Goal: Transaction & Acquisition: Purchase product/service

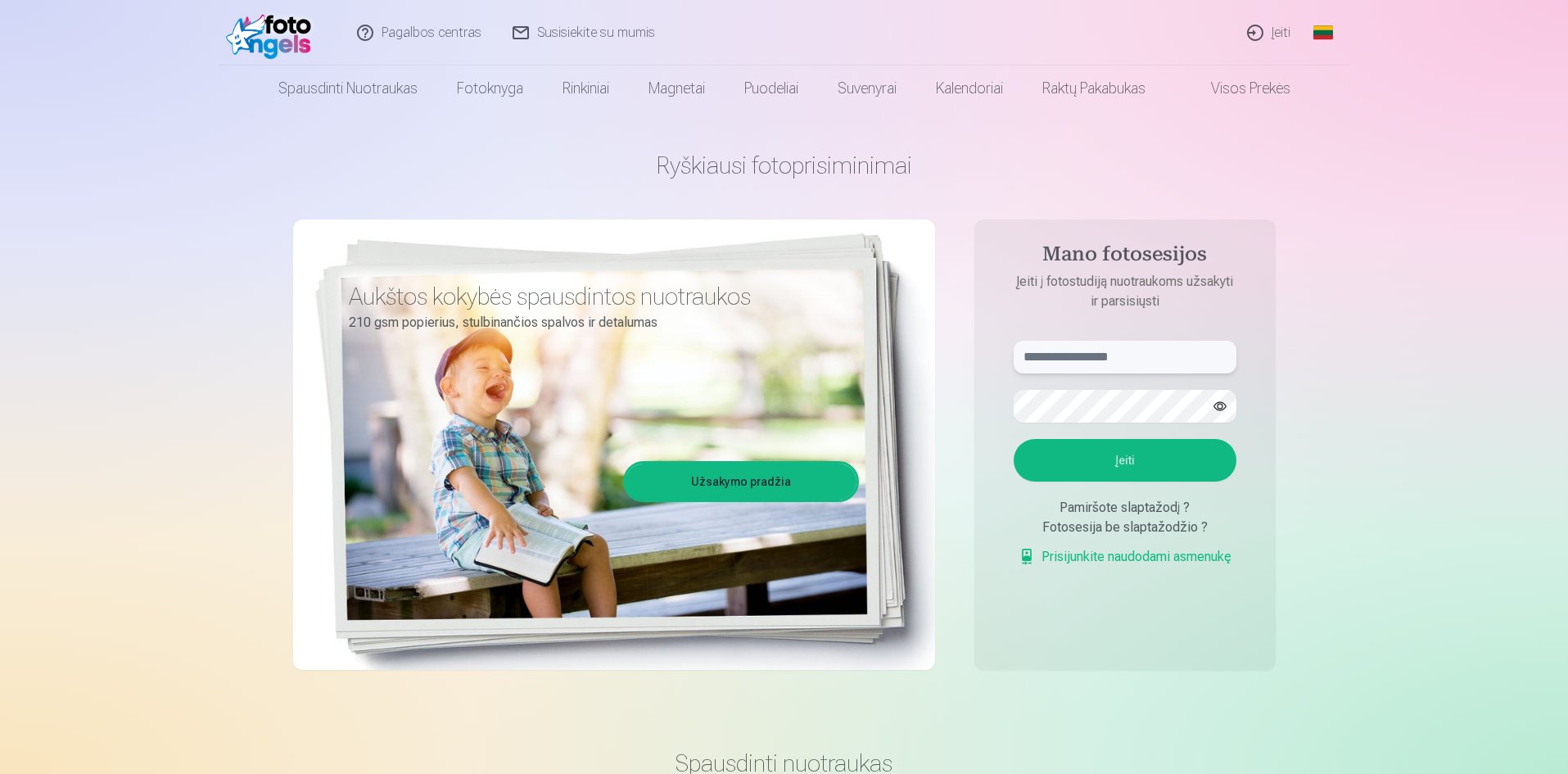
click at [1162, 360] on input "text" at bounding box center [1124, 356] width 222 height 33
click at [1224, 401] on button "button" at bounding box center [1219, 406] width 31 height 31
click at [1122, 466] on button "Įeiti" at bounding box center [1124, 460] width 222 height 43
click at [1125, 460] on button "Įeiti" at bounding box center [1124, 460] width 222 height 43
click at [1079, 360] on input "**********" at bounding box center [1124, 356] width 222 height 33
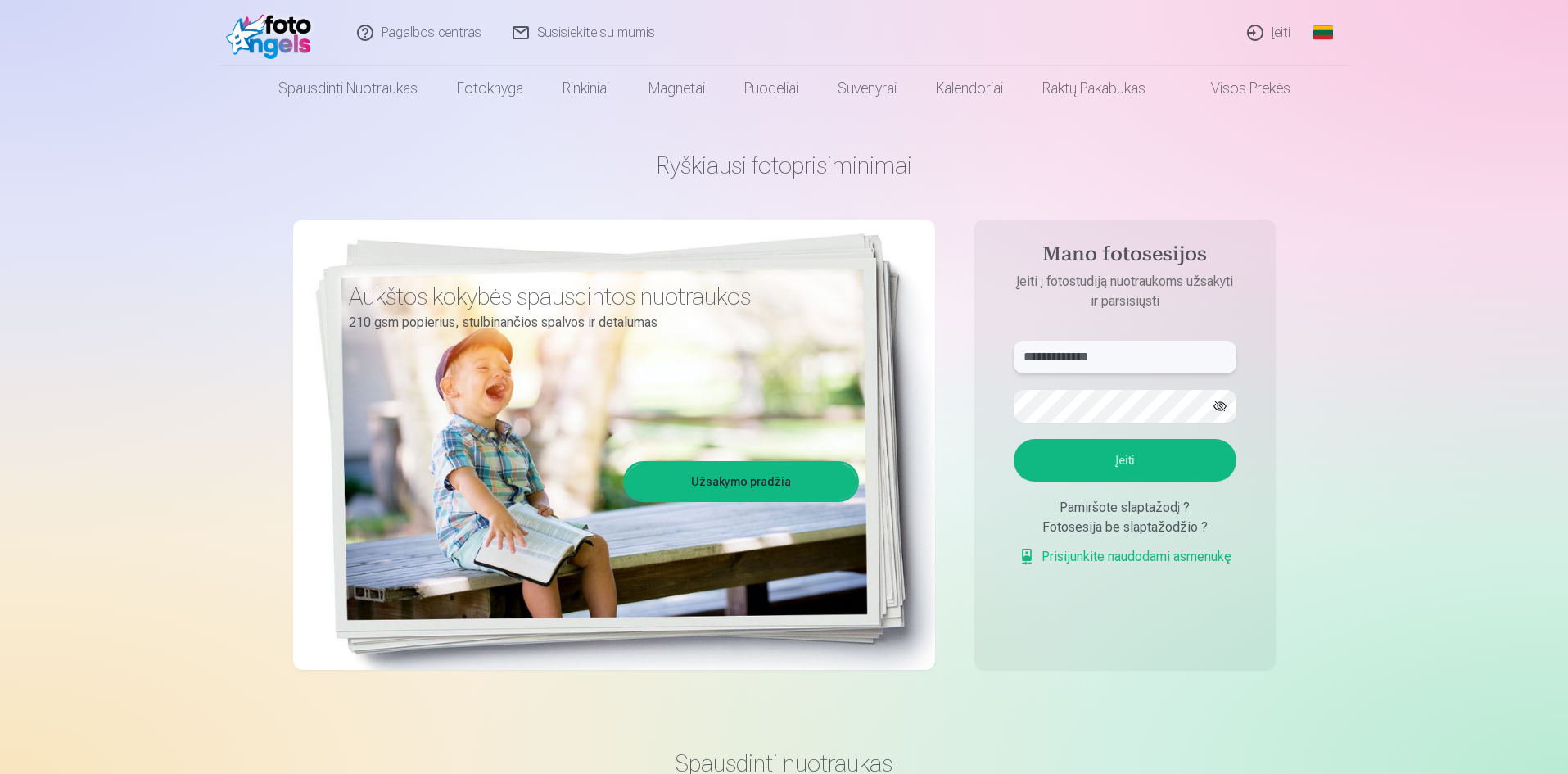
click at [1074, 357] on input "**********" at bounding box center [1124, 356] width 222 height 33
click at [1083, 359] on input "**********" at bounding box center [1124, 356] width 222 height 33
type input "**********"
click at [1136, 459] on button "Įeiti" at bounding box center [1124, 460] width 222 height 43
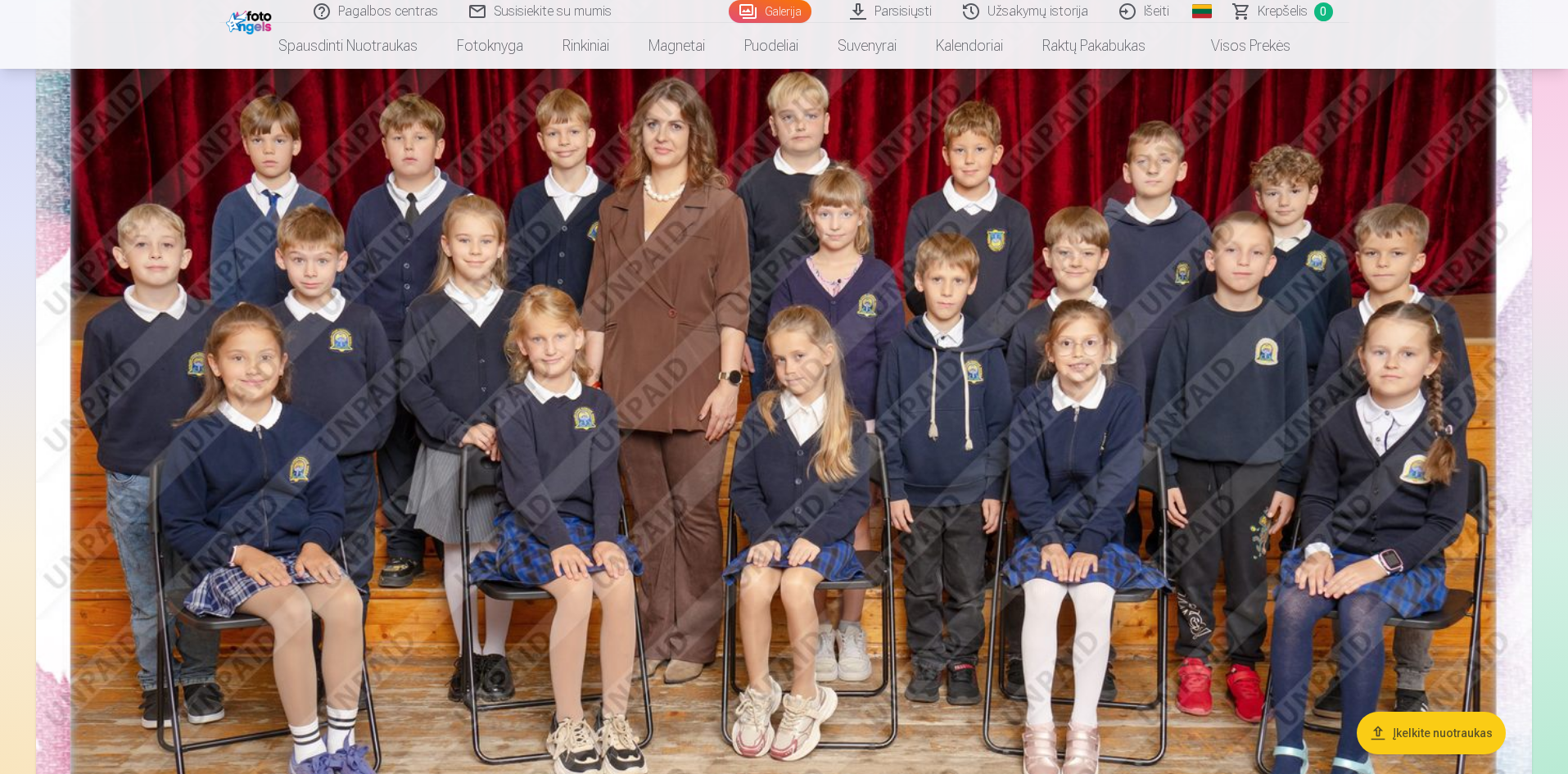
scroll to position [273, 0]
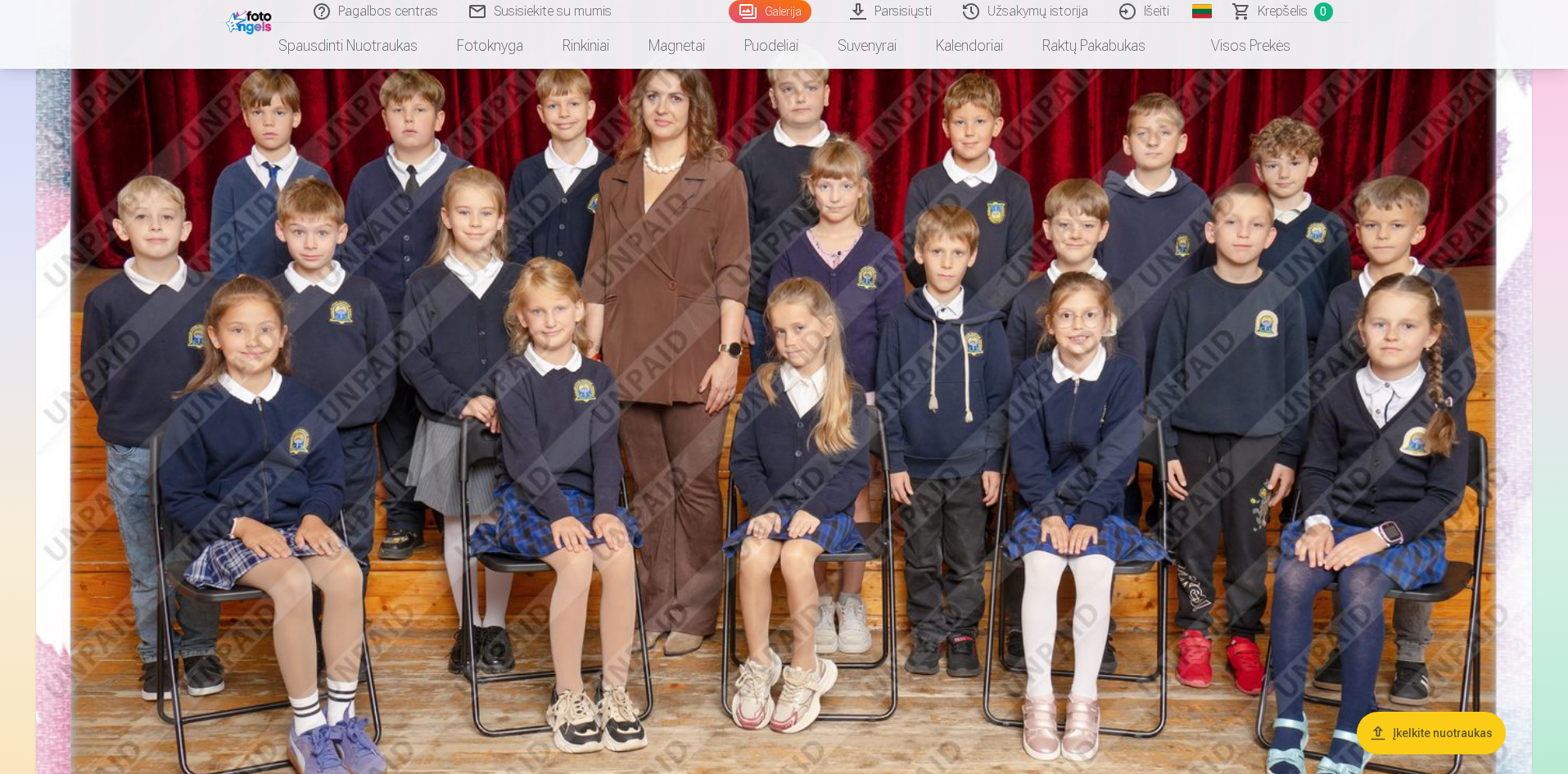
click at [923, 462] on img at bounding box center [784, 407] width 1496 height 998
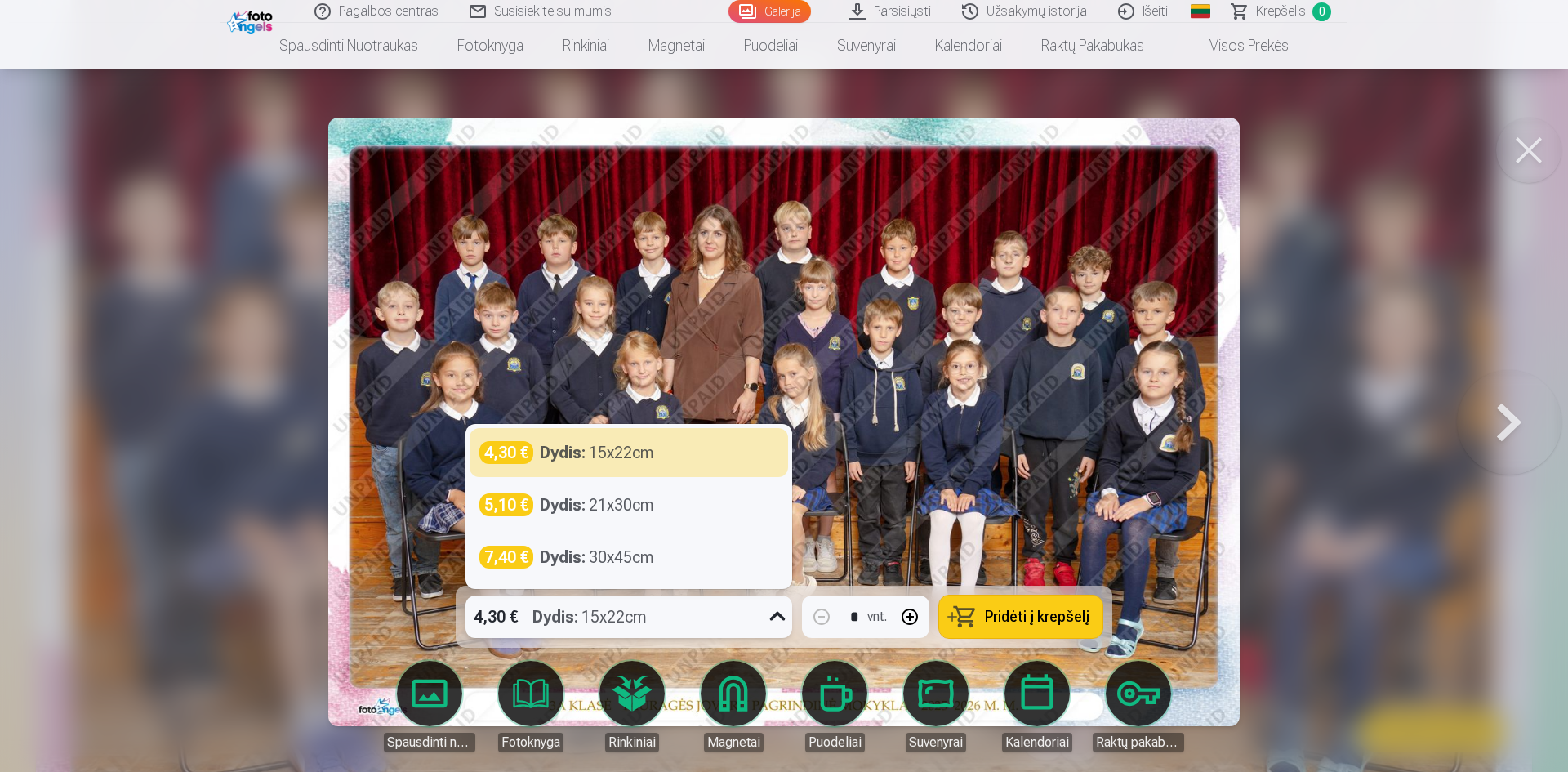
click at [779, 623] on icon at bounding box center [778, 617] width 26 height 26
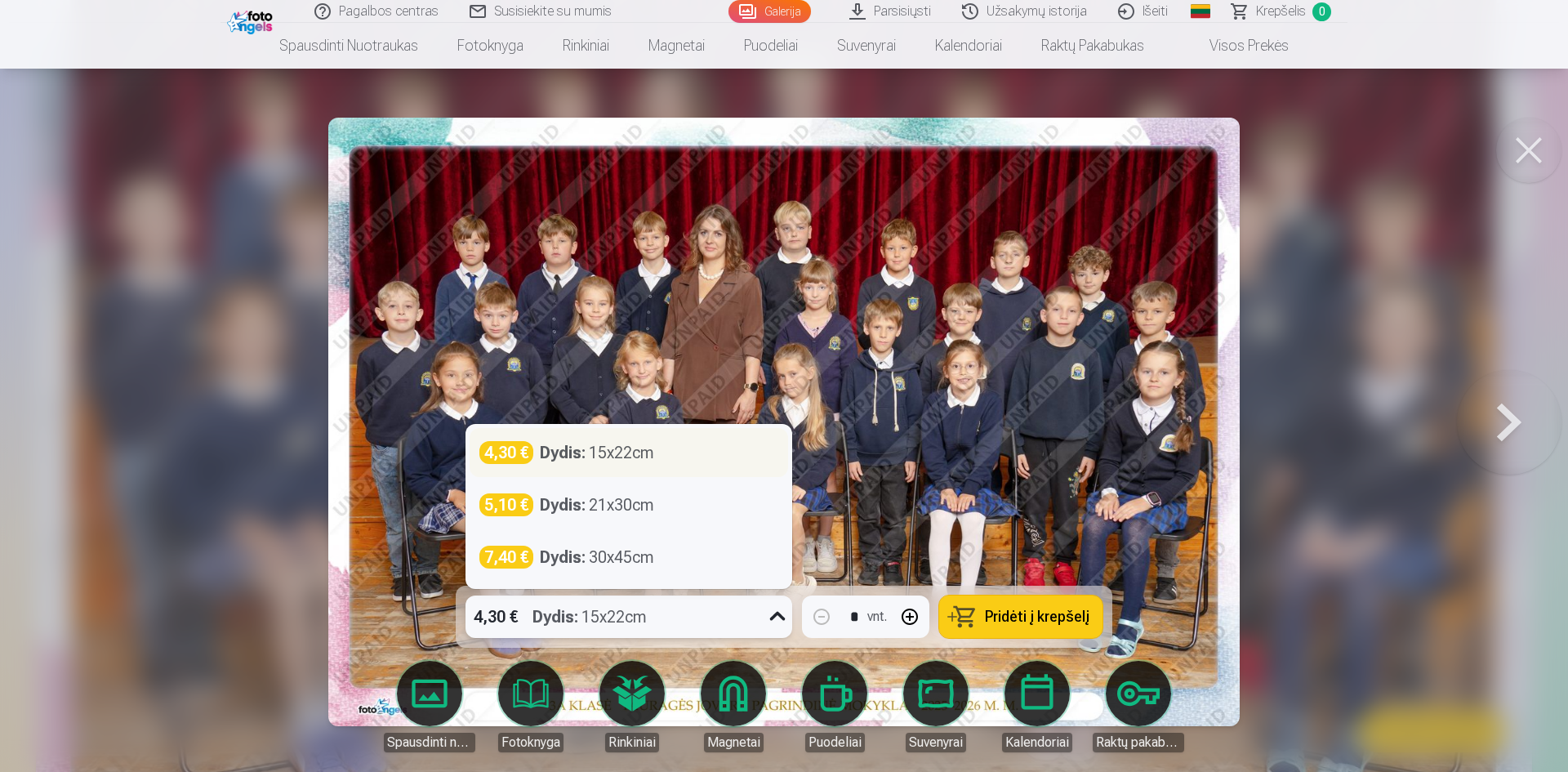
click at [633, 456] on div "Dydis : 15x22cm" at bounding box center [597, 452] width 114 height 23
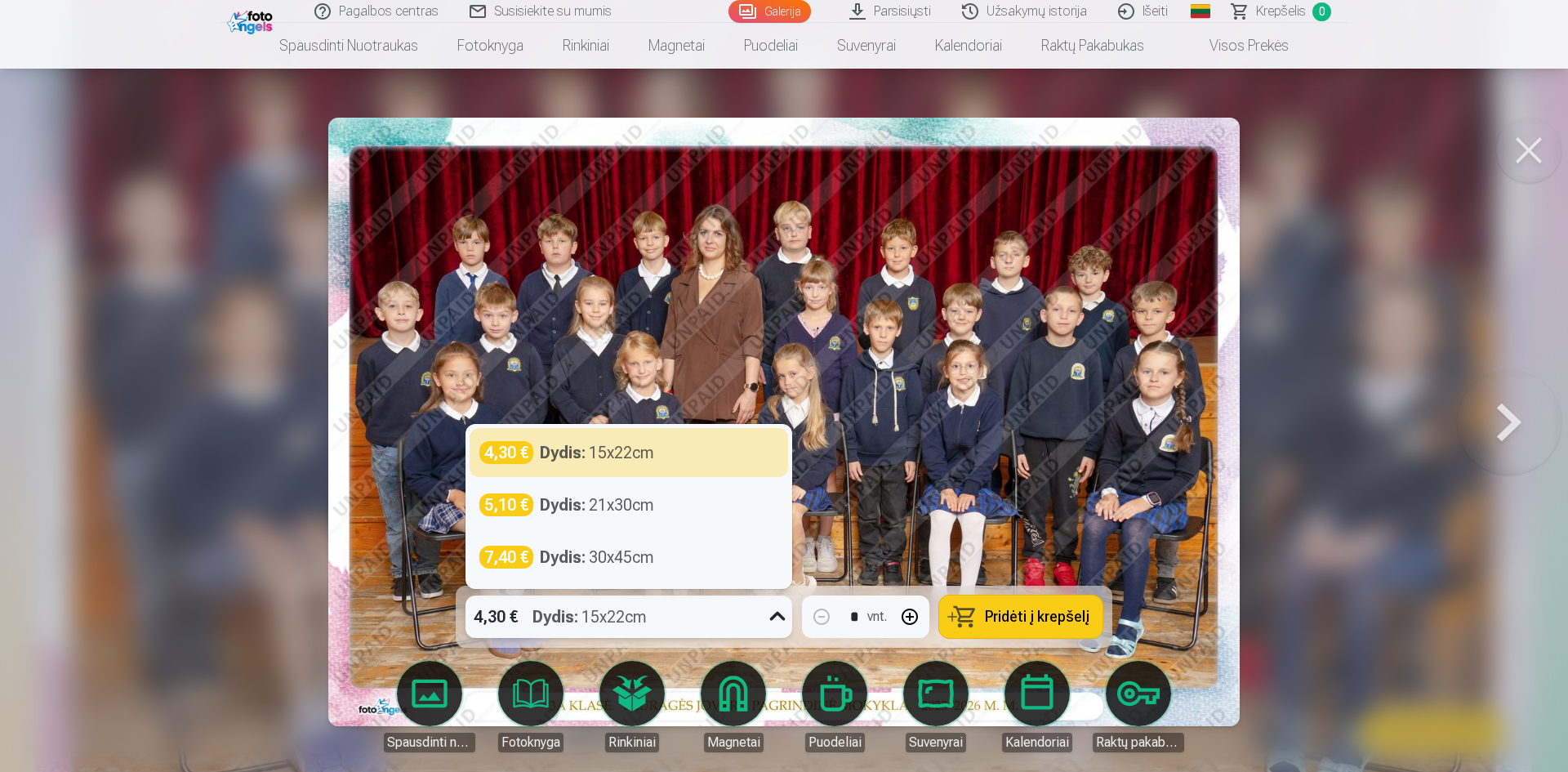
click at [778, 616] on icon at bounding box center [778, 617] width 26 height 26
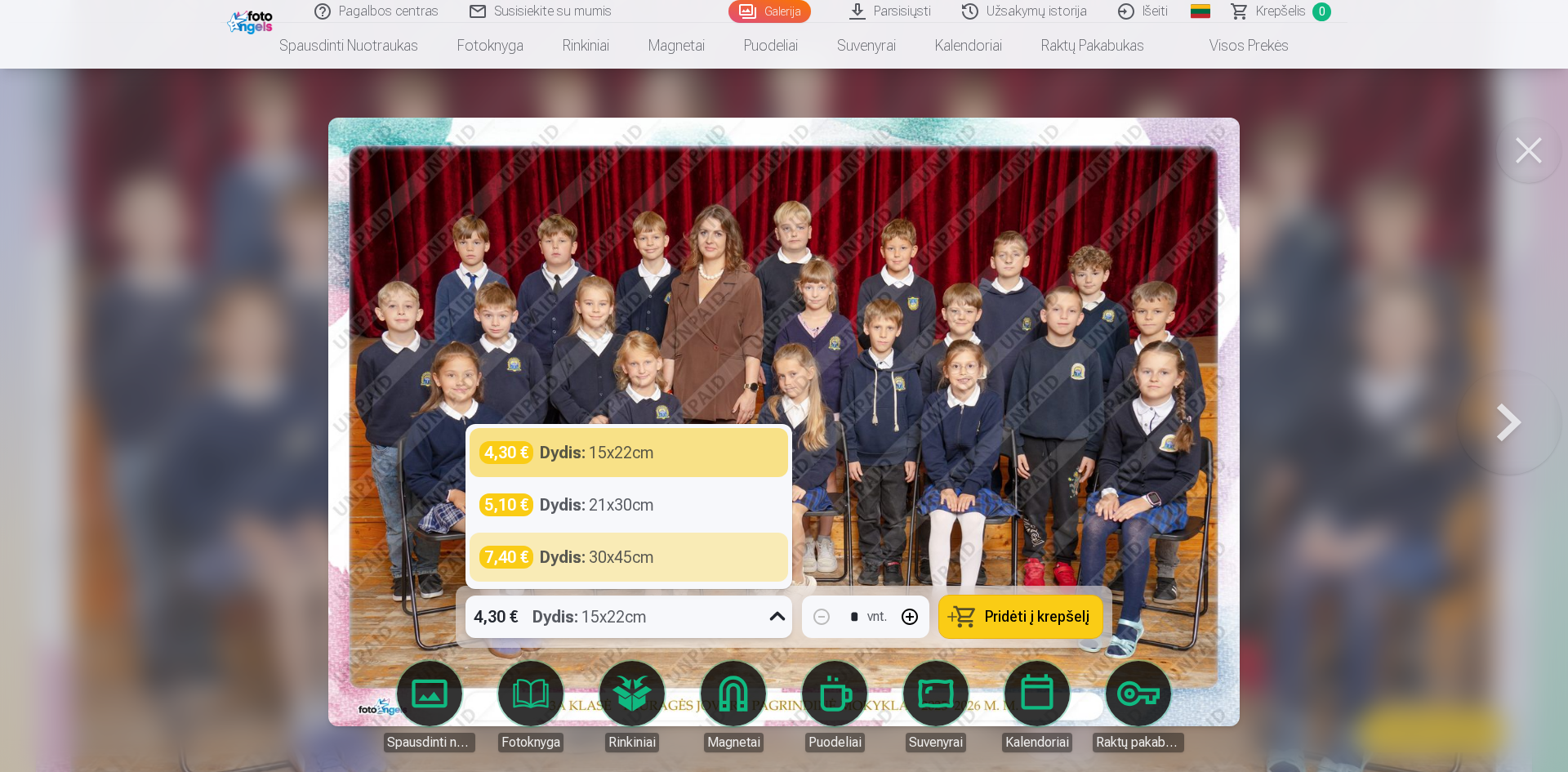
click at [778, 617] on icon at bounding box center [778, 617] width 26 height 26
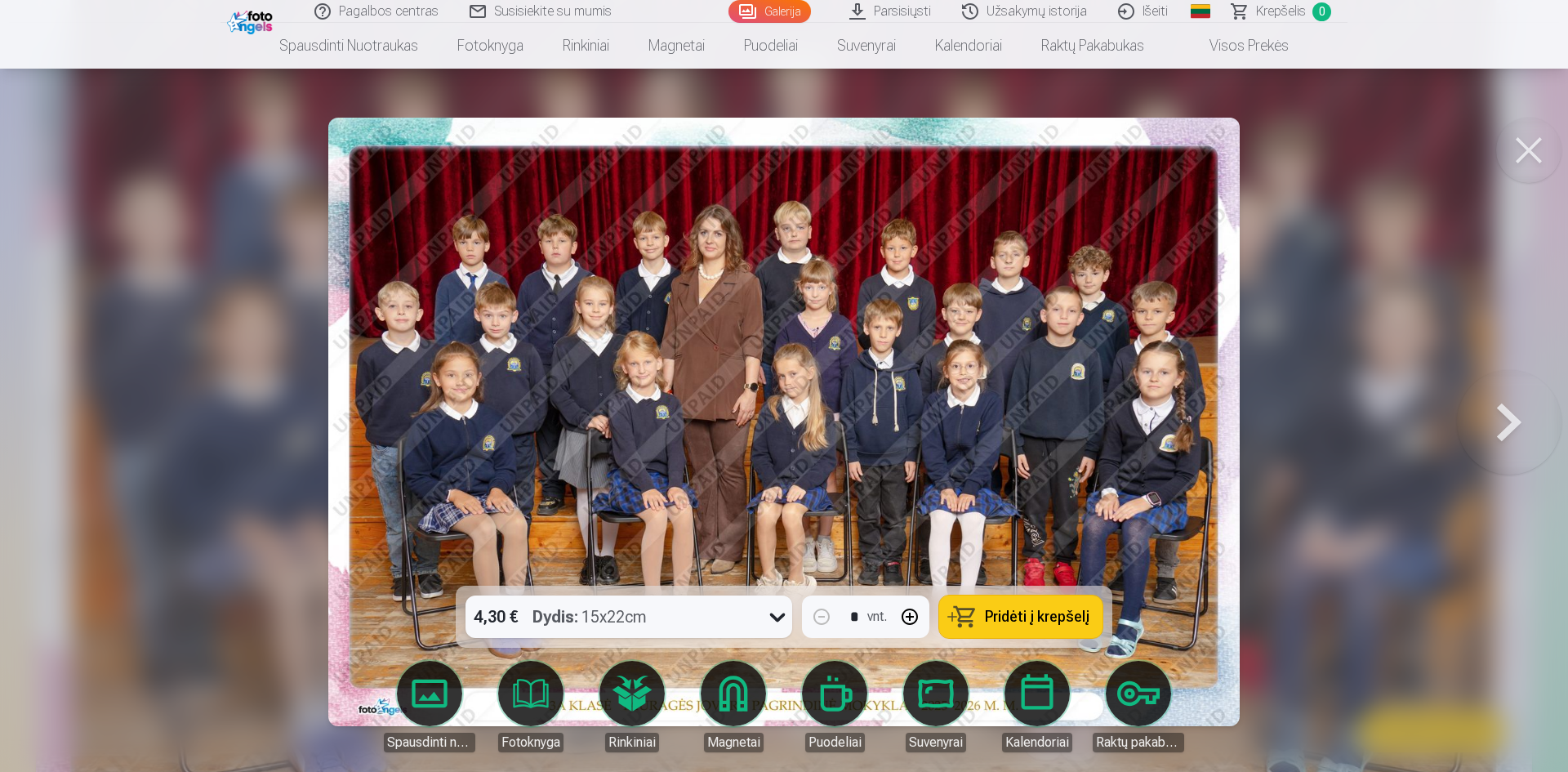
click at [1046, 622] on span "Pridėti į krepšelį" at bounding box center [1037, 617] width 105 height 15
click at [1503, 427] on button at bounding box center [1510, 422] width 105 height 295
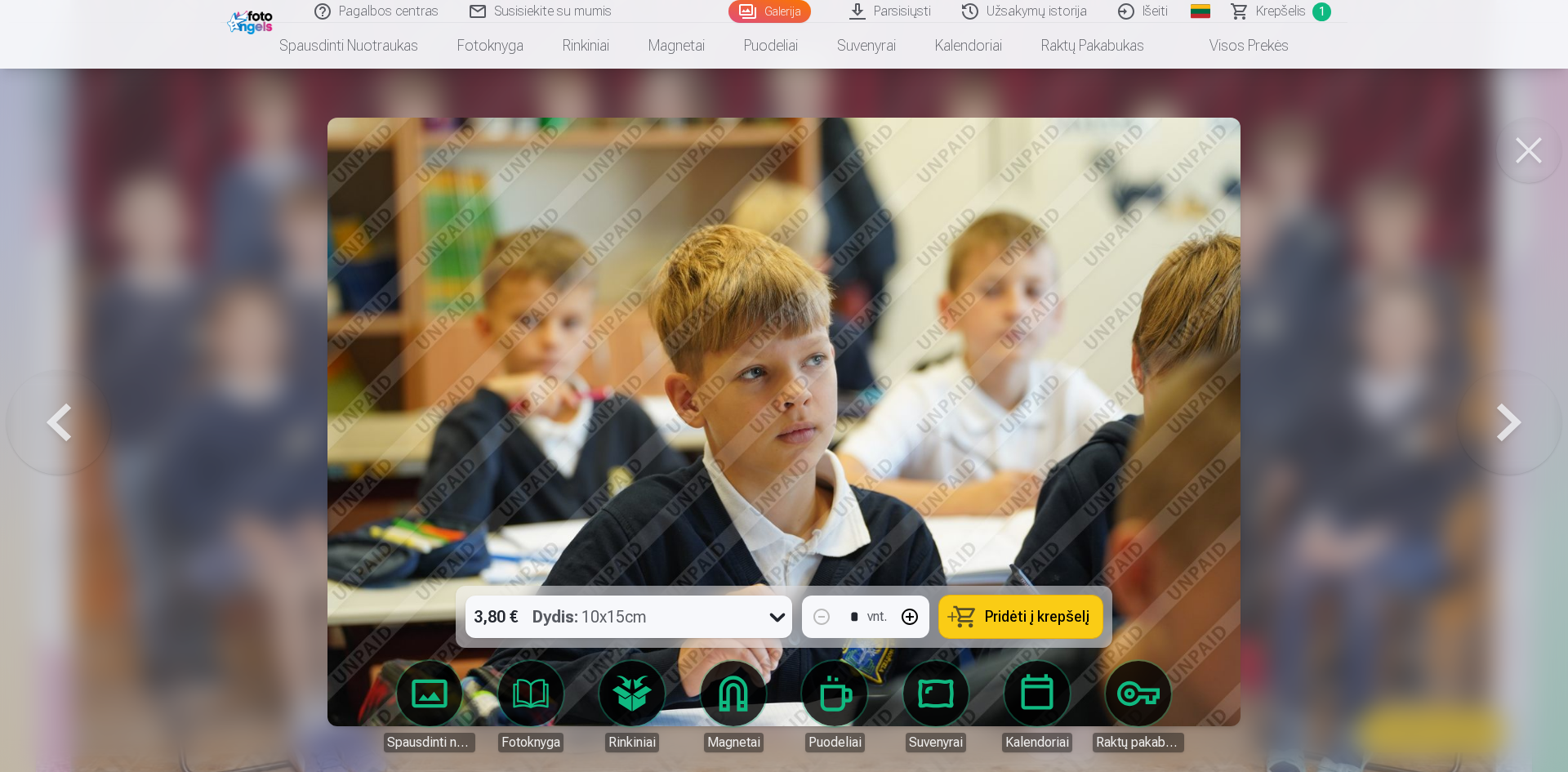
click at [51, 416] on button at bounding box center [58, 422] width 105 height 295
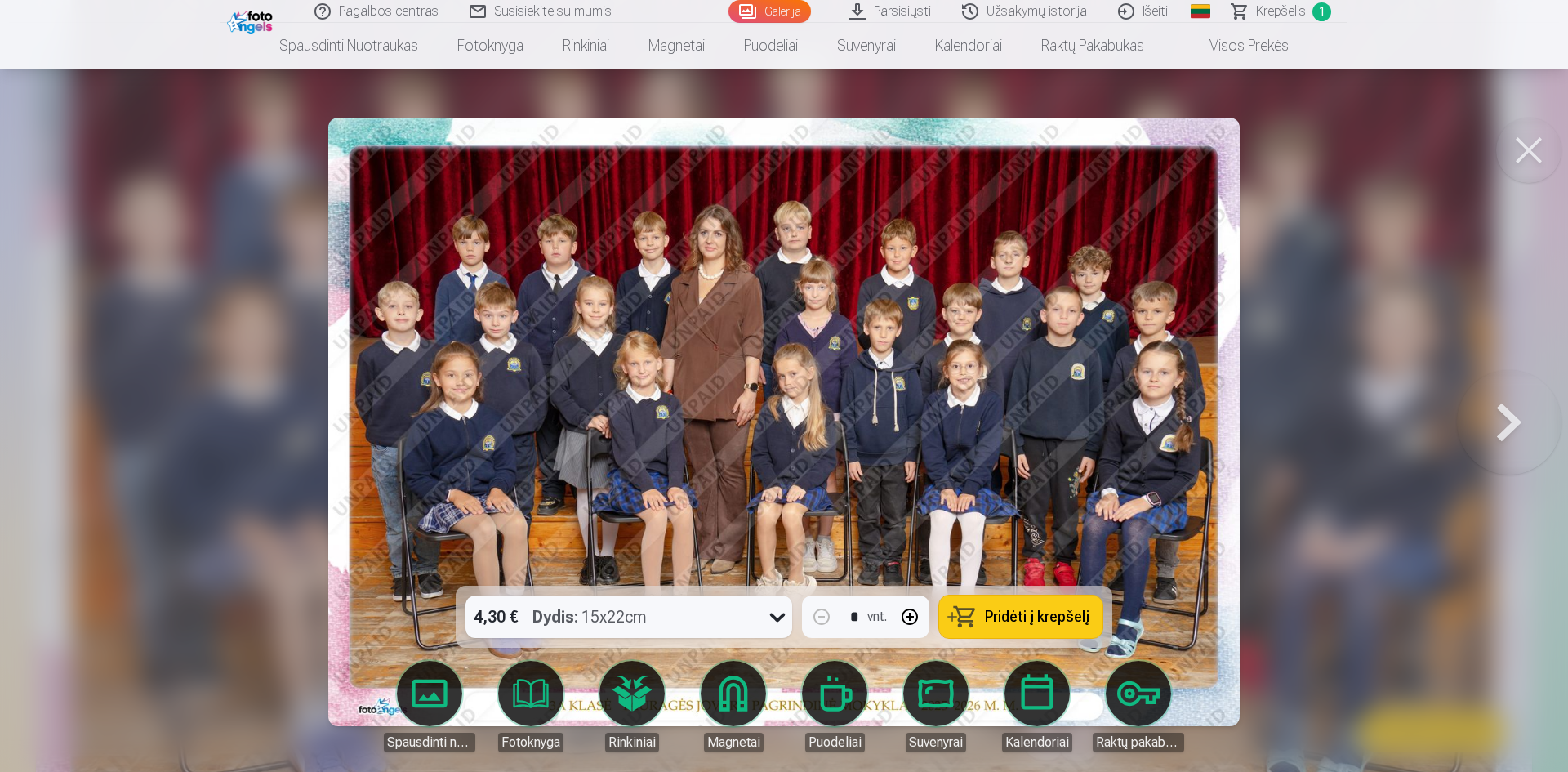
click at [56, 414] on div at bounding box center [784, 386] width 1568 height 772
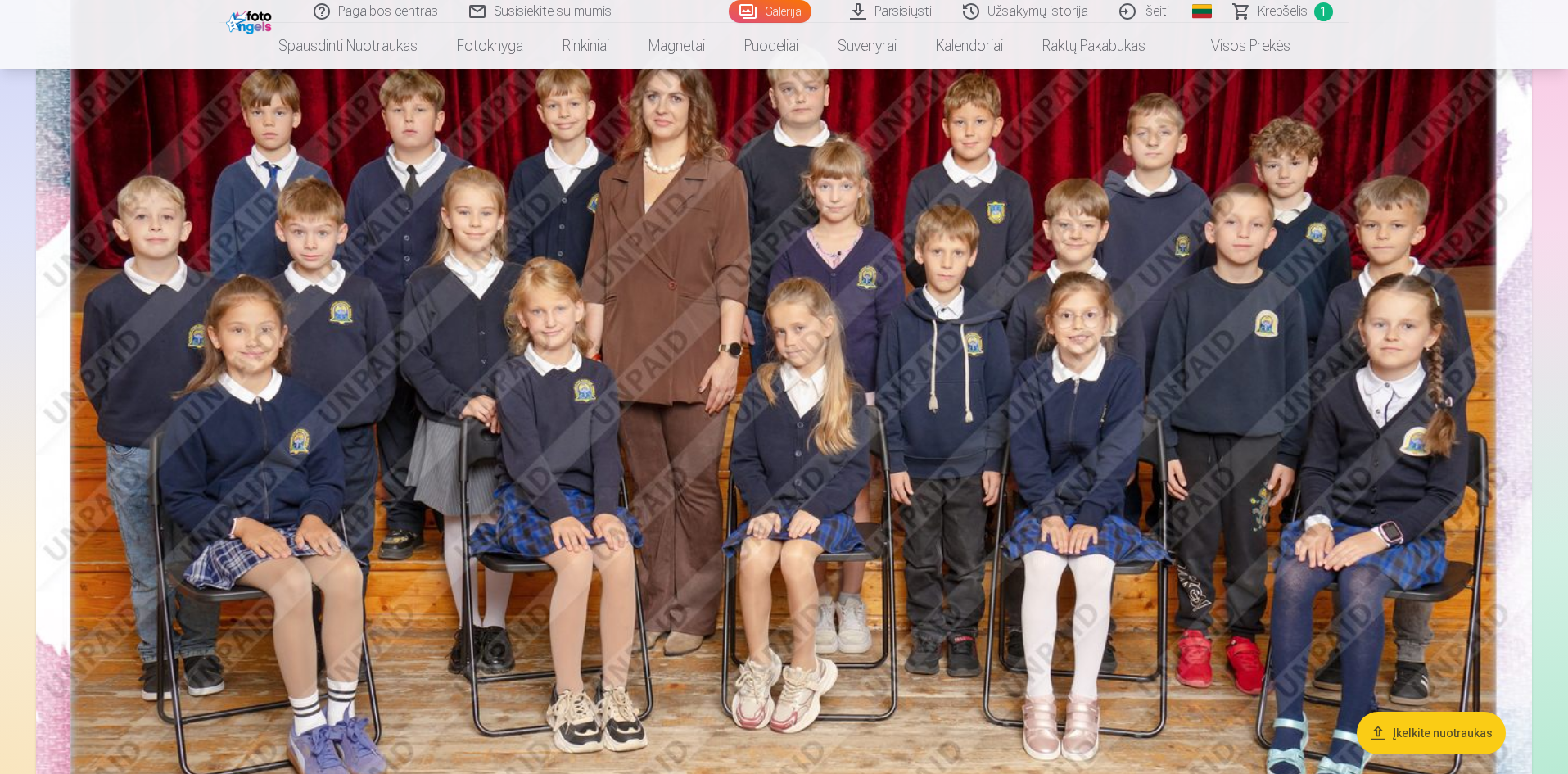
click at [948, 507] on img at bounding box center [784, 407] width 1496 height 998
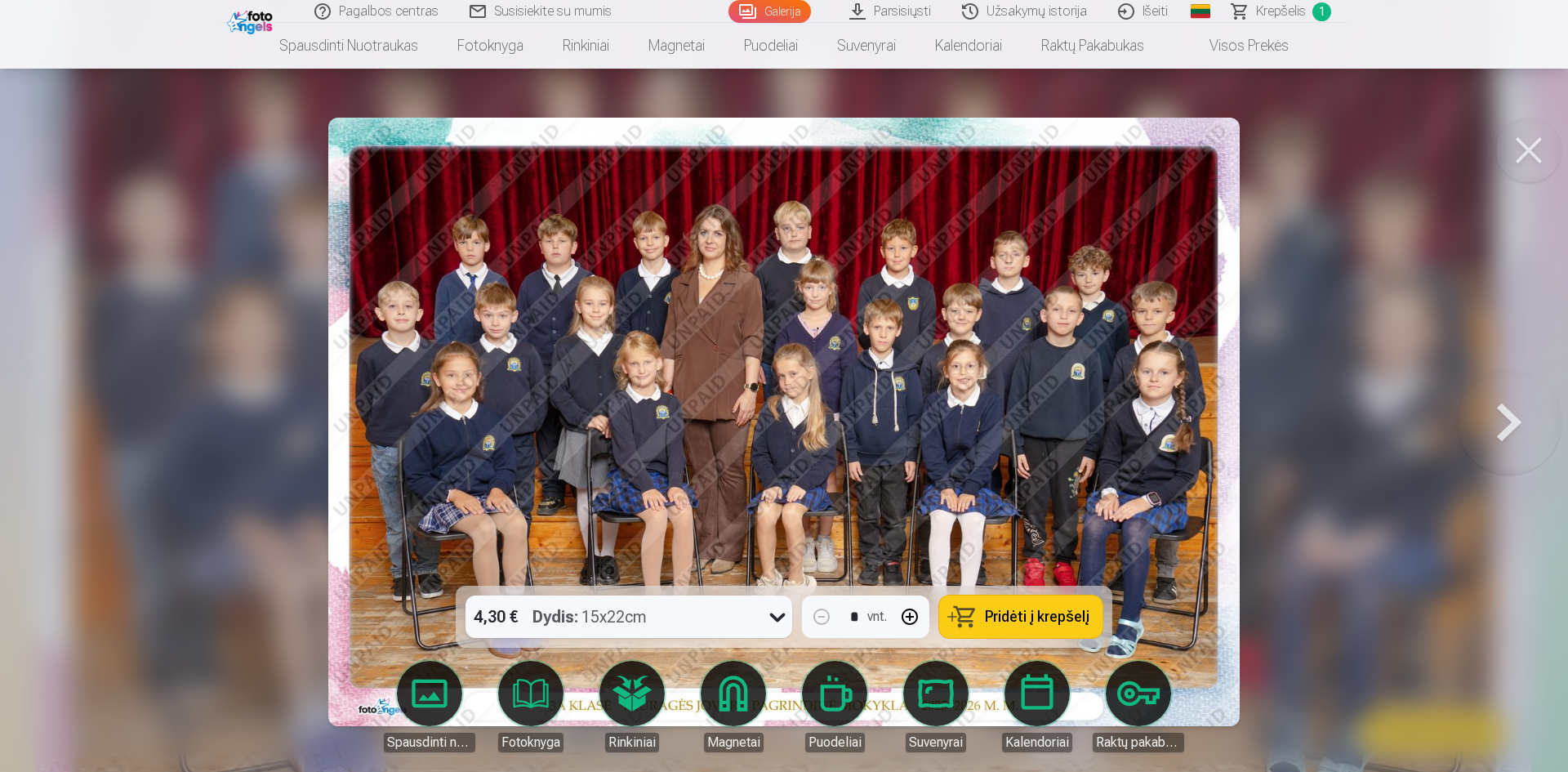
click at [1510, 419] on button at bounding box center [1510, 422] width 105 height 295
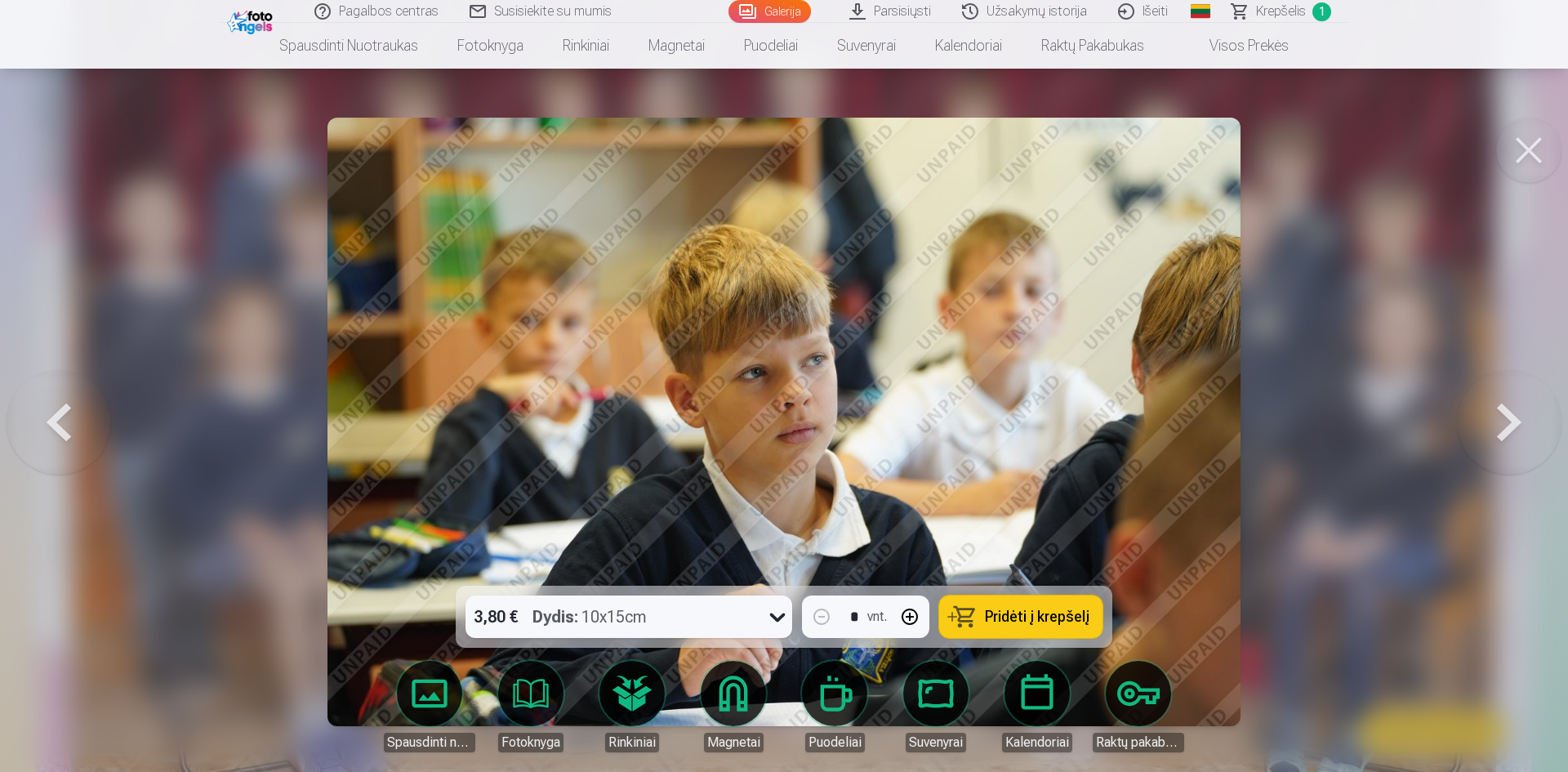
click at [1510, 419] on button at bounding box center [1510, 422] width 105 height 295
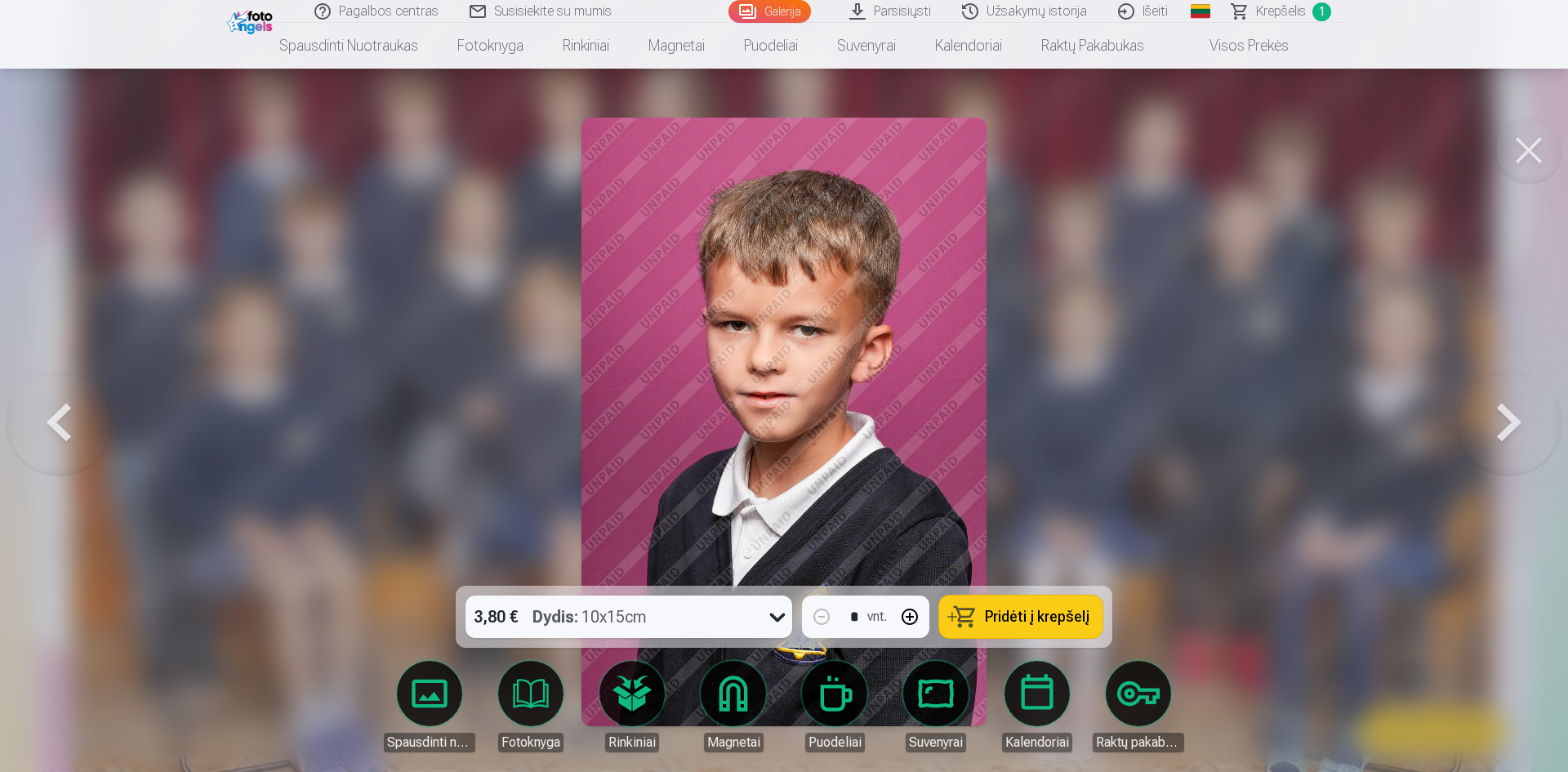
click at [774, 613] on icon at bounding box center [778, 617] width 26 height 26
click at [769, 616] on icon at bounding box center [778, 617] width 26 height 26
click at [1032, 621] on span "Pridėti į krepšelį" at bounding box center [1037, 617] width 105 height 15
click at [1517, 422] on button at bounding box center [1510, 422] width 105 height 295
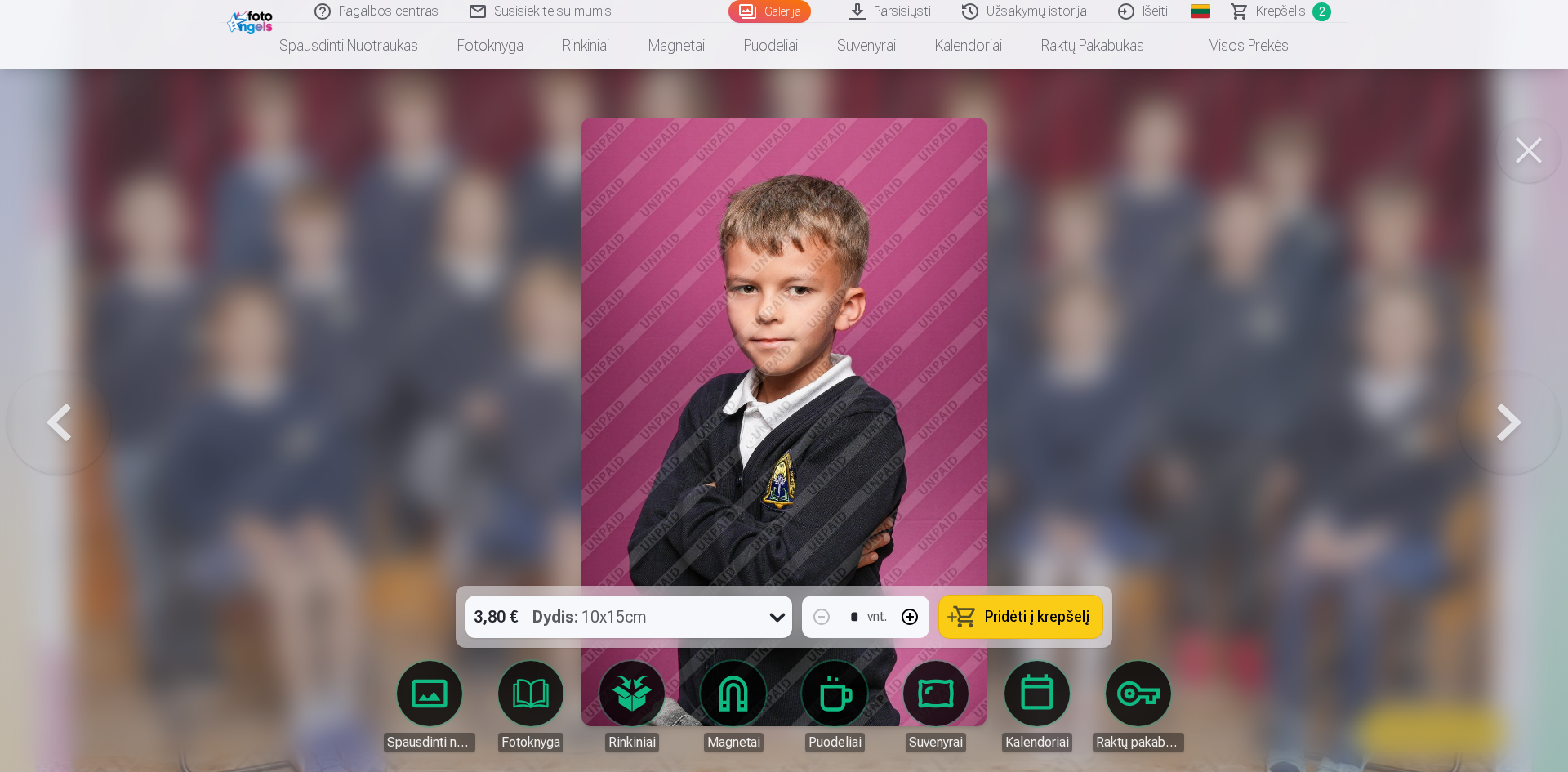
click at [1012, 614] on span "Pridėti į krepšelį" at bounding box center [1037, 617] width 105 height 15
click at [1509, 422] on button at bounding box center [1510, 422] width 105 height 295
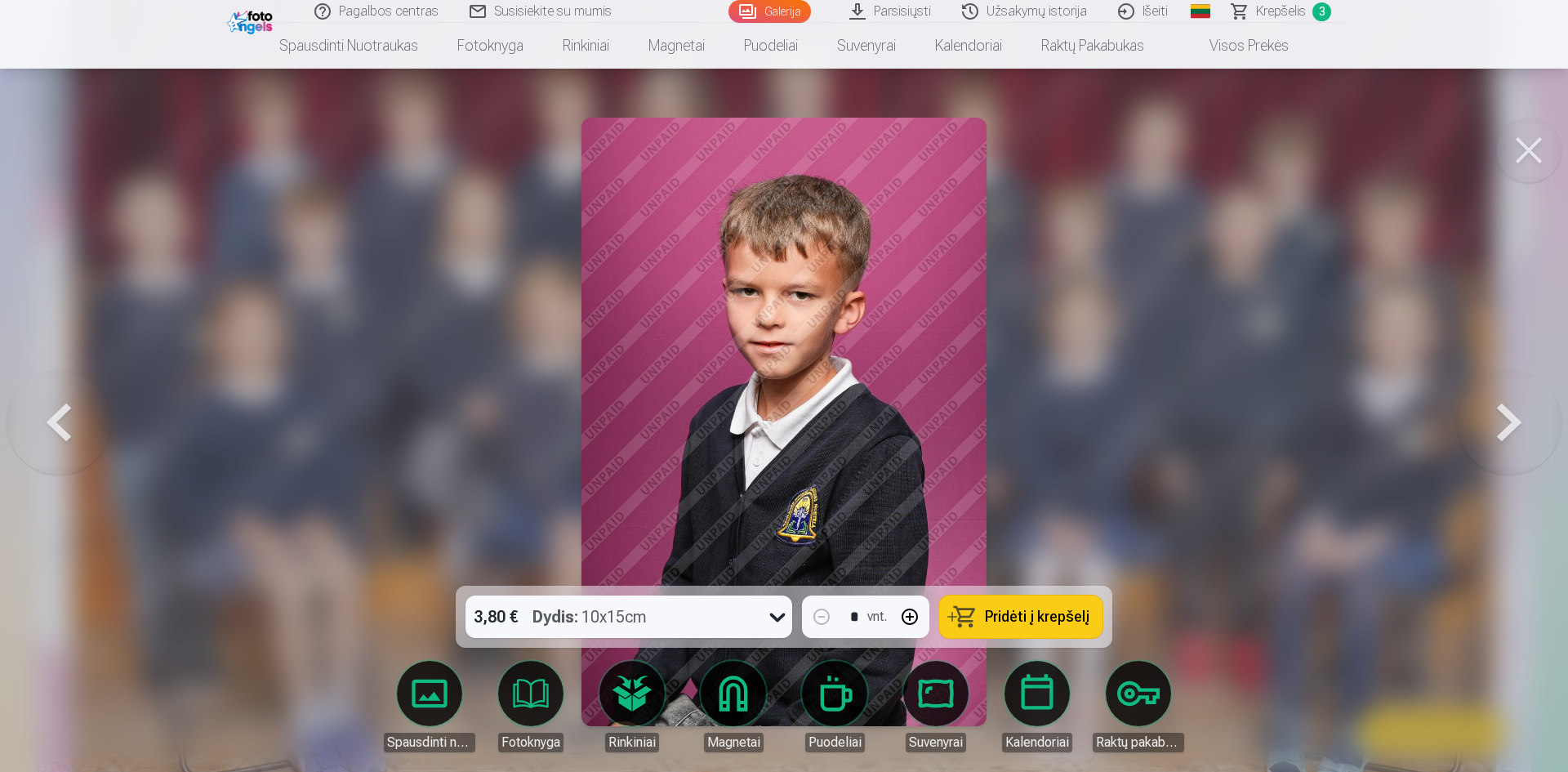
click at [57, 415] on button at bounding box center [58, 422] width 105 height 295
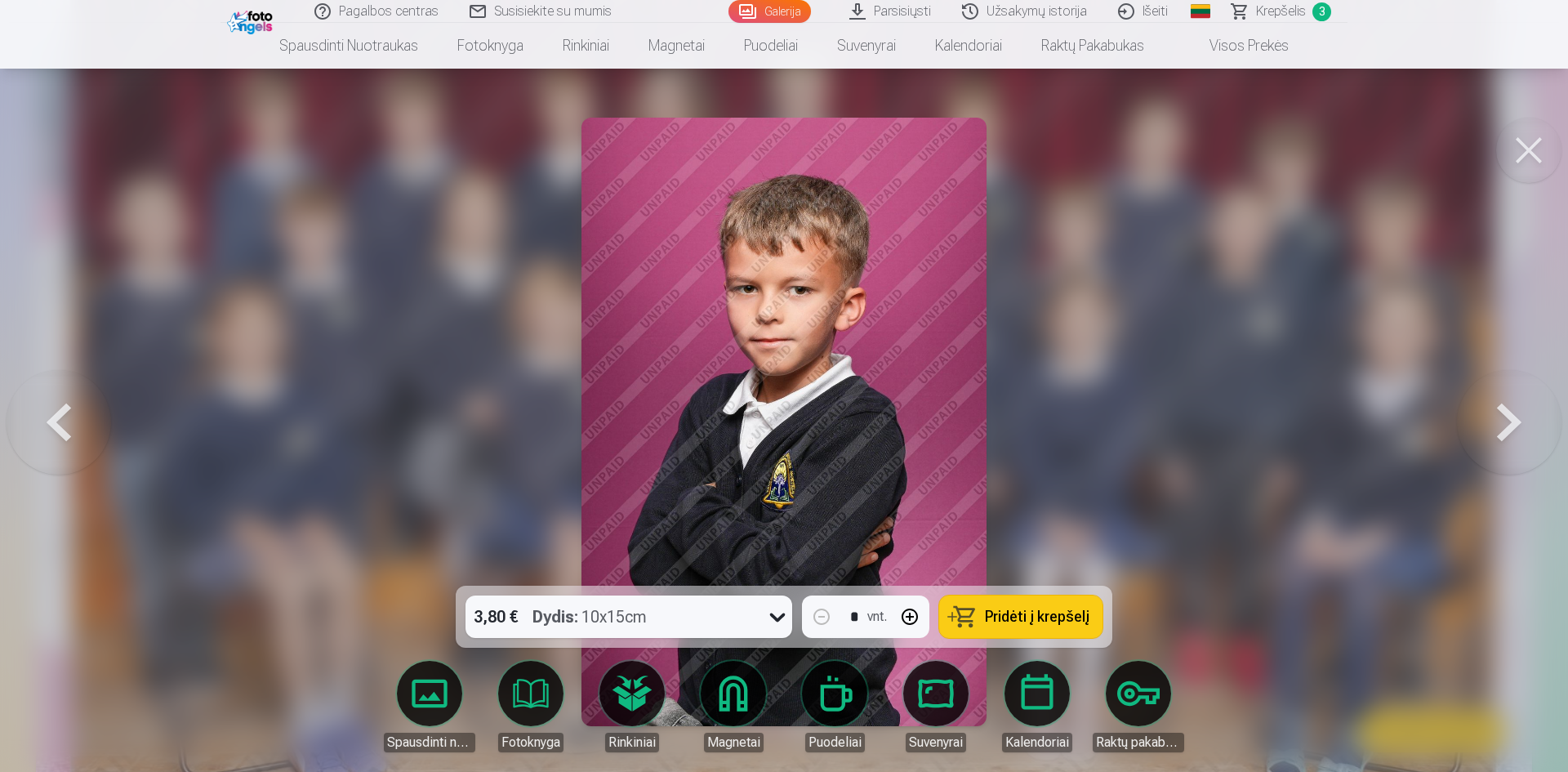
click at [57, 415] on button at bounding box center [58, 422] width 105 height 295
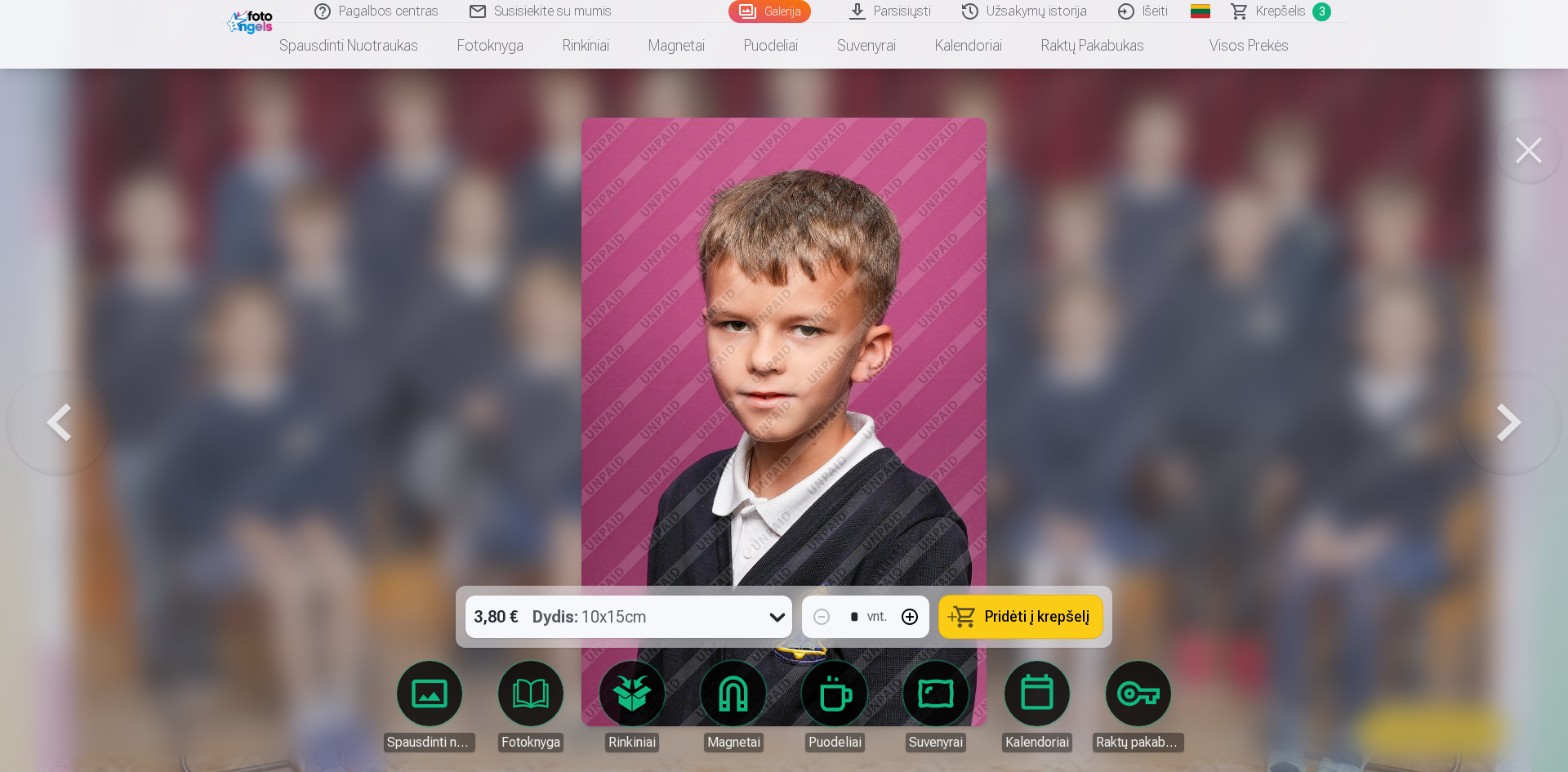
click at [1507, 436] on button at bounding box center [1510, 422] width 105 height 295
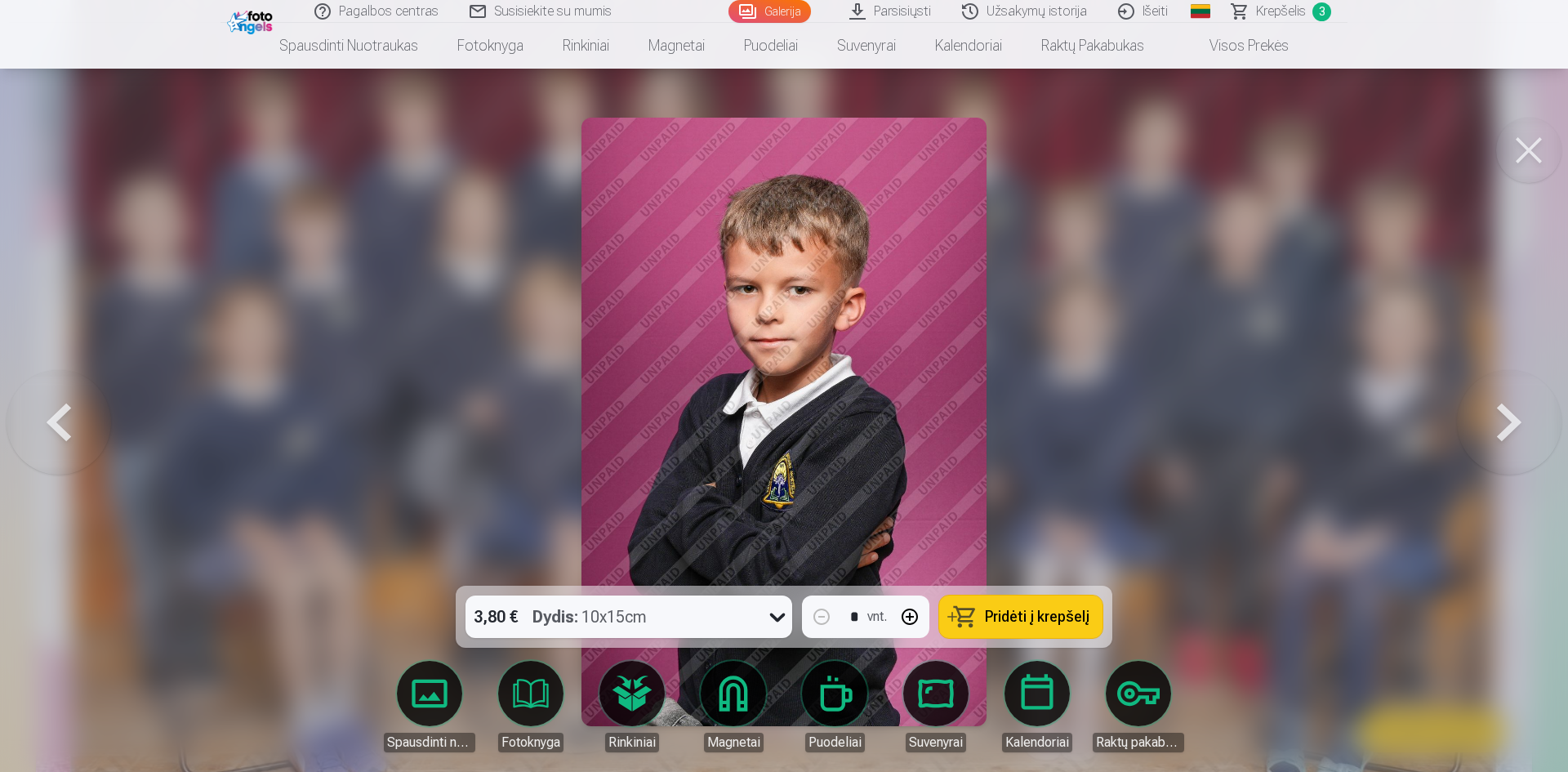
click at [1507, 436] on button at bounding box center [1510, 422] width 105 height 295
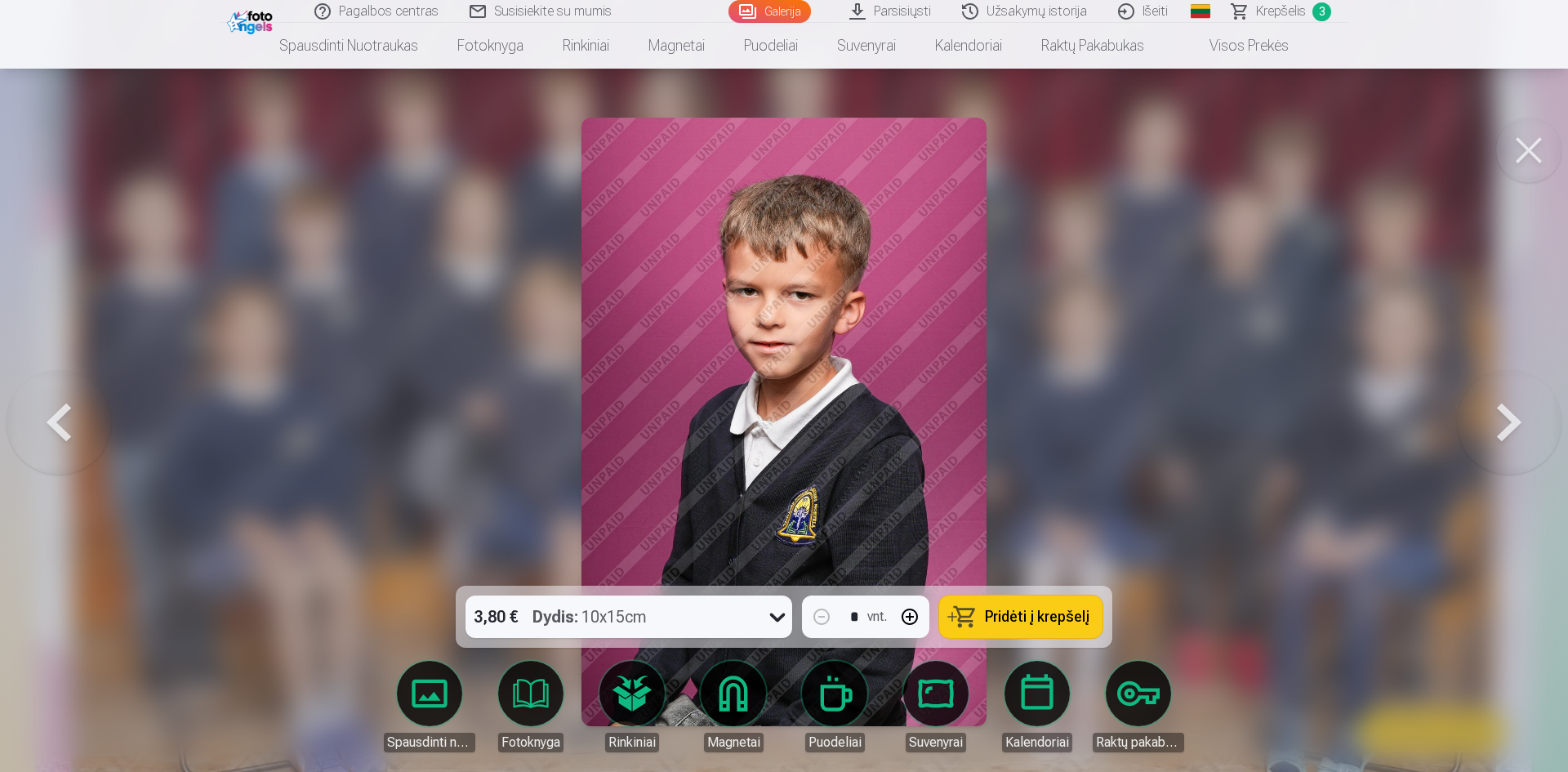
click at [1032, 620] on span "Pridėti į krepšelį" at bounding box center [1037, 617] width 105 height 15
click at [1526, 436] on button at bounding box center [1510, 422] width 105 height 295
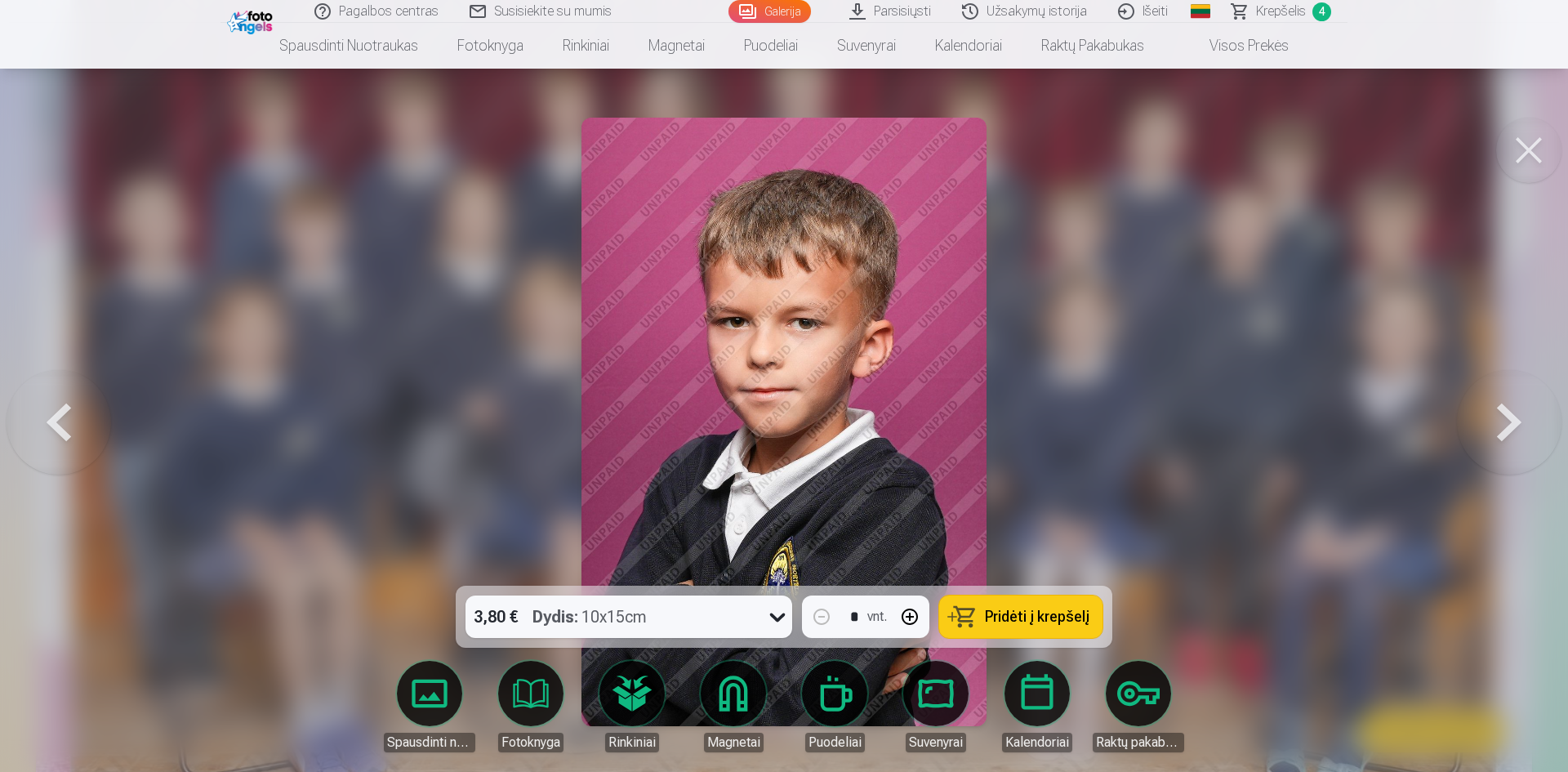
click at [1037, 616] on span "Pridėti į krepšelį" at bounding box center [1037, 617] width 105 height 15
click at [1523, 420] on button at bounding box center [1510, 422] width 105 height 295
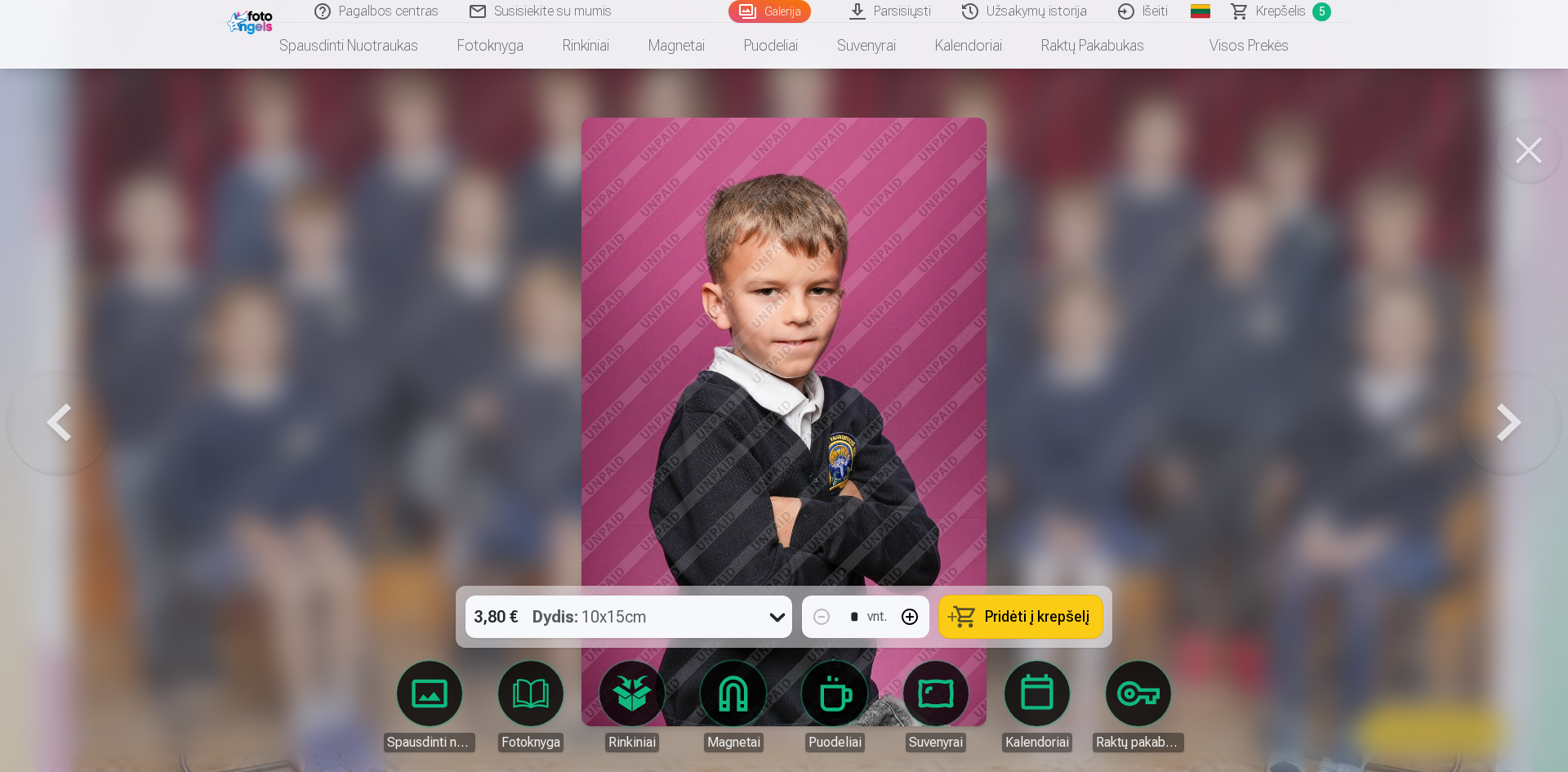
click at [1023, 623] on span "Pridėti į krepšelį" at bounding box center [1037, 617] width 105 height 15
click at [1510, 429] on button at bounding box center [1510, 422] width 105 height 295
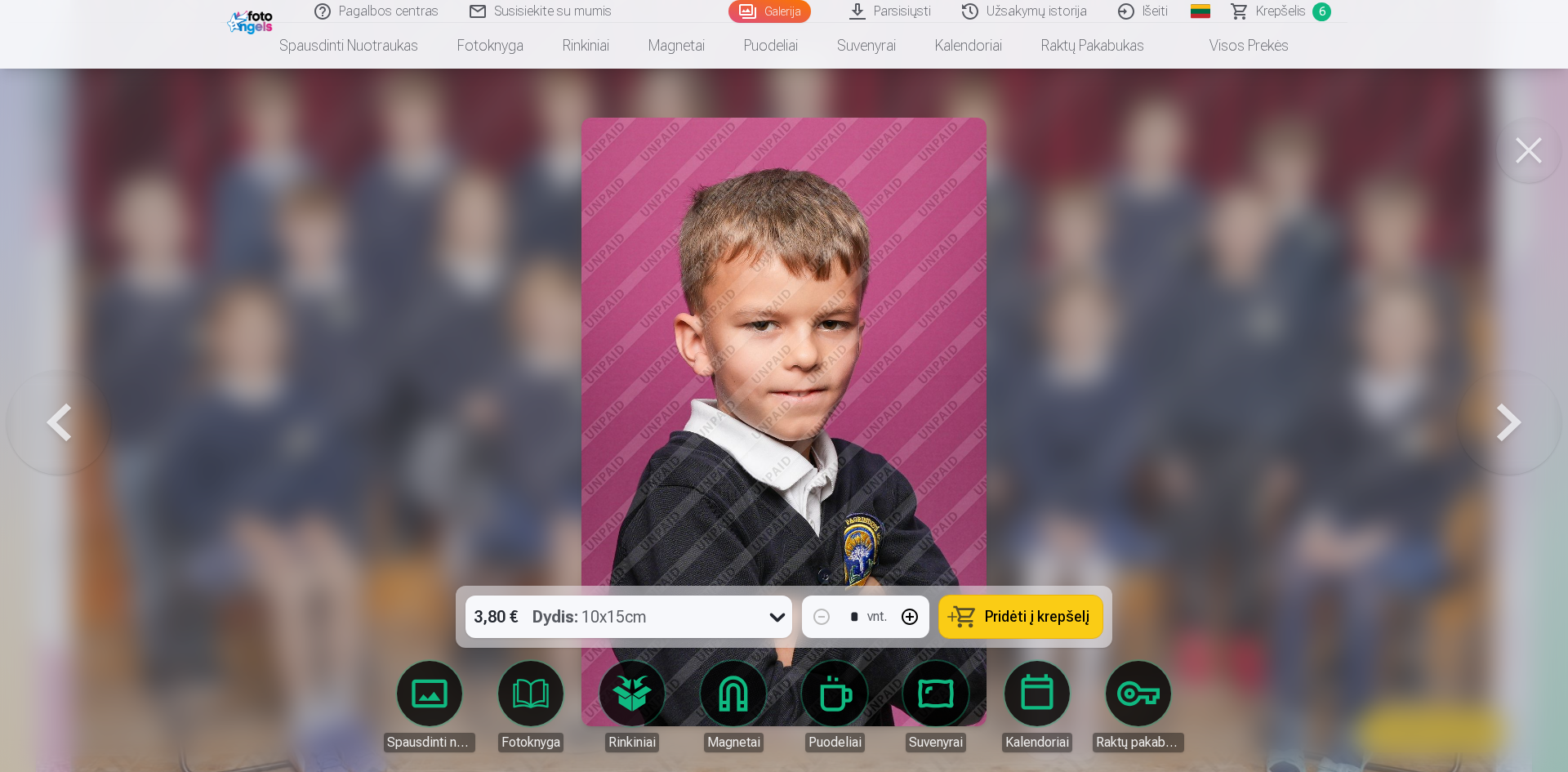
click at [1024, 613] on span "Pridėti į krepšelį" at bounding box center [1037, 617] width 105 height 15
click at [1513, 410] on button at bounding box center [1510, 422] width 105 height 295
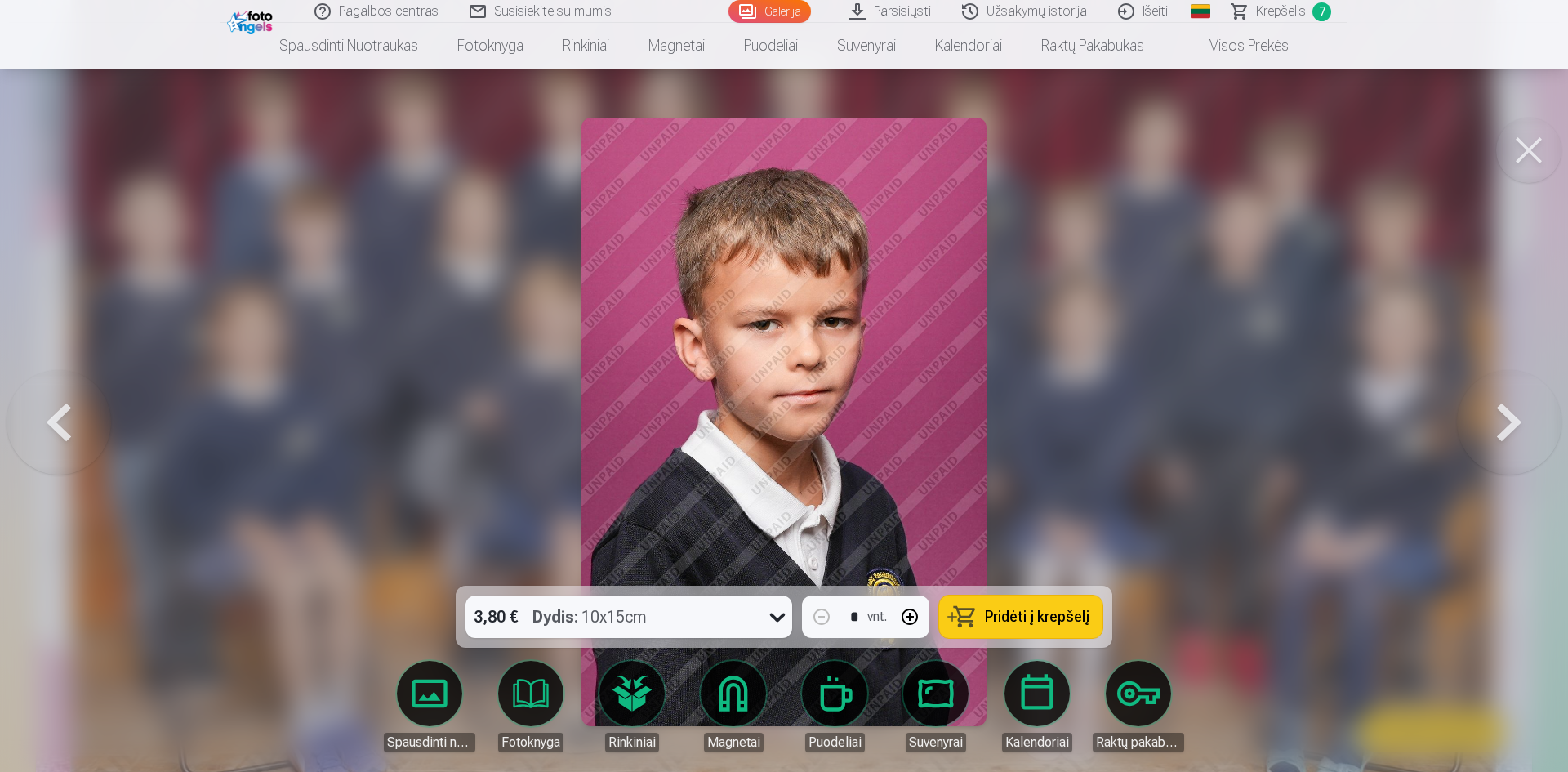
click at [1049, 615] on span "Pridėti į krepšelį" at bounding box center [1037, 617] width 105 height 15
click at [1500, 432] on button at bounding box center [1510, 422] width 105 height 295
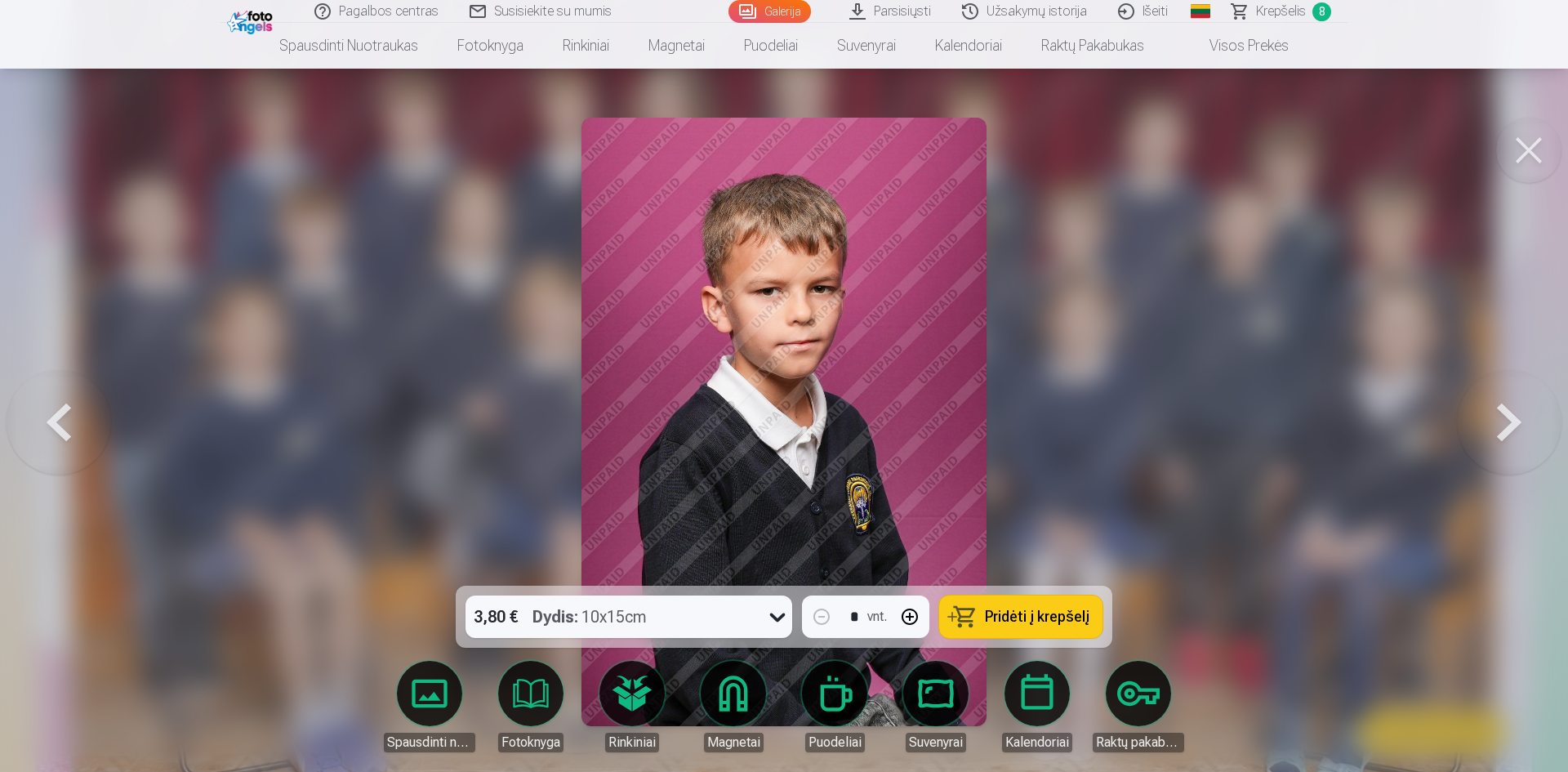
drag, startPoint x: 1013, startPoint y: 619, endPoint x: 1022, endPoint y: 618, distance: 9.1
click at [1010, 619] on span "Pridėti į krepšelį" at bounding box center [1037, 617] width 105 height 15
click at [1503, 420] on button at bounding box center [1510, 422] width 105 height 295
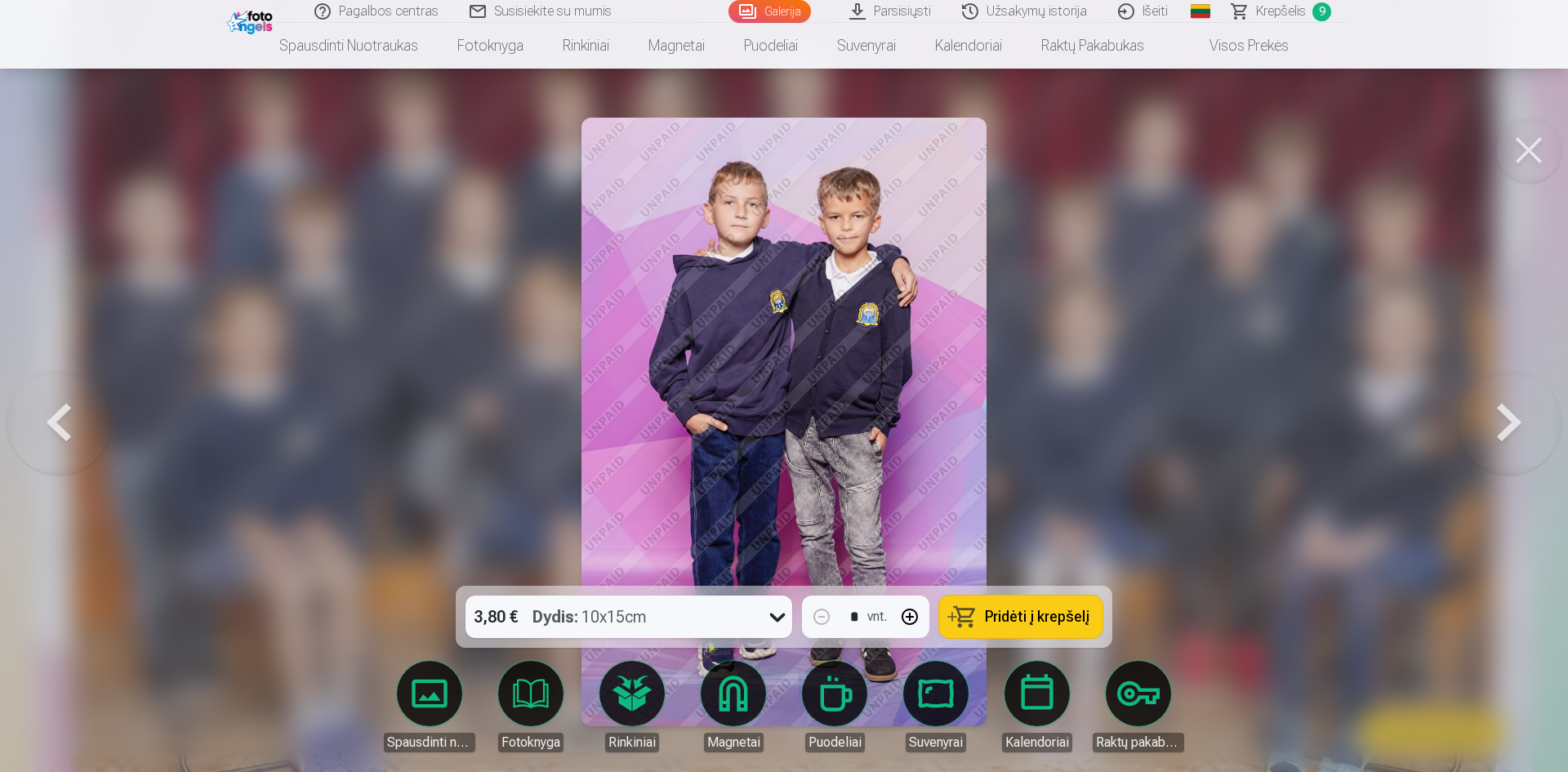
click at [1057, 624] on span "Pridėti į krepšelį" at bounding box center [1037, 617] width 105 height 15
click at [1513, 414] on button at bounding box center [1510, 422] width 105 height 295
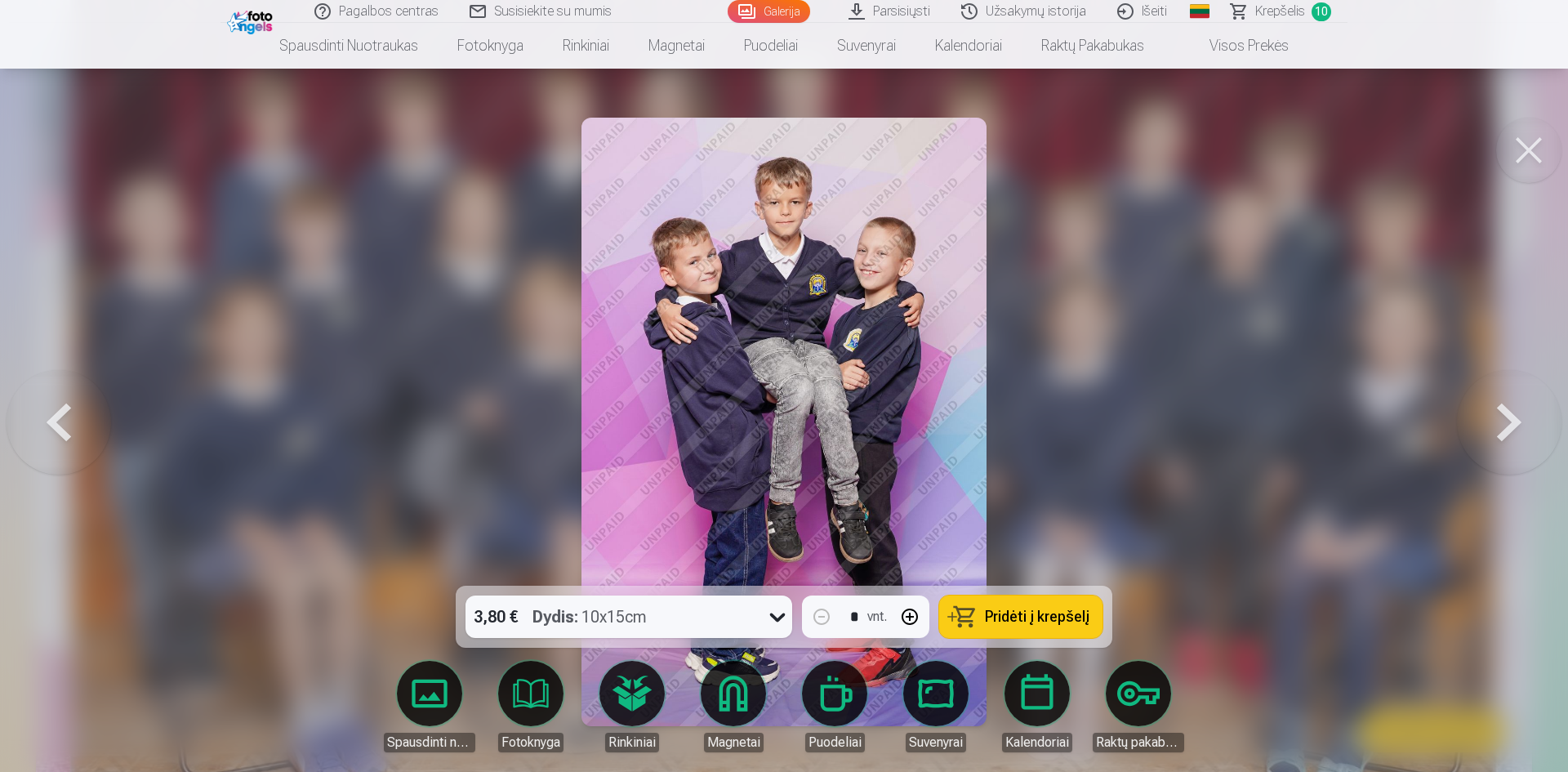
click at [1029, 620] on span "Pridėti į krepšelį" at bounding box center [1037, 617] width 105 height 15
click at [1502, 407] on button at bounding box center [1510, 422] width 105 height 295
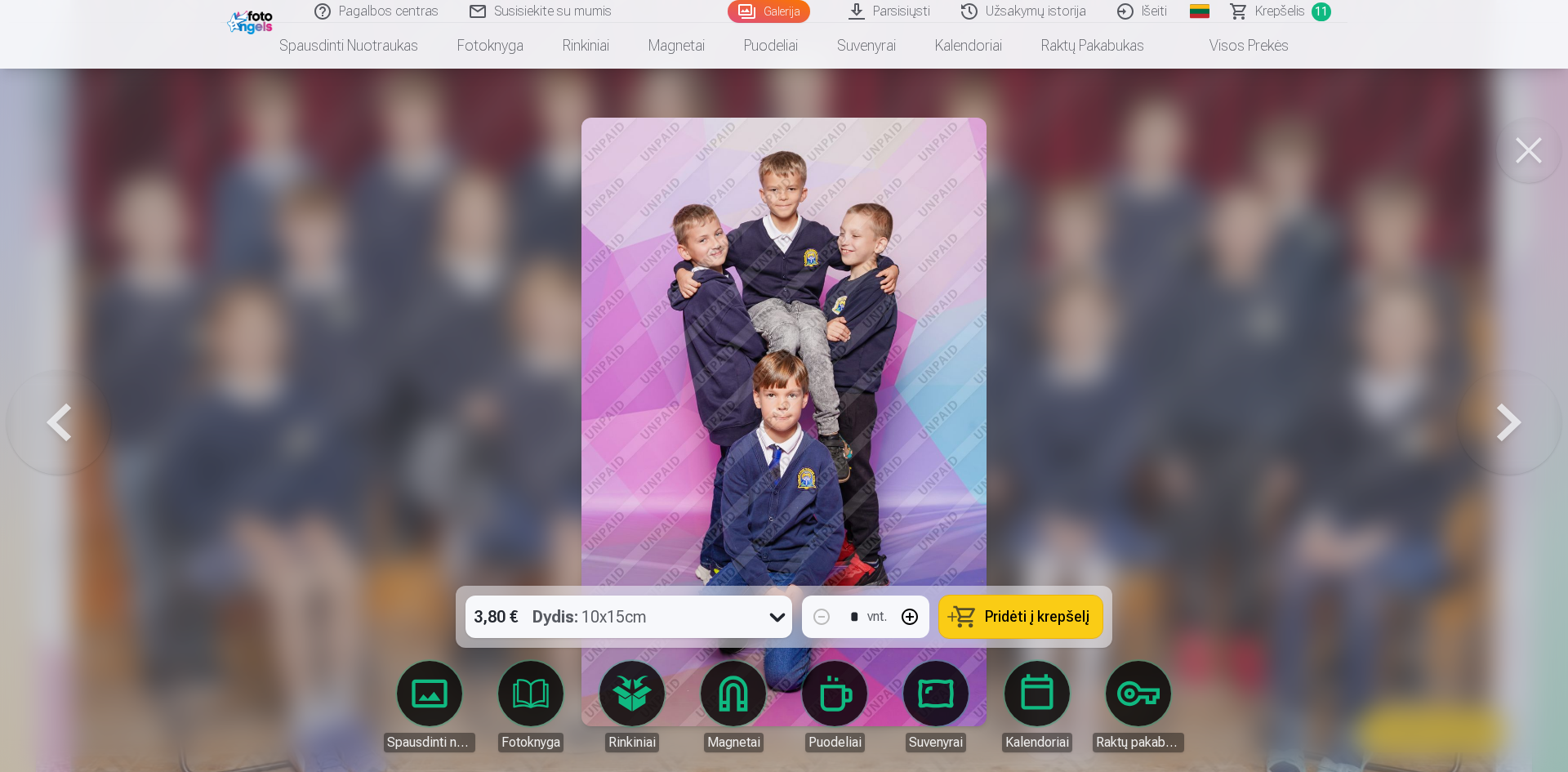
click at [1034, 619] on span "Pridėti į krepšelį" at bounding box center [1037, 617] width 105 height 15
click at [1514, 432] on button at bounding box center [1510, 422] width 105 height 295
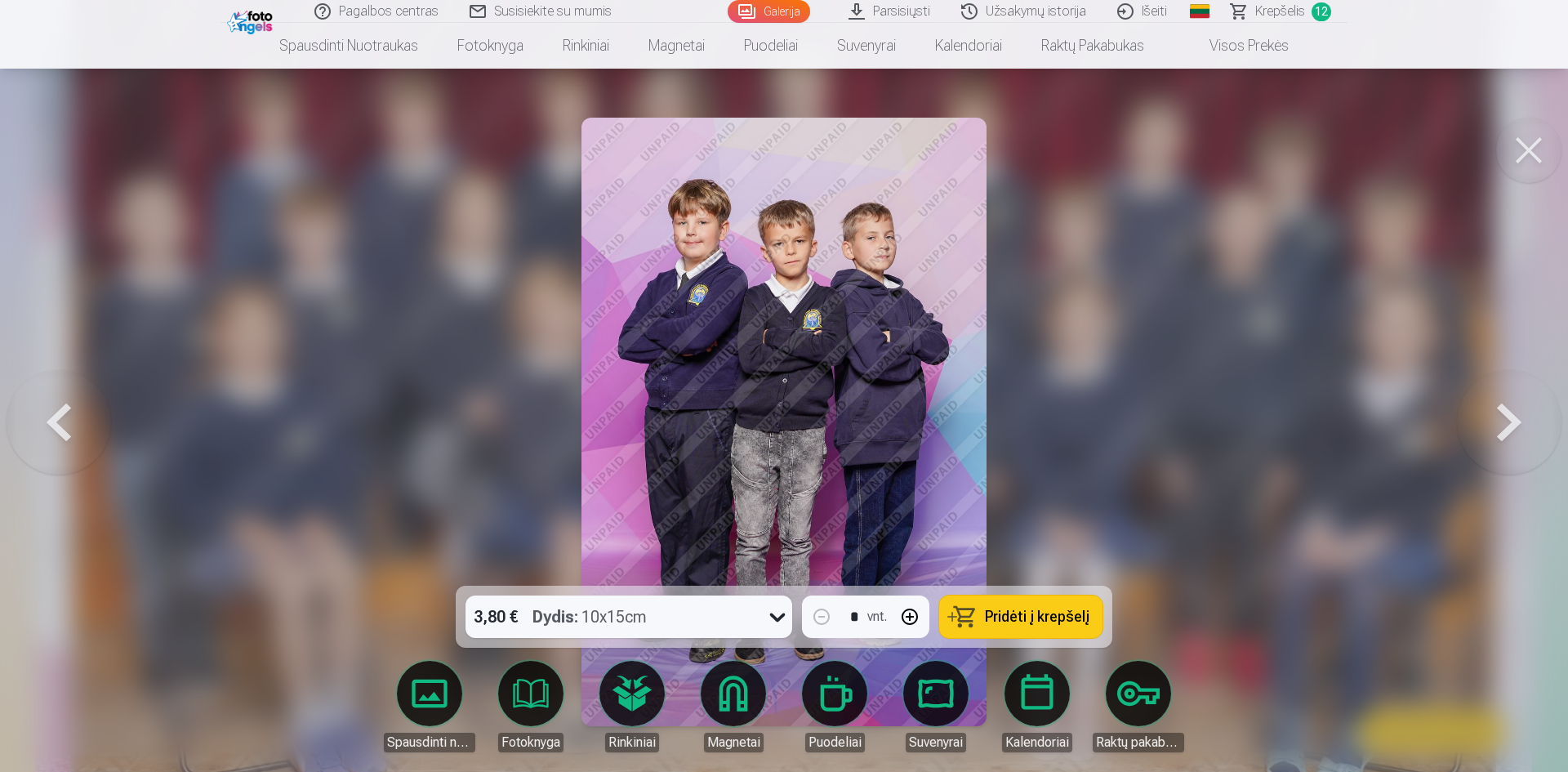
click at [1033, 624] on span "Pridėti į krepšelį" at bounding box center [1037, 617] width 105 height 15
click at [1514, 412] on button at bounding box center [1510, 422] width 105 height 295
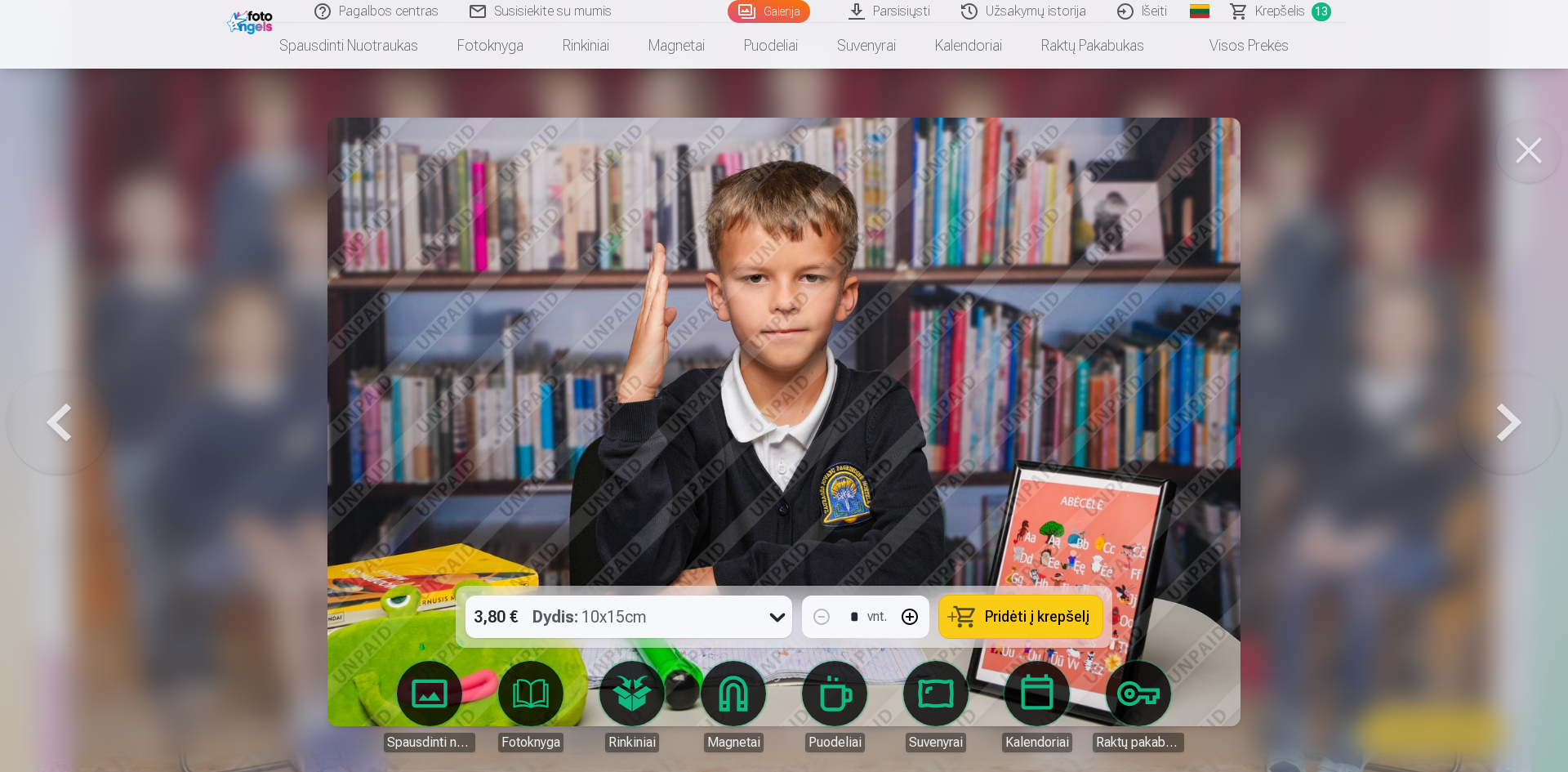
click at [1047, 620] on span "Pridėti į krepšelį" at bounding box center [1037, 617] width 105 height 15
click at [1510, 419] on button at bounding box center [1510, 422] width 105 height 295
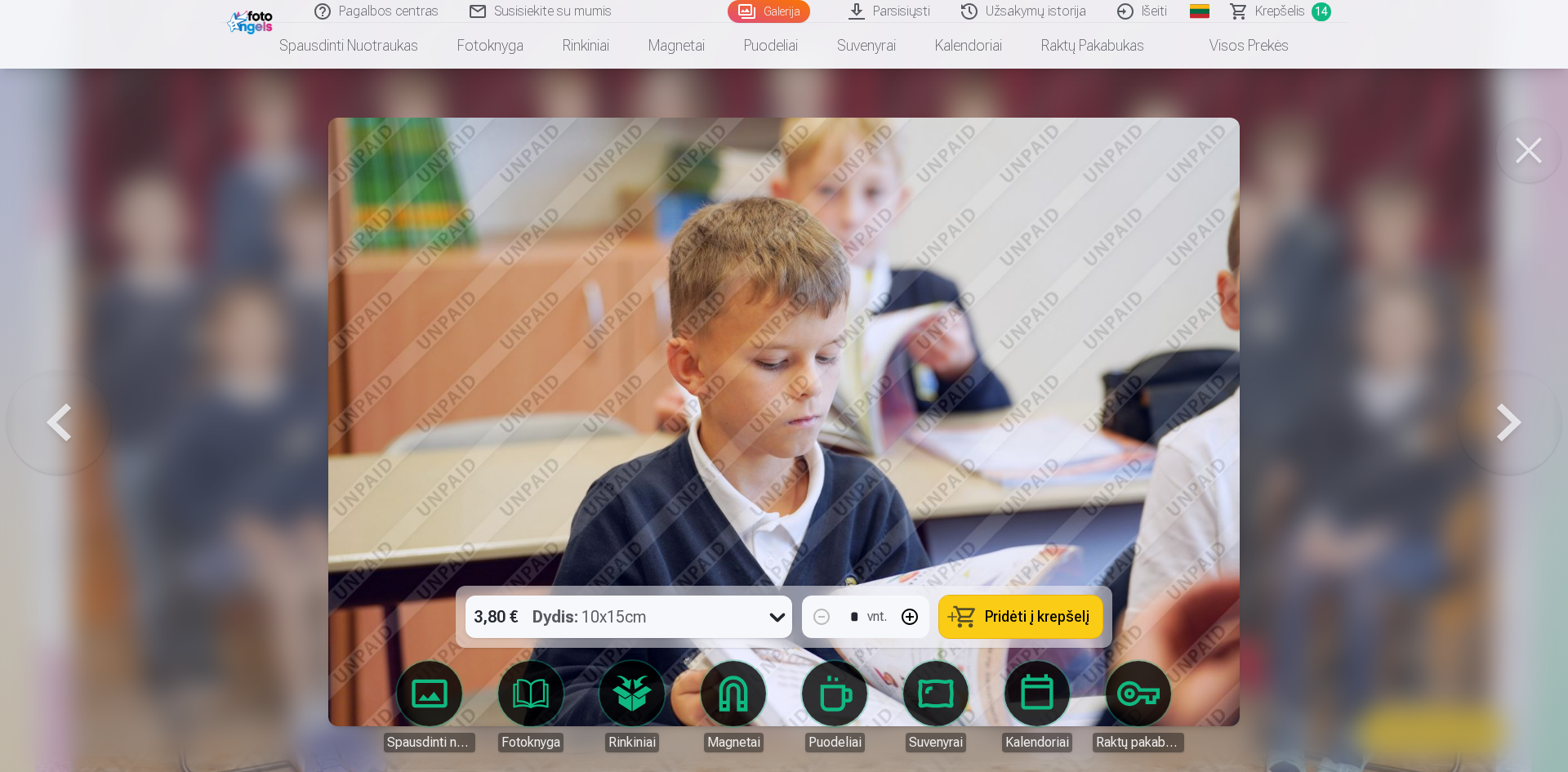
click at [1042, 624] on span "Pridėti į krepšelį" at bounding box center [1037, 617] width 105 height 15
click at [1506, 429] on button at bounding box center [1510, 422] width 105 height 295
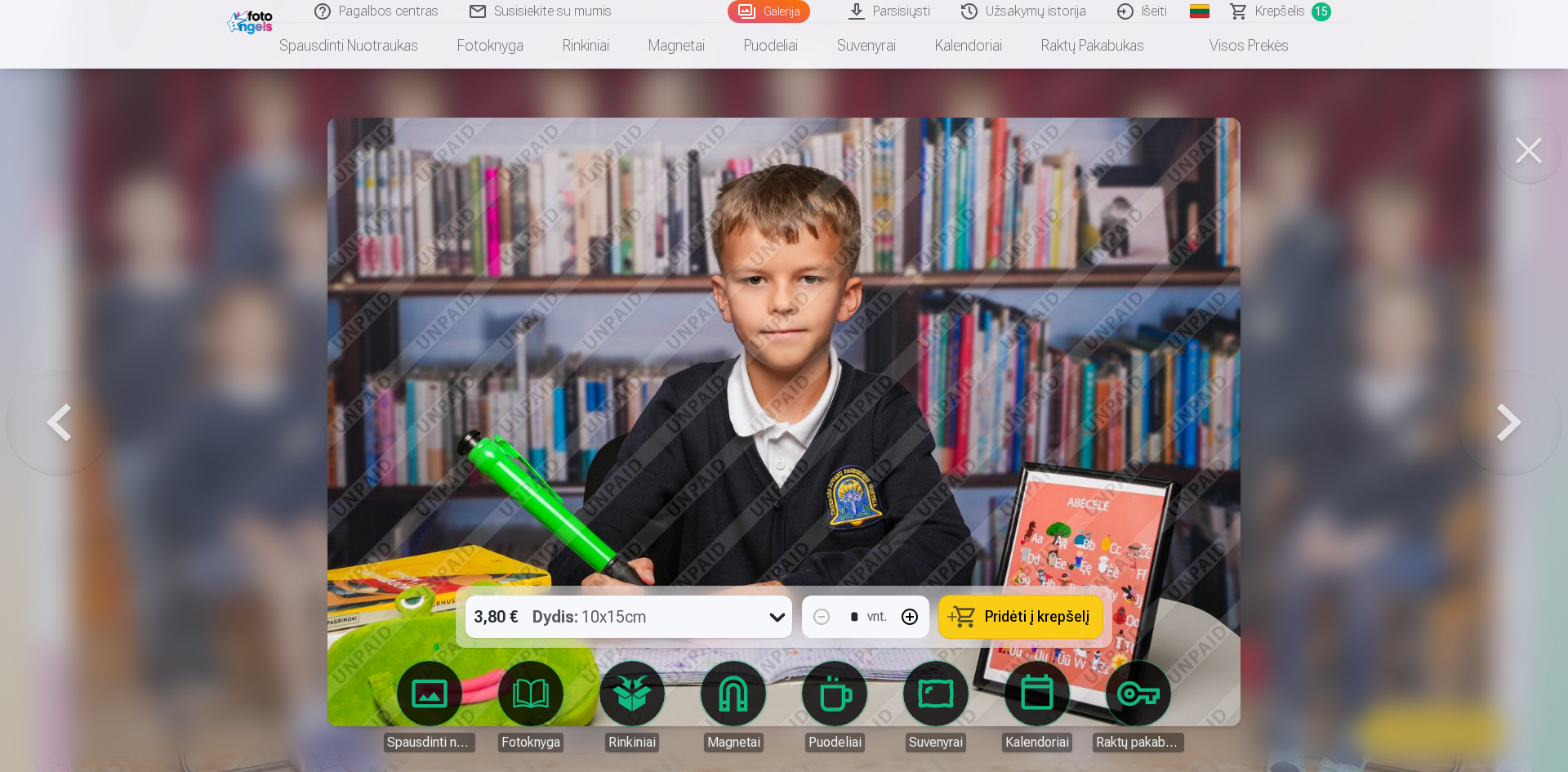
click at [1018, 612] on span "Pridėti į krepšelį" at bounding box center [1037, 617] width 105 height 15
click at [1490, 427] on button at bounding box center [1510, 422] width 105 height 295
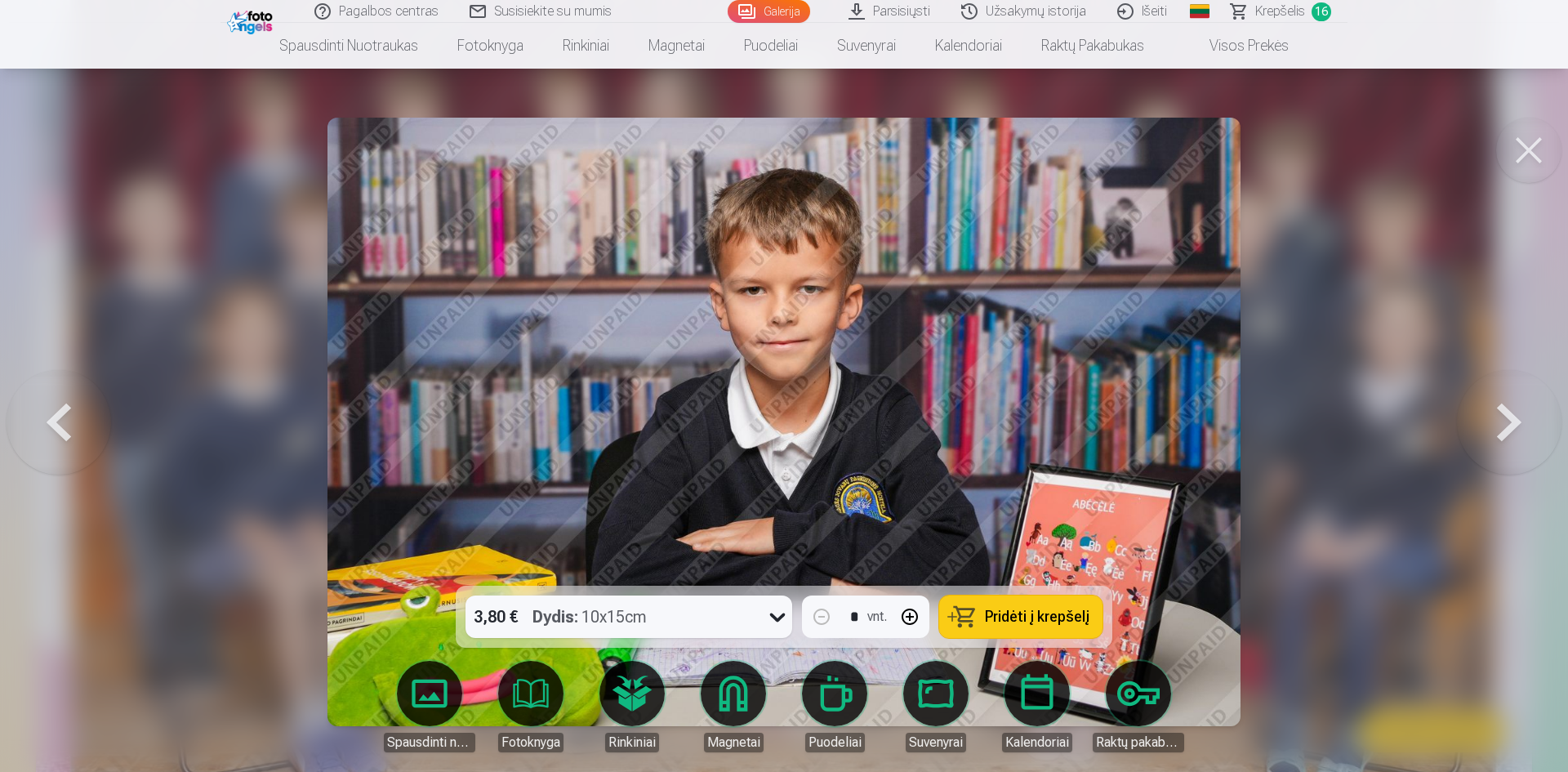
click at [1067, 618] on span "Pridėti į krepšelį" at bounding box center [1037, 617] width 105 height 15
click at [1505, 434] on button at bounding box center [1510, 422] width 105 height 295
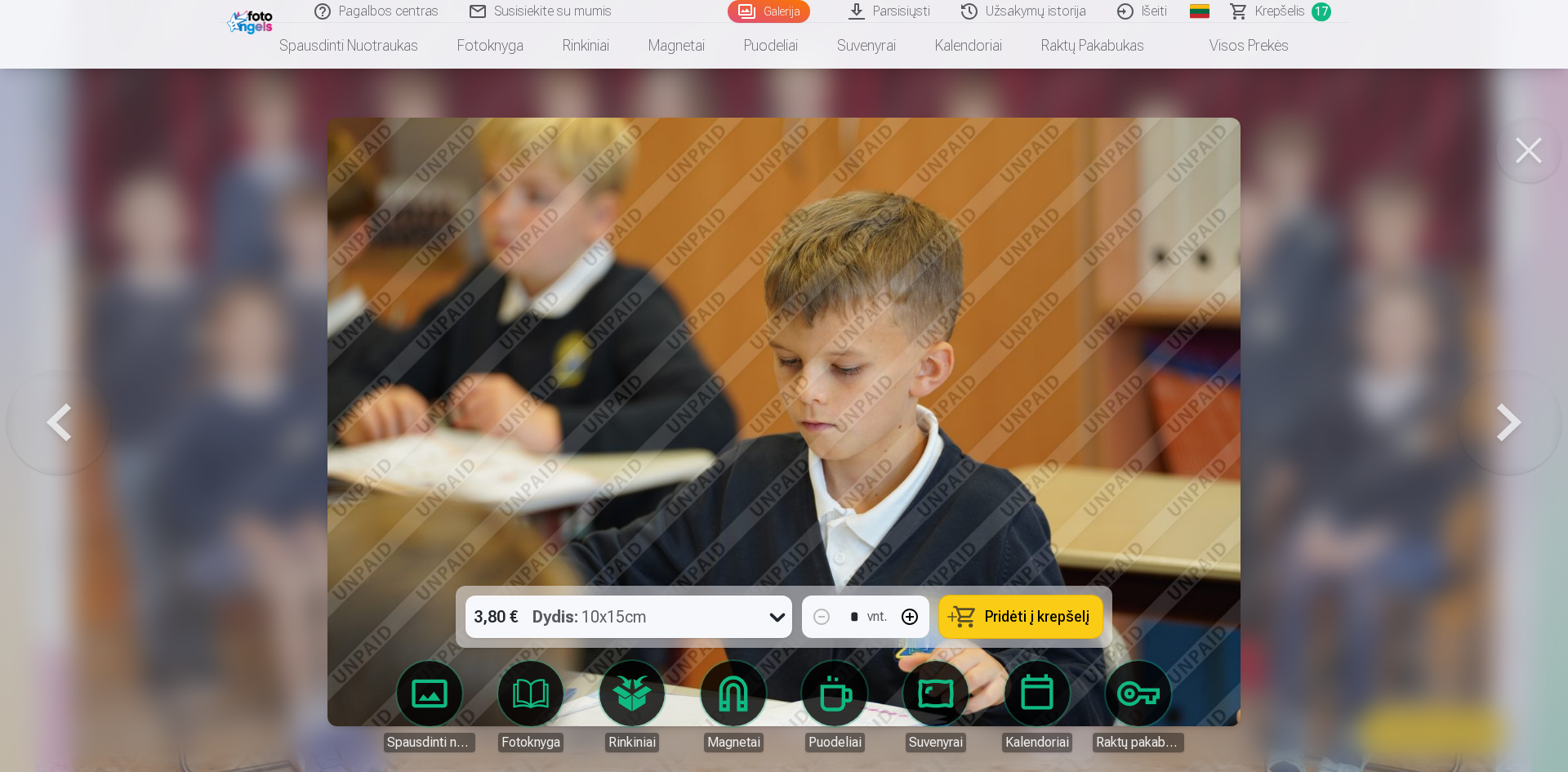
click at [1044, 619] on span "Pridėti į krepšelį" at bounding box center [1037, 617] width 105 height 15
click at [1503, 426] on button at bounding box center [1510, 422] width 105 height 295
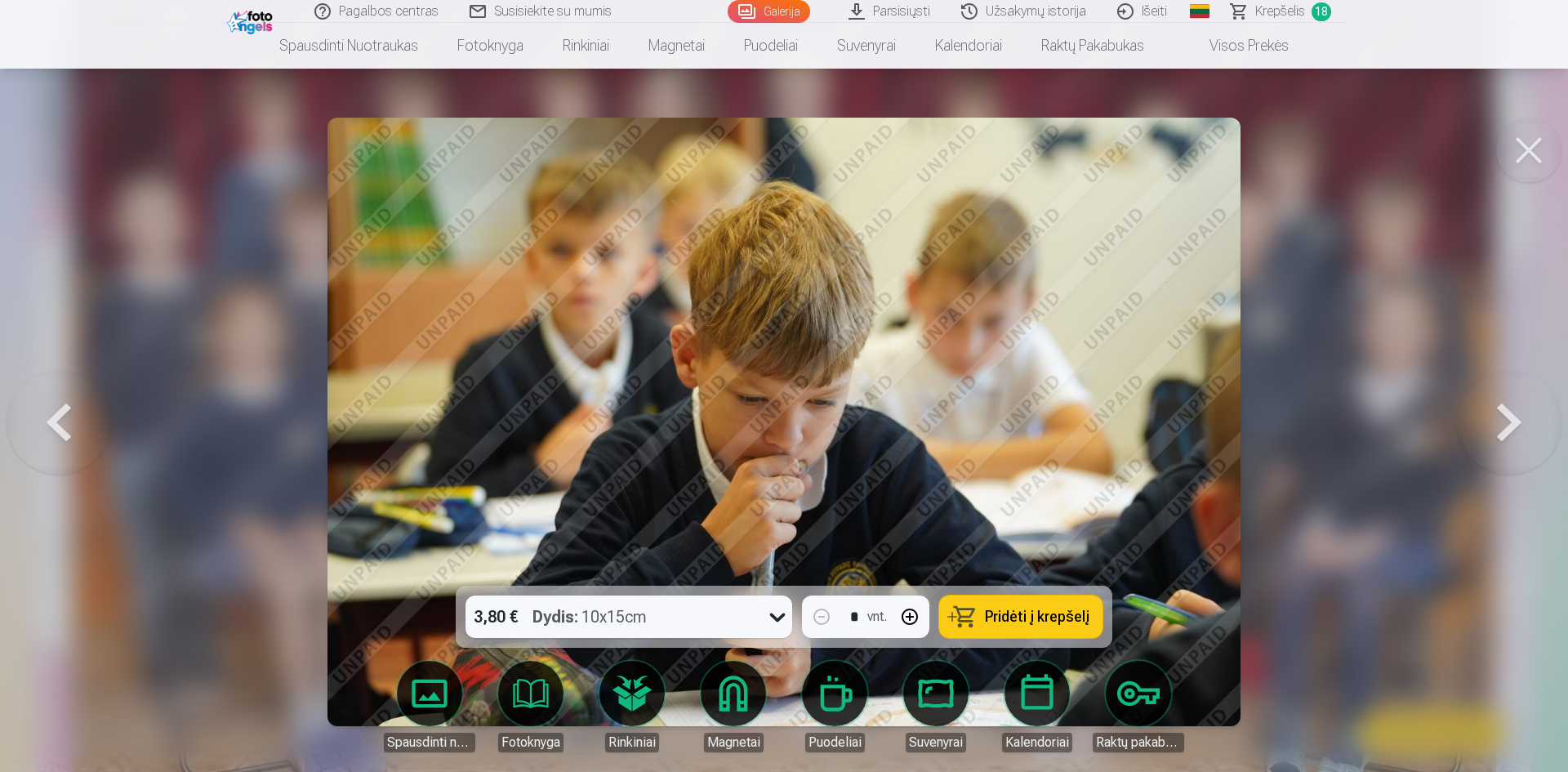
click at [1508, 413] on button at bounding box center [1510, 422] width 105 height 295
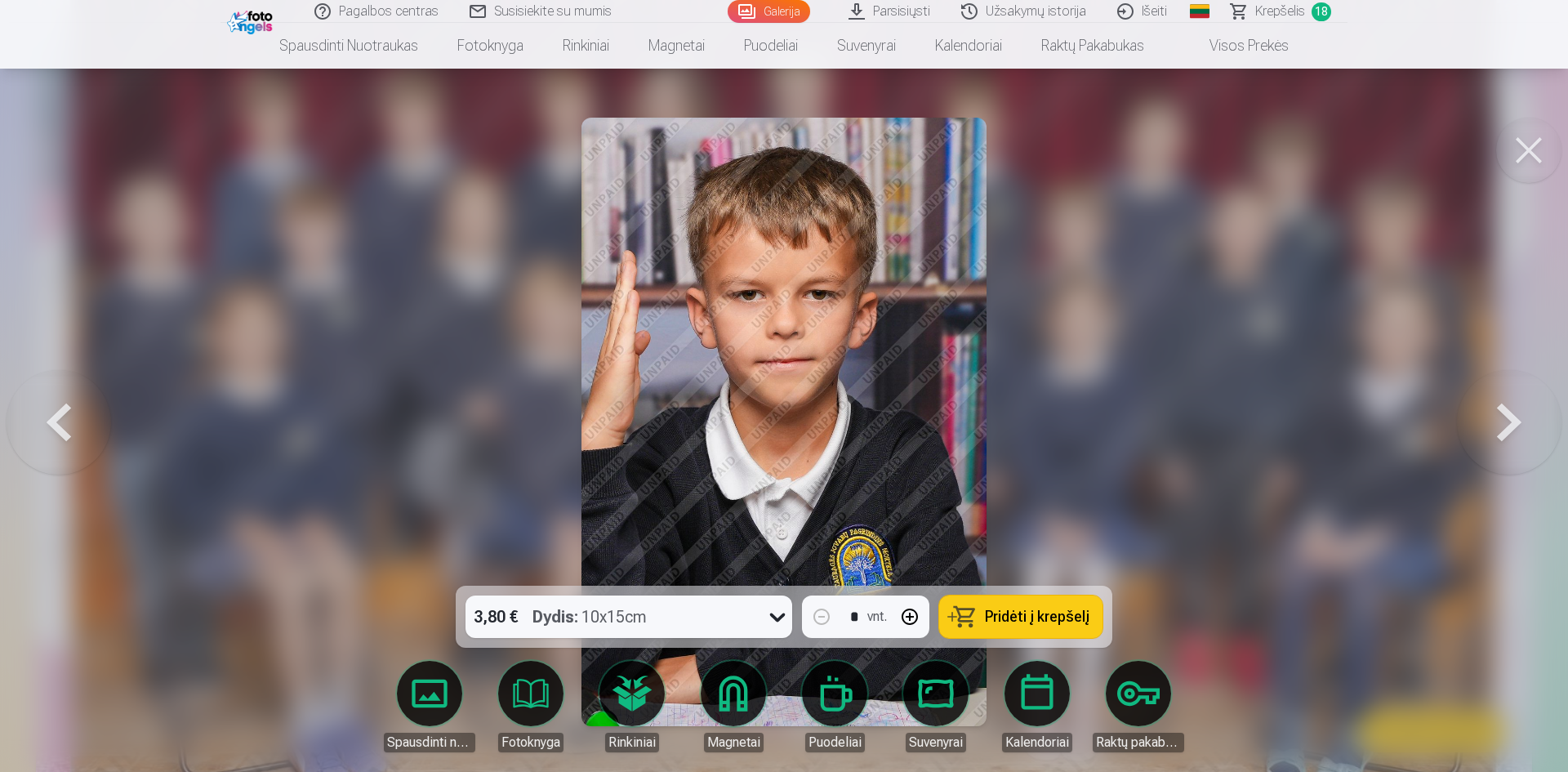
click at [1051, 614] on span "Pridėti į krepšelį" at bounding box center [1037, 617] width 105 height 15
click at [1509, 424] on button at bounding box center [1510, 422] width 105 height 295
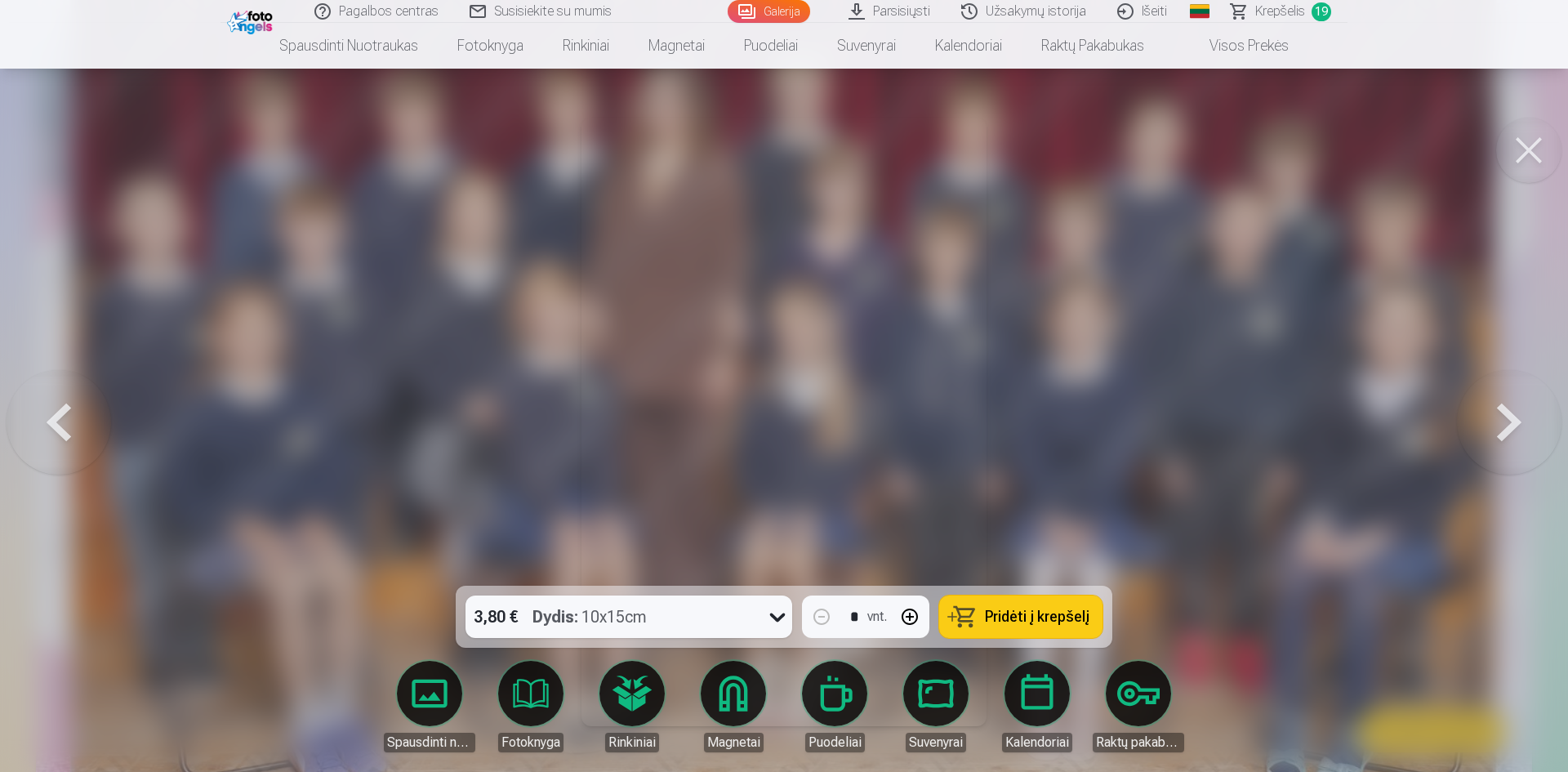
click at [1038, 614] on span "Pridėti į krepšelį" at bounding box center [1037, 617] width 105 height 15
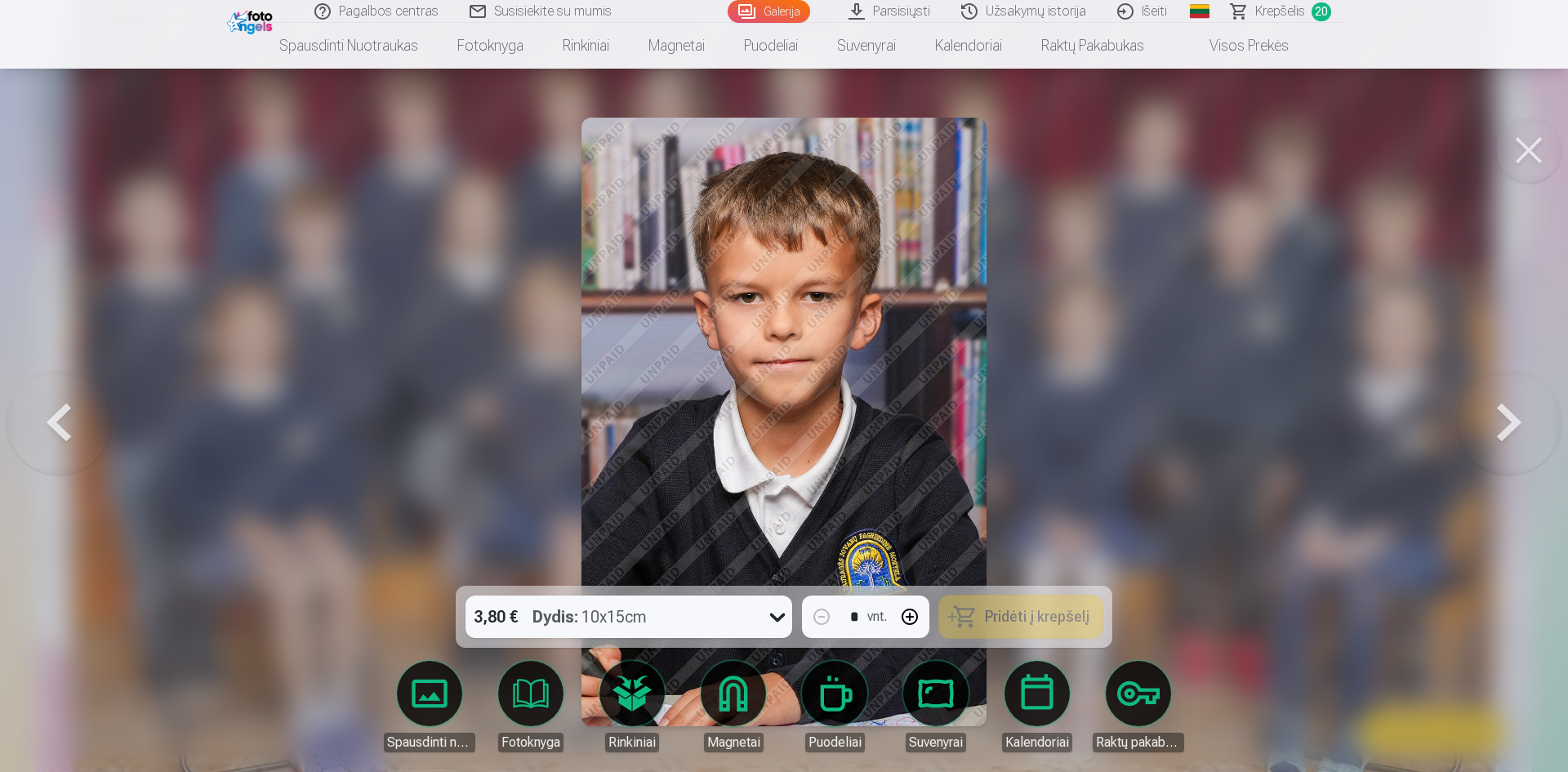
click at [1515, 421] on button at bounding box center [1510, 422] width 105 height 295
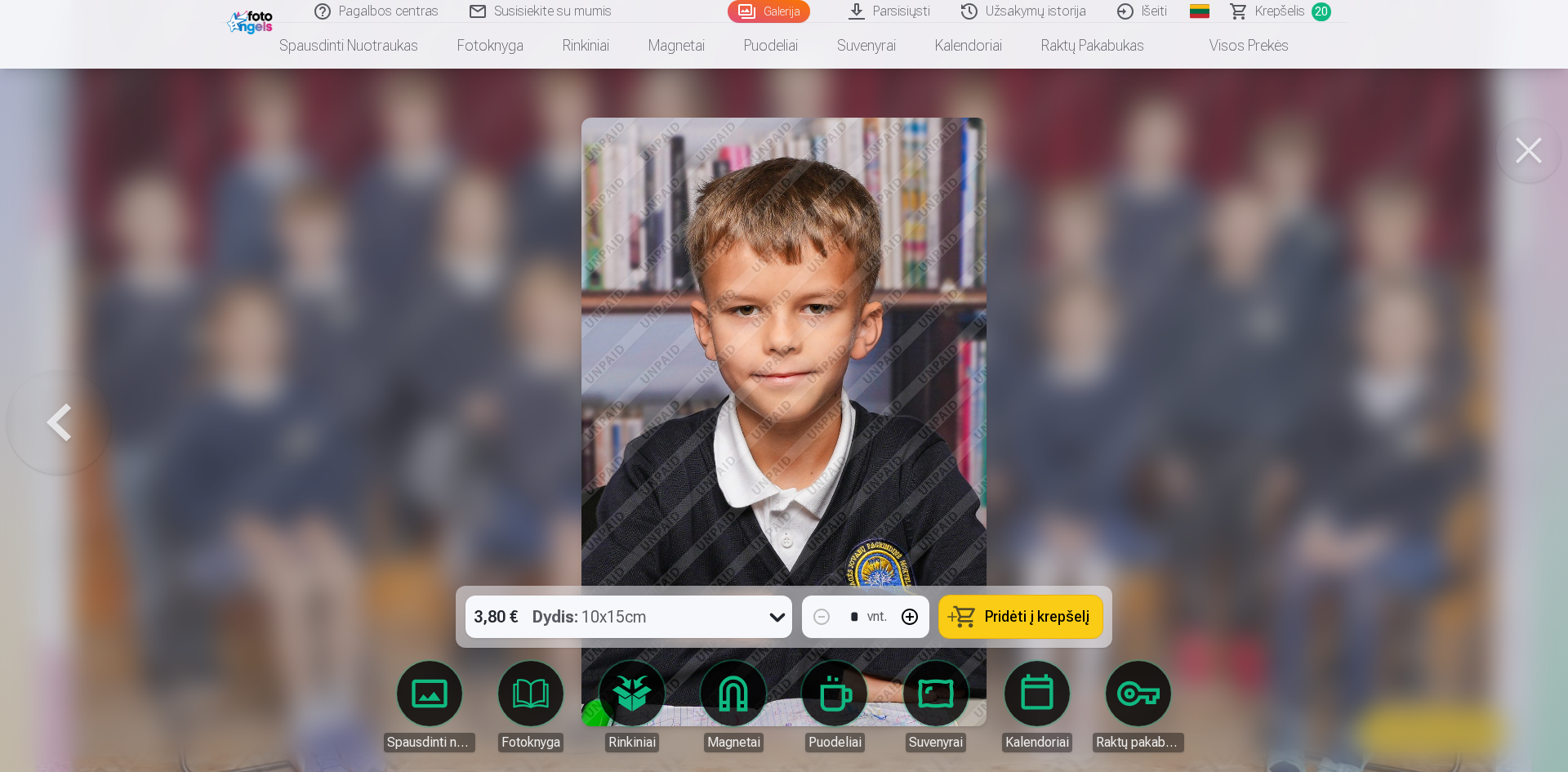
click at [1012, 613] on span "Pridėti į krepšelį" at bounding box center [1037, 617] width 105 height 15
click at [86, 419] on button at bounding box center [58, 422] width 105 height 295
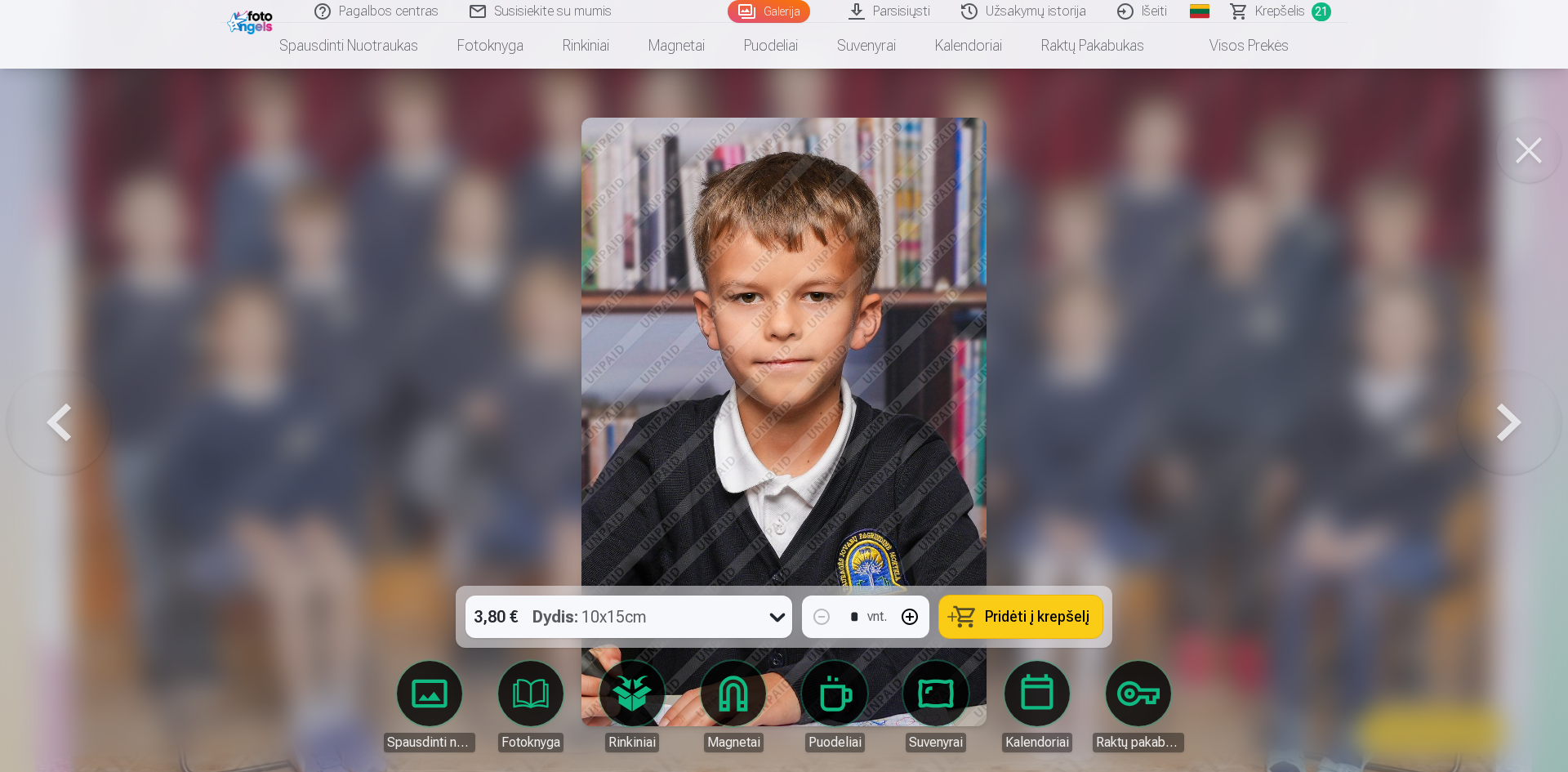
click at [1510, 418] on button at bounding box center [1510, 422] width 105 height 295
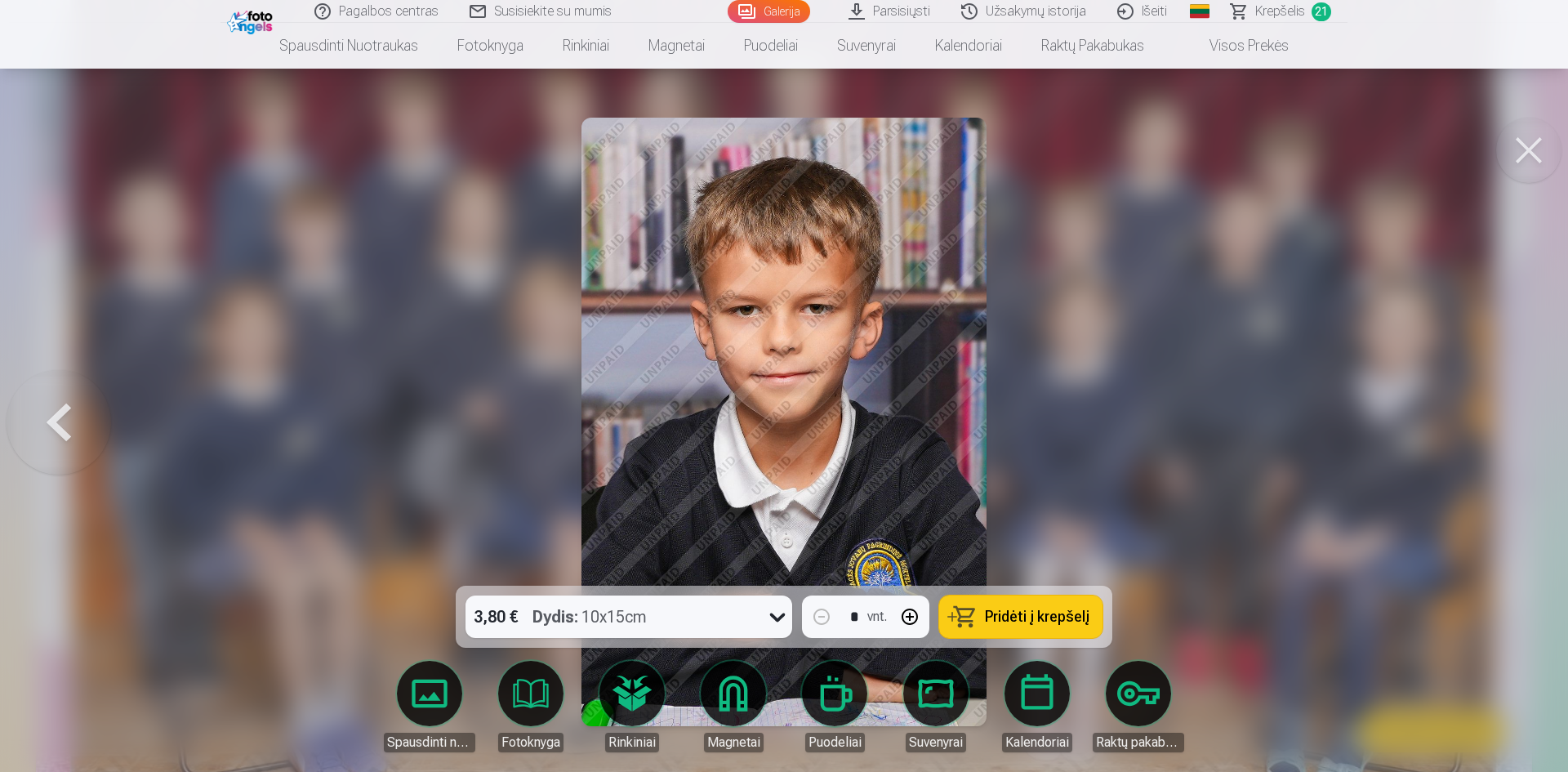
click at [1510, 418] on div at bounding box center [784, 386] width 1568 height 772
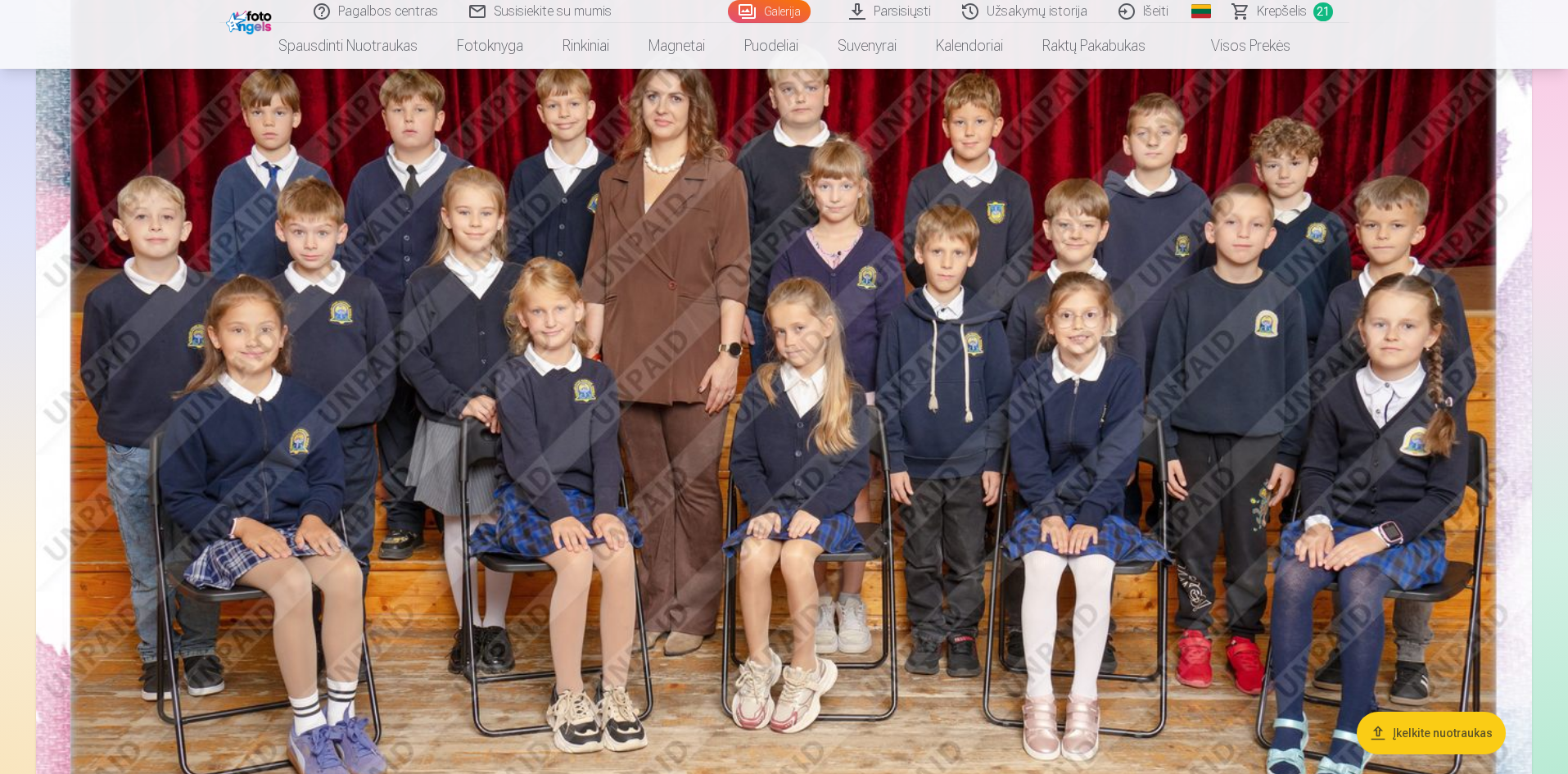
click at [1309, 11] on link "Krepšelis 21" at bounding box center [1283, 11] width 132 height 23
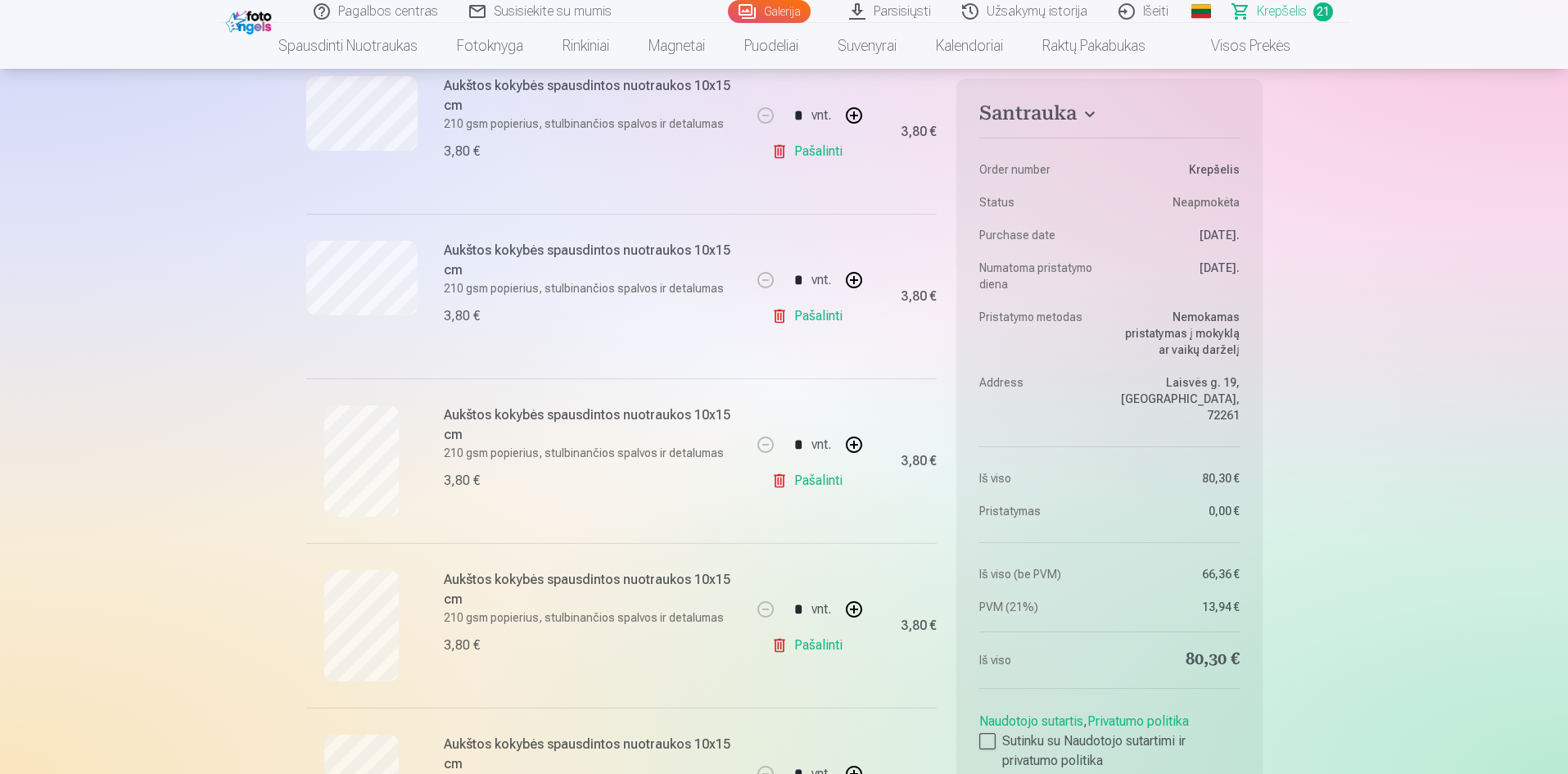
scroll to position [2976, 0]
click at [810, 477] on link "Pašalinti" at bounding box center [810, 476] width 78 height 33
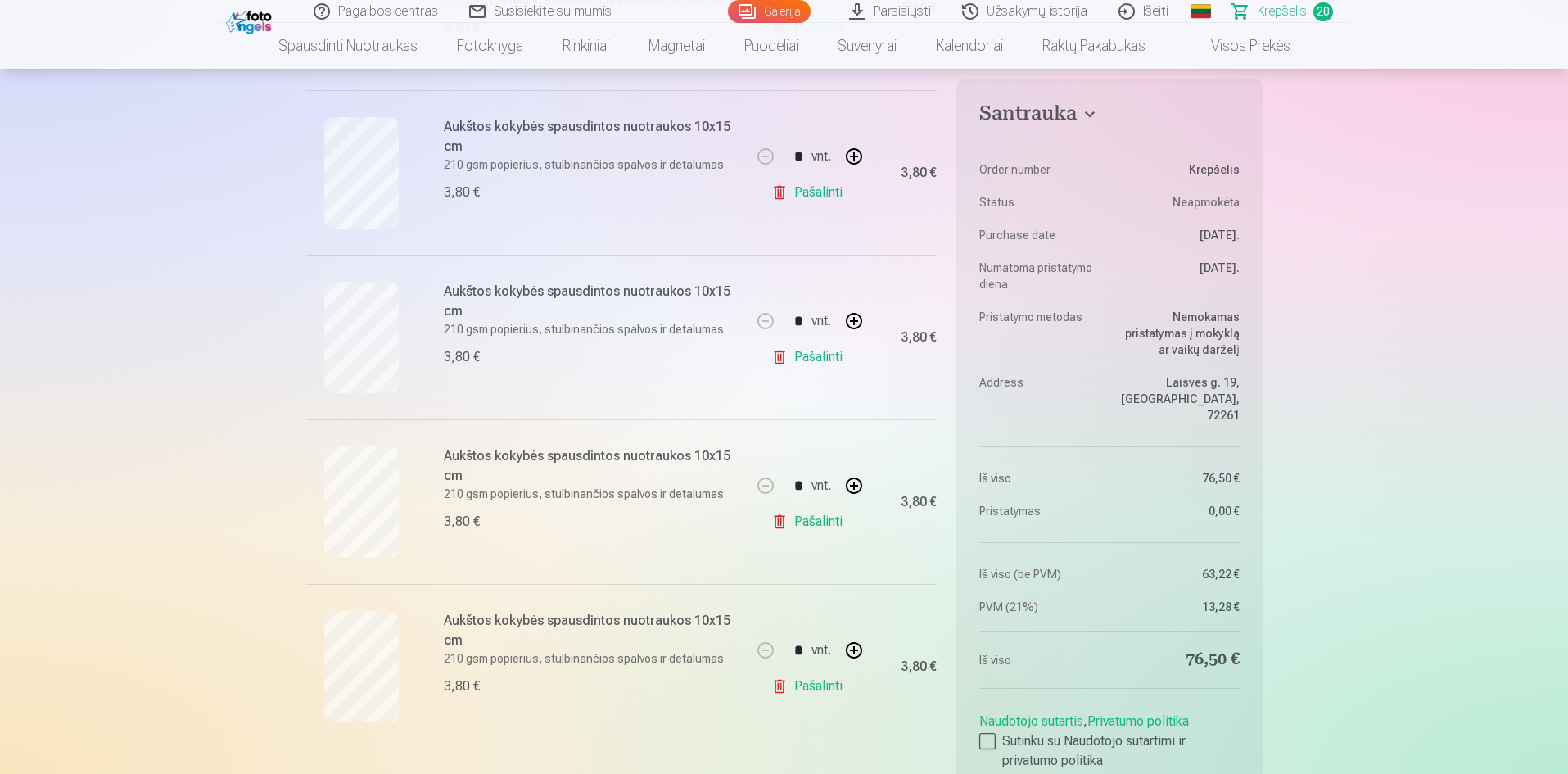
scroll to position [1284, 0]
click at [816, 361] on link "Pašalinti" at bounding box center [810, 357] width 78 height 33
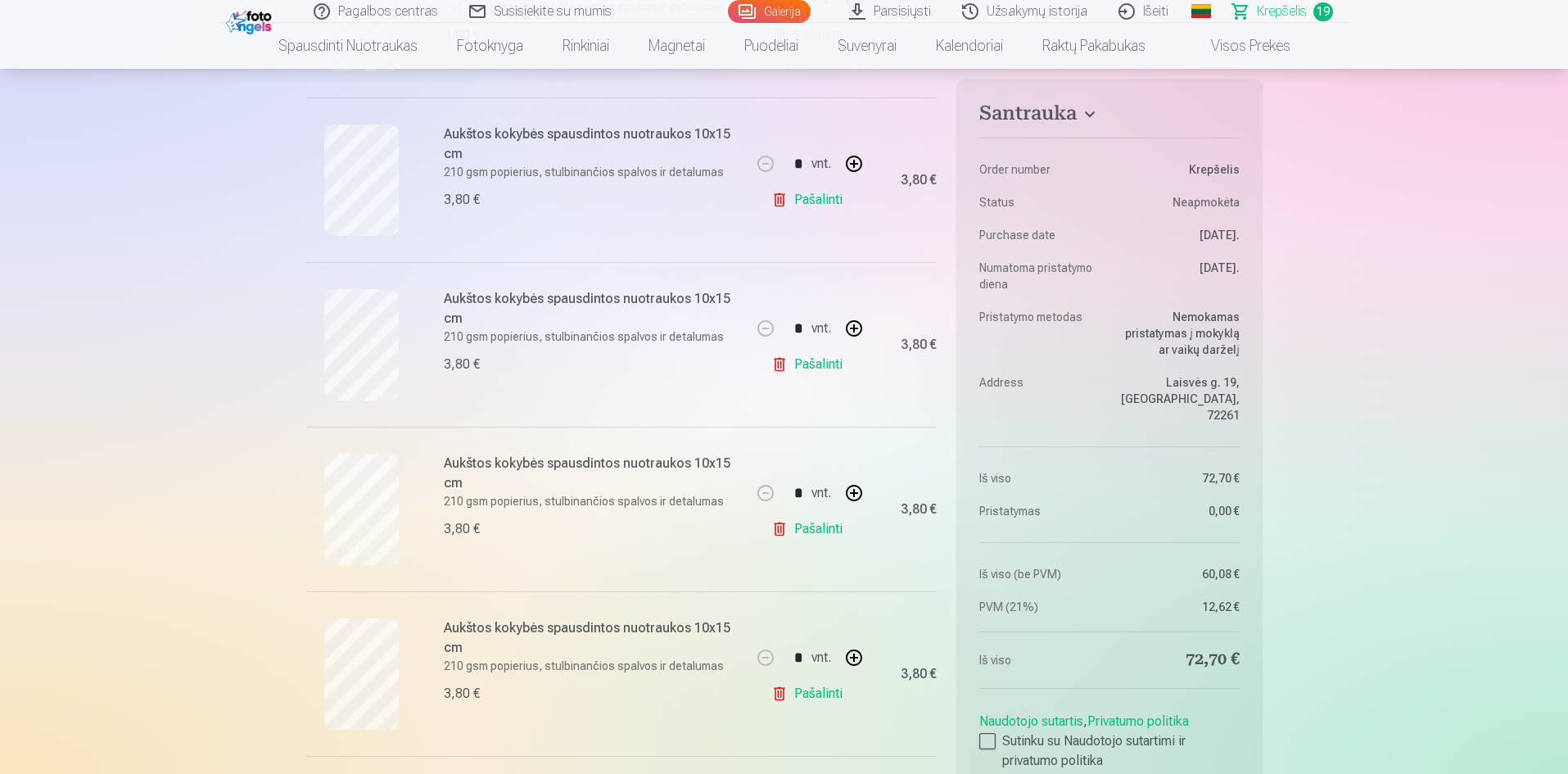
scroll to position [1092, 0]
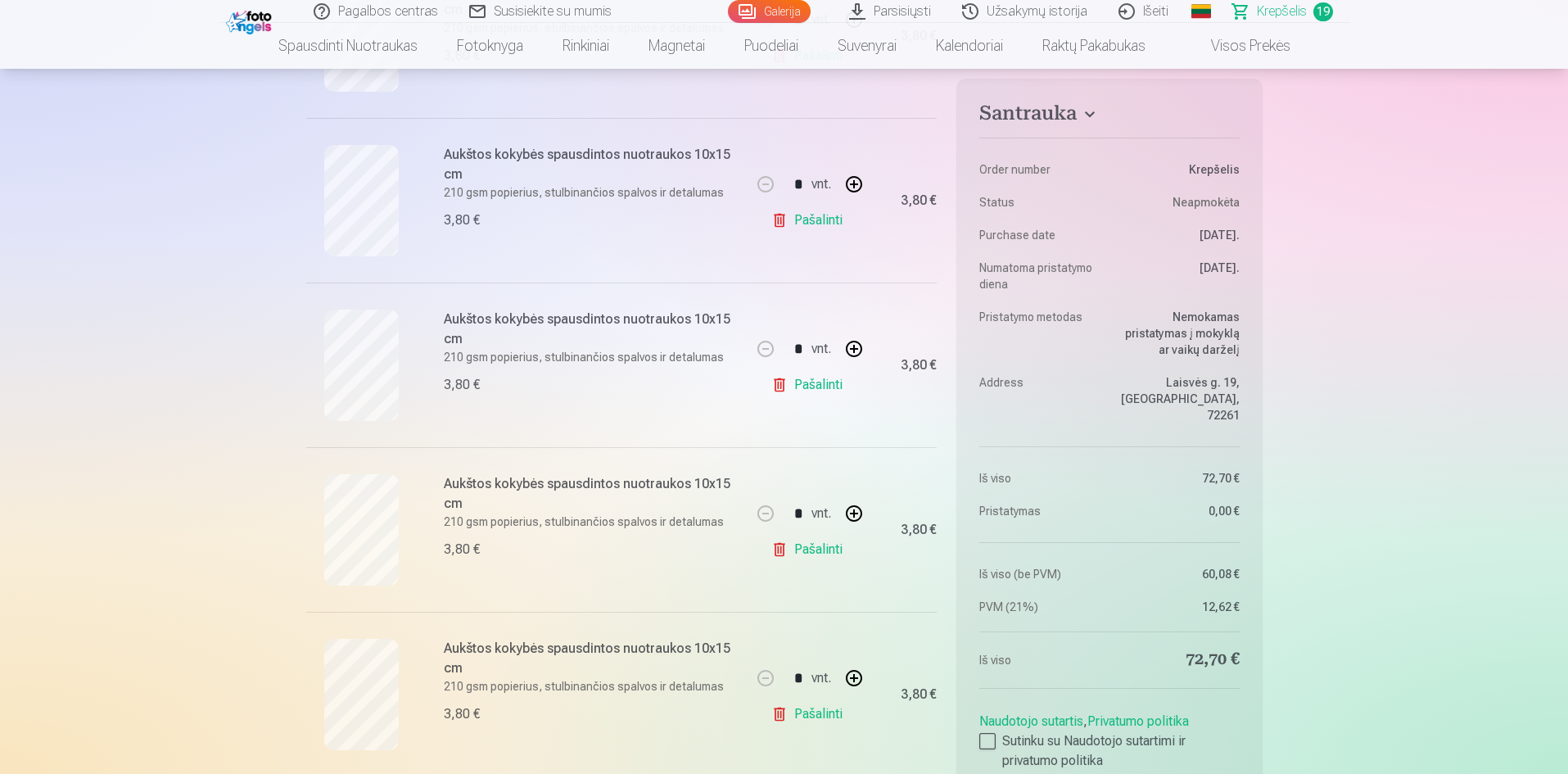
click at [828, 388] on link "Pašalinti" at bounding box center [810, 384] width 78 height 33
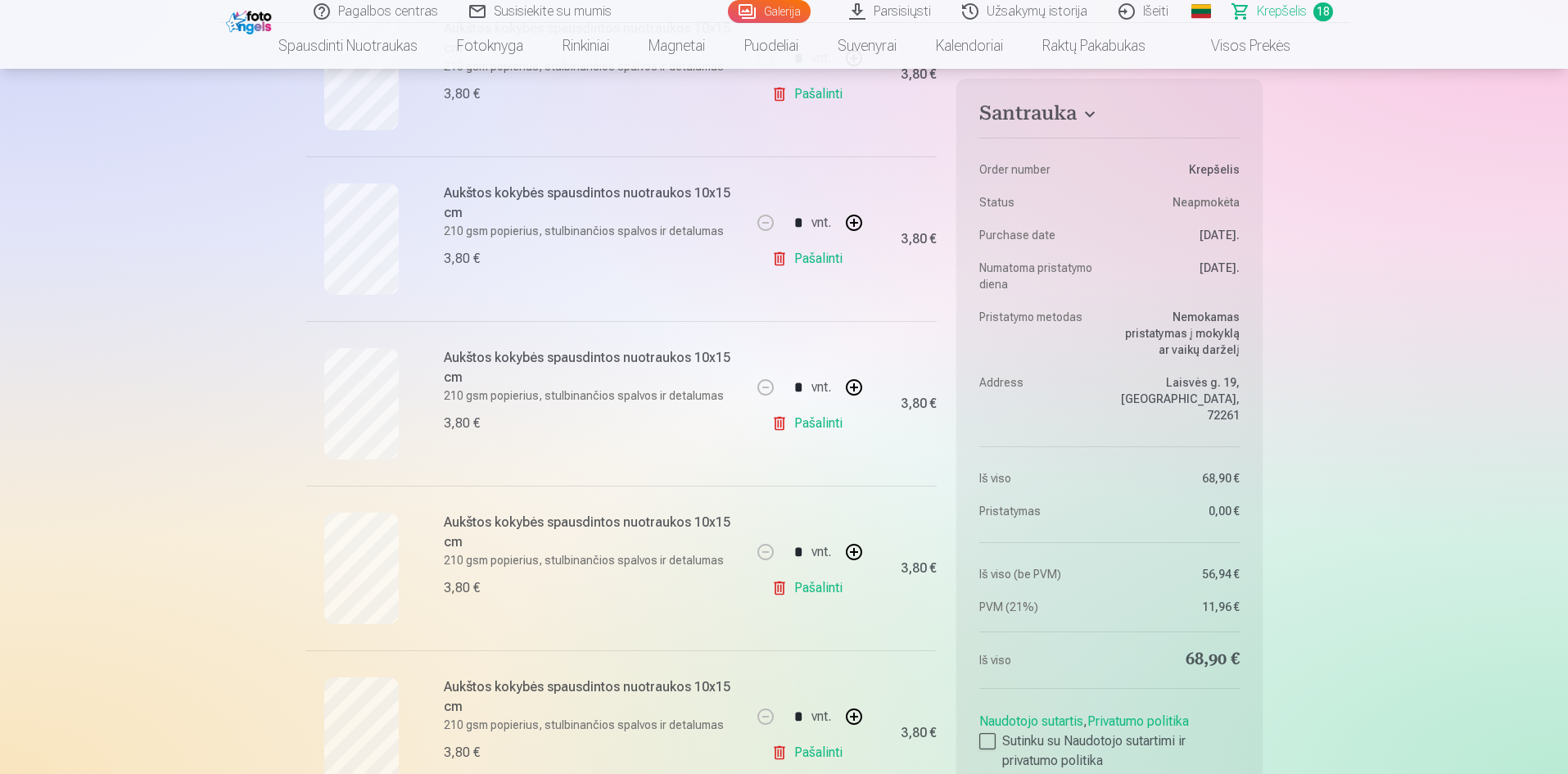
scroll to position [710, 0]
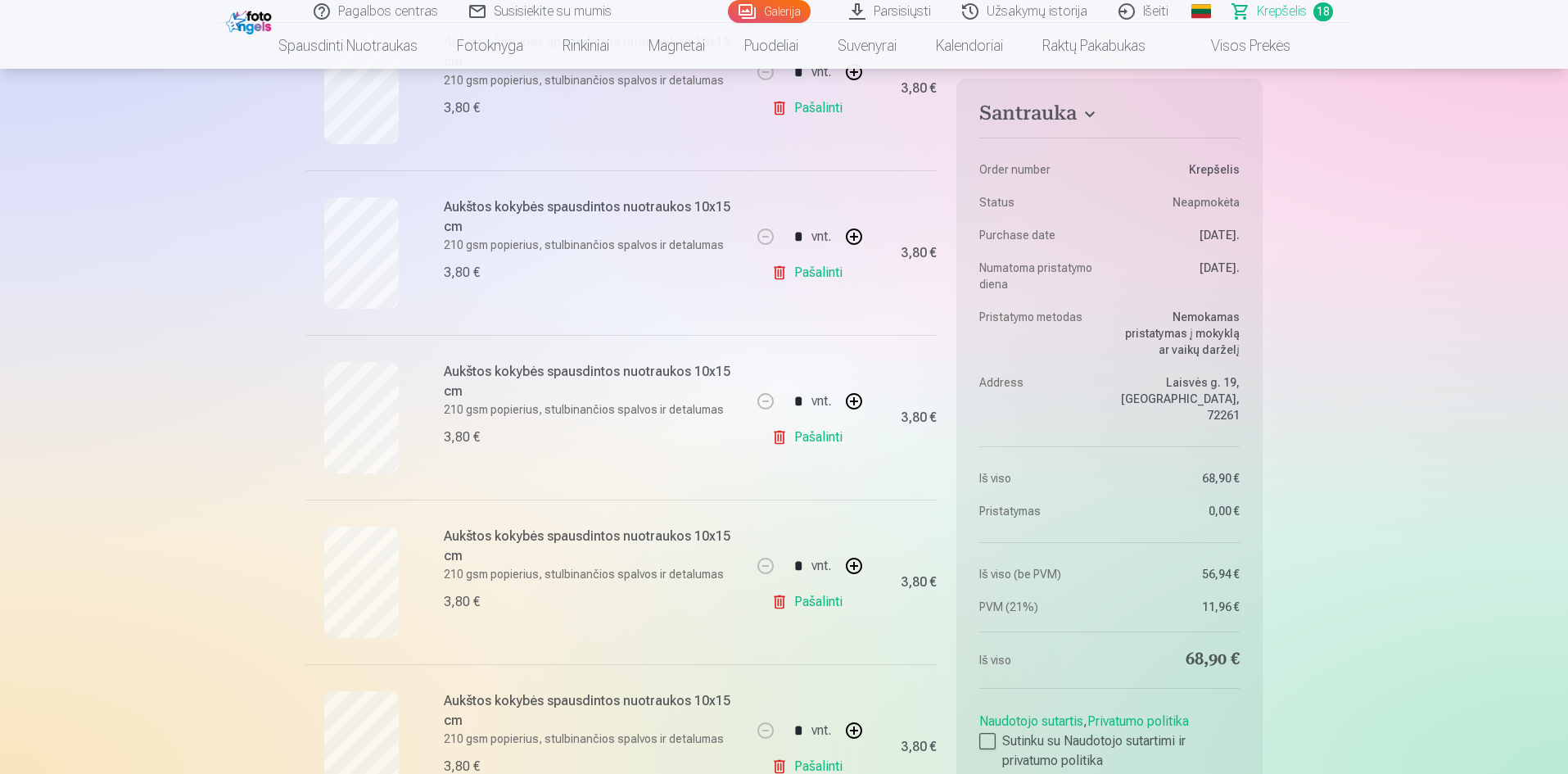
click at [817, 437] on link "Pašalinti" at bounding box center [810, 437] width 78 height 33
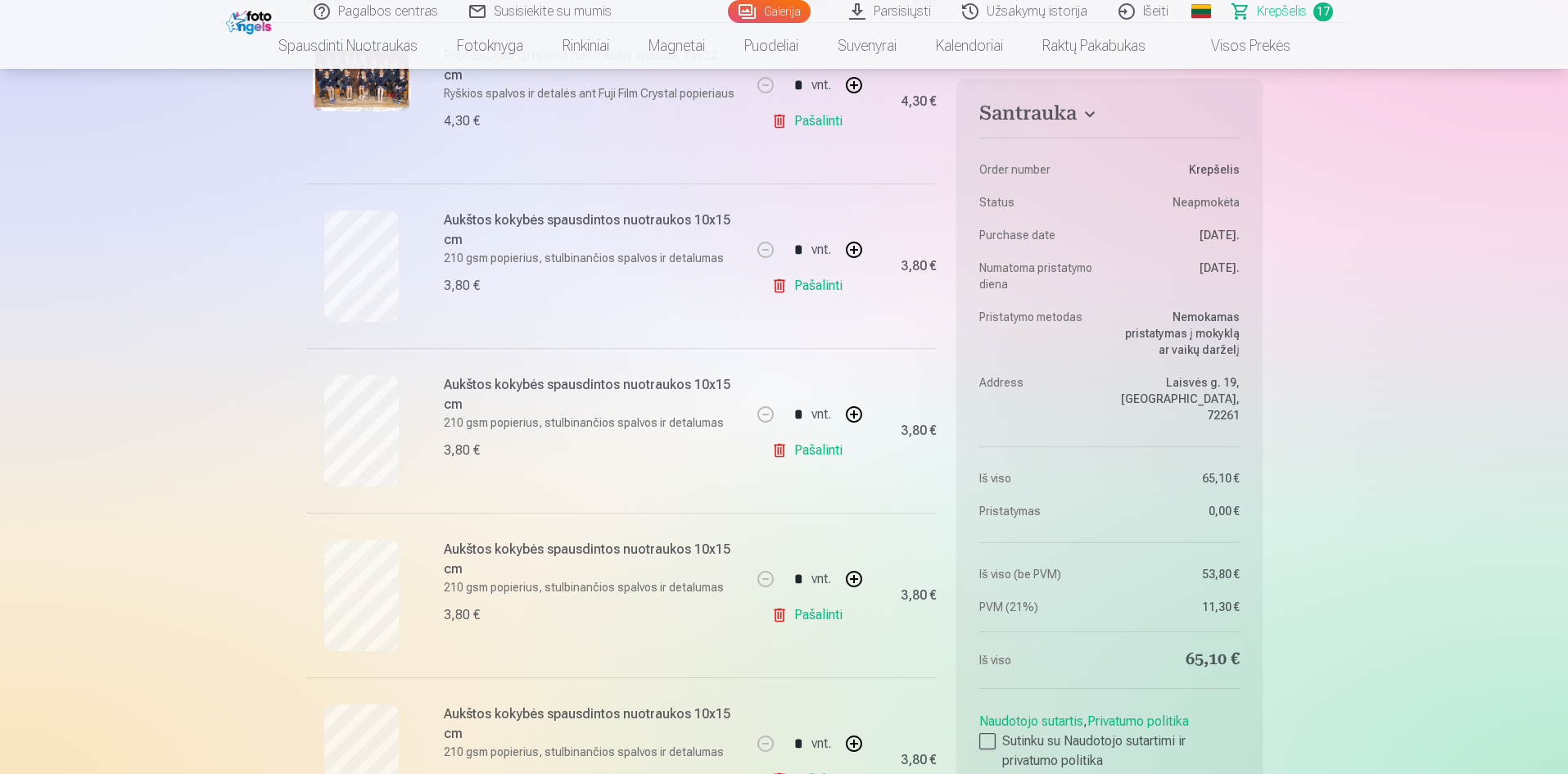
scroll to position [354, 0]
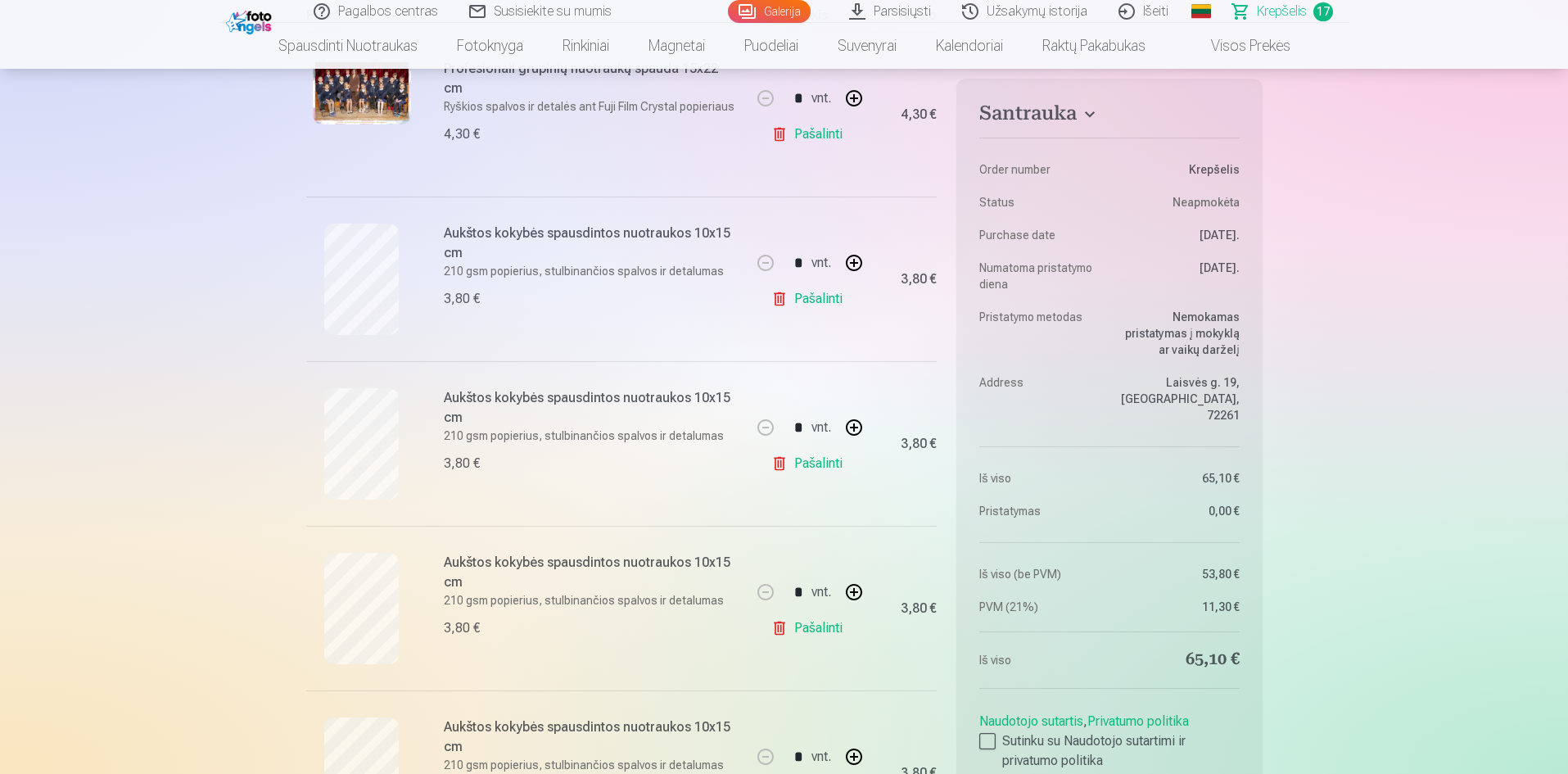
click at [811, 300] on link "Pašalinti" at bounding box center [810, 299] width 78 height 33
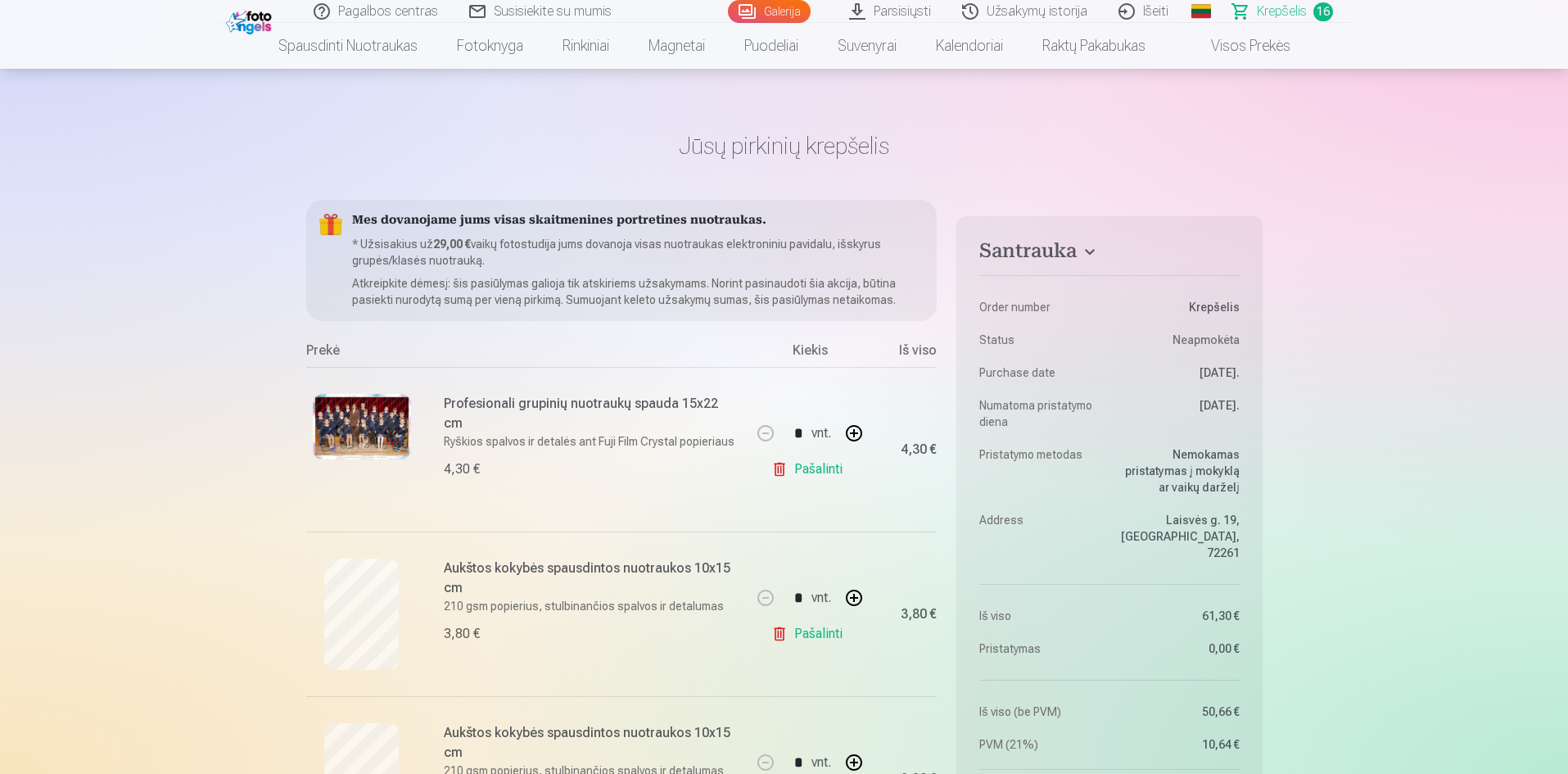
scroll to position [0, 0]
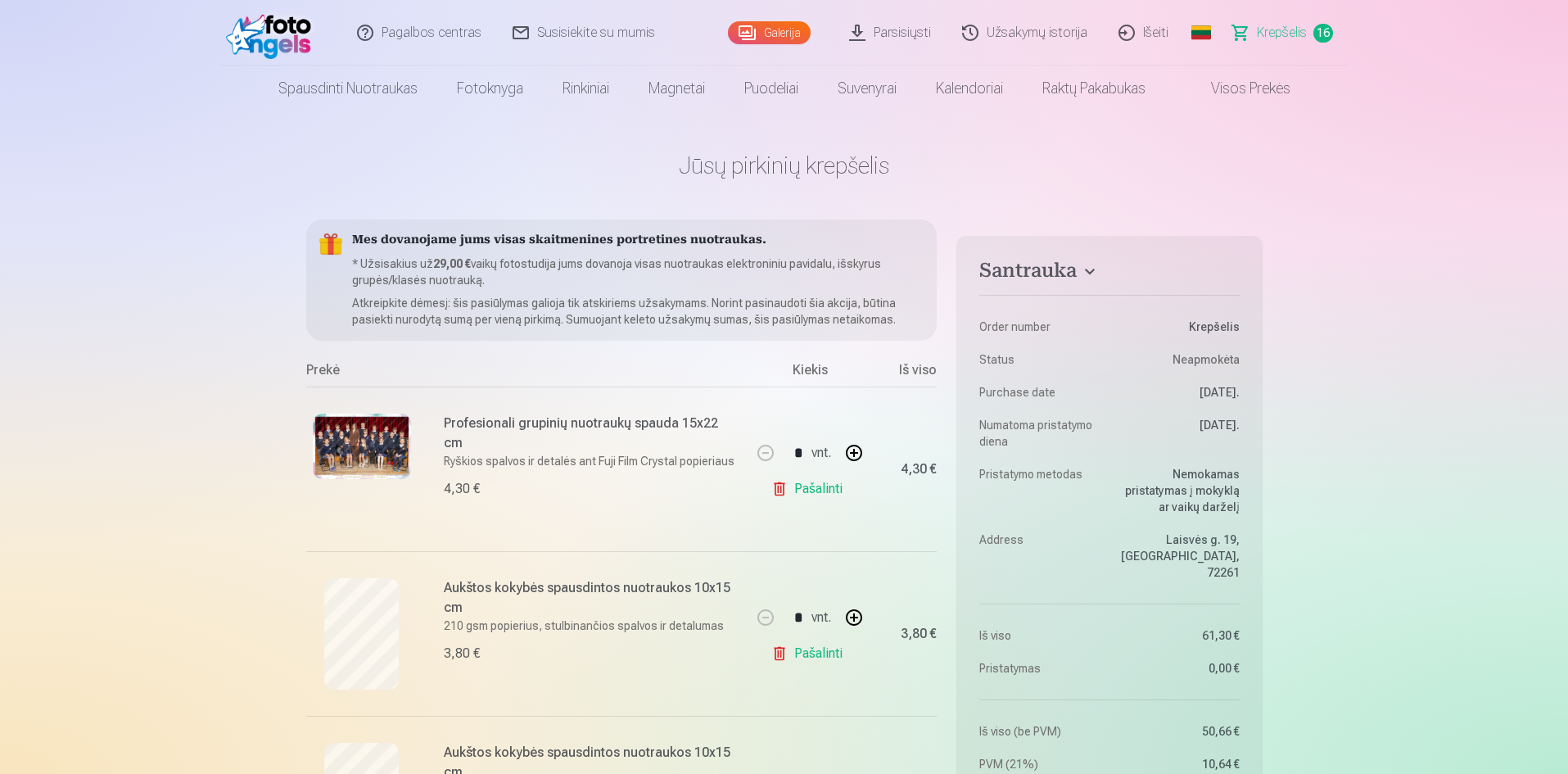
click at [343, 441] on img at bounding box center [362, 447] width 99 height 65
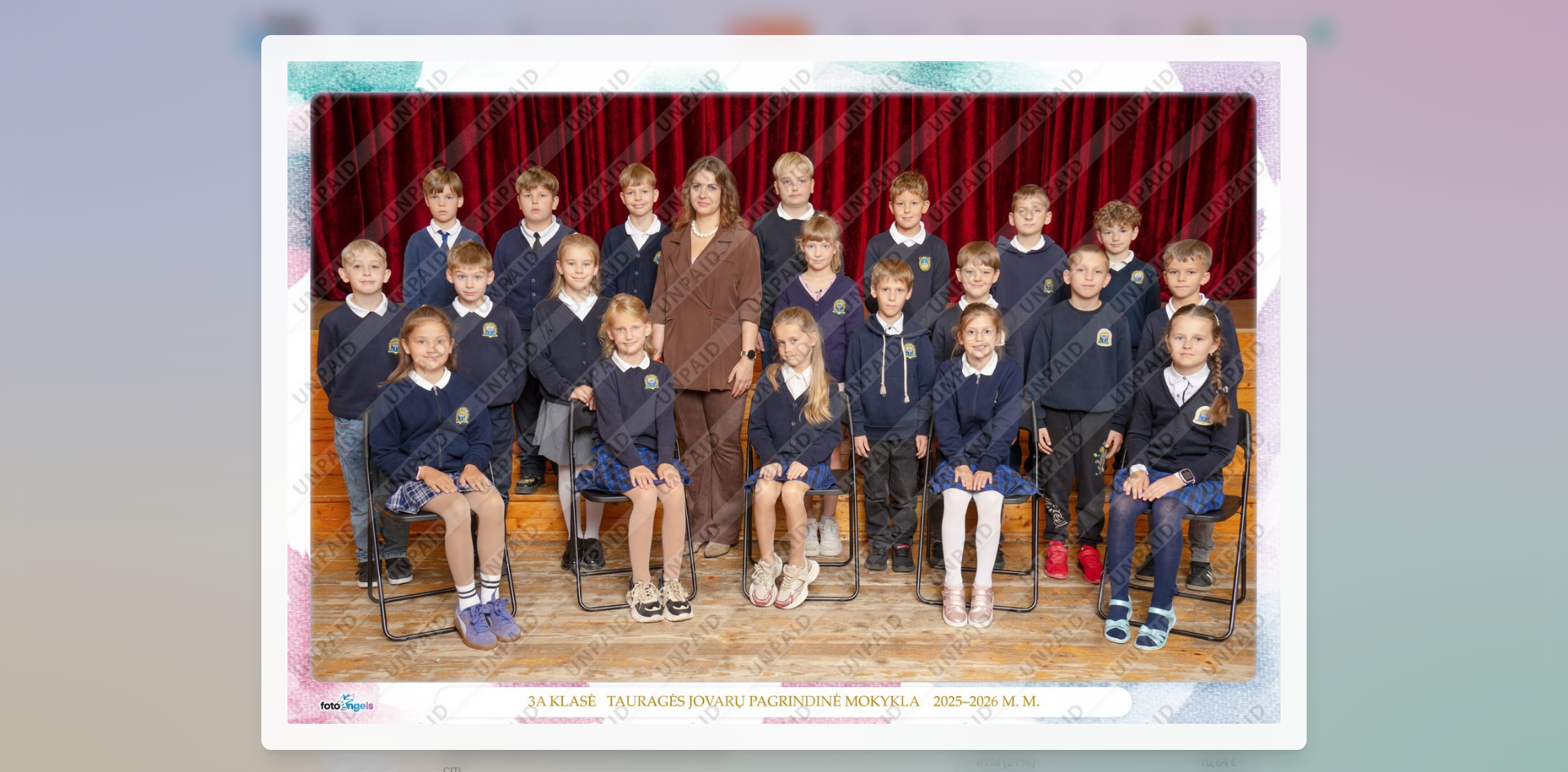
click at [1455, 393] on div at bounding box center [784, 386] width 1568 height 772
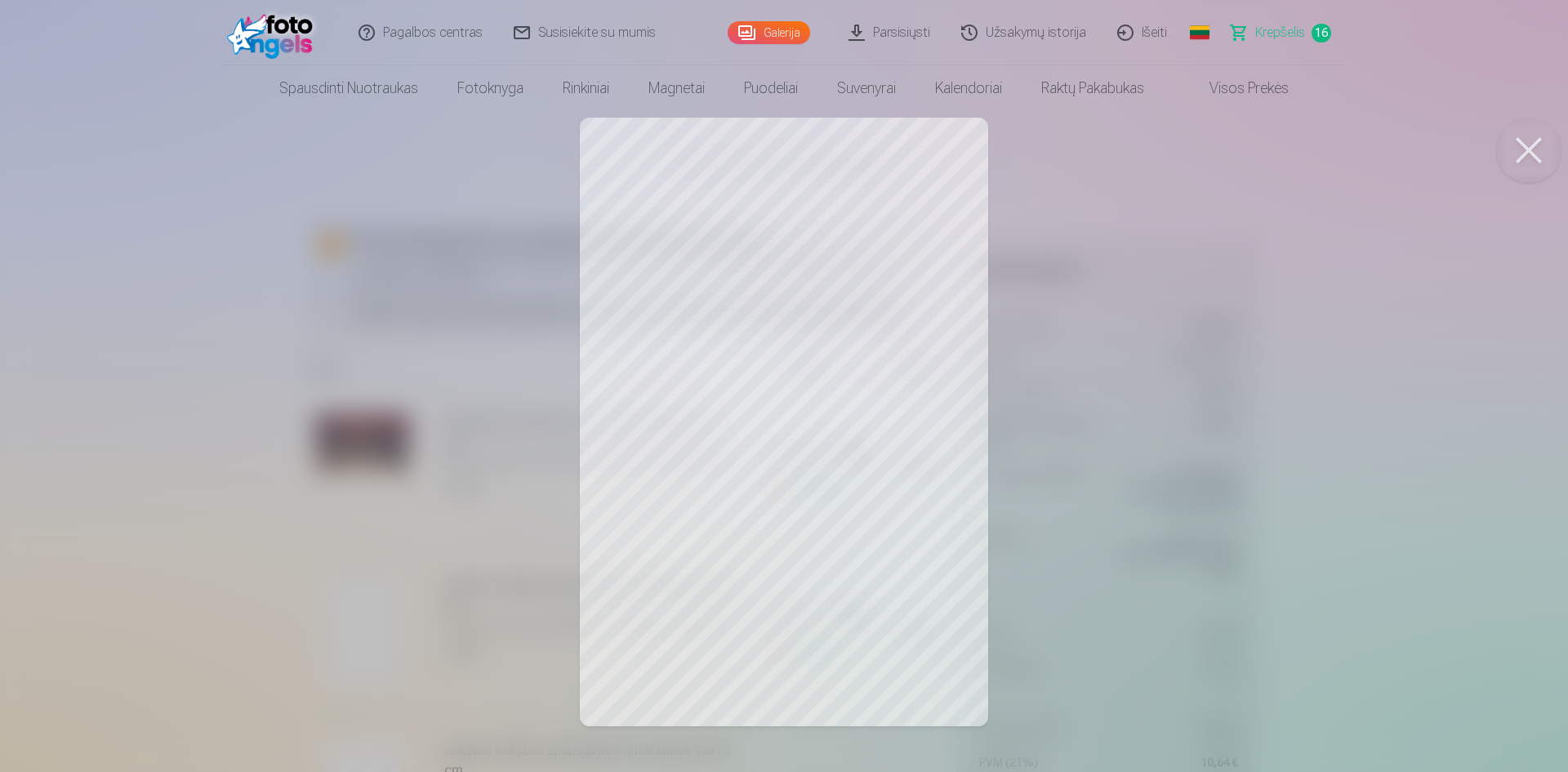
click at [1335, 387] on div at bounding box center [784, 386] width 1568 height 772
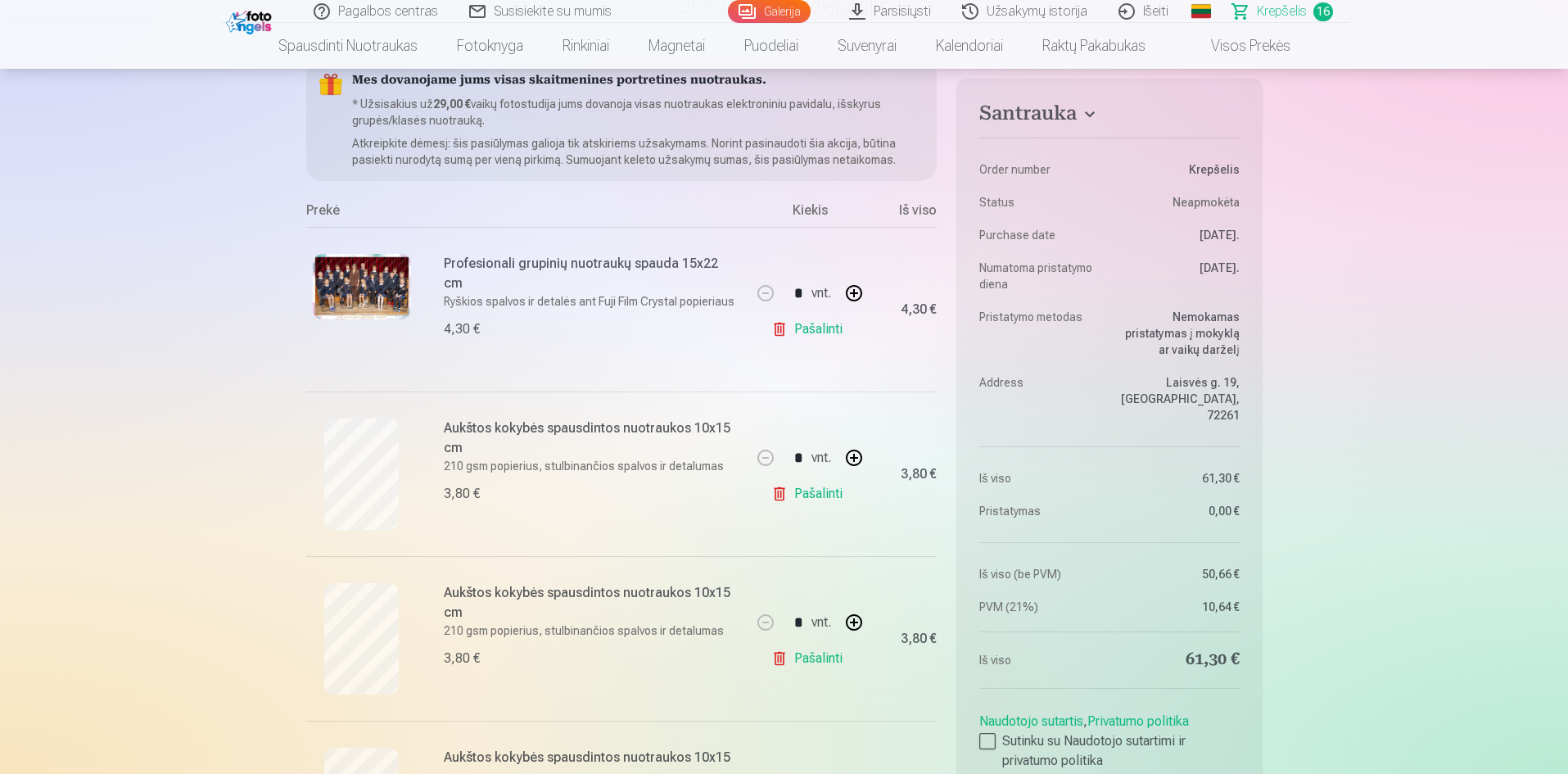
scroll to position [164, 0]
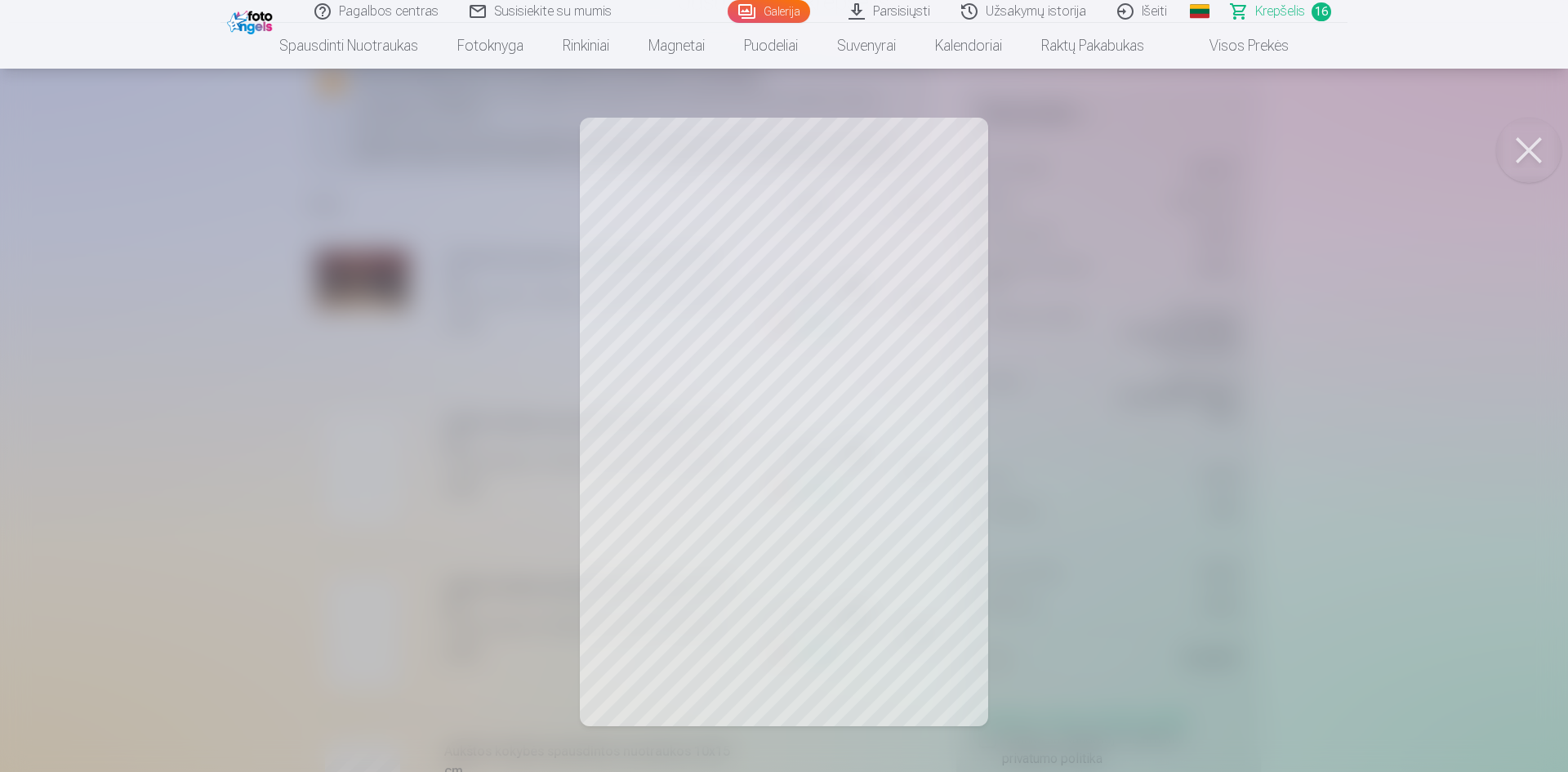
click at [1231, 465] on div at bounding box center [784, 386] width 1568 height 772
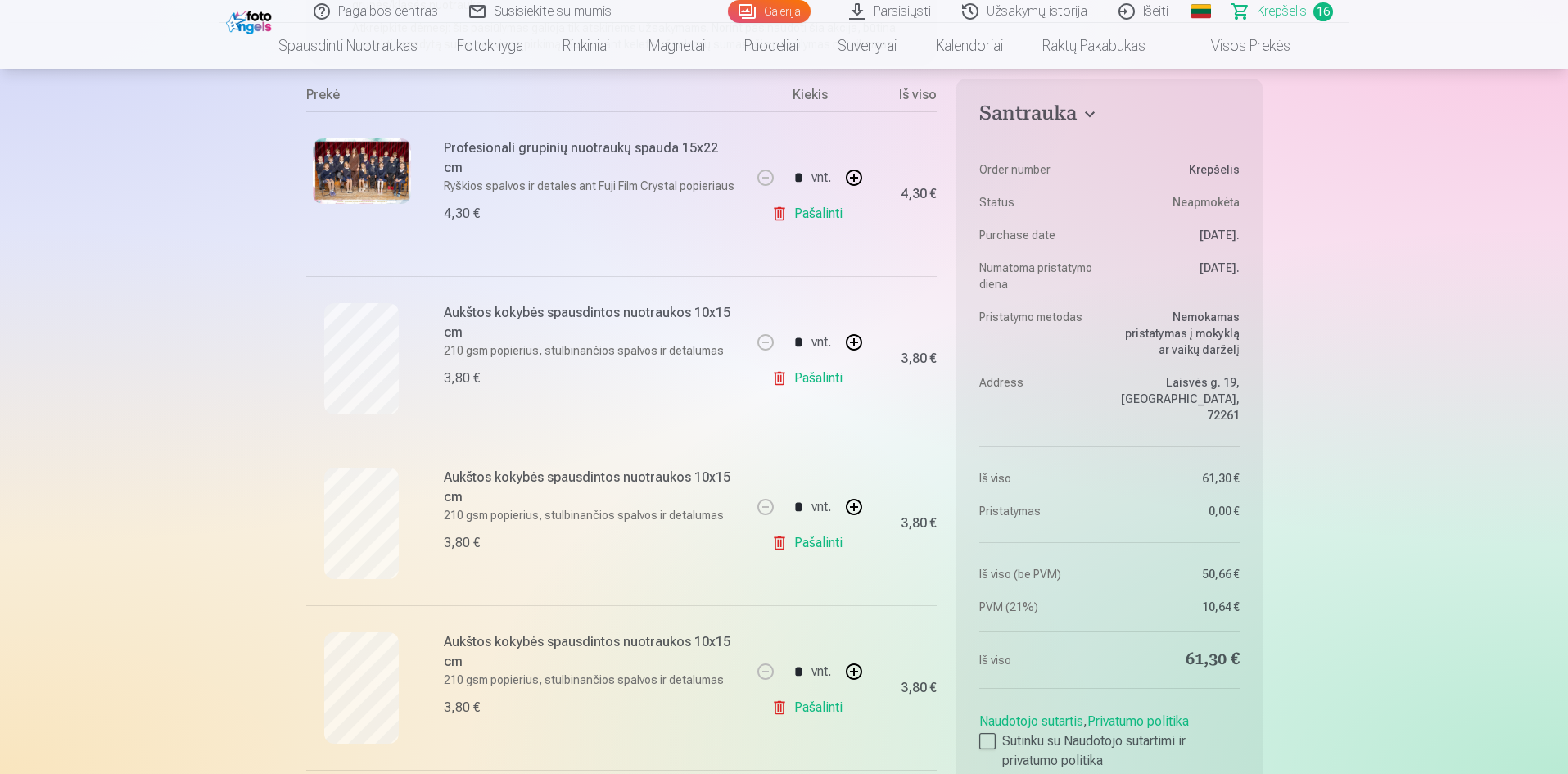
scroll to position [354, 0]
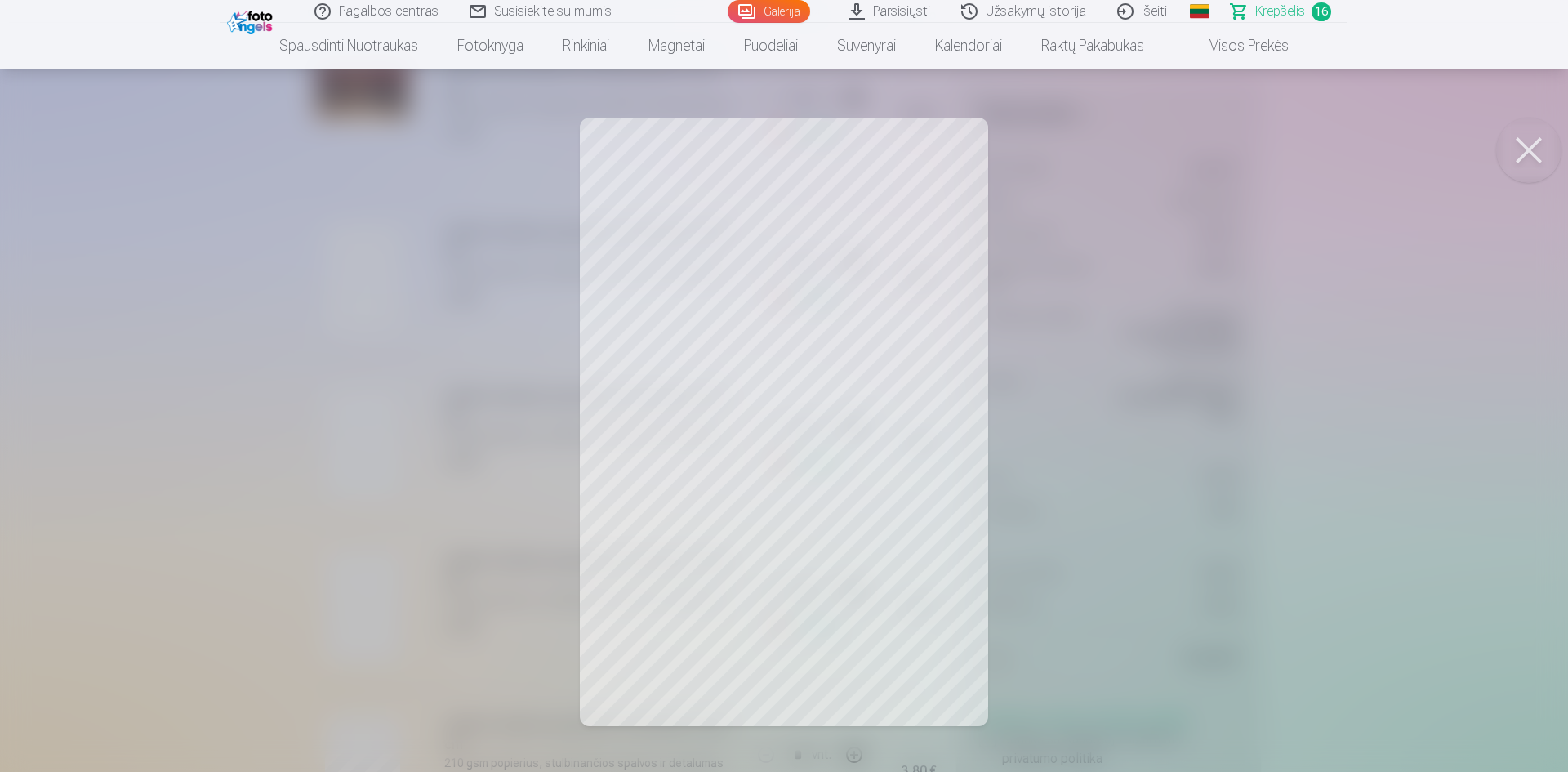
click at [1319, 403] on div at bounding box center [784, 386] width 1568 height 772
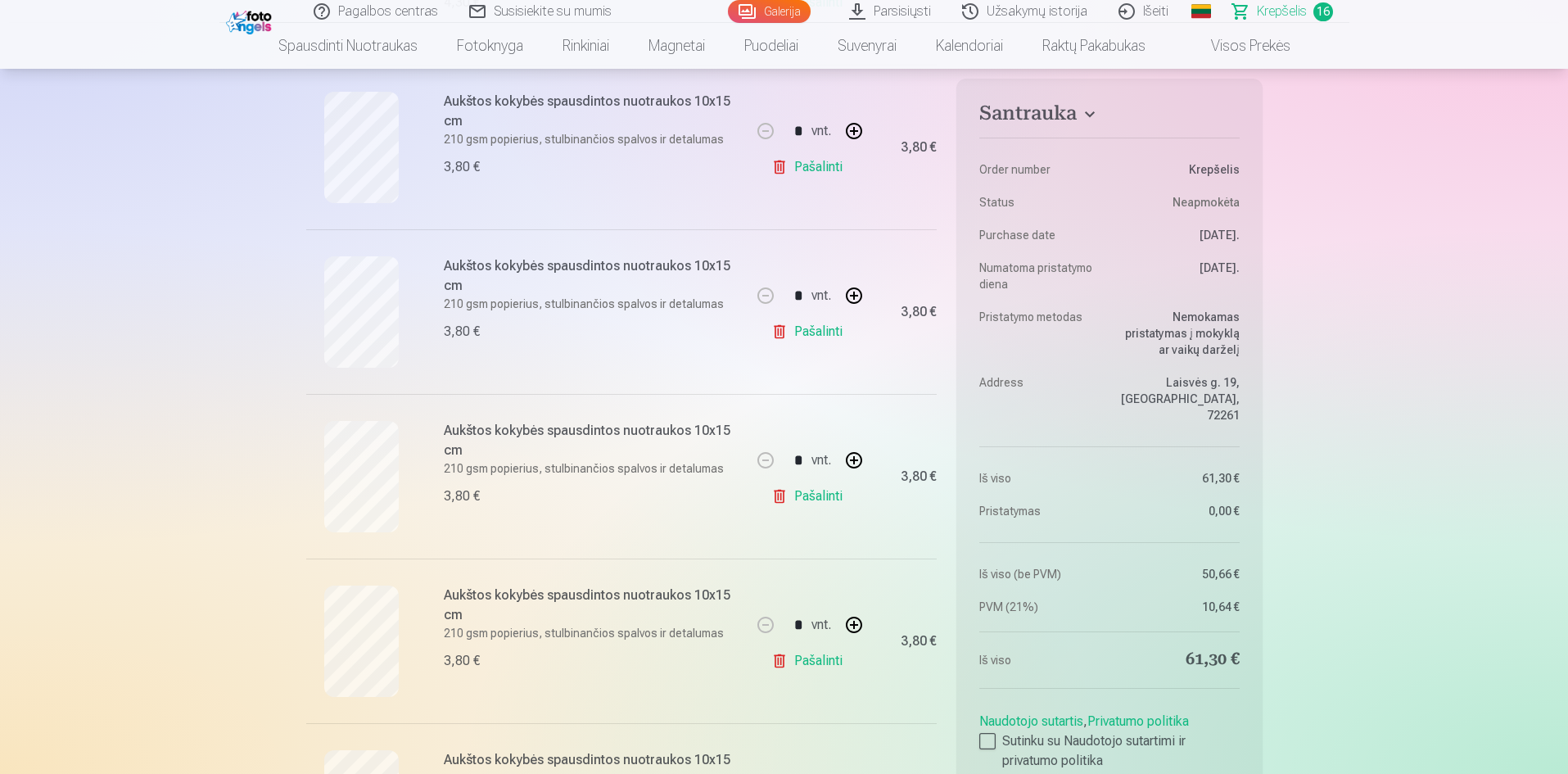
scroll to position [491, 0]
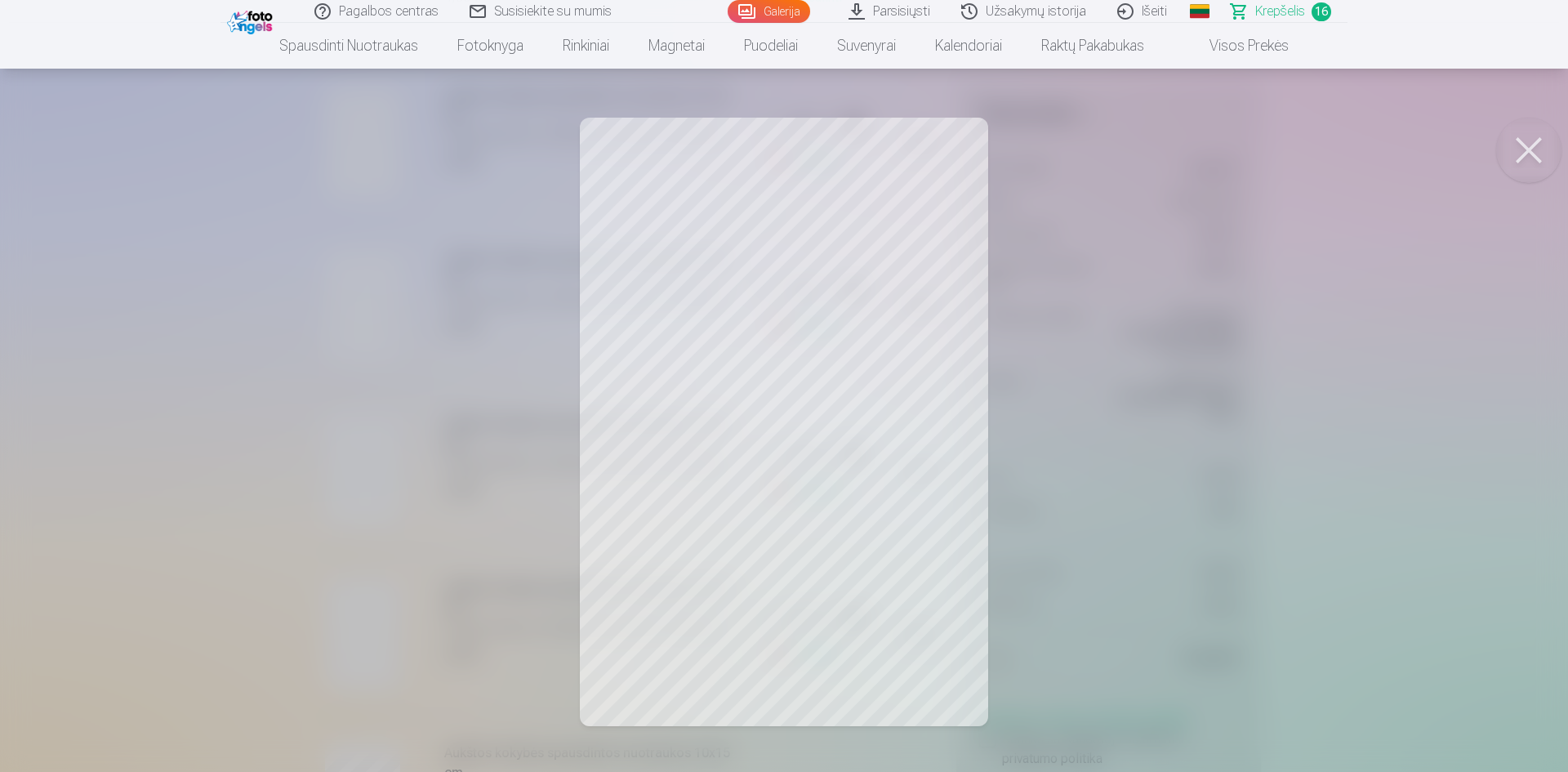
click at [1240, 392] on div at bounding box center [784, 386] width 1568 height 772
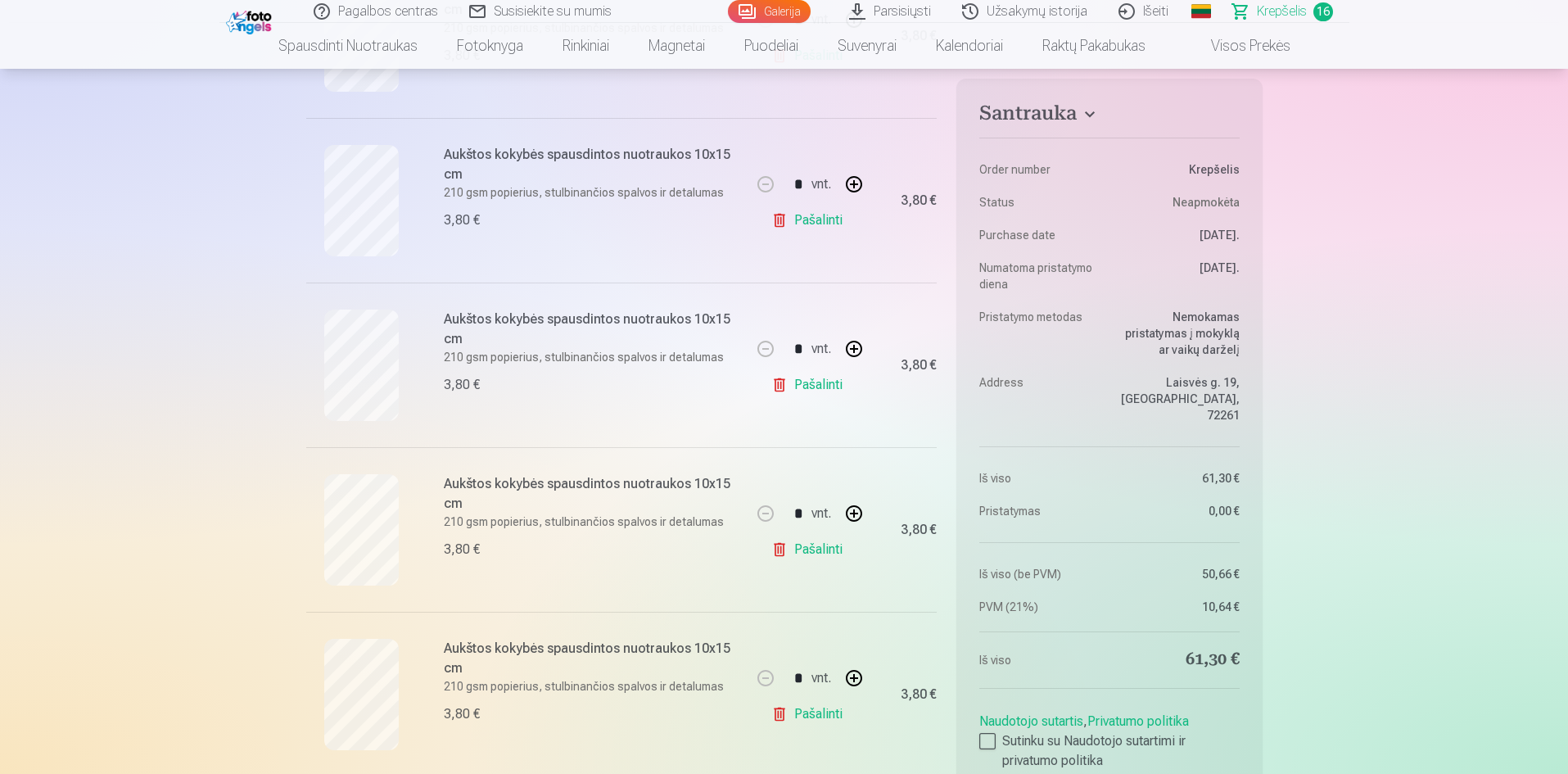
scroll to position [764, 0]
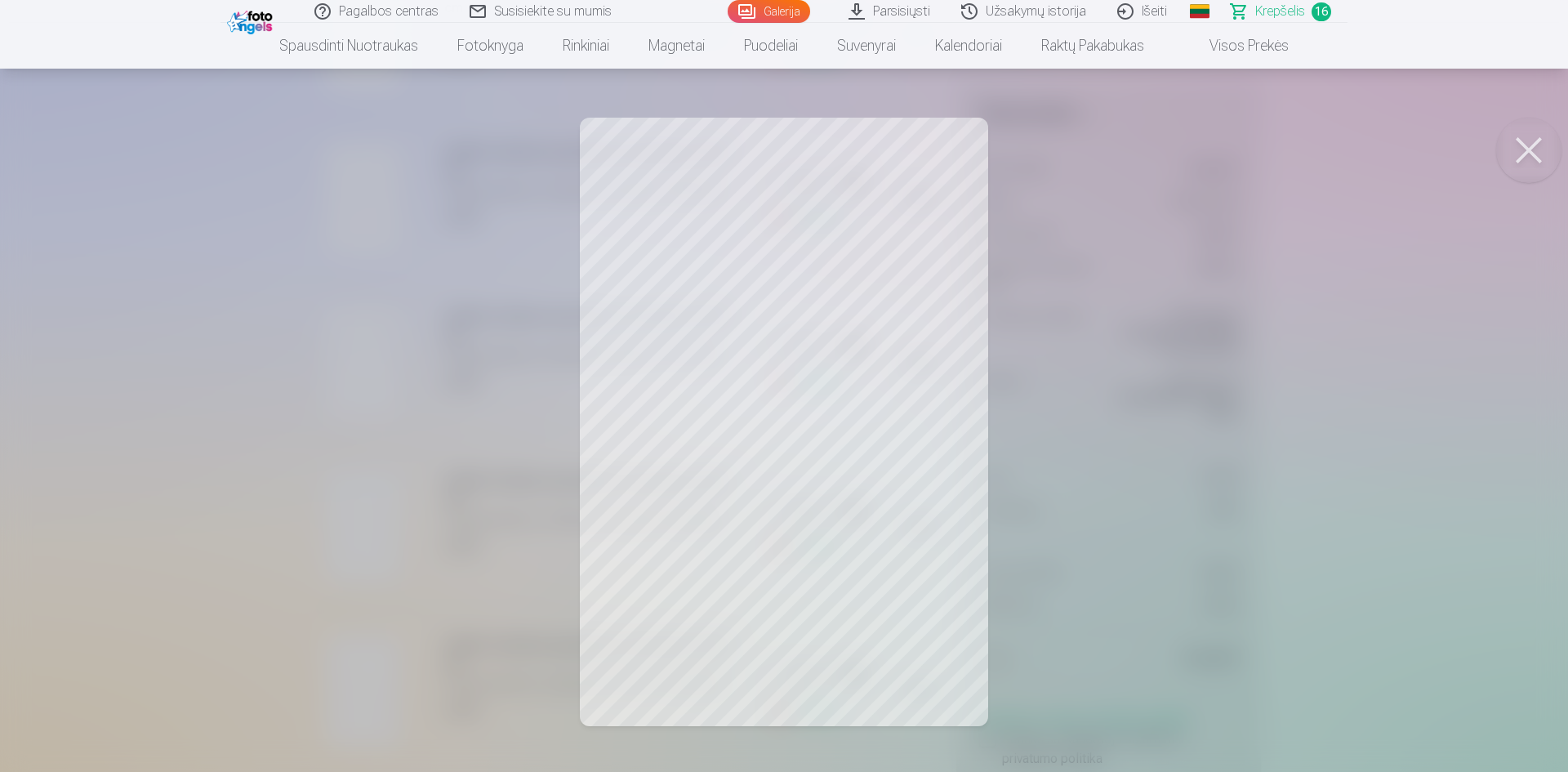
click at [1422, 349] on div at bounding box center [784, 386] width 1568 height 772
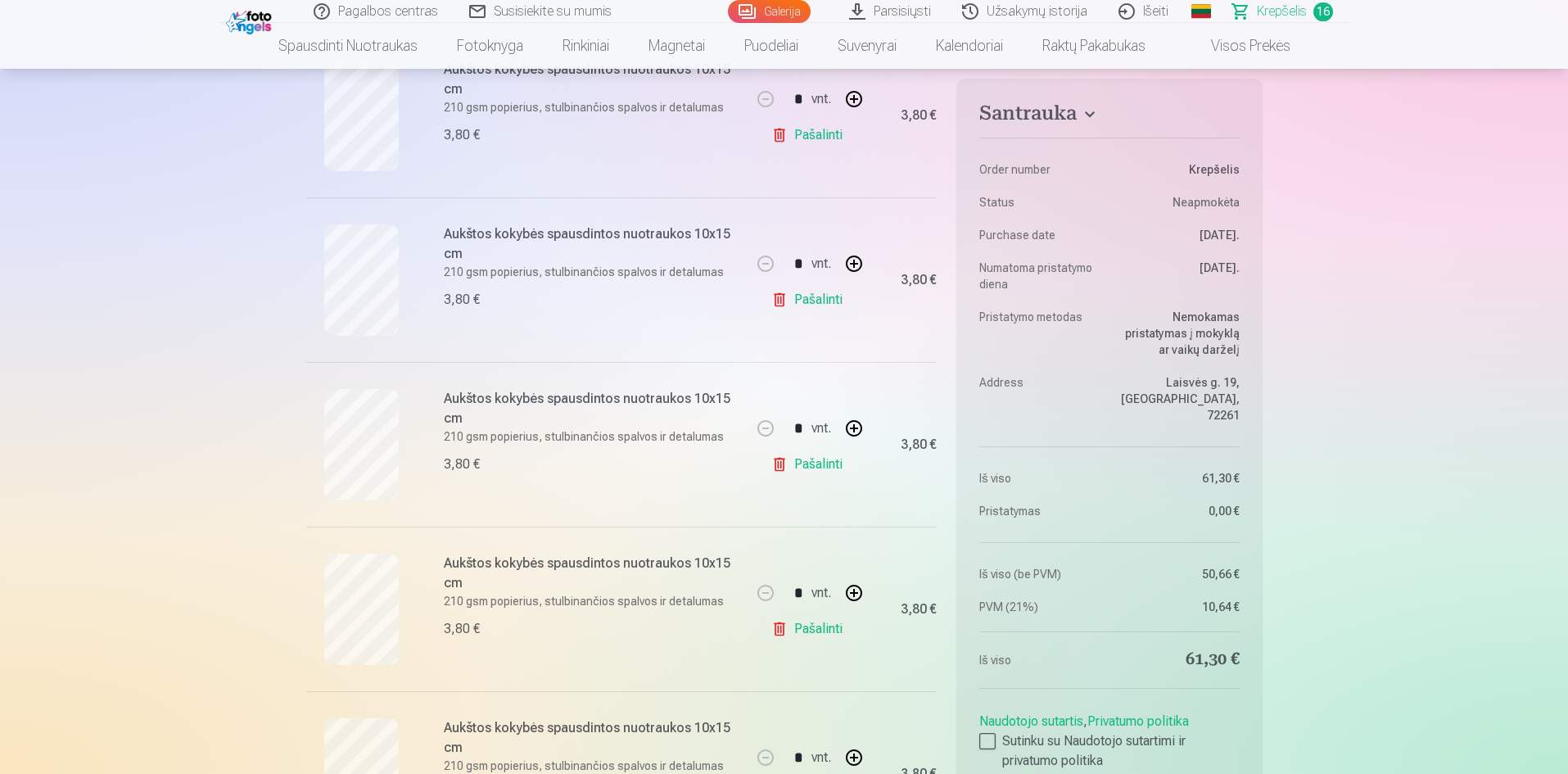
scroll to position [874, 0]
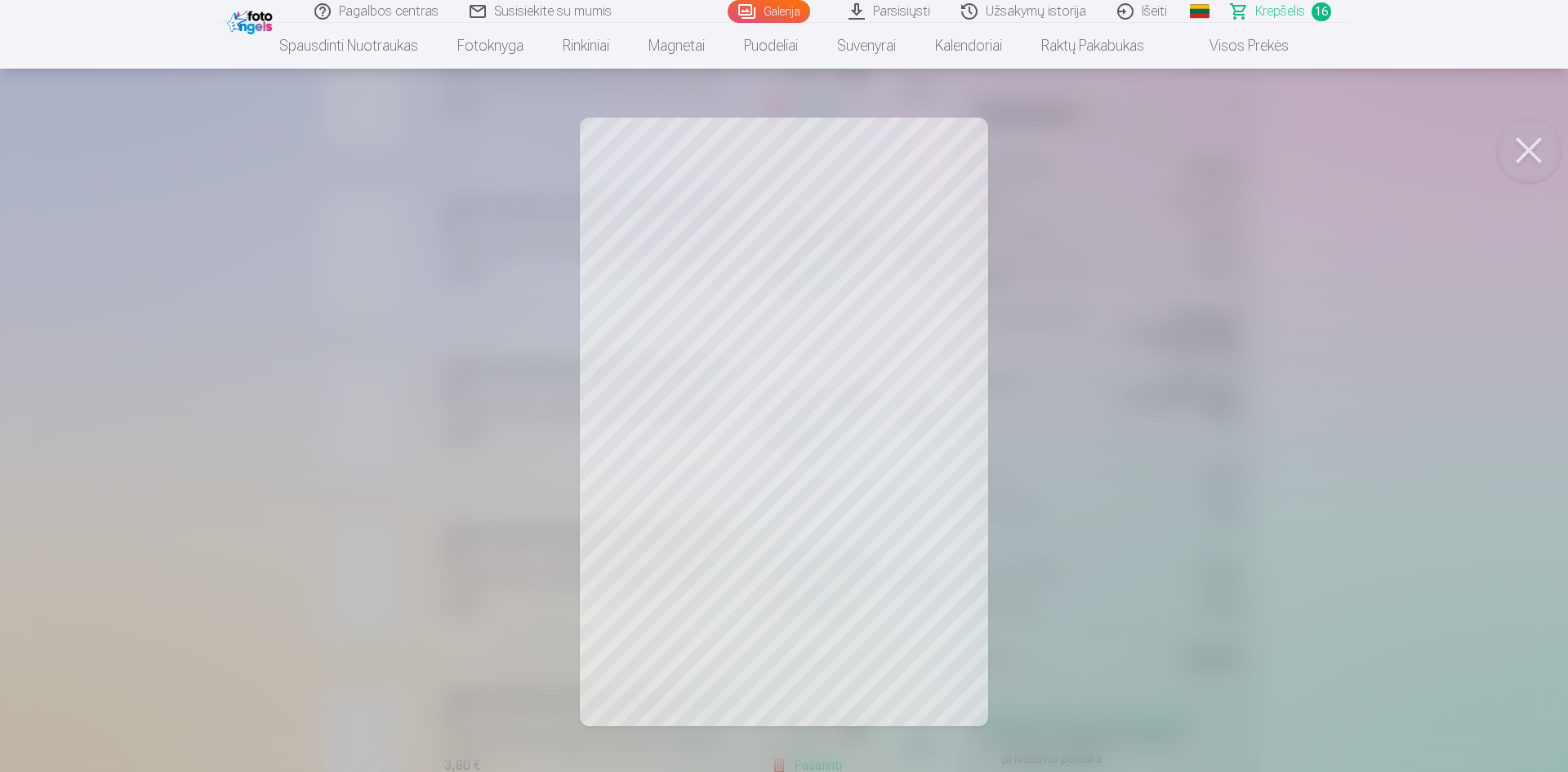
click at [1340, 404] on div at bounding box center [784, 386] width 1568 height 772
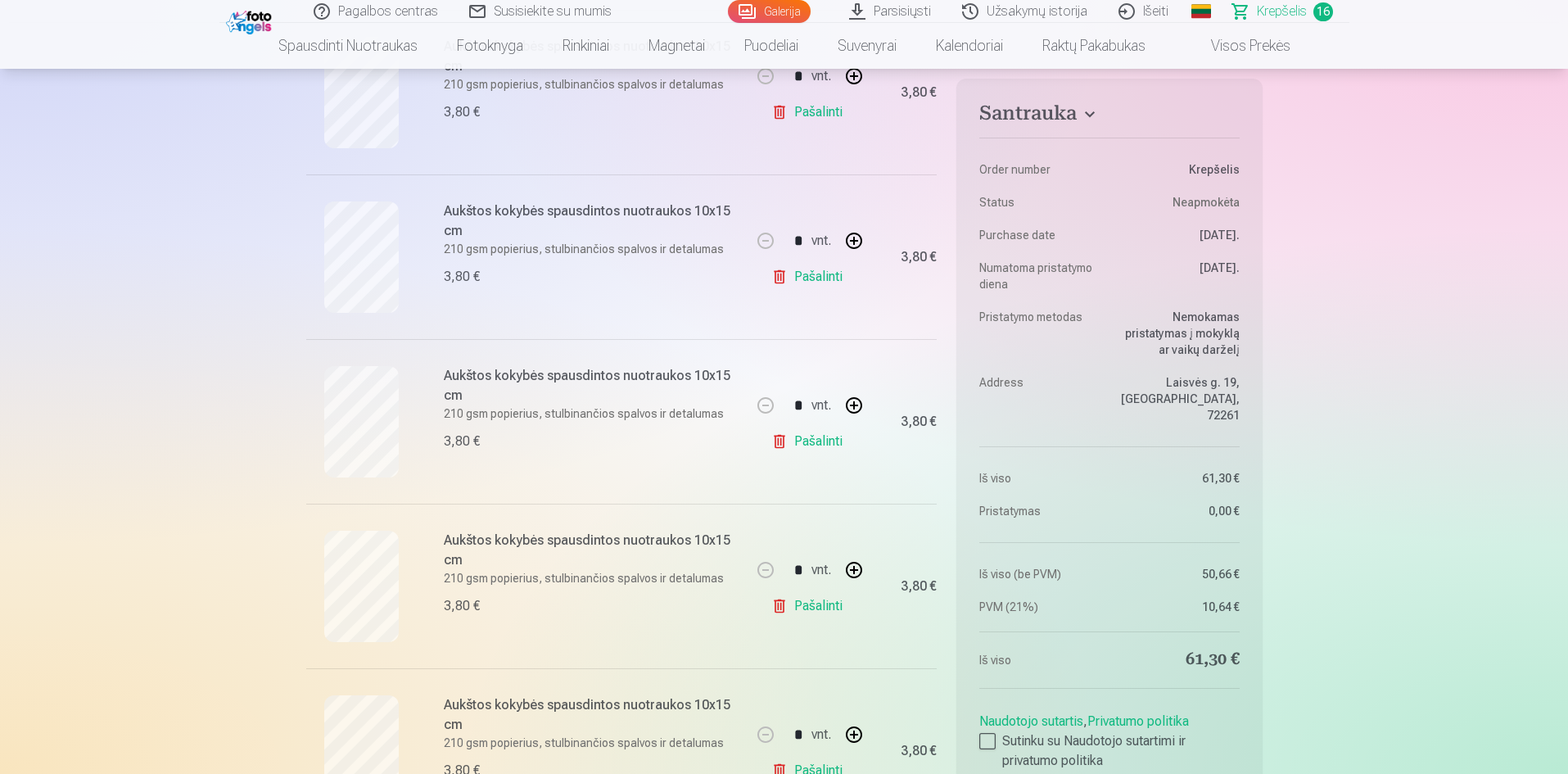
scroll to position [1038, 0]
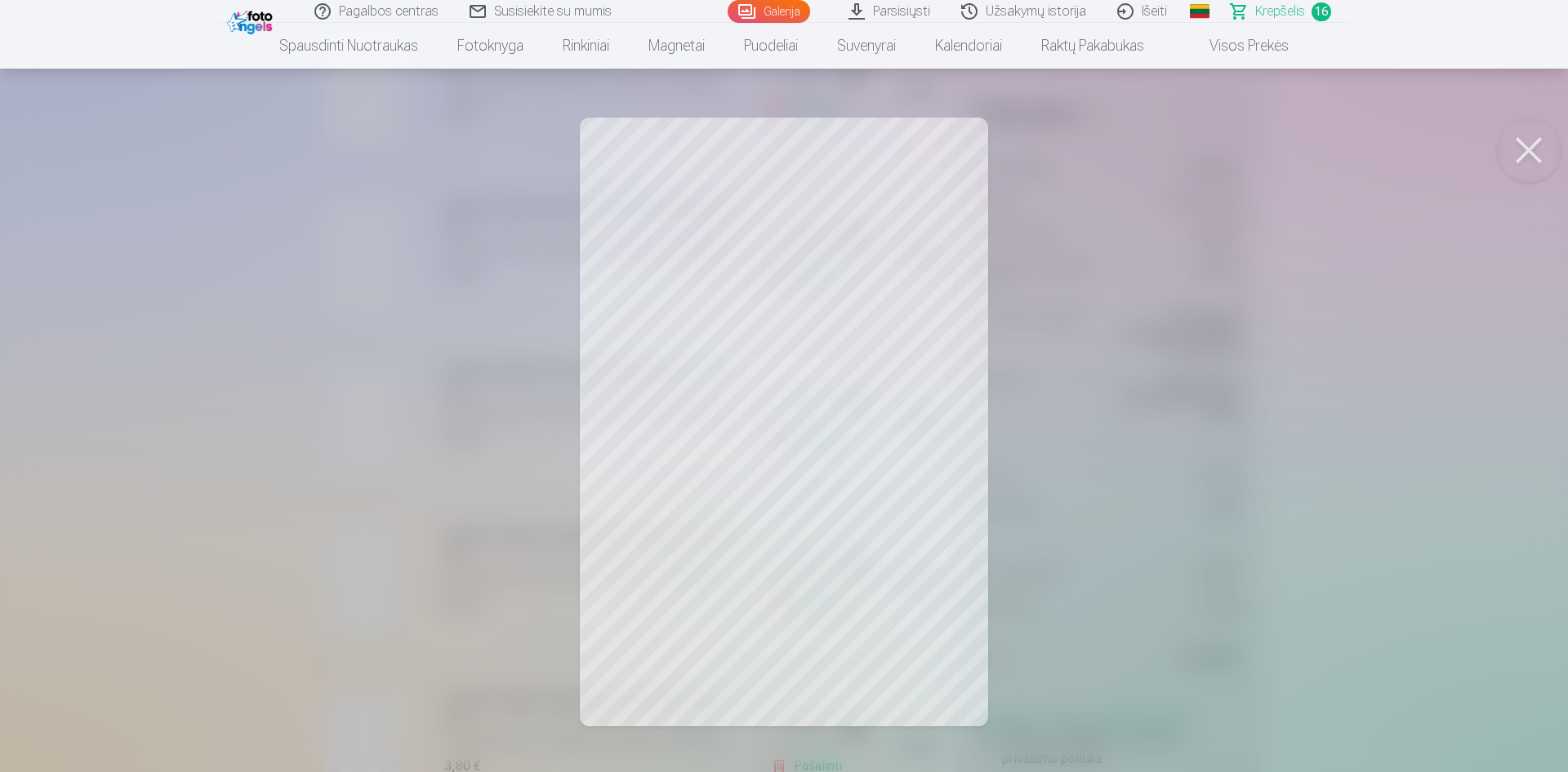
click at [1343, 503] on div at bounding box center [784, 386] width 1568 height 772
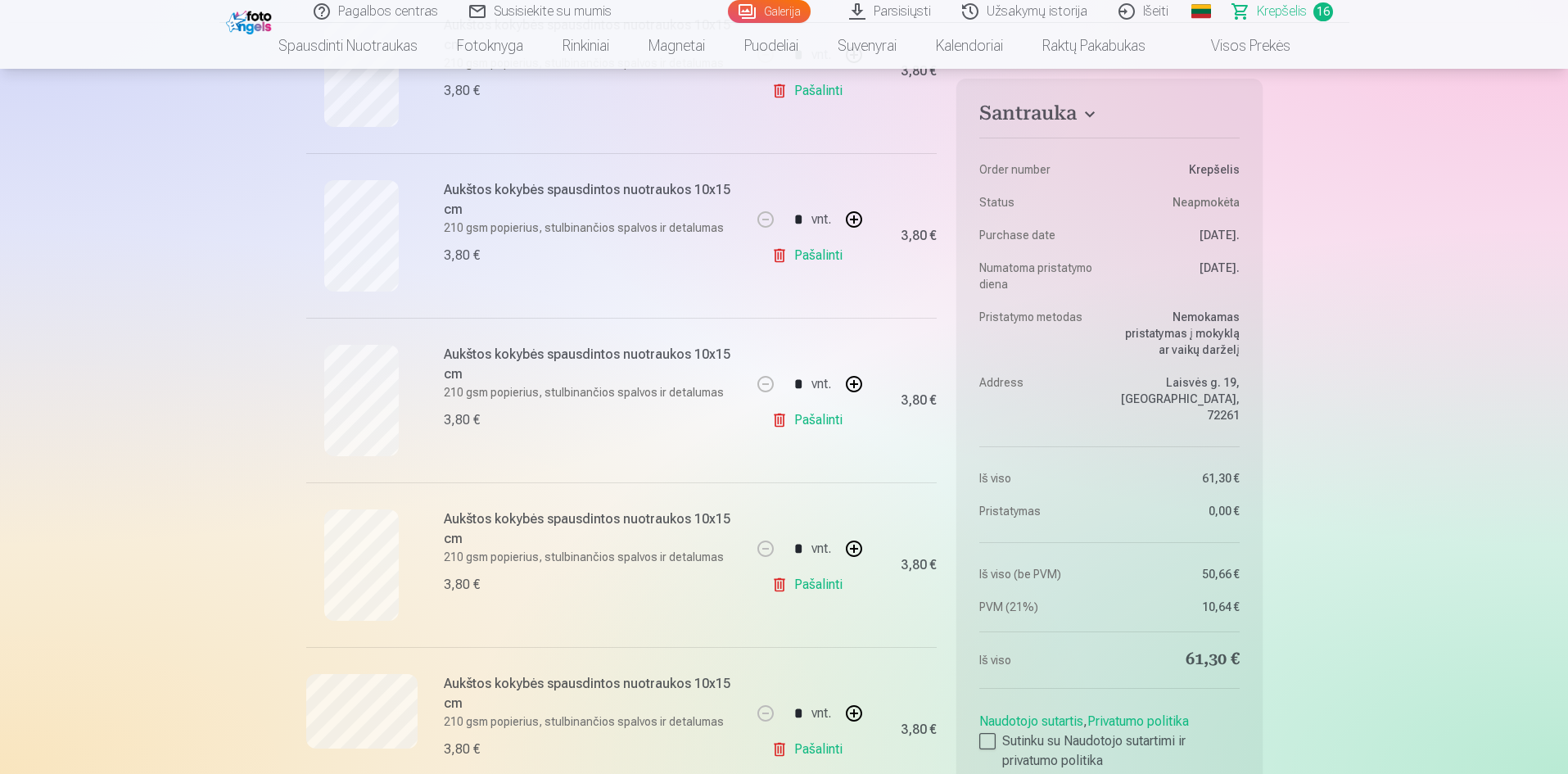
scroll to position [1229, 0]
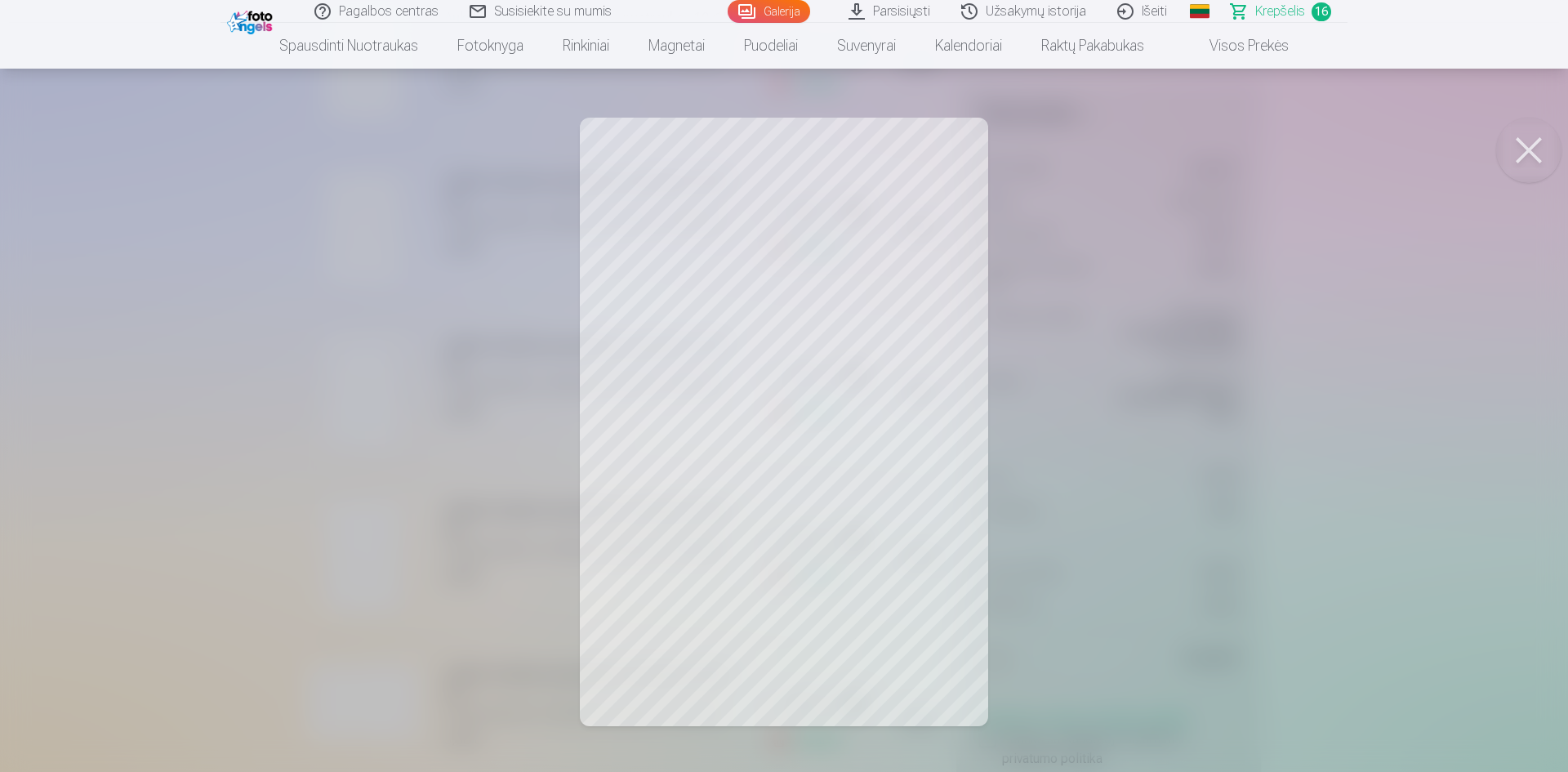
click at [1377, 509] on div at bounding box center [784, 386] width 1568 height 772
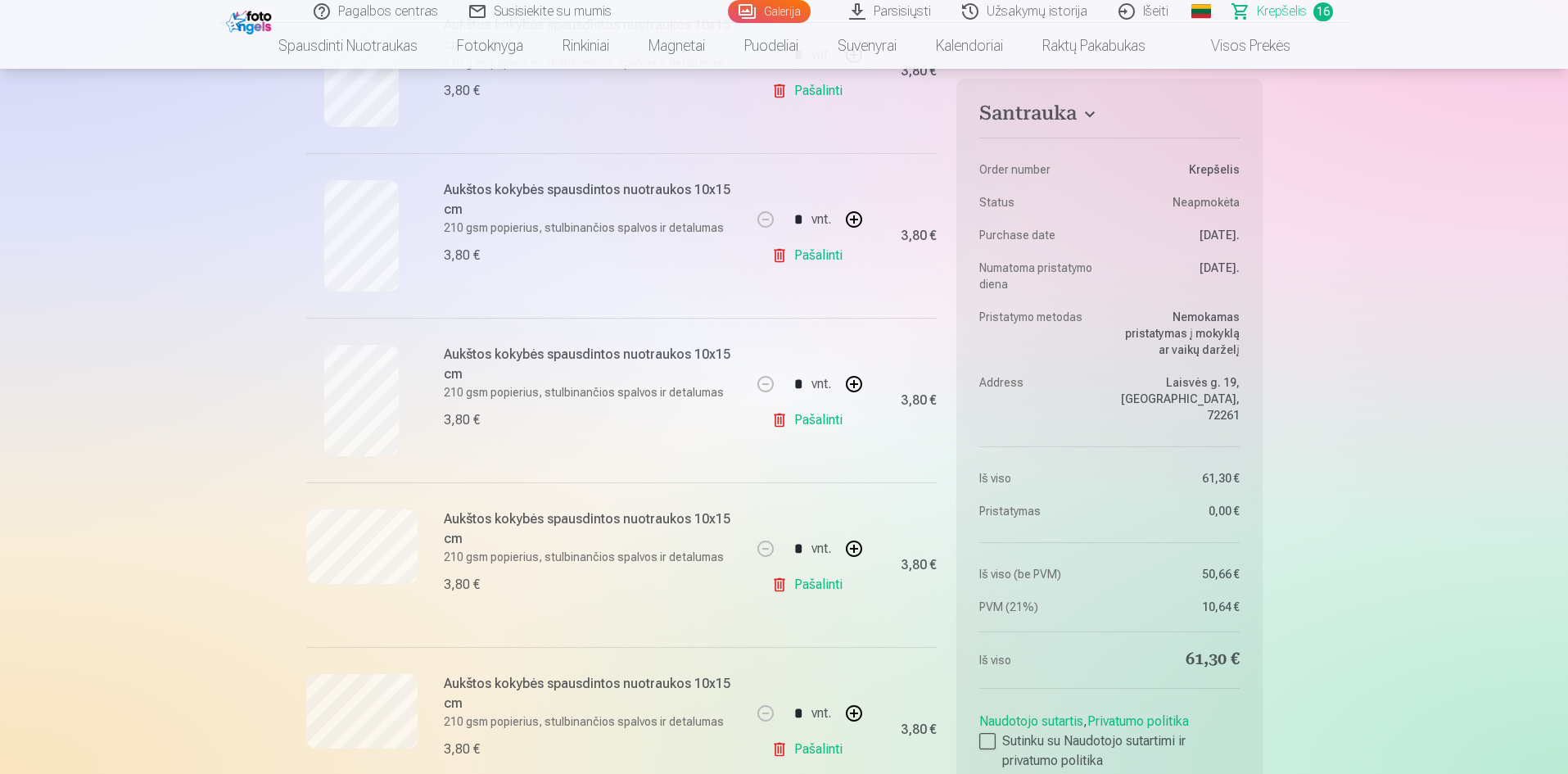
scroll to position [1393, 0]
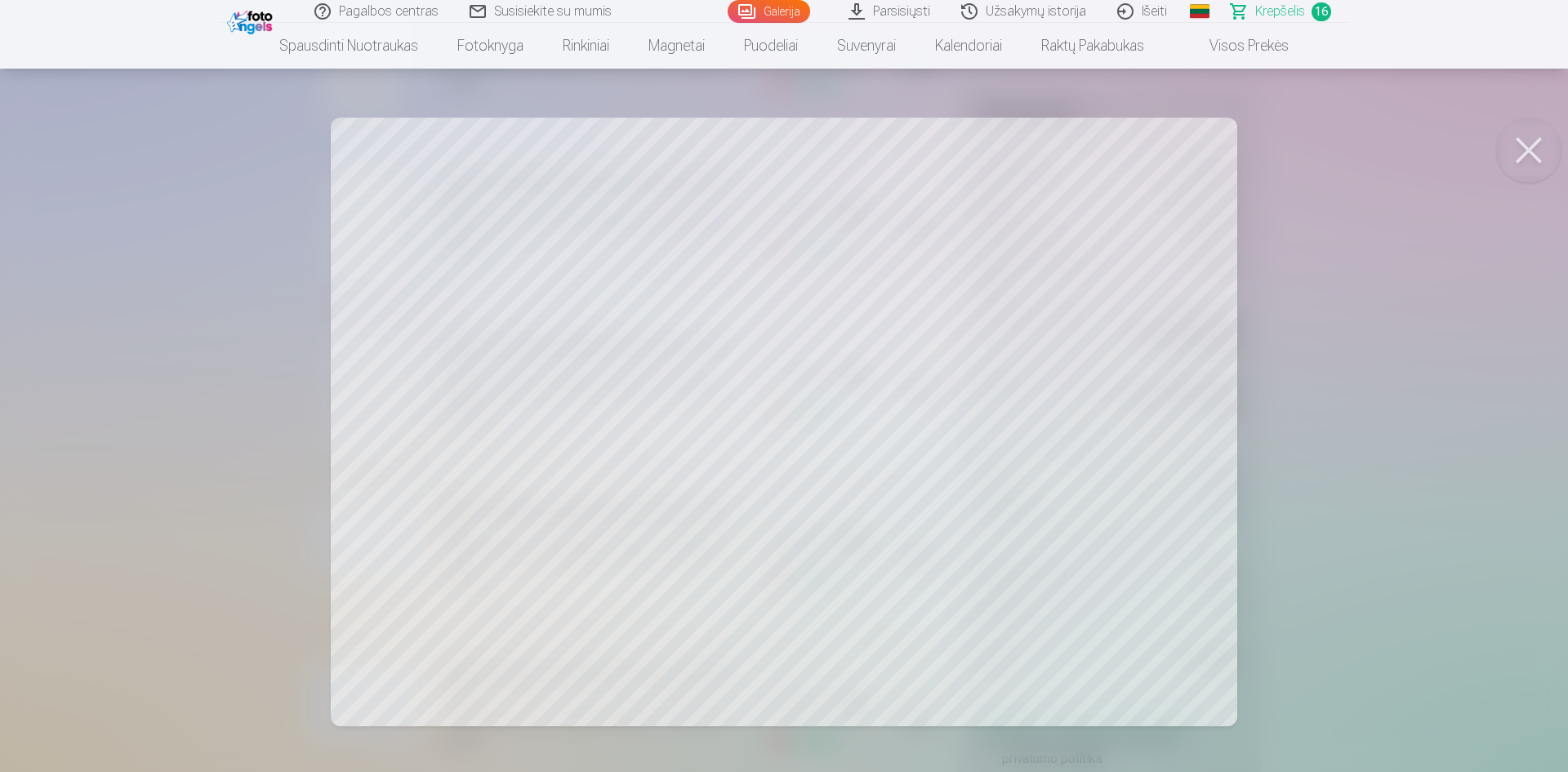
click at [1439, 388] on div at bounding box center [784, 386] width 1568 height 772
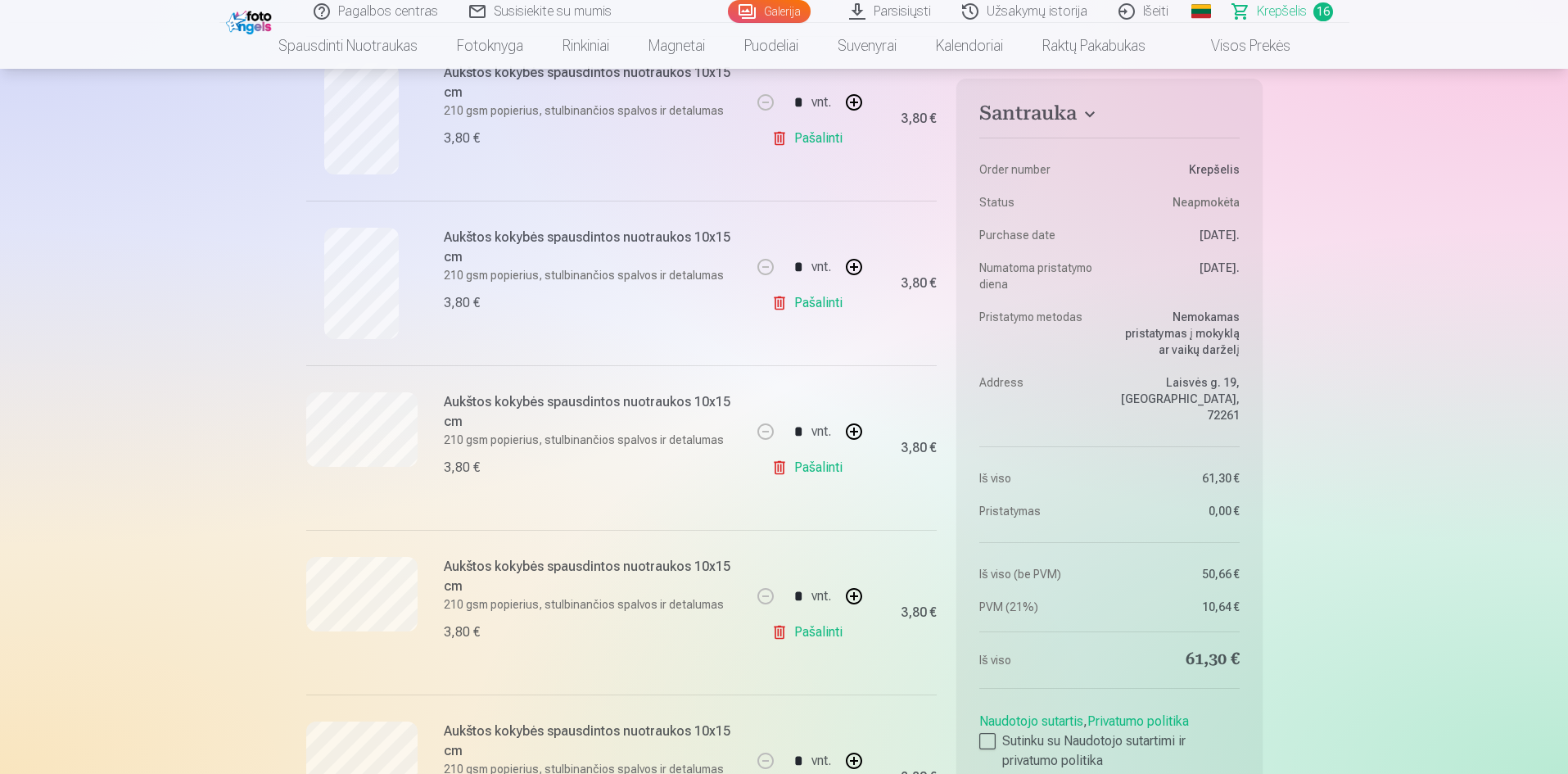
scroll to position [1529, 0]
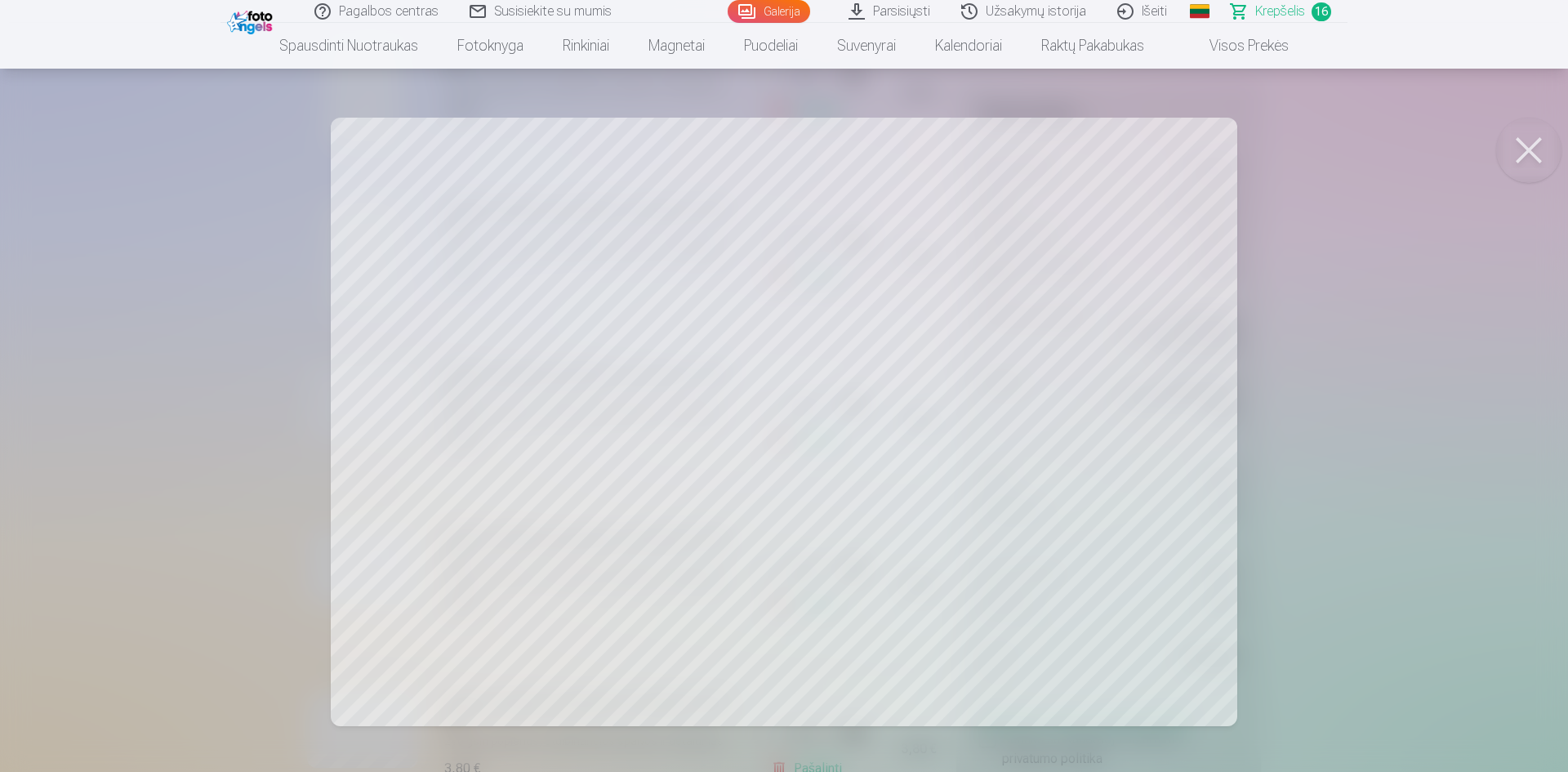
click at [1448, 399] on div at bounding box center [784, 386] width 1568 height 772
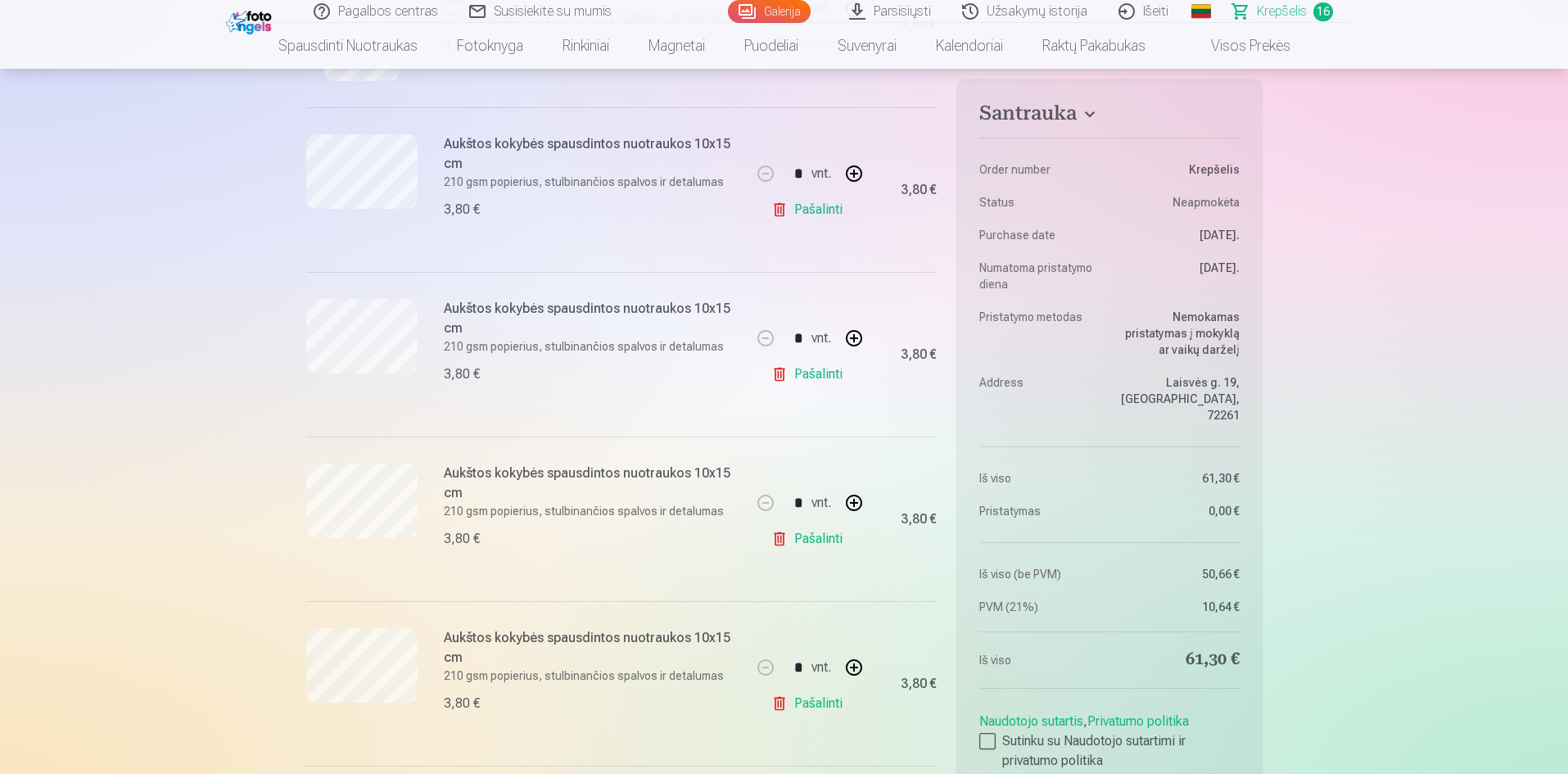
scroll to position [1775, 0]
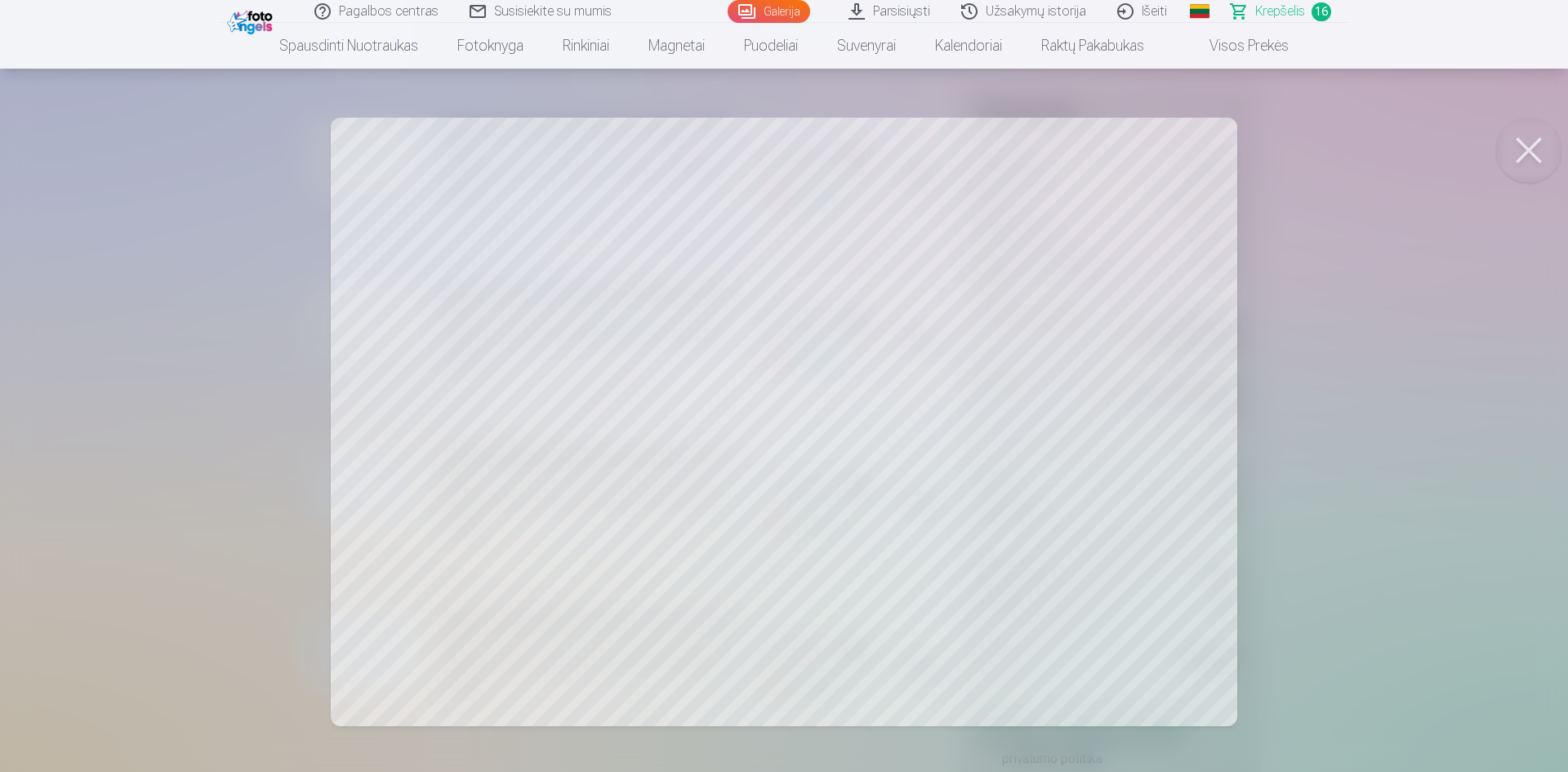
click at [1418, 409] on div at bounding box center [784, 386] width 1568 height 772
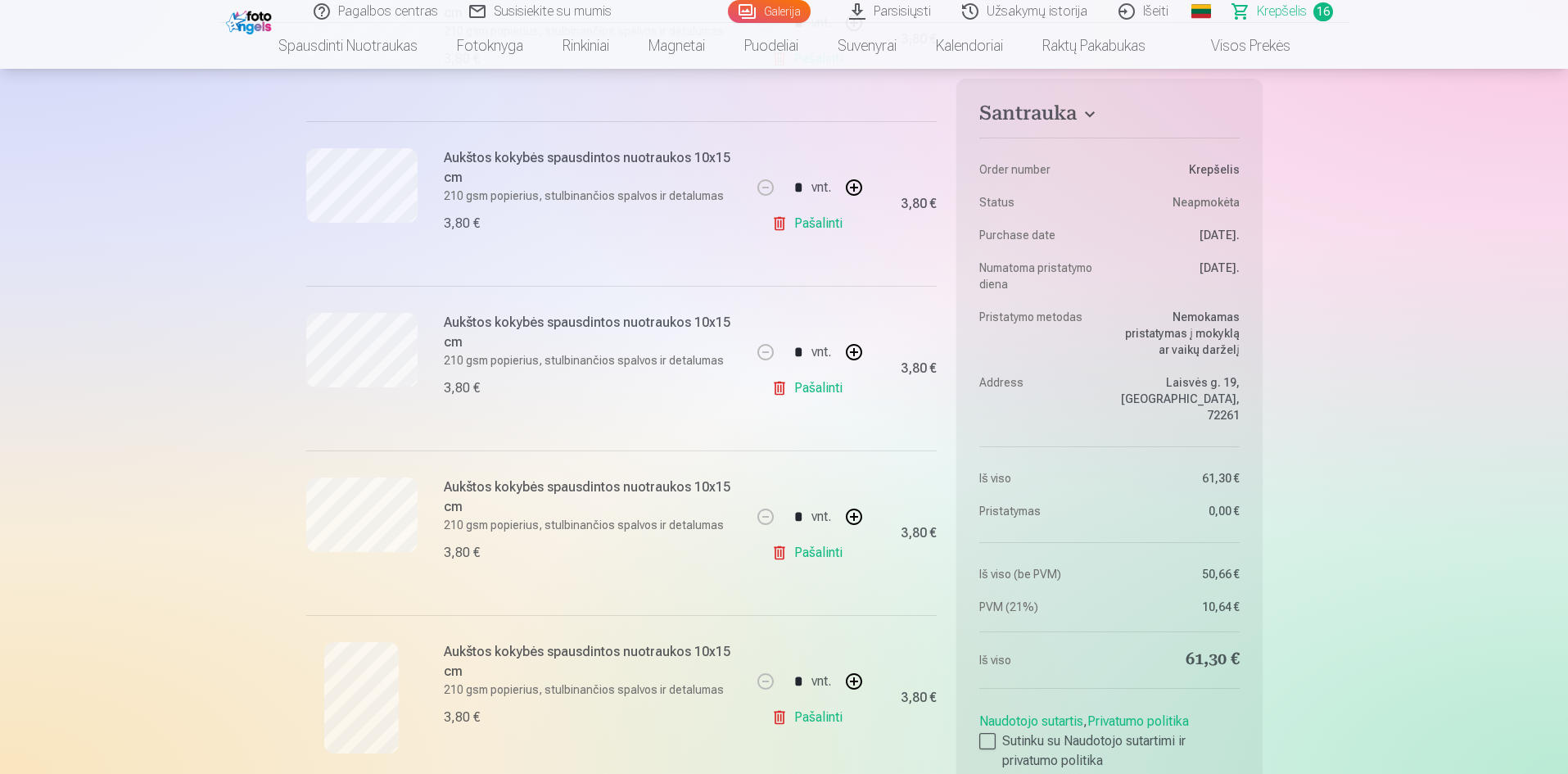
scroll to position [2156, 0]
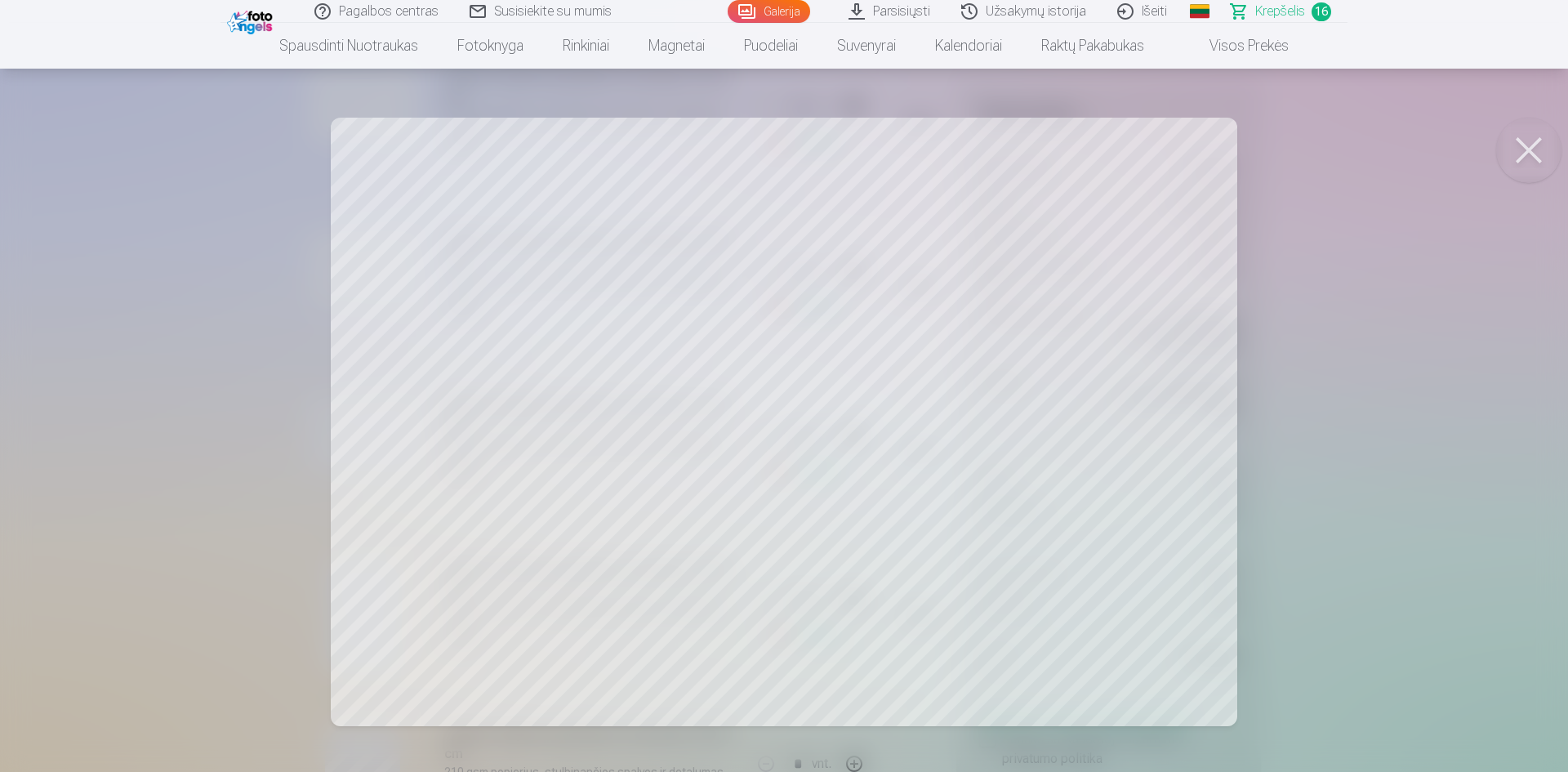
click at [1425, 416] on div at bounding box center [784, 386] width 1568 height 772
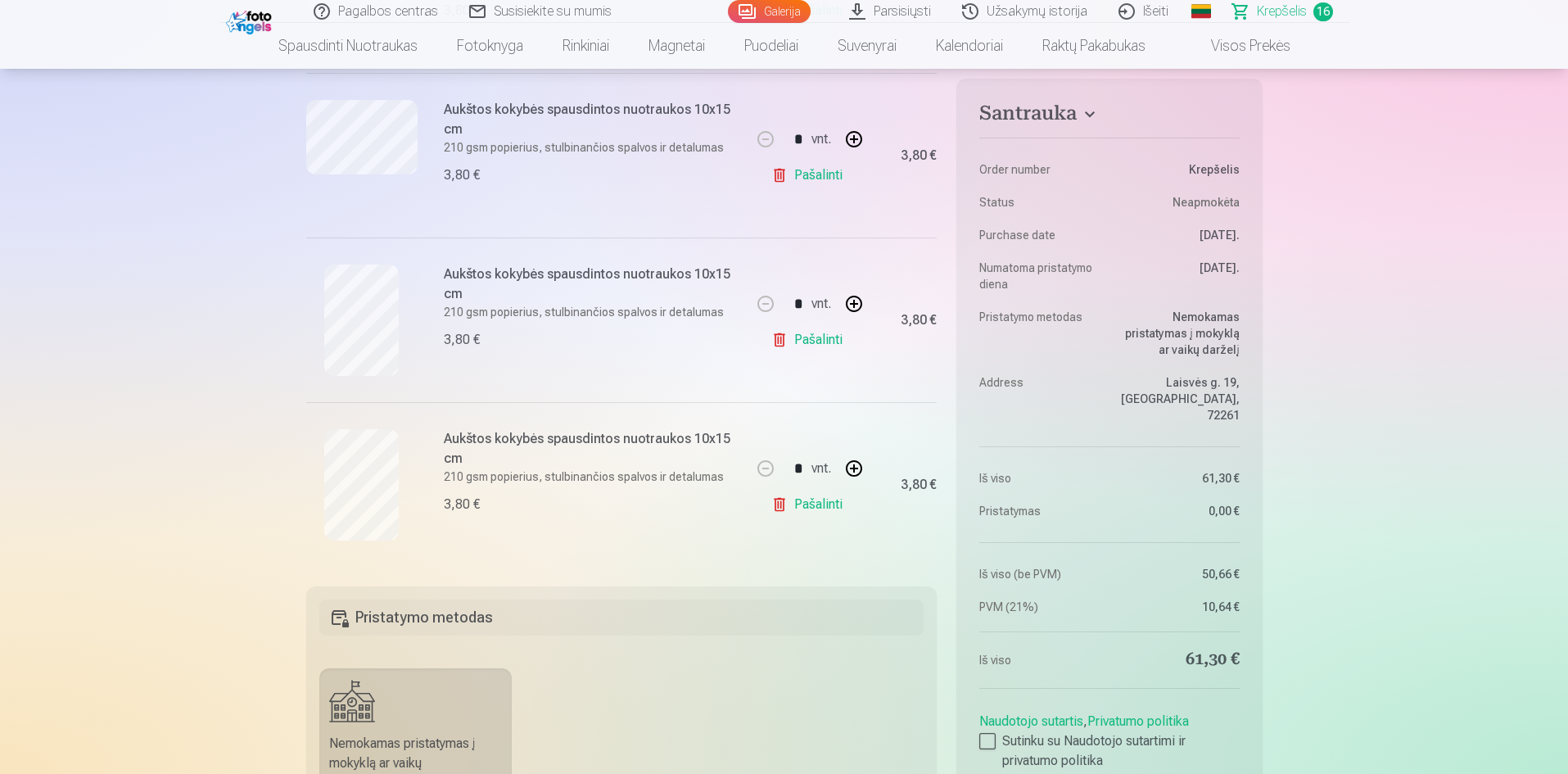
scroll to position [2457, 0]
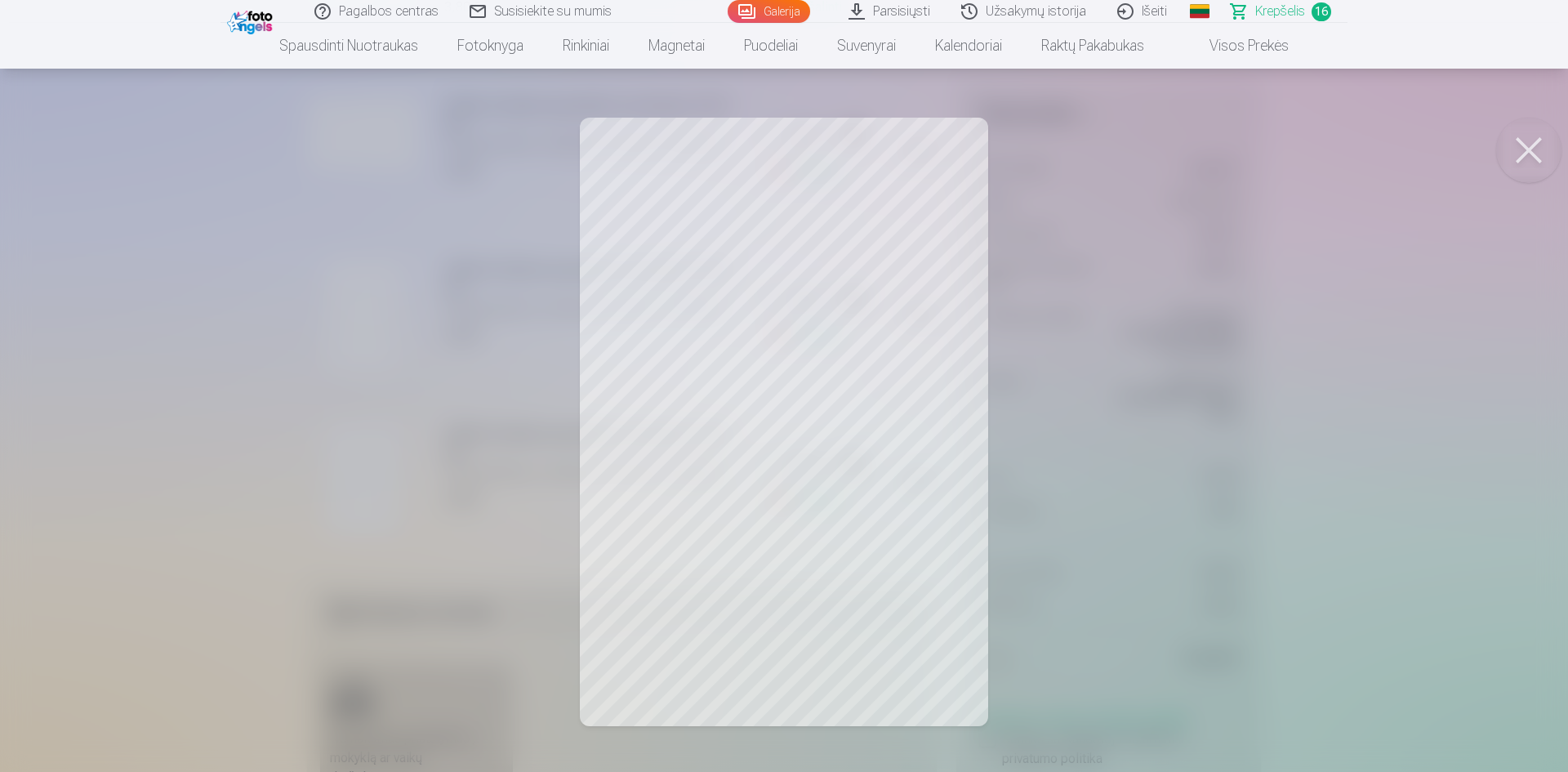
click at [1438, 404] on div at bounding box center [784, 386] width 1568 height 772
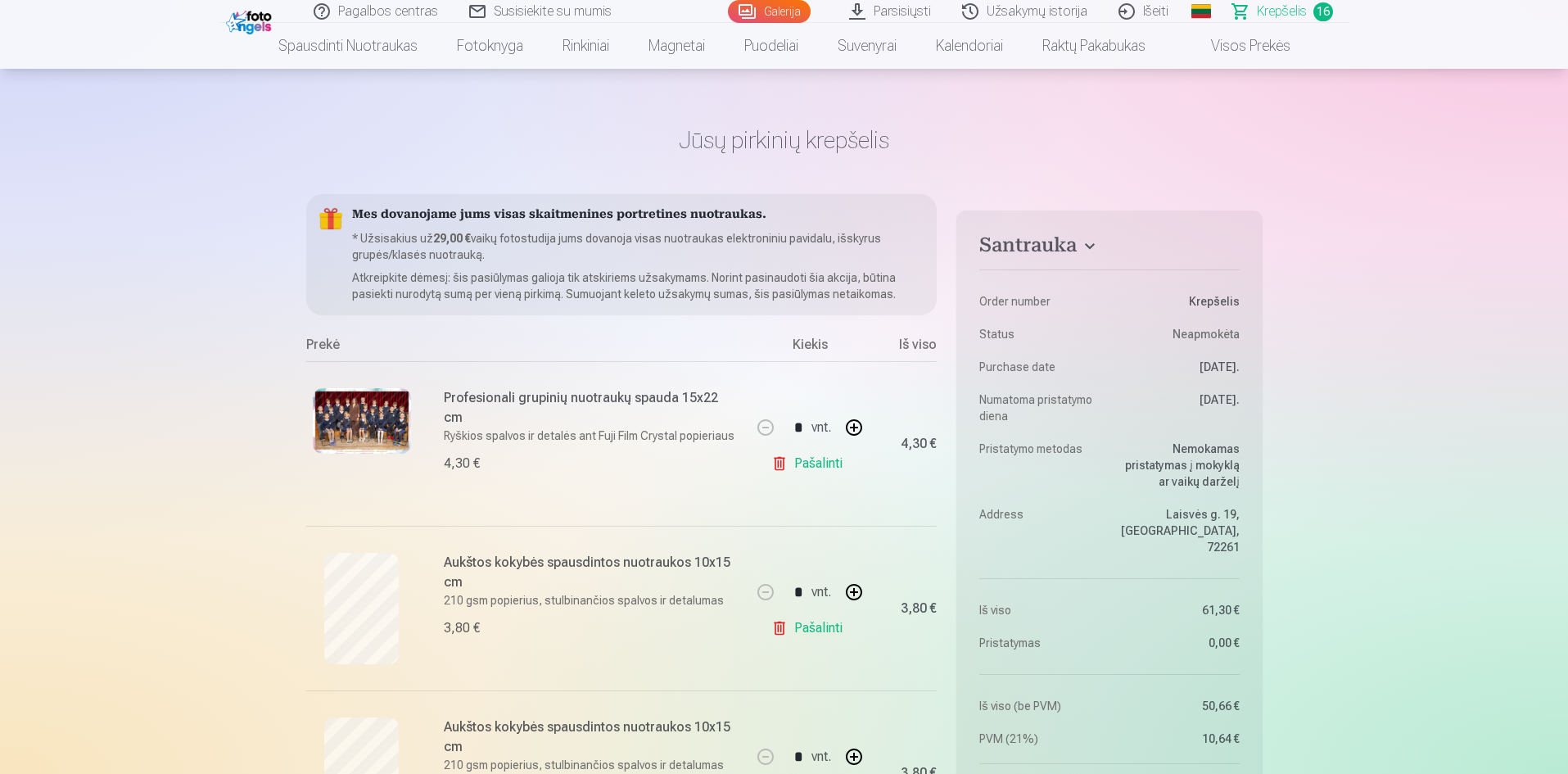
scroll to position [0, 0]
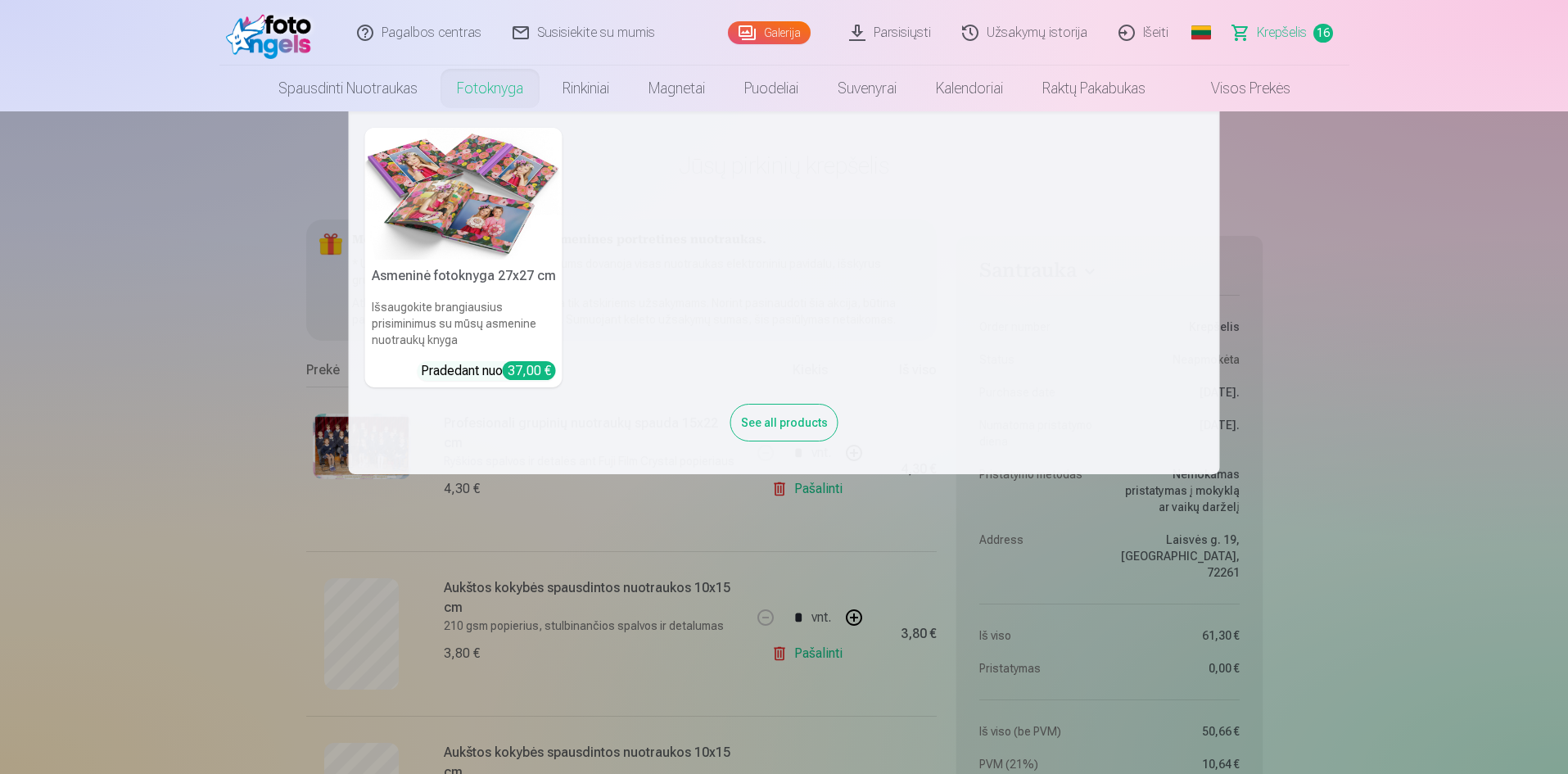
click at [474, 89] on link "Fotoknyga" at bounding box center [490, 87] width 106 height 46
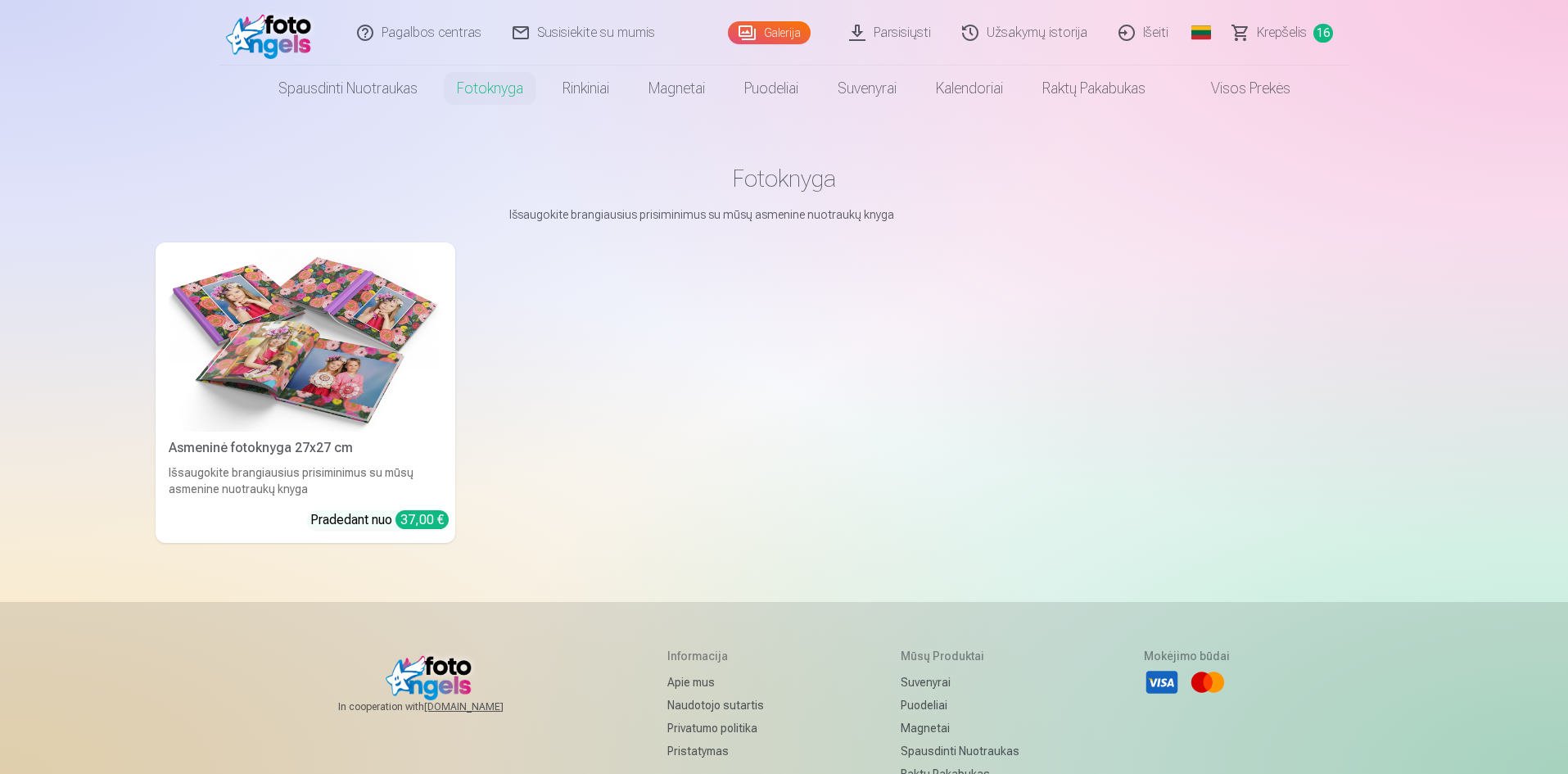
click at [328, 379] on img at bounding box center [305, 340] width 273 height 182
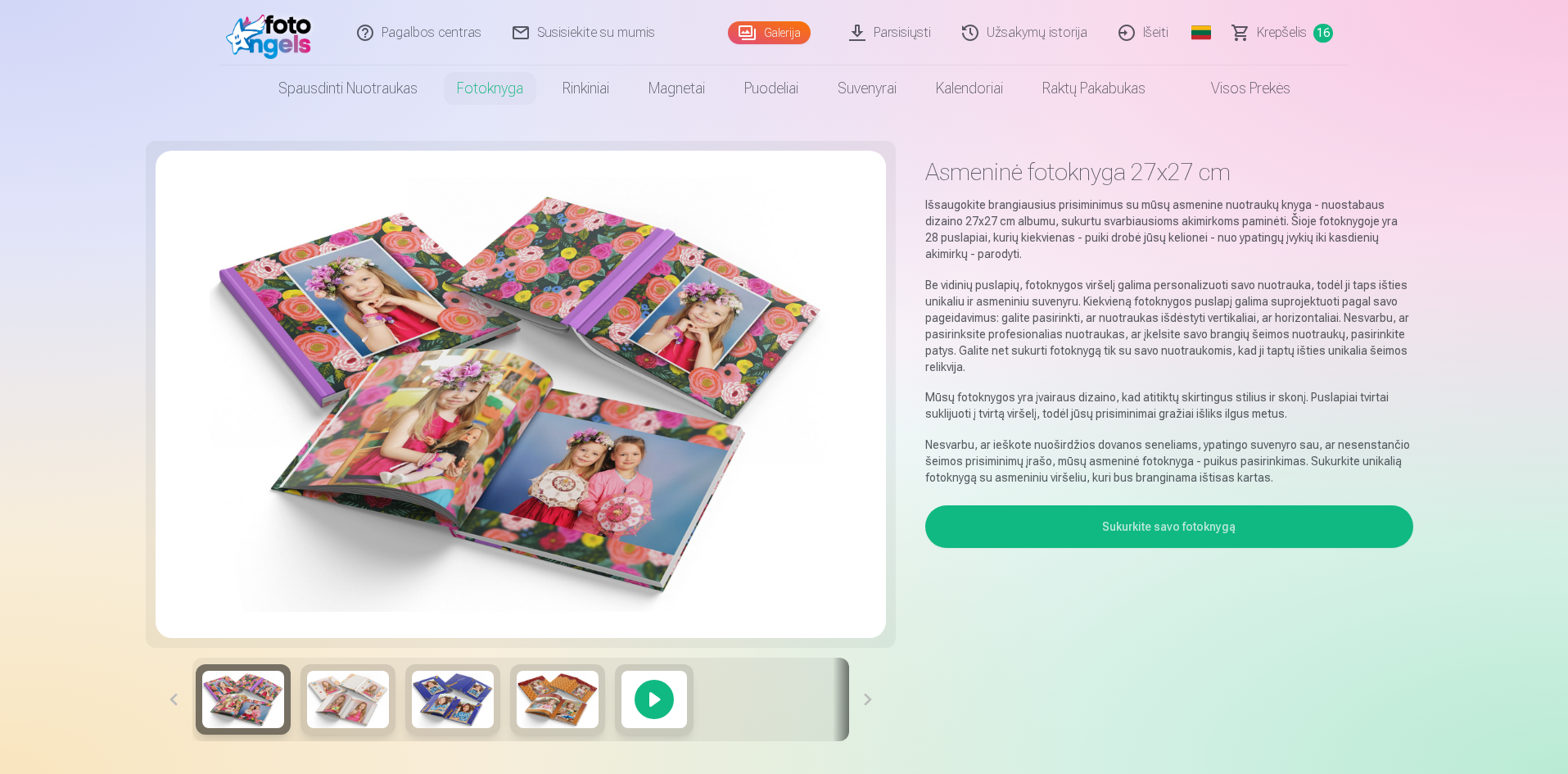
click at [1170, 525] on button "Sukurkite savo fotoknygą" at bounding box center [1169, 527] width 487 height 43
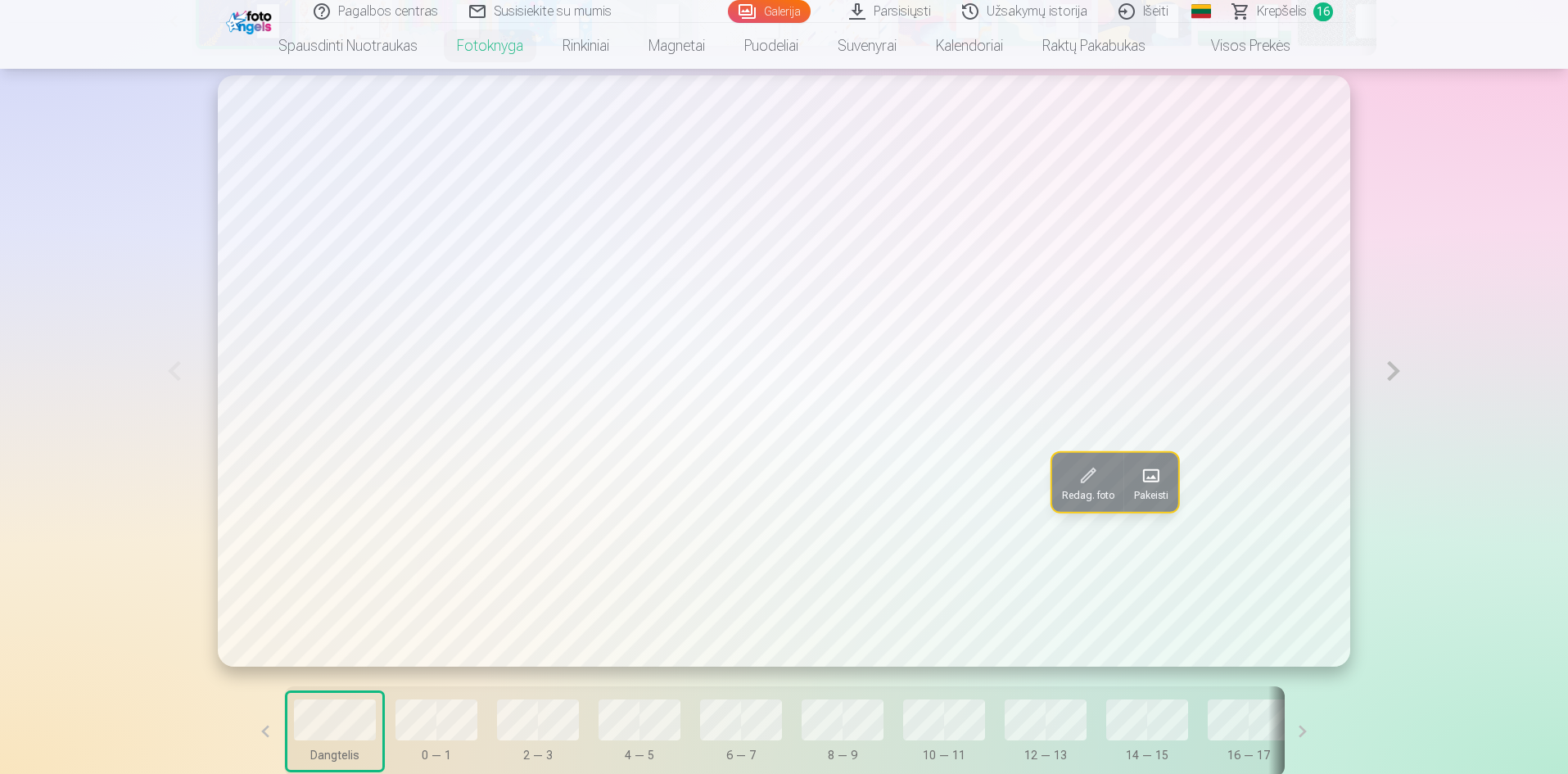
scroll to position [956, 0]
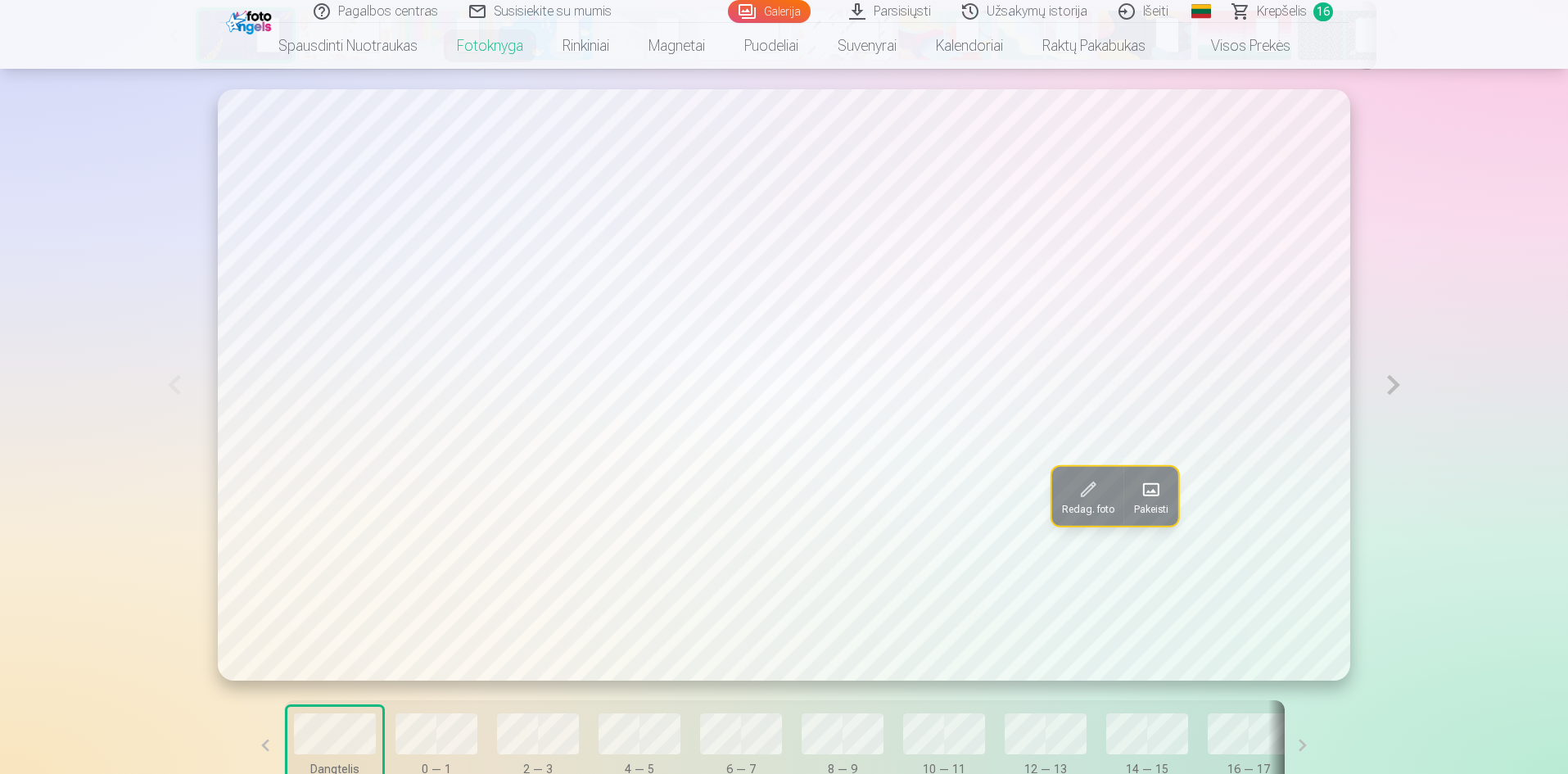
click at [1396, 388] on button at bounding box center [1393, 384] width 38 height 591
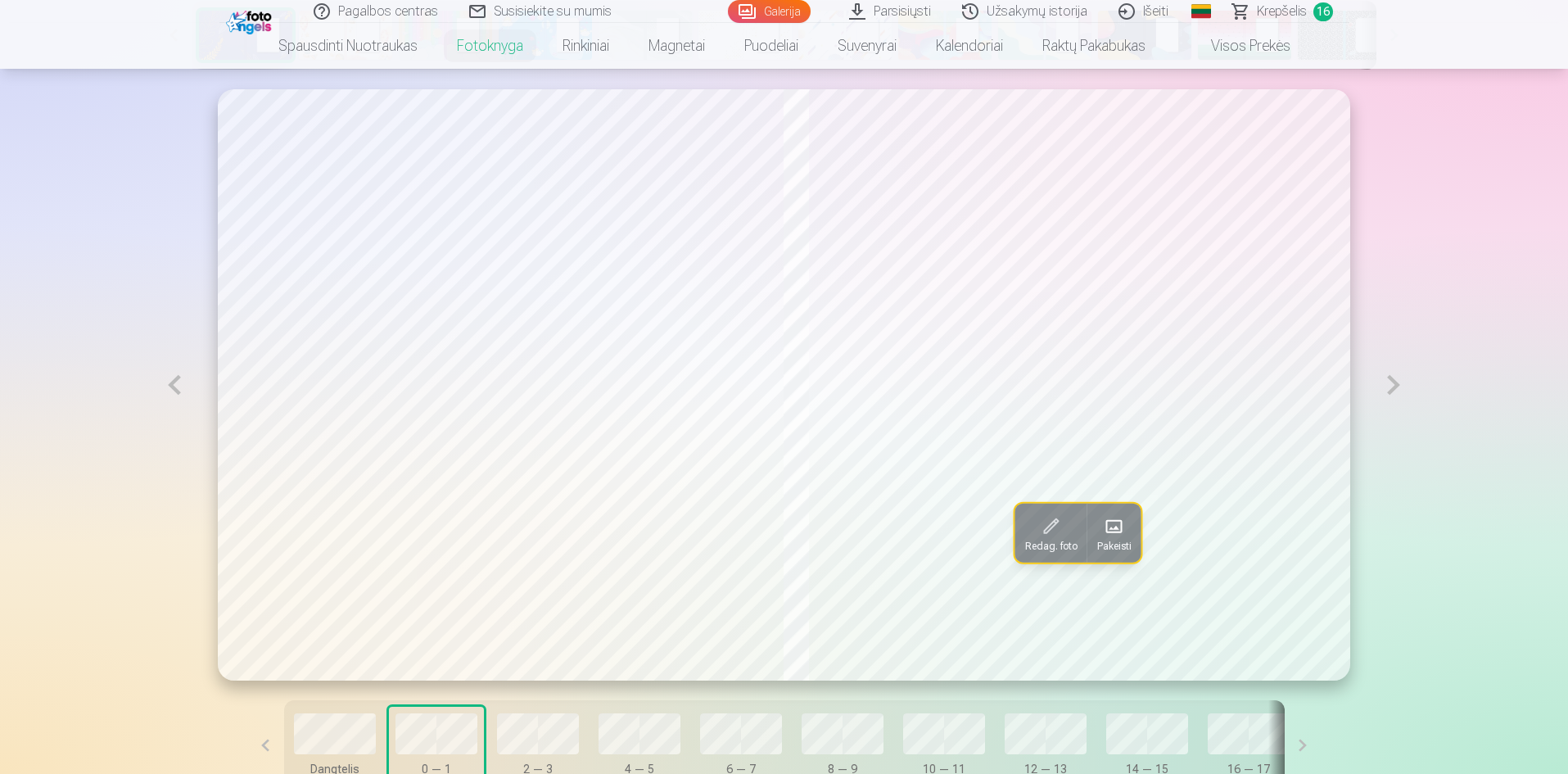
click at [1392, 386] on button at bounding box center [1393, 385] width 38 height 592
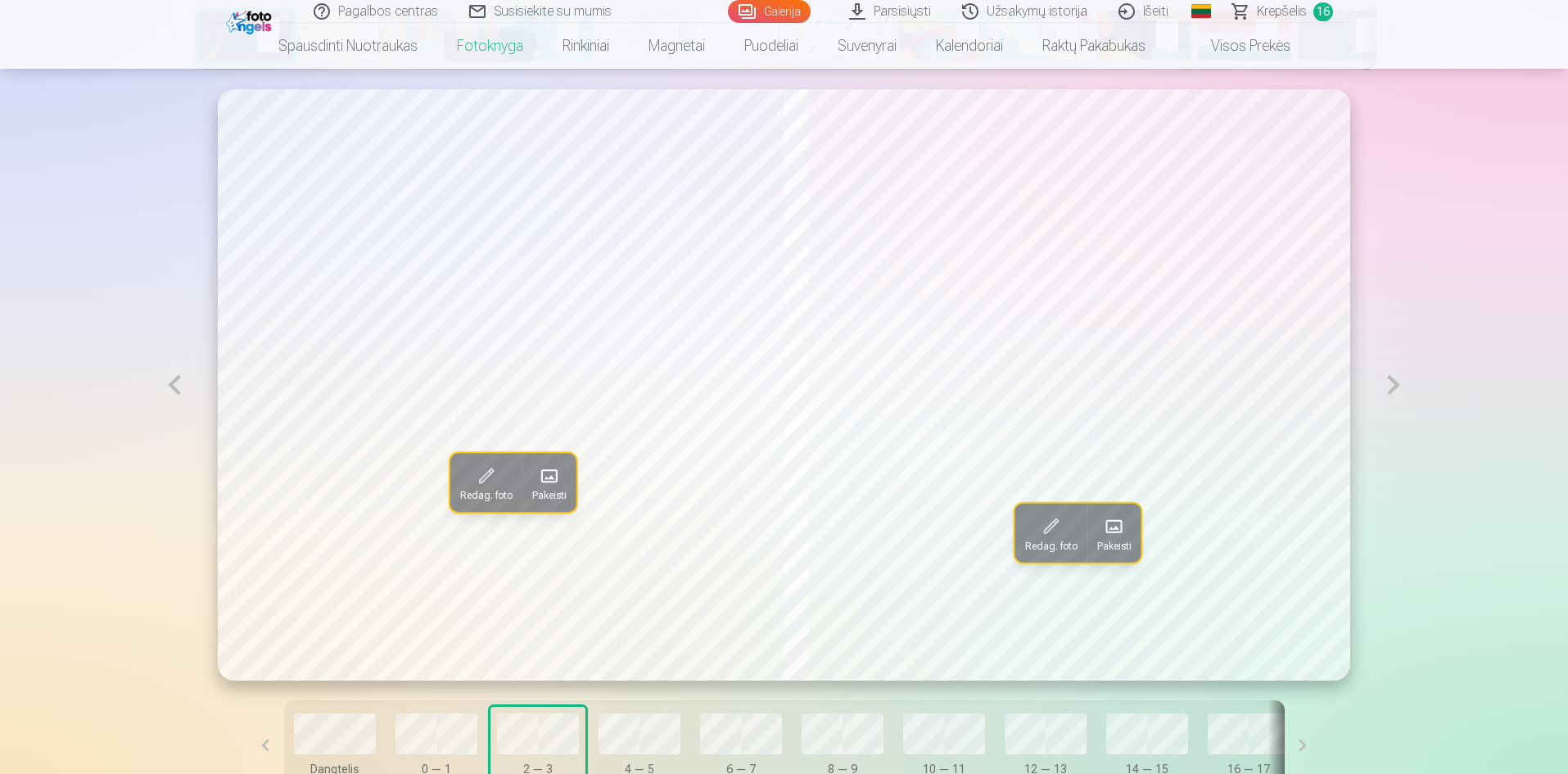
click at [473, 487] on span at bounding box center [486, 475] width 26 height 26
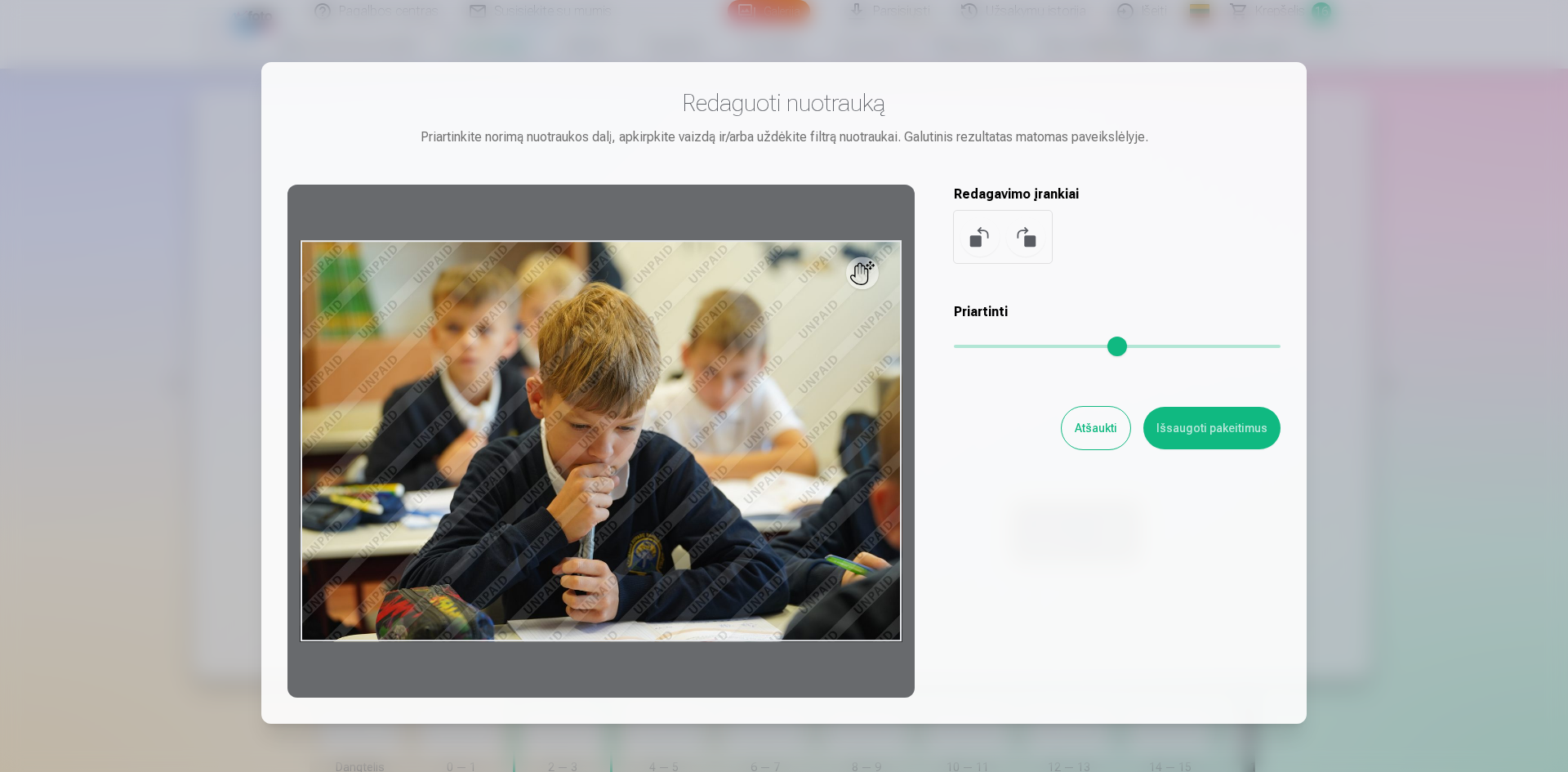
click at [1099, 432] on button "Atšaukti" at bounding box center [1097, 428] width 69 height 43
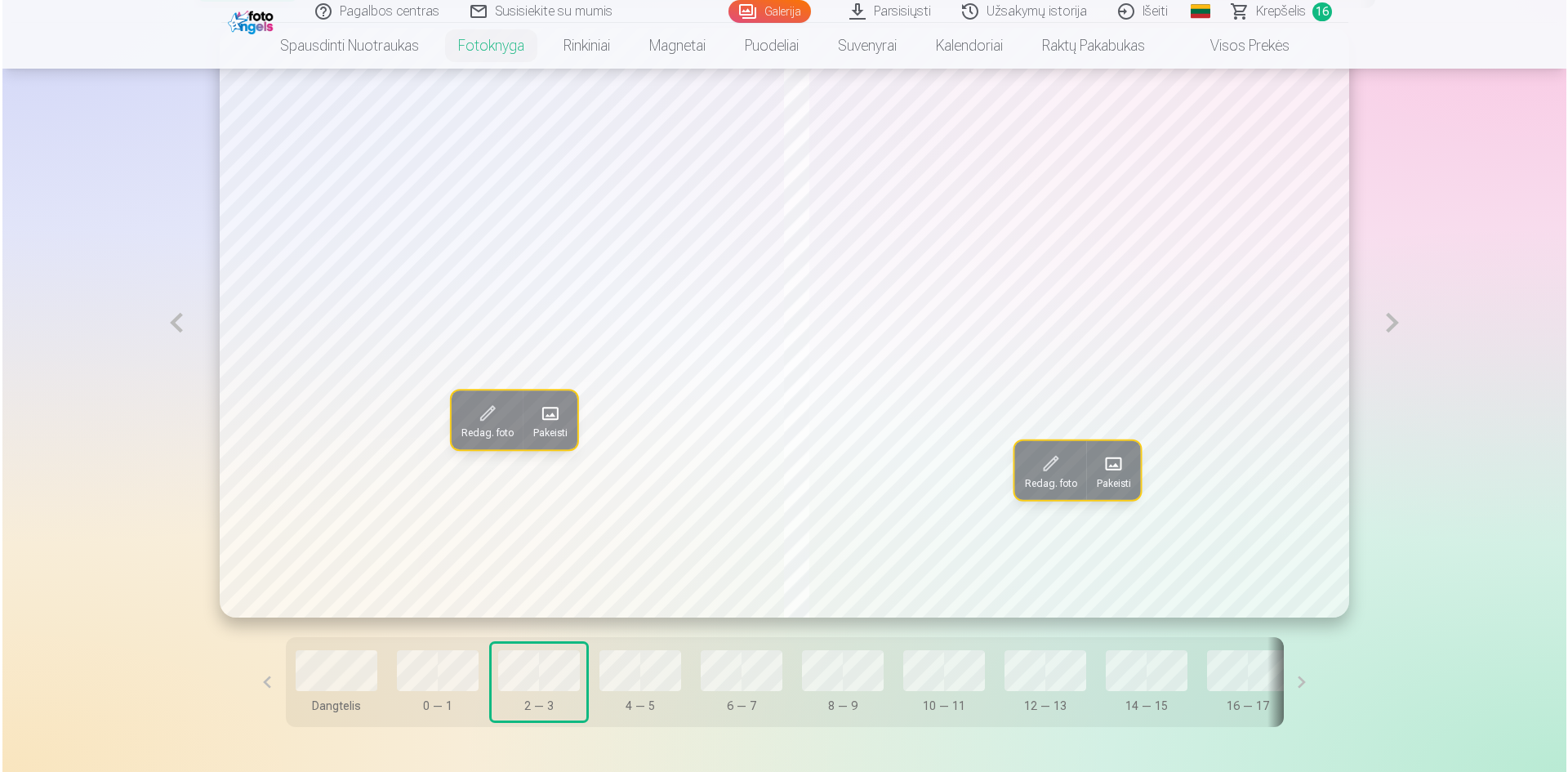
scroll to position [981, 0]
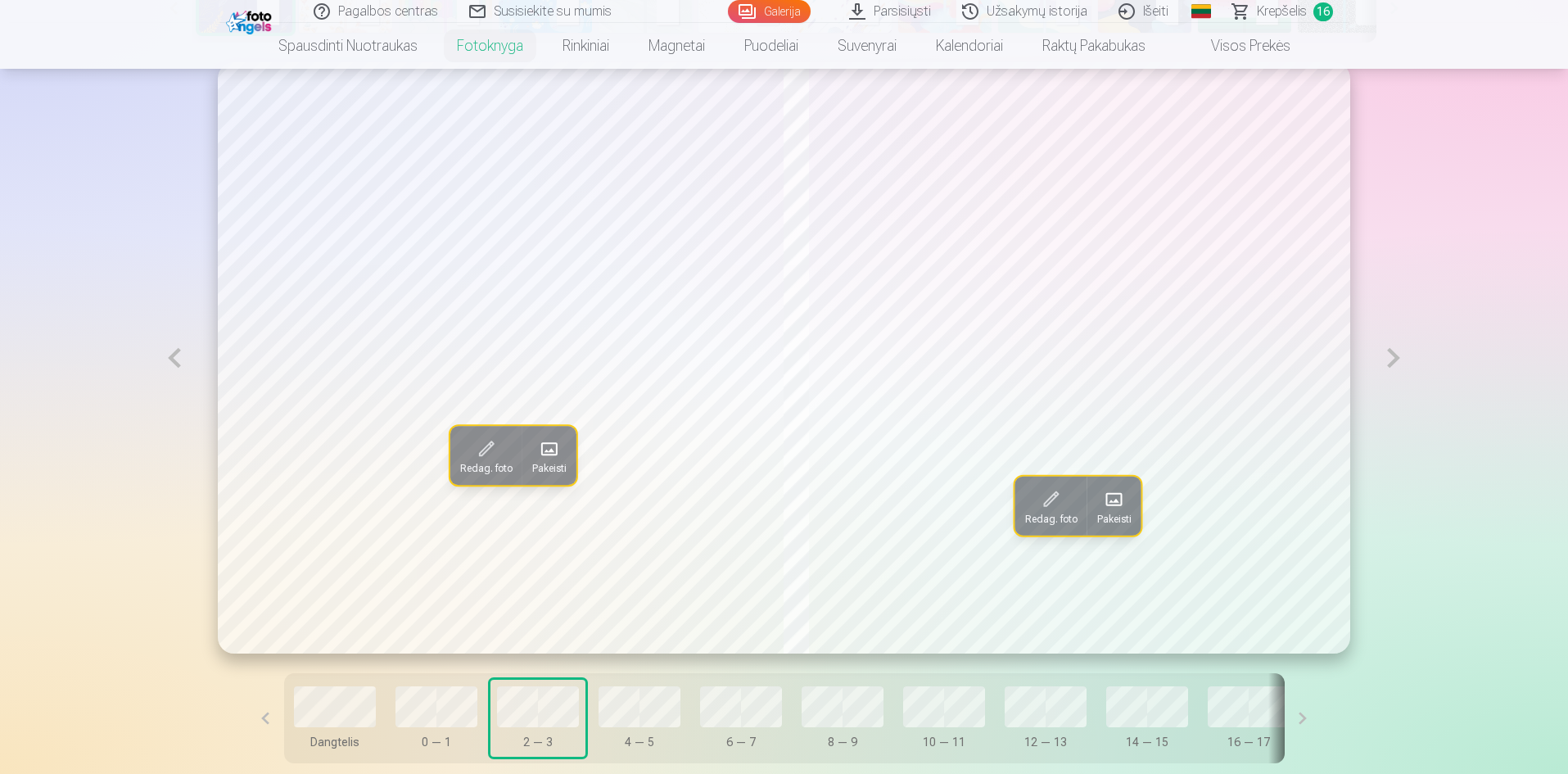
click at [473, 453] on span at bounding box center [486, 448] width 26 height 26
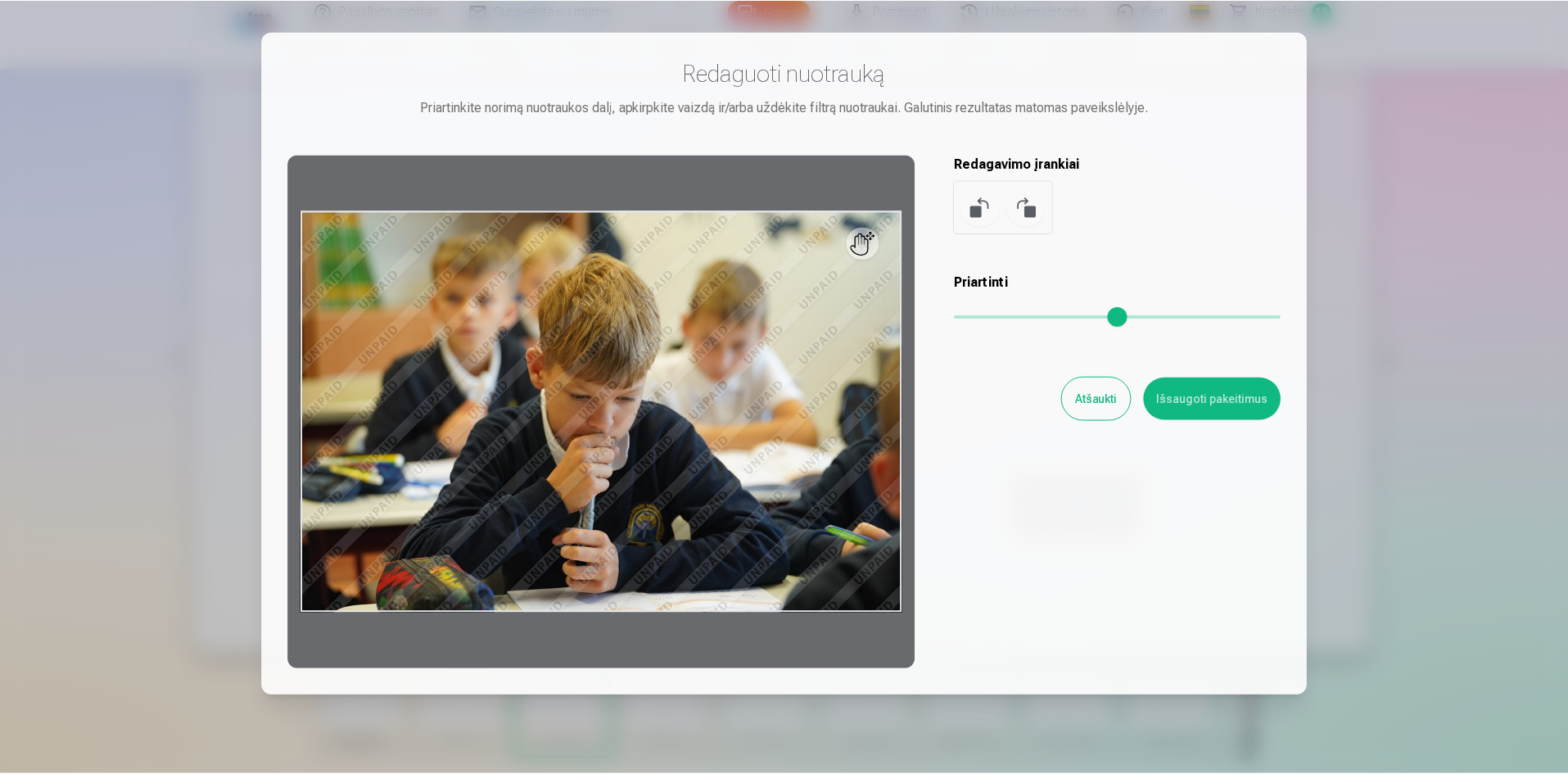
scroll to position [0, 0]
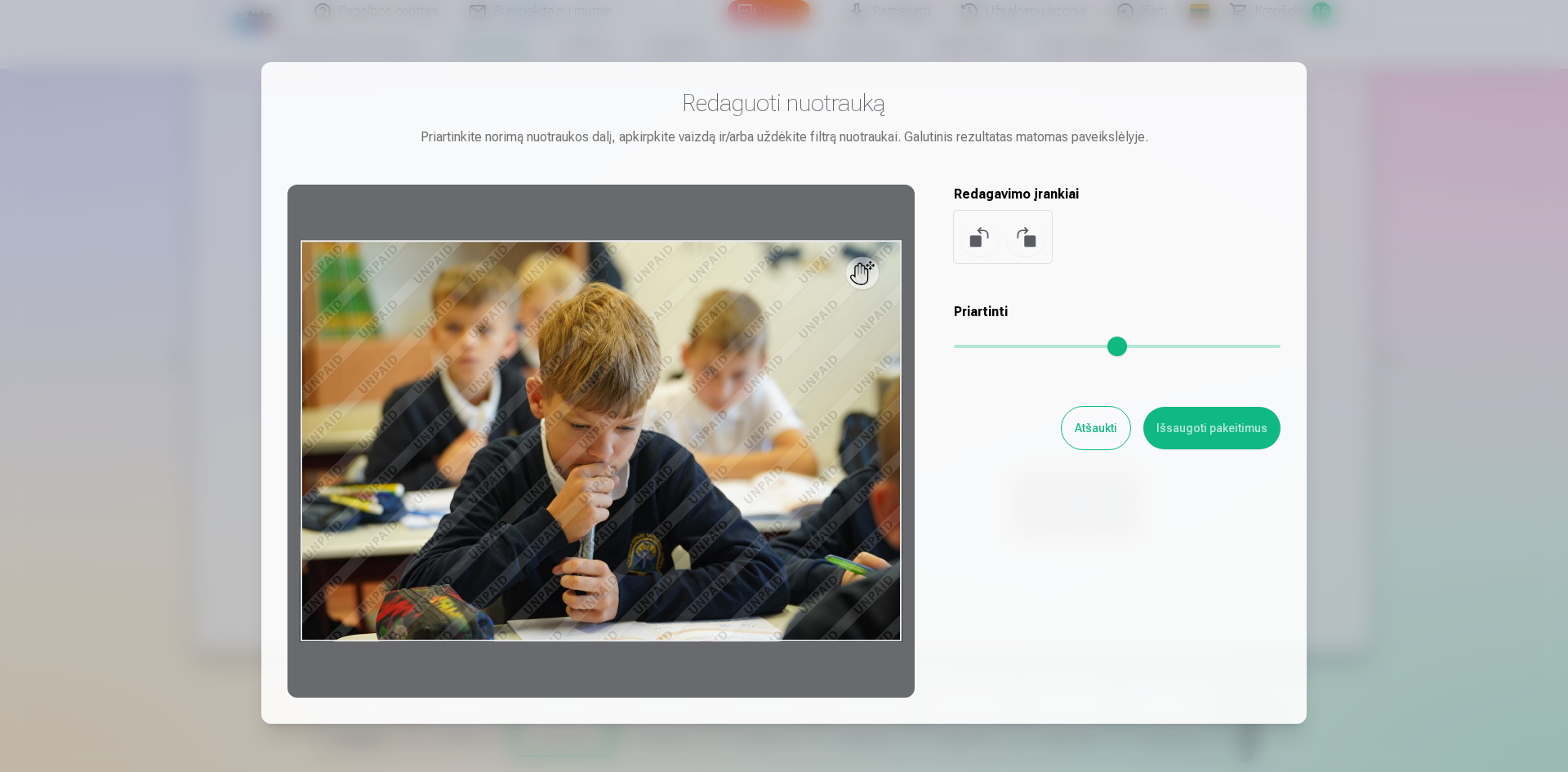
click at [1089, 426] on button "Atšaukti" at bounding box center [1097, 428] width 69 height 43
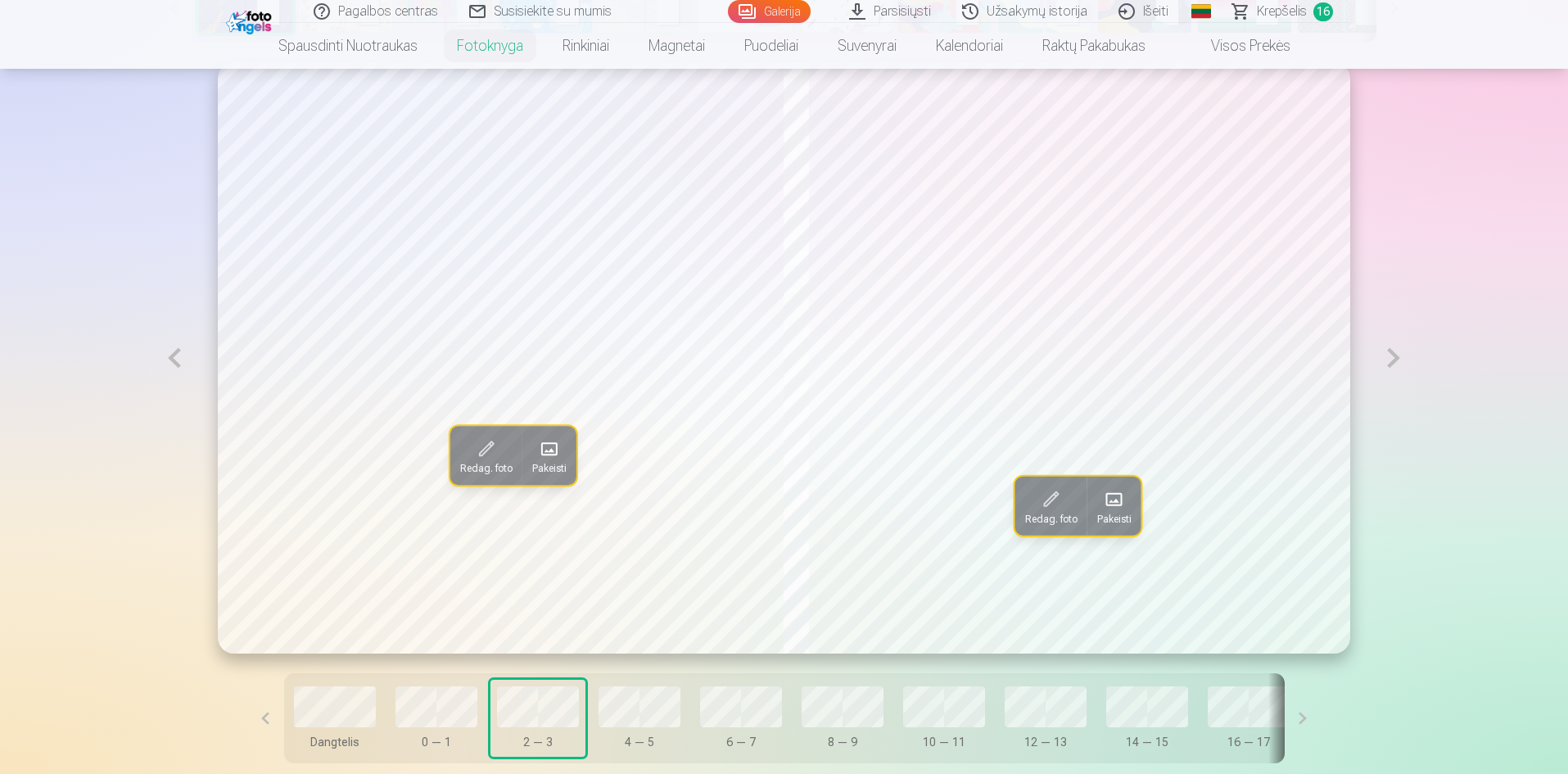
click at [537, 462] on span at bounding box center [550, 448] width 26 height 26
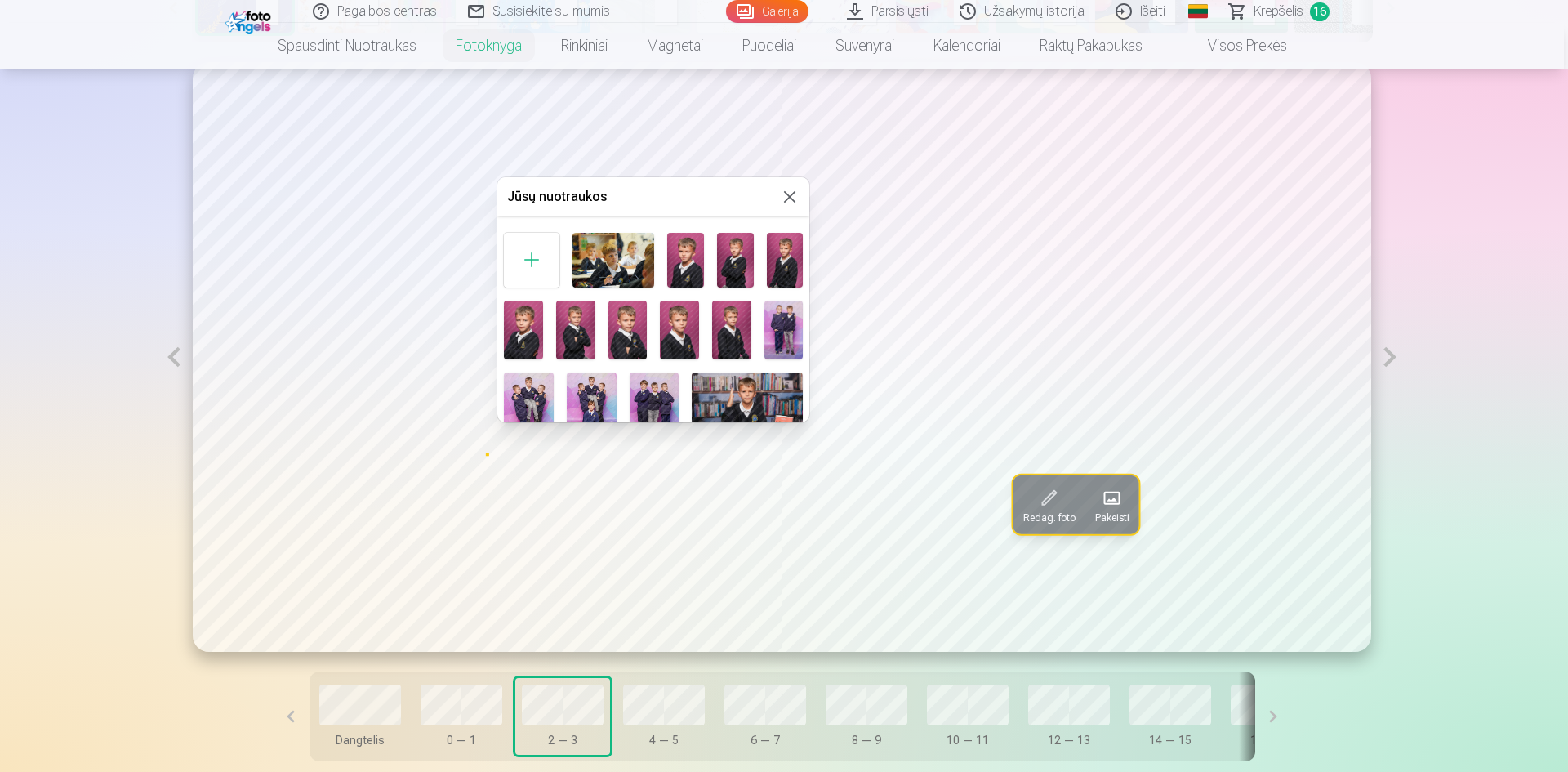
click at [1360, 722] on div at bounding box center [784, 386] width 1568 height 772
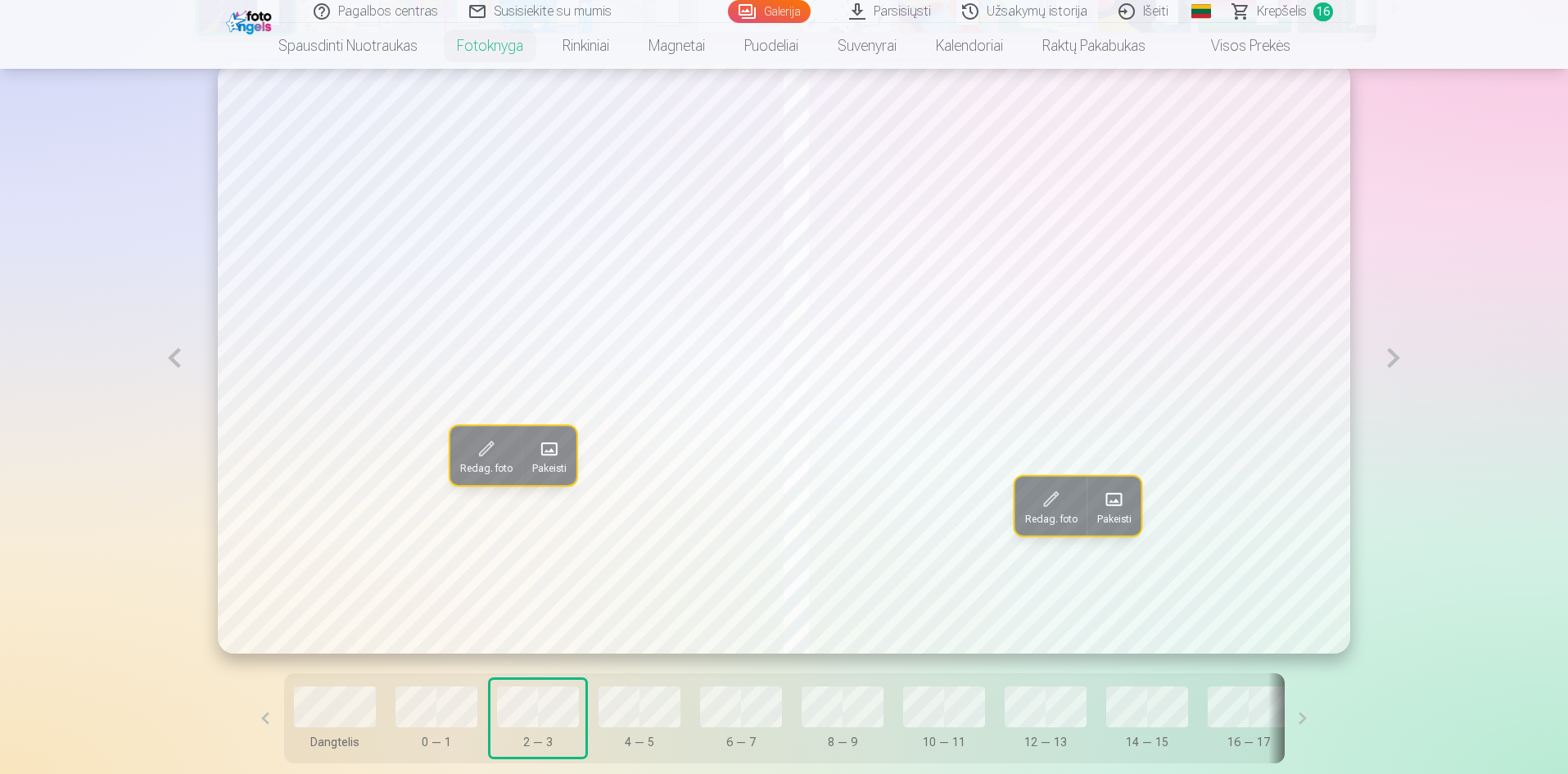
click at [1284, 723] on button at bounding box center [1303, 718] width 37 height 90
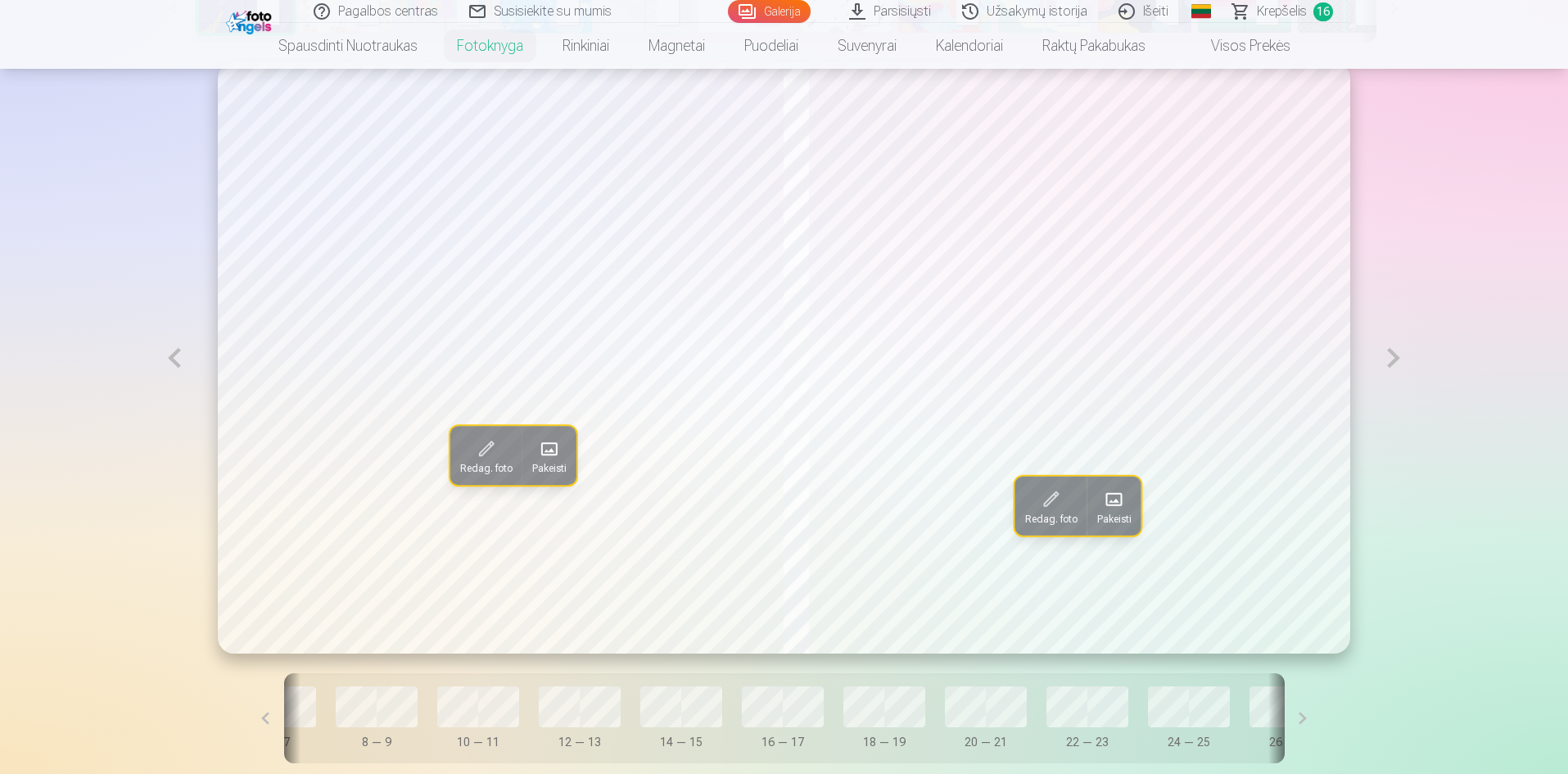
scroll to position [0, 474]
click at [1284, 723] on button at bounding box center [1303, 718] width 37 height 90
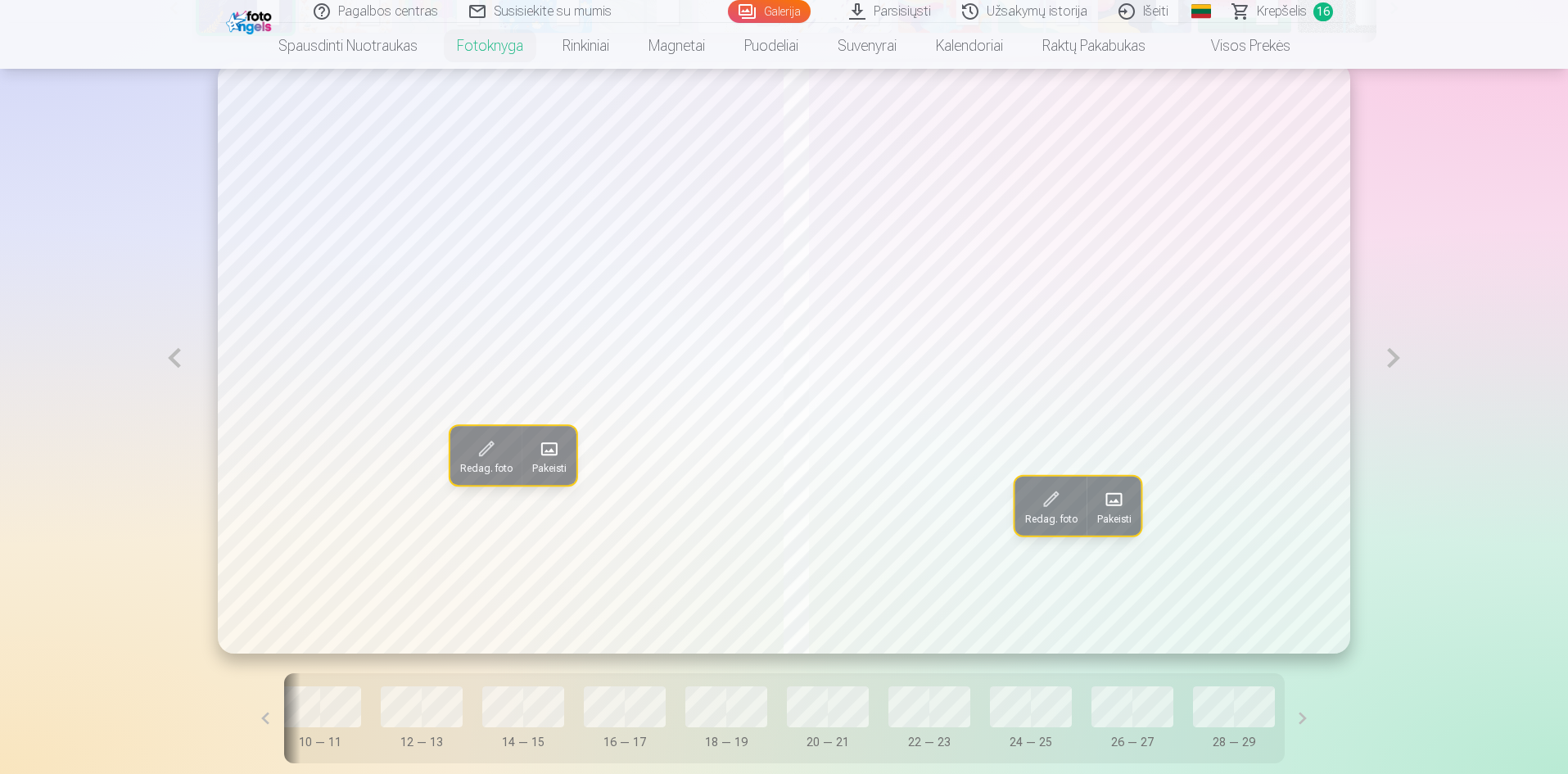
click at [1284, 718] on button at bounding box center [1303, 718] width 37 height 90
click at [285, 725] on button at bounding box center [266, 718] width 37 height 90
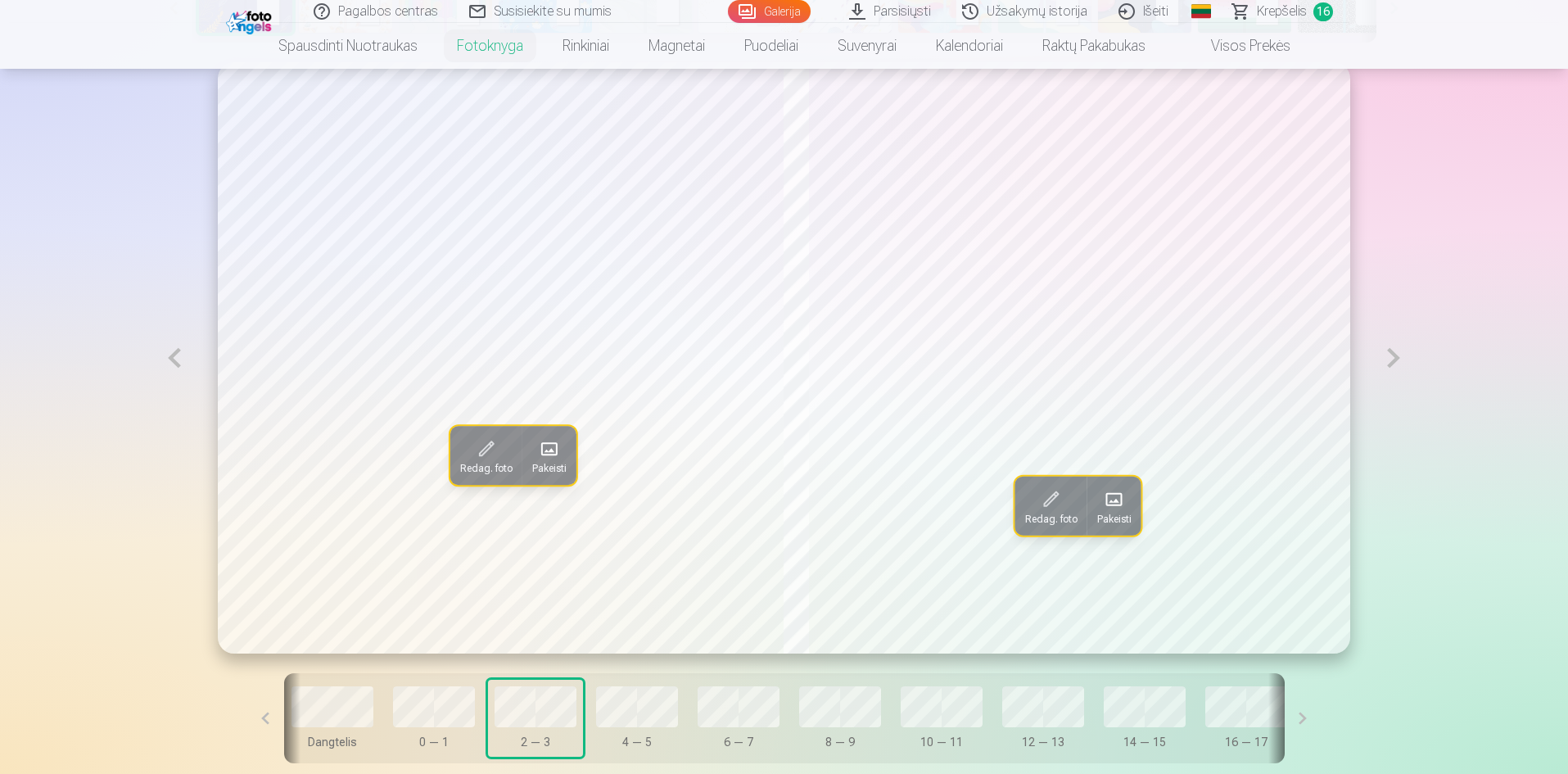
scroll to position [0, 0]
click at [285, 725] on button at bounding box center [266, 718] width 37 height 90
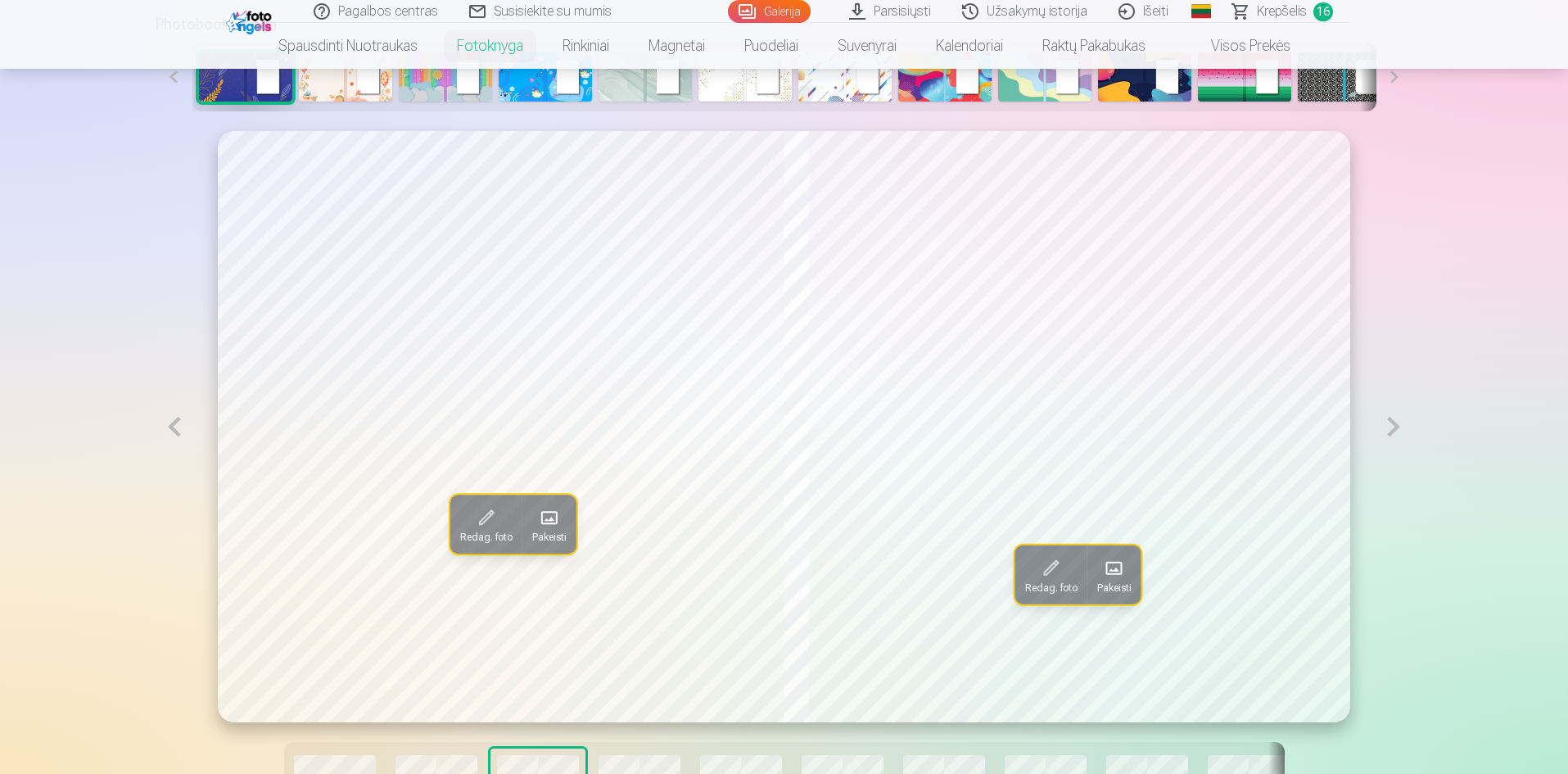
scroll to position [956, 0]
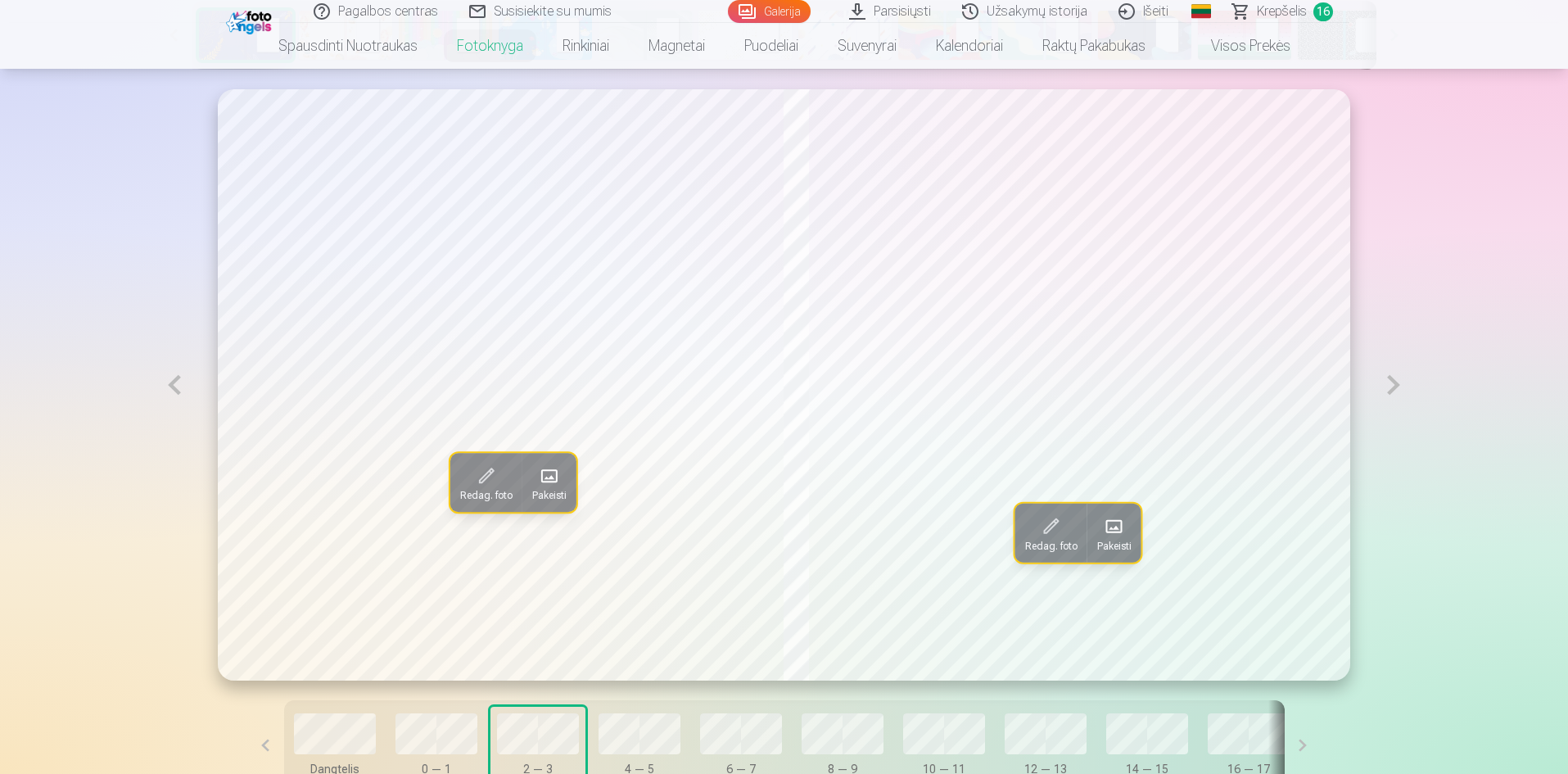
click at [1393, 376] on button at bounding box center [1393, 385] width 38 height 592
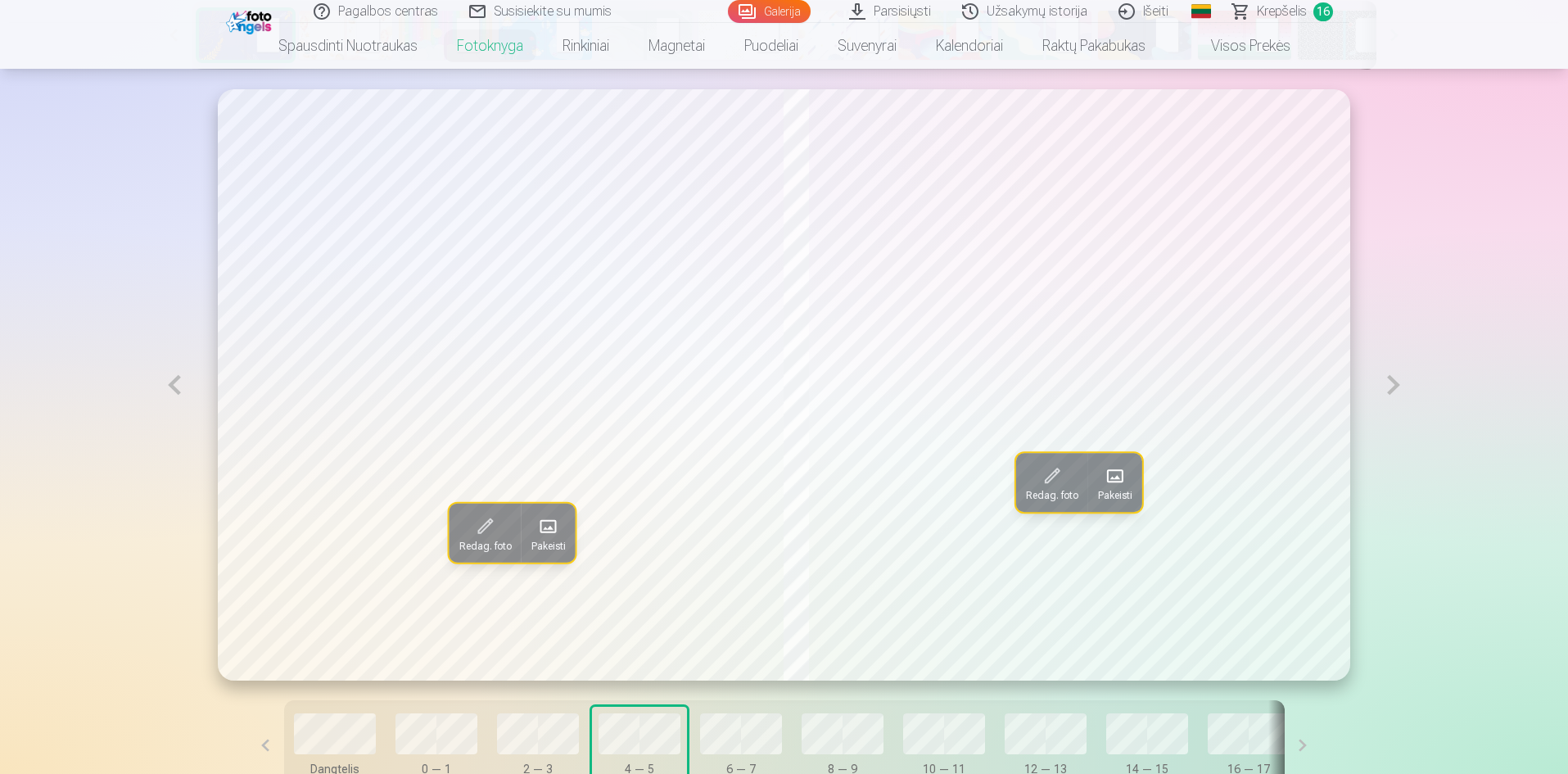
click at [1393, 376] on button at bounding box center [1393, 385] width 38 height 592
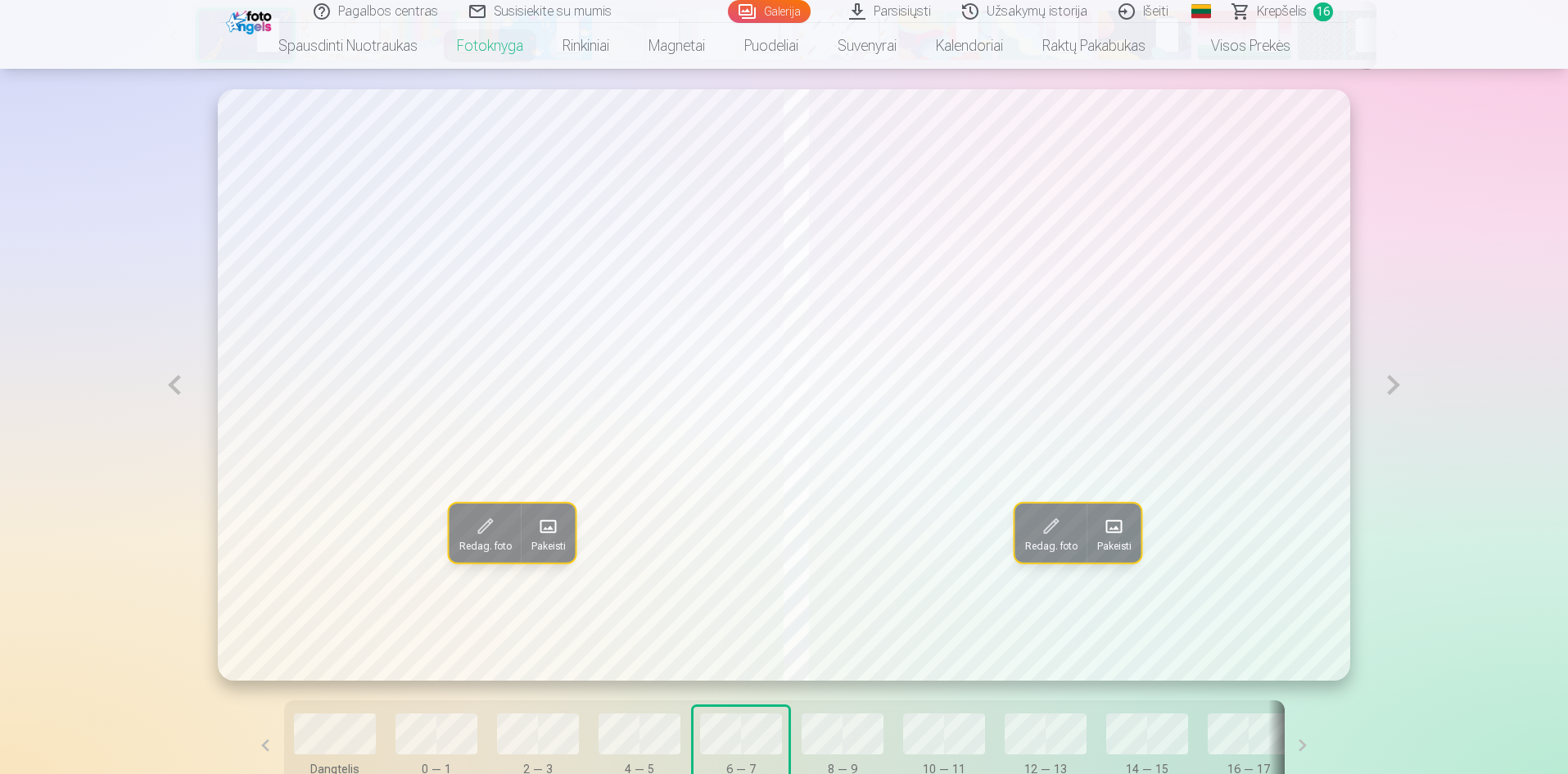
click at [1393, 376] on button at bounding box center [1393, 385] width 38 height 592
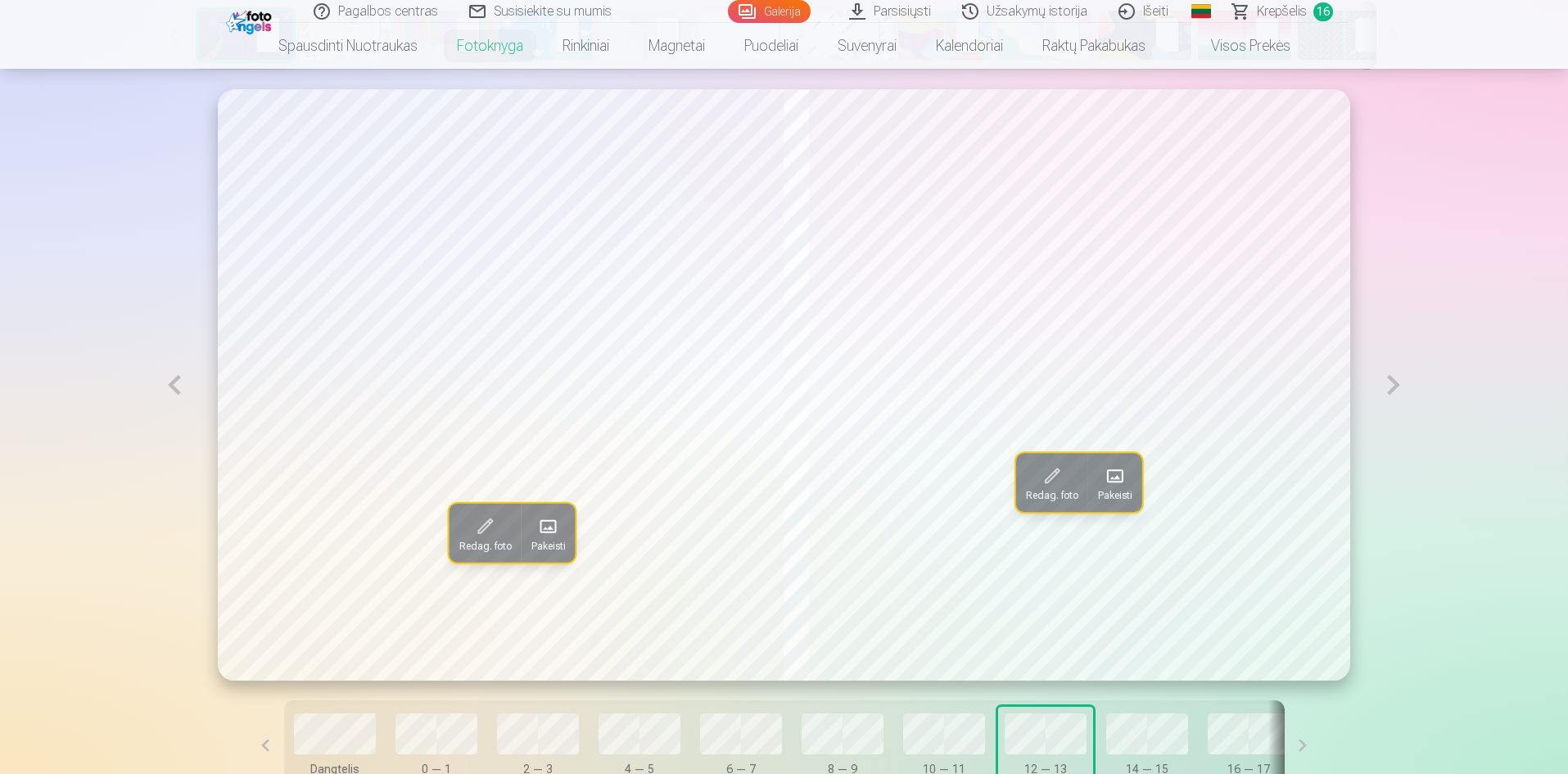
click at [1393, 376] on button at bounding box center [1393, 385] width 38 height 592
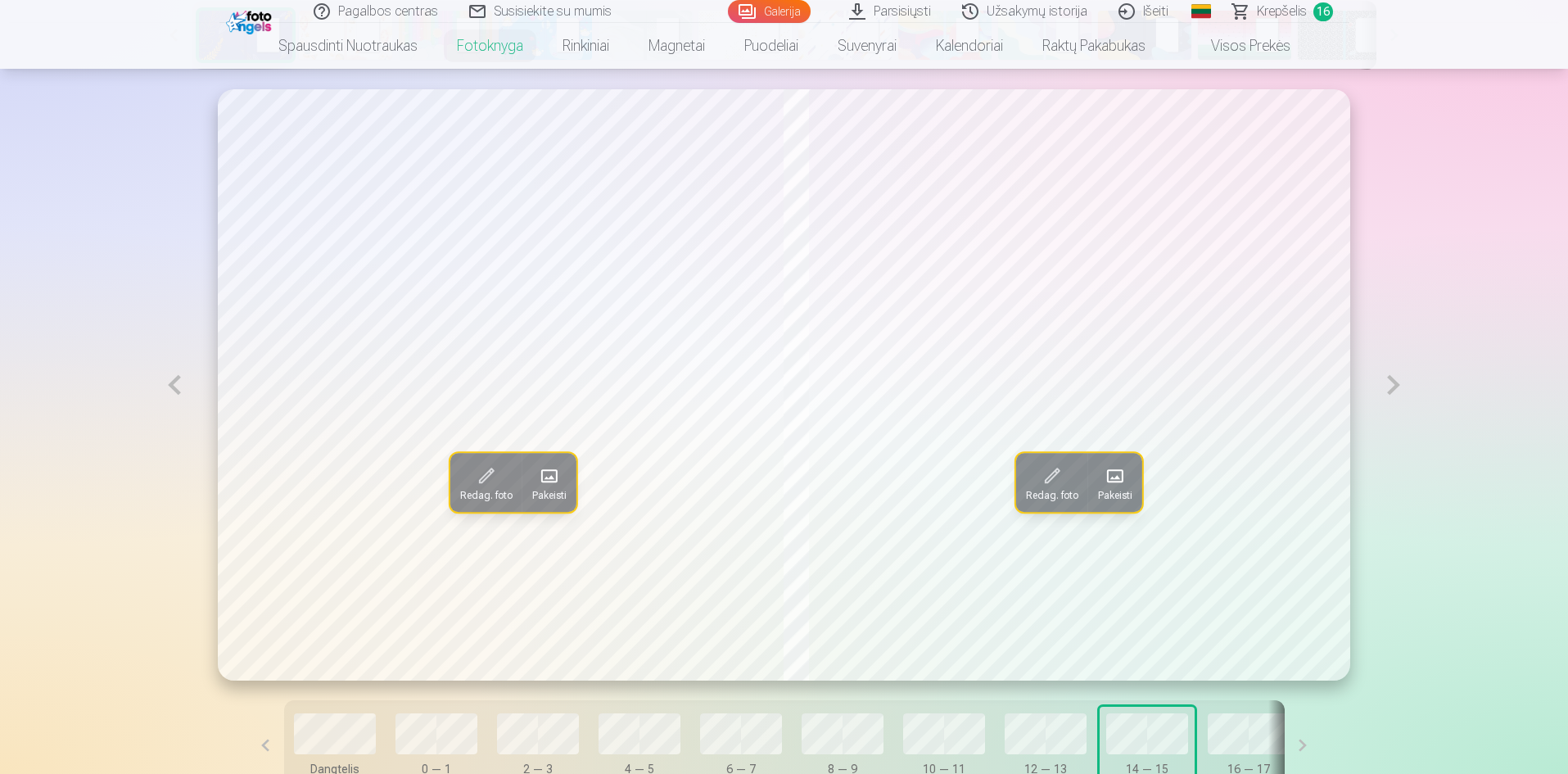
click at [1393, 376] on button at bounding box center [1393, 385] width 38 height 592
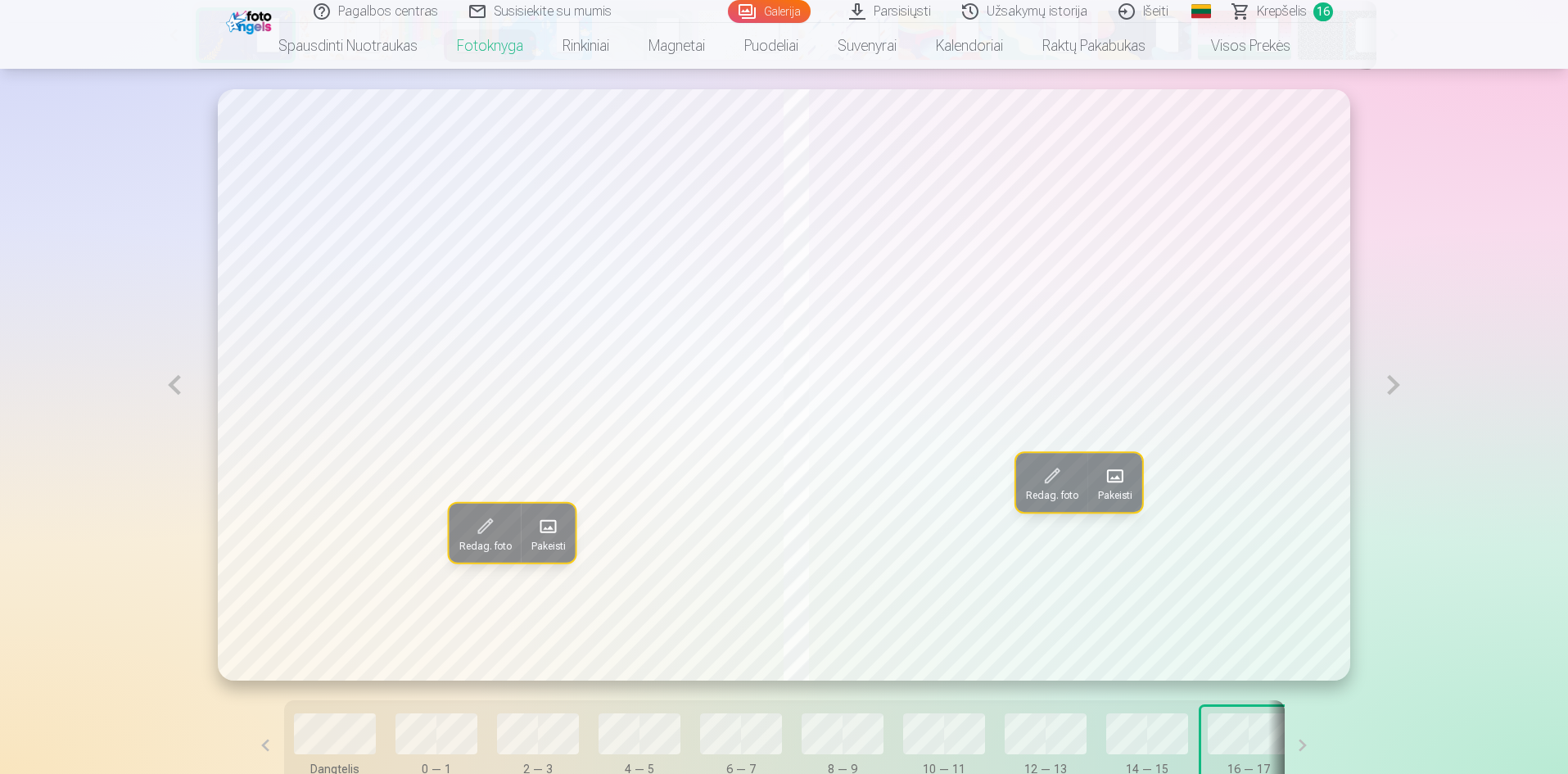
click at [1393, 376] on button at bounding box center [1393, 385] width 38 height 592
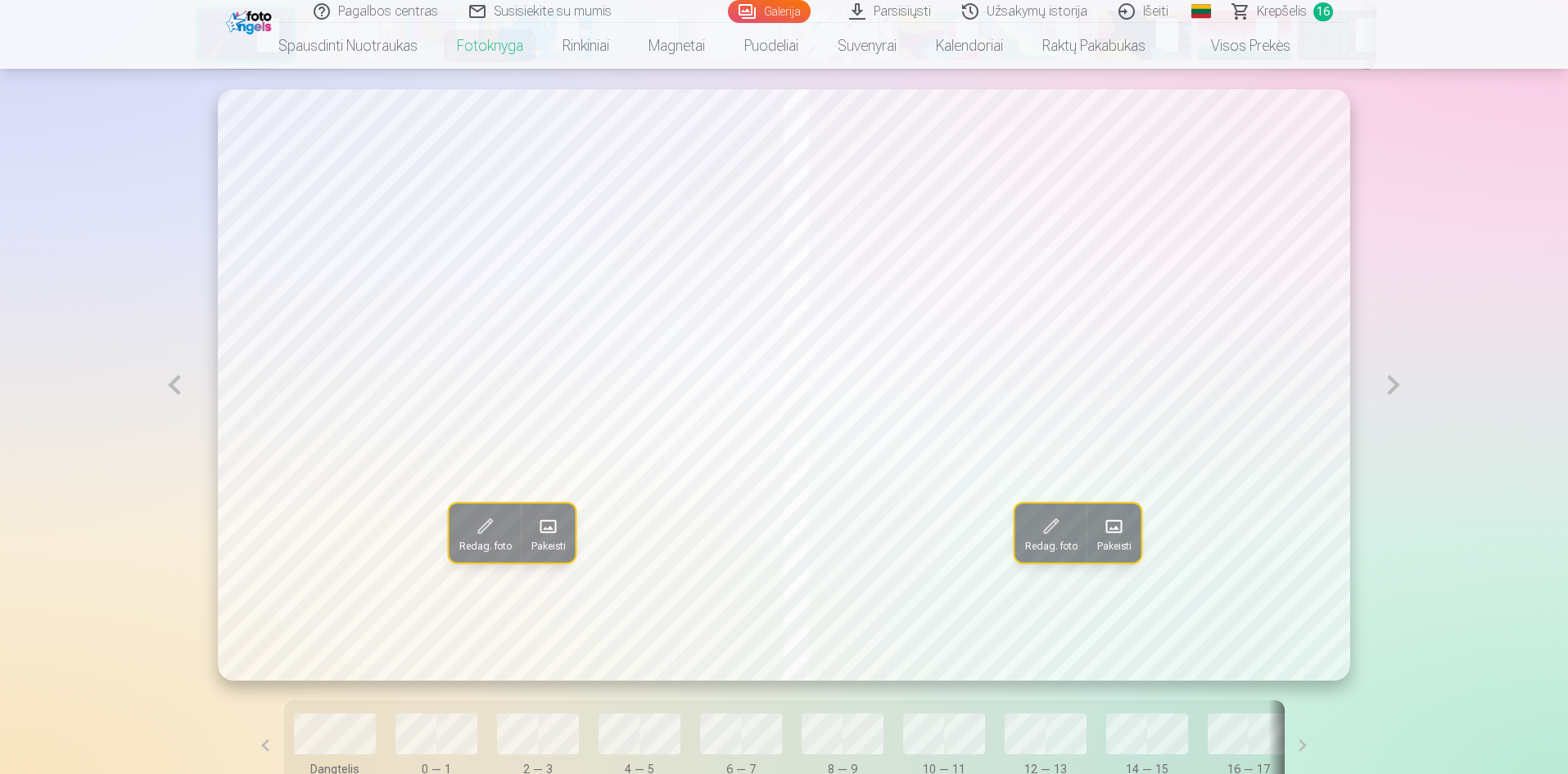
click at [1393, 376] on button at bounding box center [1393, 385] width 38 height 592
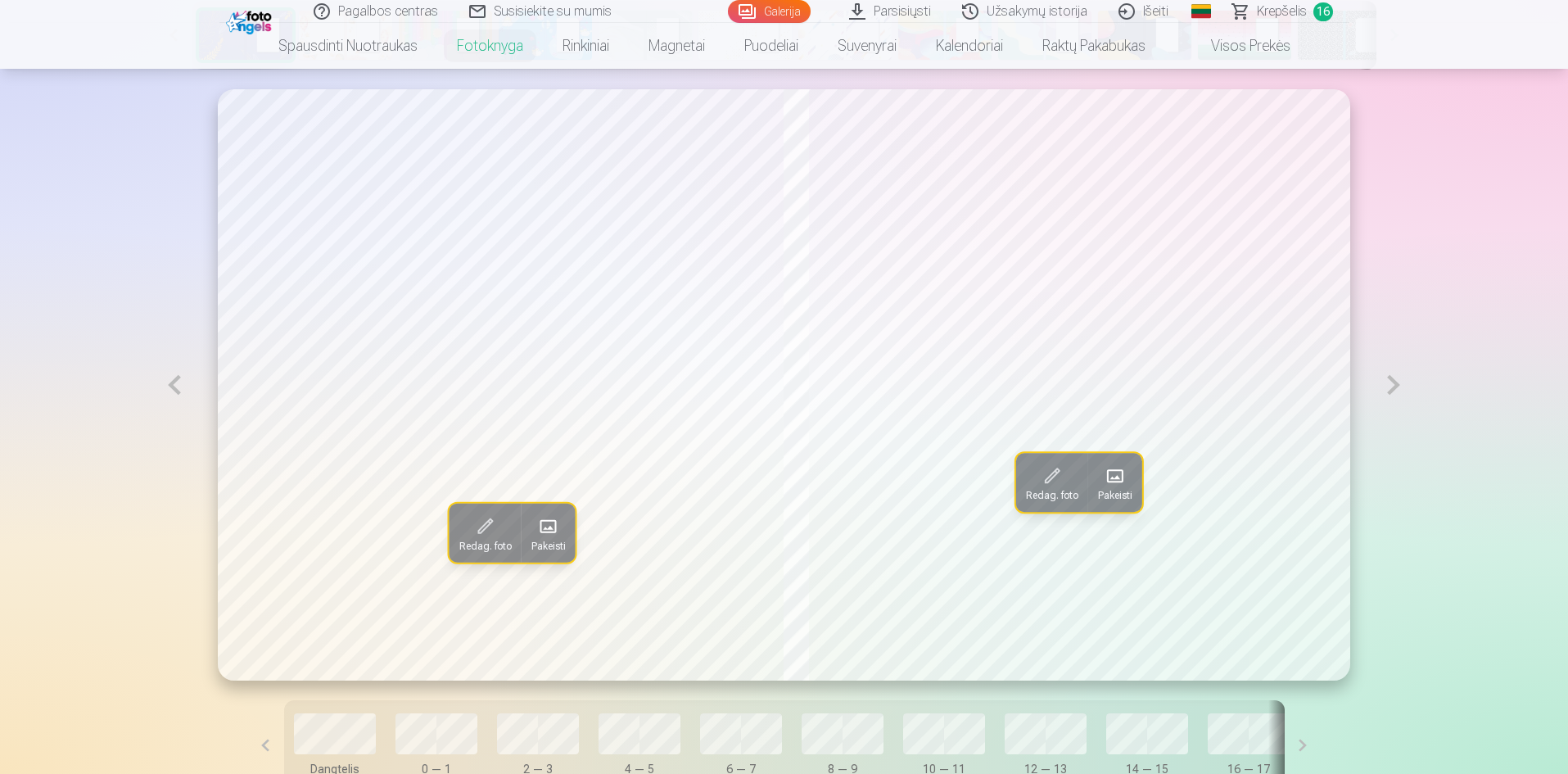
click at [1393, 376] on button at bounding box center [1393, 385] width 38 height 592
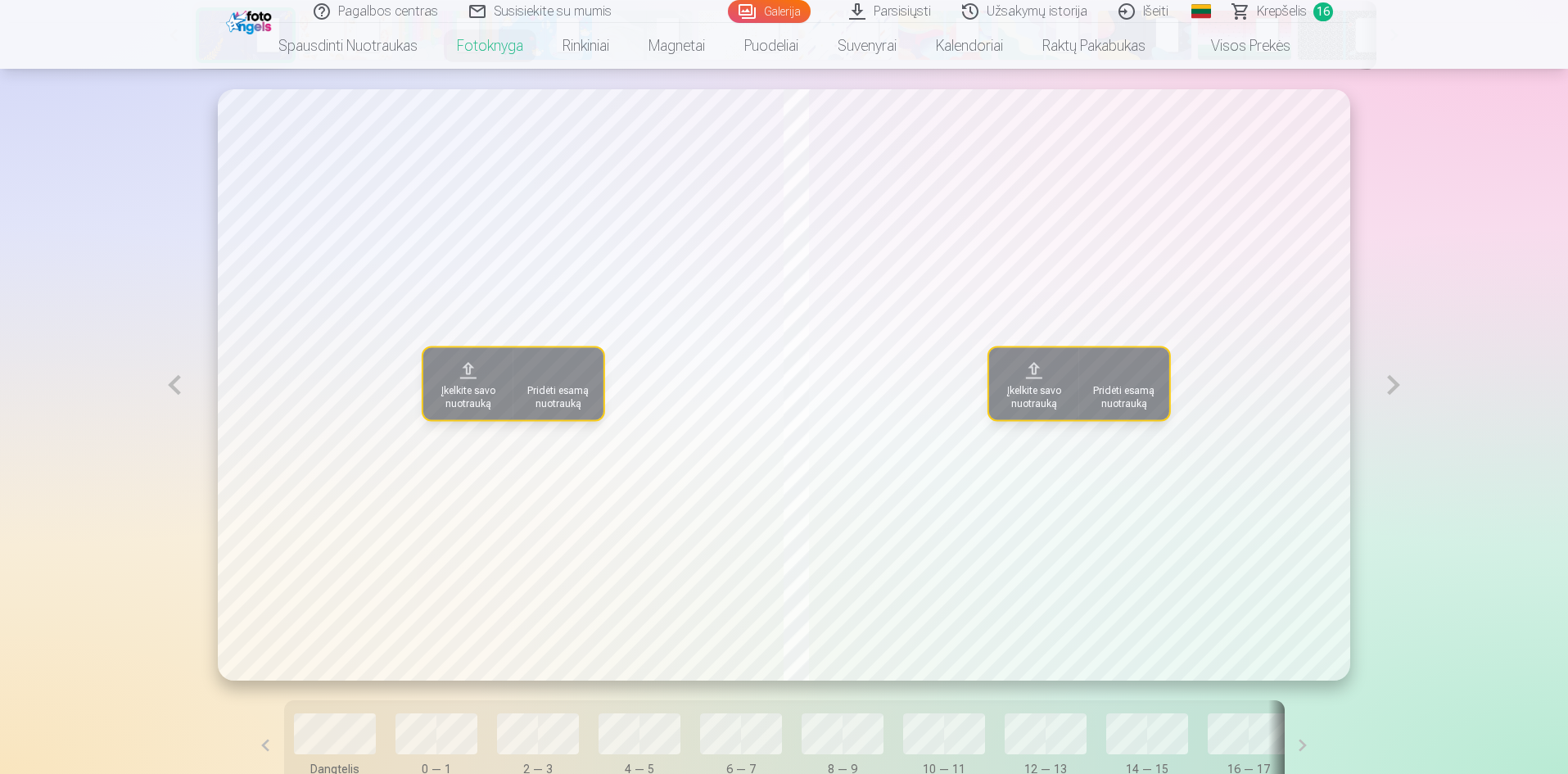
click at [1393, 376] on button at bounding box center [1393, 385] width 38 height 592
click at [1286, 12] on span "Krepšelis" at bounding box center [1282, 11] width 50 height 20
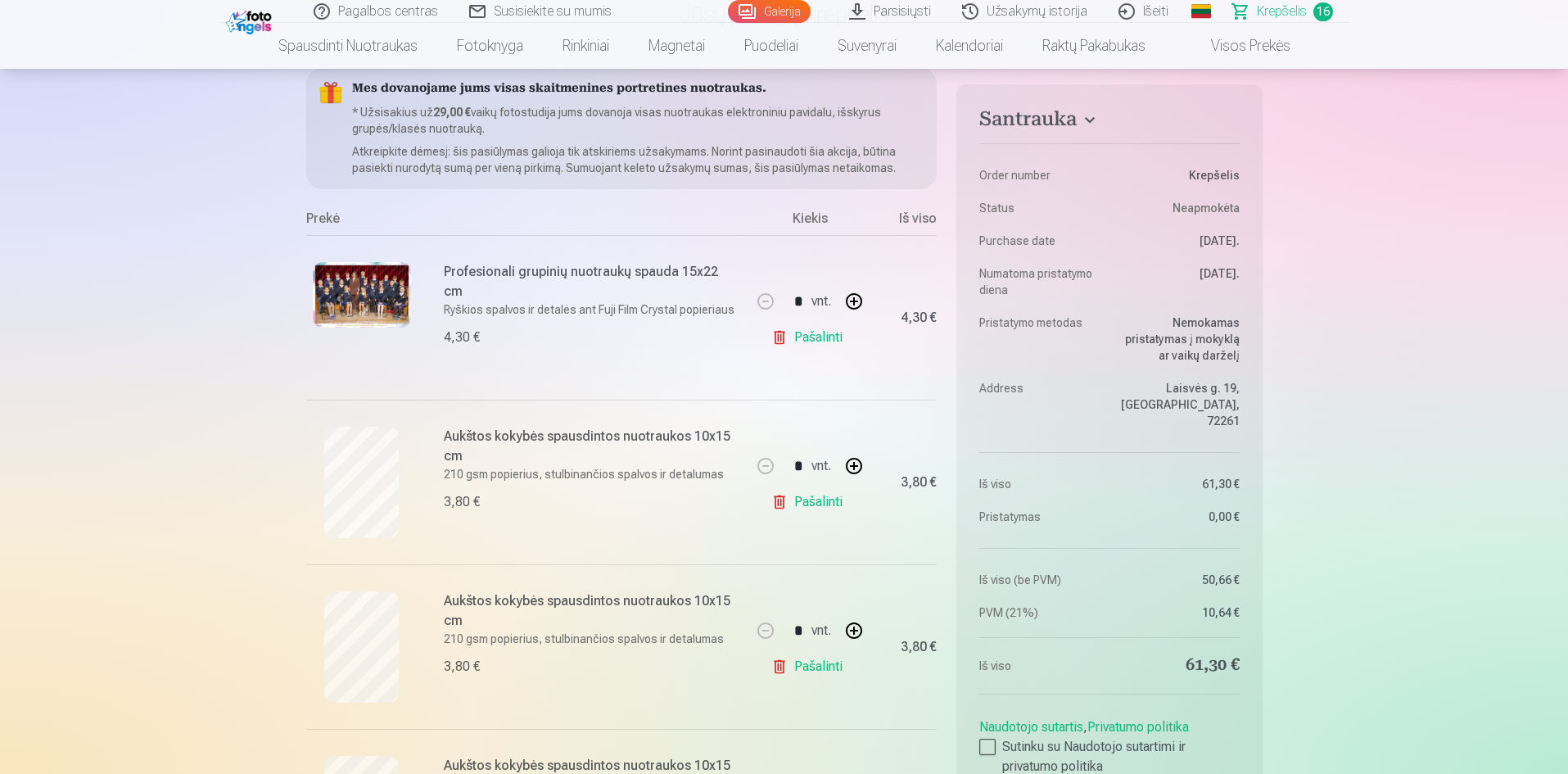
scroll to position [164, 0]
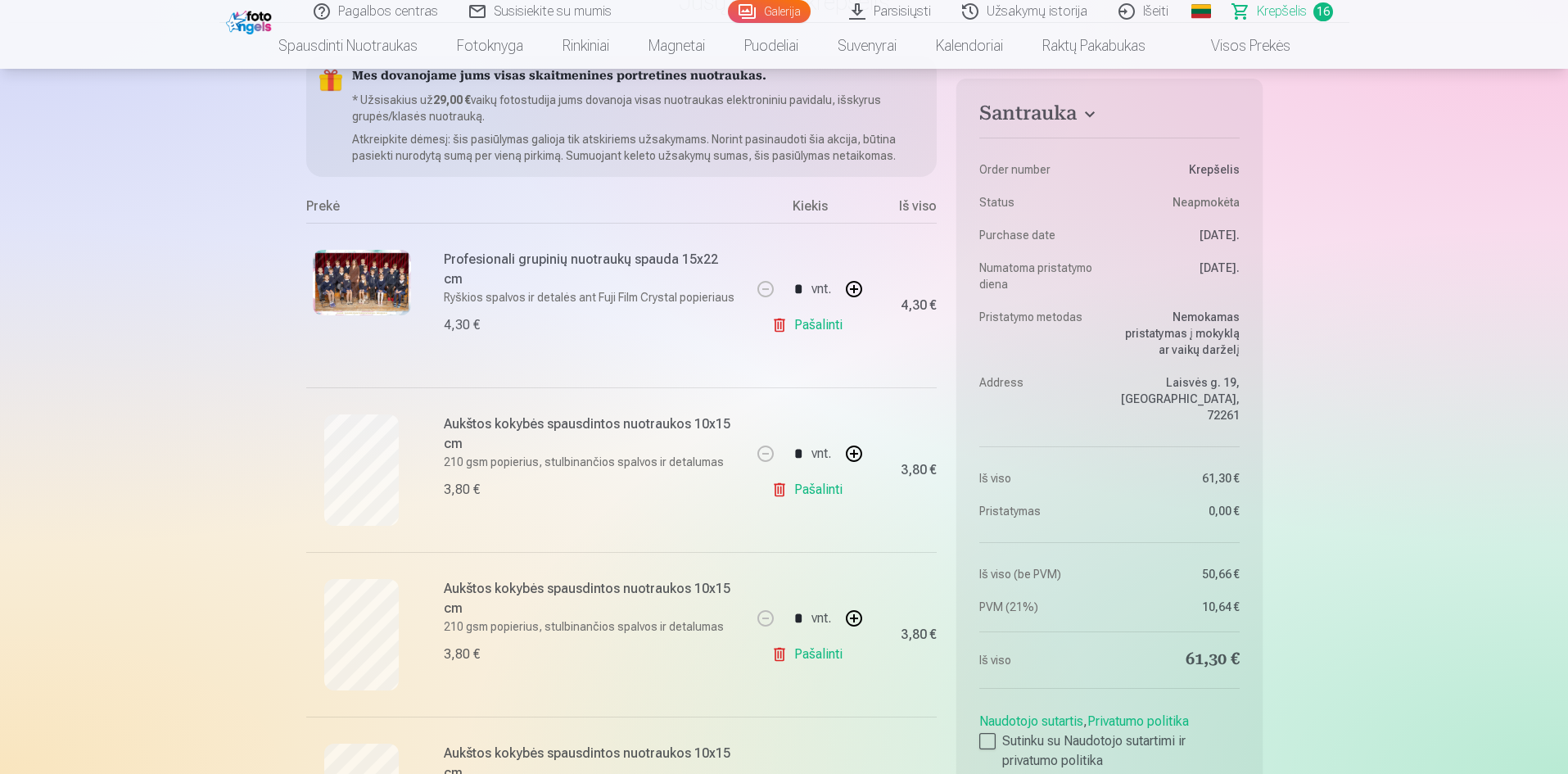
click at [376, 291] on img at bounding box center [362, 283] width 99 height 65
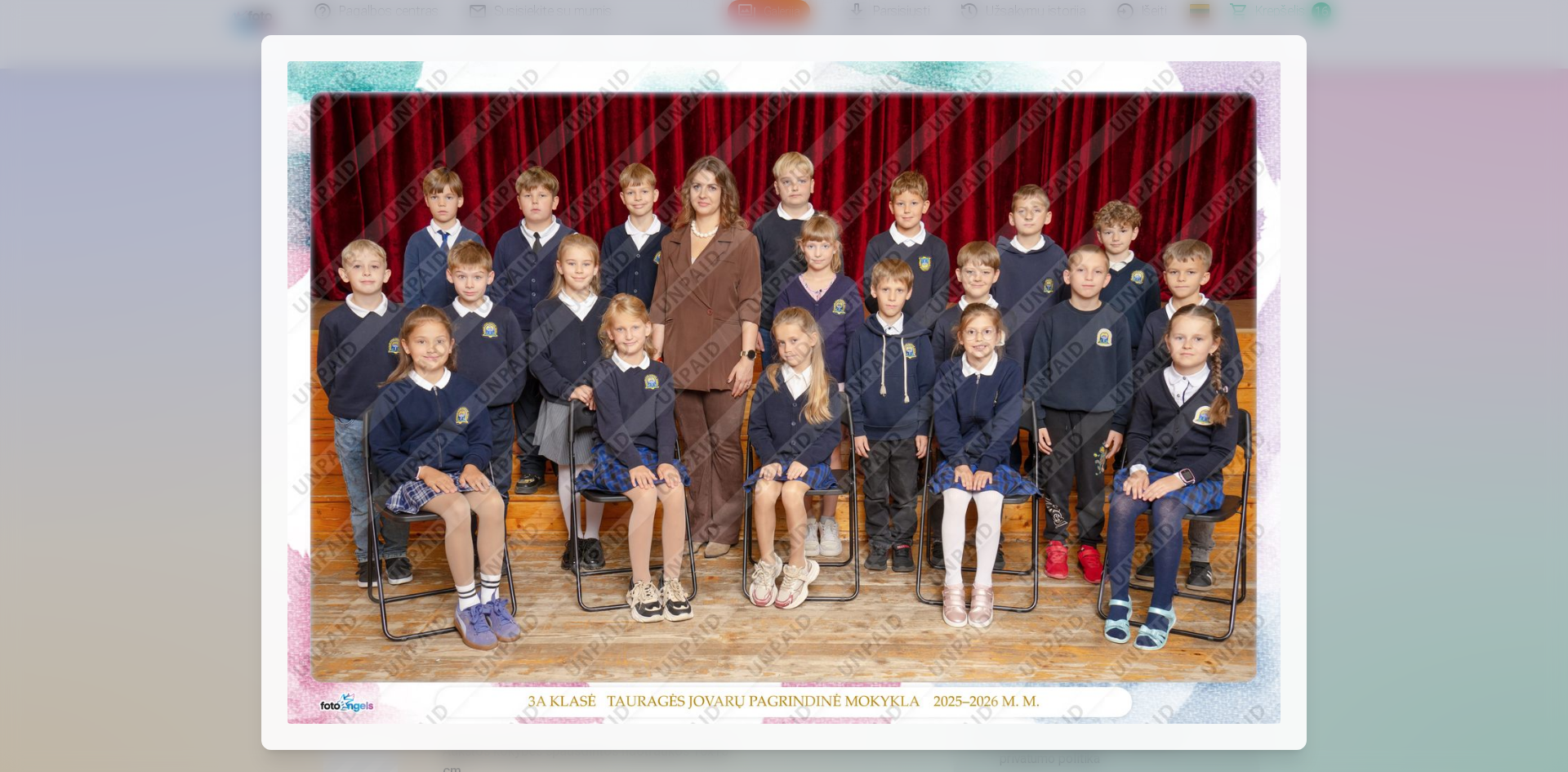
click at [1387, 367] on div at bounding box center [784, 386] width 1568 height 772
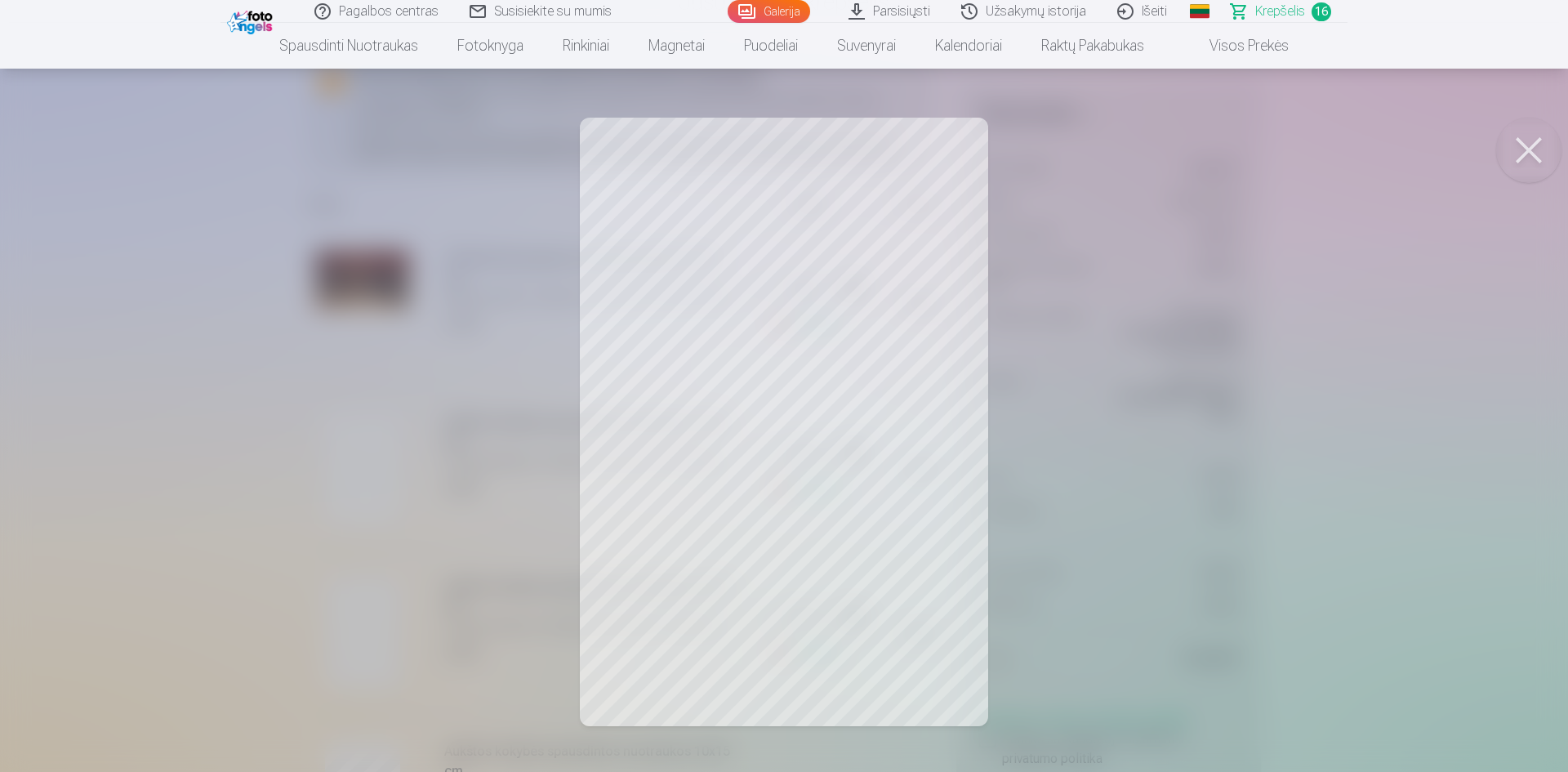
click at [1146, 410] on div at bounding box center [784, 386] width 1568 height 772
click at [1316, 427] on div at bounding box center [784, 386] width 1568 height 772
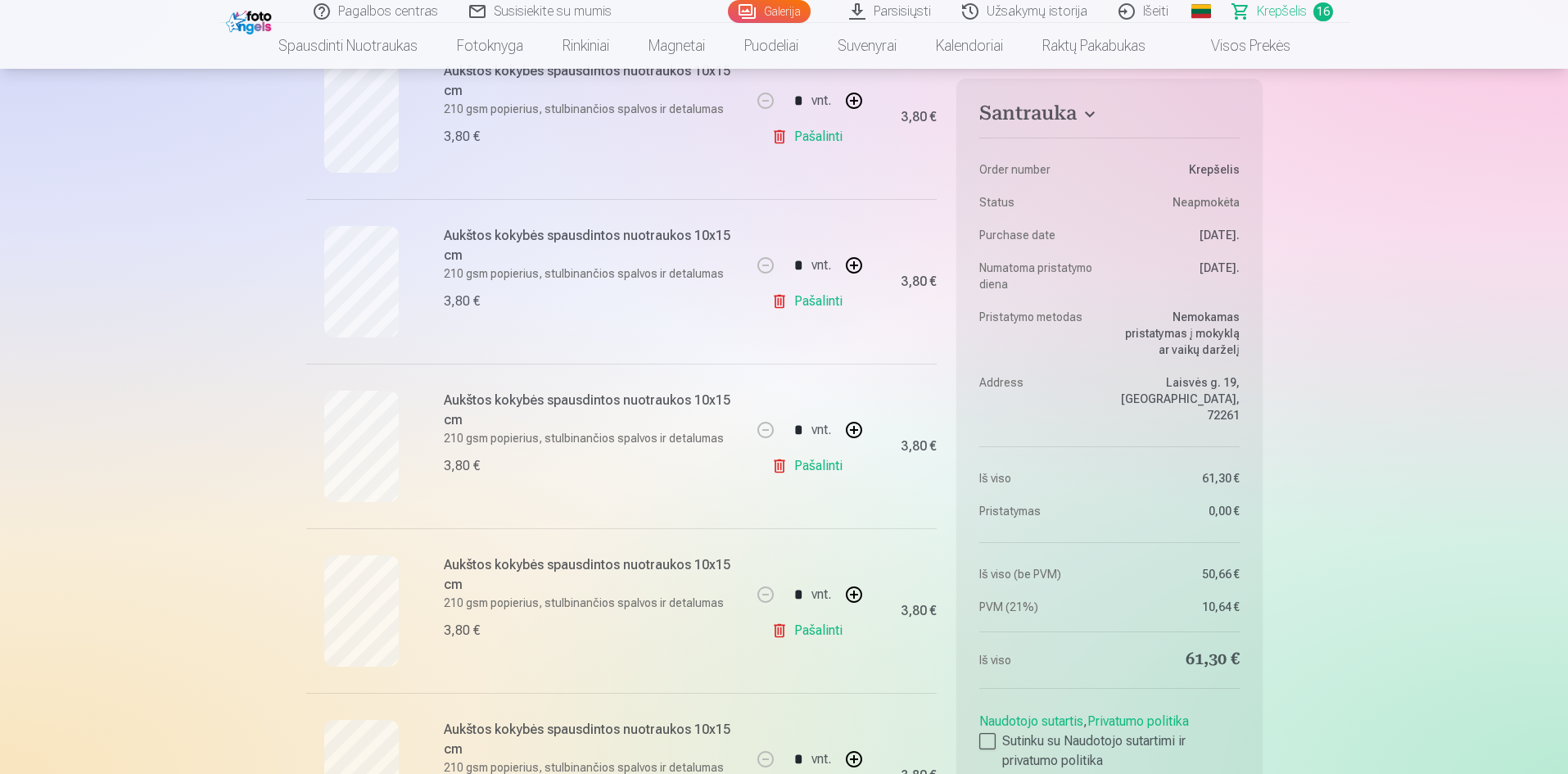
scroll to position [518, 0]
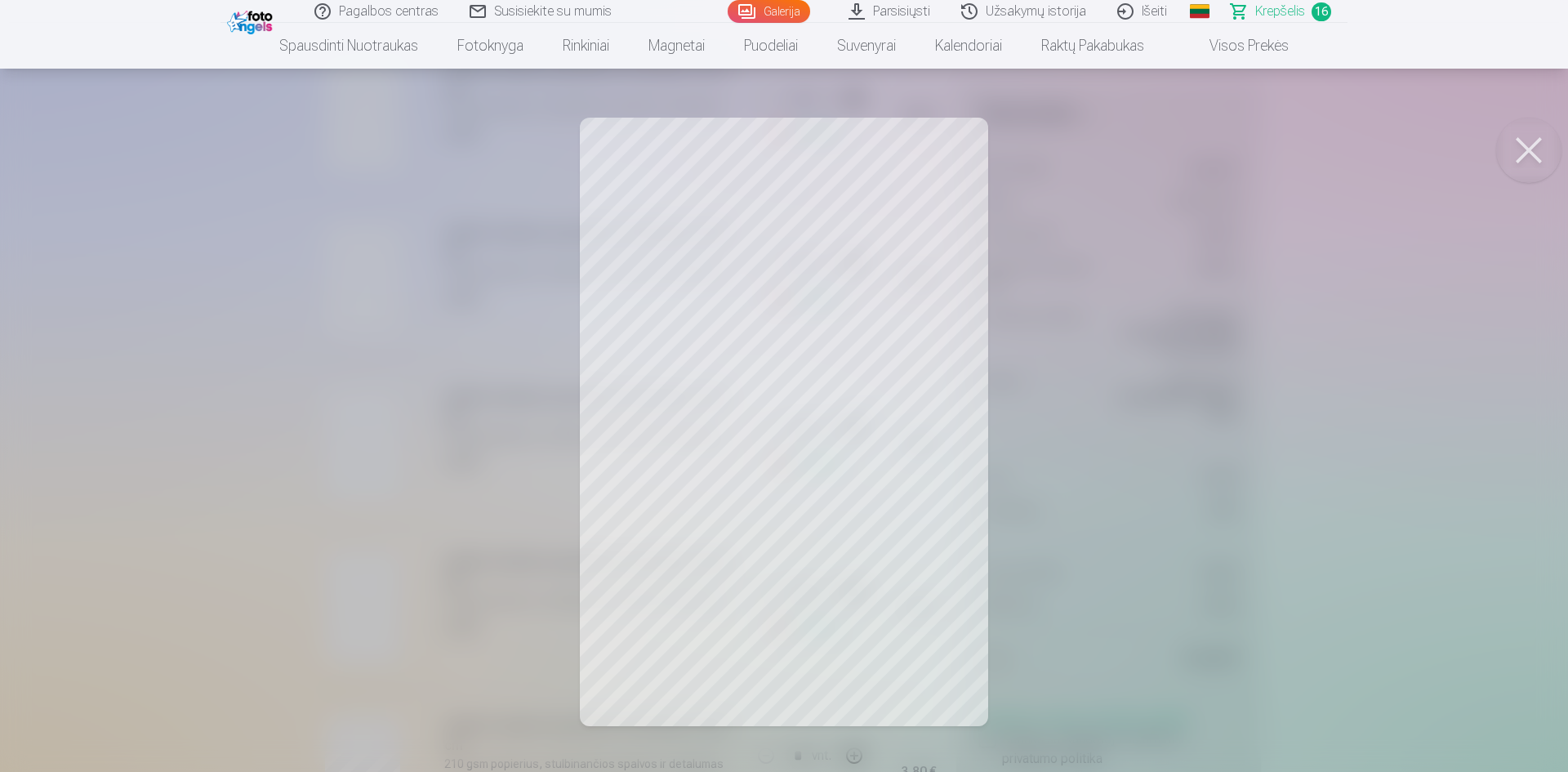
click at [1371, 414] on div at bounding box center [784, 386] width 1568 height 772
click at [1431, 440] on div at bounding box center [784, 386] width 1568 height 772
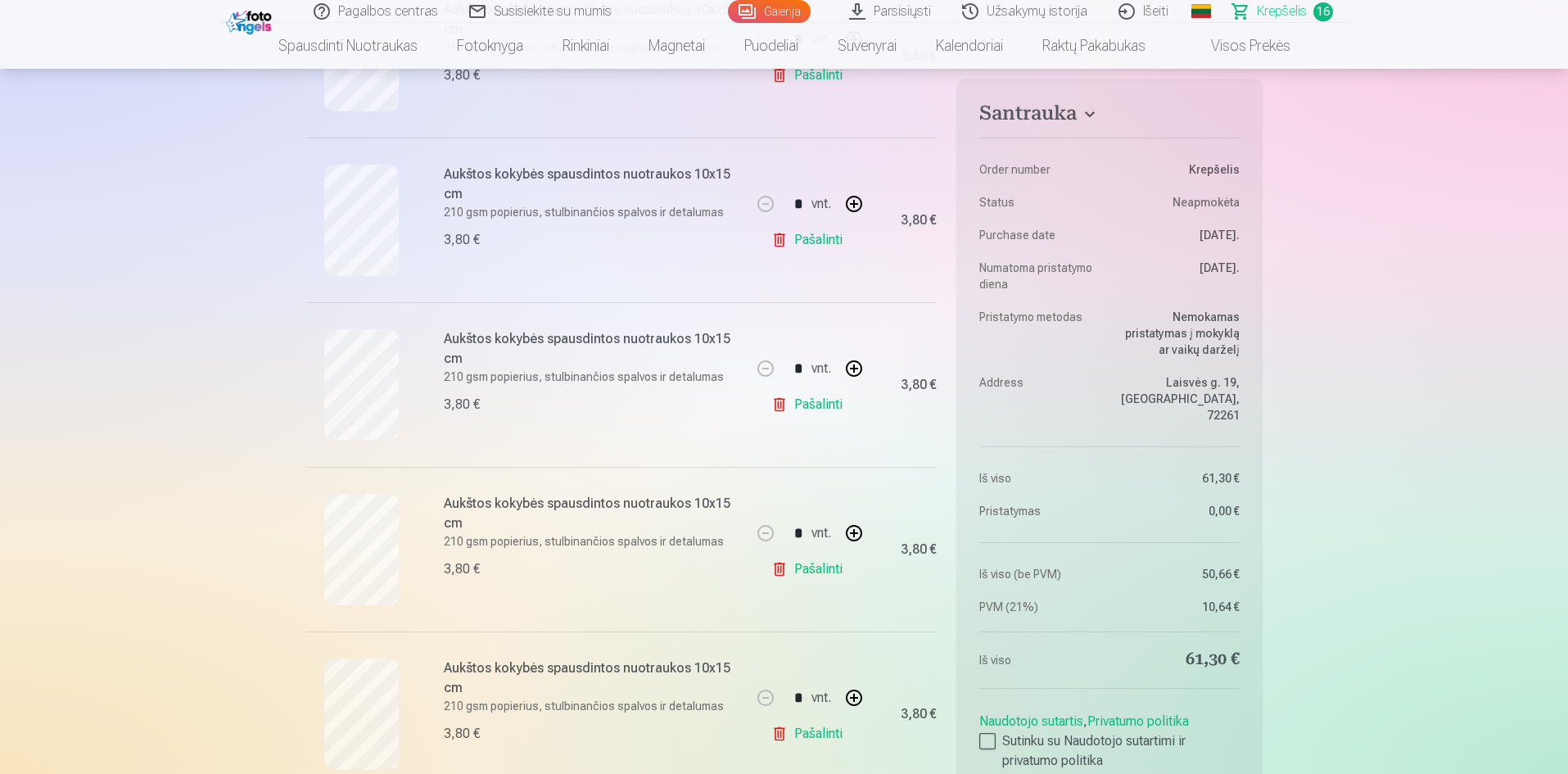
scroll to position [655, 0]
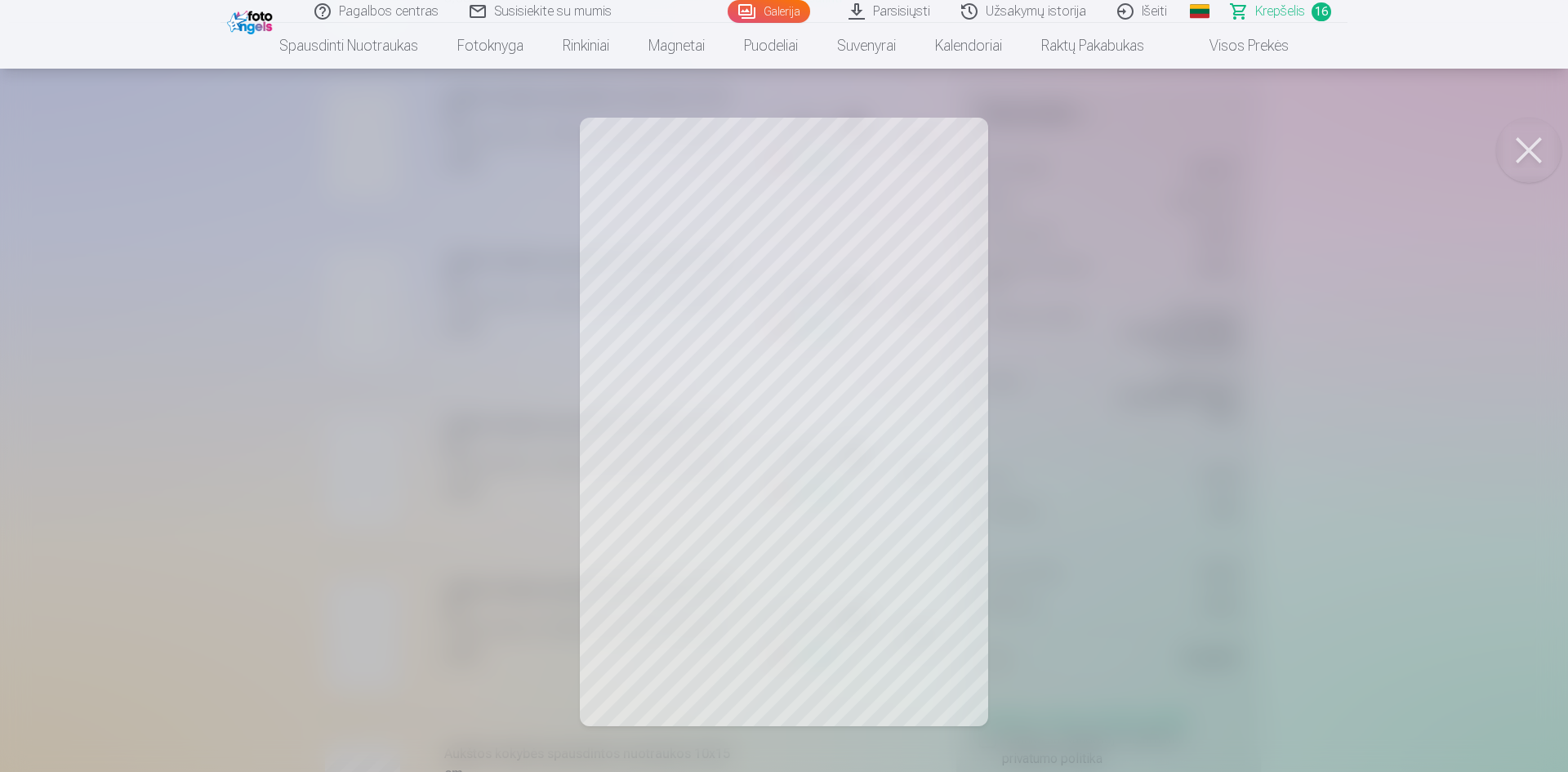
click at [1401, 443] on div at bounding box center [784, 386] width 1568 height 772
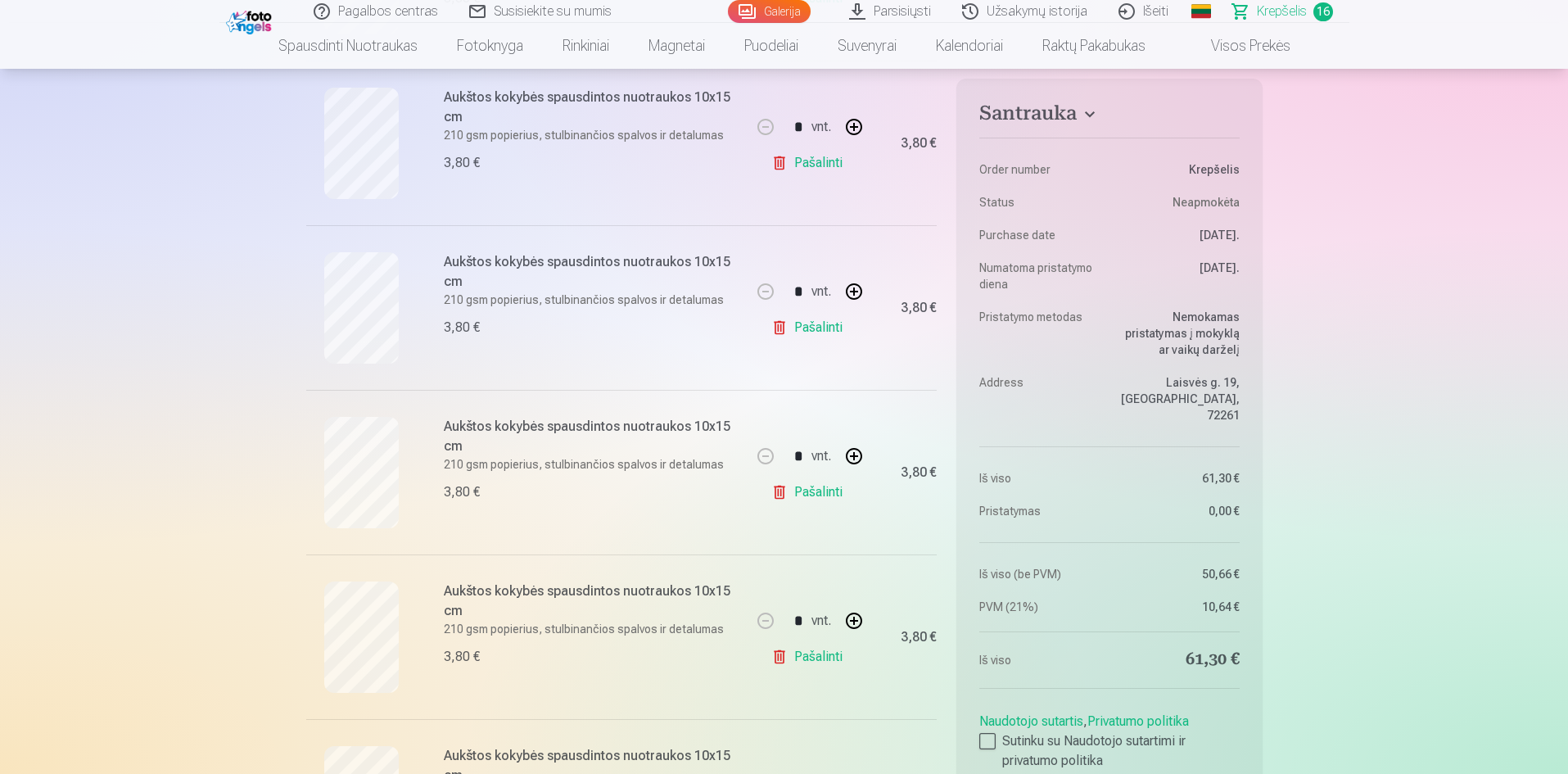
click at [1278, 16] on span "Krepšelis" at bounding box center [1282, 11] width 50 height 20
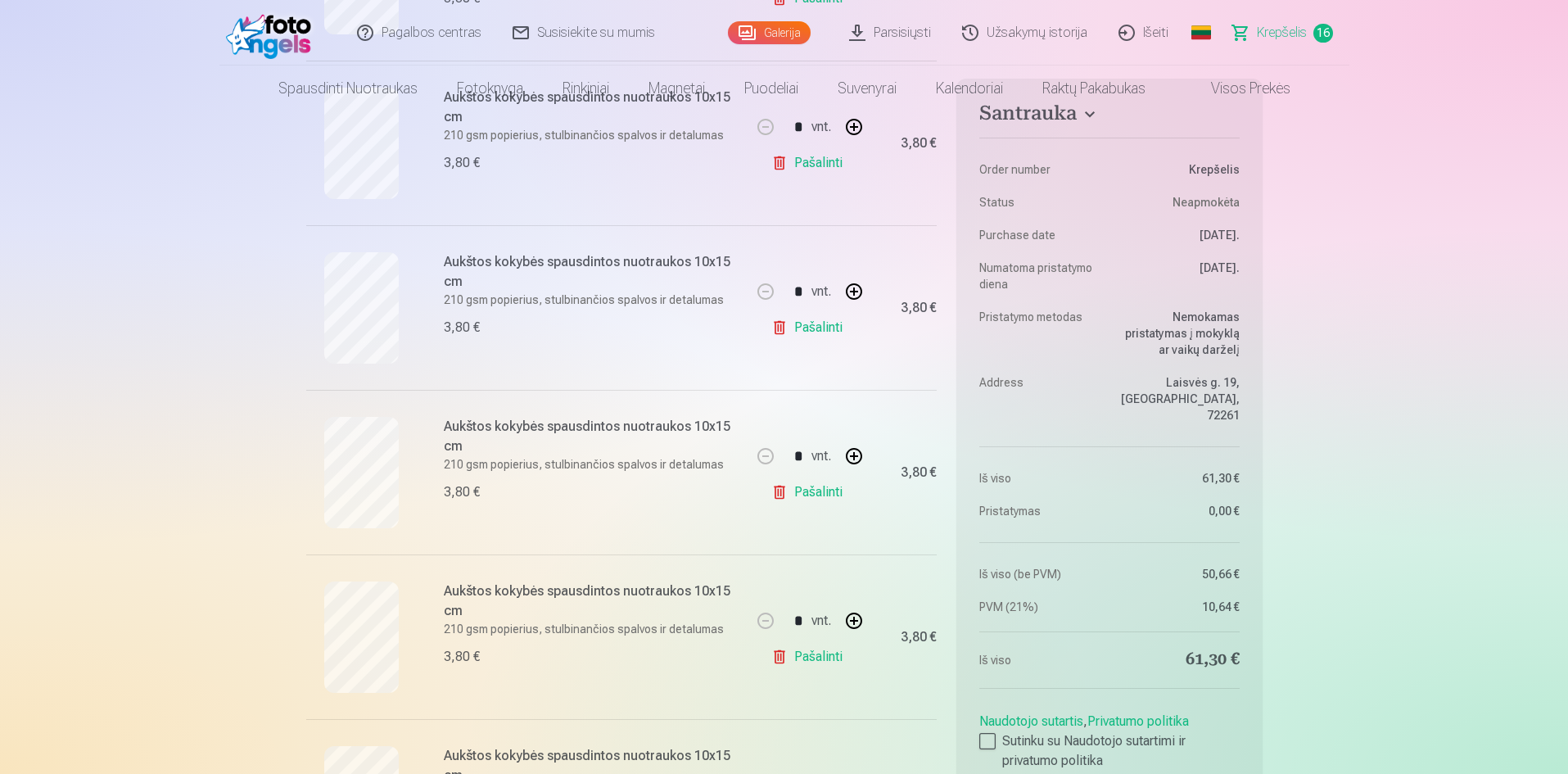
scroll to position [0, 0]
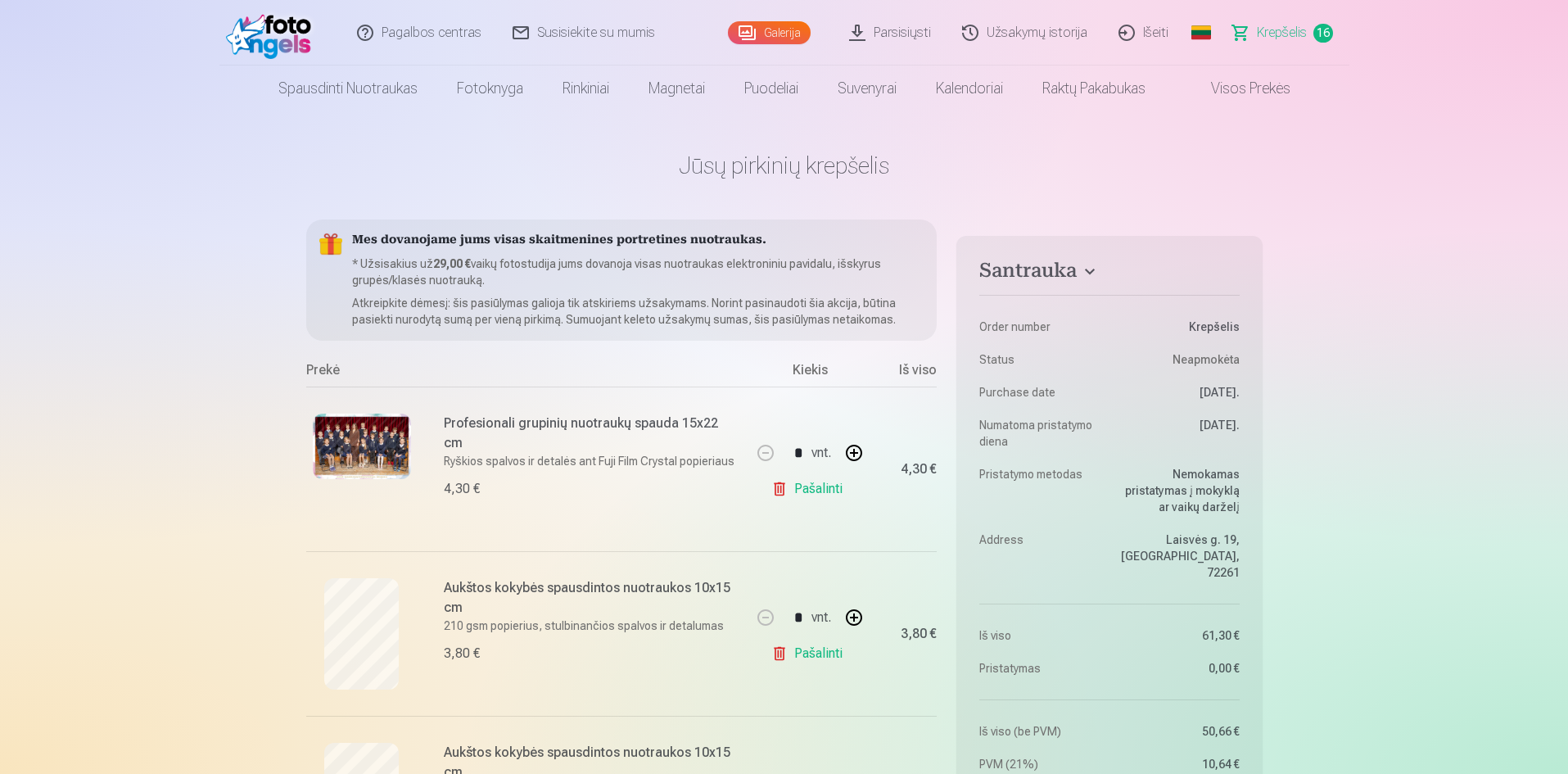
click at [813, 489] on link "Pašalinti" at bounding box center [810, 488] width 78 height 33
click at [819, 498] on link "Pašalinti" at bounding box center [810, 488] width 78 height 33
click at [819, 492] on link "Pašalinti" at bounding box center [810, 488] width 78 height 33
click at [818, 492] on link "Pašalinti" at bounding box center [810, 488] width 78 height 33
click at [818, 491] on link "Pašalinti" at bounding box center [810, 488] width 78 height 33
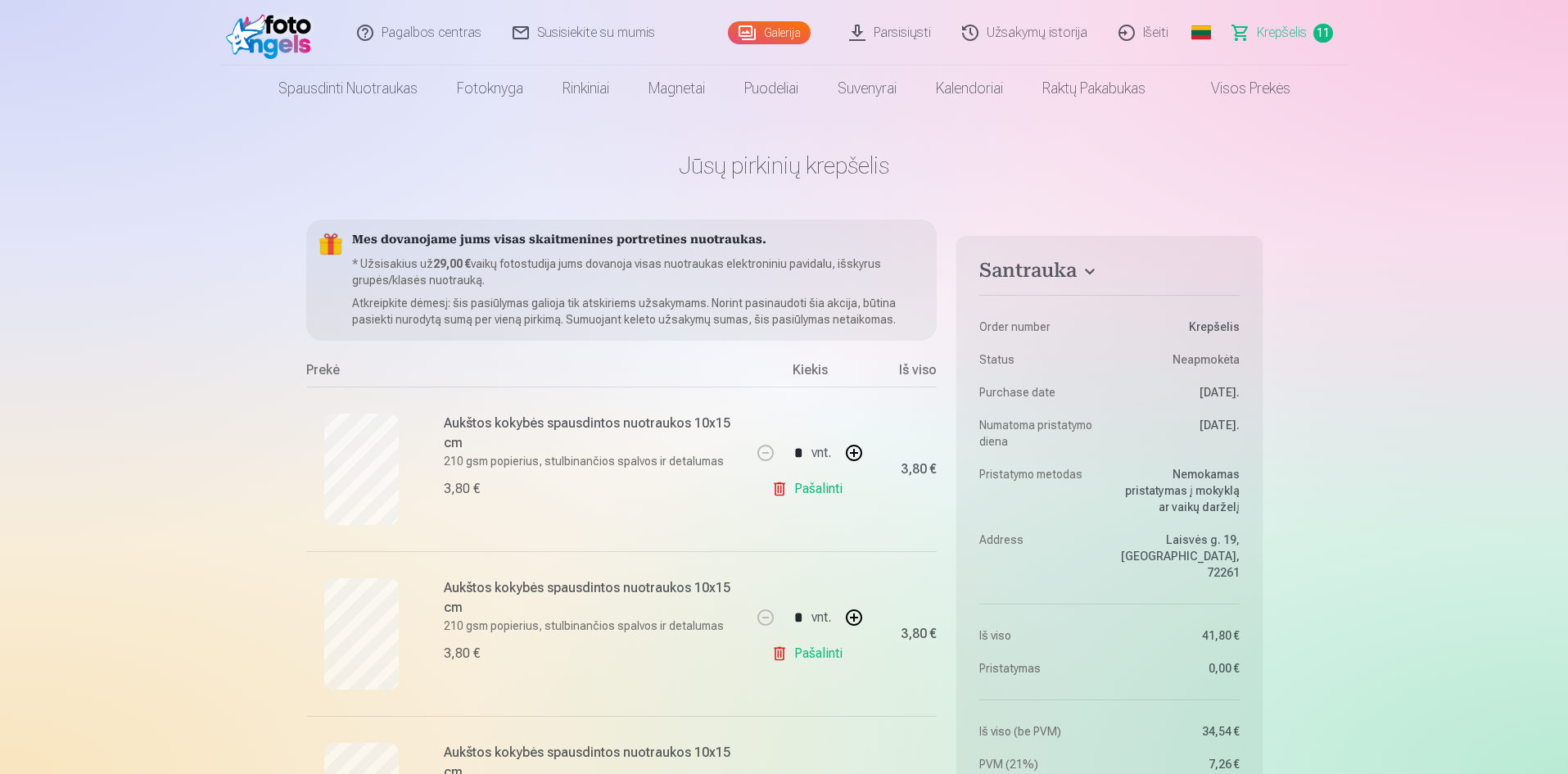
click at [818, 488] on link "Pašalinti" at bounding box center [810, 488] width 78 height 33
click at [813, 486] on link "Pašalinti" at bounding box center [810, 488] width 78 height 33
click at [812, 490] on link "Pašalinti" at bounding box center [810, 488] width 78 height 33
click at [806, 483] on link "Pašalinti" at bounding box center [810, 488] width 78 height 33
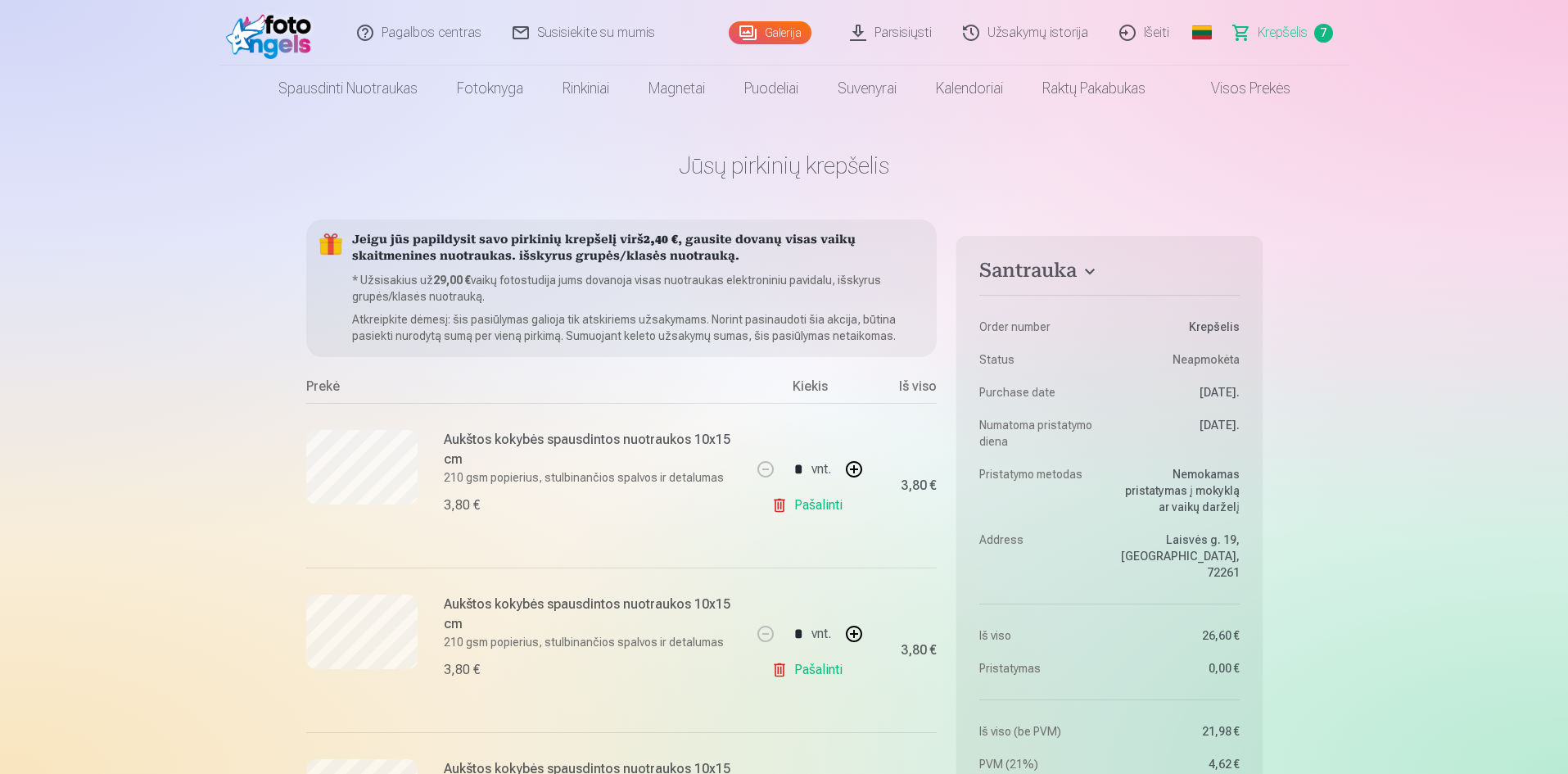
click at [818, 503] on link "Pašalinti" at bounding box center [810, 505] width 78 height 33
click at [812, 510] on link "Pašalinti" at bounding box center [810, 505] width 78 height 33
click at [809, 510] on link "Pašalinti" at bounding box center [810, 505] width 78 height 33
click at [806, 507] on link "Pašalinti" at bounding box center [810, 505] width 78 height 33
click at [806, 506] on link "Pašalinti" at bounding box center [810, 505] width 78 height 33
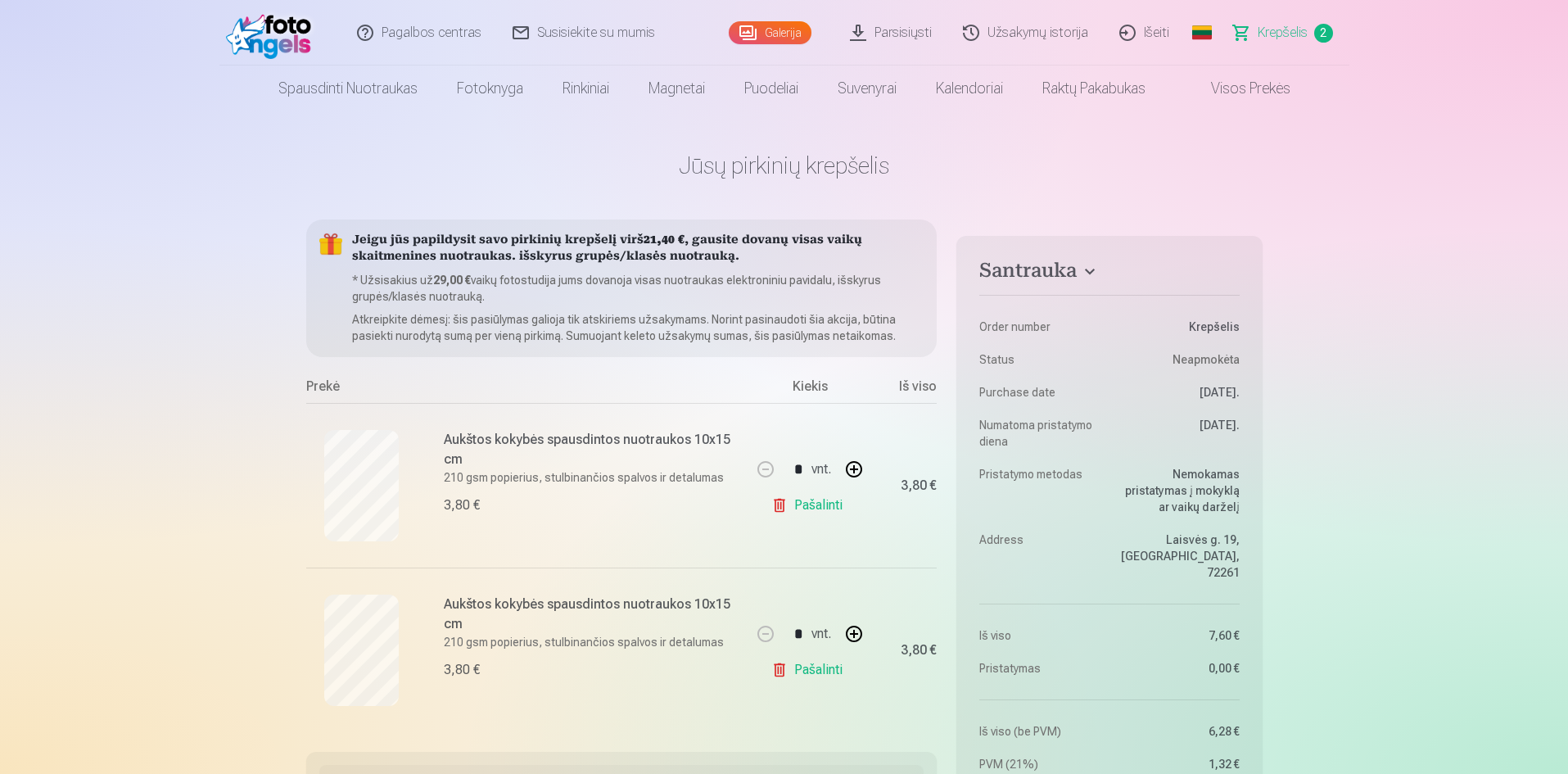
click at [807, 503] on link "Pašalinti" at bounding box center [810, 505] width 78 height 33
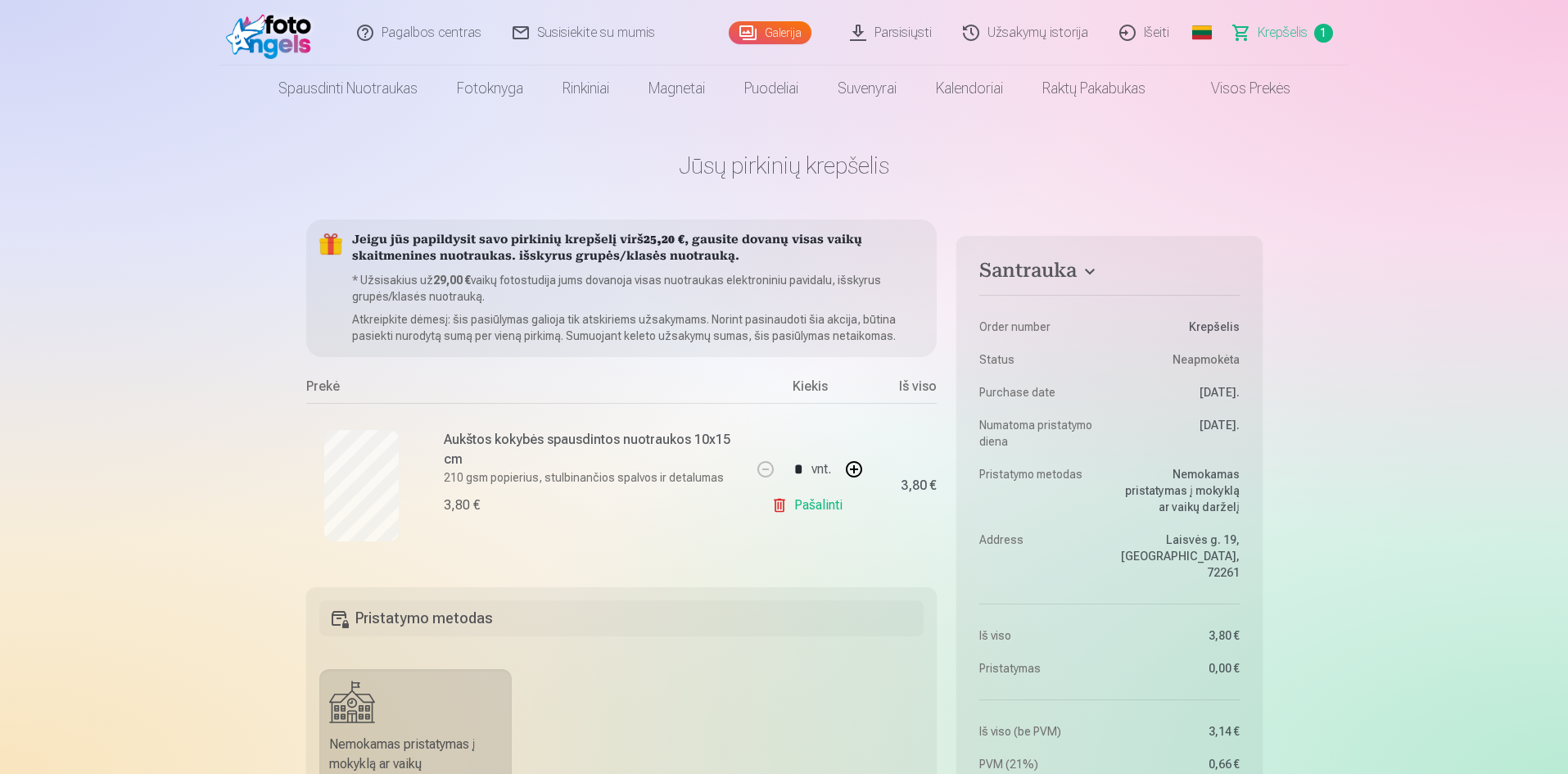
click at [808, 506] on link "Pašalinti" at bounding box center [810, 505] width 78 height 33
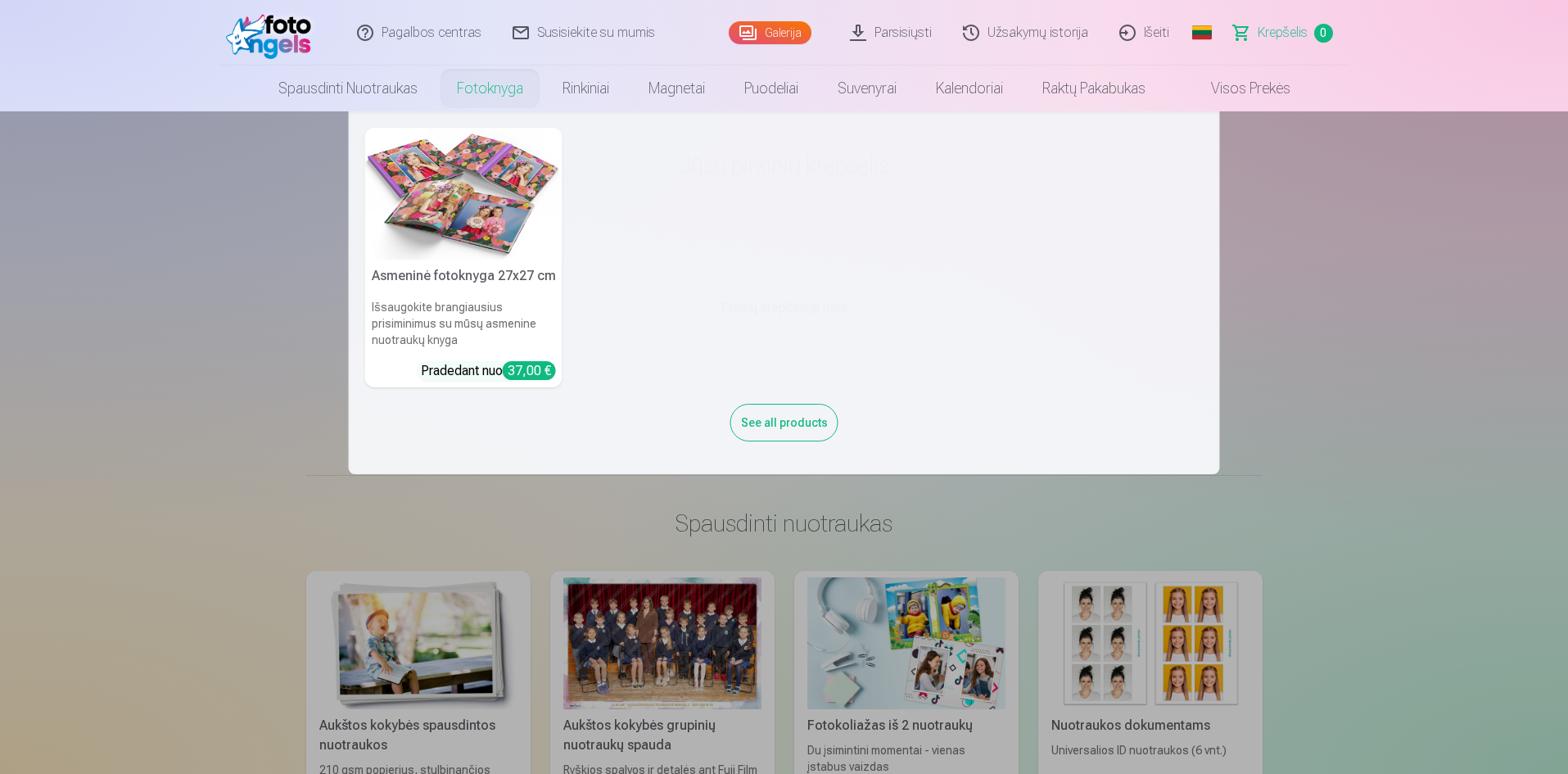
click at [483, 105] on link "Fotoknyga" at bounding box center [490, 87] width 106 height 46
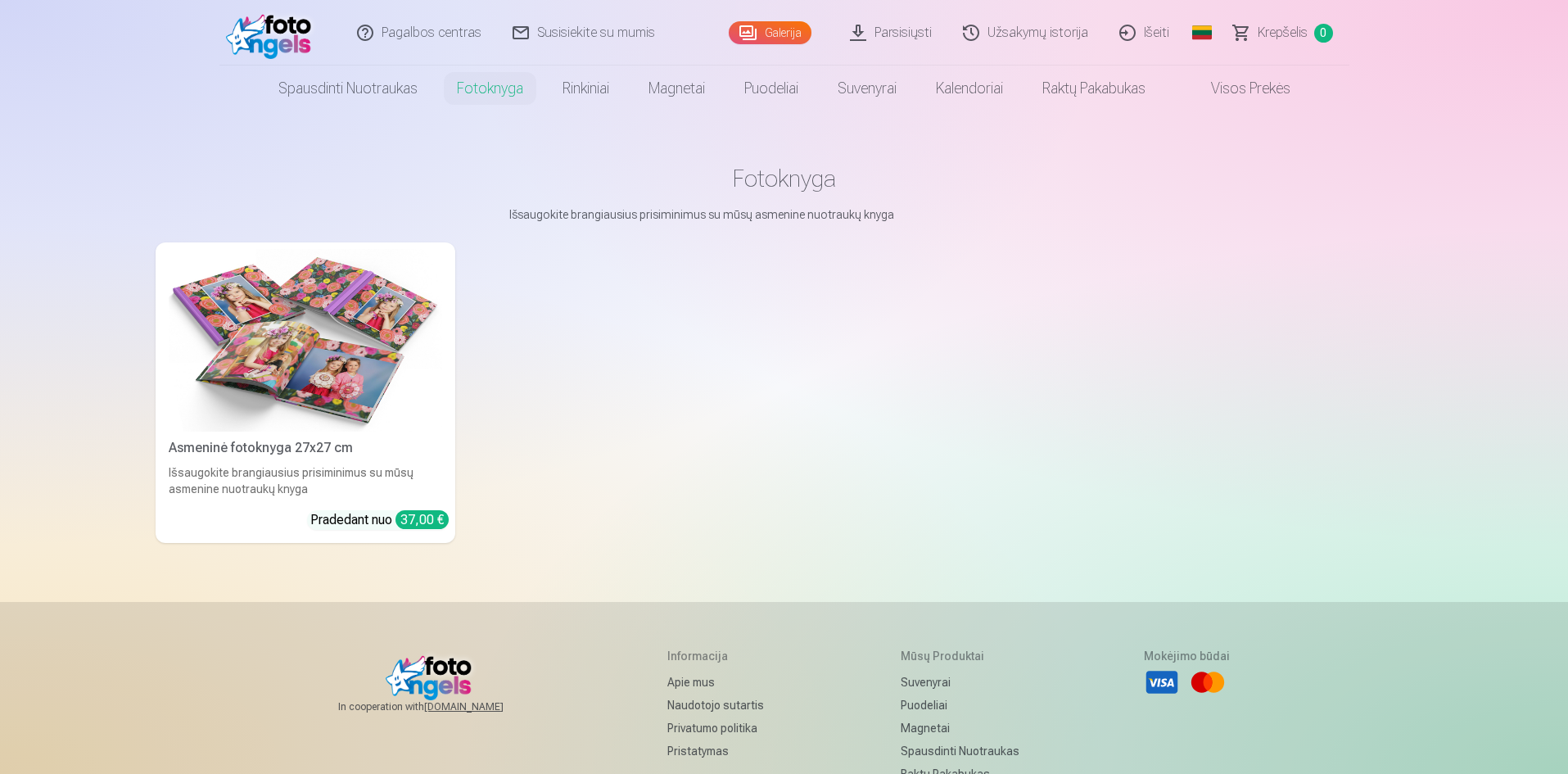
click at [312, 368] on img at bounding box center [305, 340] width 273 height 182
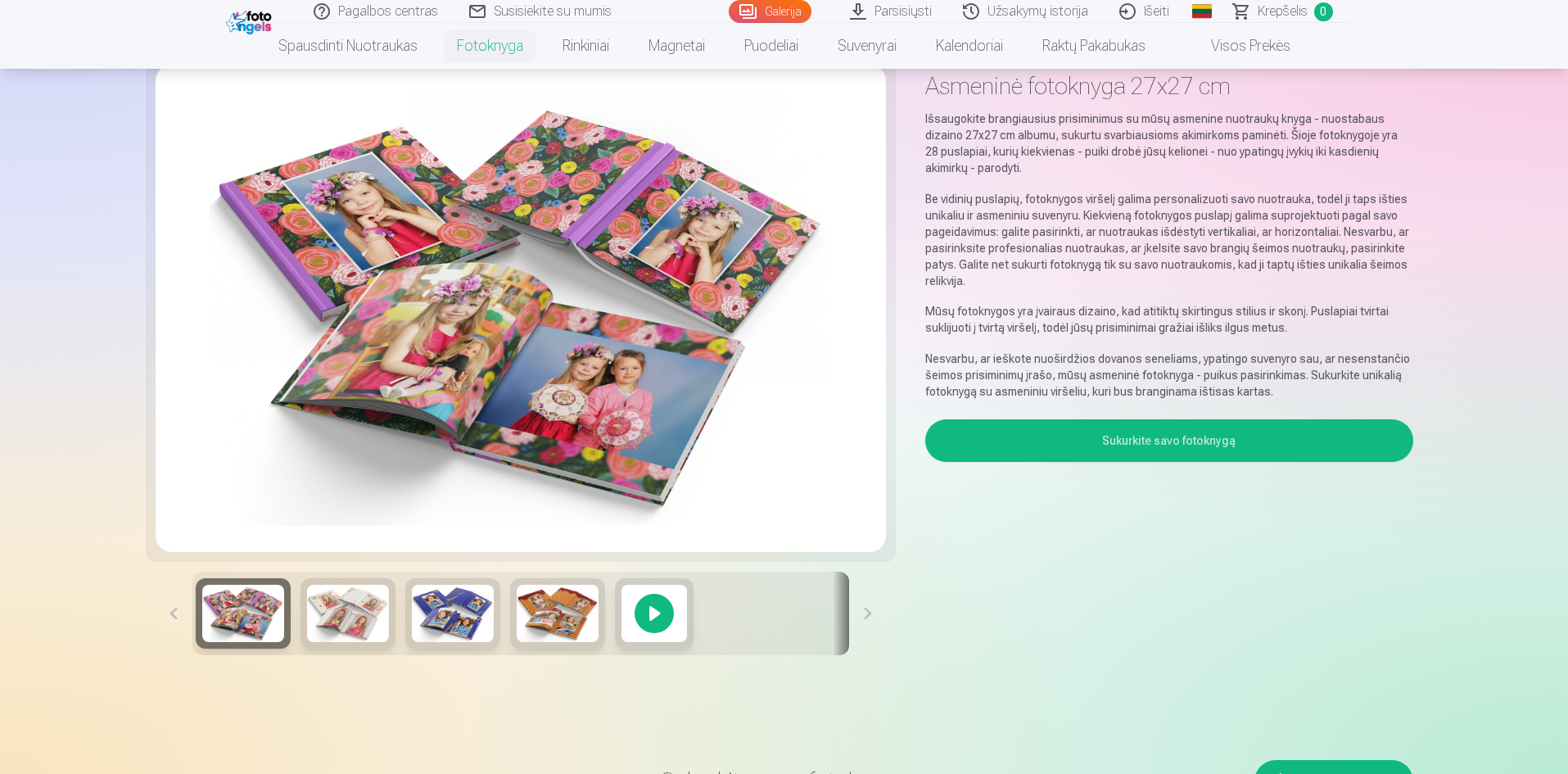
scroll to position [164, 0]
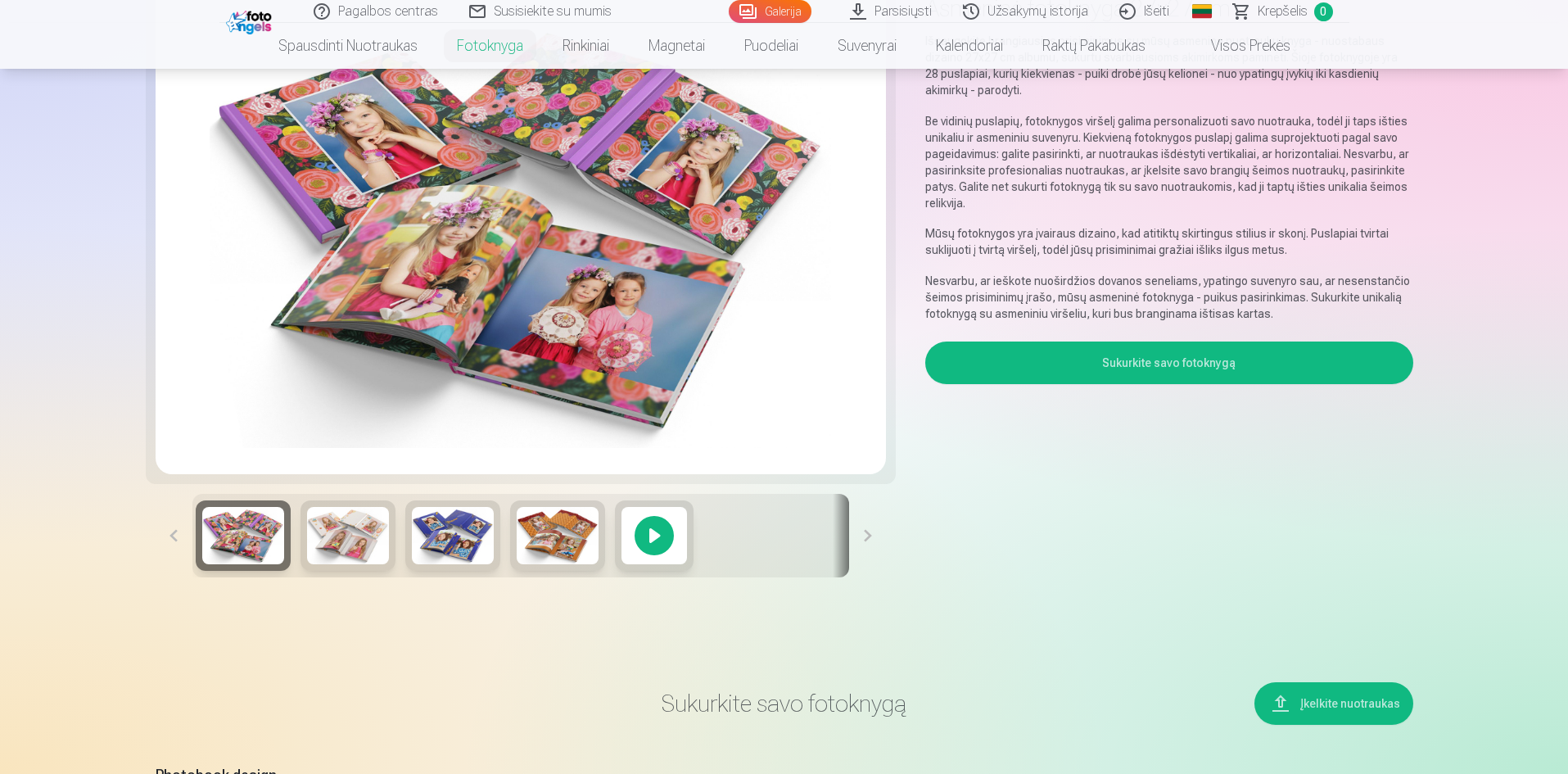
click at [1354, 706] on button "Įkelkite nuotraukas" at bounding box center [1334, 703] width 159 height 43
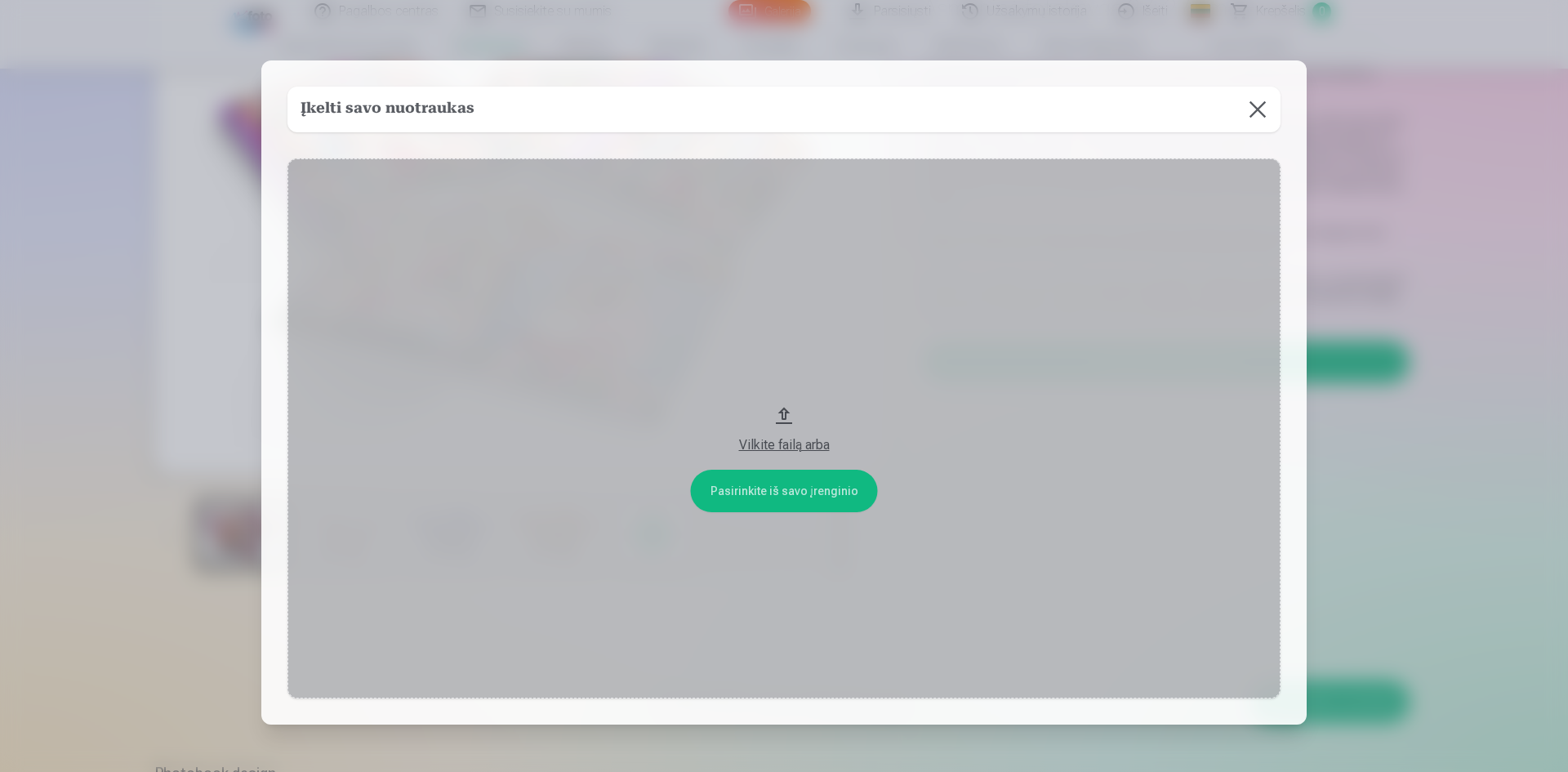
click at [1261, 99] on button at bounding box center [1257, 109] width 45 height 45
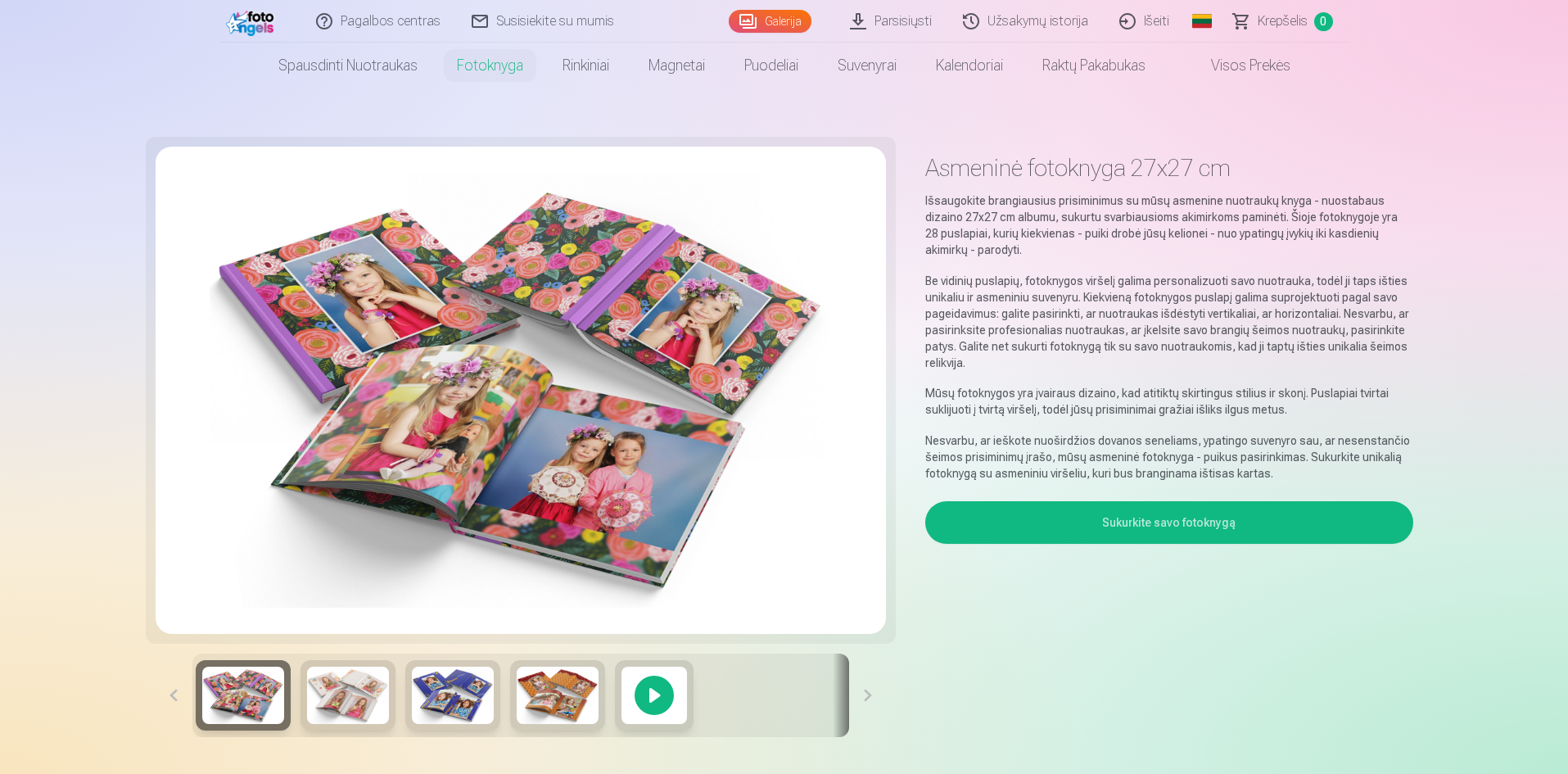
scroll to position [0, 0]
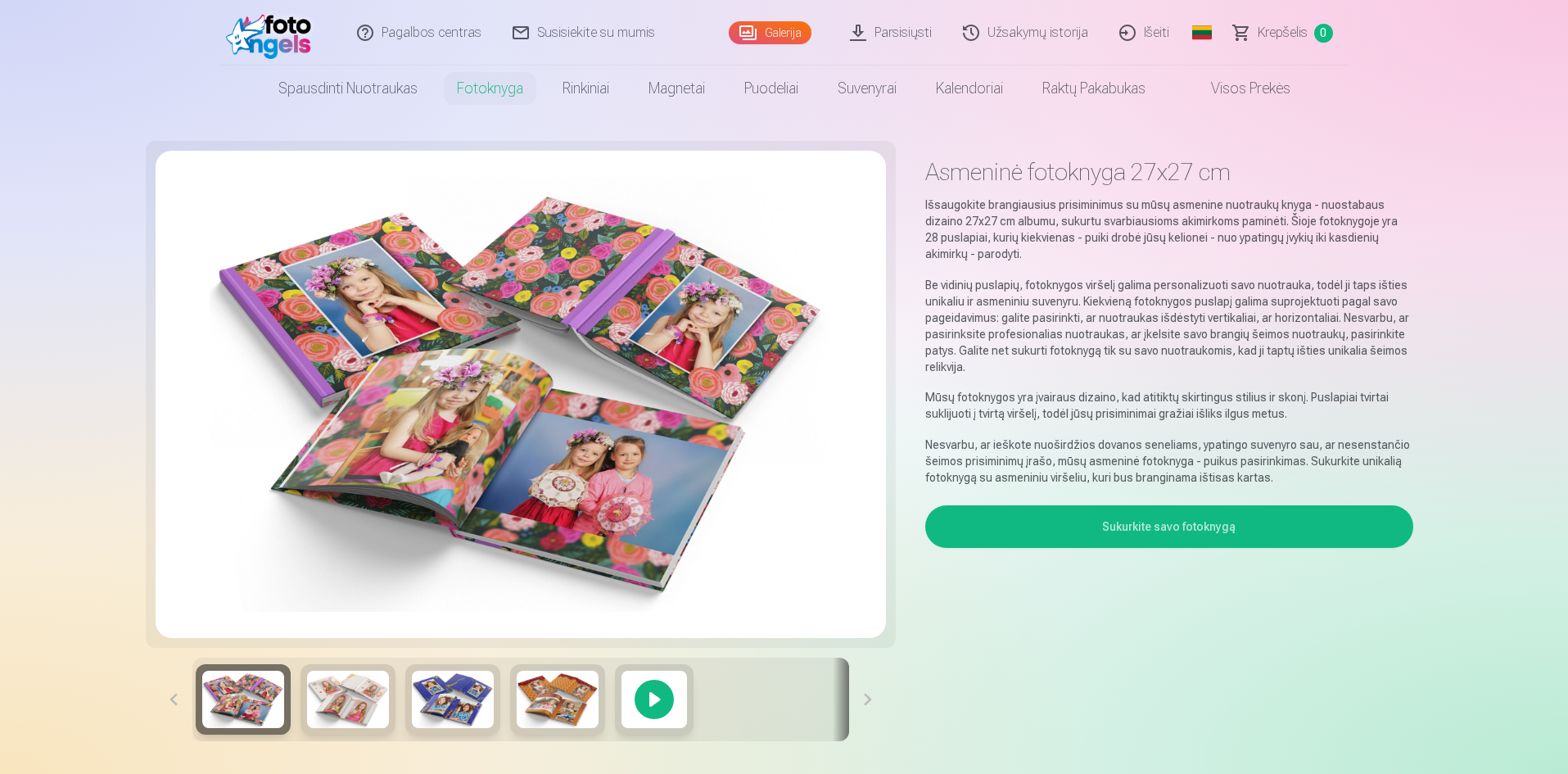
click at [877, 681] on button at bounding box center [868, 700] width 37 height 84
click at [867, 701] on button at bounding box center [868, 700] width 37 height 84
click at [453, 691] on img at bounding box center [453, 700] width 82 height 58
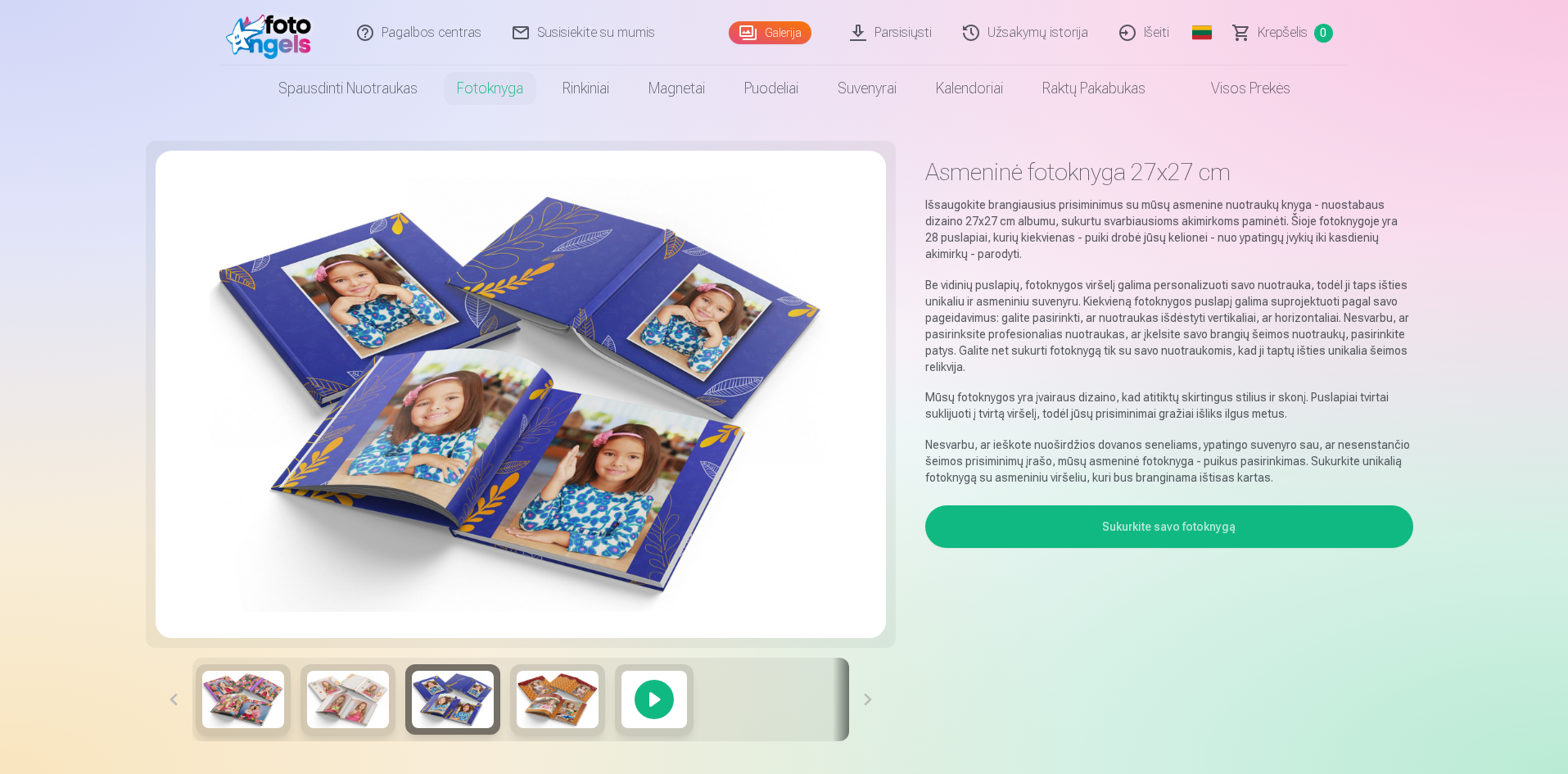
click at [560, 695] on img at bounding box center [558, 700] width 82 height 58
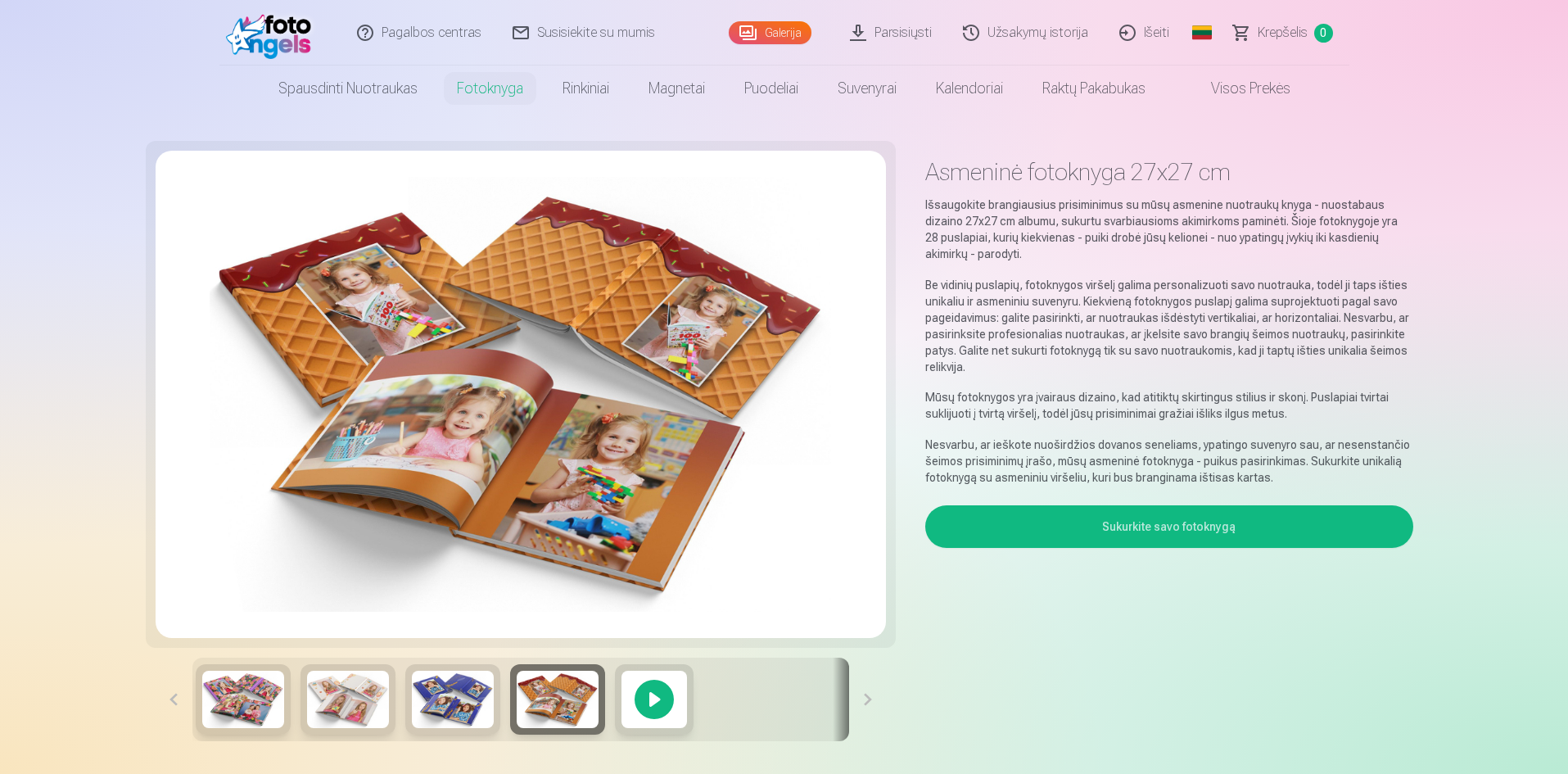
click at [284, 682] on div at bounding box center [243, 700] width 95 height 71
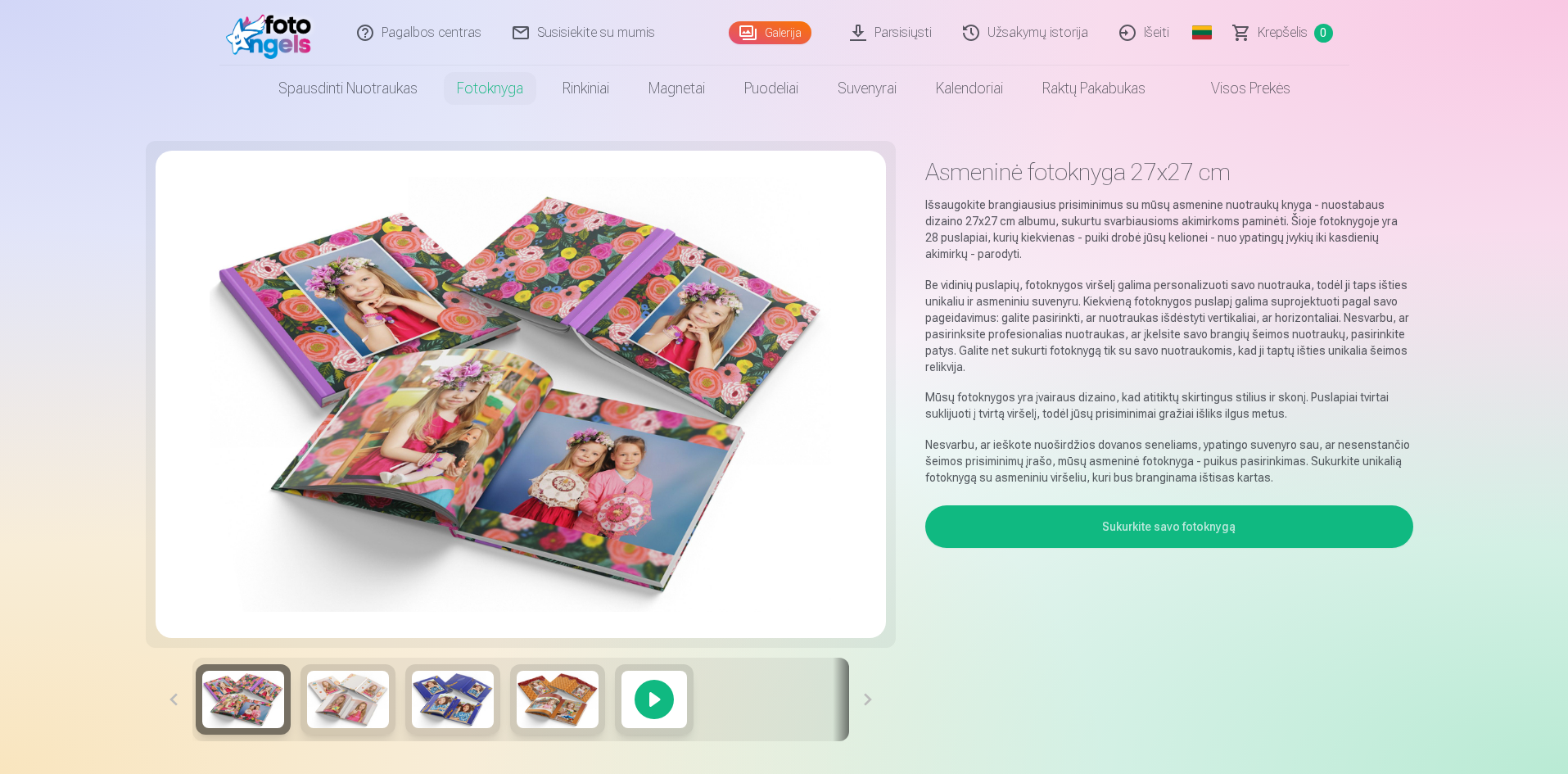
click at [337, 705] on img at bounding box center [348, 700] width 82 height 58
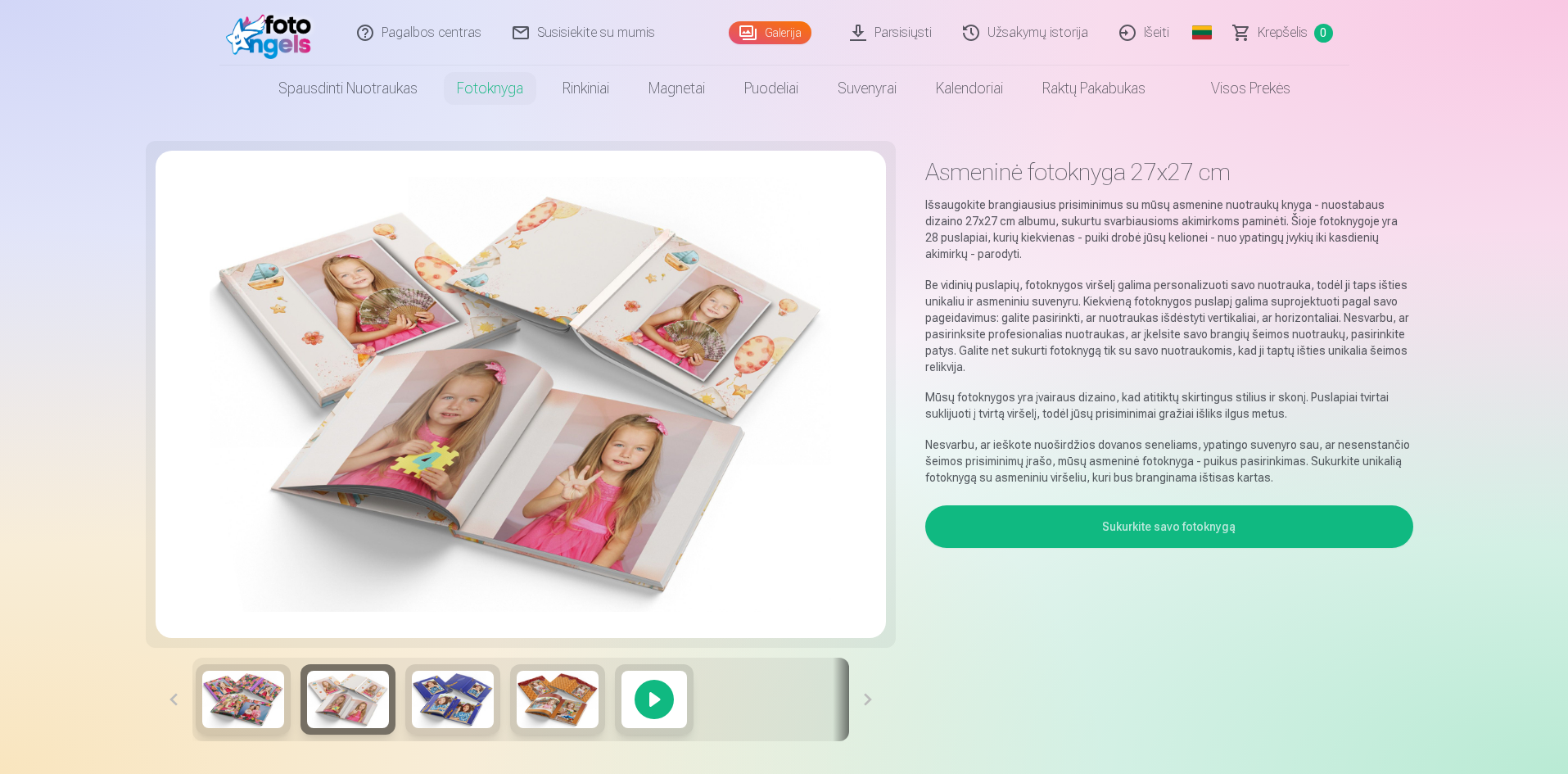
click at [249, 703] on img at bounding box center [243, 700] width 82 height 58
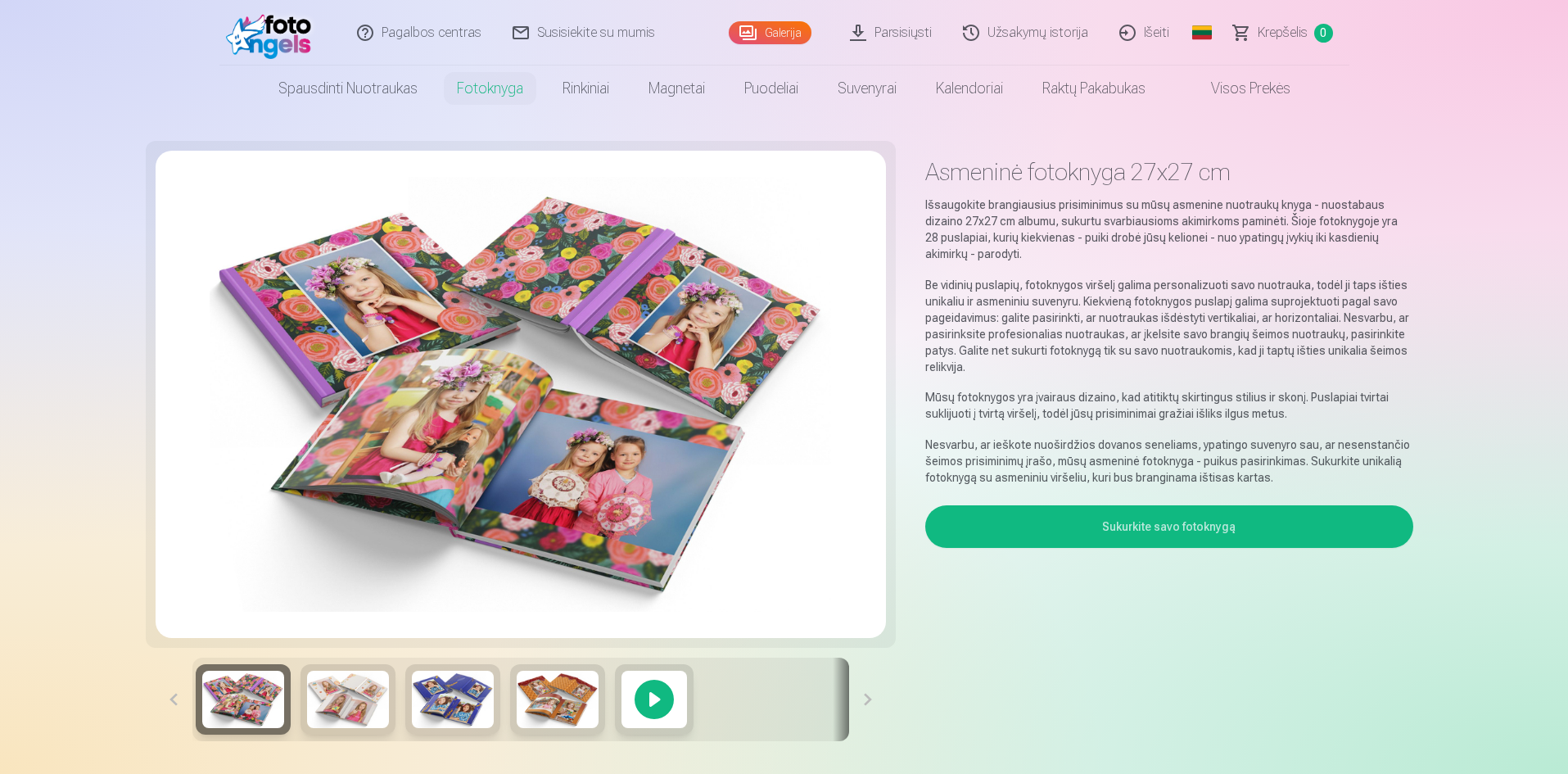
click at [1163, 529] on button "Sukurkite savo fotoknygą" at bounding box center [1169, 527] width 487 height 43
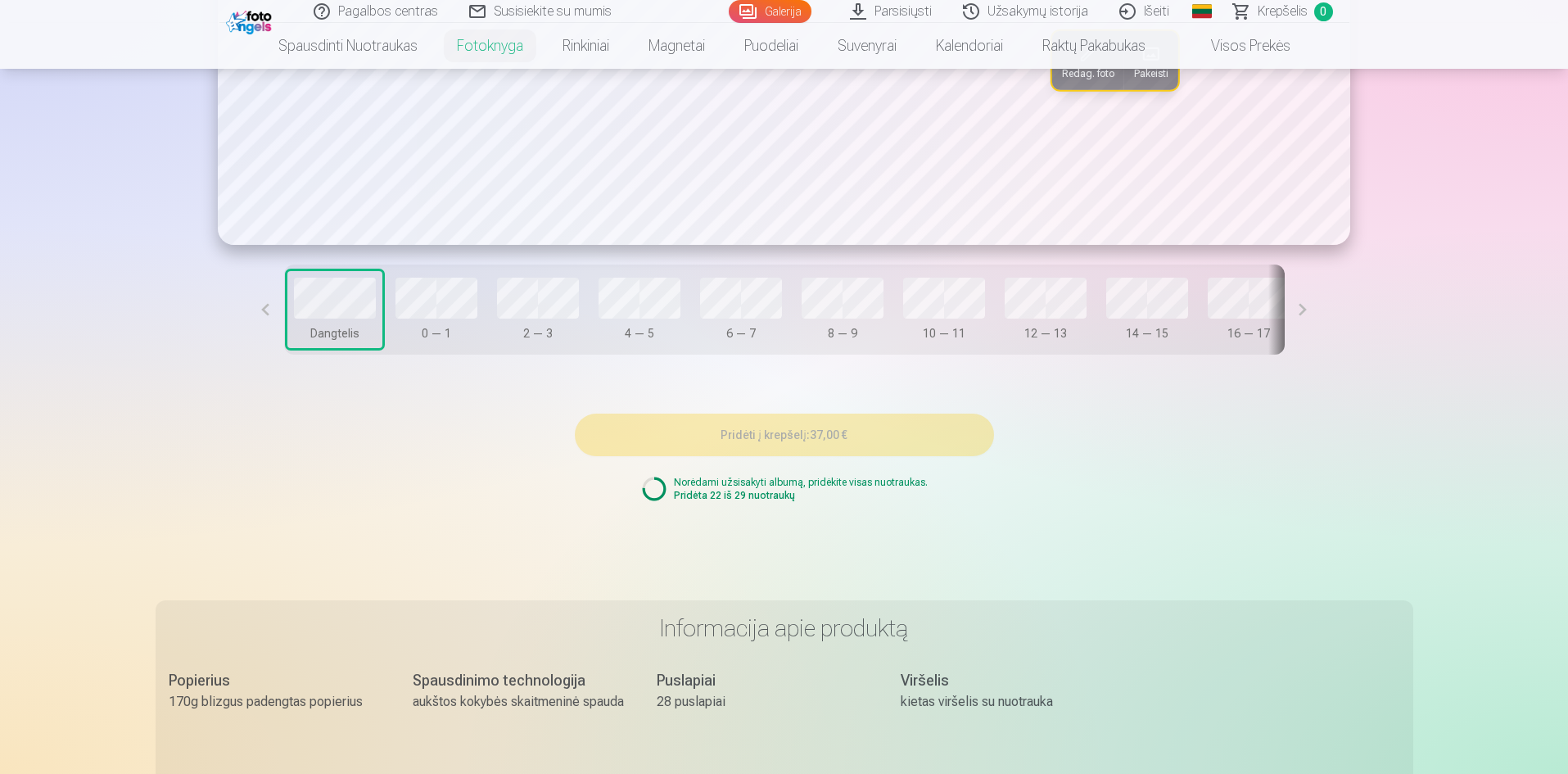
scroll to position [1394, 0]
click at [698, 500] on p "Pridėta 22 iš 29 nuotraukų" at bounding box center [801, 495] width 254 height 13
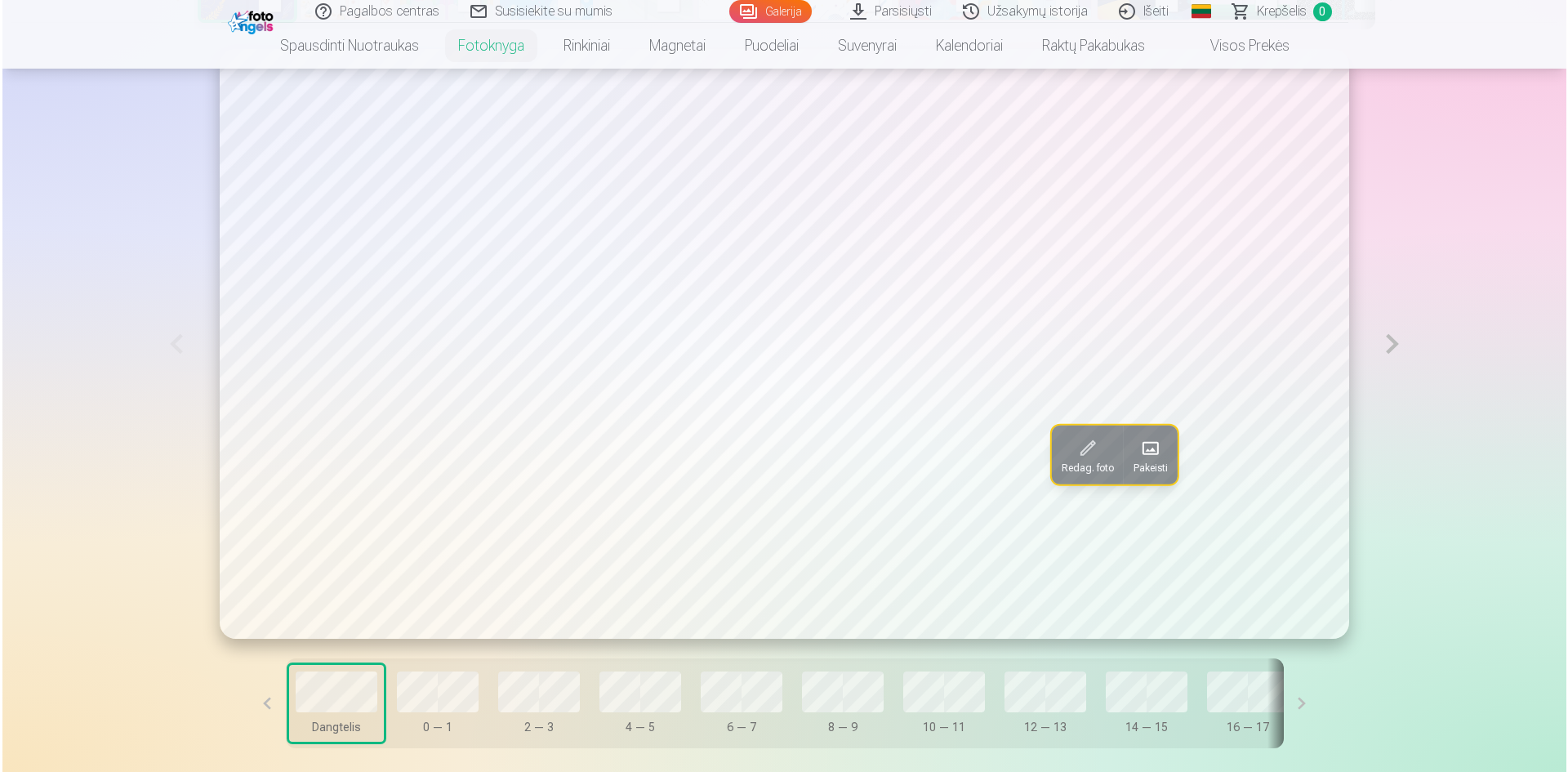
scroll to position [954, 0]
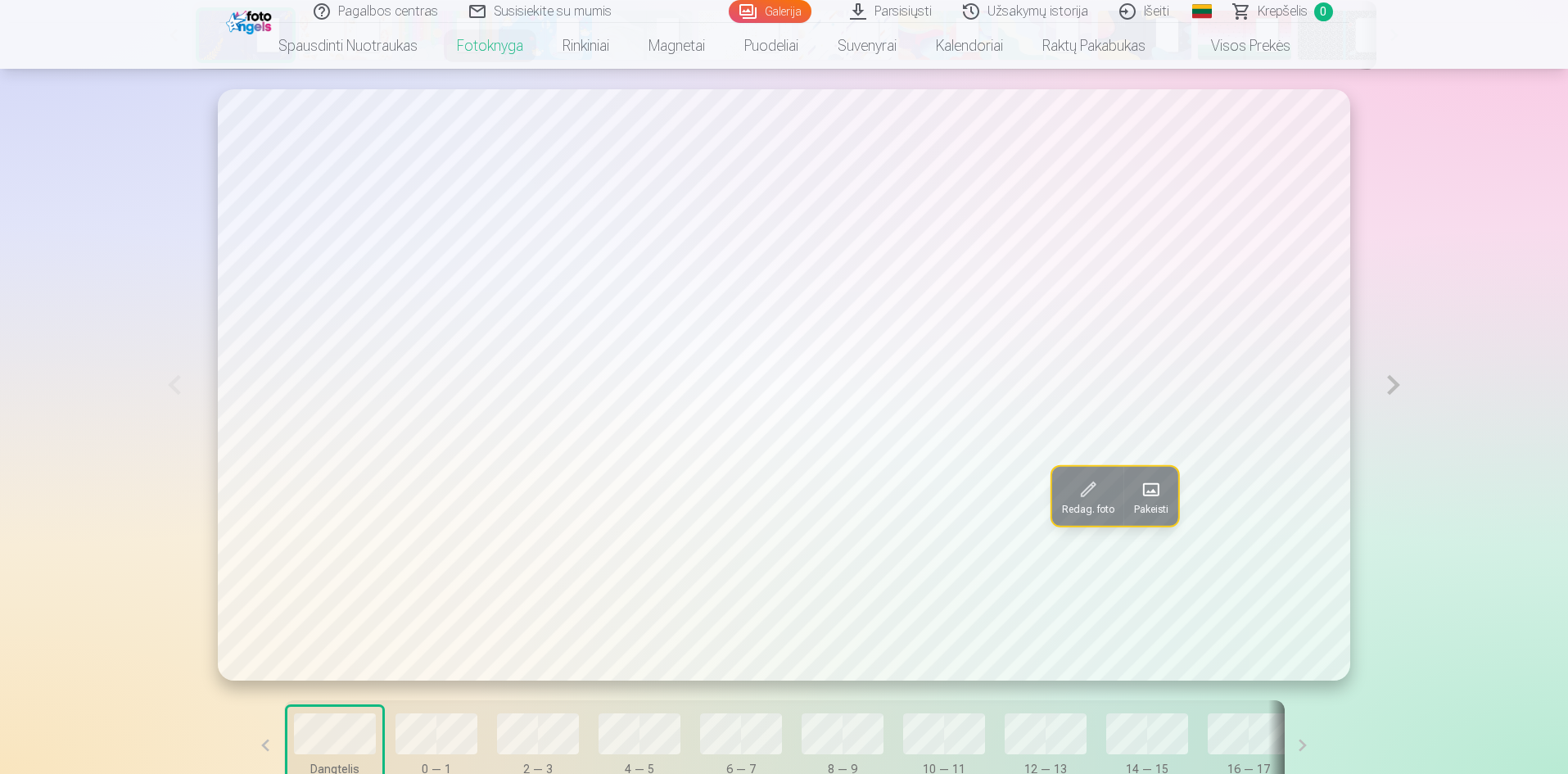
click at [1394, 381] on button at bounding box center [1393, 384] width 38 height 591
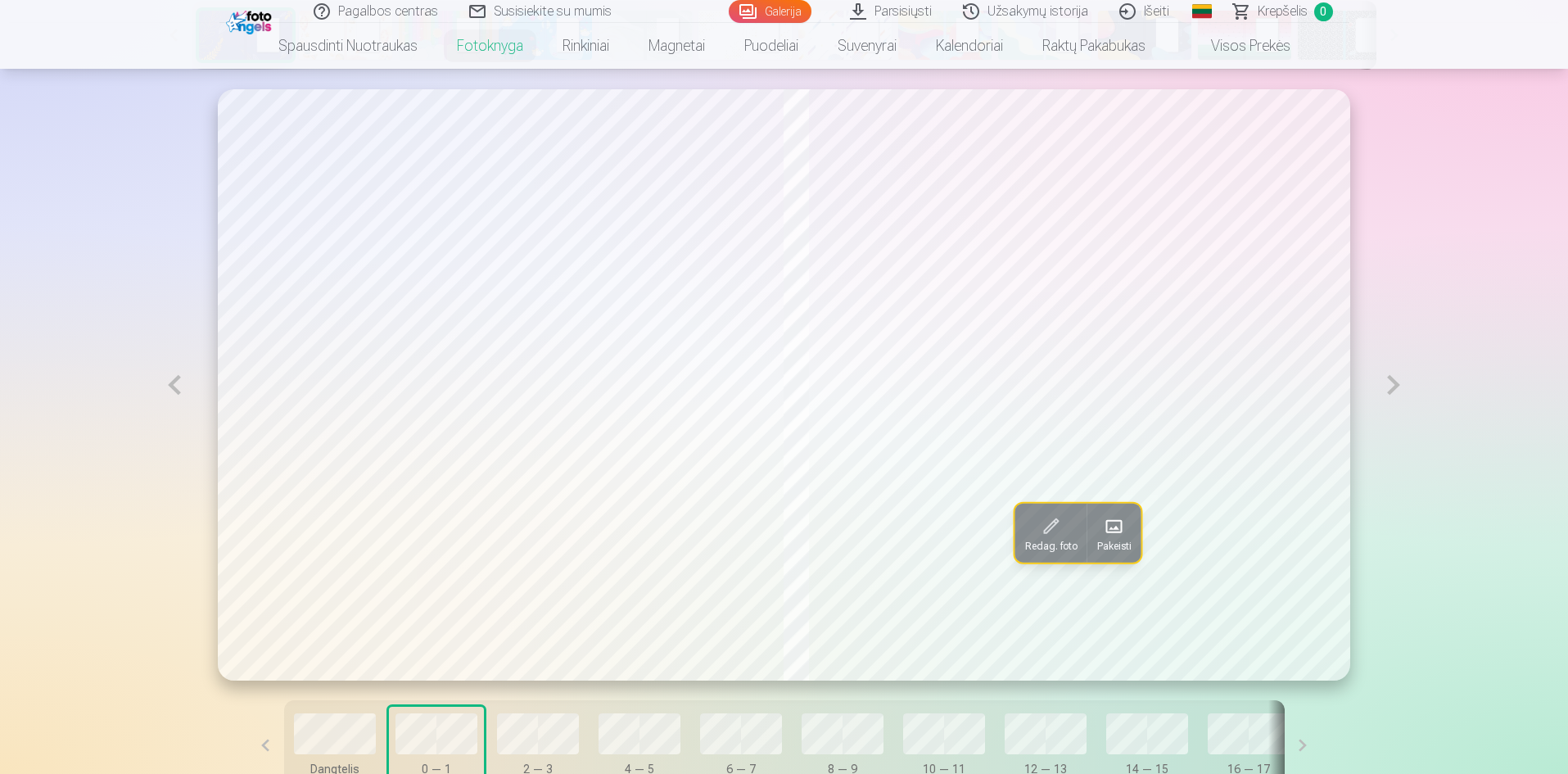
click at [166, 395] on button at bounding box center [174, 385] width 38 height 592
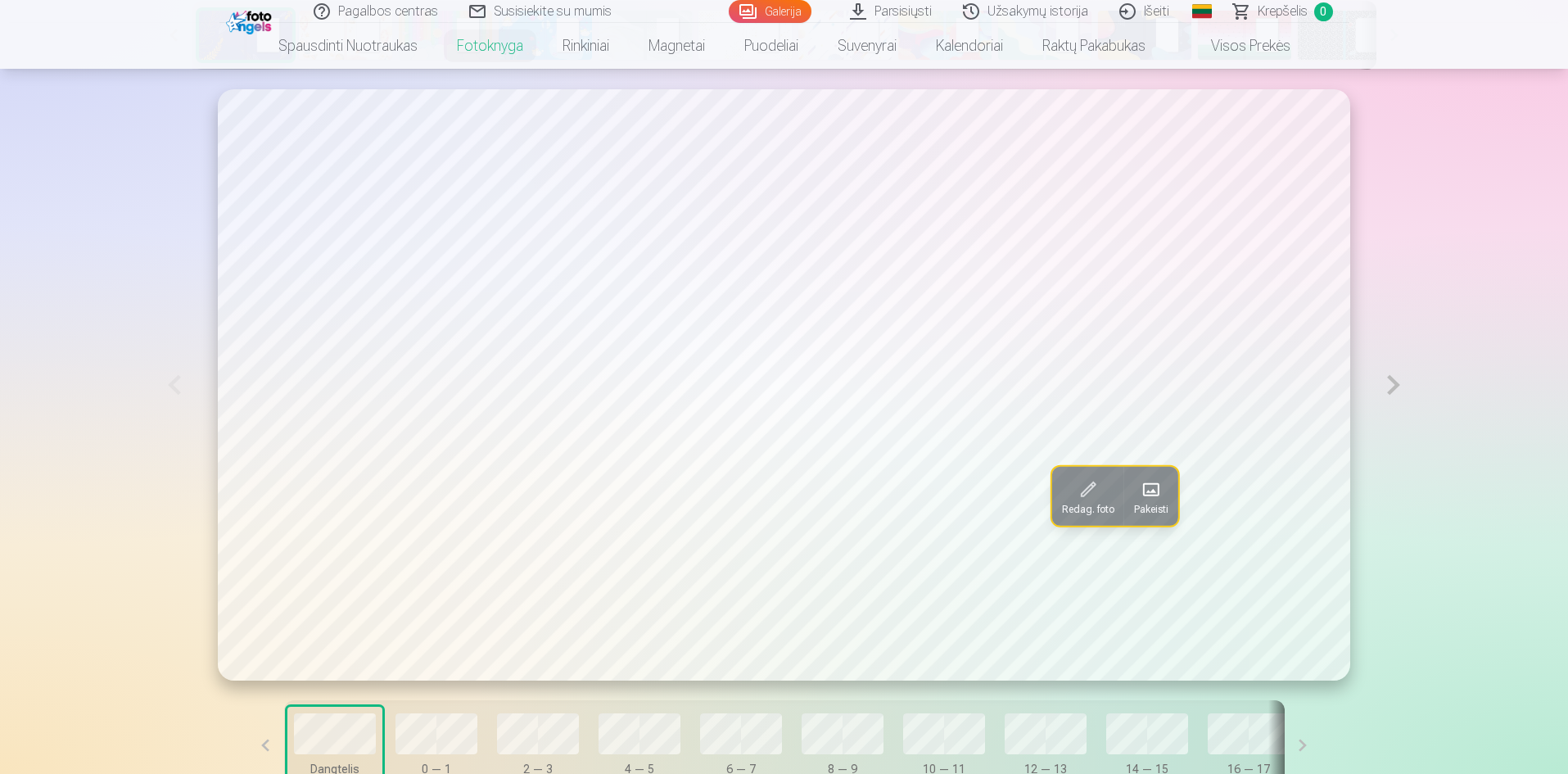
click at [1396, 386] on button at bounding box center [1393, 384] width 38 height 591
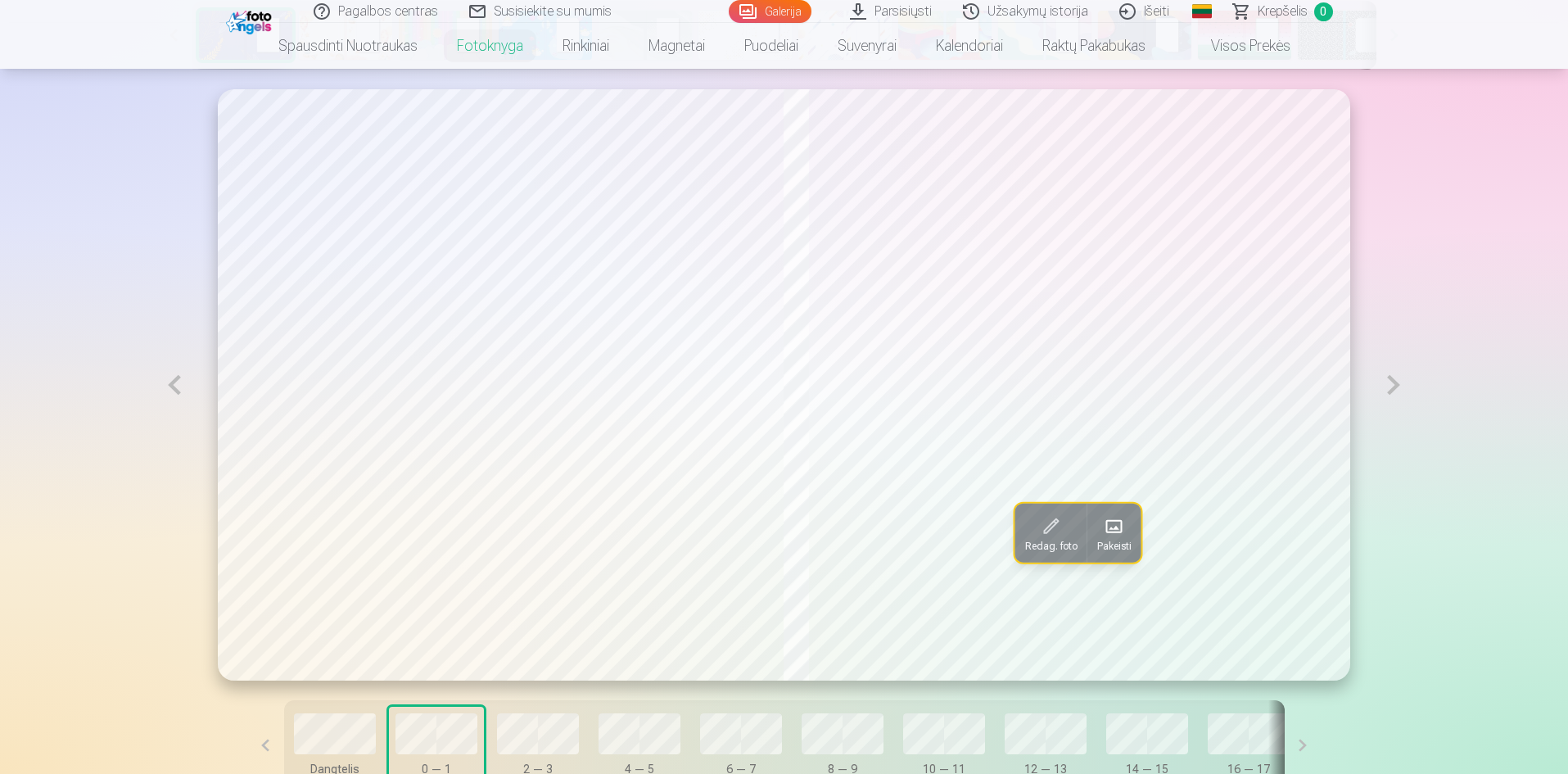
click at [1043, 544] on span "Redag. foto" at bounding box center [1051, 546] width 52 height 13
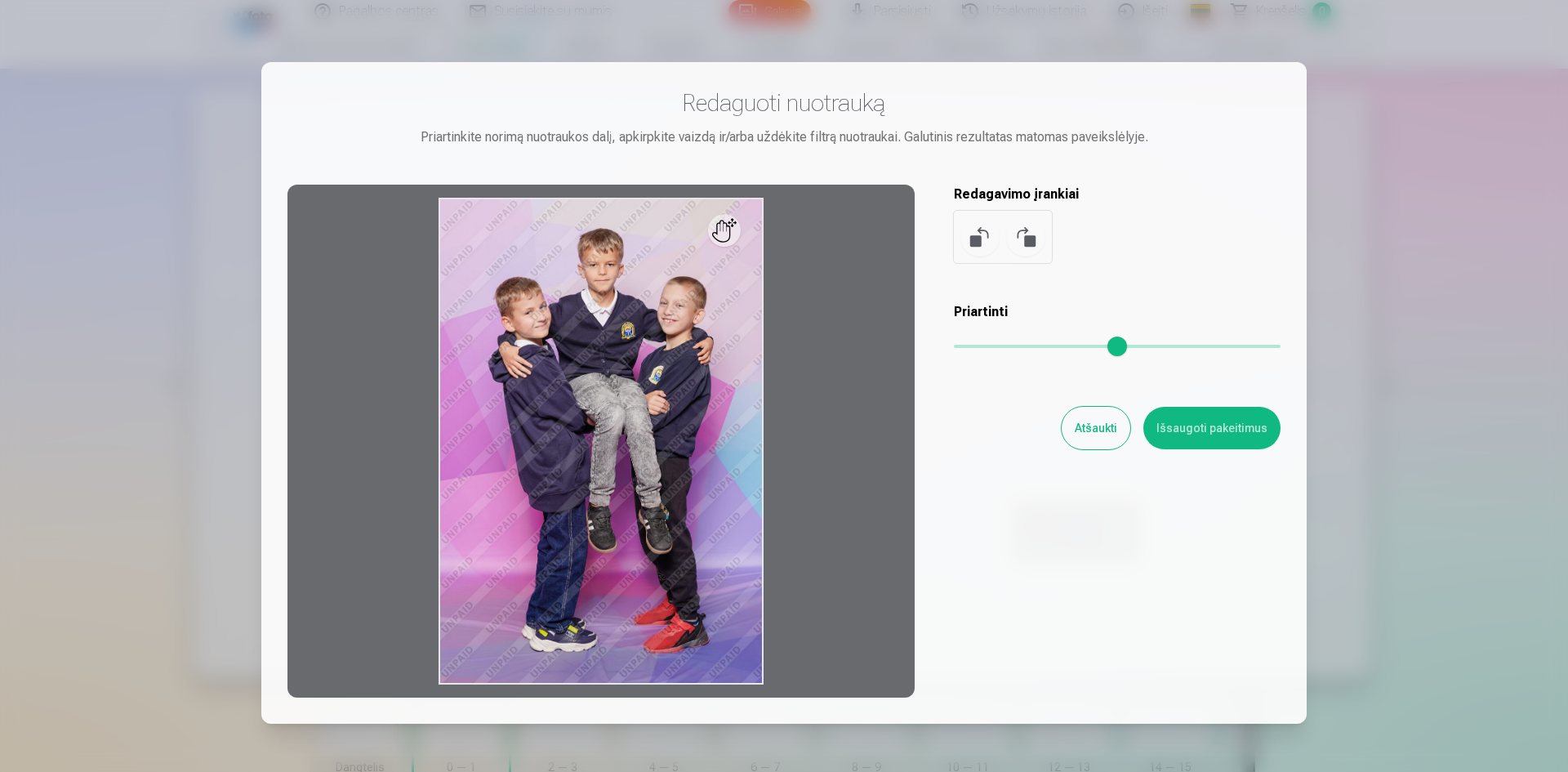
drag, startPoint x: 949, startPoint y: 342, endPoint x: 991, endPoint y: 342, distance: 42.0
click at [991, 342] on div "Redaguoti nuotrauką Priartinkite norimą nuotraukos dalį, apkirpkite vaizdą ir/a…" at bounding box center [784, 392] width 994 height 610
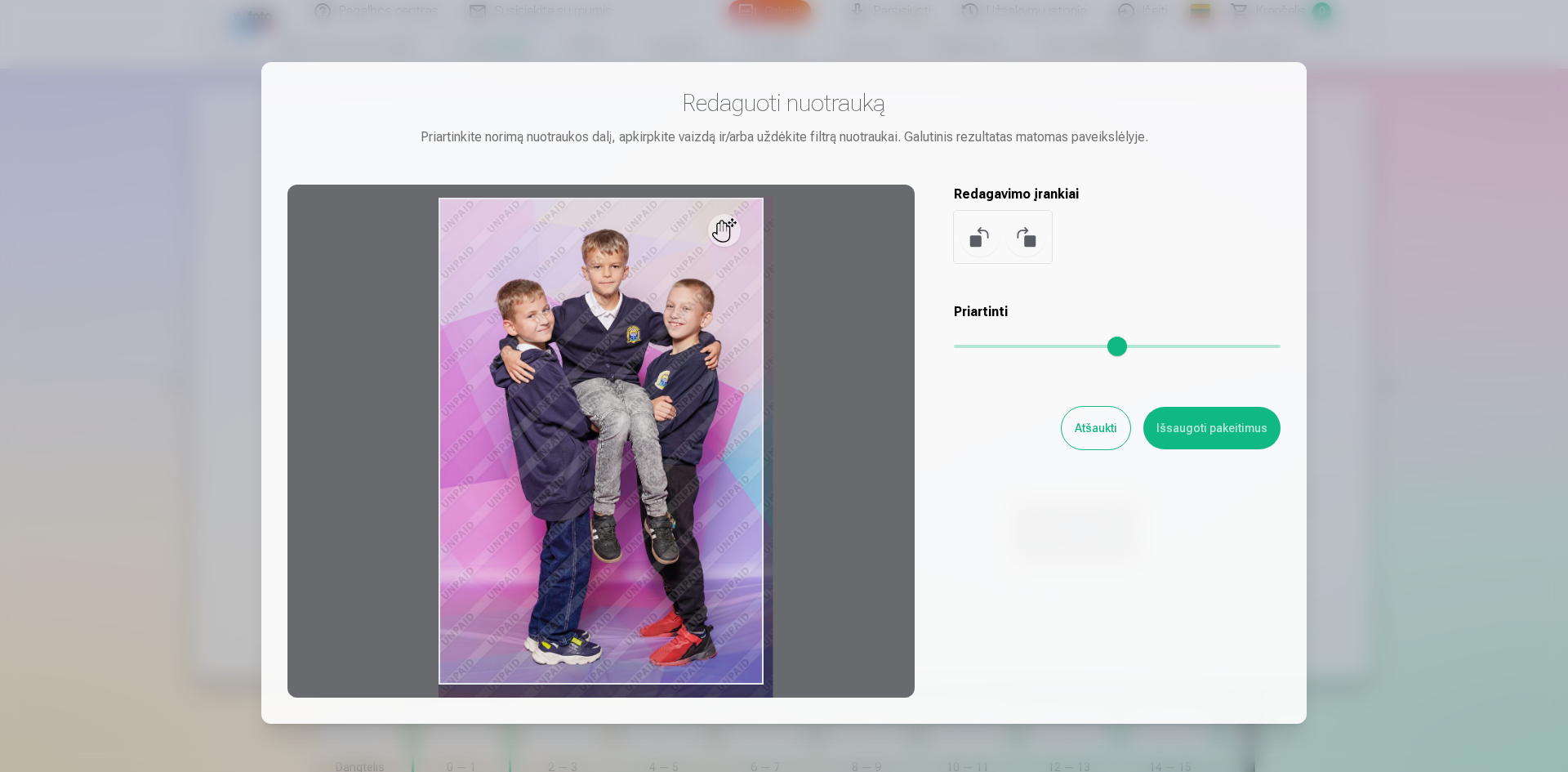
click at [1001, 347] on input "range" at bounding box center [1117, 347] width 327 height 4
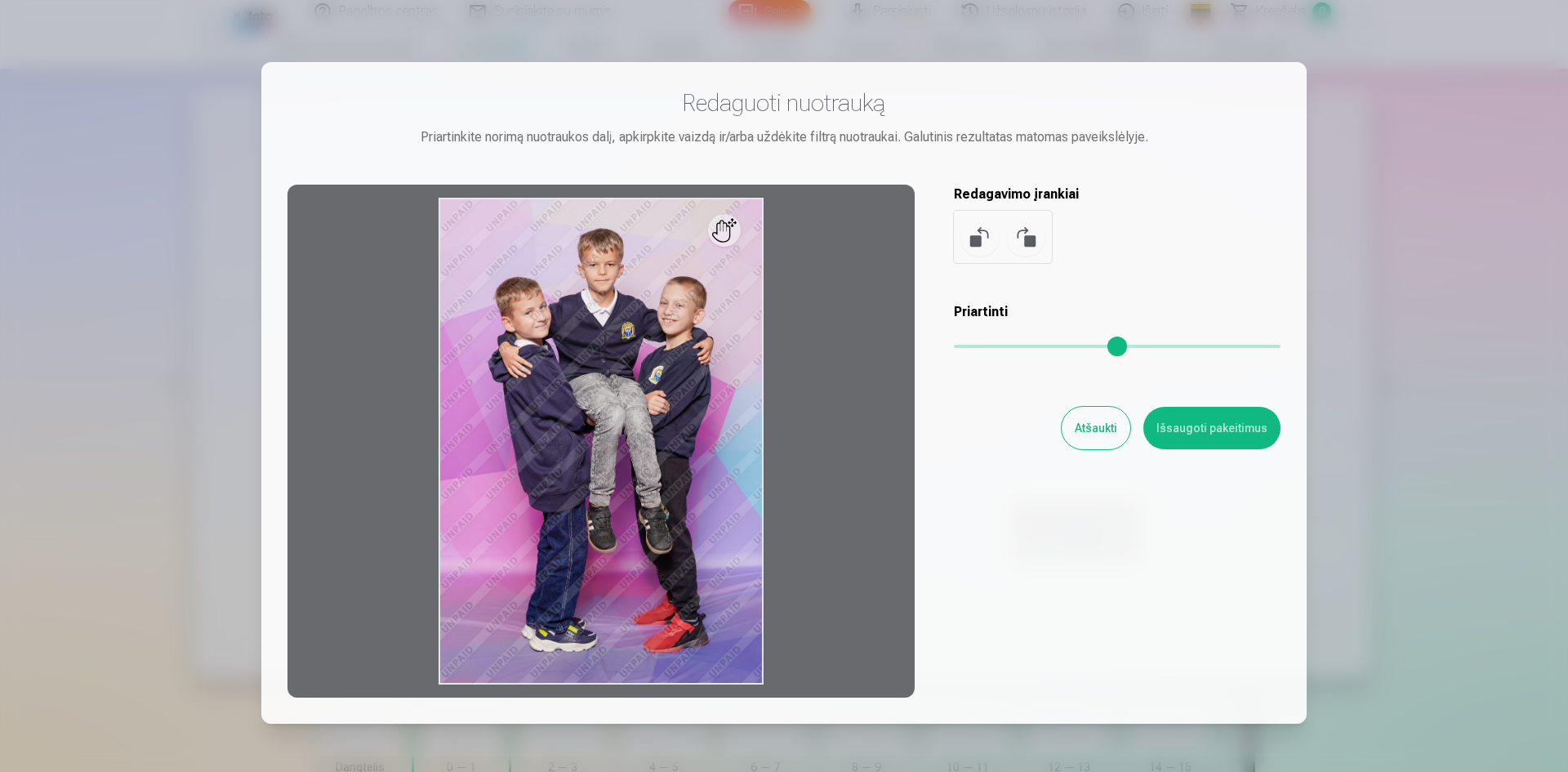
drag, startPoint x: 1018, startPoint y: 353, endPoint x: 821, endPoint y: 349, distance: 197.0
type input "*"
click at [954, 348] on input "range" at bounding box center [1117, 347] width 327 height 4
click at [1099, 432] on button "Atšaukti" at bounding box center [1097, 428] width 69 height 43
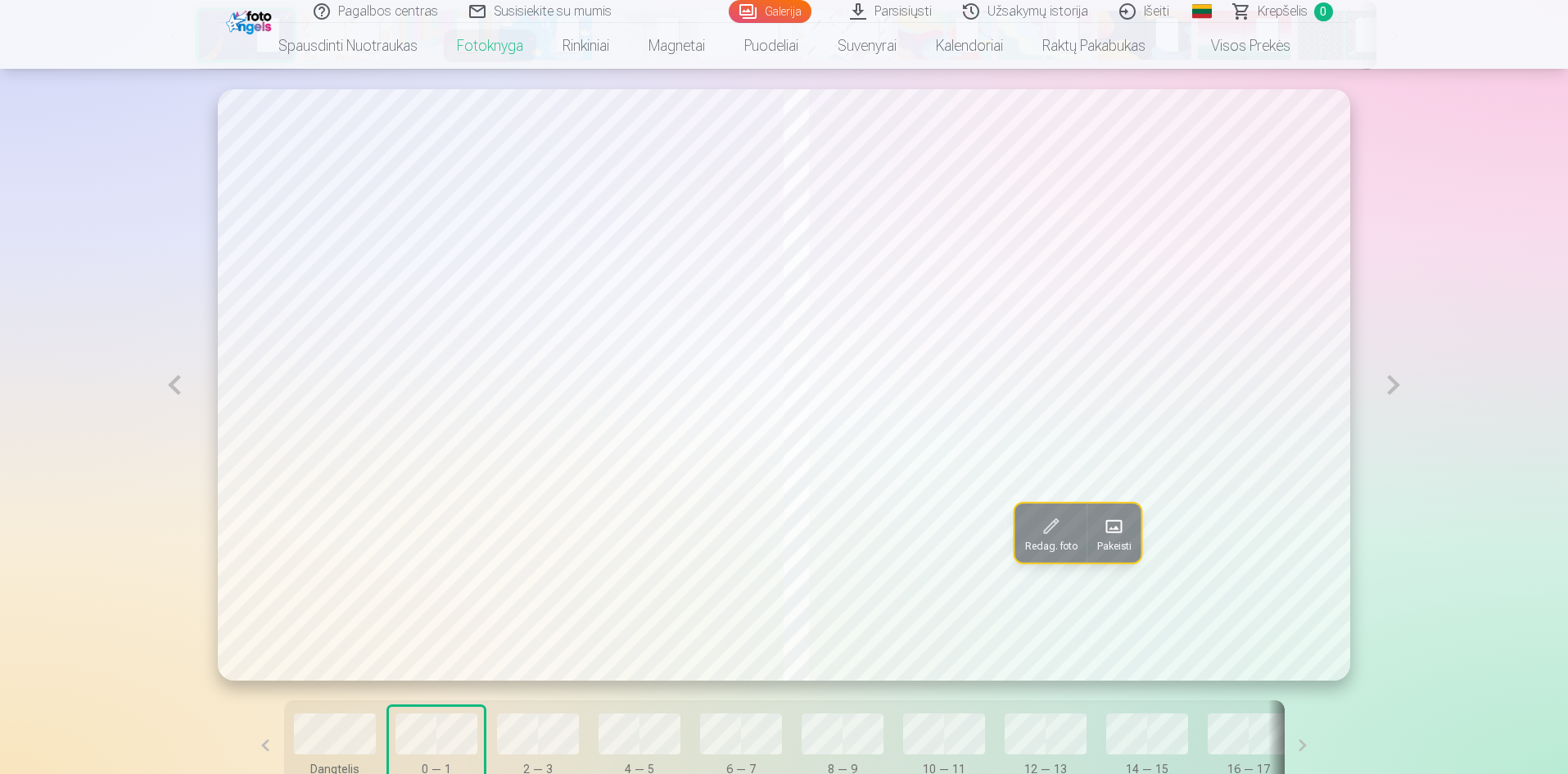
click at [1394, 380] on button at bounding box center [1393, 385] width 38 height 592
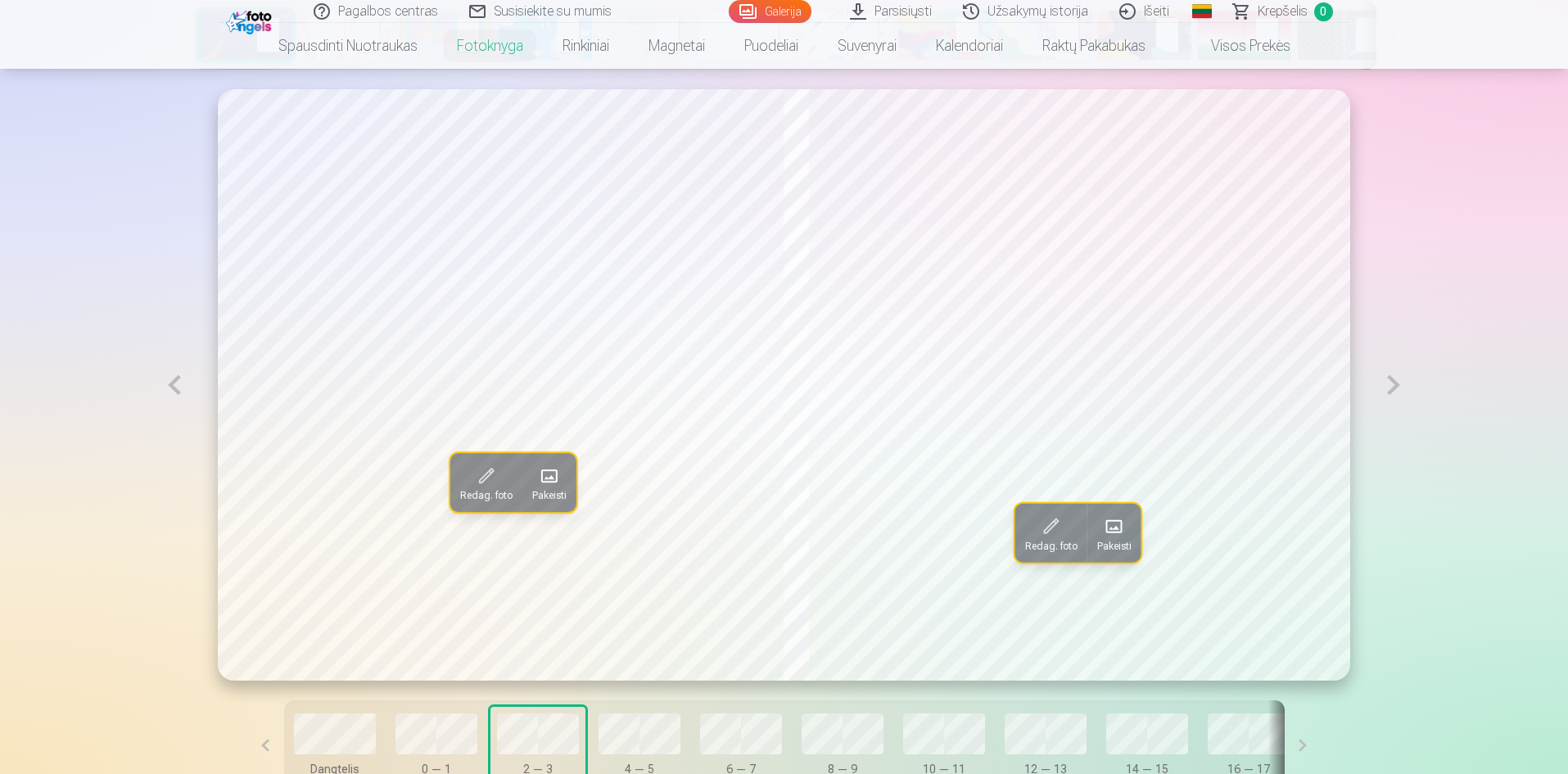
click at [1052, 540] on button "Redag. foto" at bounding box center [1051, 532] width 72 height 59
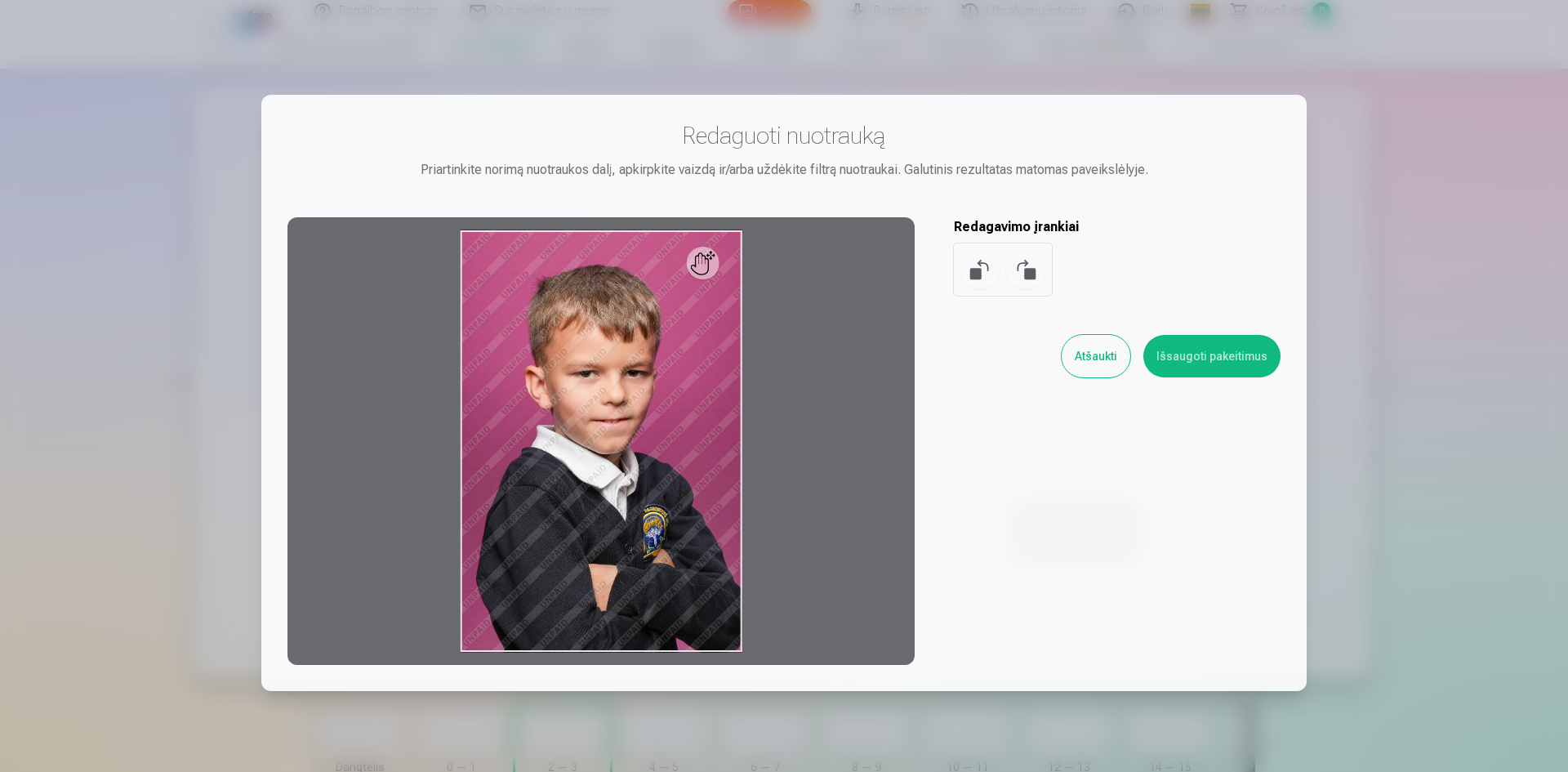
click at [1400, 288] on div at bounding box center [784, 386] width 1568 height 772
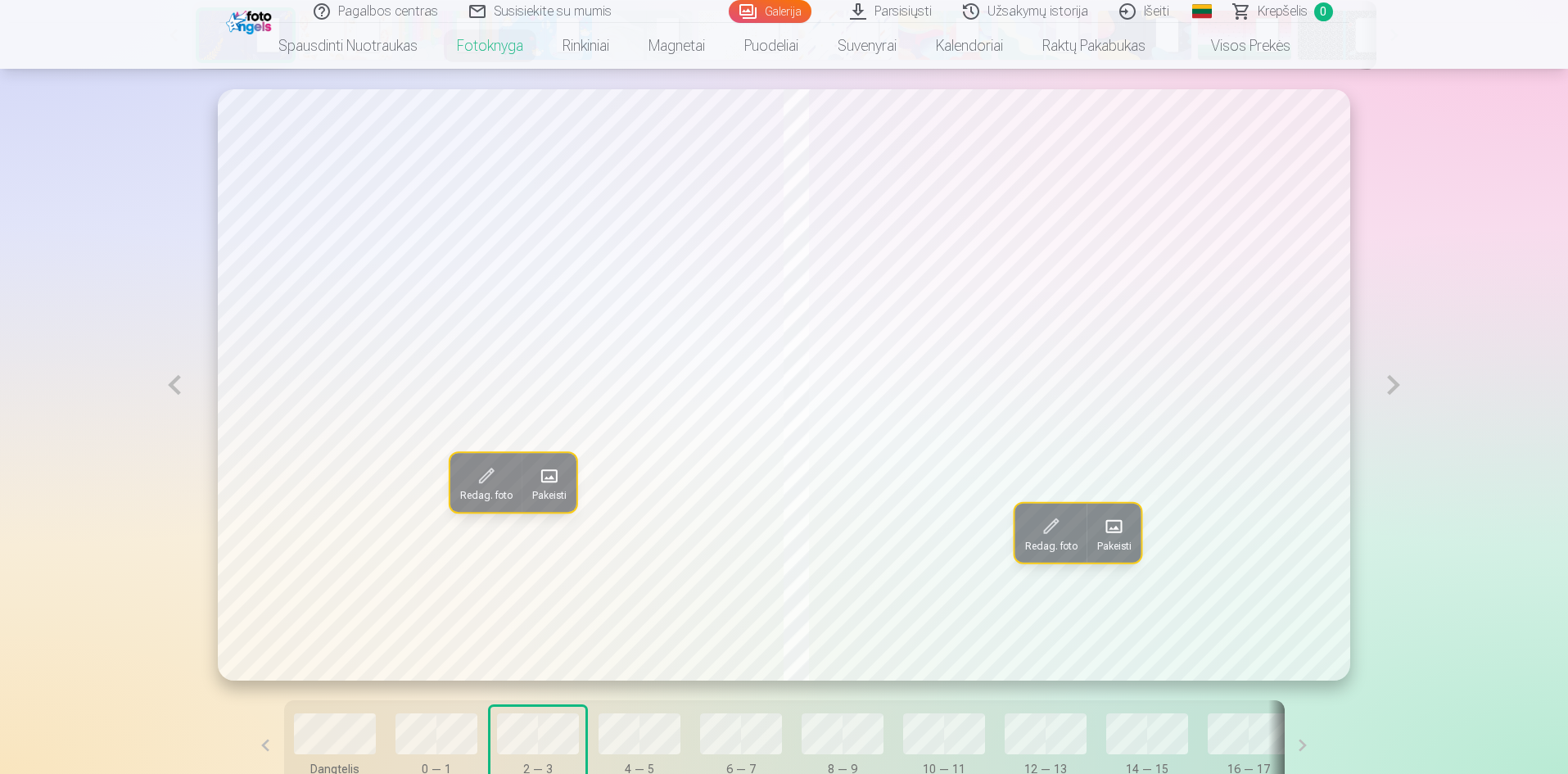
click at [1401, 393] on button at bounding box center [1393, 385] width 38 height 592
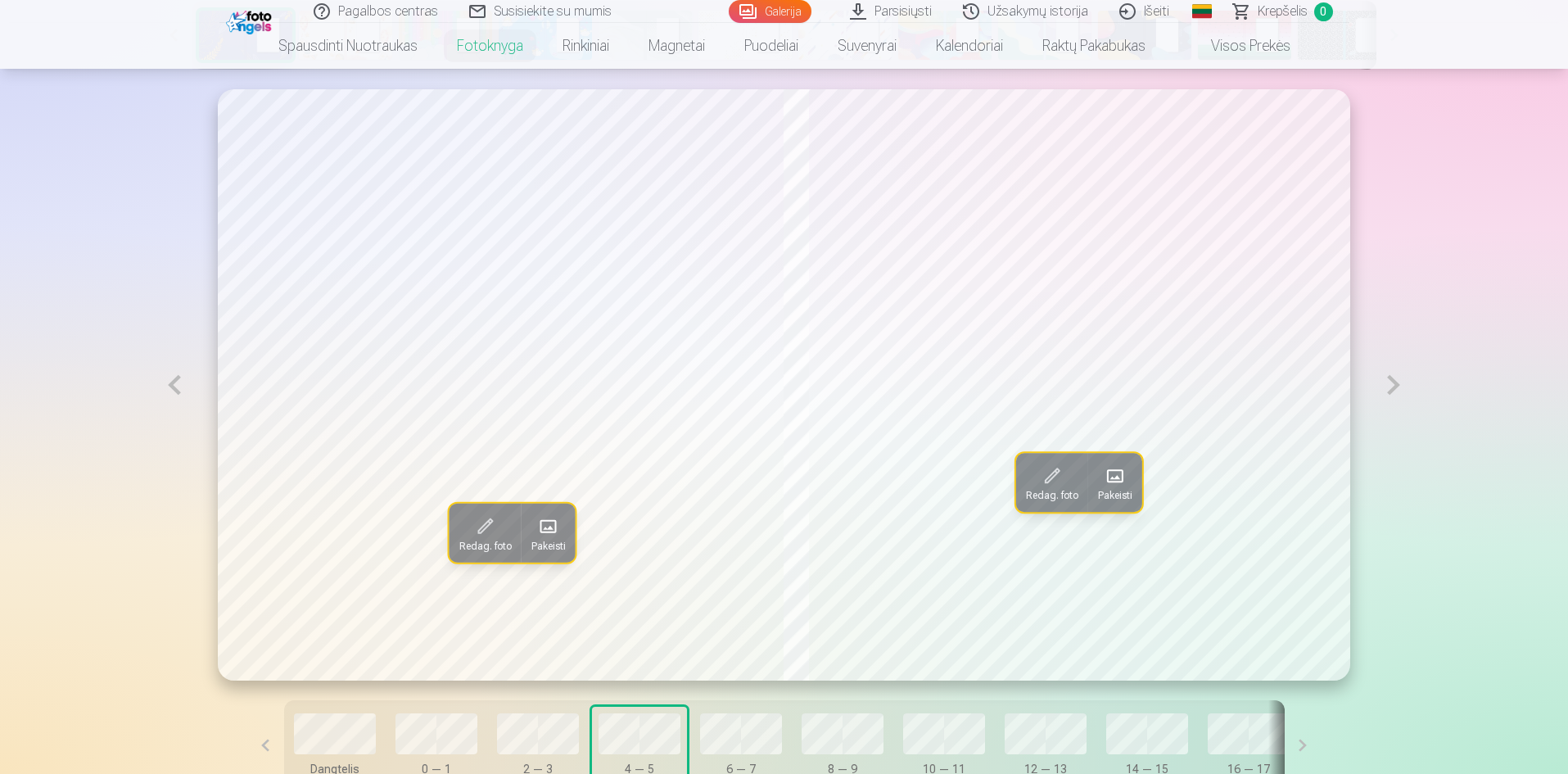
click at [1404, 390] on button at bounding box center [1393, 385] width 38 height 592
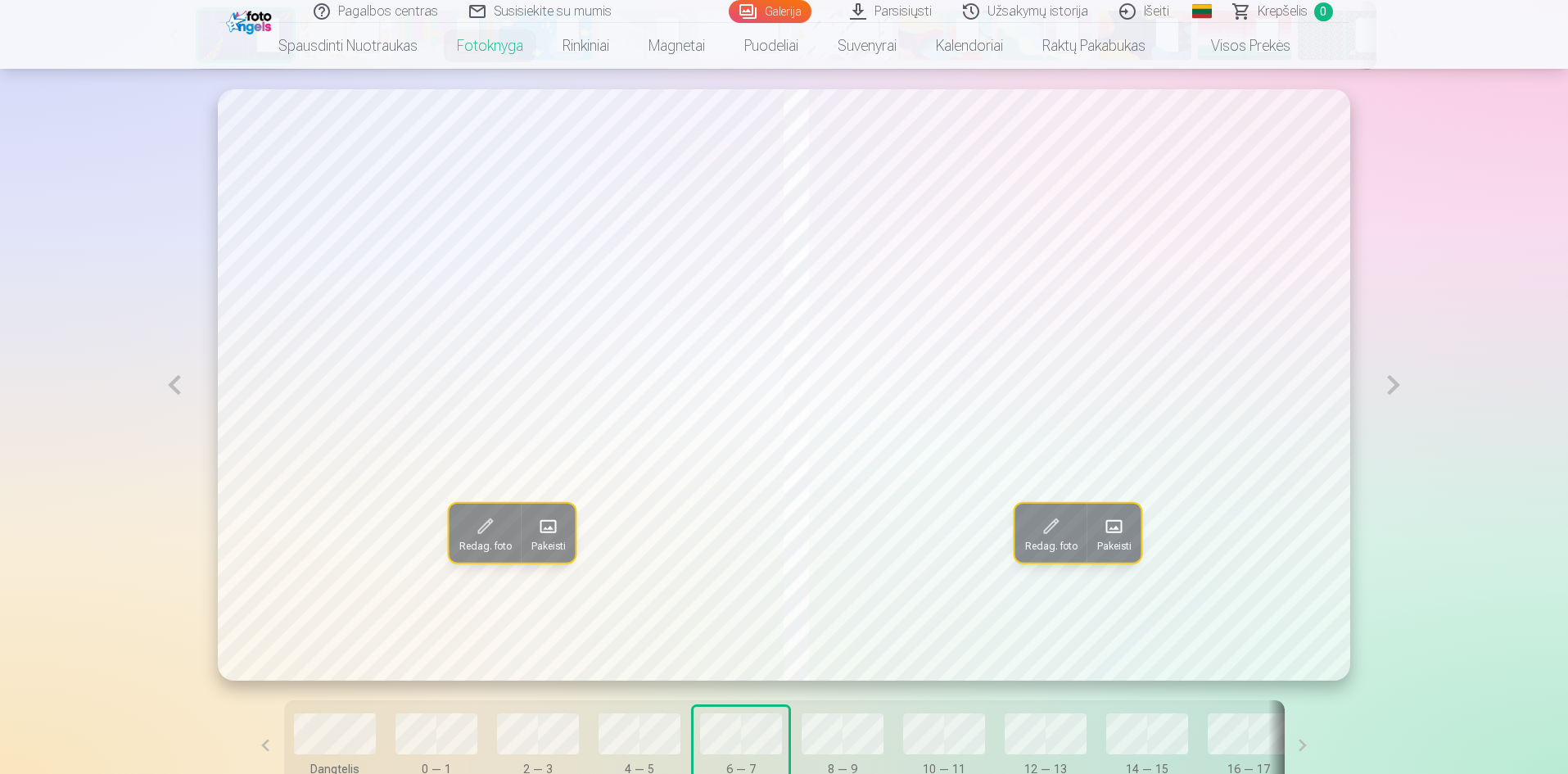
click at [1405, 389] on button at bounding box center [1393, 385] width 38 height 592
click at [1406, 389] on button at bounding box center [1393, 385] width 38 height 592
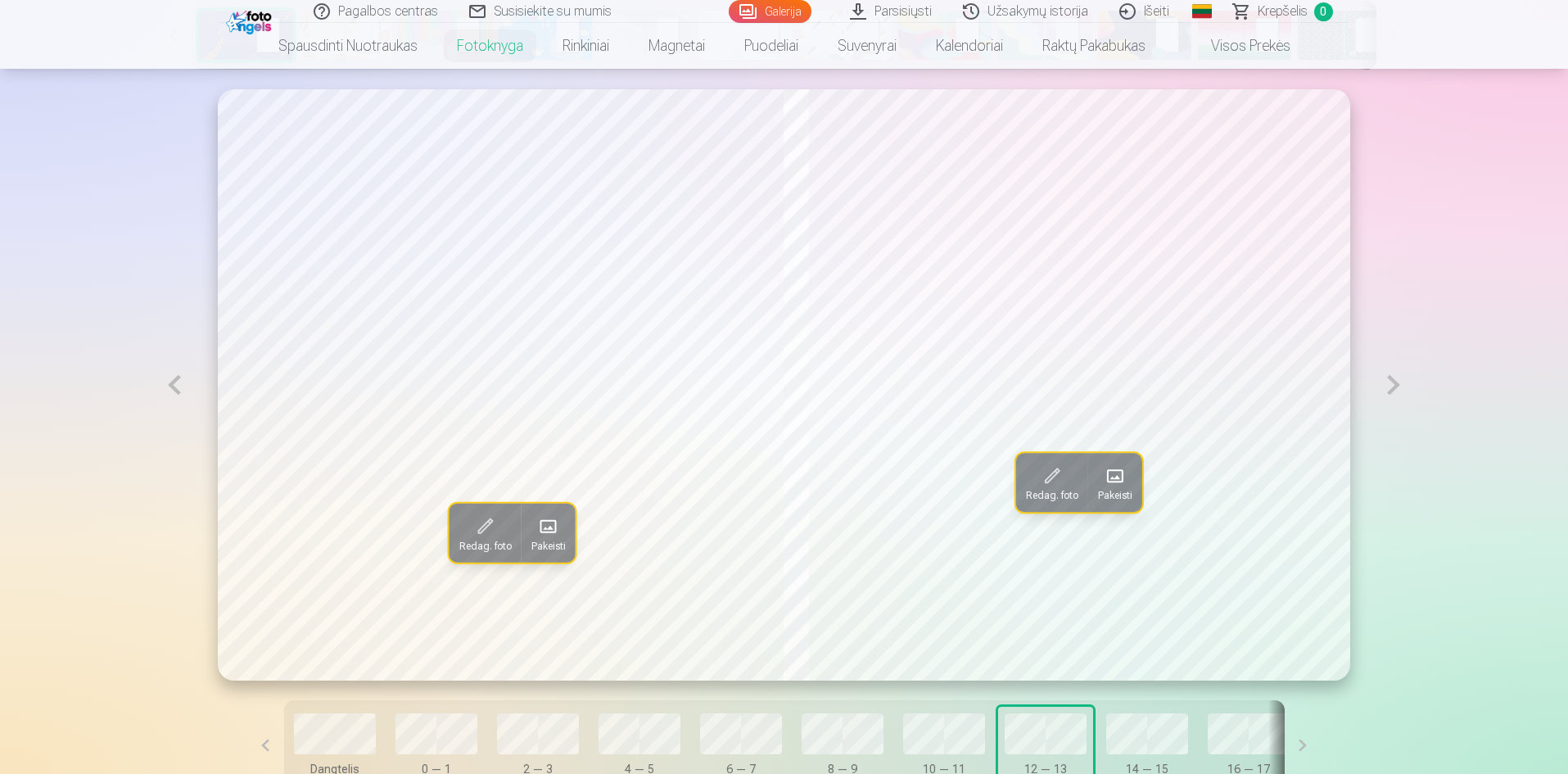
click at [1406, 389] on button at bounding box center [1393, 385] width 38 height 592
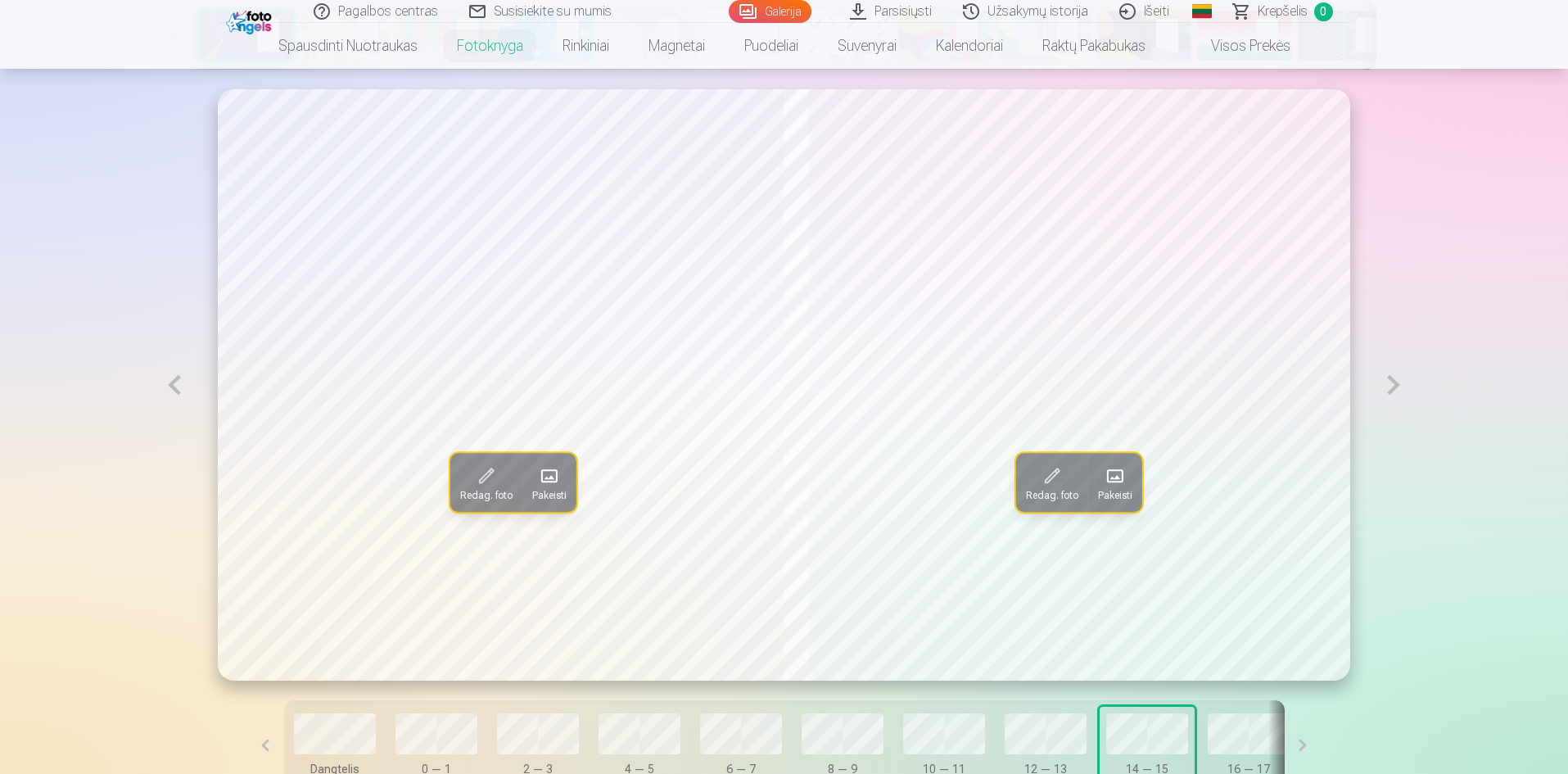
click at [1406, 389] on button at bounding box center [1393, 385] width 38 height 592
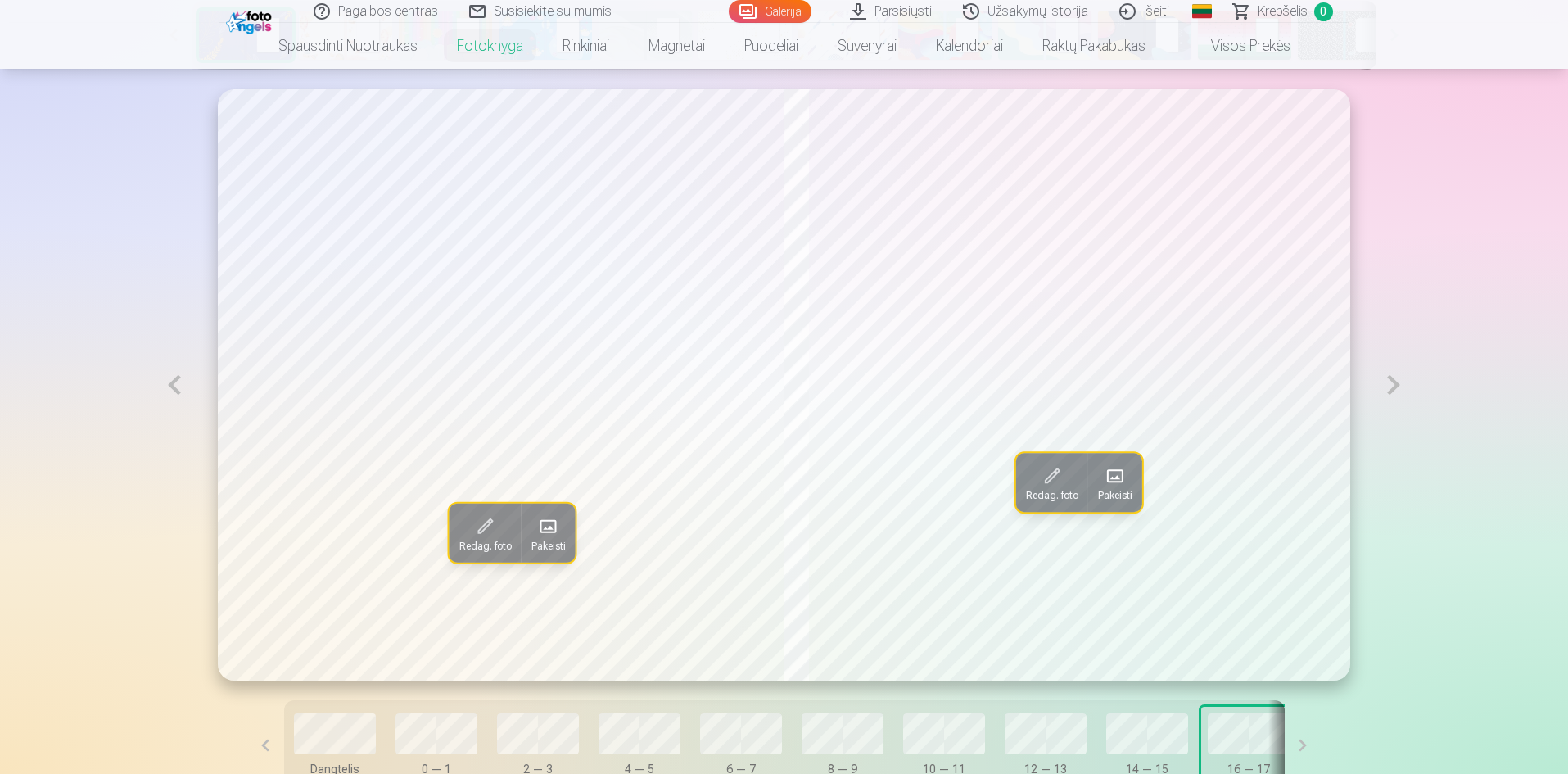
click at [173, 387] on button at bounding box center [174, 385] width 38 height 592
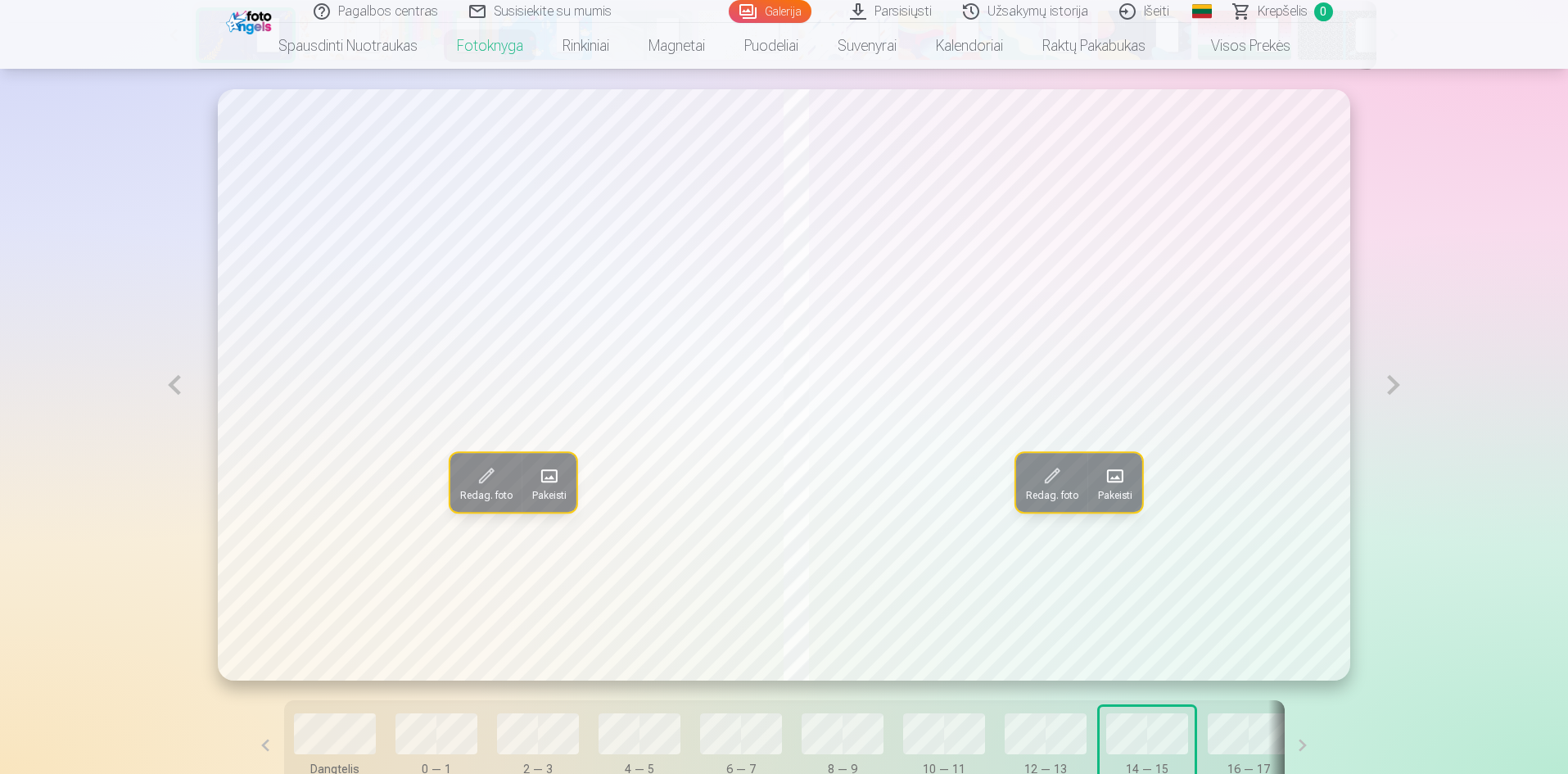
click at [1399, 388] on button at bounding box center [1393, 385] width 38 height 592
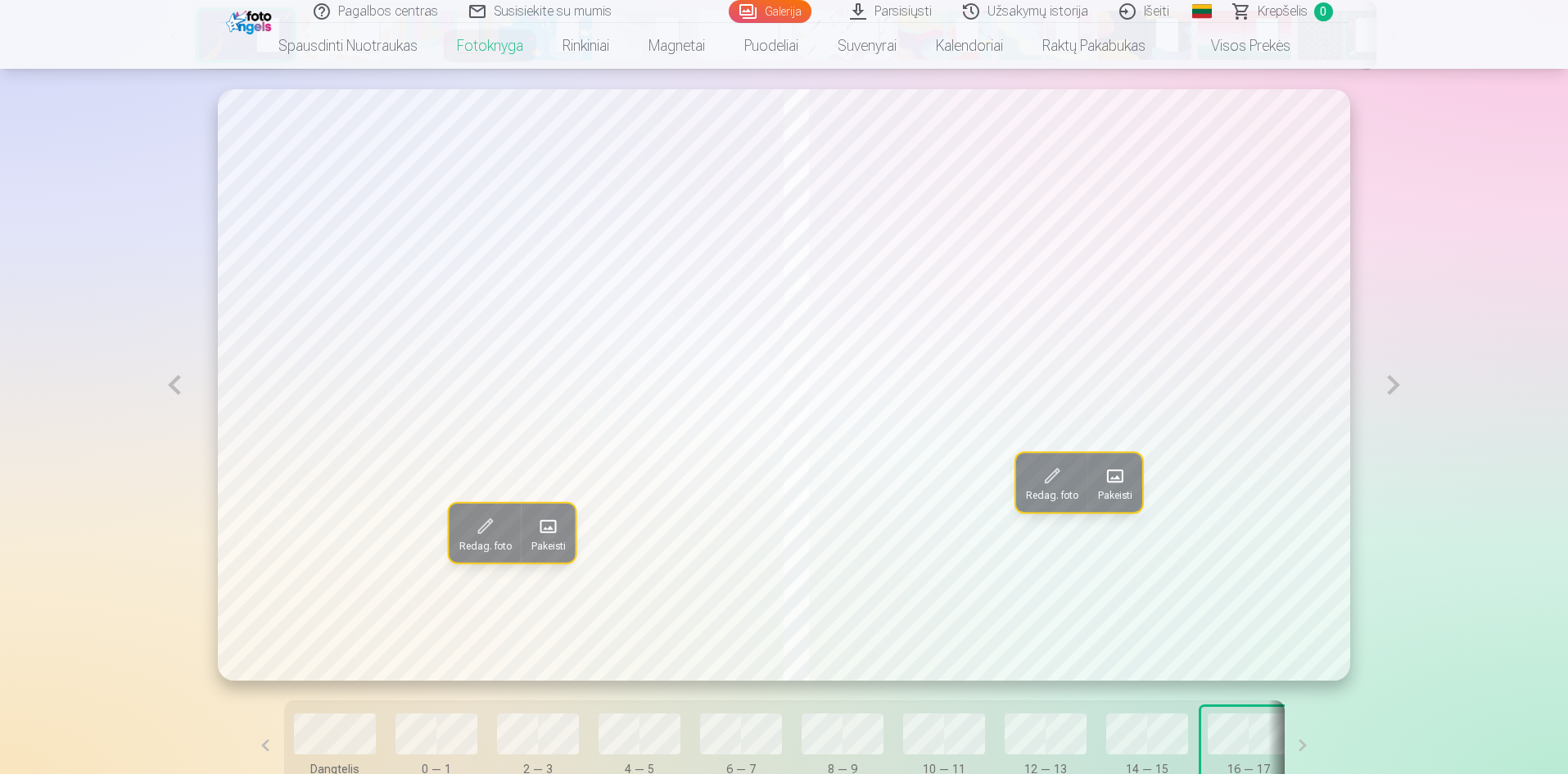
click at [1399, 388] on button at bounding box center [1393, 385] width 38 height 592
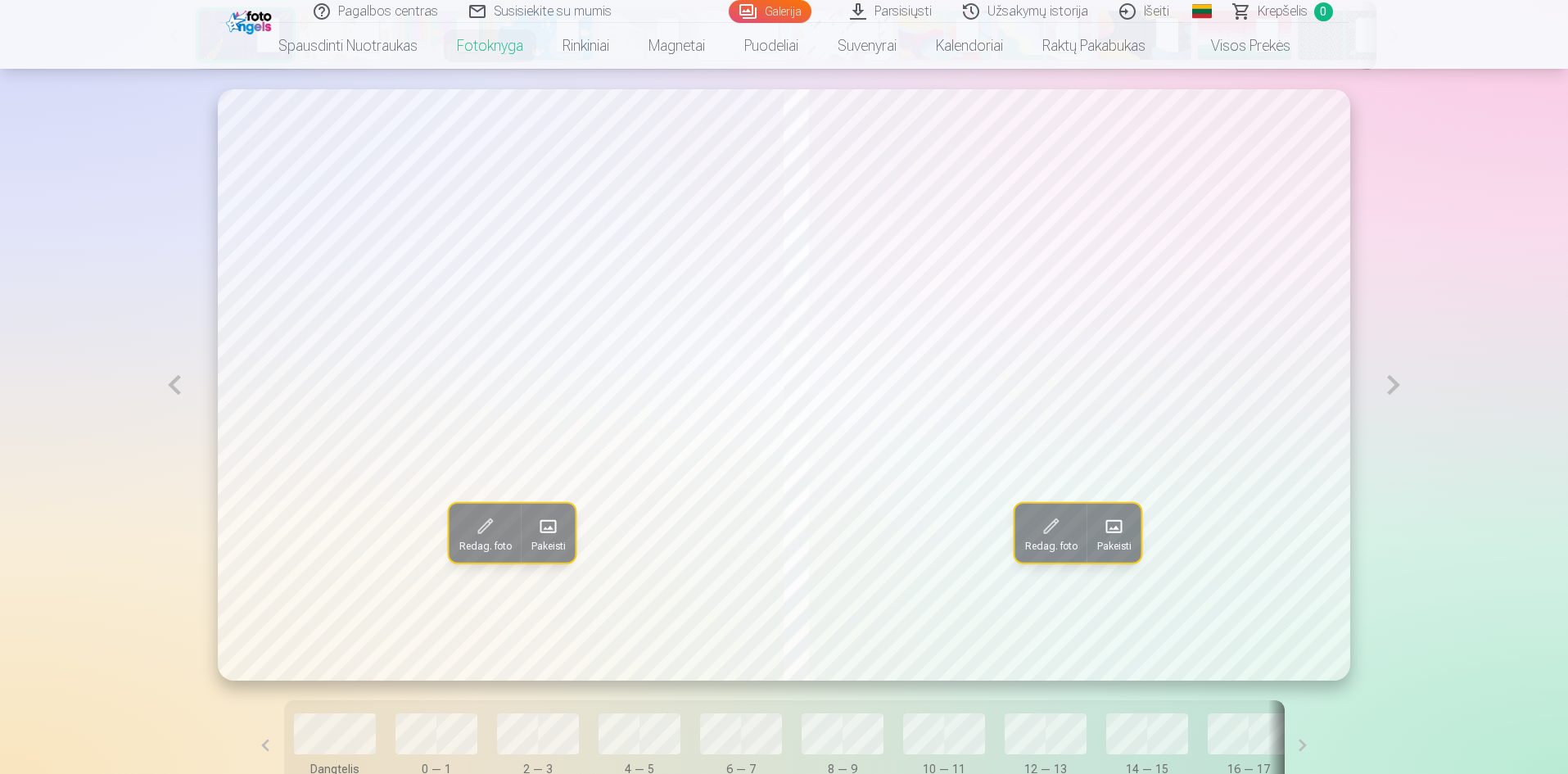
click at [1399, 388] on button at bounding box center [1393, 385] width 38 height 592
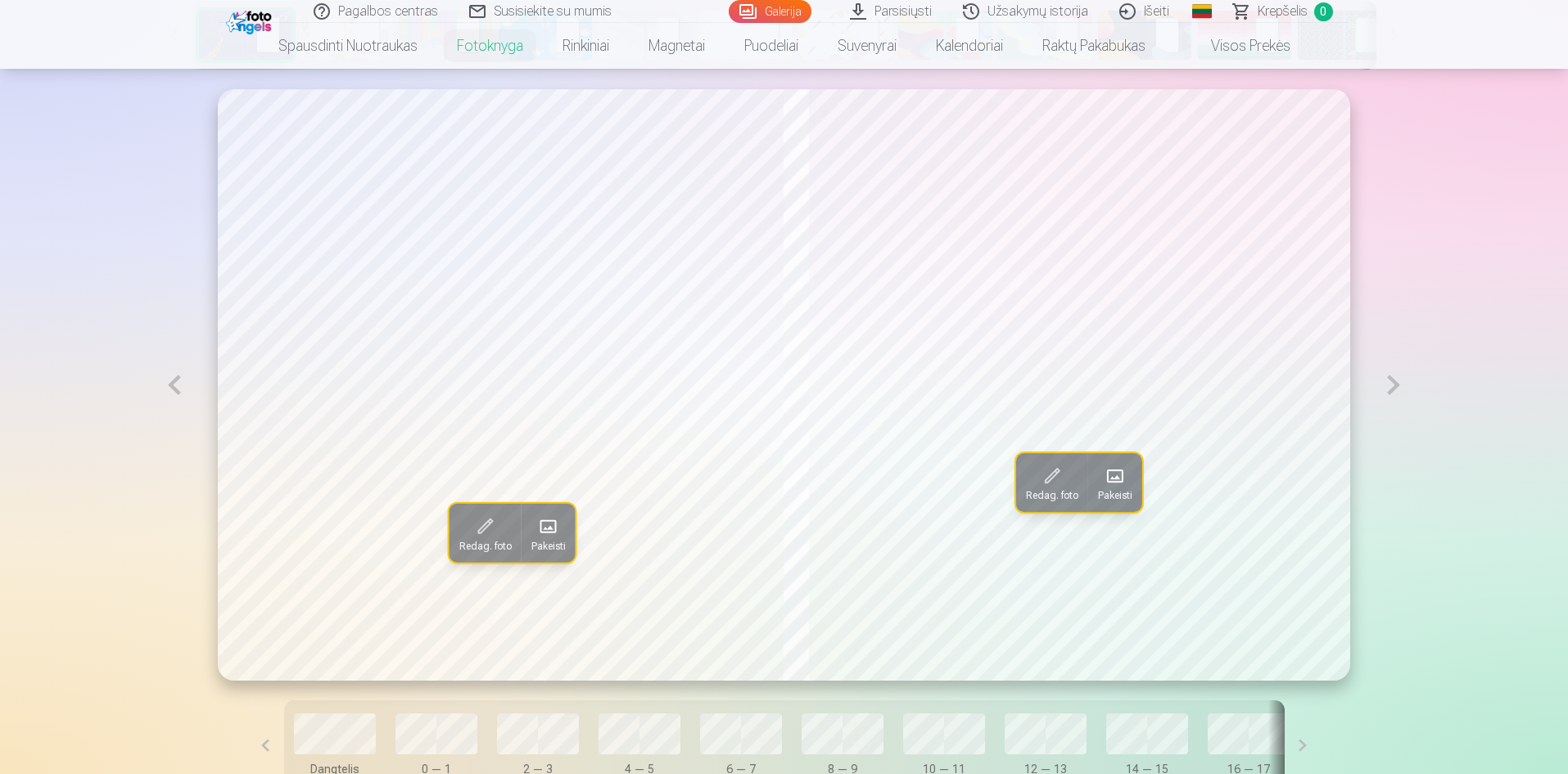
click at [1399, 388] on button at bounding box center [1393, 385] width 38 height 592
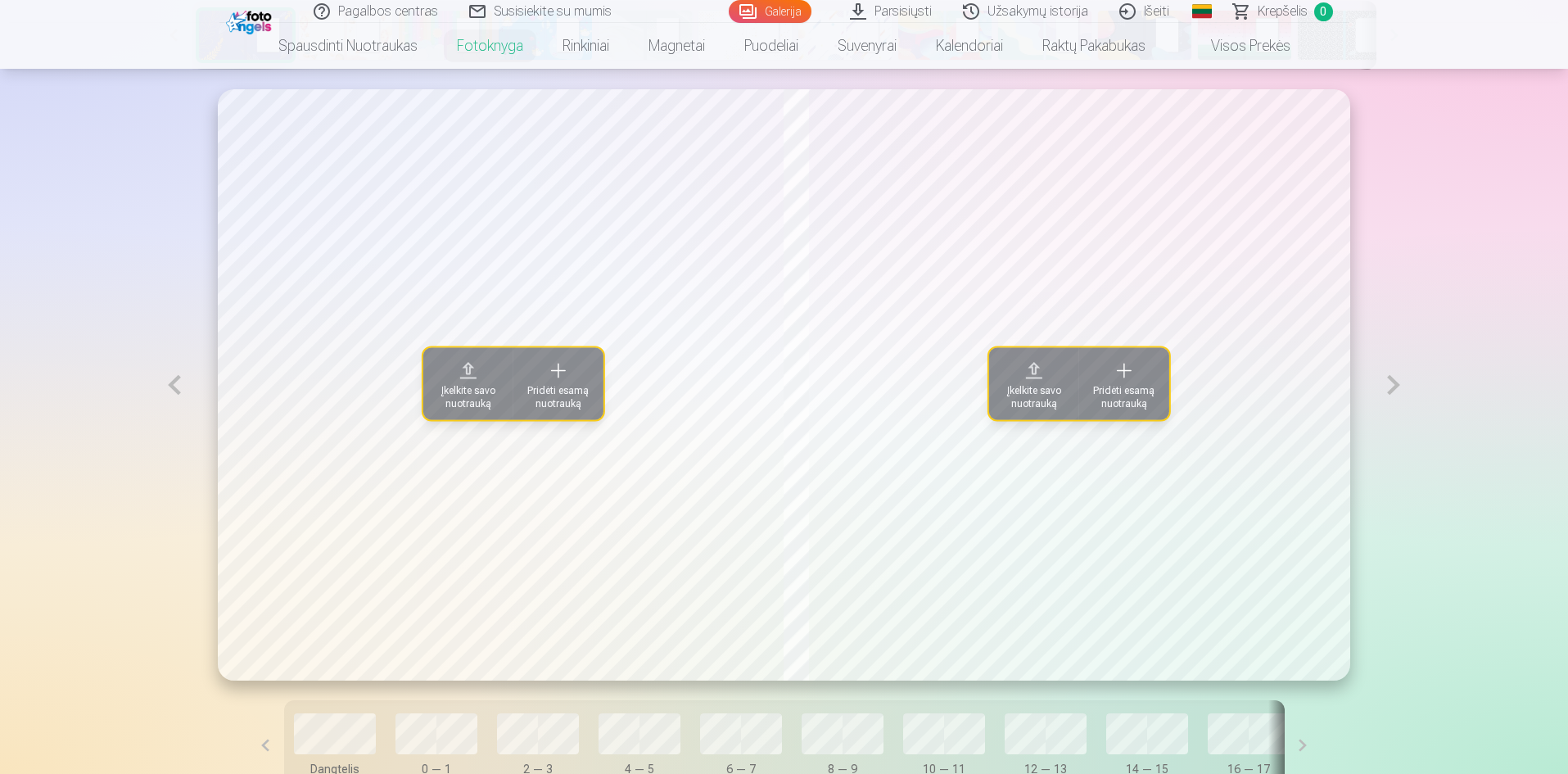
click at [1399, 388] on button at bounding box center [1393, 385] width 38 height 592
click at [1398, 388] on button at bounding box center [1393, 385] width 38 height 592
click at [534, 397] on span "Pridėti esamą nuotrauką" at bounding box center [559, 397] width 71 height 26
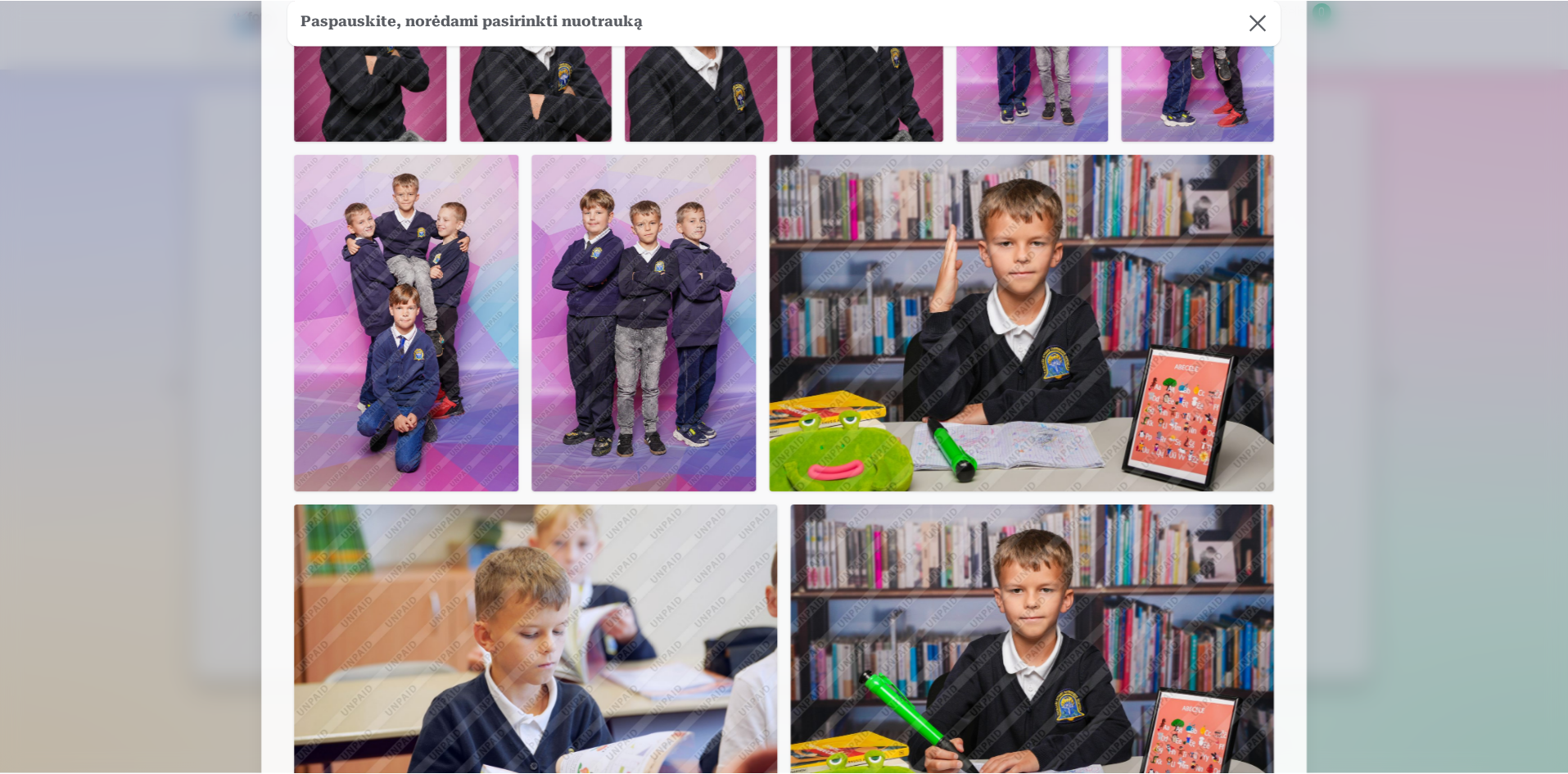
scroll to position [0, 0]
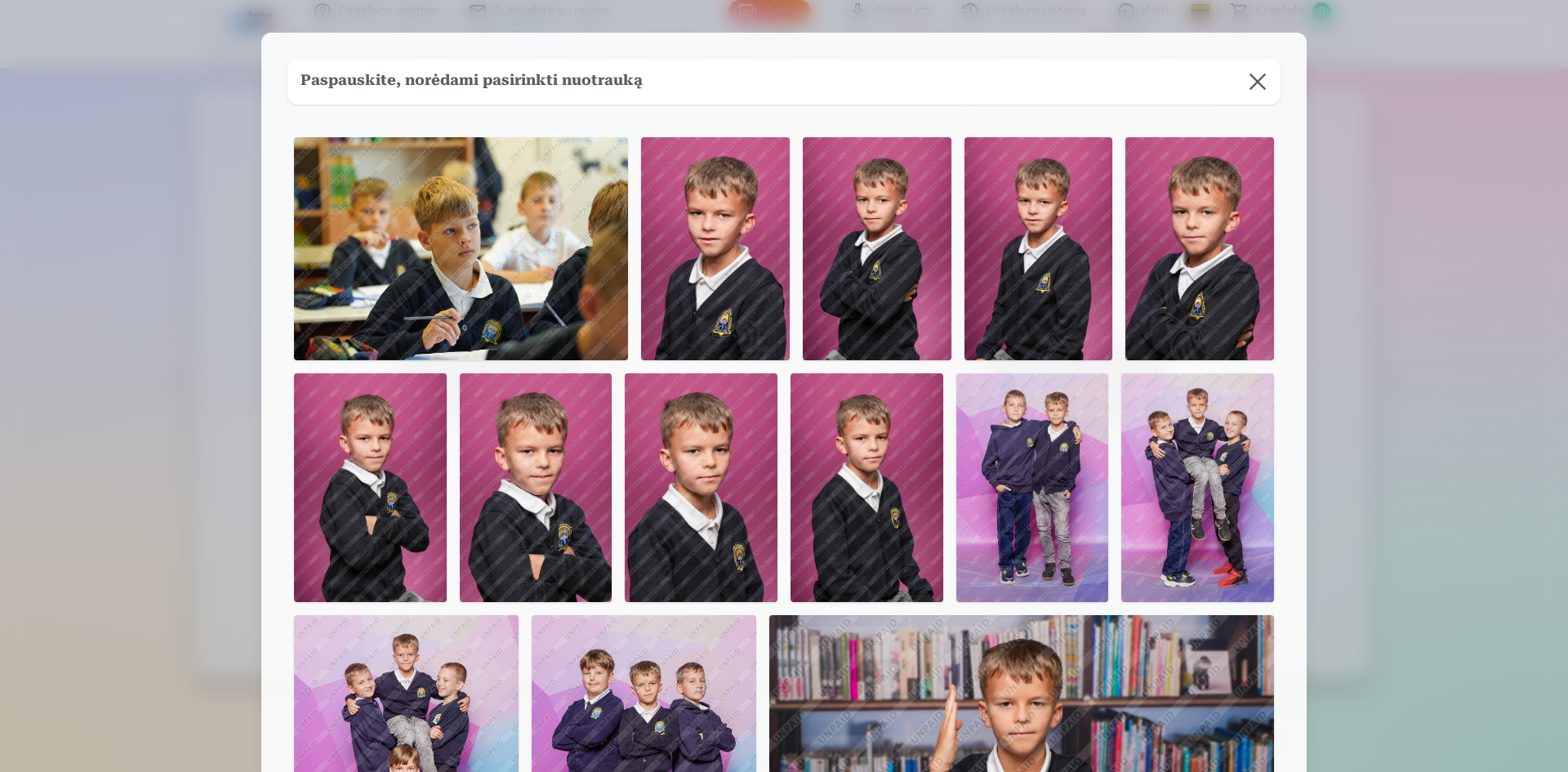
click at [1253, 85] on button at bounding box center [1257, 81] width 45 height 45
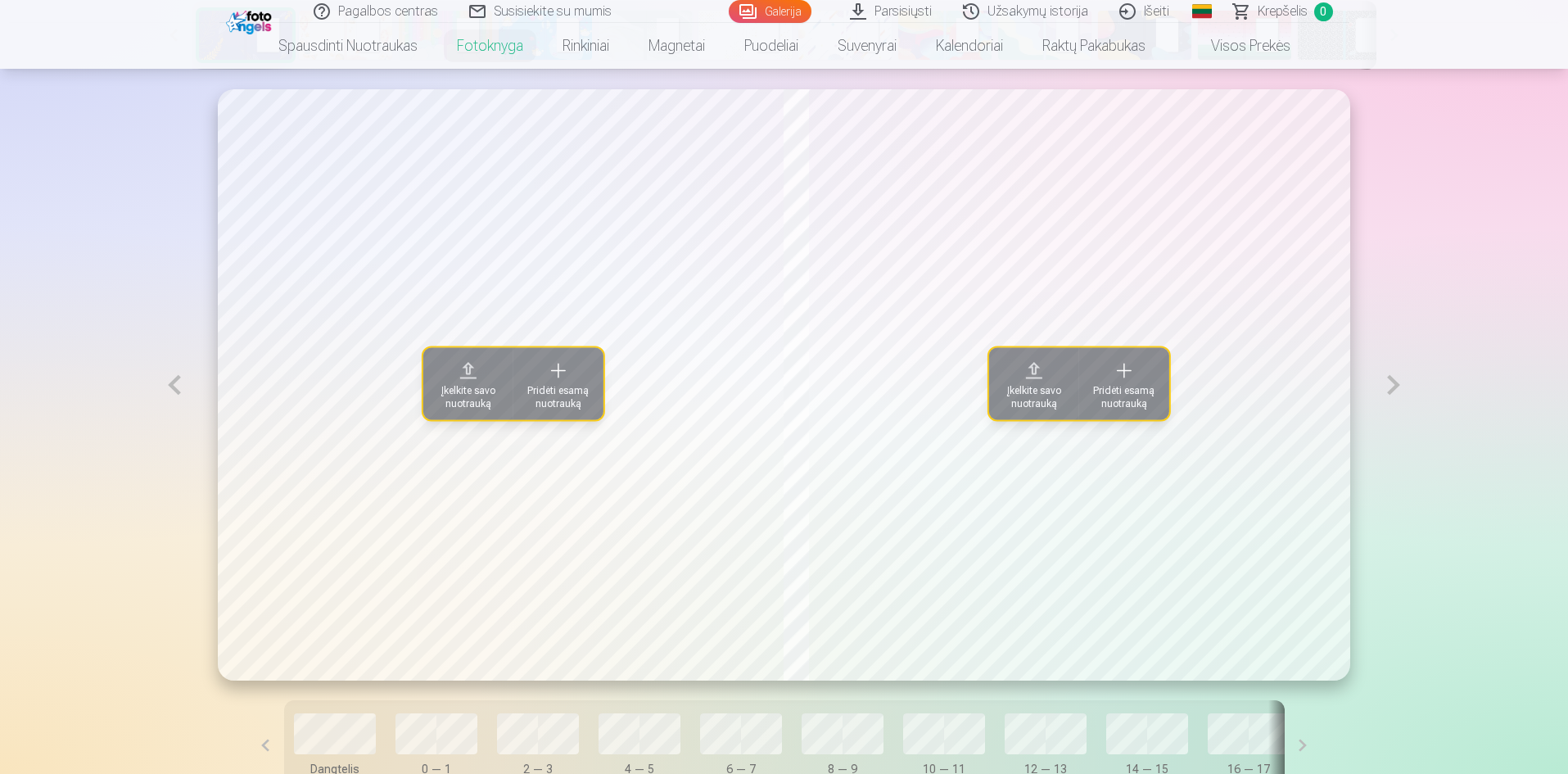
click at [442, 393] on span "Įkelkite savo nuotrauką" at bounding box center [469, 397] width 71 height 26
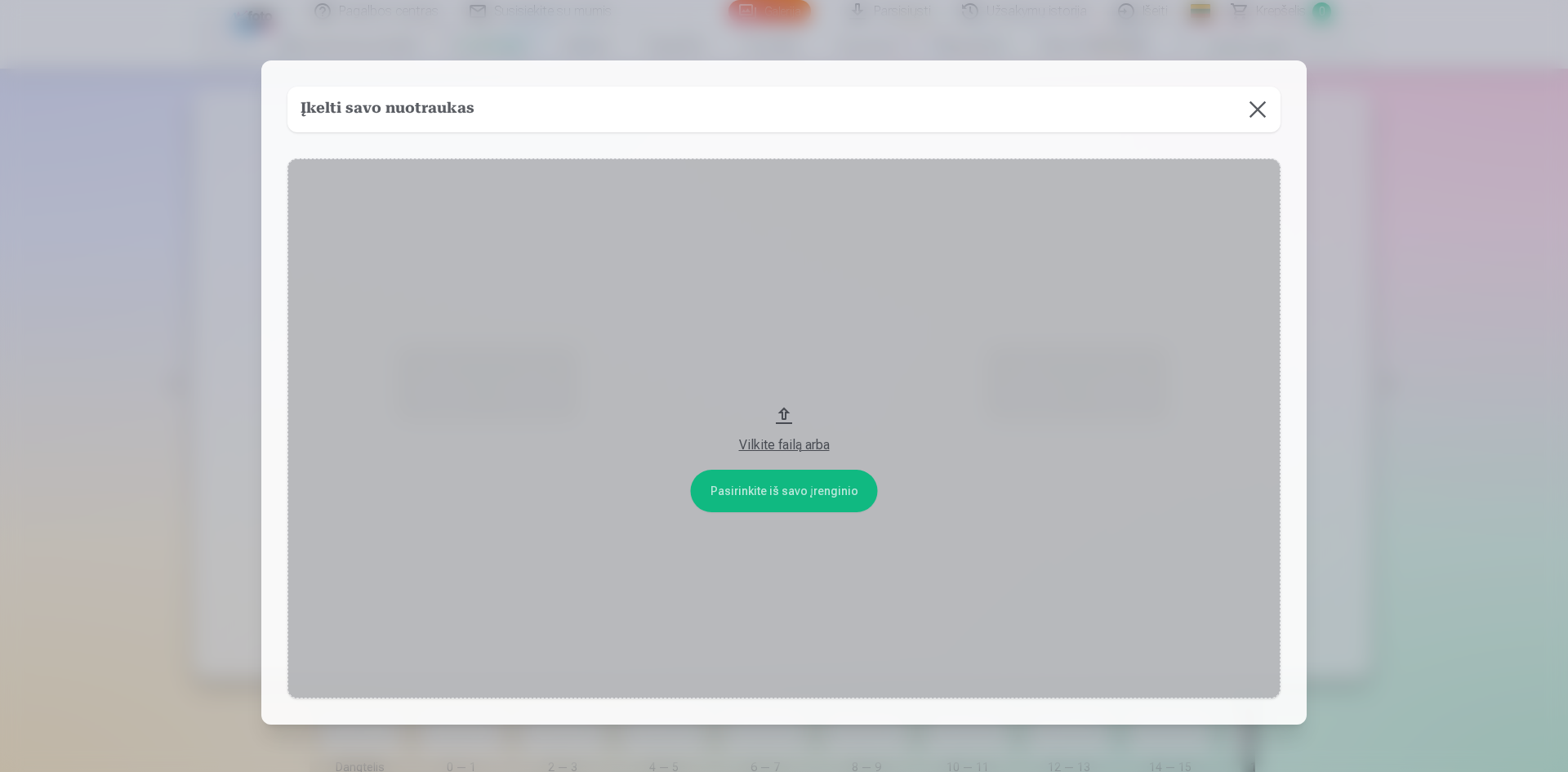
click at [779, 446] on div "Vilkite failą arba" at bounding box center [784, 444] width 960 height 19
click at [1254, 106] on button at bounding box center [1257, 109] width 45 height 45
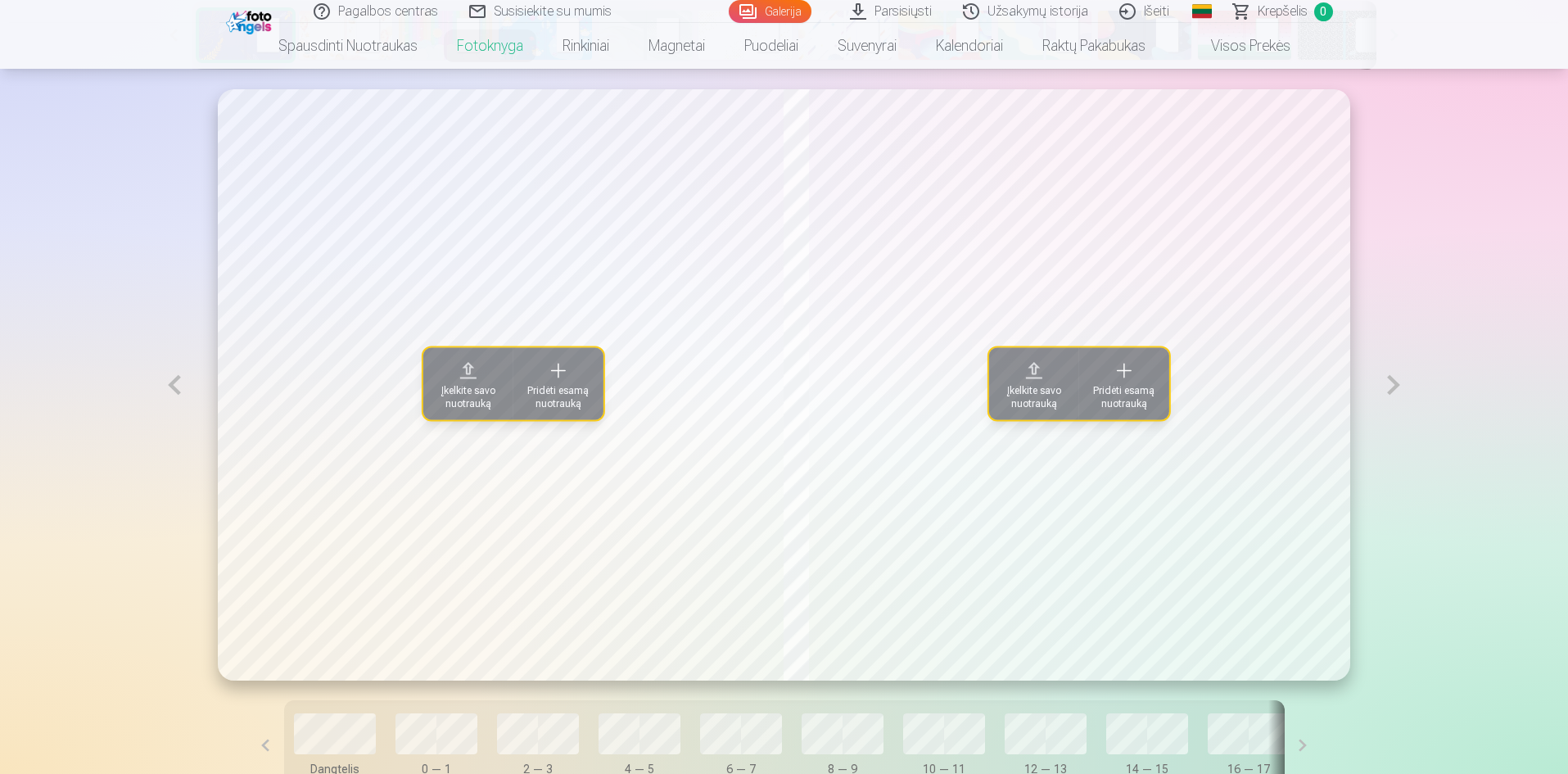
click at [1394, 390] on button at bounding box center [1393, 385] width 38 height 592
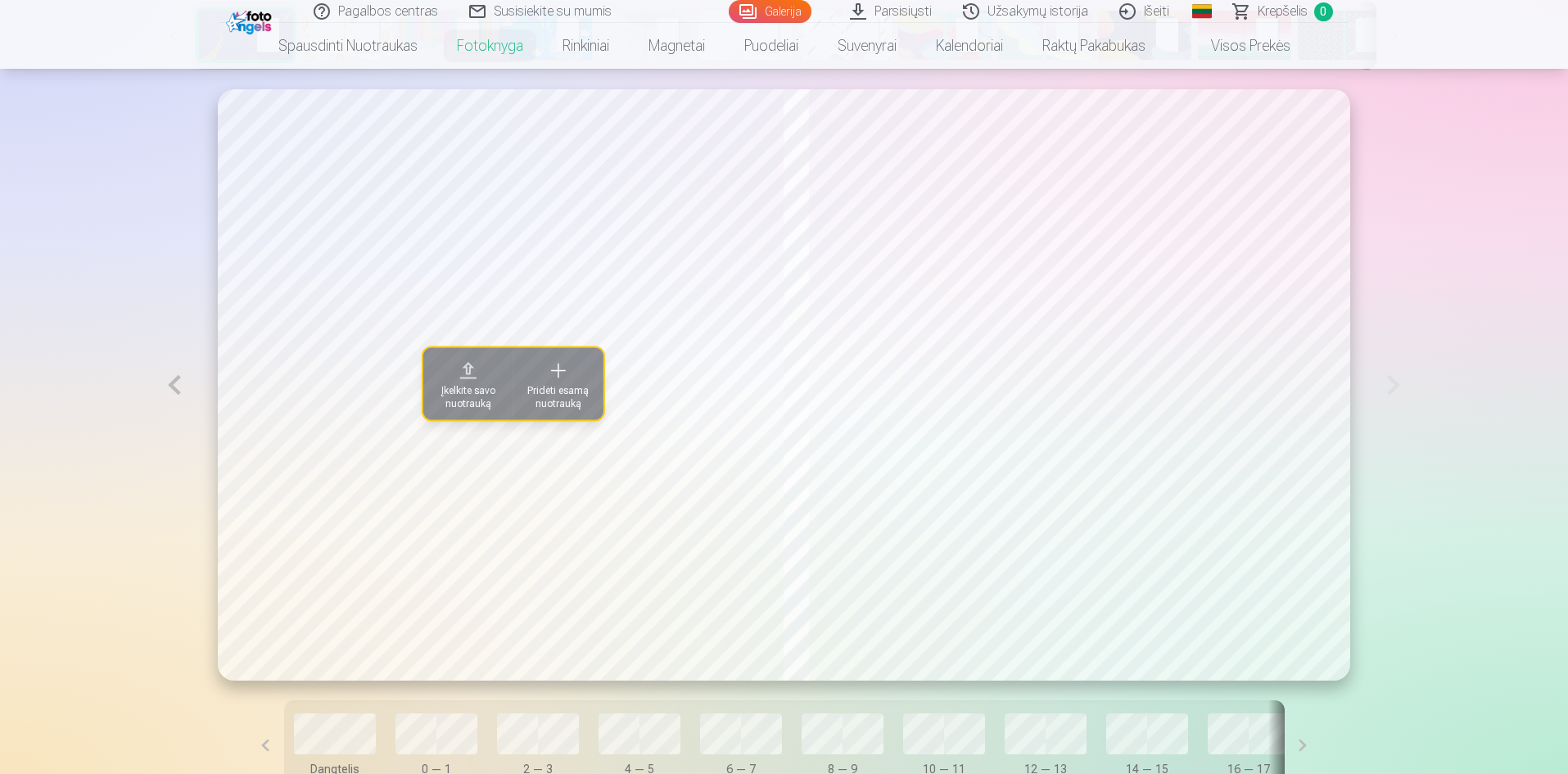
click at [172, 390] on button at bounding box center [174, 385] width 38 height 592
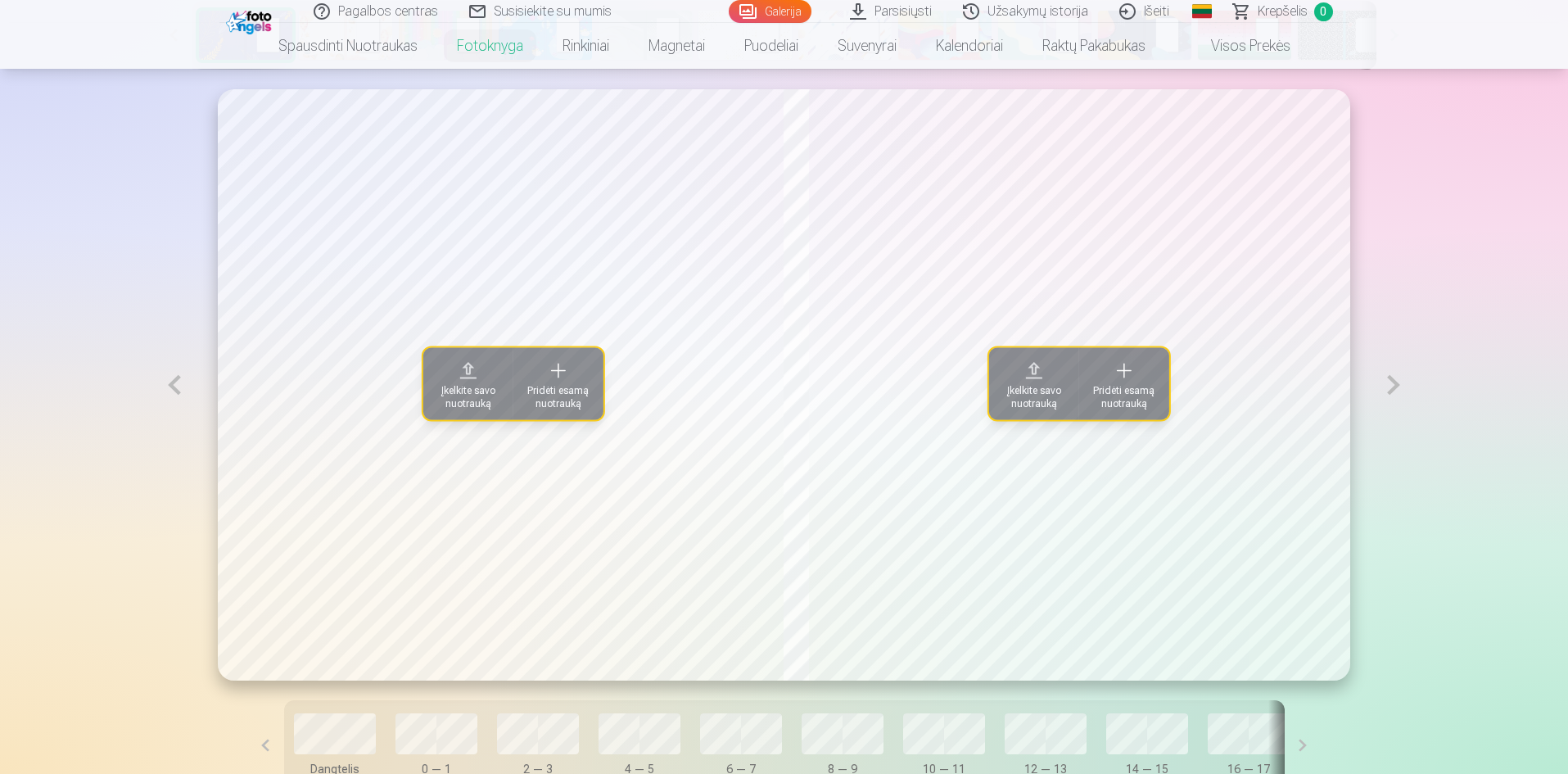
click at [172, 390] on button at bounding box center [174, 385] width 38 height 592
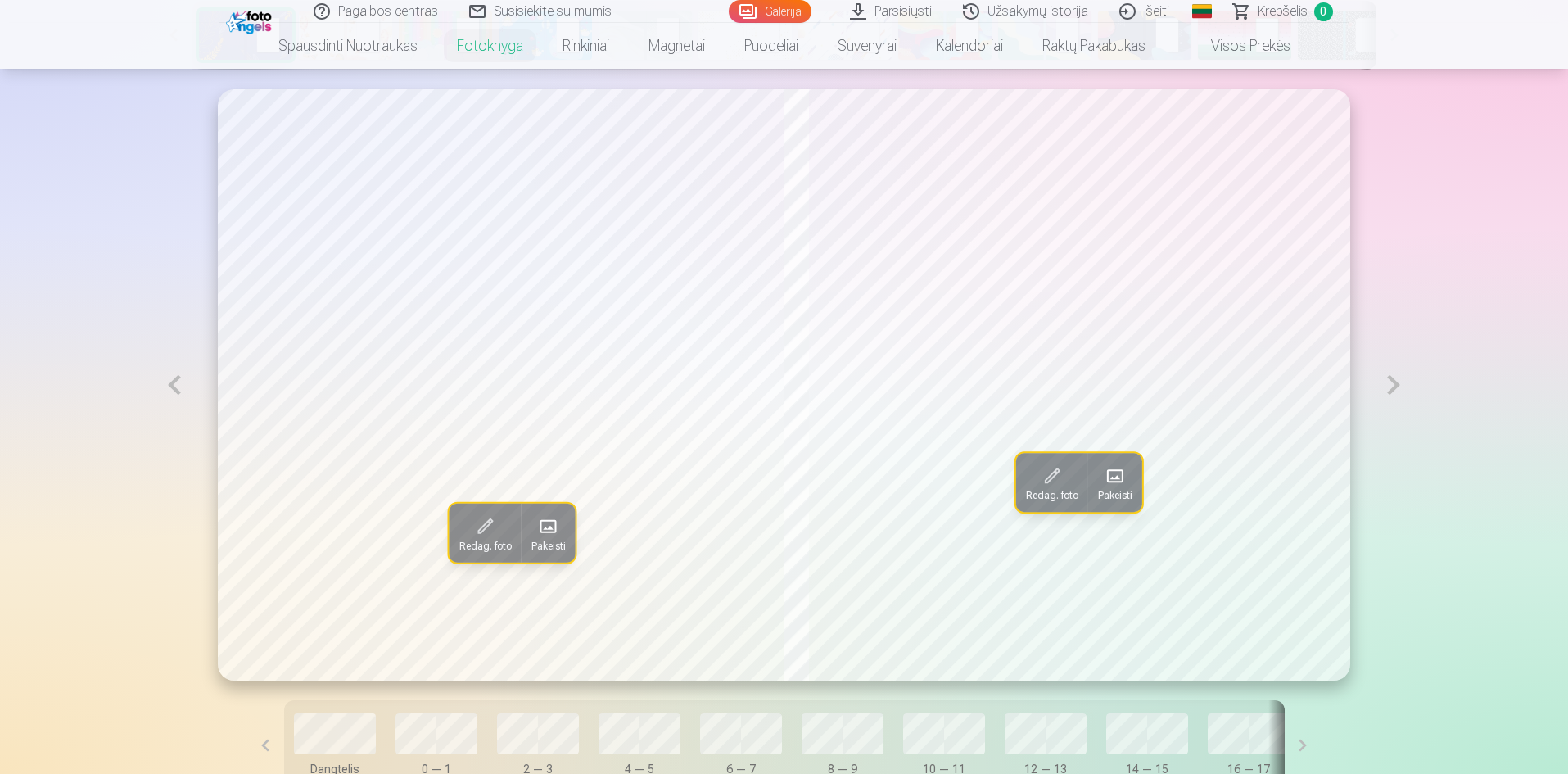
click at [171, 390] on button at bounding box center [174, 385] width 38 height 592
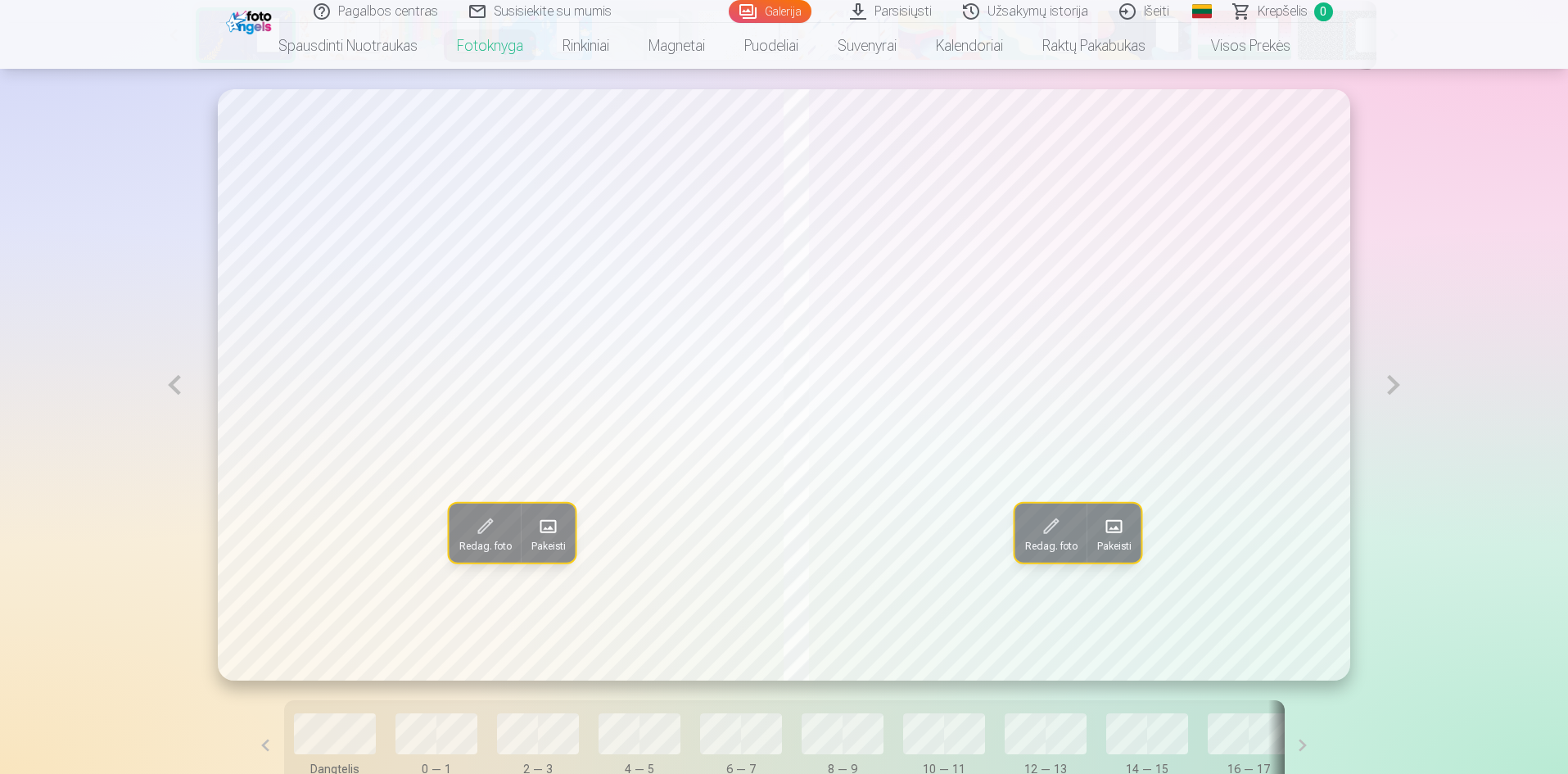
click at [171, 390] on button at bounding box center [174, 385] width 38 height 592
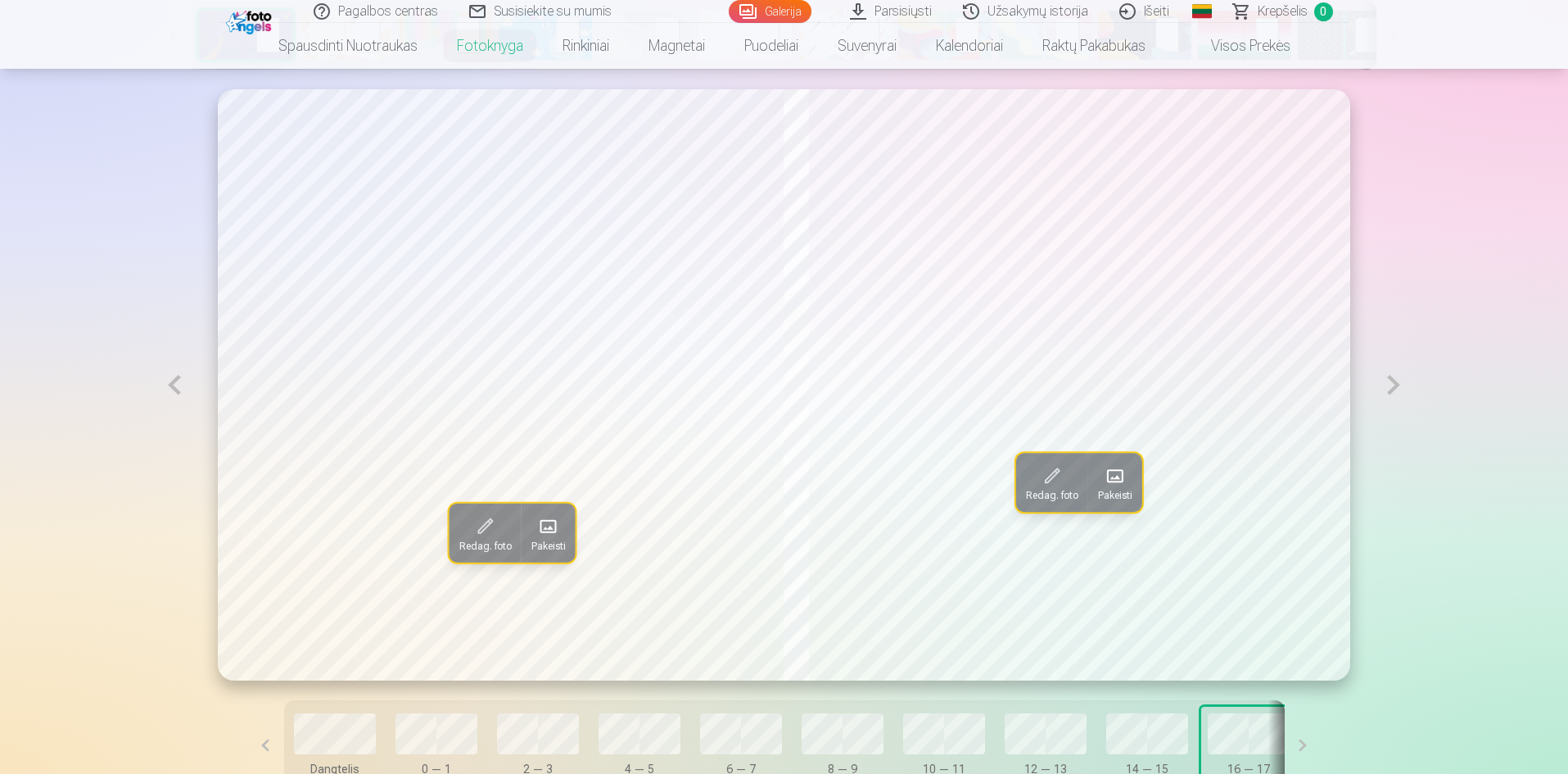
click at [168, 390] on button at bounding box center [174, 385] width 38 height 592
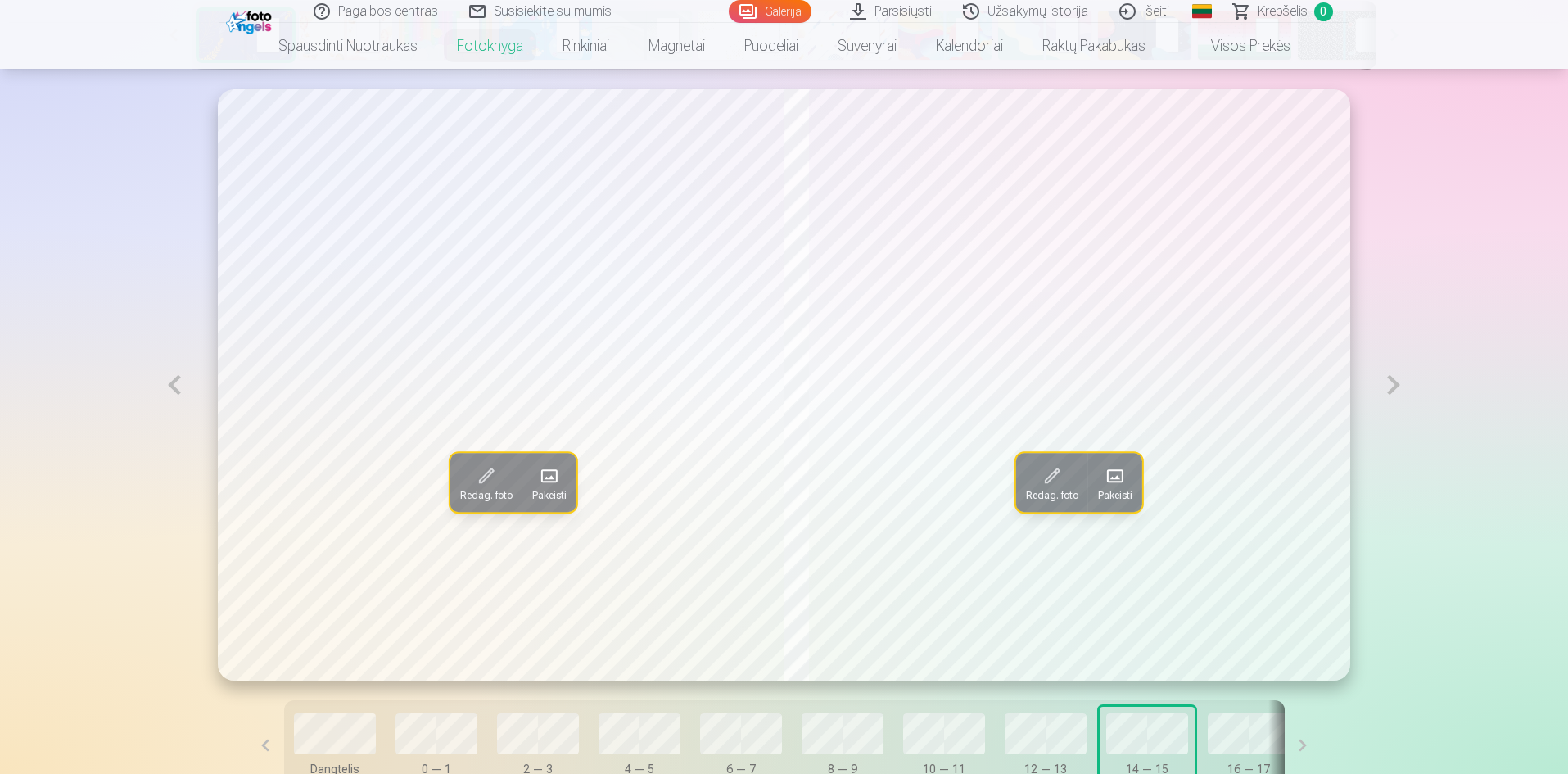
click at [168, 390] on button at bounding box center [174, 385] width 38 height 592
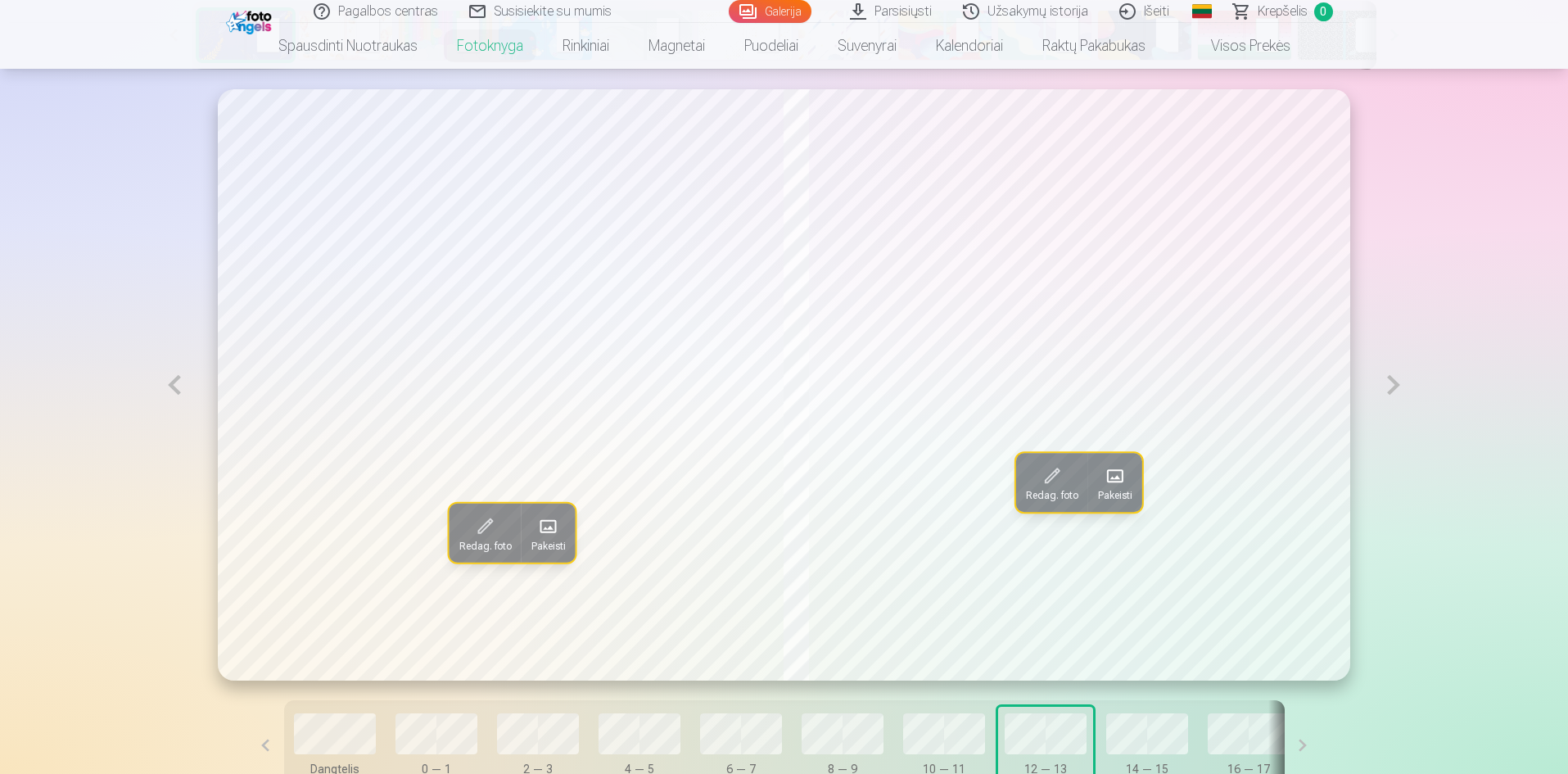
click at [168, 390] on button at bounding box center [174, 385] width 38 height 592
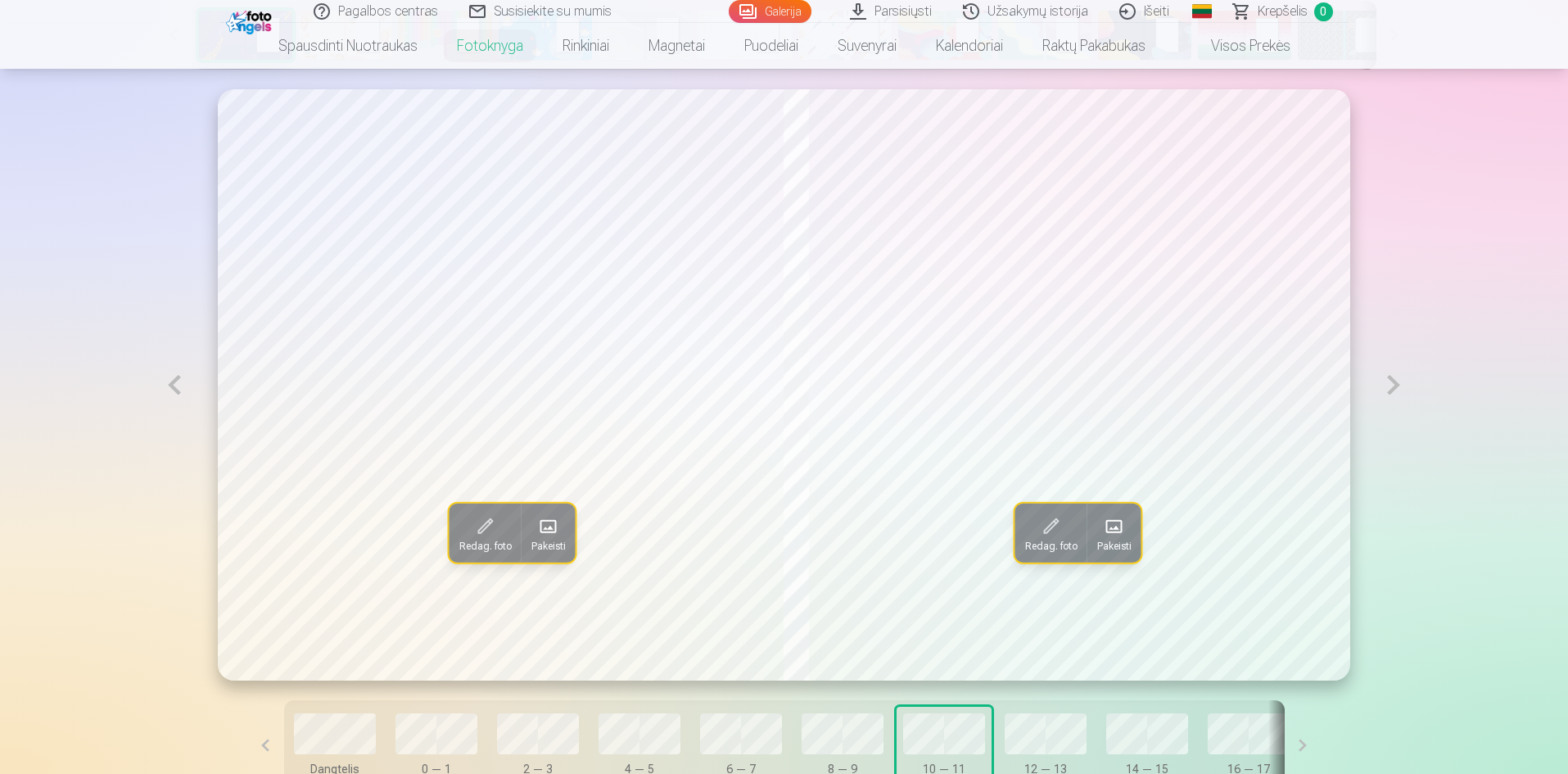
click at [168, 390] on button at bounding box center [174, 385] width 38 height 592
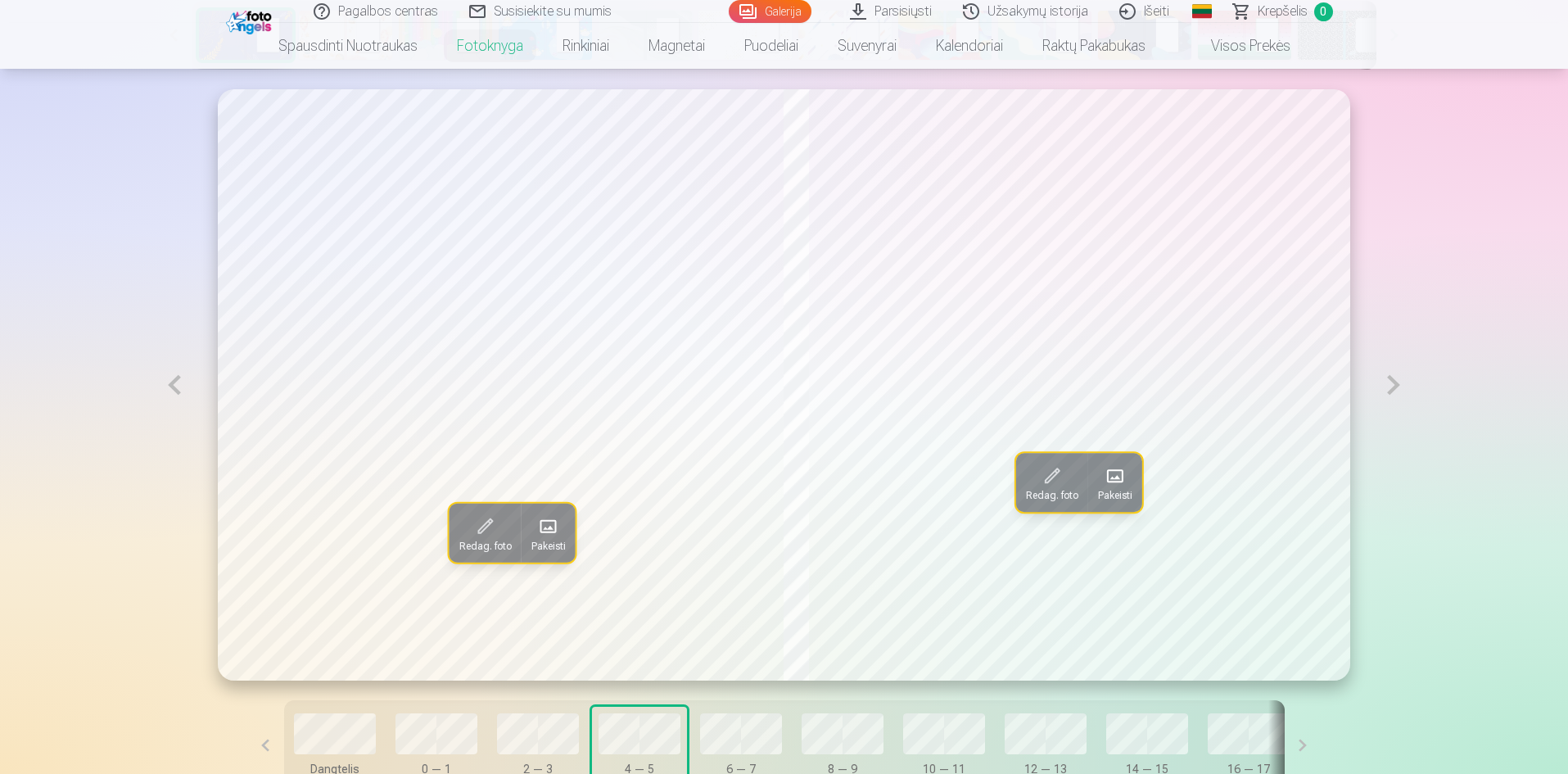
click at [168, 390] on button at bounding box center [174, 385] width 38 height 592
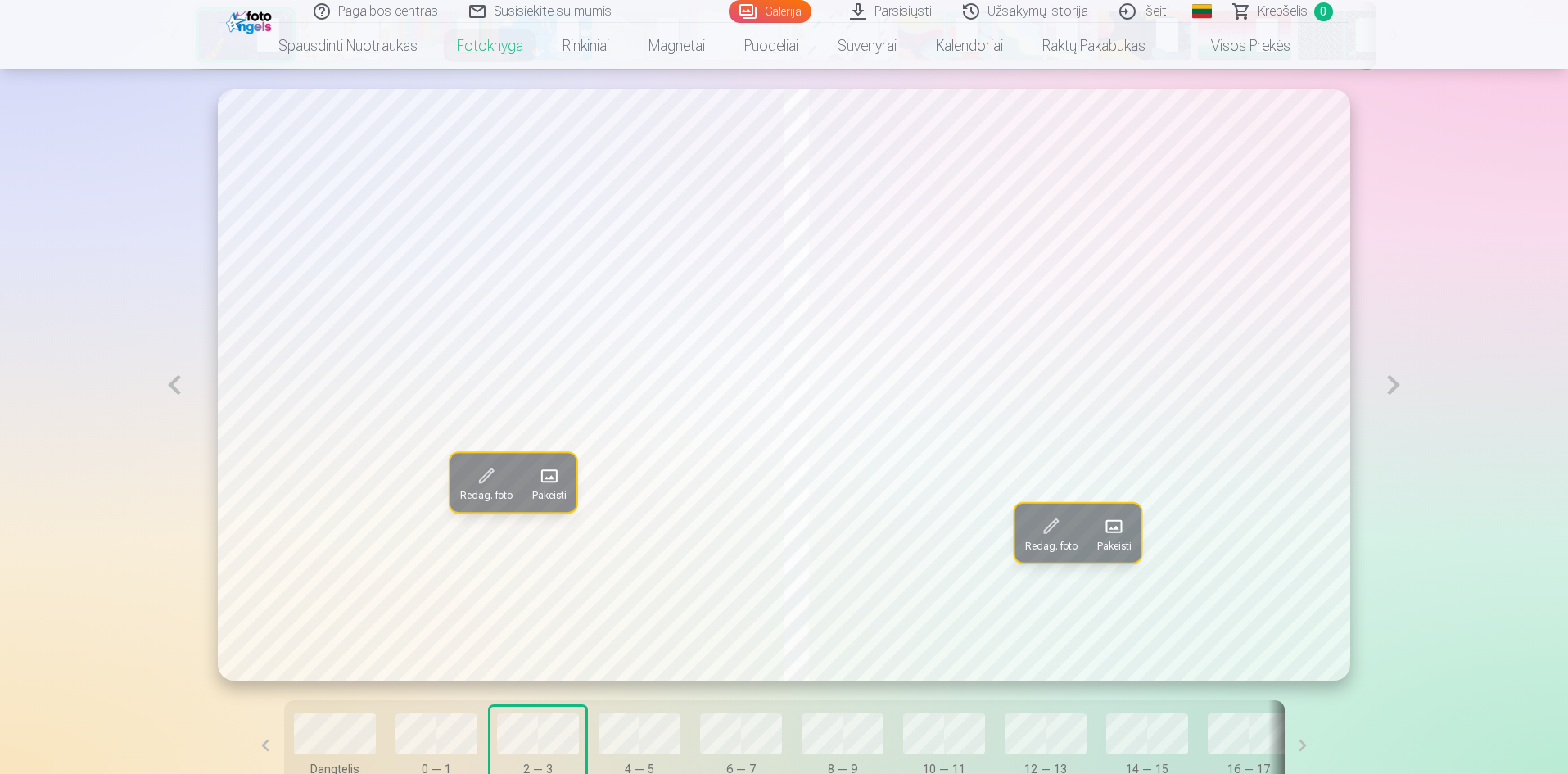
click at [168, 390] on button at bounding box center [174, 385] width 38 height 592
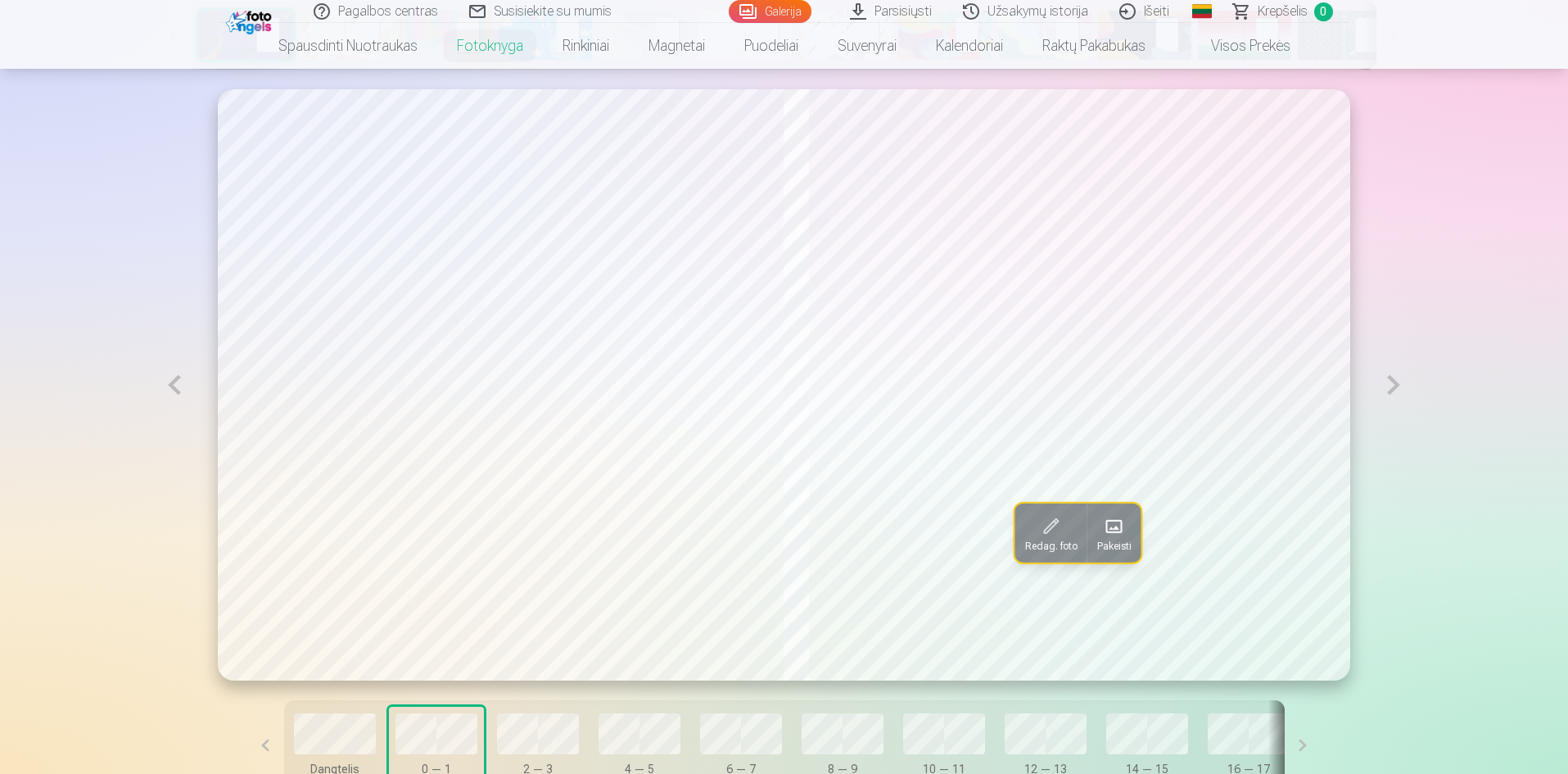
click at [168, 390] on button at bounding box center [174, 385] width 38 height 592
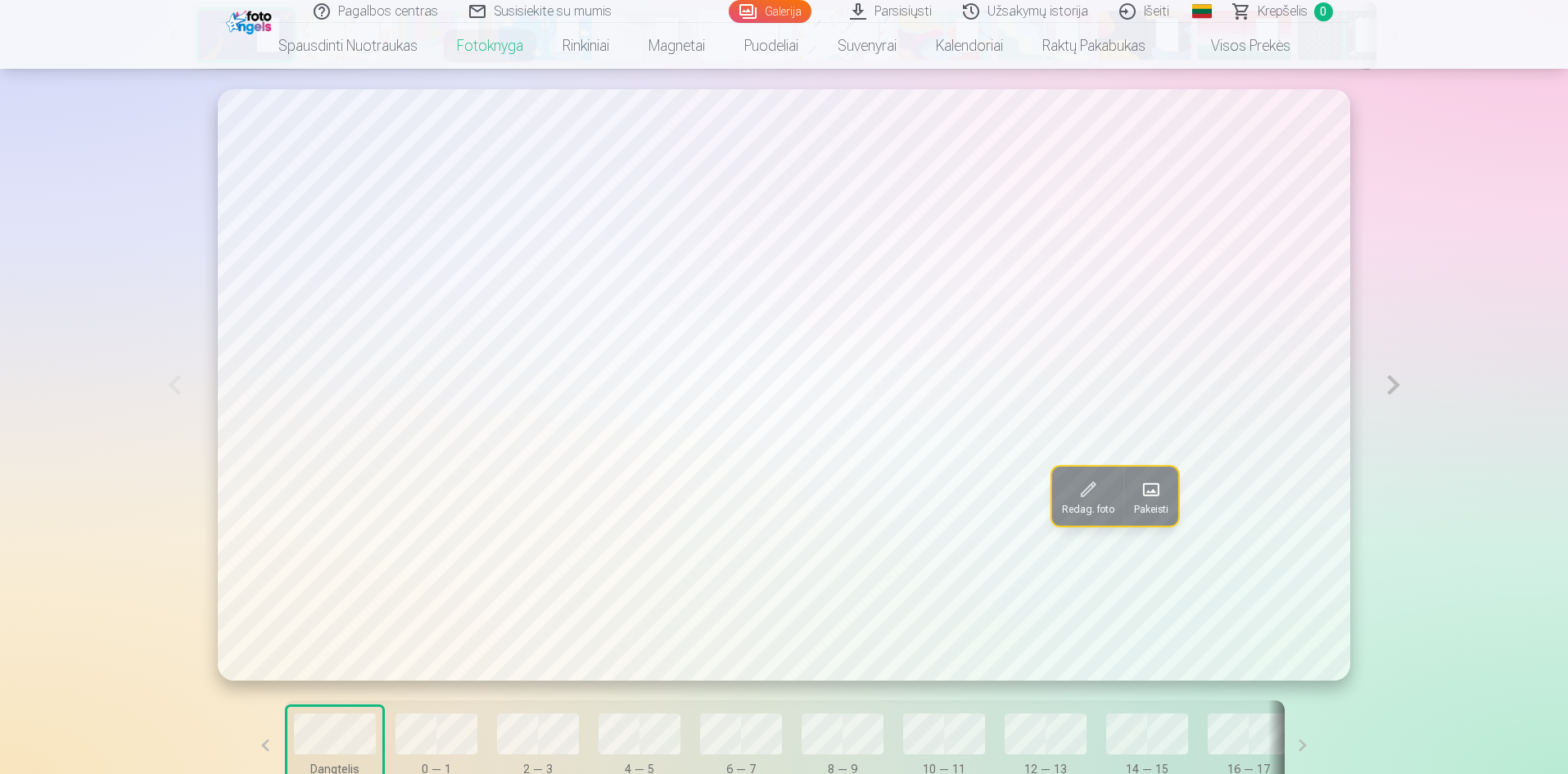
click at [784, 9] on link "Galerija" at bounding box center [770, 11] width 83 height 23
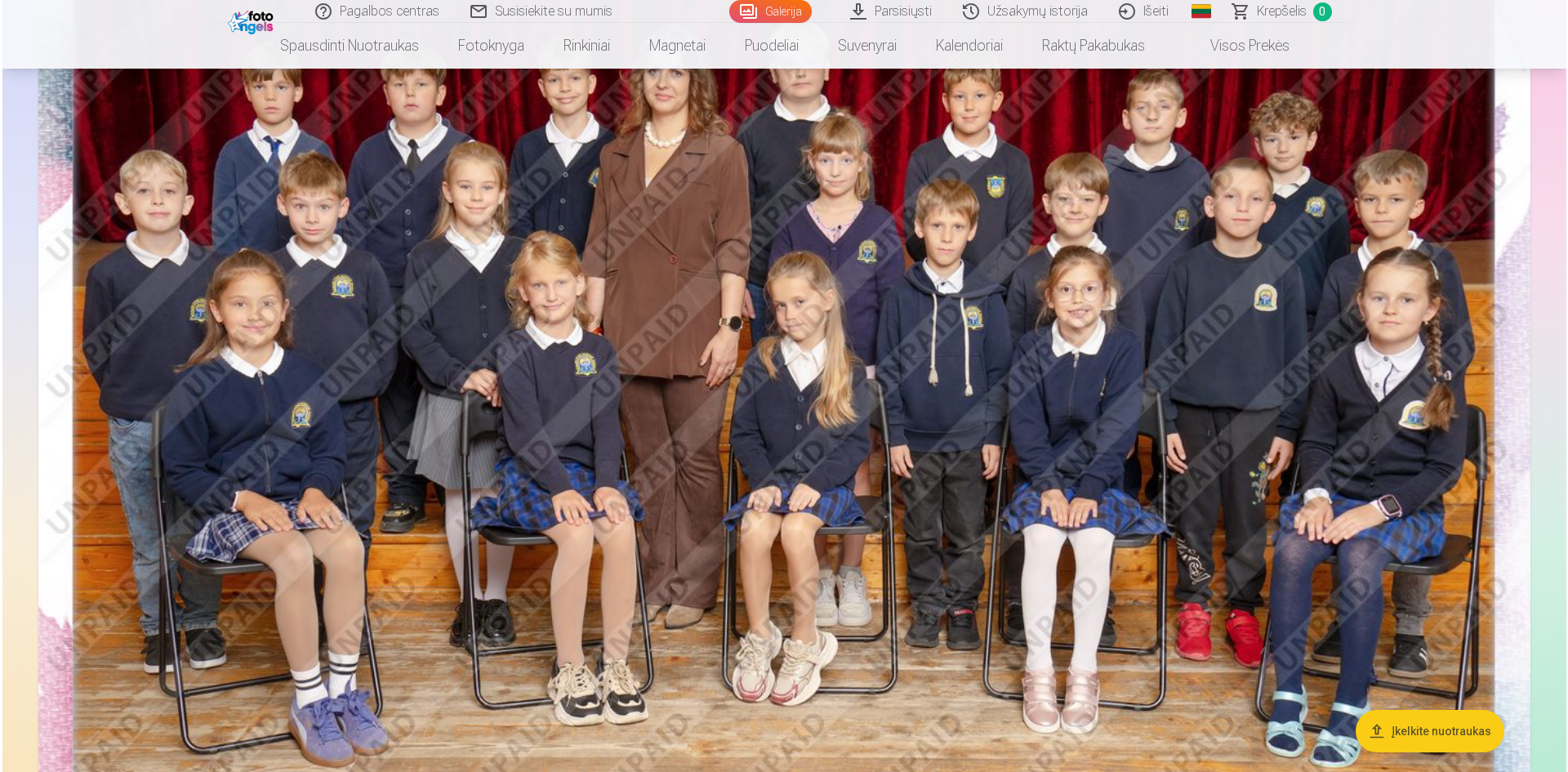
scroll to position [315, 0]
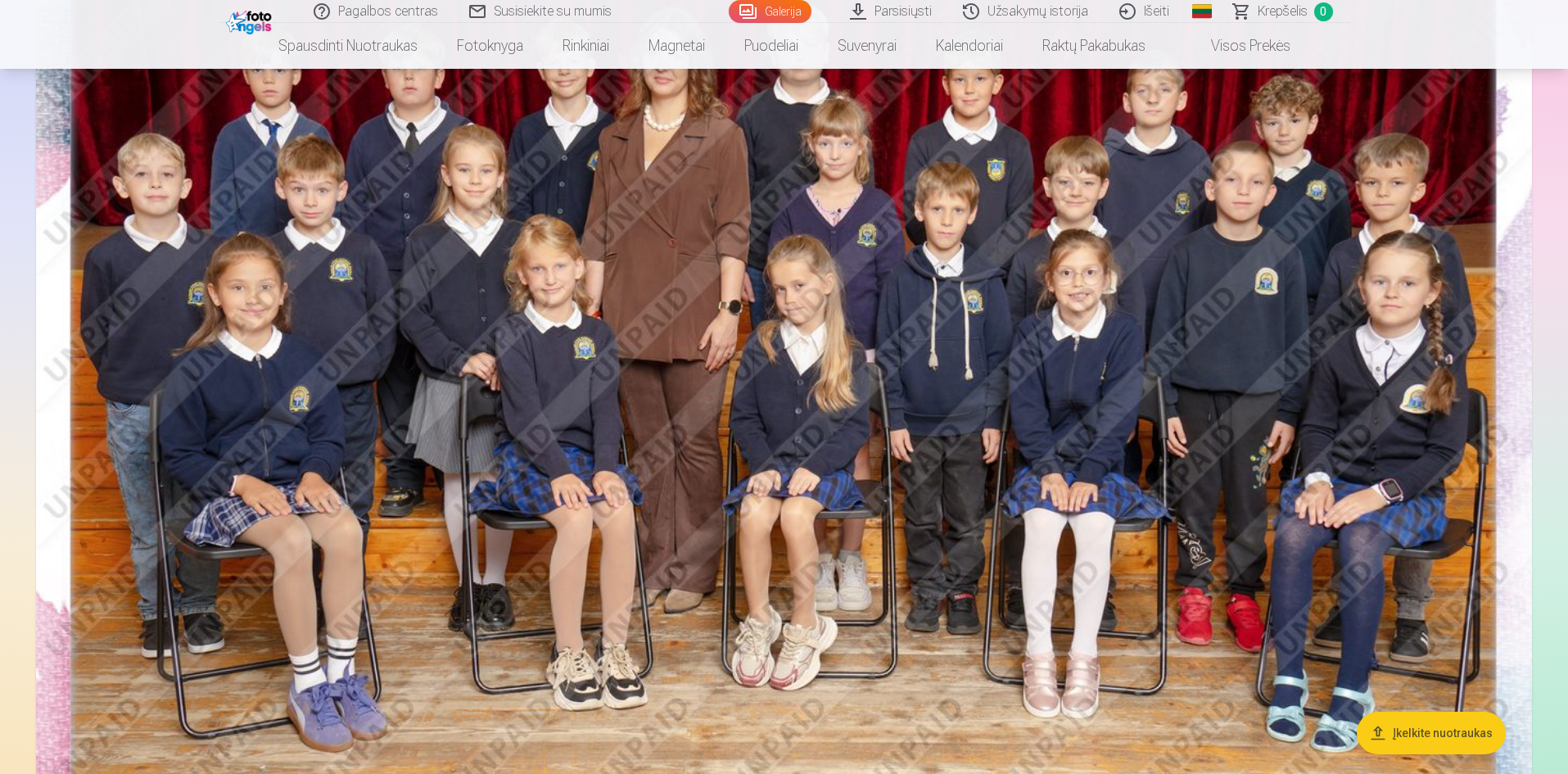
click at [819, 408] on img at bounding box center [784, 364] width 1496 height 998
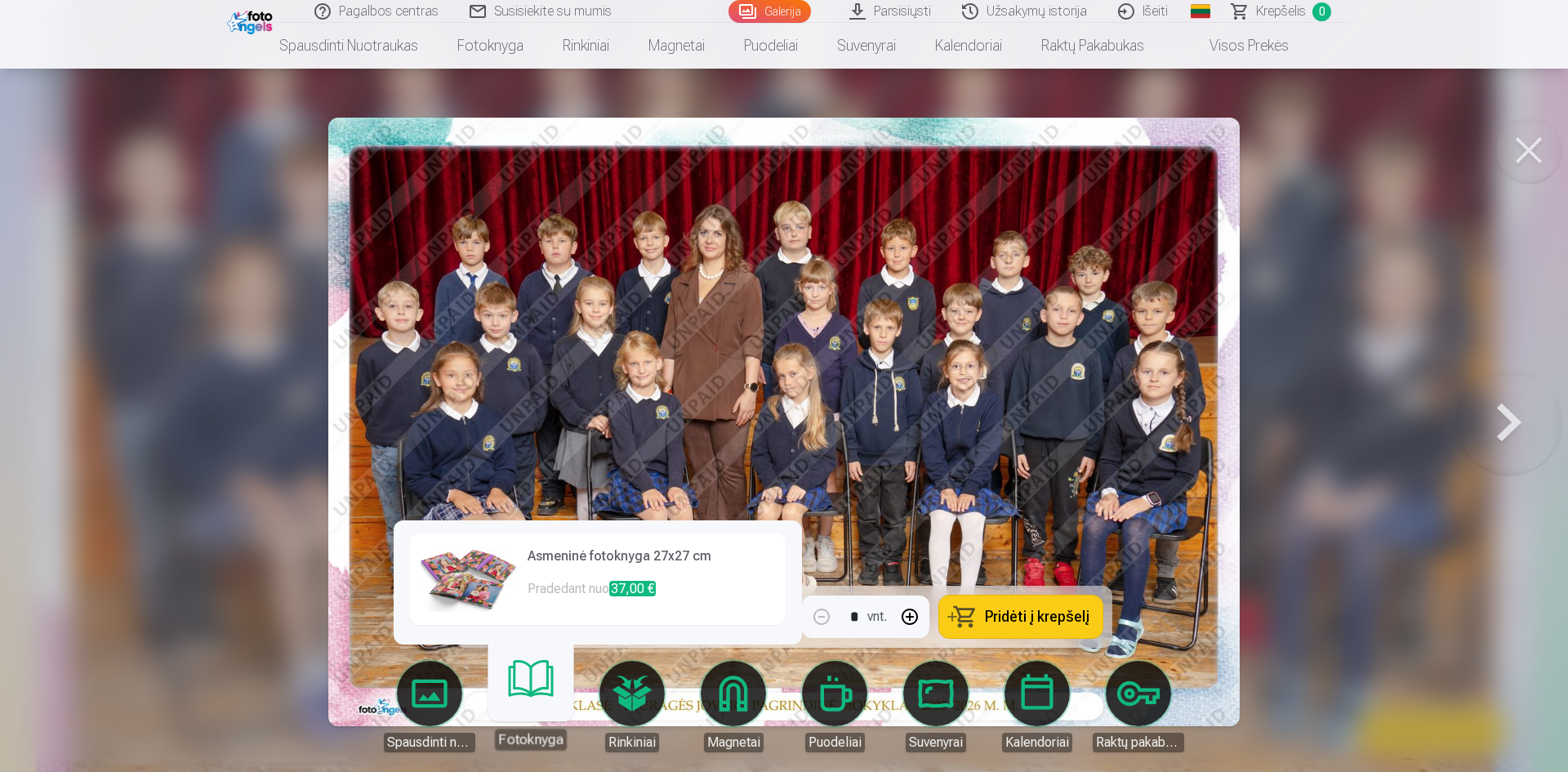
click at [537, 680] on link "Fotoknyga" at bounding box center [531, 700] width 100 height 100
click at [531, 741] on div "Fotoknyga" at bounding box center [531, 739] width 71 height 21
click at [588, 578] on h6 "Asmeninė fotoknyga 27x27 cm" at bounding box center [652, 562] width 249 height 32
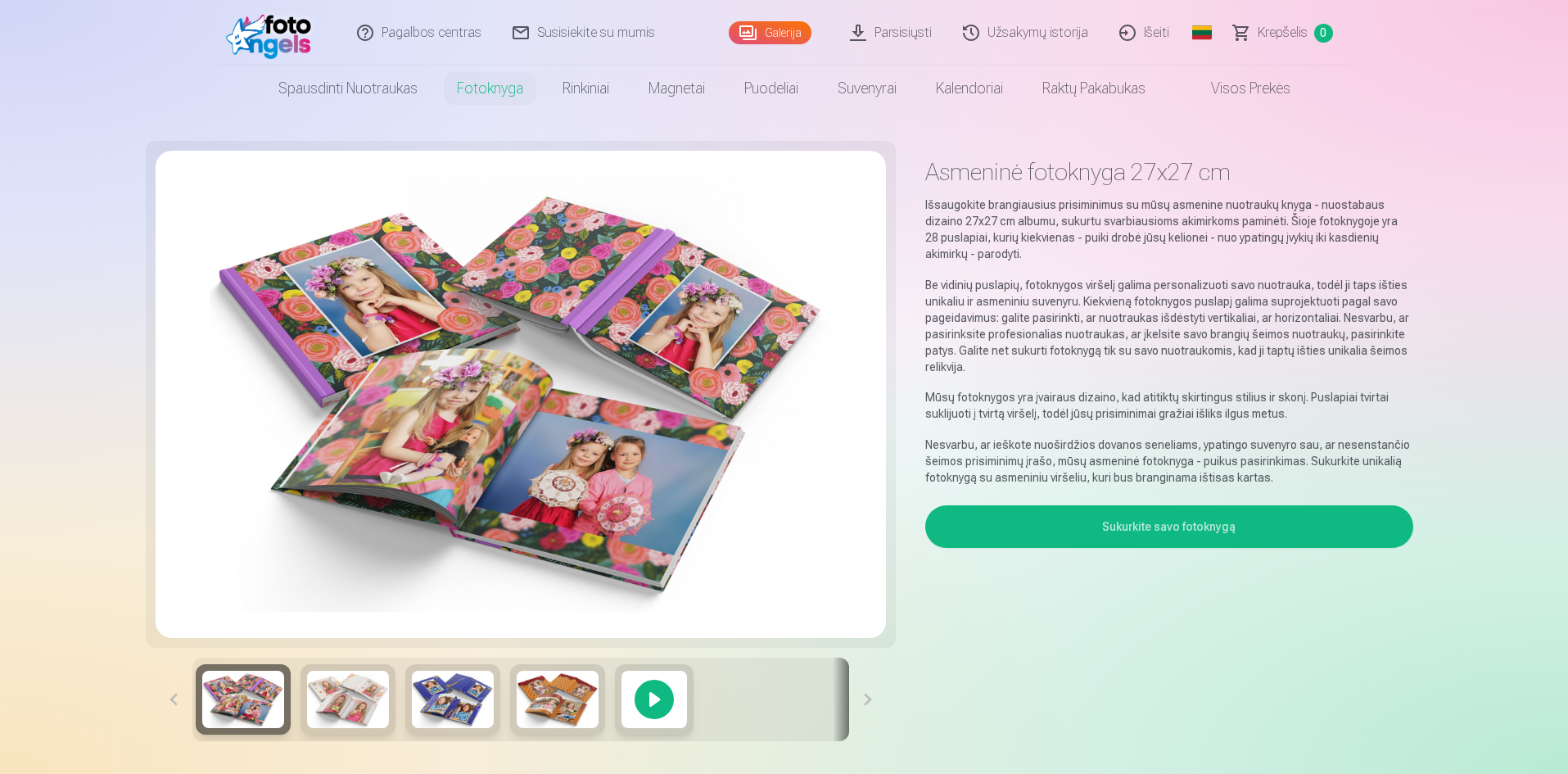
scroll to position [315, 0]
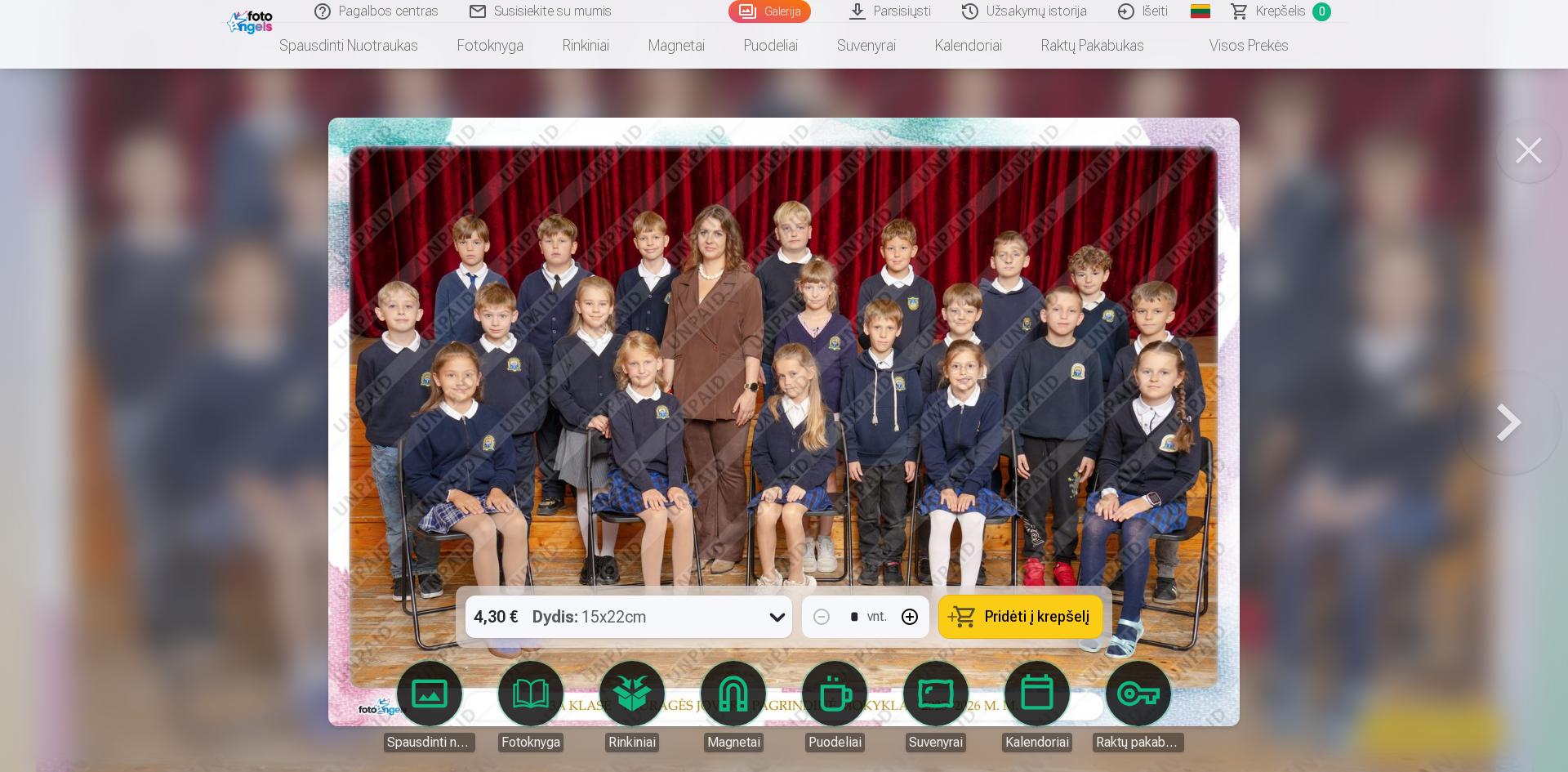
click at [1029, 627] on button "Pridėti į krepšelį" at bounding box center [1022, 617] width 163 height 43
click at [1500, 411] on button at bounding box center [1510, 422] width 105 height 295
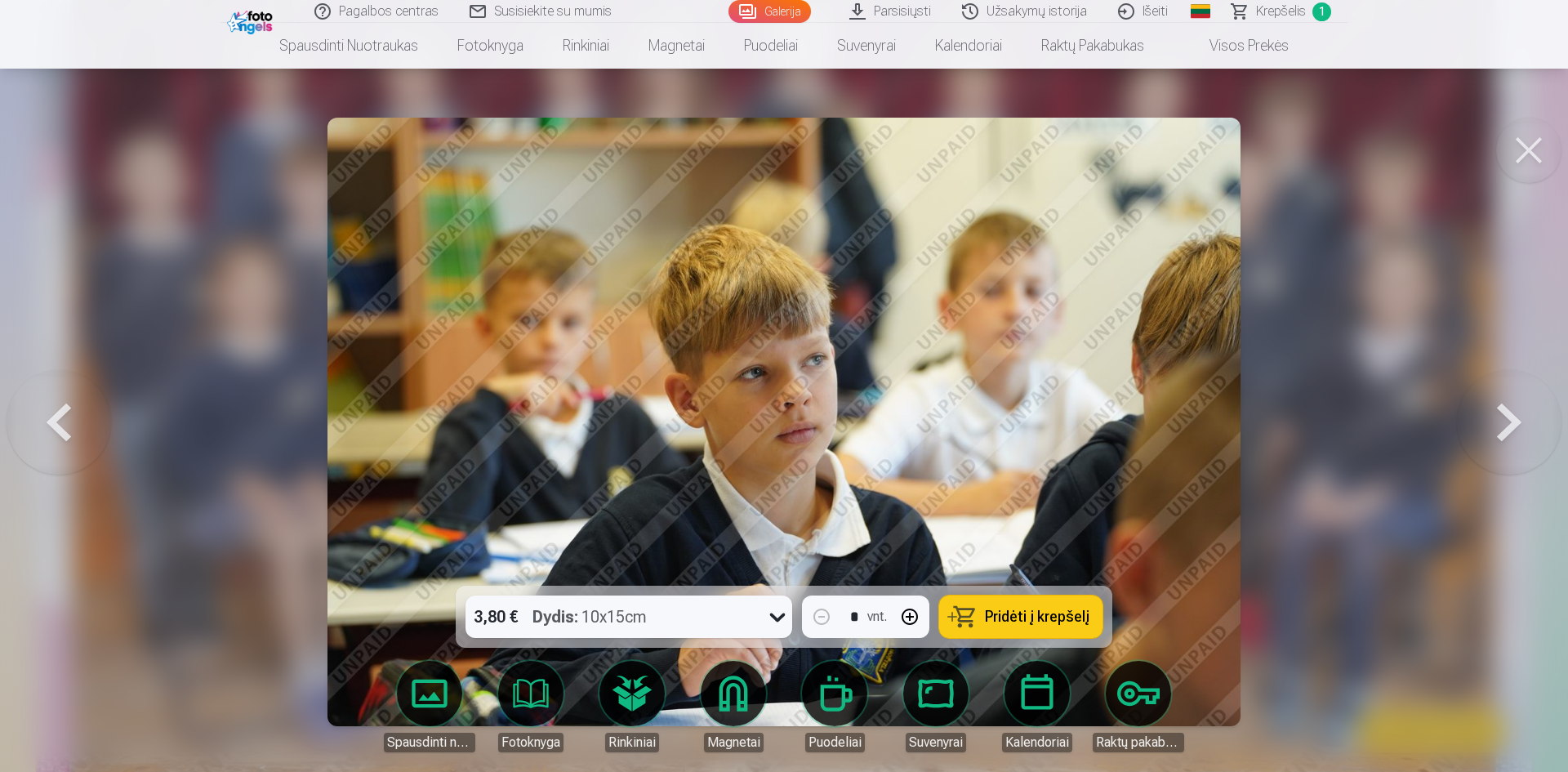
click at [1507, 418] on button at bounding box center [1510, 422] width 105 height 295
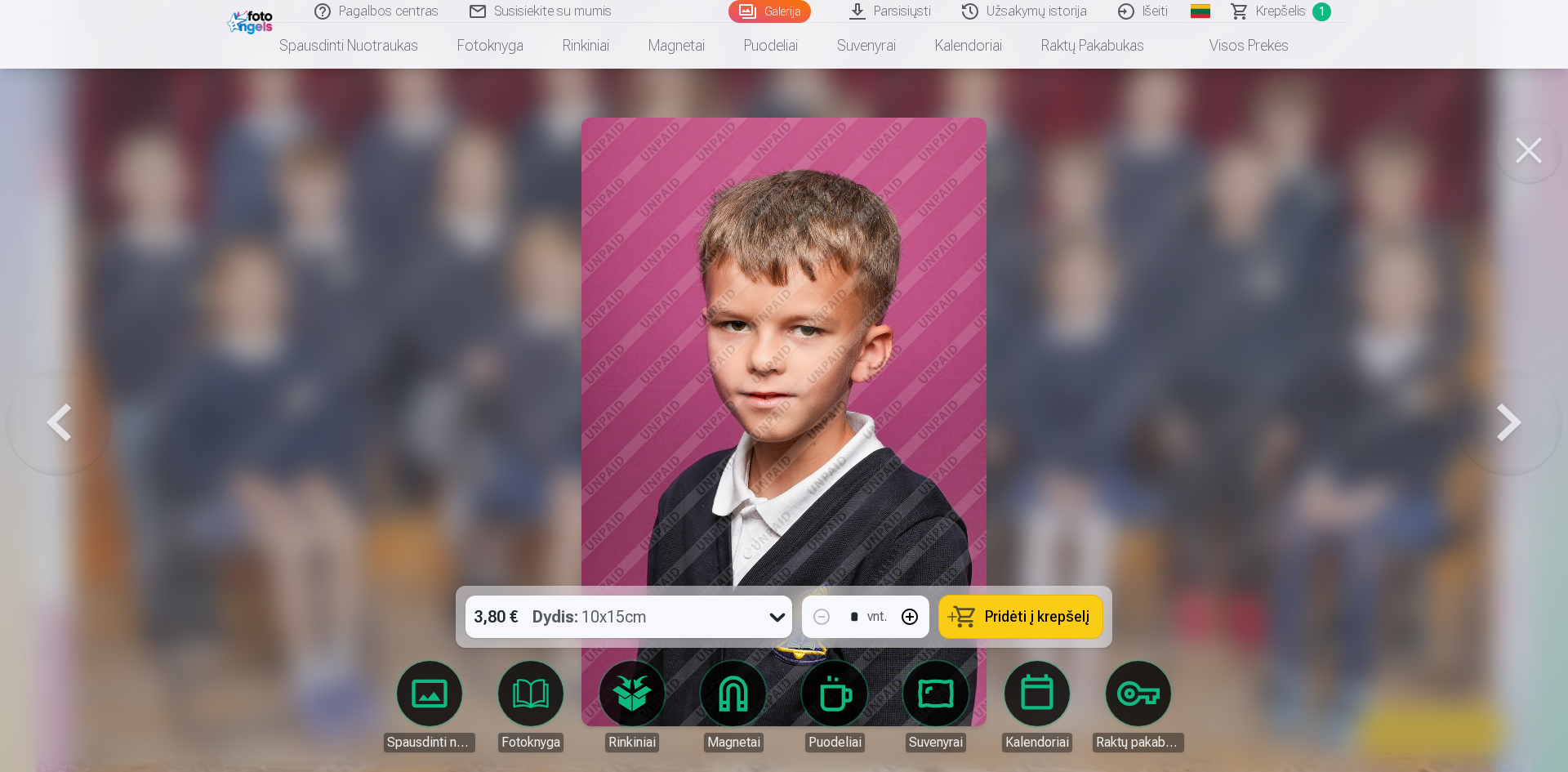
click at [71, 409] on button at bounding box center [58, 422] width 105 height 295
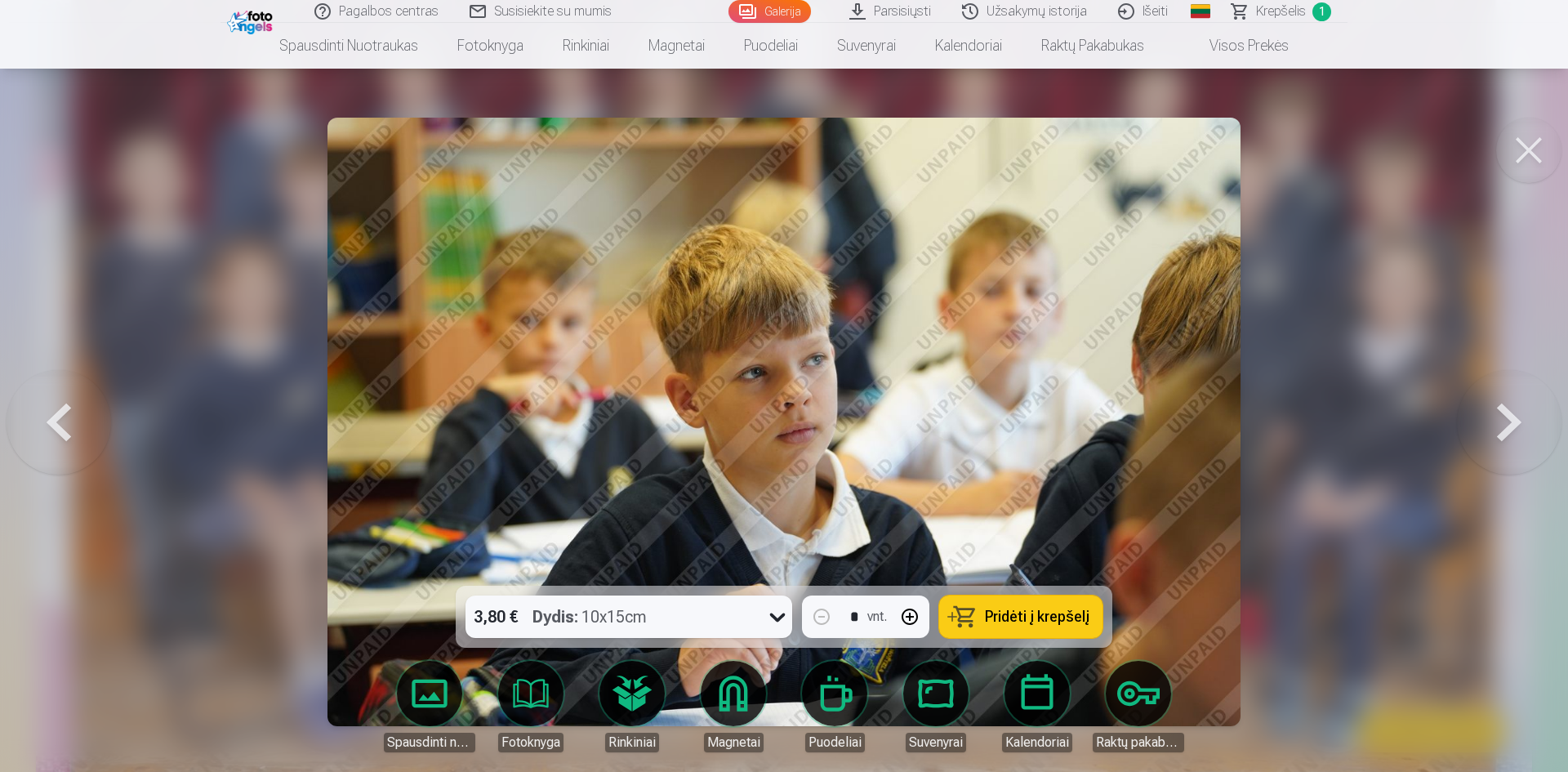
click at [71, 428] on button at bounding box center [58, 422] width 105 height 295
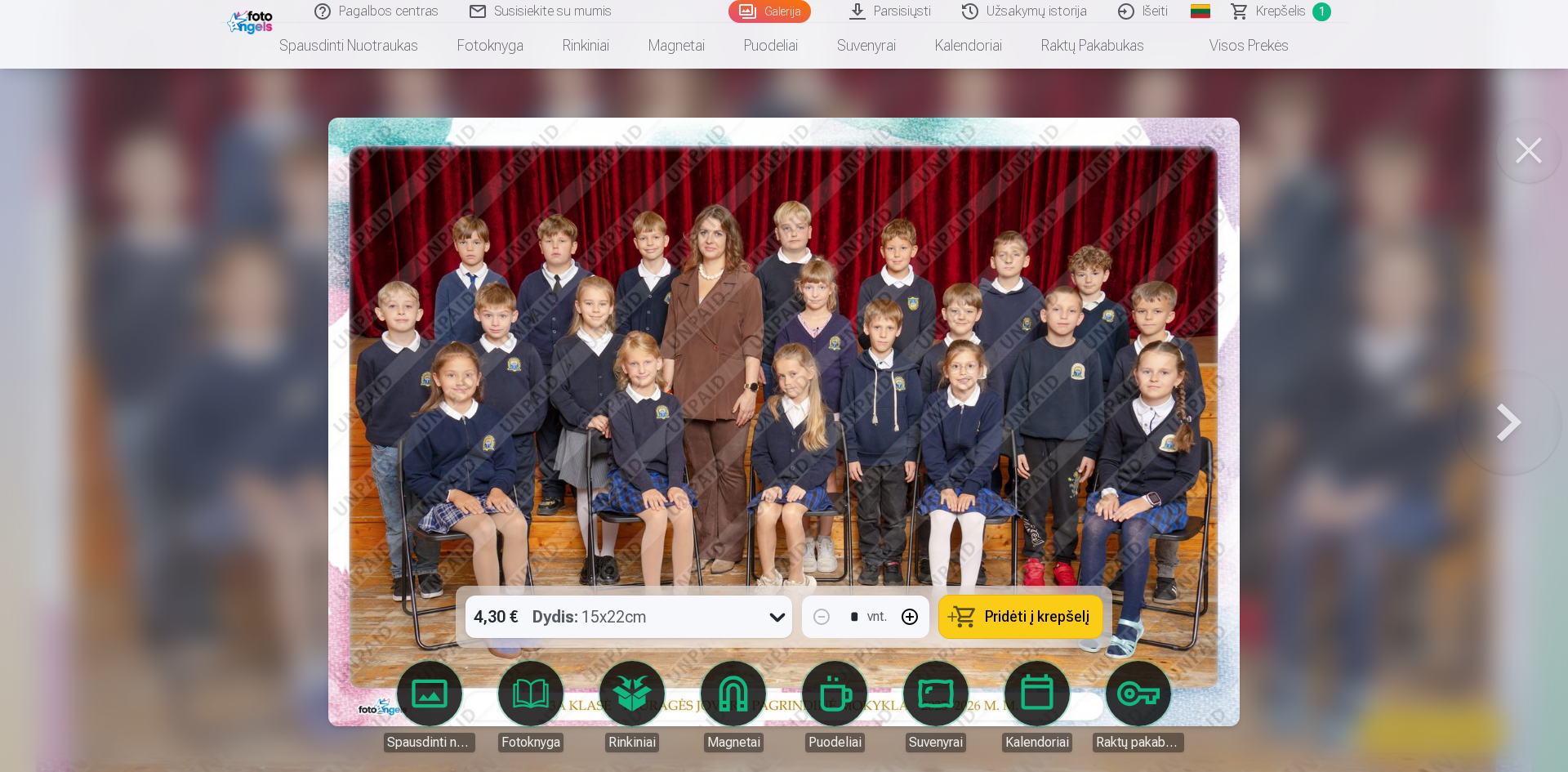
click at [1521, 434] on button at bounding box center [1510, 422] width 105 height 295
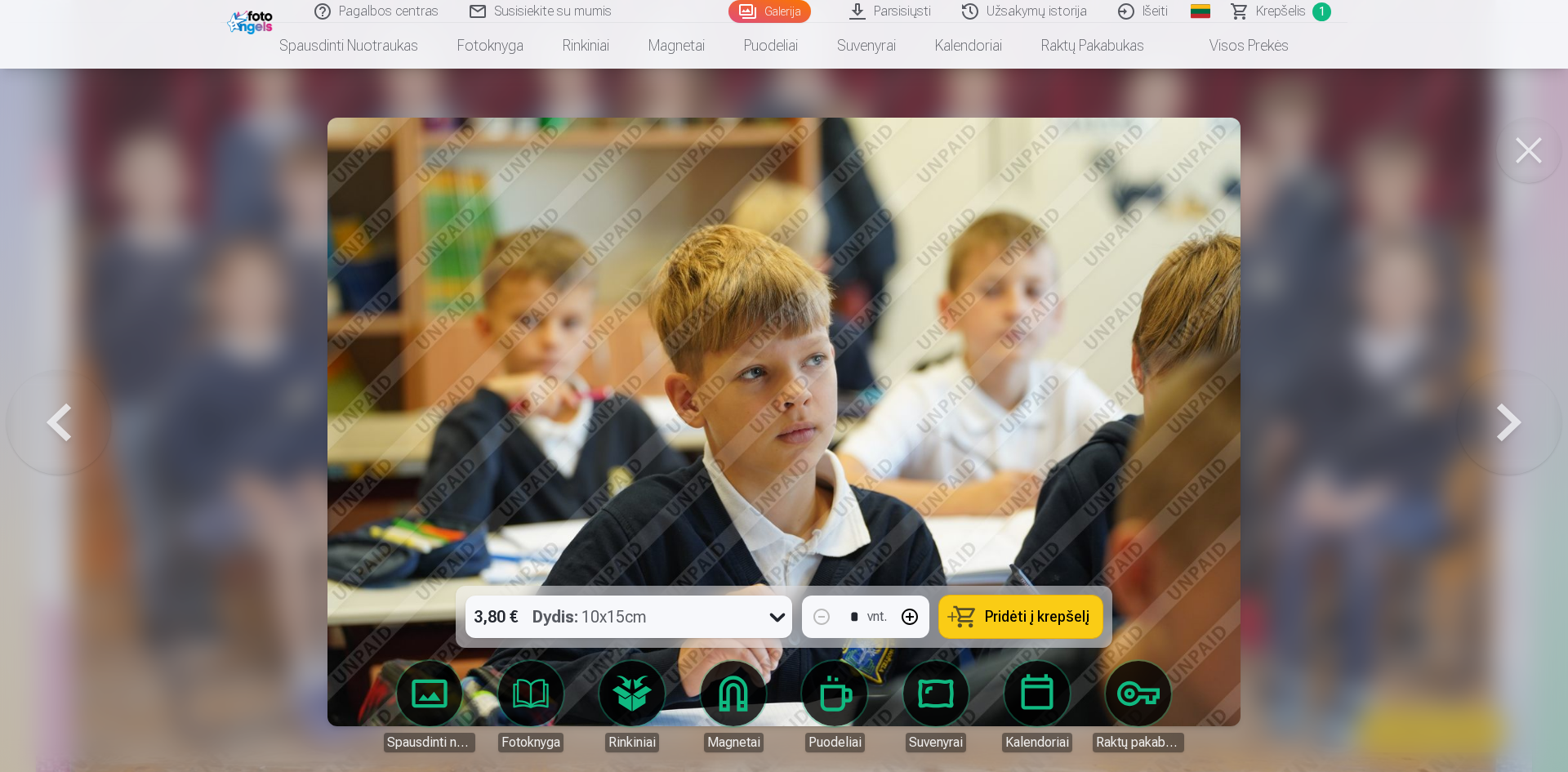
click at [1521, 433] on button at bounding box center [1510, 422] width 105 height 295
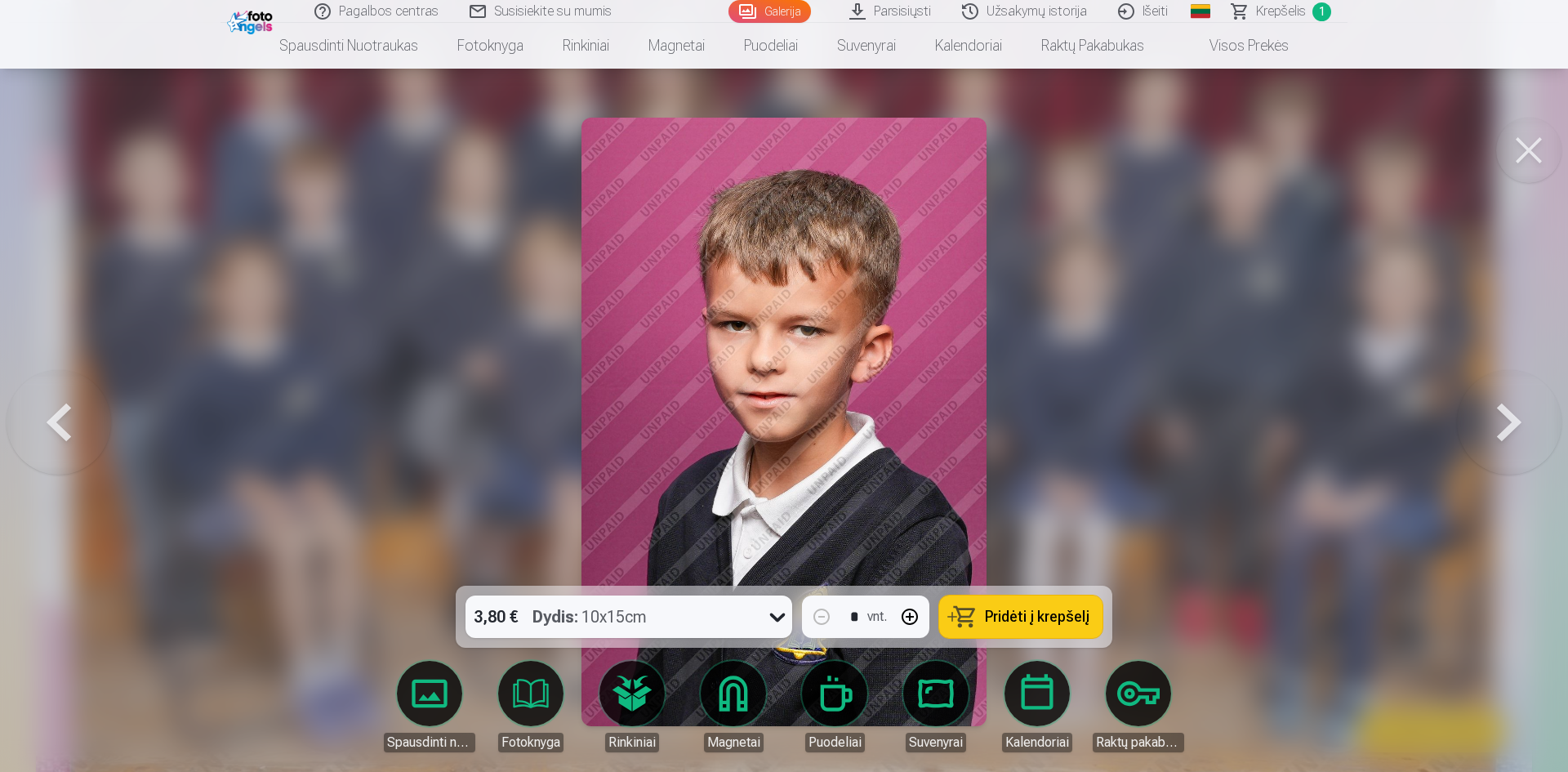
click at [1508, 444] on button at bounding box center [1510, 422] width 105 height 295
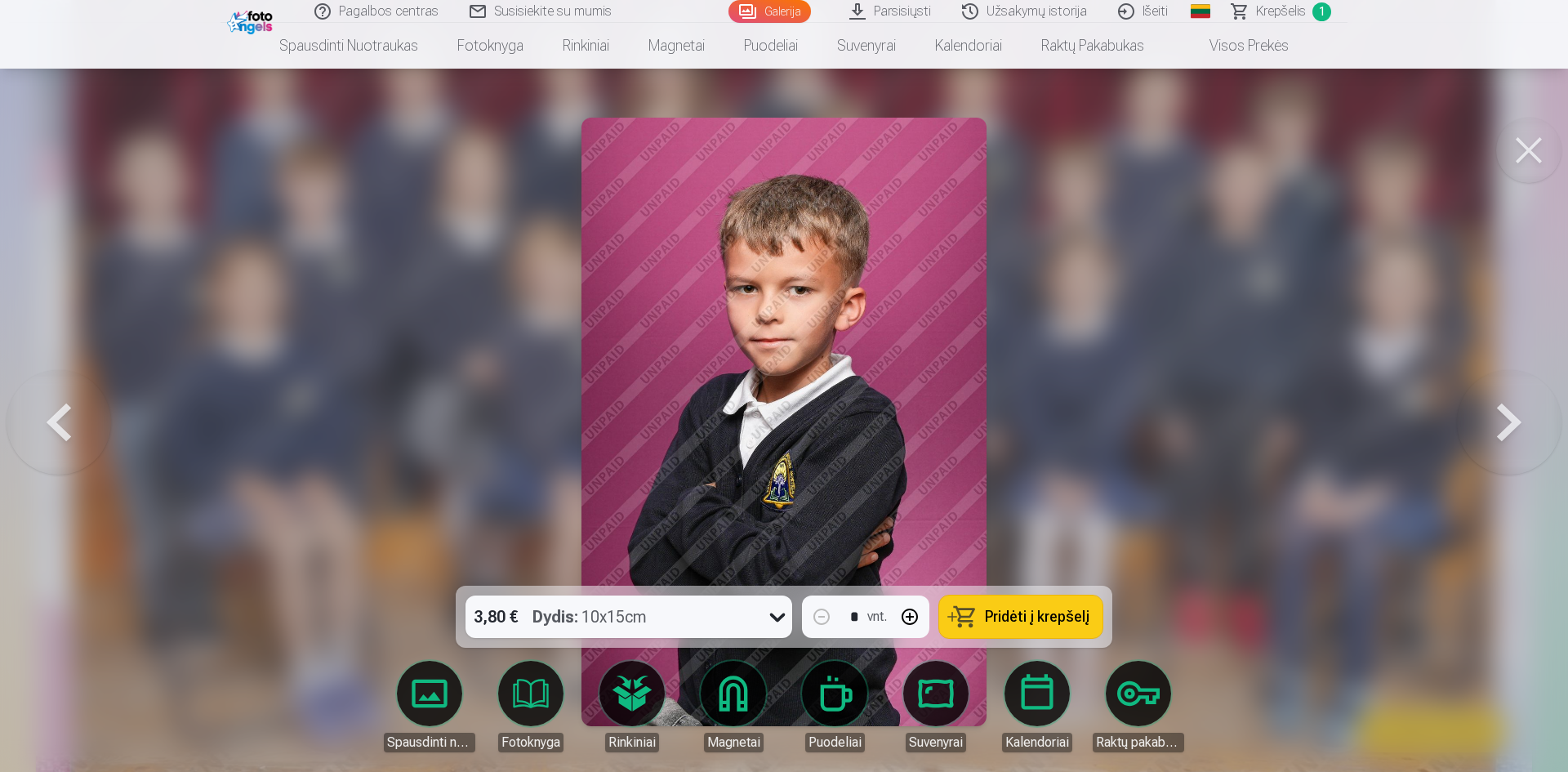
click at [1501, 458] on button at bounding box center [1510, 422] width 105 height 295
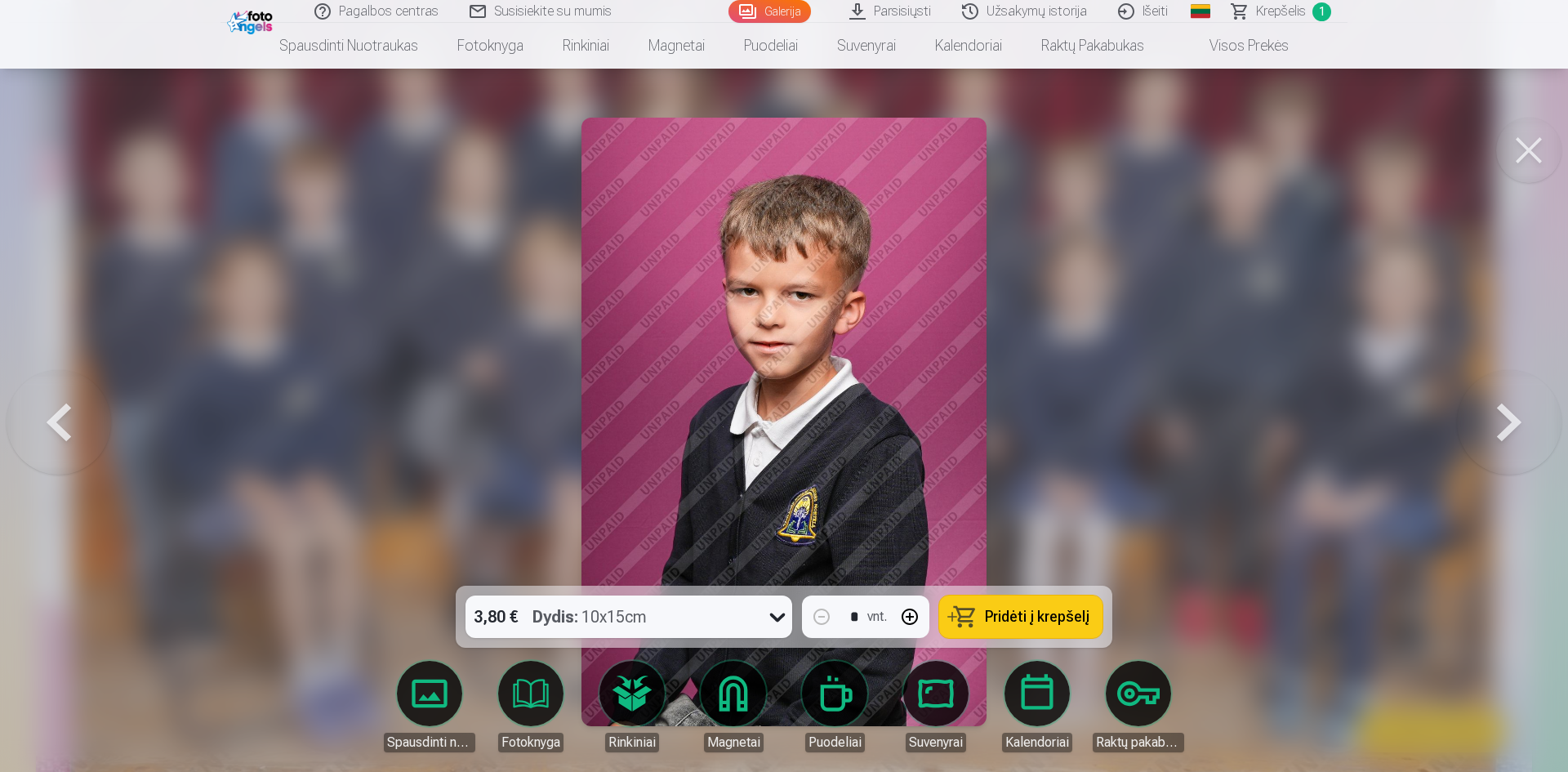
click at [1493, 470] on button at bounding box center [1510, 422] width 105 height 295
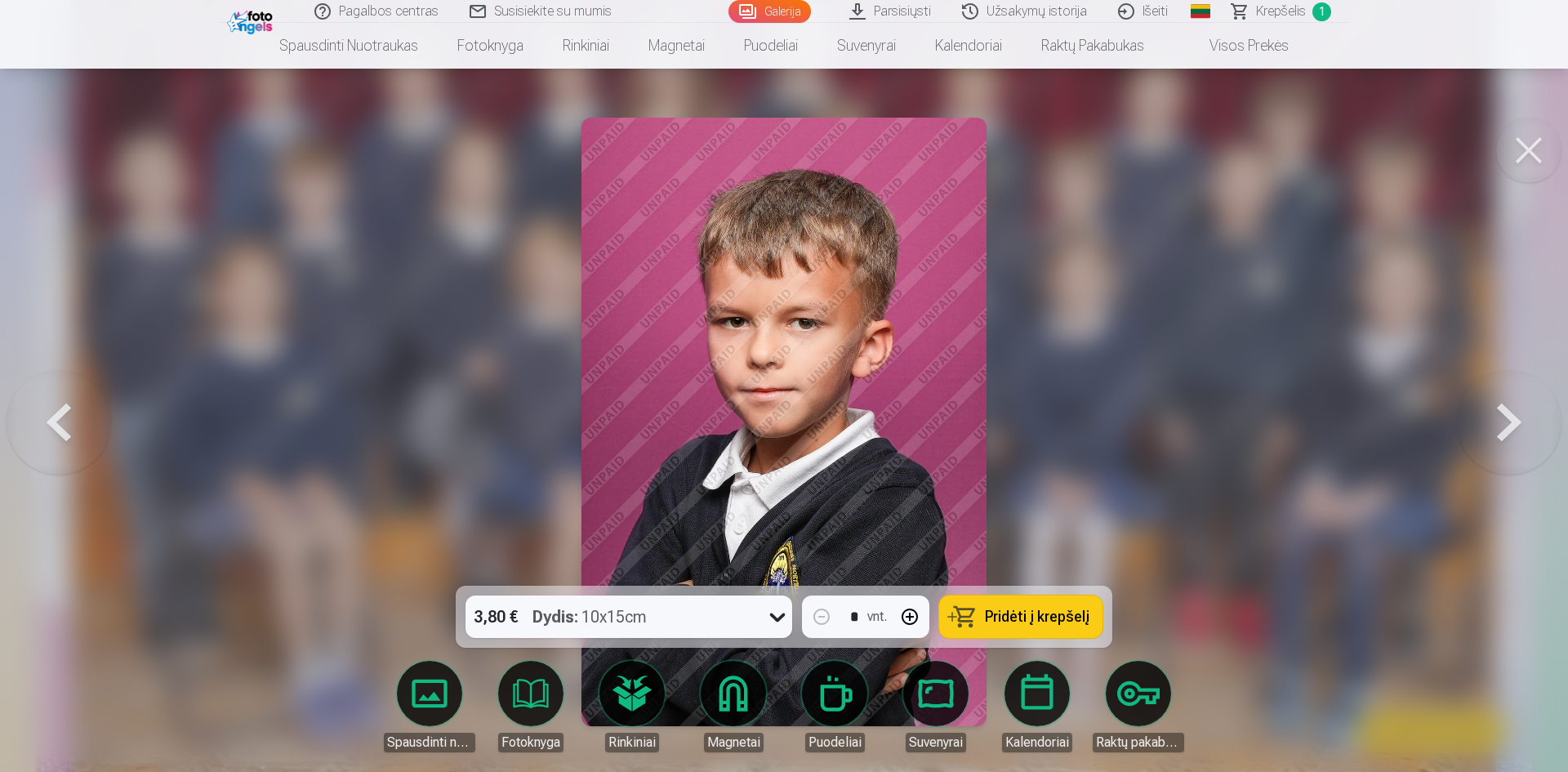
click at [60, 422] on button at bounding box center [58, 422] width 105 height 295
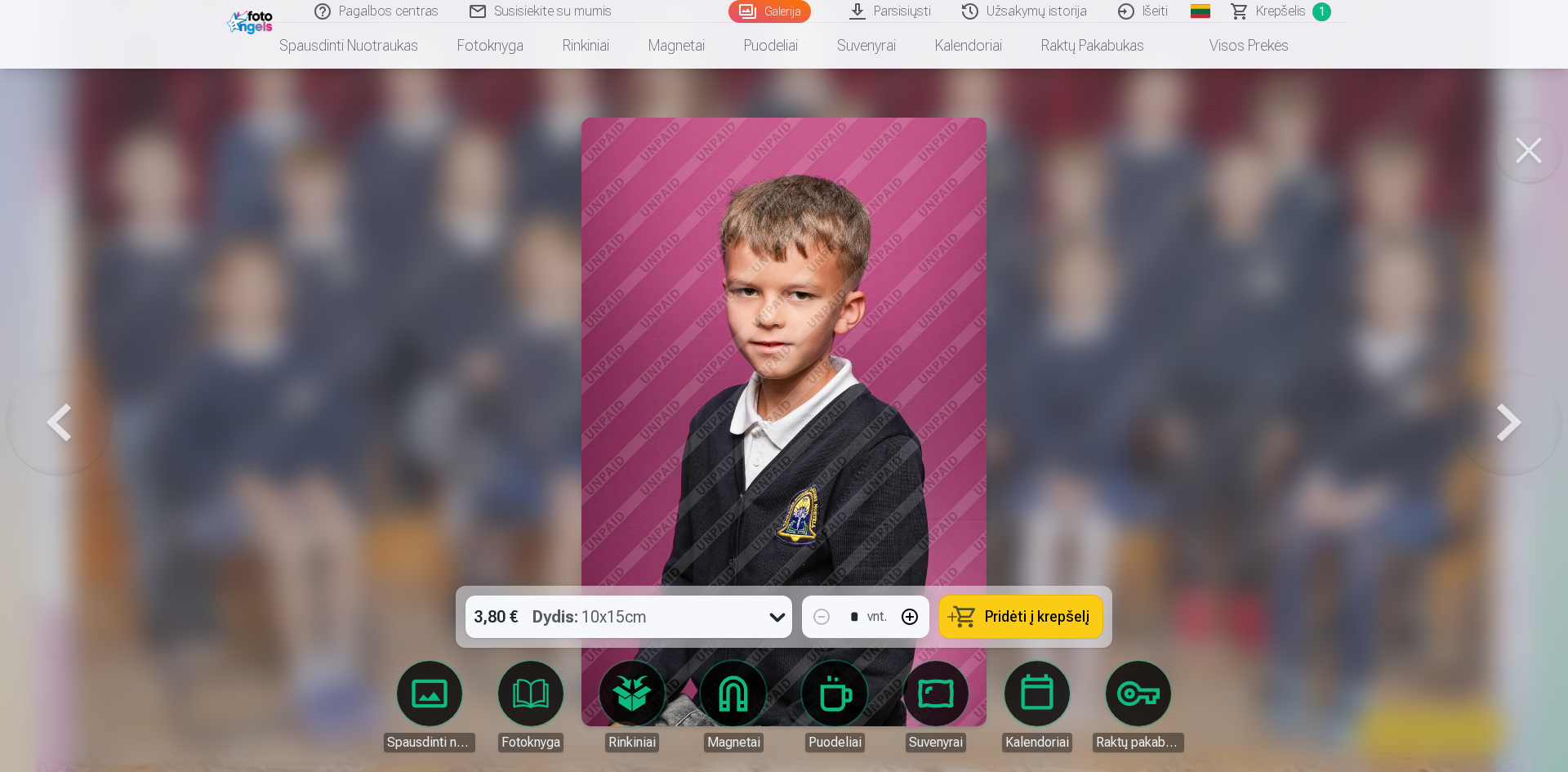
click at [60, 422] on button at bounding box center [58, 422] width 105 height 295
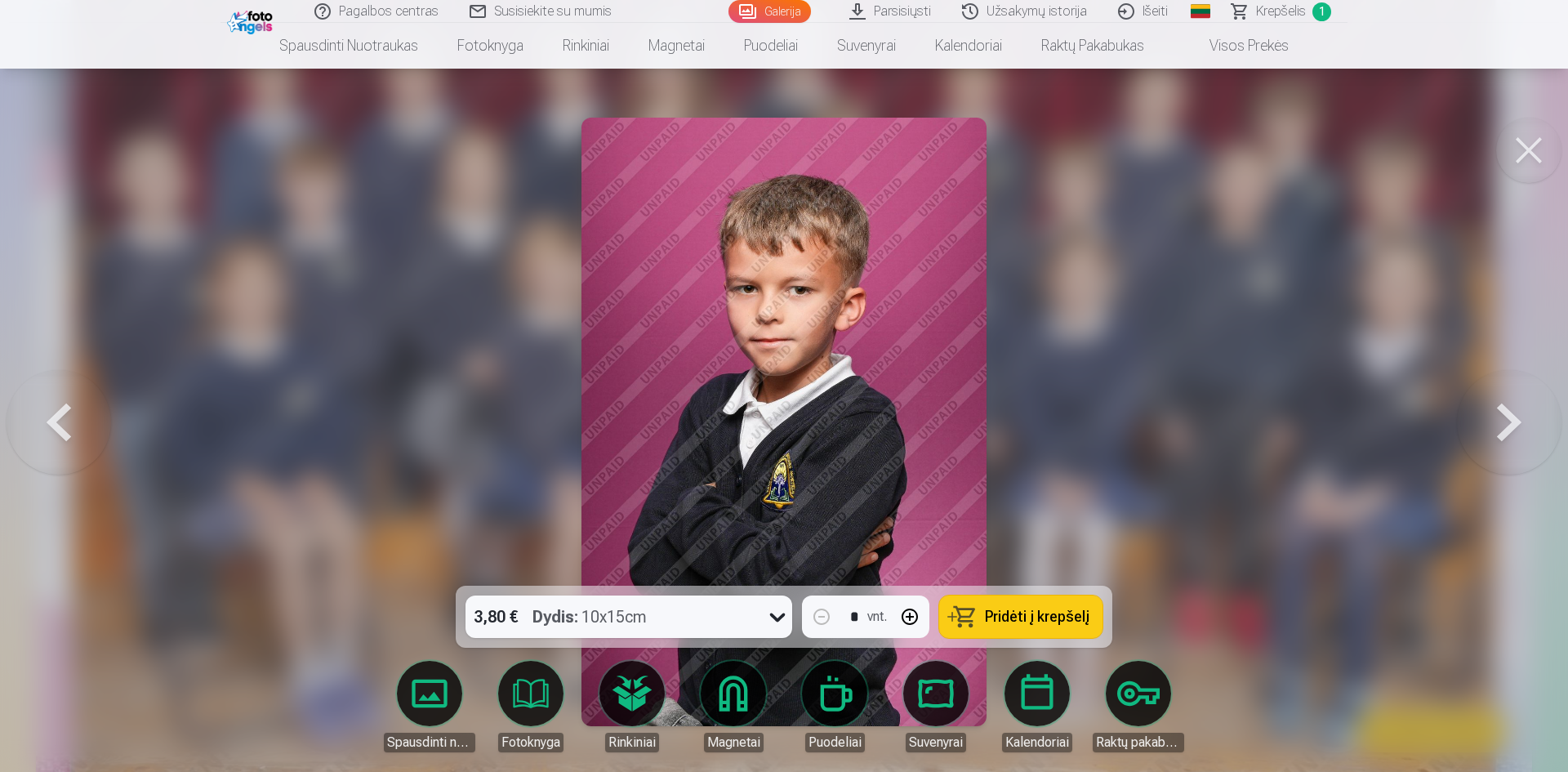
click at [1521, 422] on button at bounding box center [1510, 422] width 105 height 295
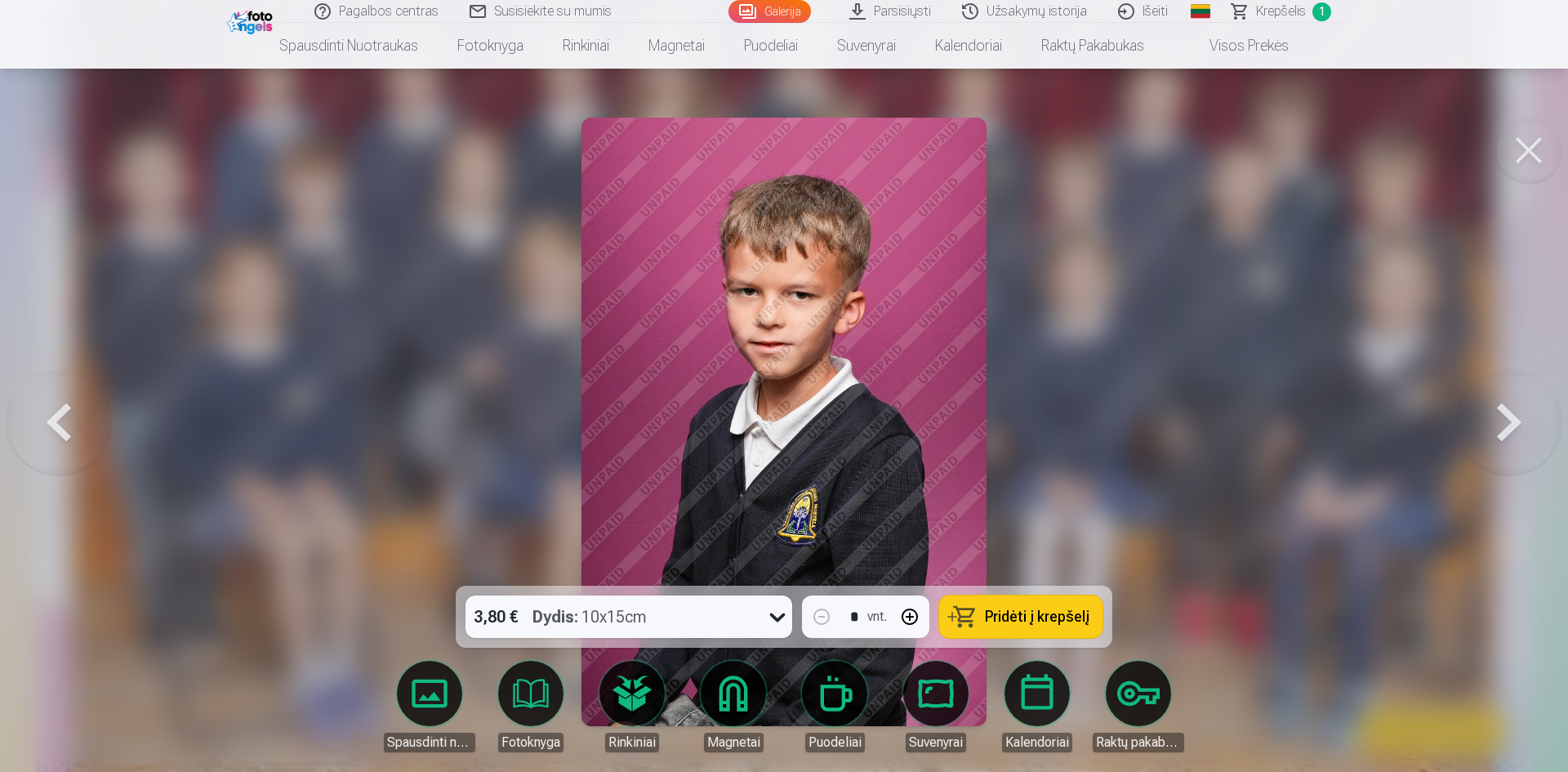
click at [1014, 620] on span "Pridėti į krepšelį" at bounding box center [1037, 617] width 105 height 15
click at [1512, 414] on button at bounding box center [1510, 422] width 105 height 295
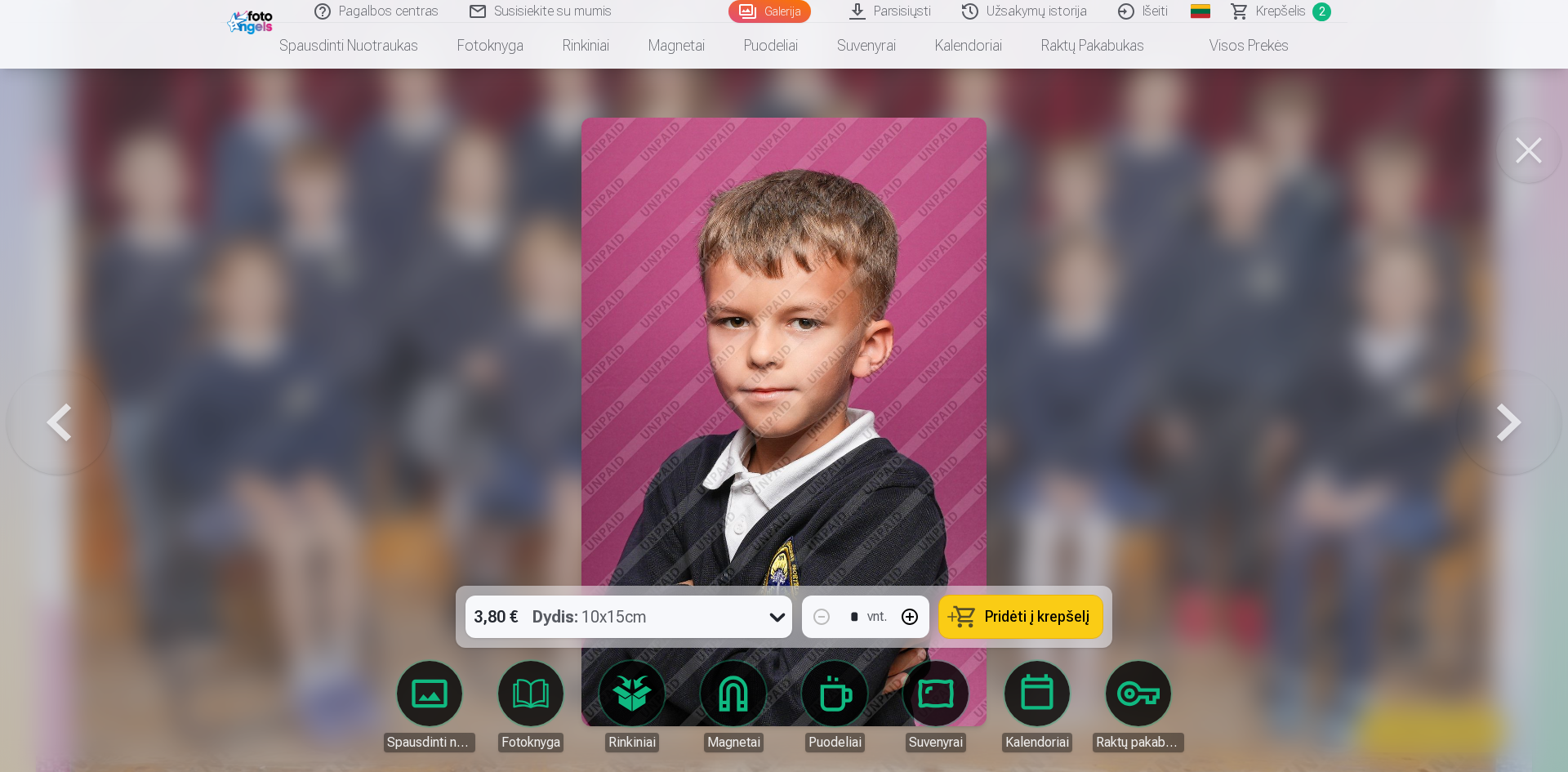
click at [1512, 414] on button at bounding box center [1510, 422] width 105 height 295
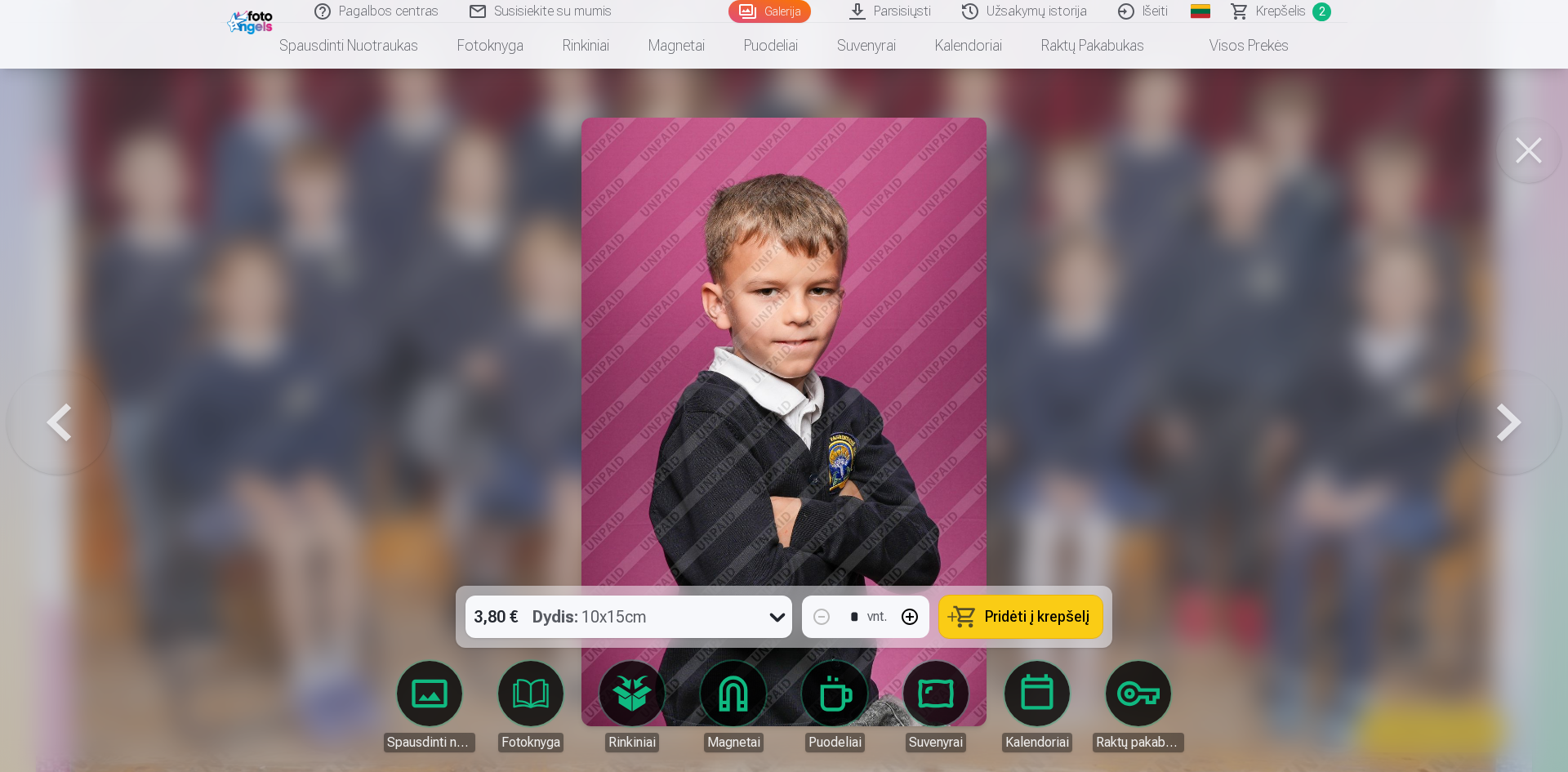
click at [1512, 414] on button at bounding box center [1510, 422] width 105 height 295
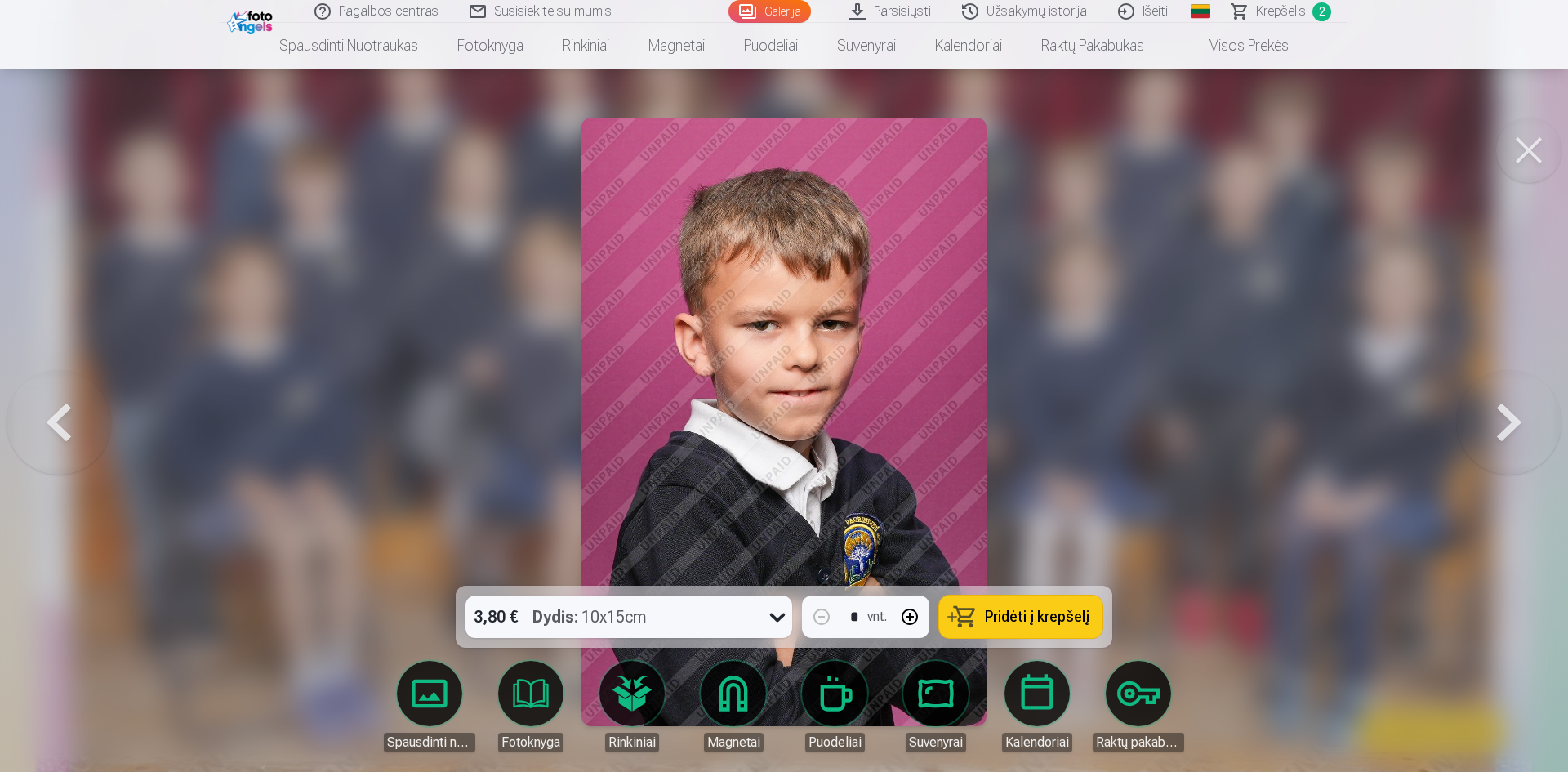
click at [1512, 414] on button at bounding box center [1510, 422] width 105 height 295
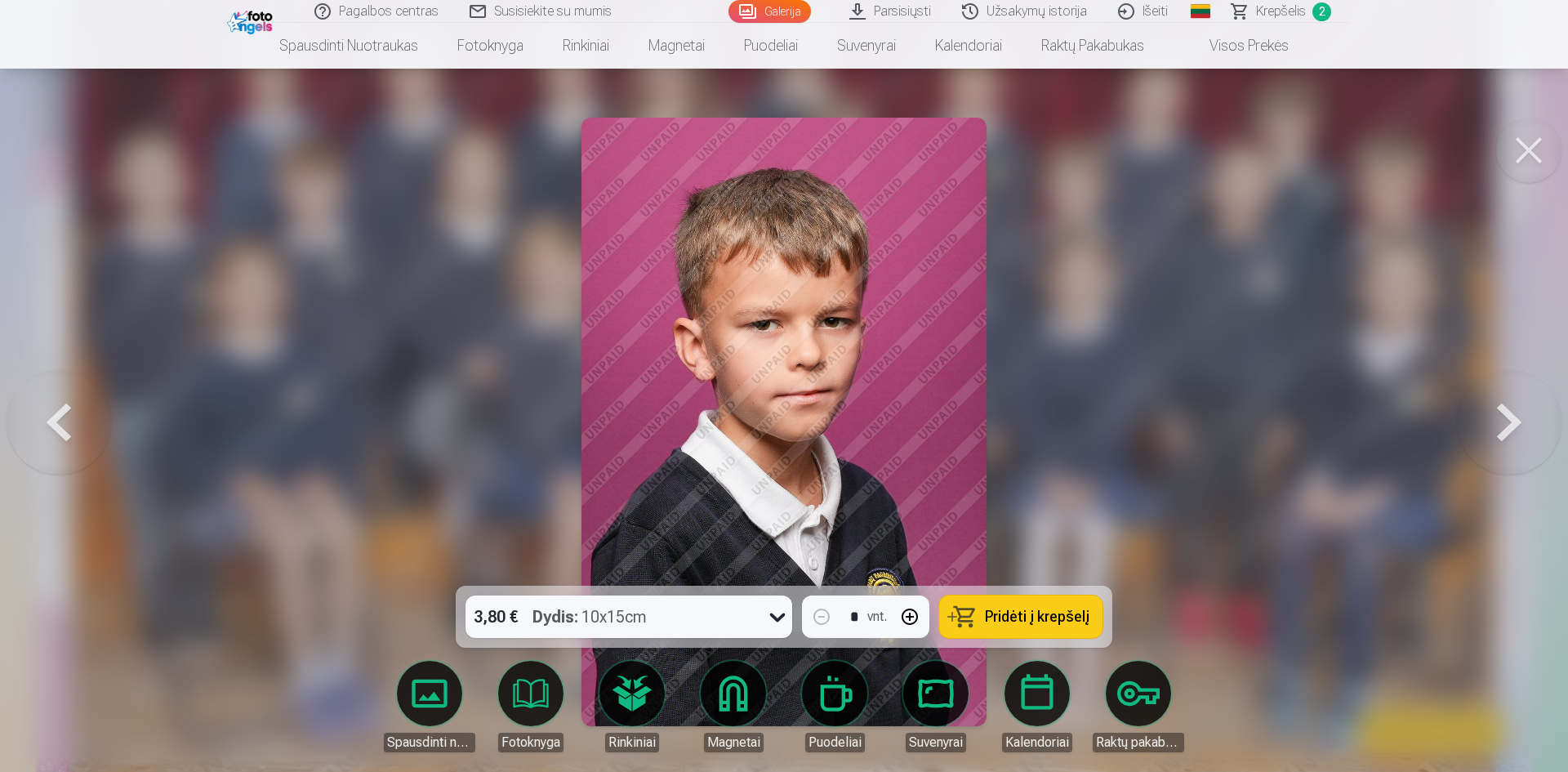
click at [1512, 414] on button at bounding box center [1510, 422] width 105 height 295
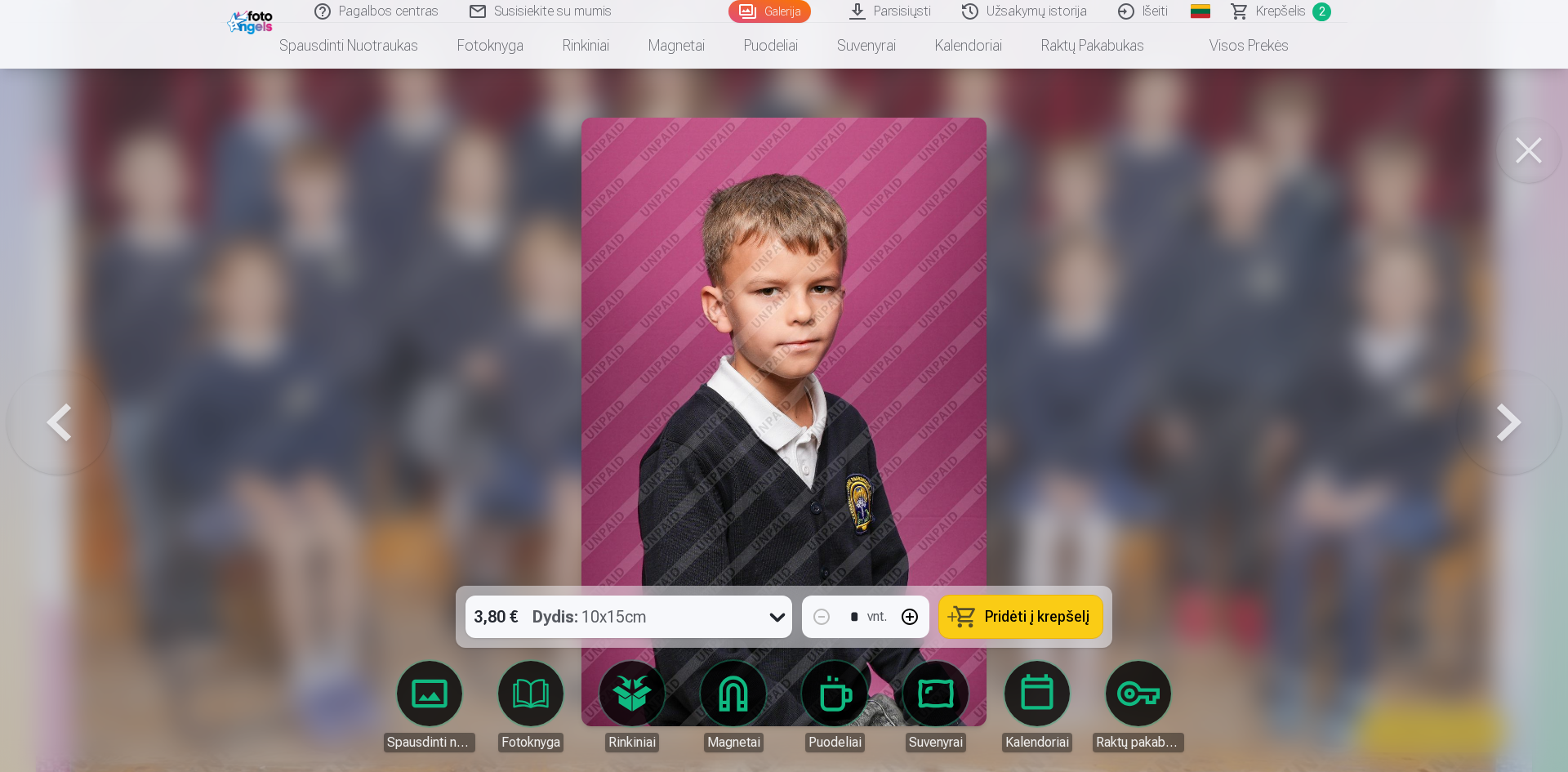
click at [1029, 621] on span "Pridėti į krepšelį" at bounding box center [1037, 617] width 105 height 15
click at [1507, 407] on button at bounding box center [1510, 422] width 105 height 295
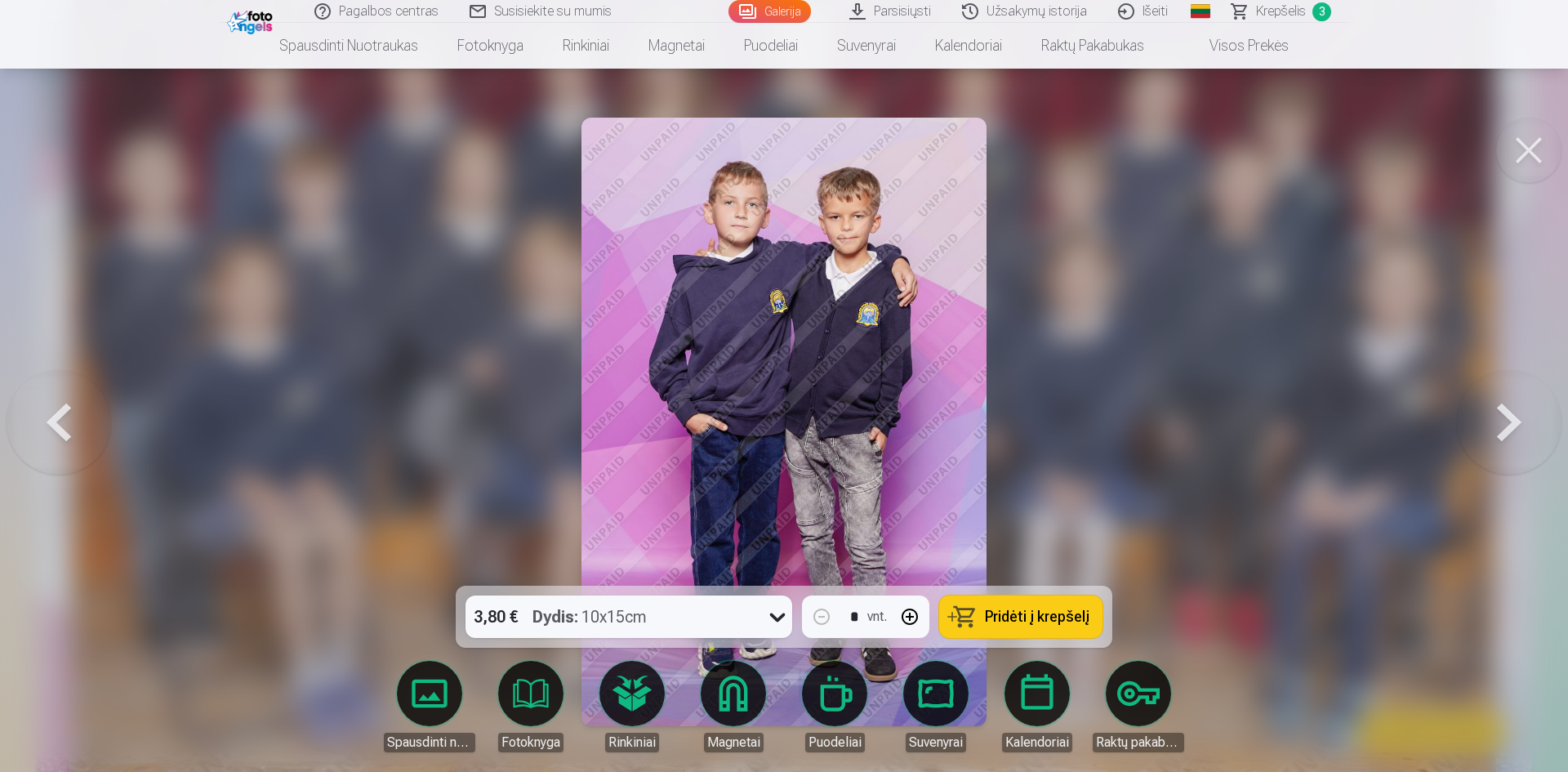
click at [1042, 615] on span "Pridėti į krepšelį" at bounding box center [1037, 617] width 105 height 15
click at [1511, 413] on button at bounding box center [1510, 422] width 105 height 295
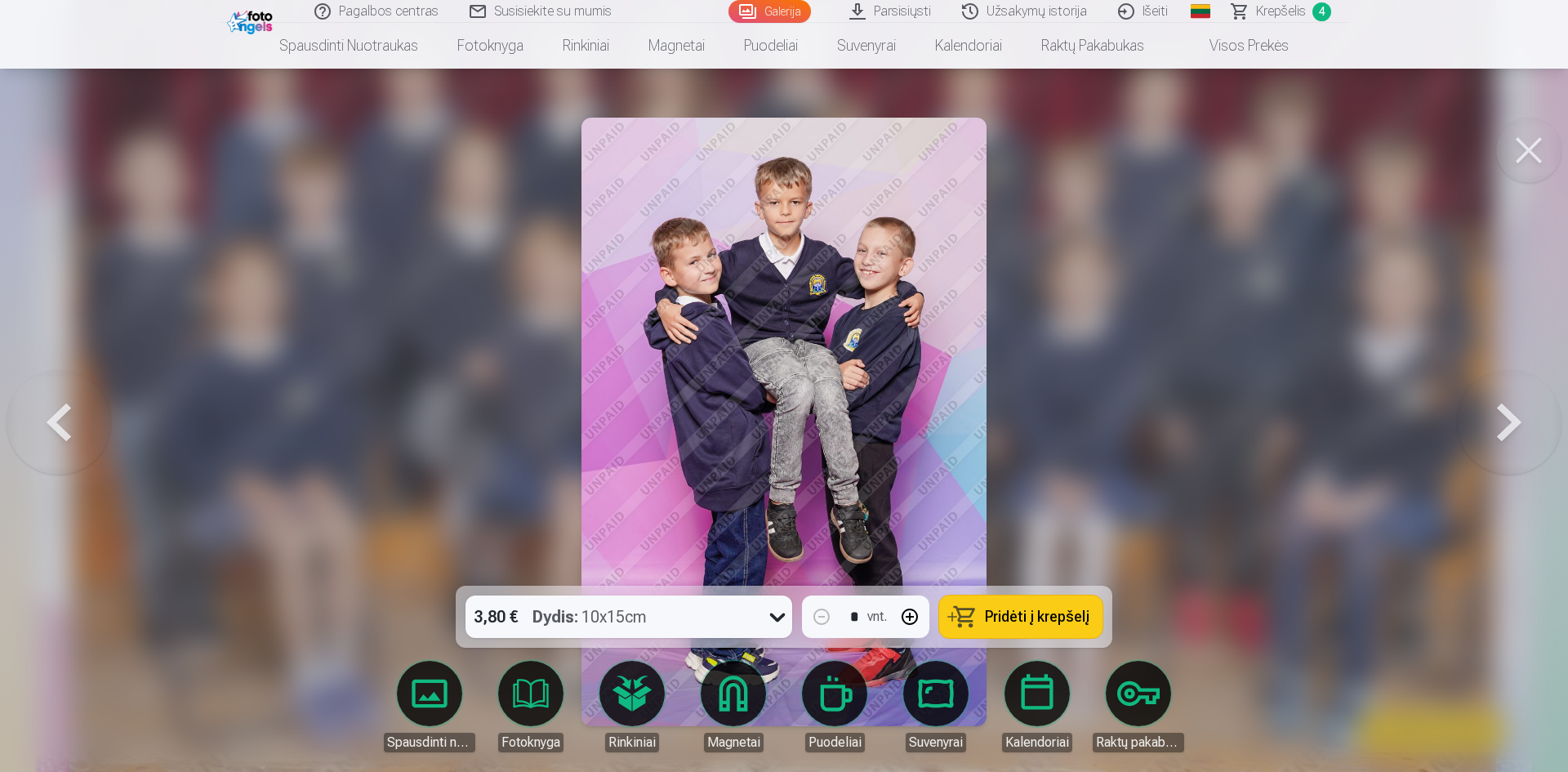
click at [1045, 618] on span "Pridėti į krepšelį" at bounding box center [1037, 617] width 105 height 15
click at [1510, 426] on button at bounding box center [1510, 422] width 105 height 295
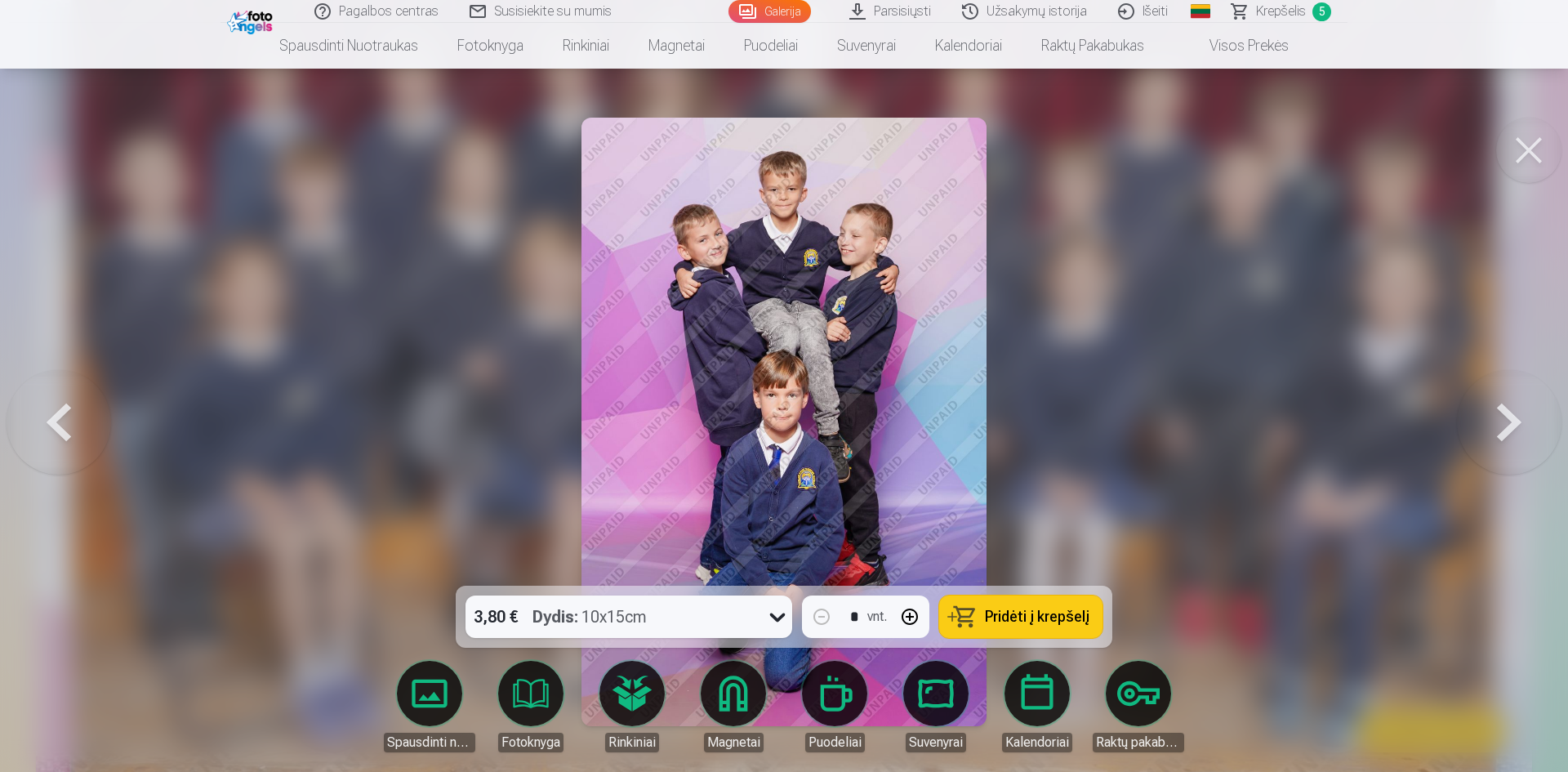
click at [1026, 614] on span "Pridėti į krepšelį" at bounding box center [1037, 617] width 105 height 15
click at [1514, 419] on button at bounding box center [1510, 422] width 105 height 295
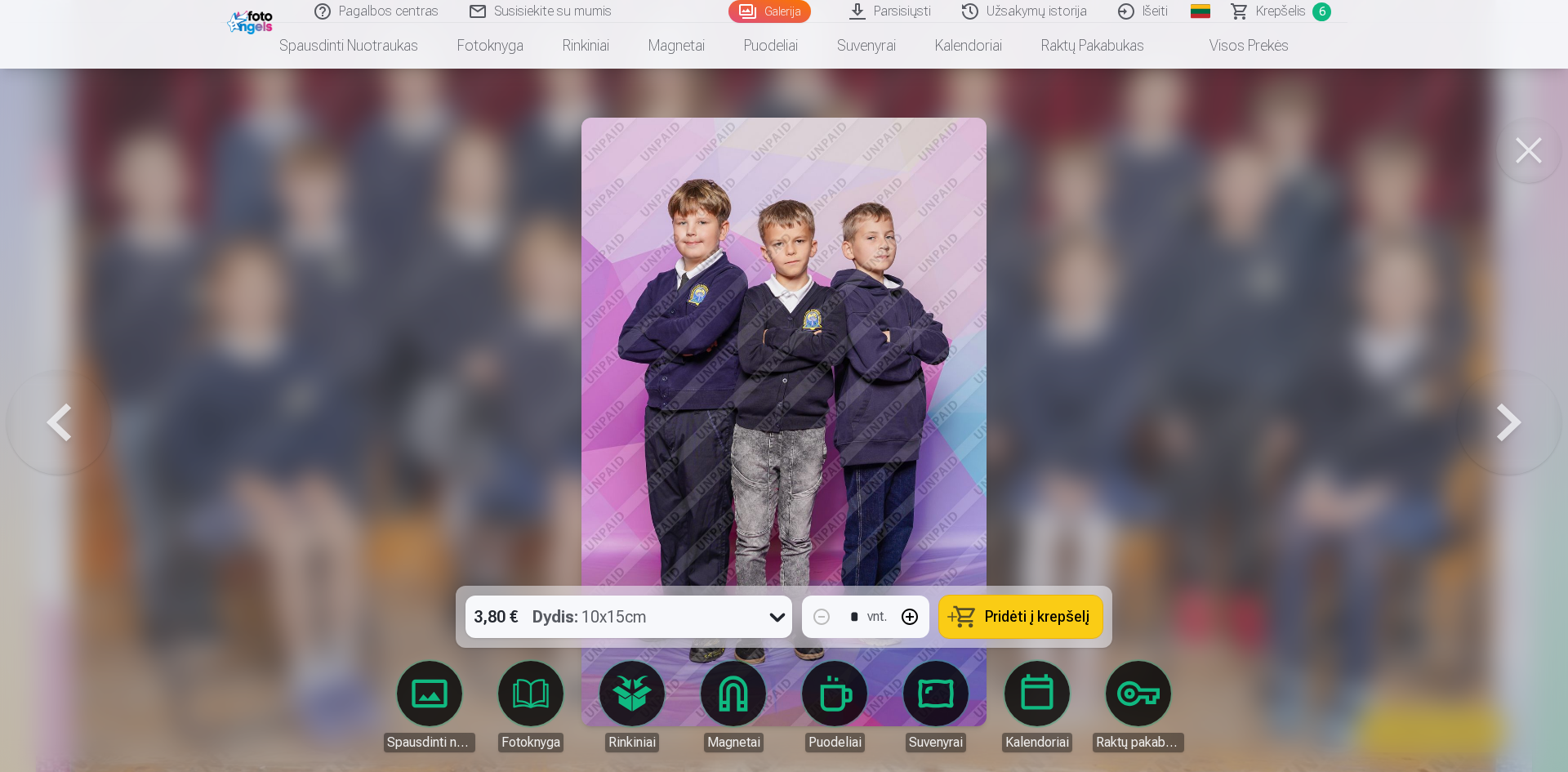
click at [1056, 616] on span "Pridėti į krepšelį" at bounding box center [1037, 617] width 105 height 15
click at [1521, 420] on button at bounding box center [1510, 422] width 105 height 295
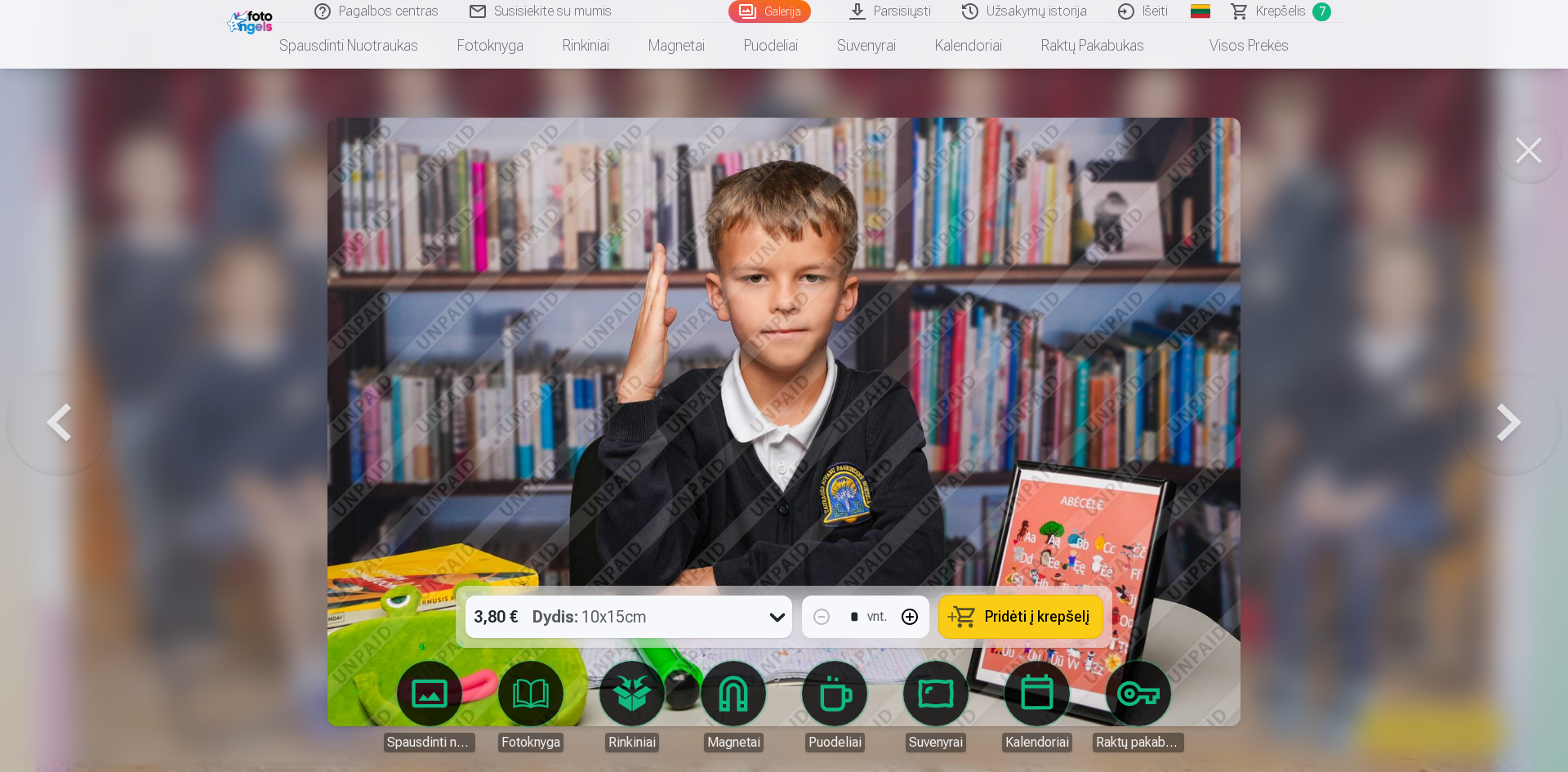
click at [1037, 623] on span "Pridėti į krepšelį" at bounding box center [1037, 617] width 105 height 15
click at [1494, 411] on button at bounding box center [1510, 422] width 105 height 295
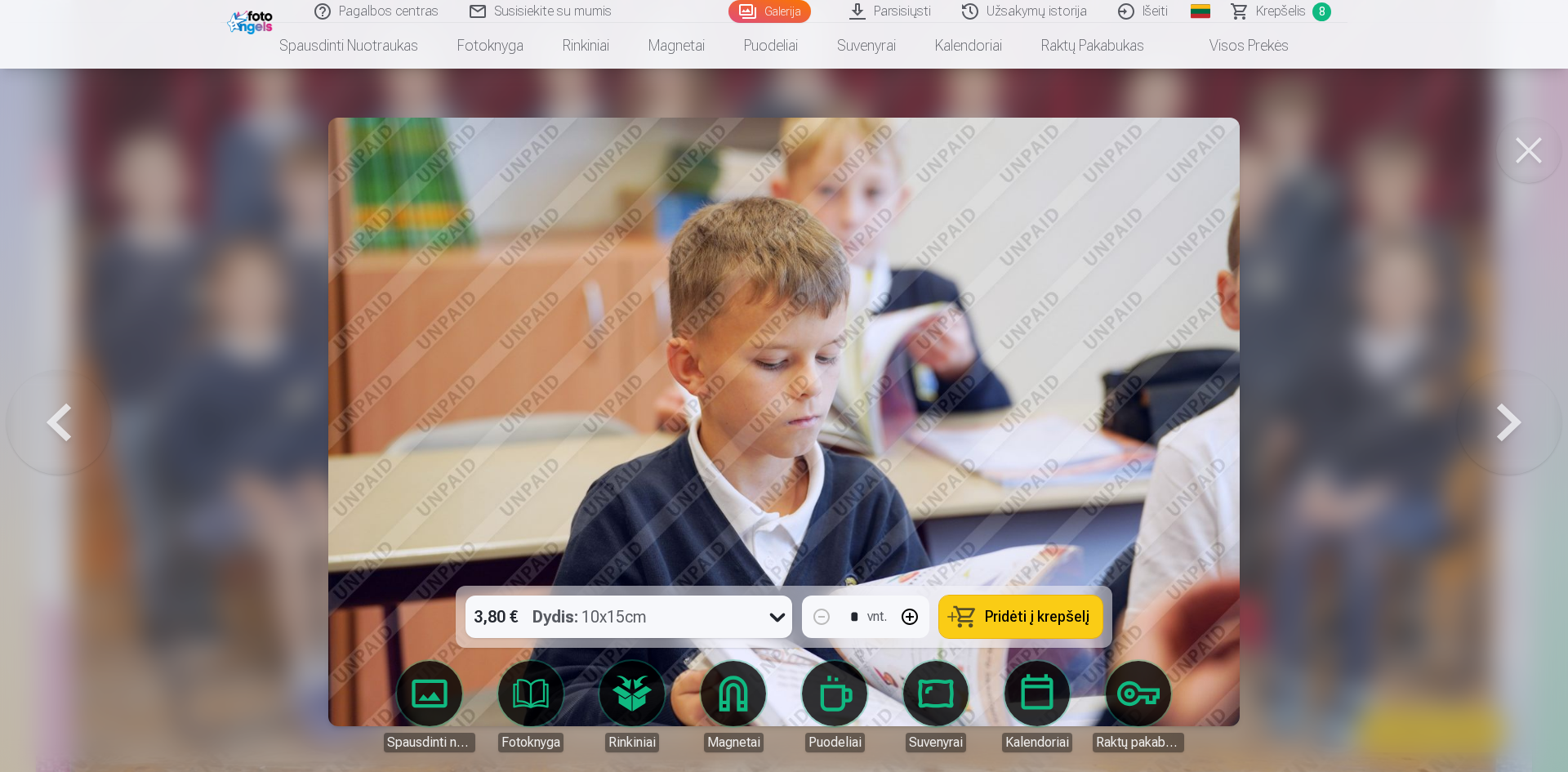
click at [1009, 623] on span "Pridėti į krepšelį" at bounding box center [1037, 617] width 105 height 15
click at [1500, 412] on button at bounding box center [1510, 422] width 105 height 295
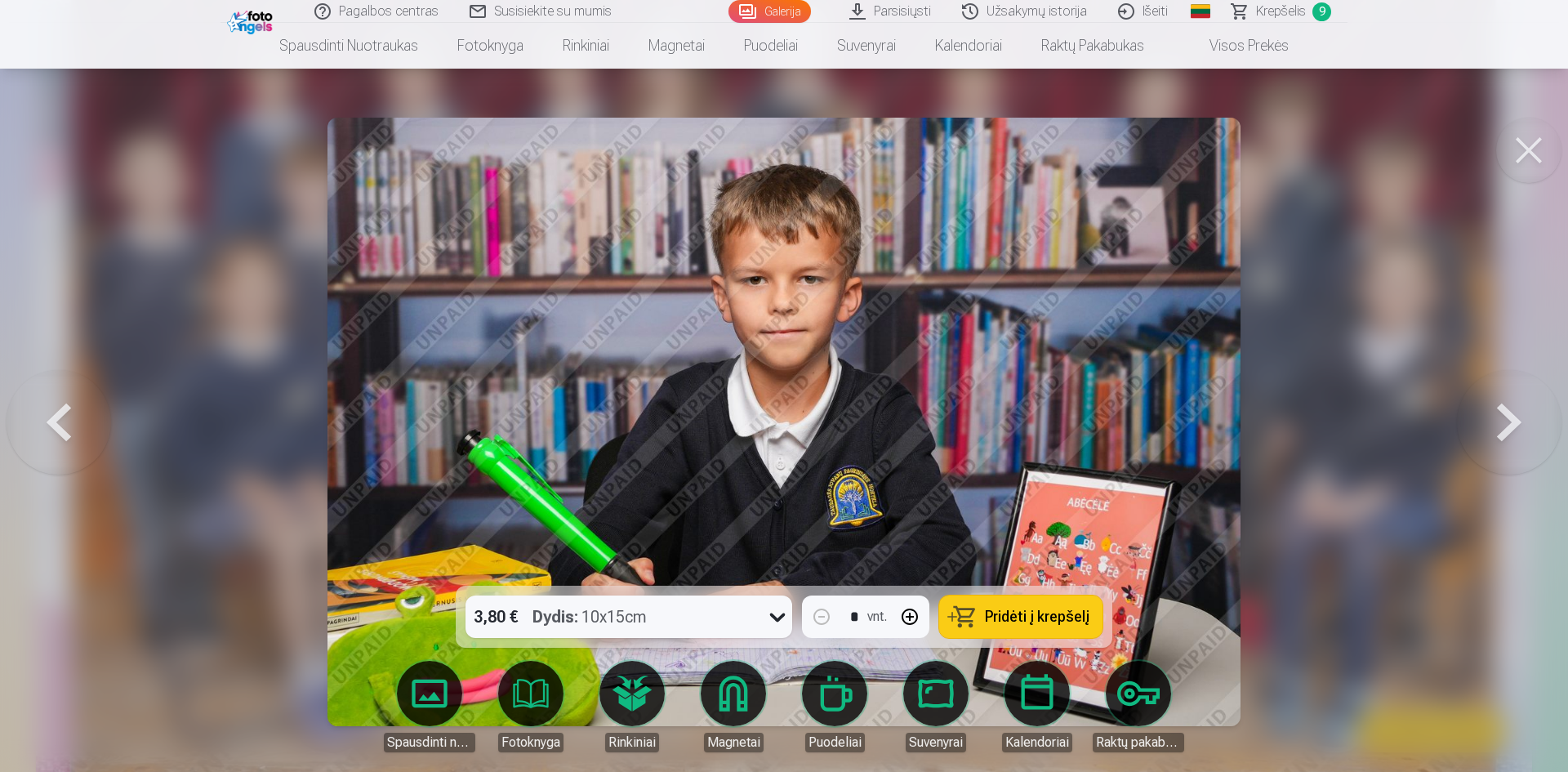
click at [1033, 626] on button "Pridėti į krepšelį" at bounding box center [1022, 617] width 163 height 43
click at [1525, 425] on button at bounding box center [1510, 422] width 105 height 295
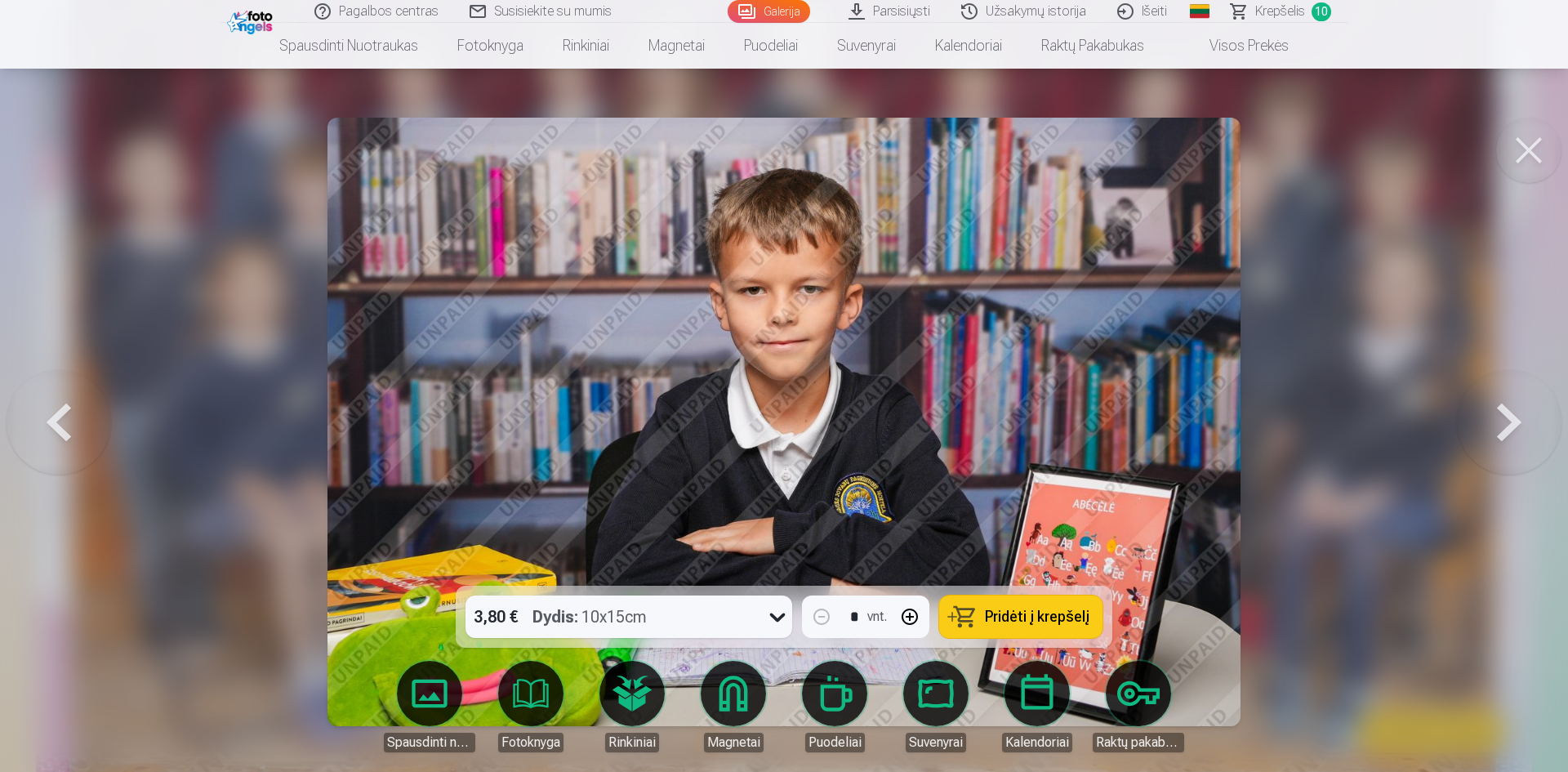
click at [1026, 619] on span "Pridėti į krepšelį" at bounding box center [1037, 617] width 105 height 15
click at [1517, 418] on button at bounding box center [1510, 422] width 105 height 295
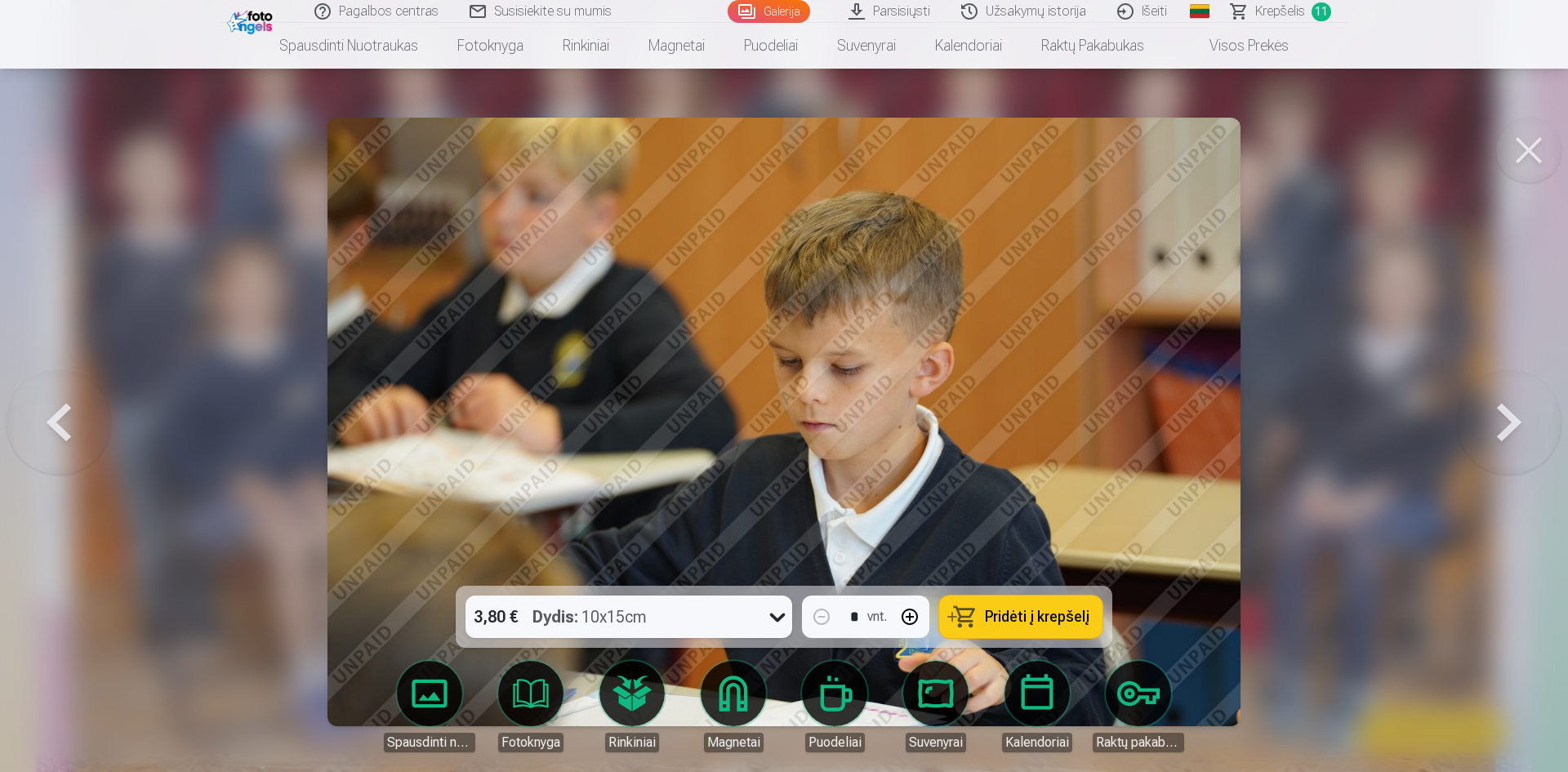
click at [1026, 620] on span "Pridėti į krepšelį" at bounding box center [1037, 617] width 105 height 15
click at [1503, 414] on button at bounding box center [1510, 422] width 105 height 295
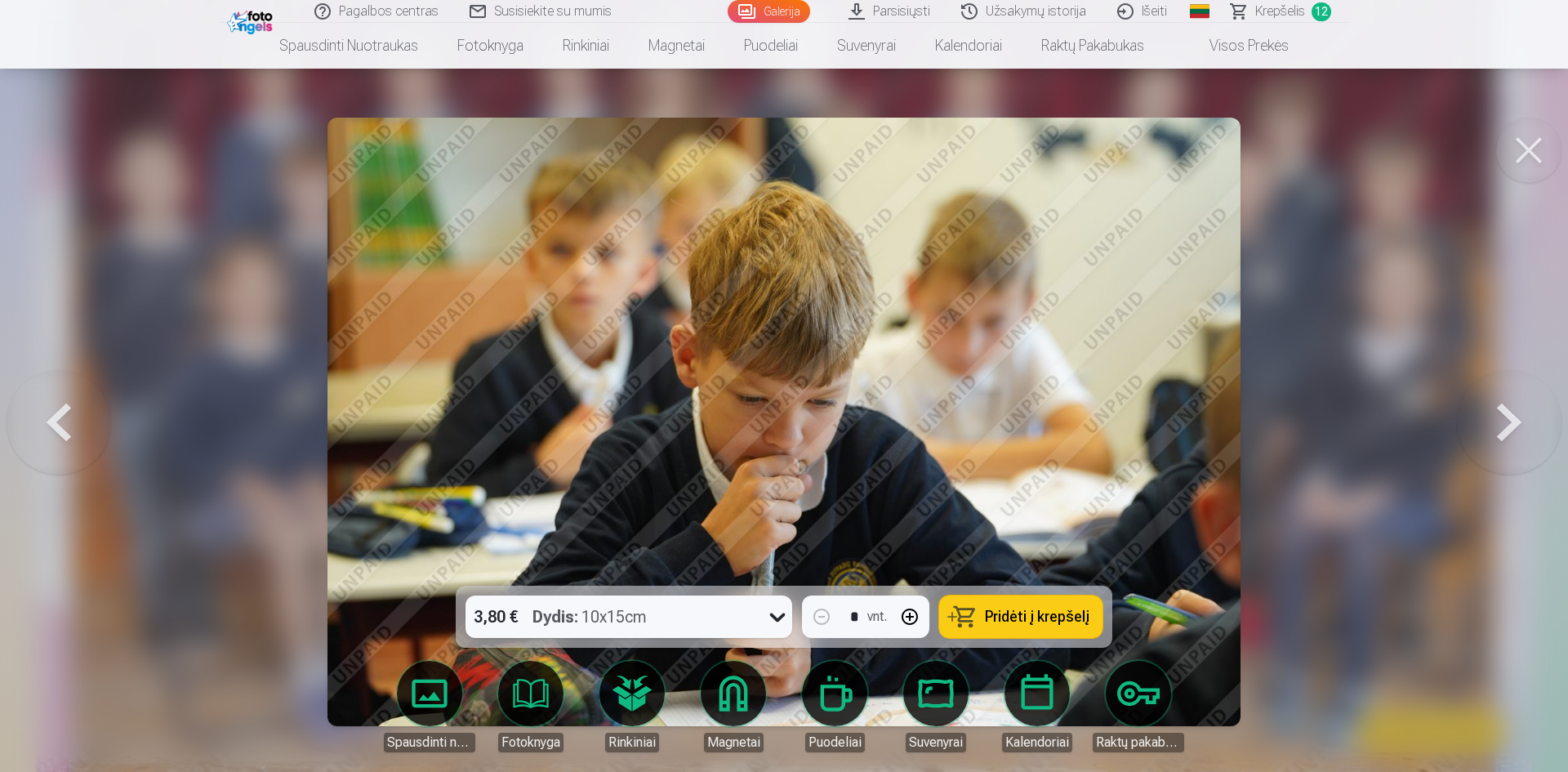
click at [1503, 413] on button at bounding box center [1510, 422] width 105 height 295
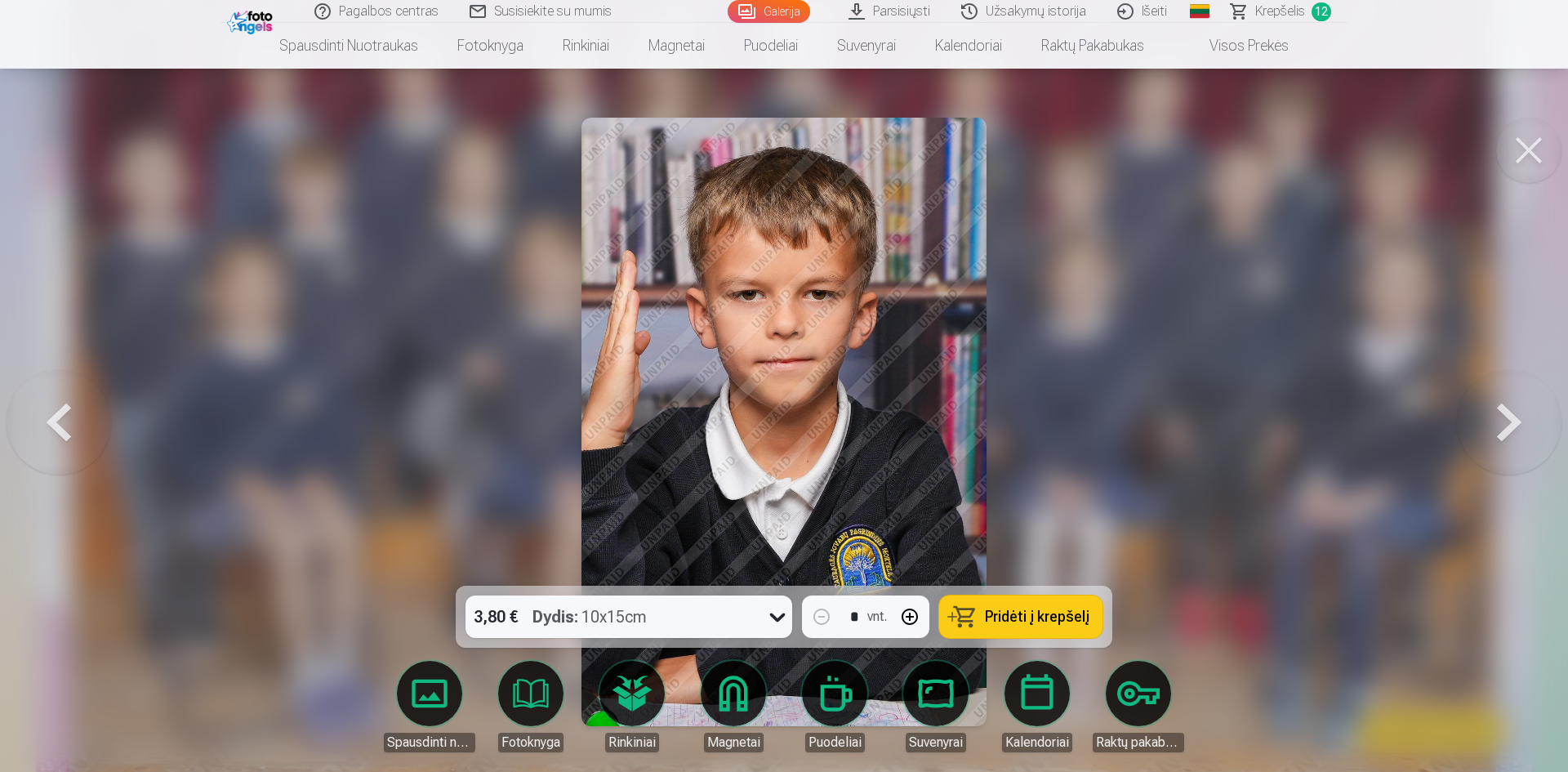
click at [1504, 414] on button at bounding box center [1510, 422] width 105 height 295
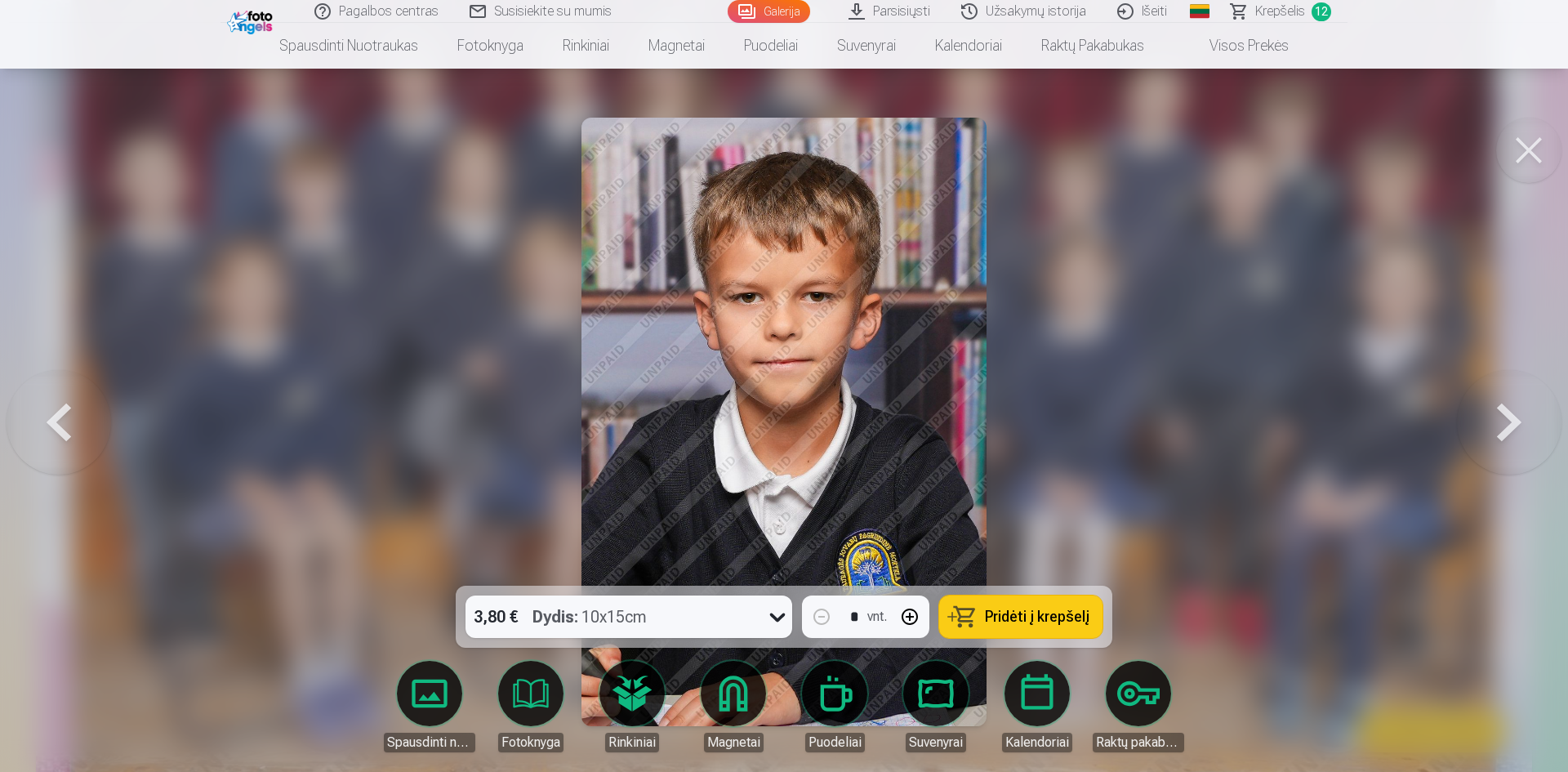
click at [1504, 414] on button at bounding box center [1510, 422] width 105 height 295
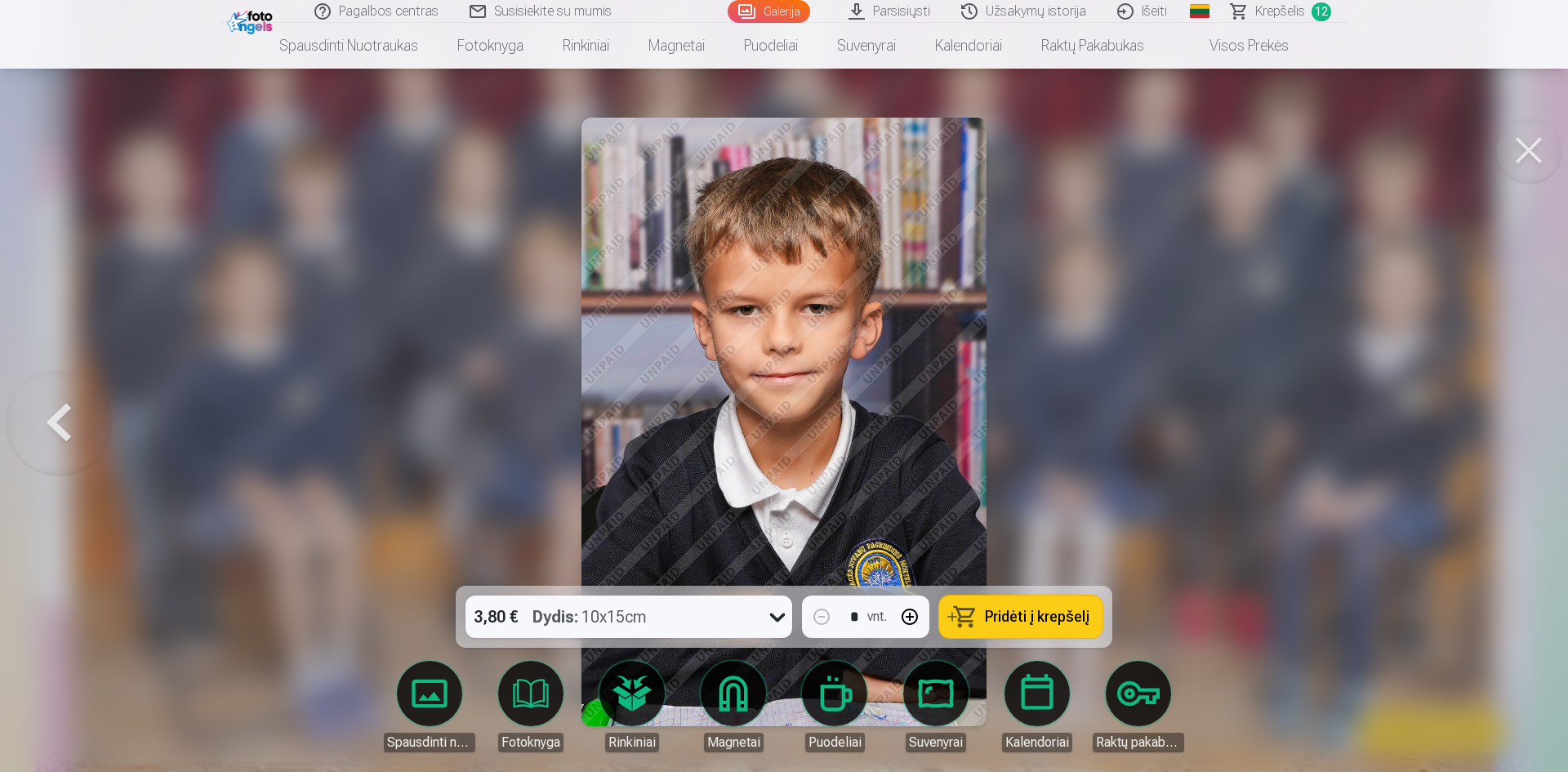
click at [1504, 414] on div at bounding box center [784, 386] width 1568 height 772
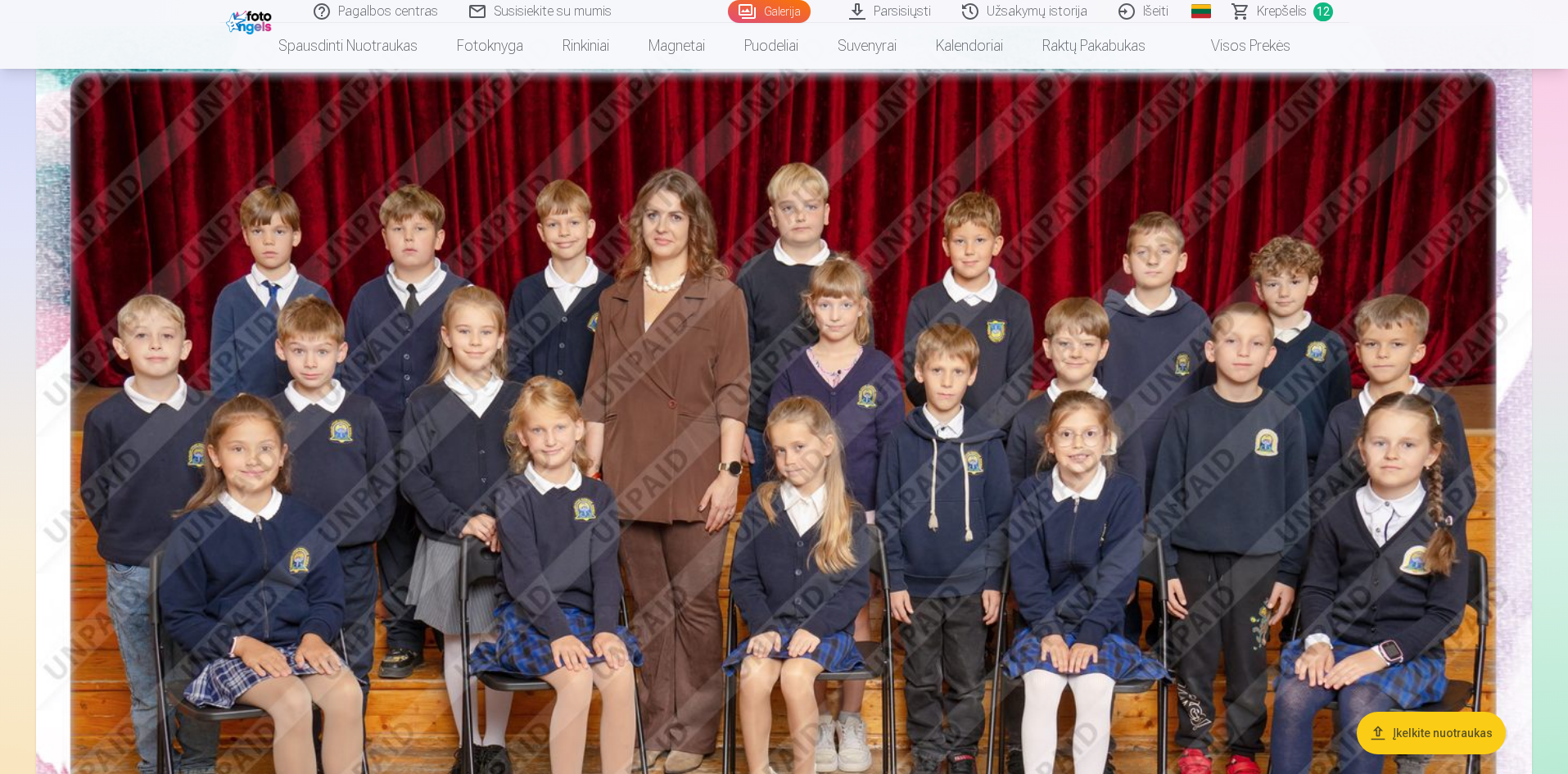
scroll to position [152, 0]
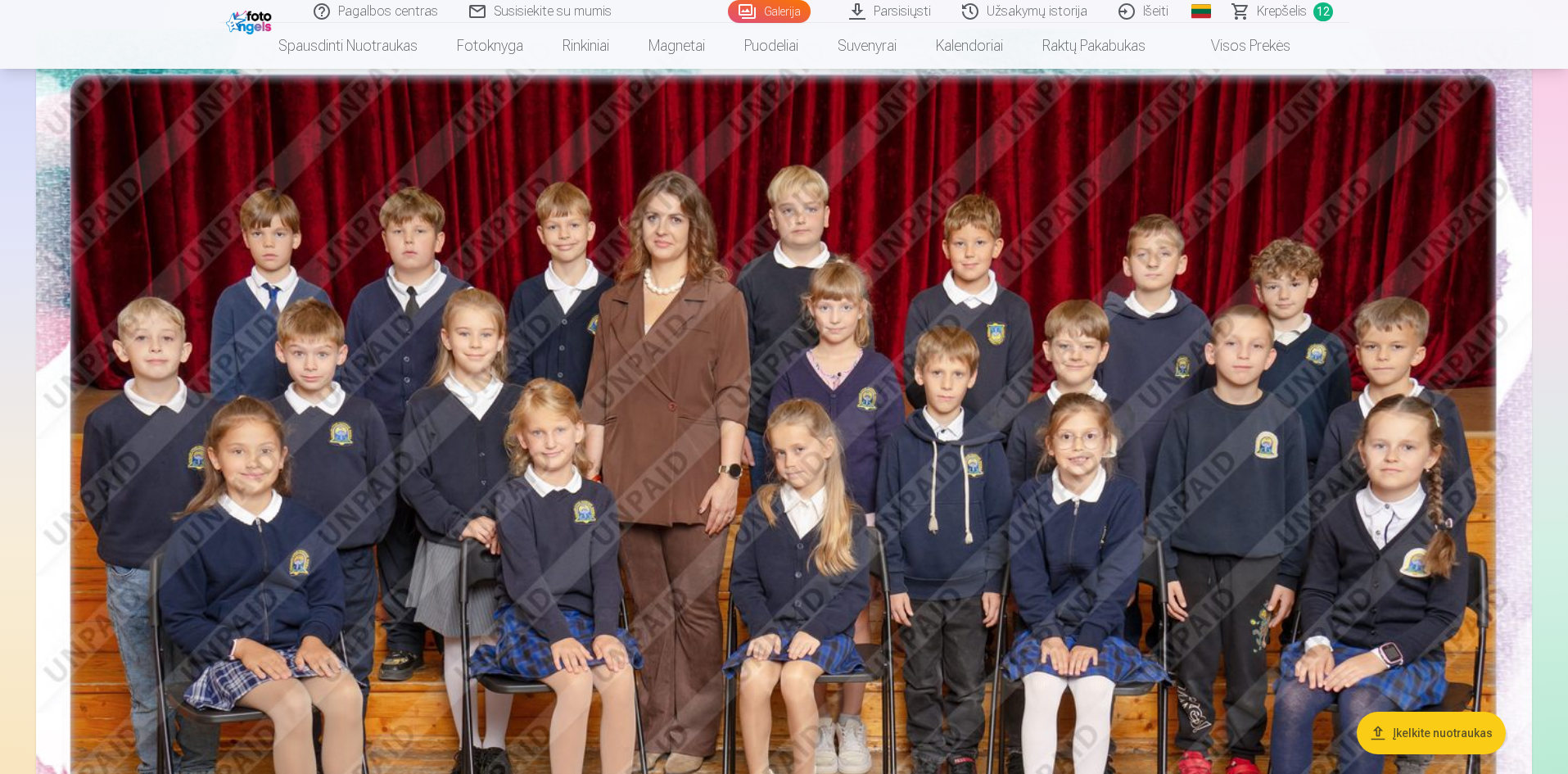
click at [1280, 17] on span "Krepšelis" at bounding box center [1282, 11] width 50 height 20
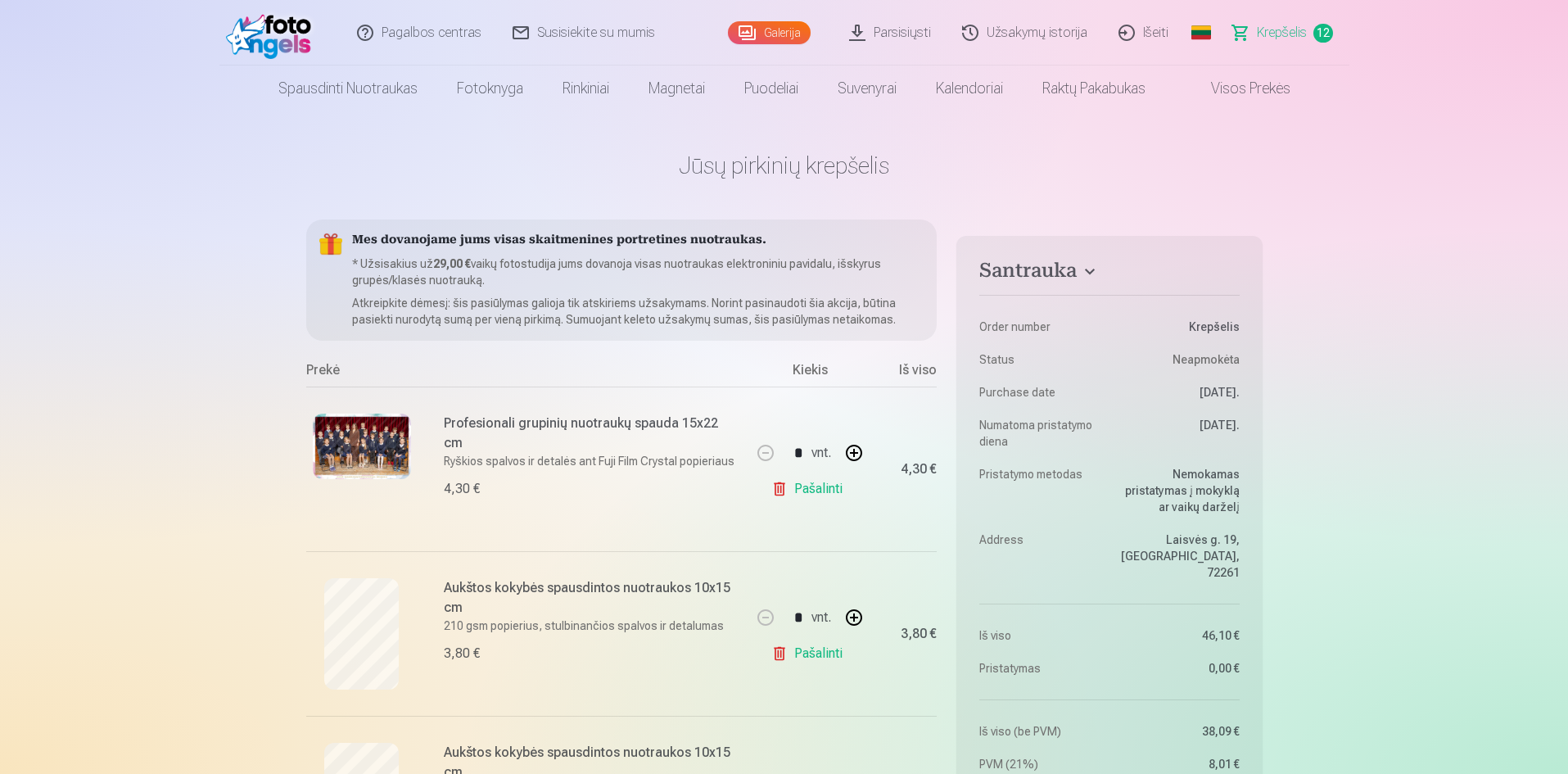
click at [365, 450] on img at bounding box center [362, 447] width 99 height 65
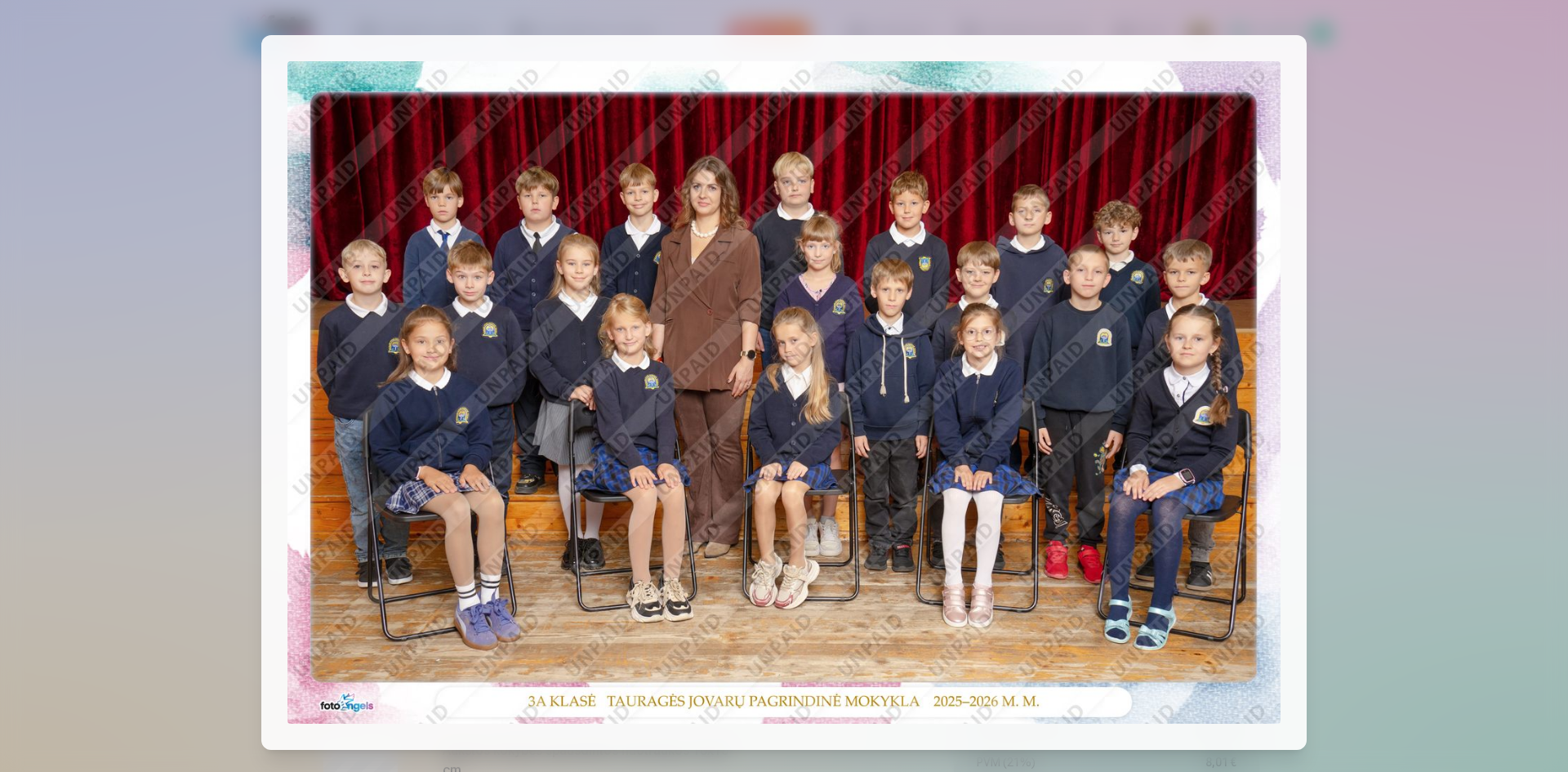
click at [44, 96] on div at bounding box center [784, 386] width 1568 height 772
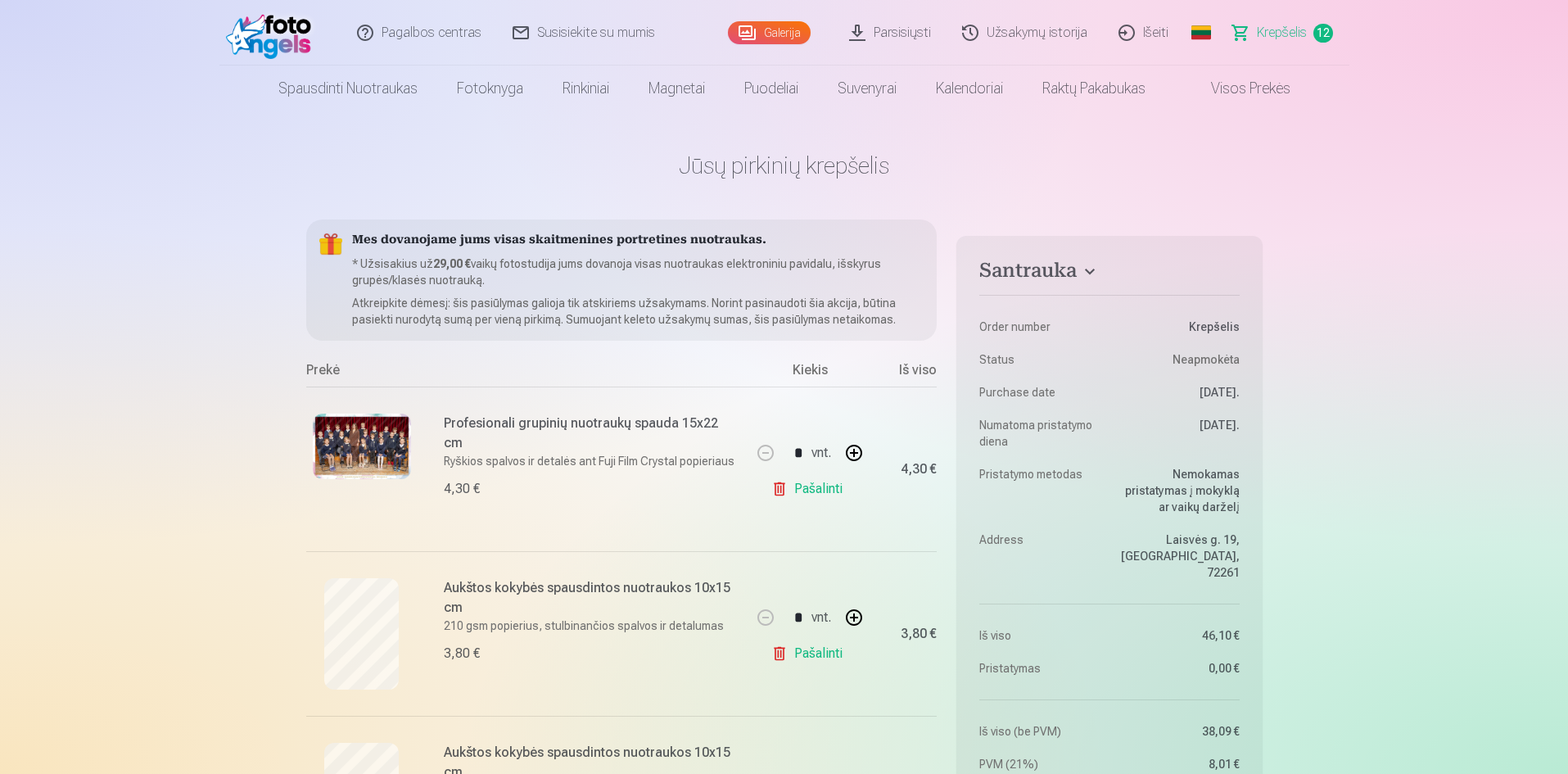
click at [1283, 33] on span "Krepšelis" at bounding box center [1282, 33] width 50 height 20
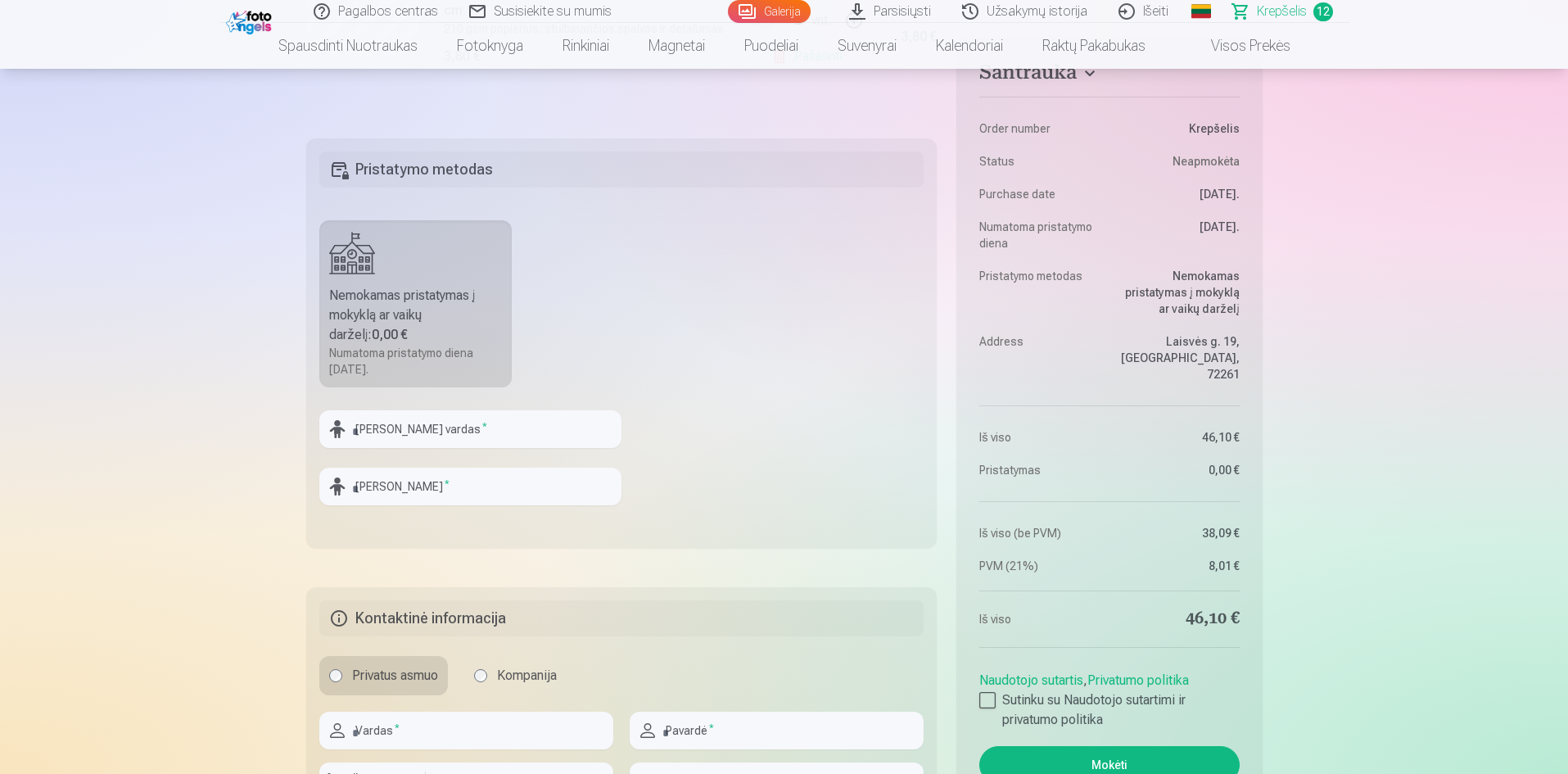
scroll to position [2293, 0]
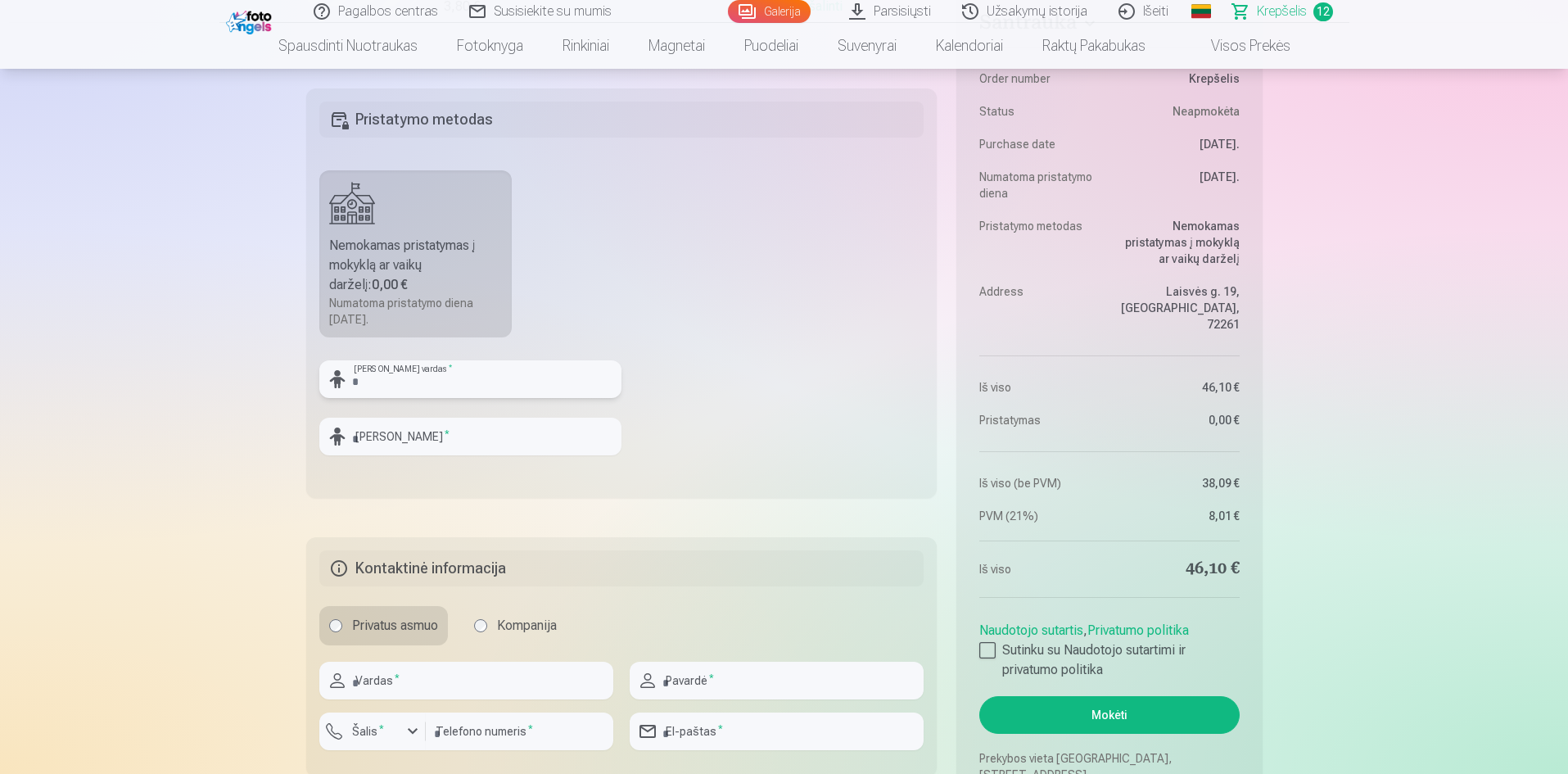
click at [474, 376] on input "text" at bounding box center [470, 379] width 302 height 38
type input "*****"
click at [469, 443] on input "text" at bounding box center [470, 436] width 302 height 38
type input "*"
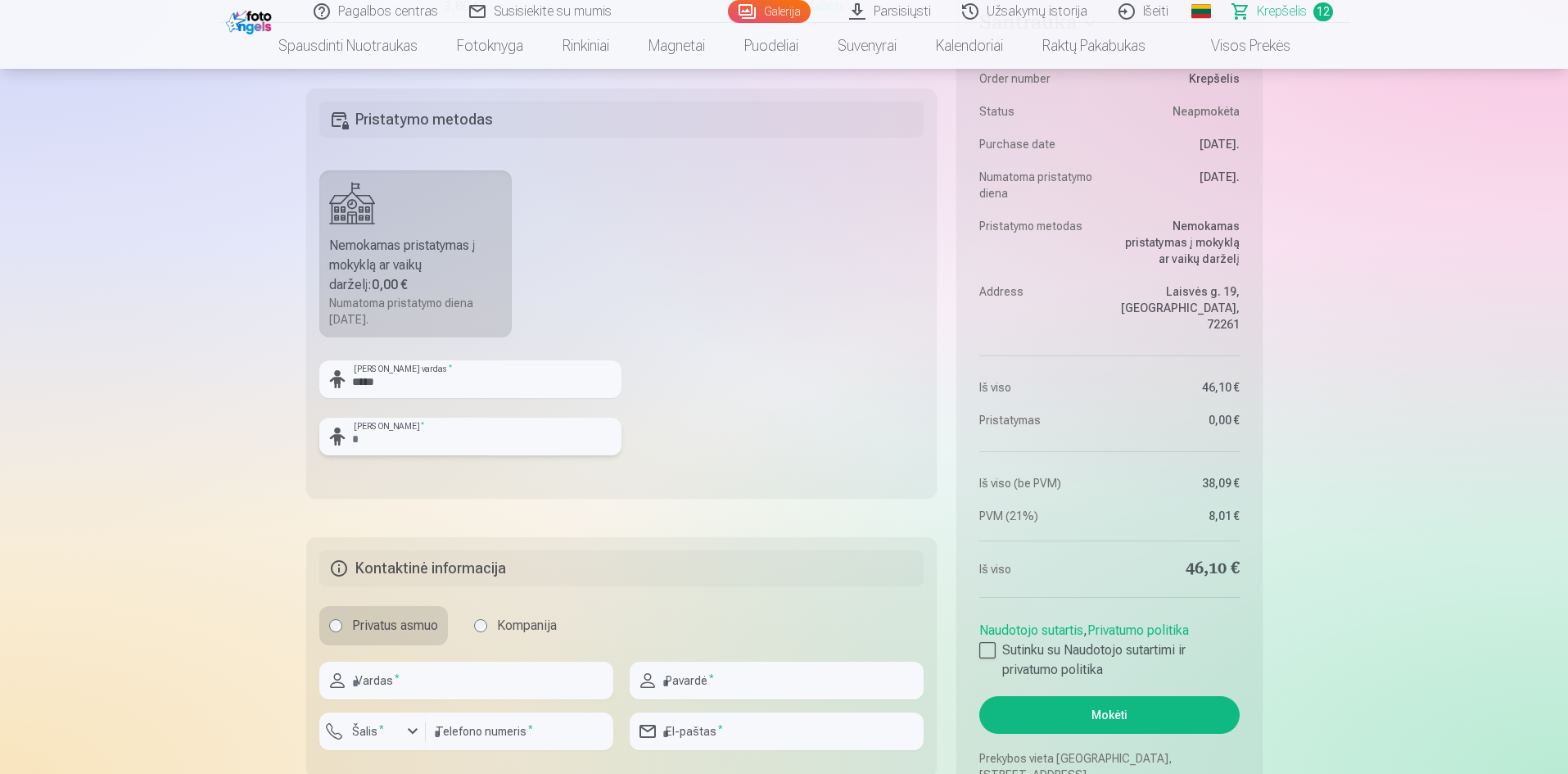
type input "*"
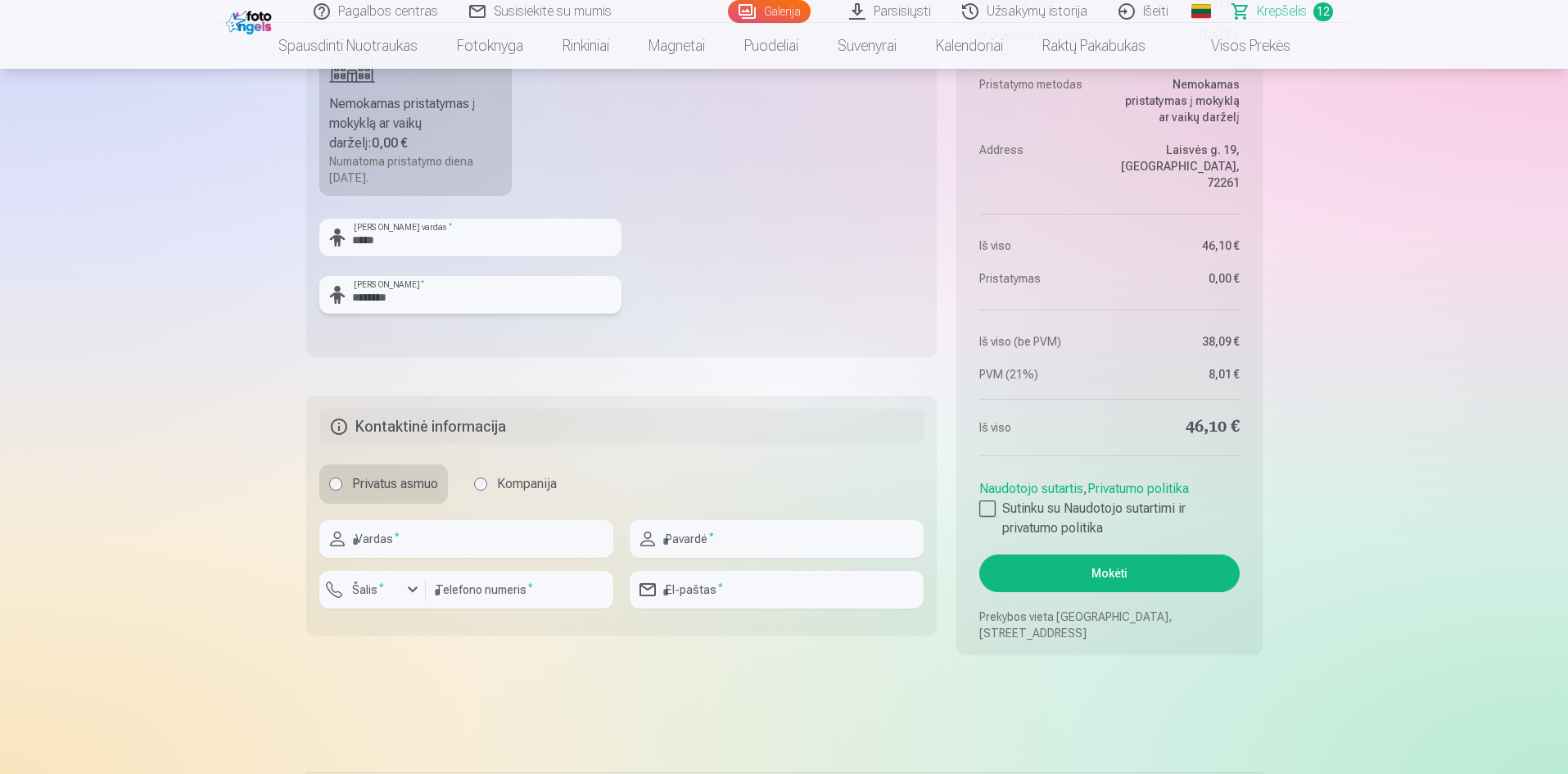
scroll to position [2457, 0]
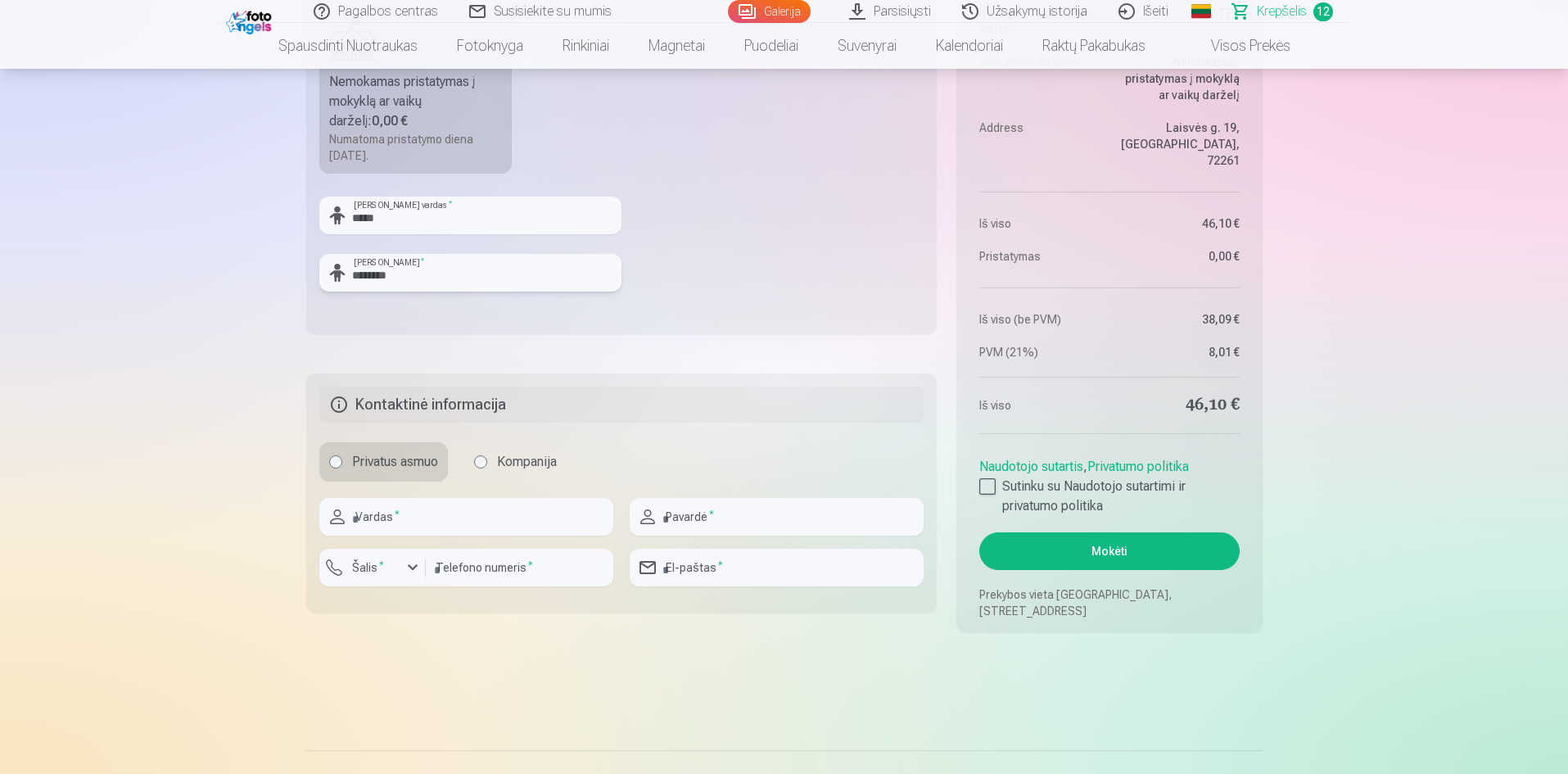
type input "********"
click at [458, 520] on input "text" at bounding box center [466, 516] width 294 height 38
type input "******"
click at [757, 510] on input "text" at bounding box center [777, 516] width 294 height 38
type input "**********"
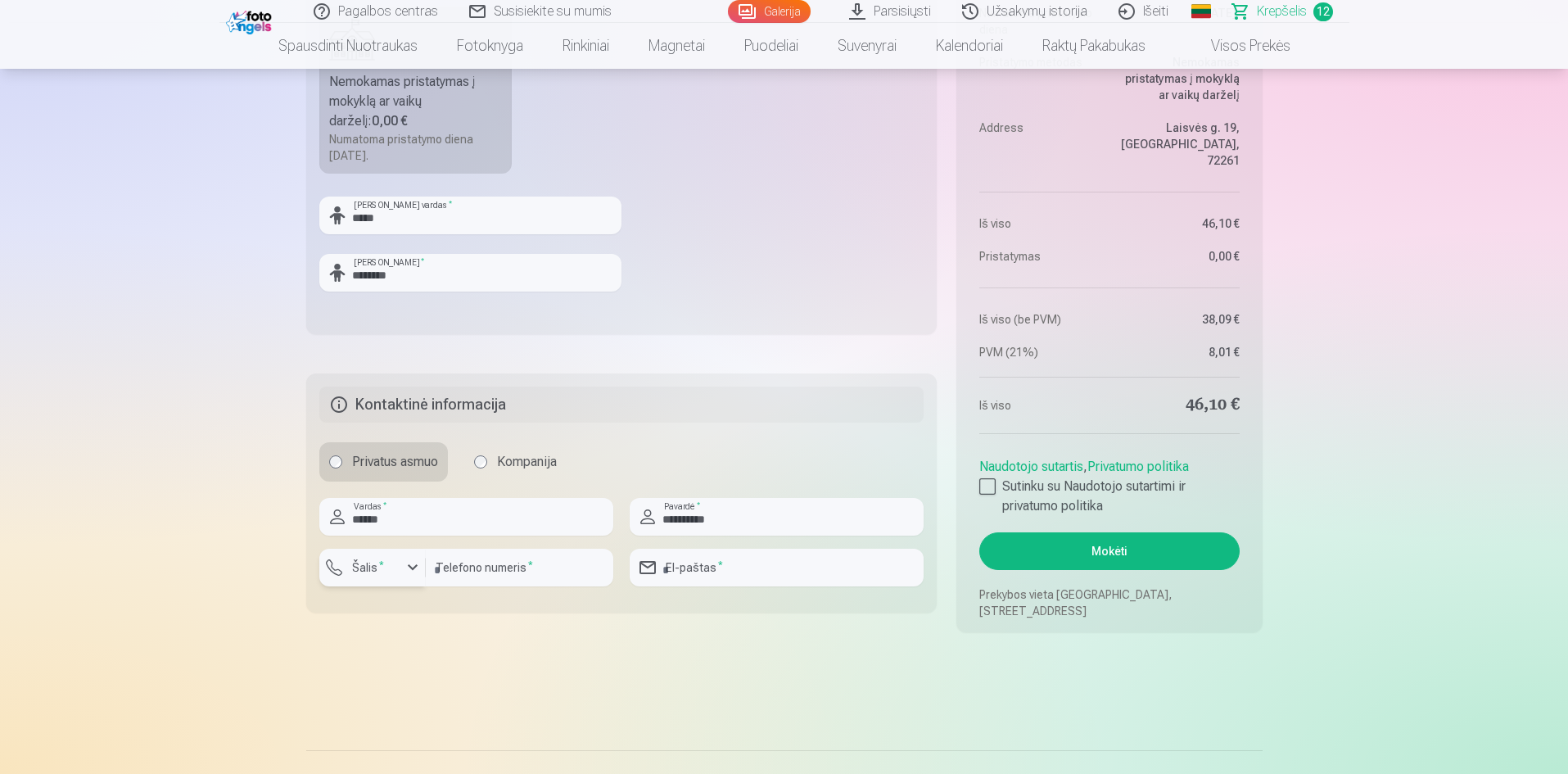
click at [415, 568] on div "button" at bounding box center [412, 567] width 20 height 20
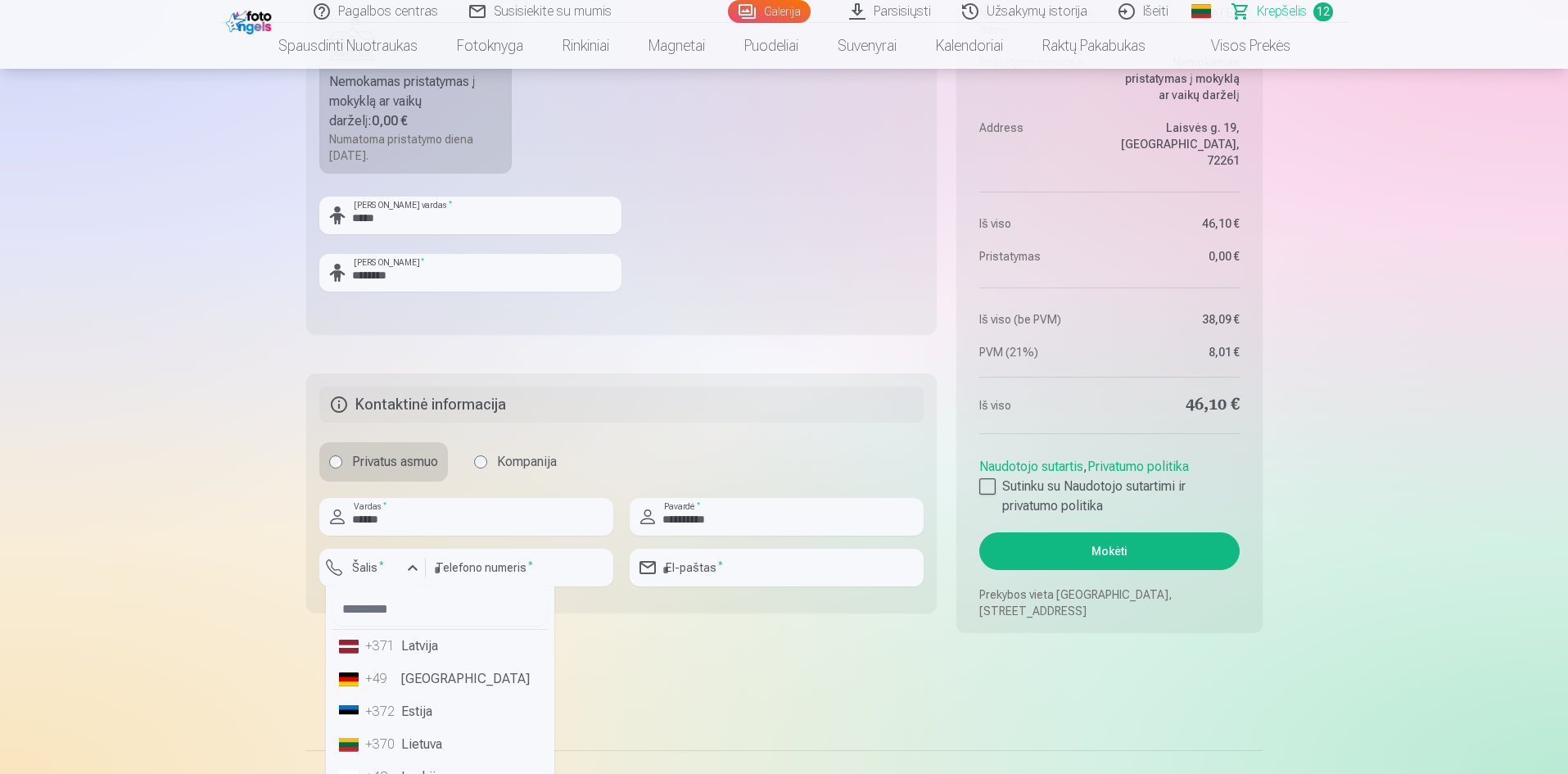
click at [434, 743] on li "+370 Lietuva" at bounding box center [440, 744] width 216 height 33
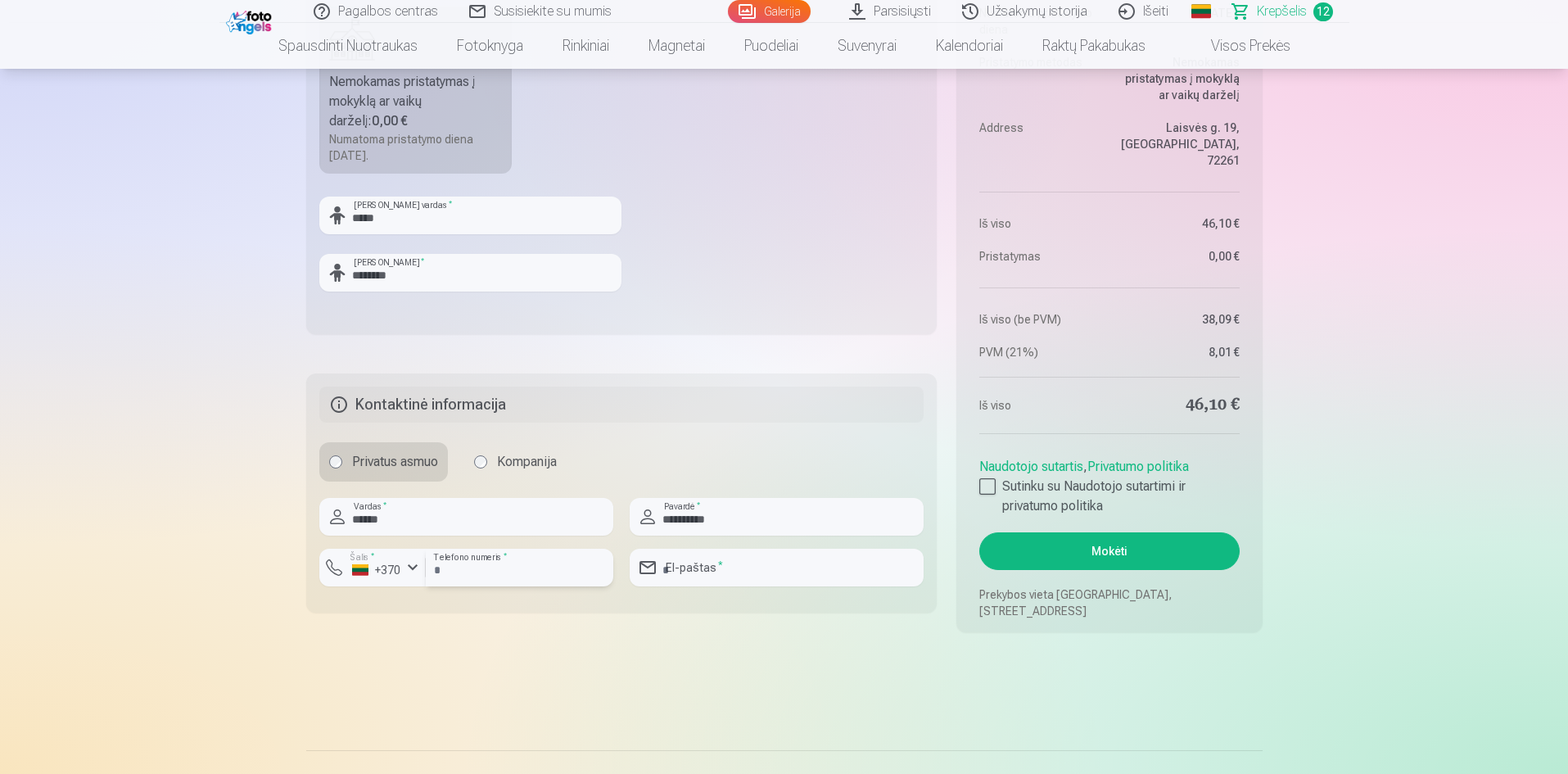
click at [514, 571] on input "number" at bounding box center [520, 567] width 188 height 38
type input "********"
click at [812, 560] on input "email" at bounding box center [777, 567] width 294 height 38
type input "**********"
click at [988, 490] on div at bounding box center [988, 487] width 17 height 17
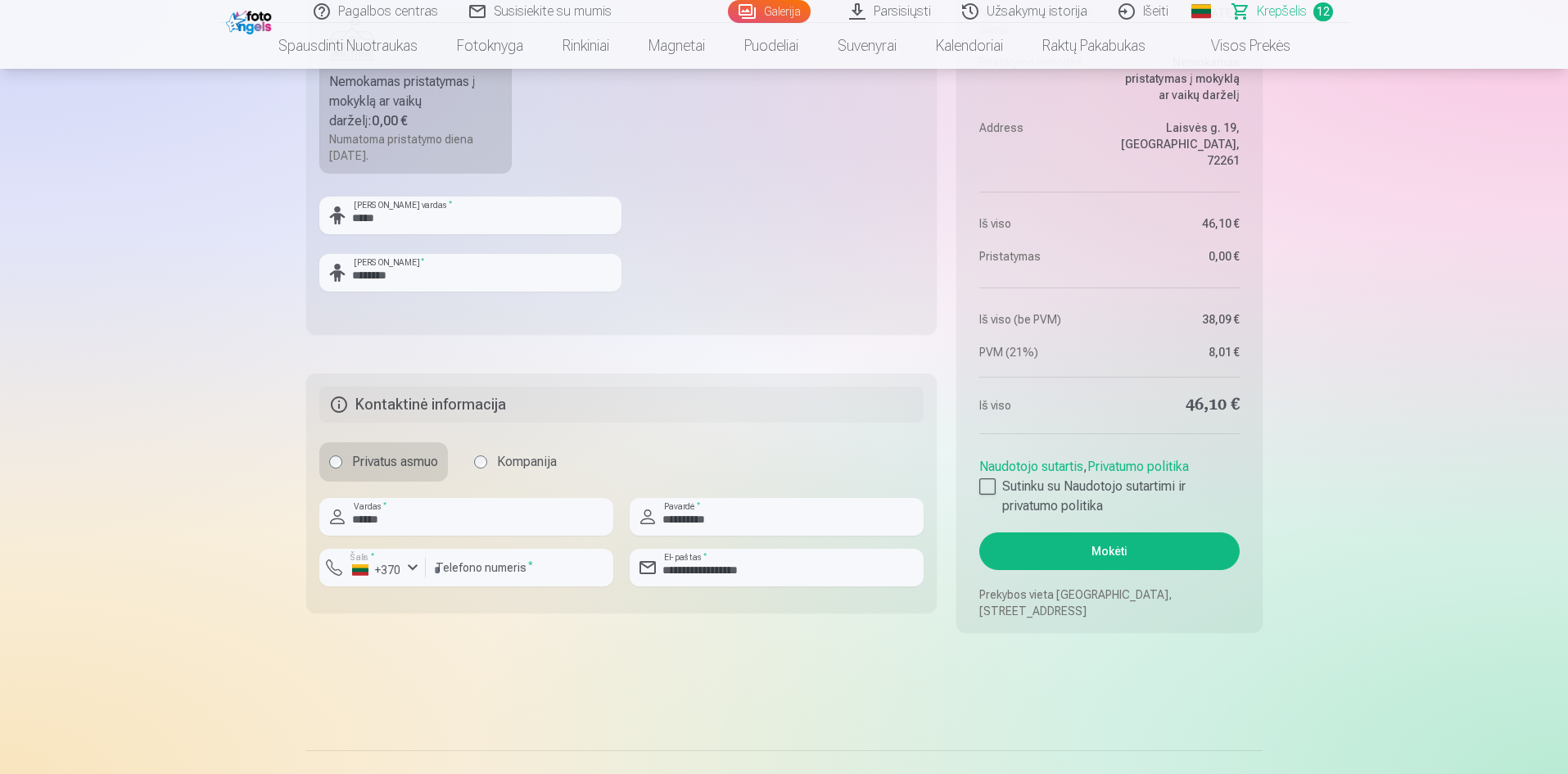
click at [1096, 554] on button "Mokėti" at bounding box center [1109, 551] width 259 height 38
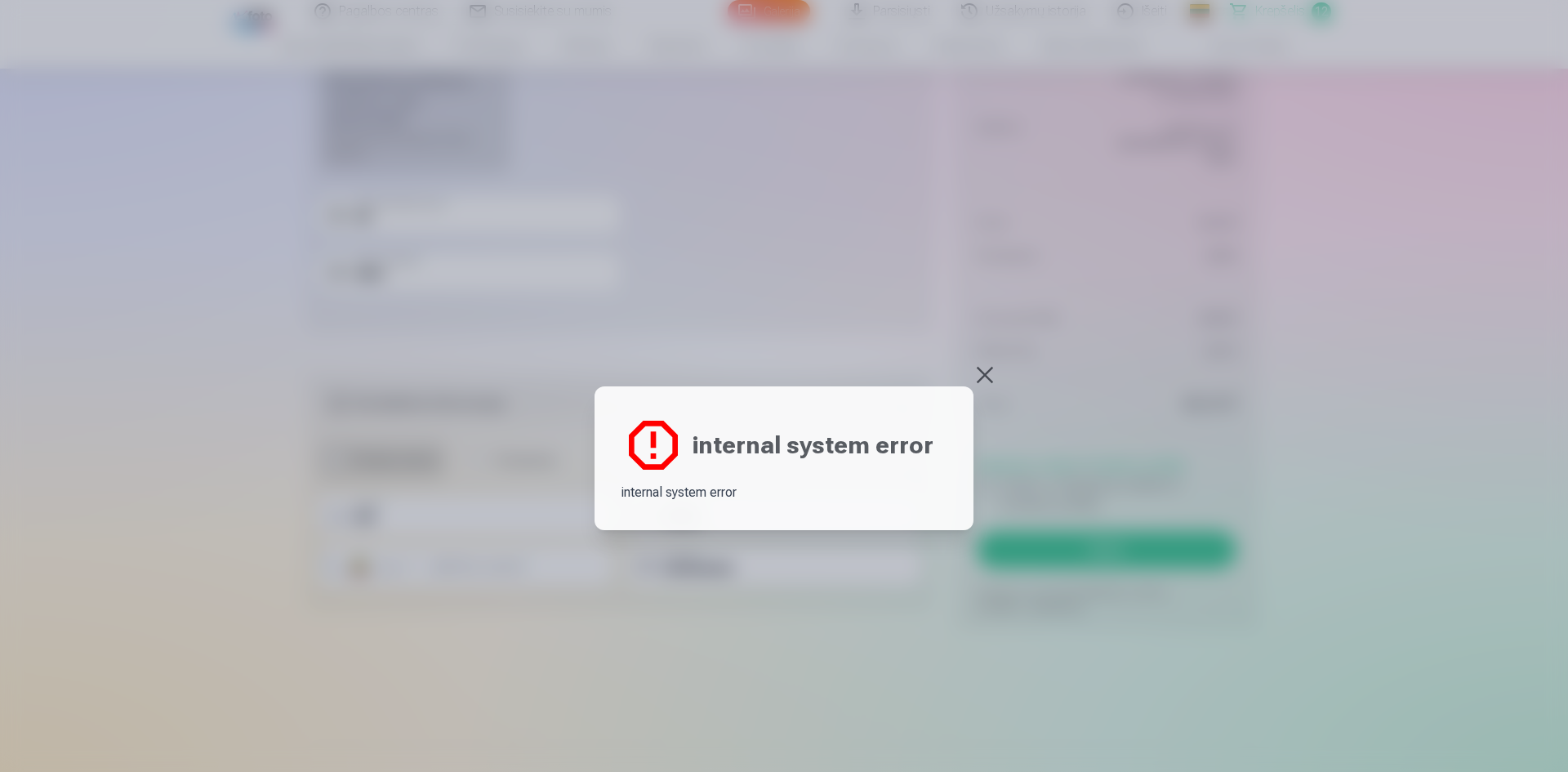
click at [983, 378] on button at bounding box center [985, 375] width 23 height 23
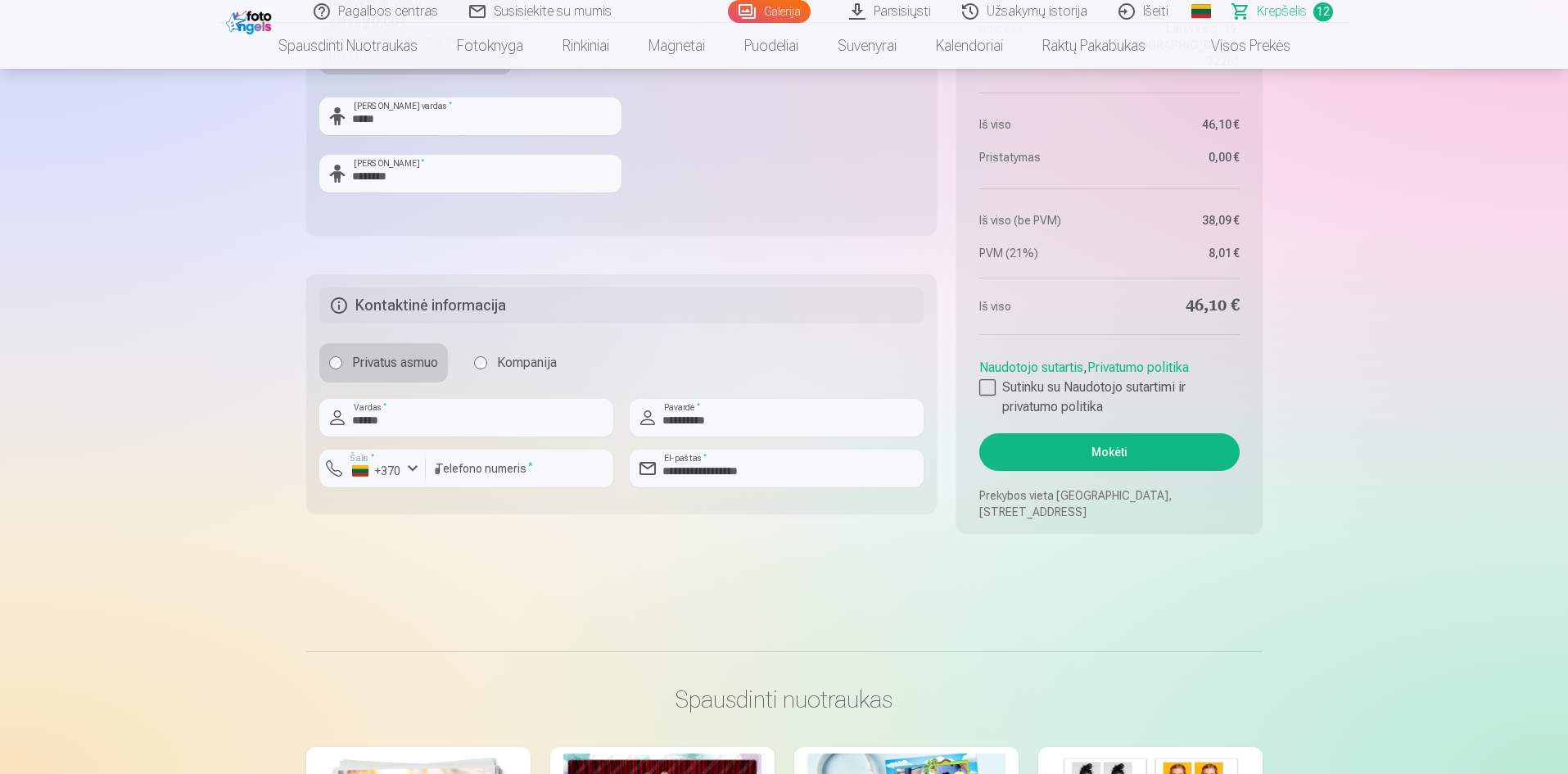
scroll to position [2649, 0]
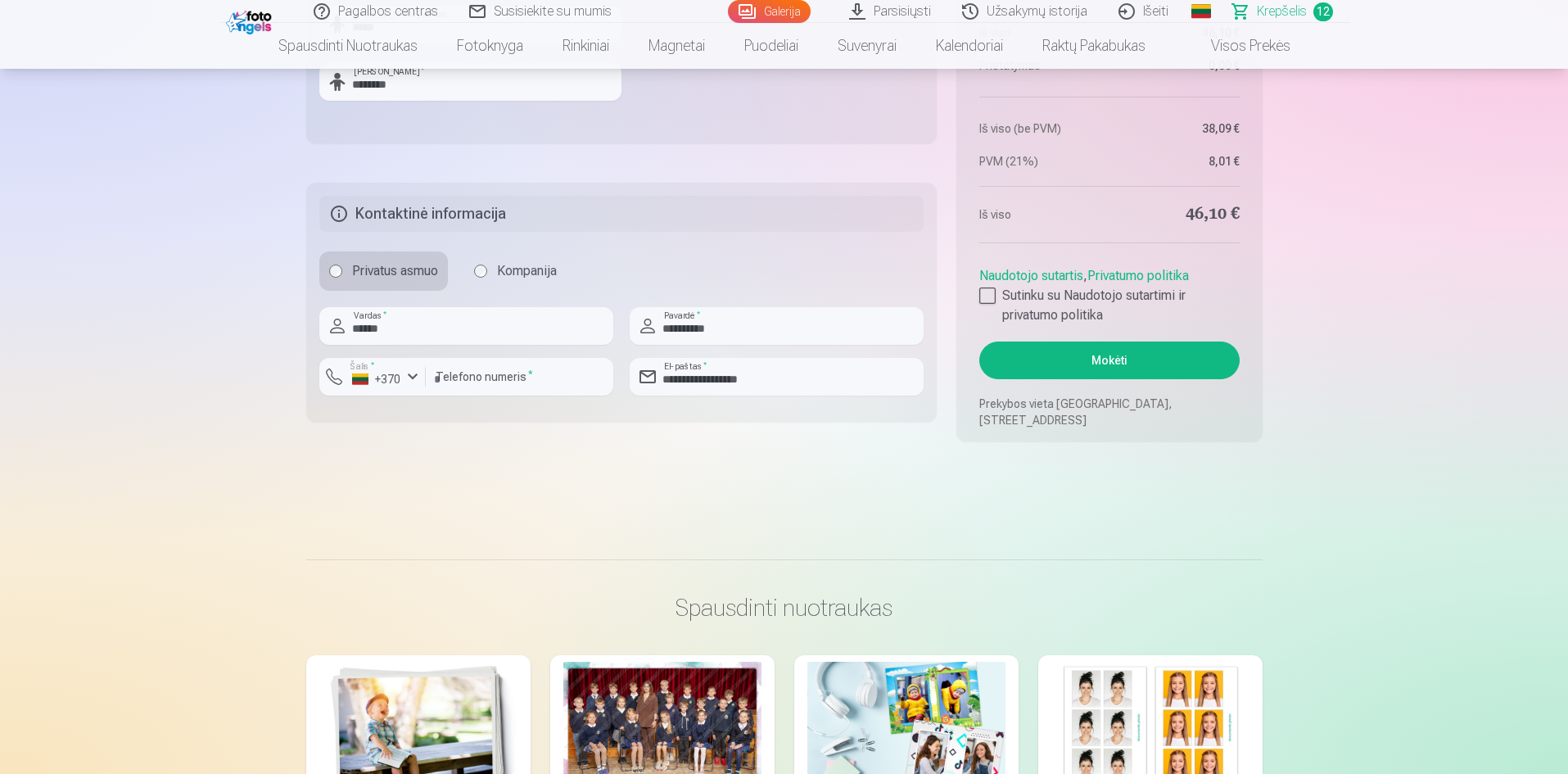
click at [1118, 362] on button "Mokėti" at bounding box center [1109, 360] width 259 height 38
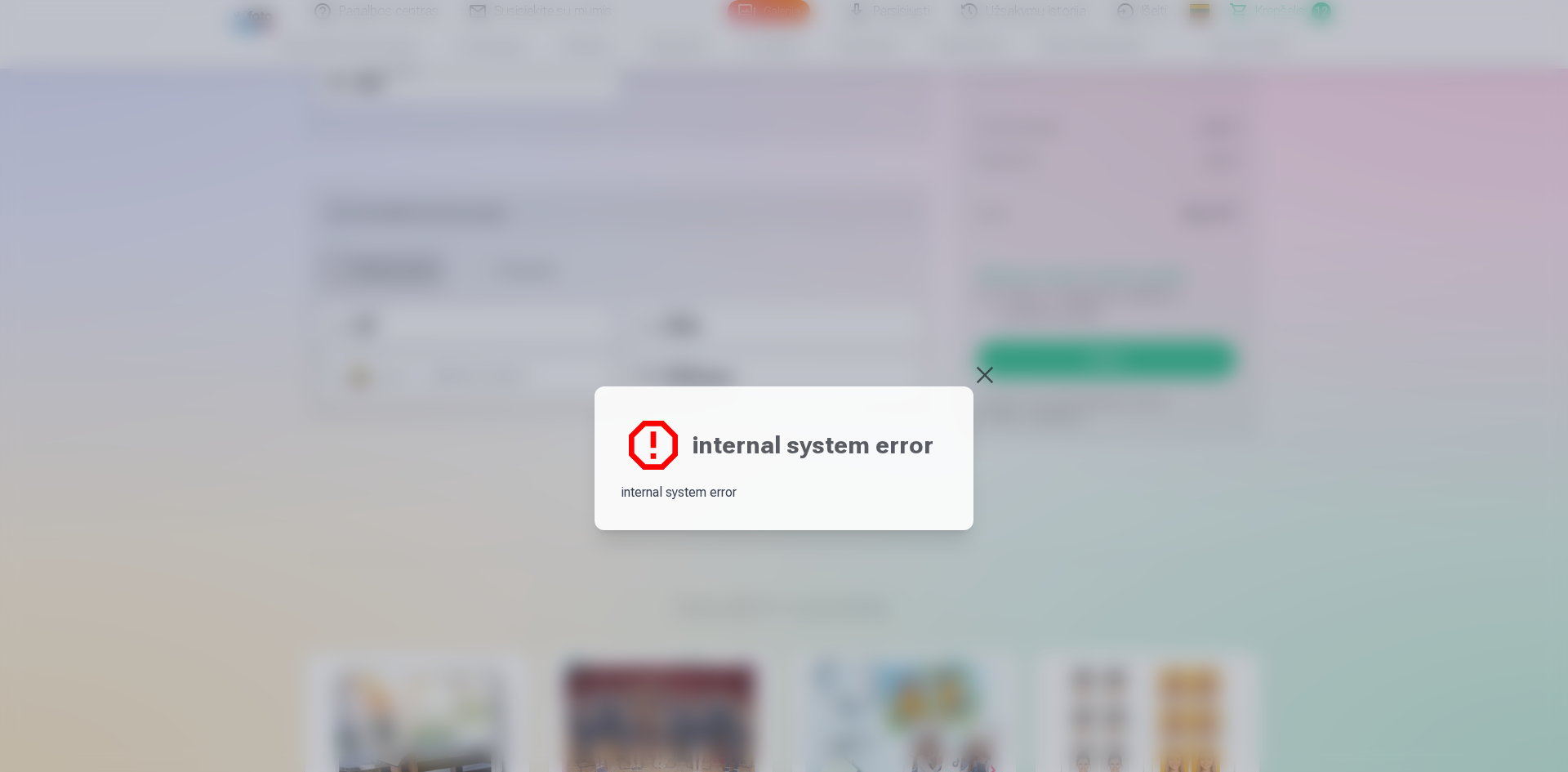
click at [989, 375] on button at bounding box center [985, 375] width 23 height 23
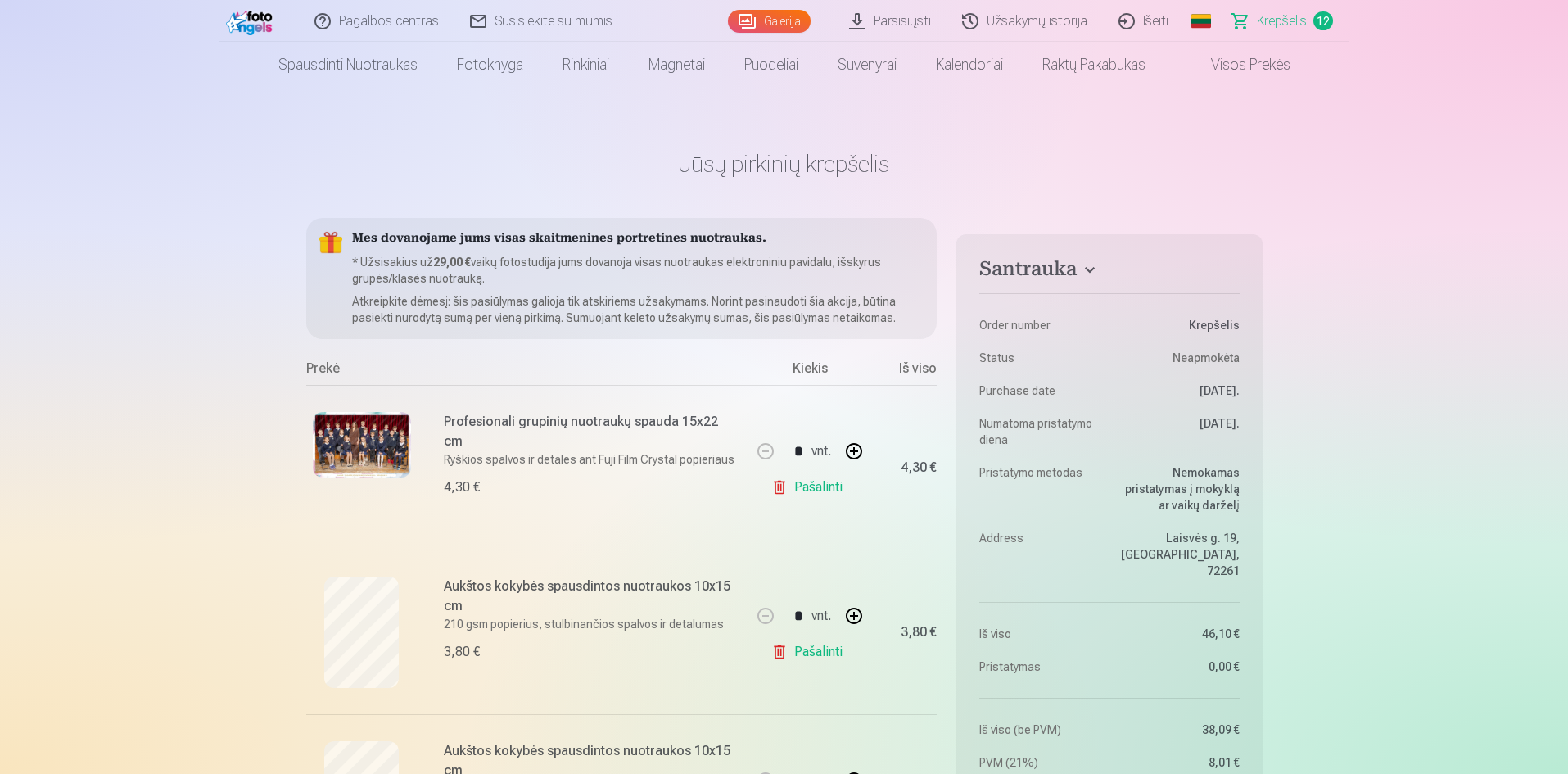
scroll to position [0, 0]
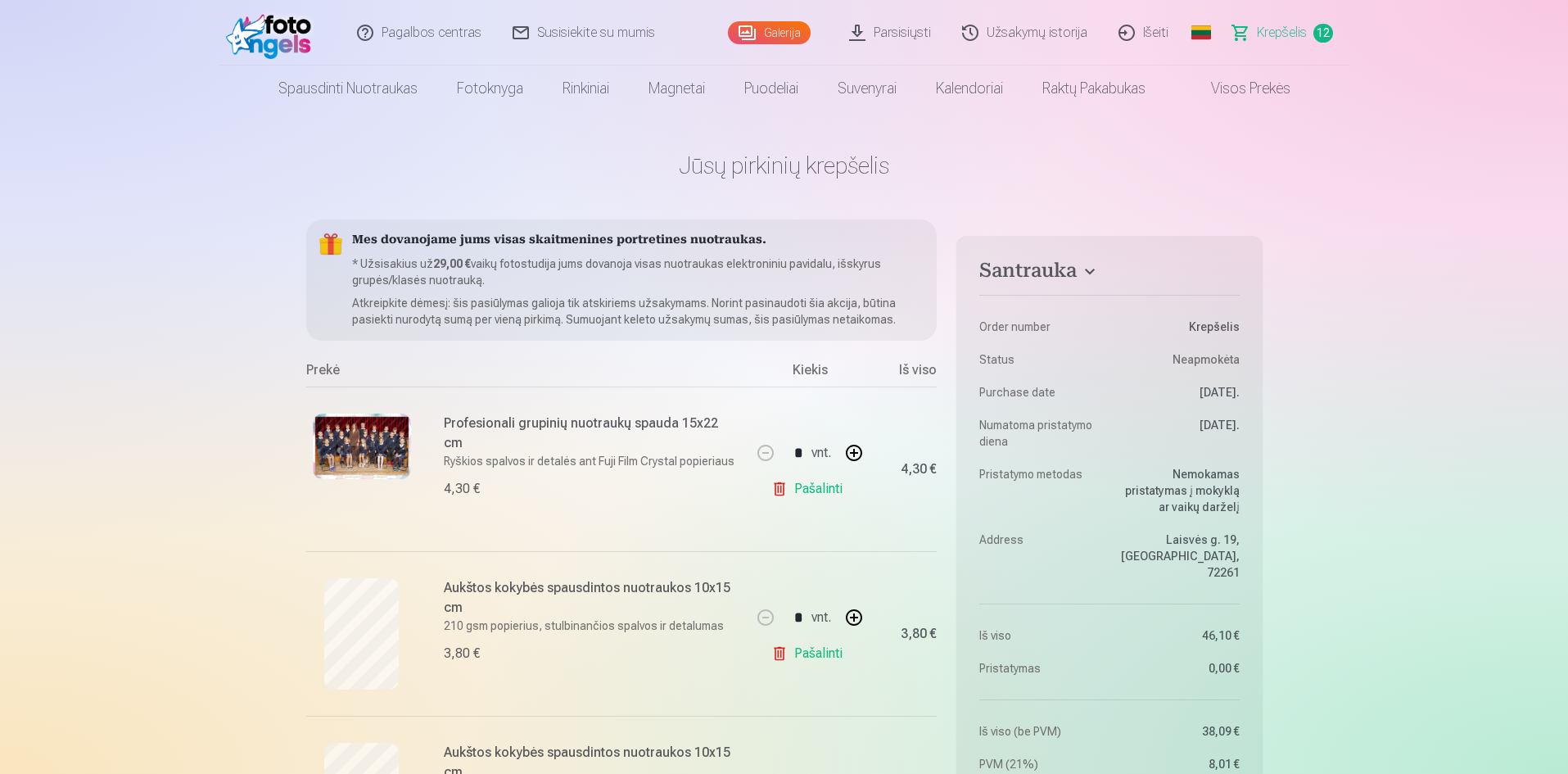
click at [1155, 33] on link "Išeiti" at bounding box center [1144, 33] width 81 height 65
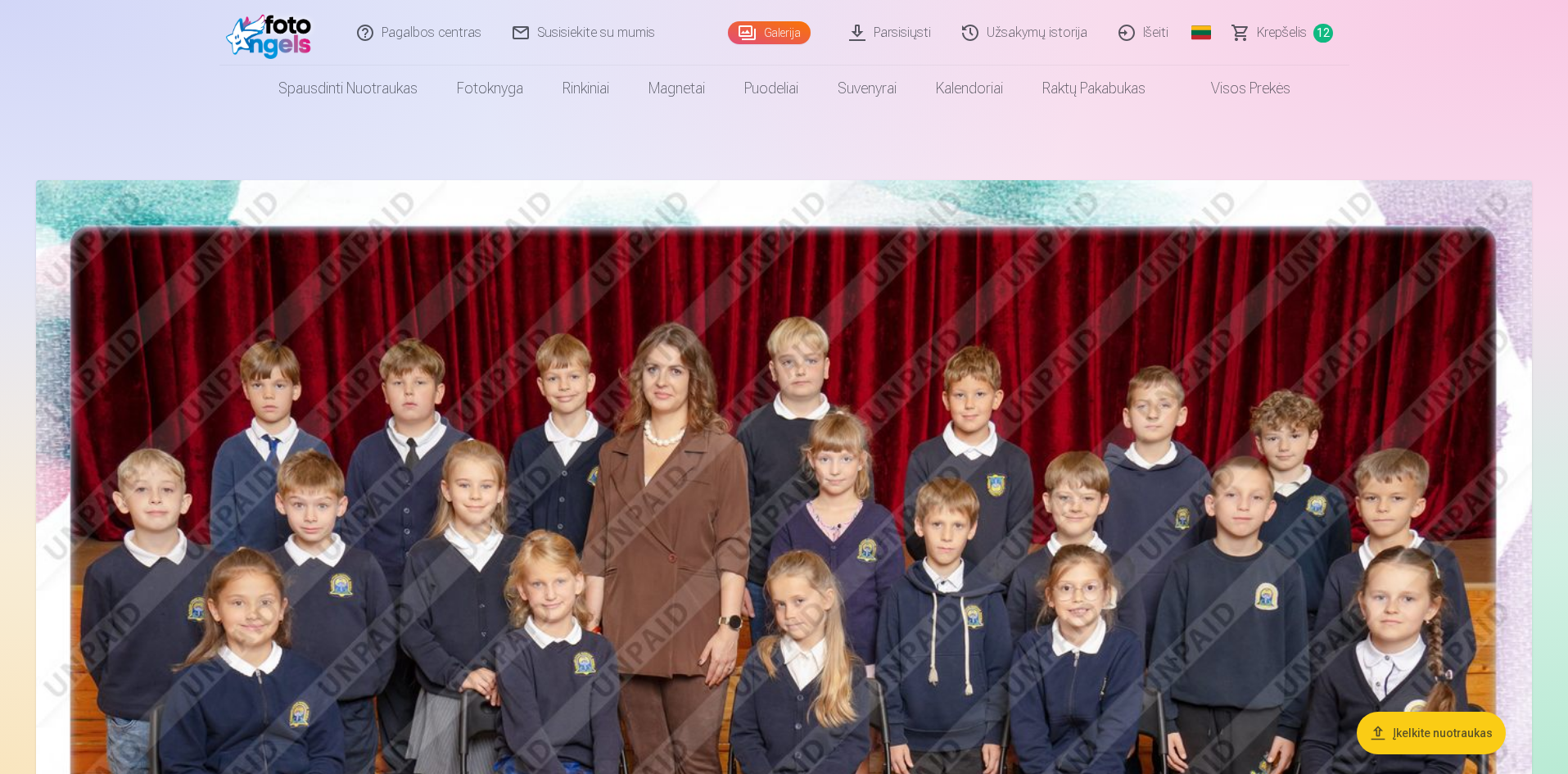
click at [1151, 33] on link "Išeiti" at bounding box center [1144, 33] width 81 height 65
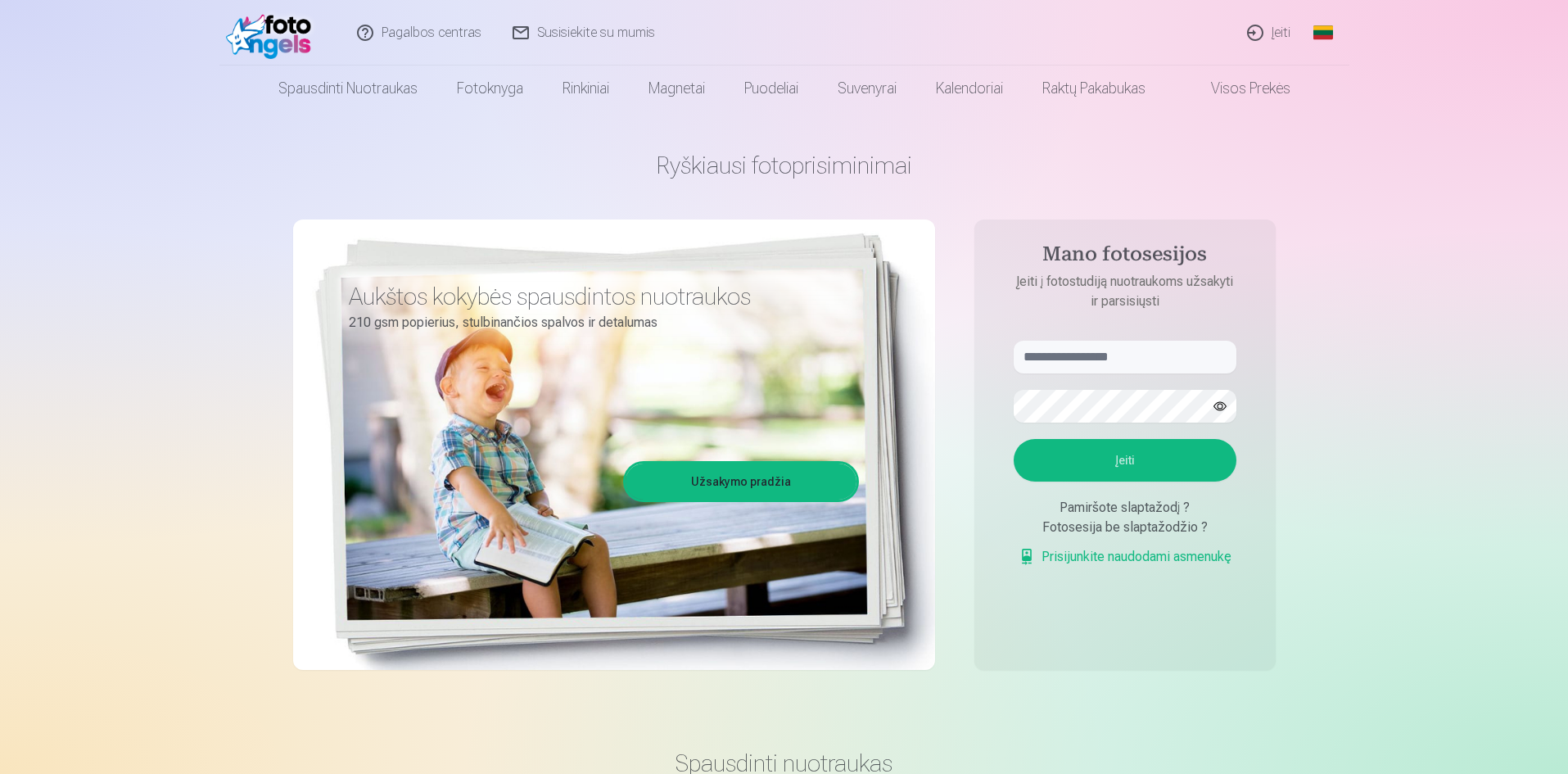
click at [1277, 33] on link "Įeiti" at bounding box center [1269, 33] width 74 height 65
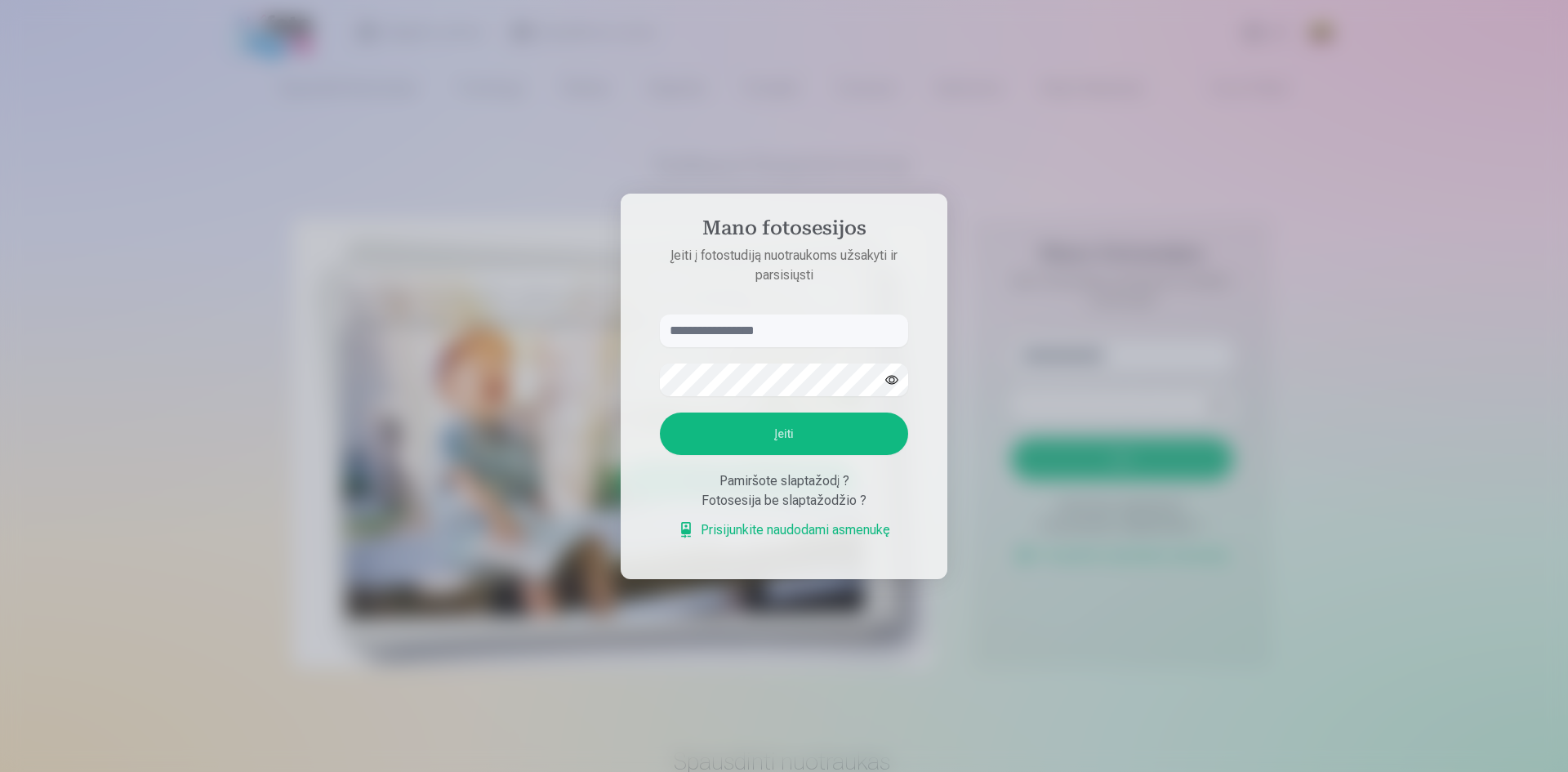
click at [808, 331] on input "text" at bounding box center [784, 330] width 249 height 32
type input "**********"
click at [897, 382] on button "button" at bounding box center [892, 380] width 31 height 31
click at [790, 432] on button "Įeiti" at bounding box center [784, 434] width 249 height 43
